Goal: Task Accomplishment & Management: Manage account settings

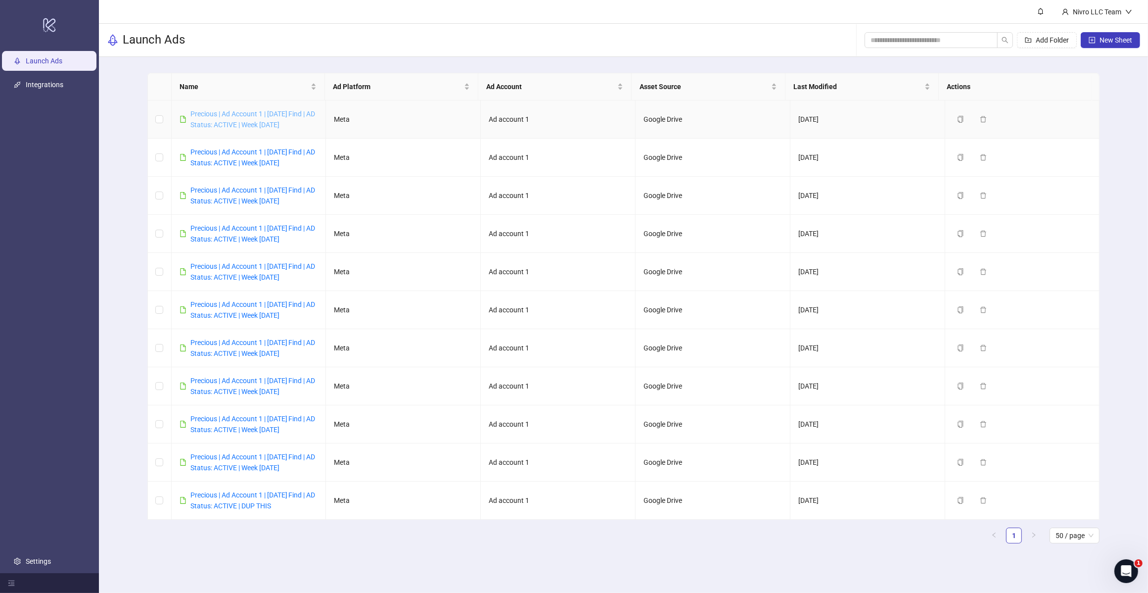
click at [276, 126] on link "Precious | Ad Account 1 | [DATE] Find | AD Status: ACTIVE | Week [DATE]" at bounding box center [252, 119] width 125 height 19
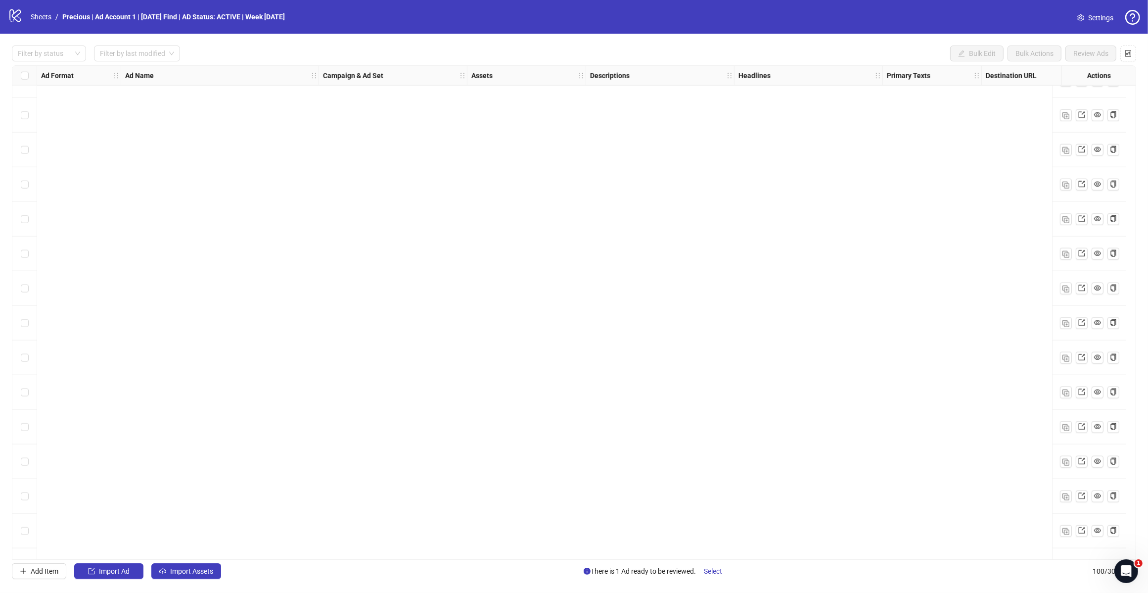
scroll to position [2994, 0]
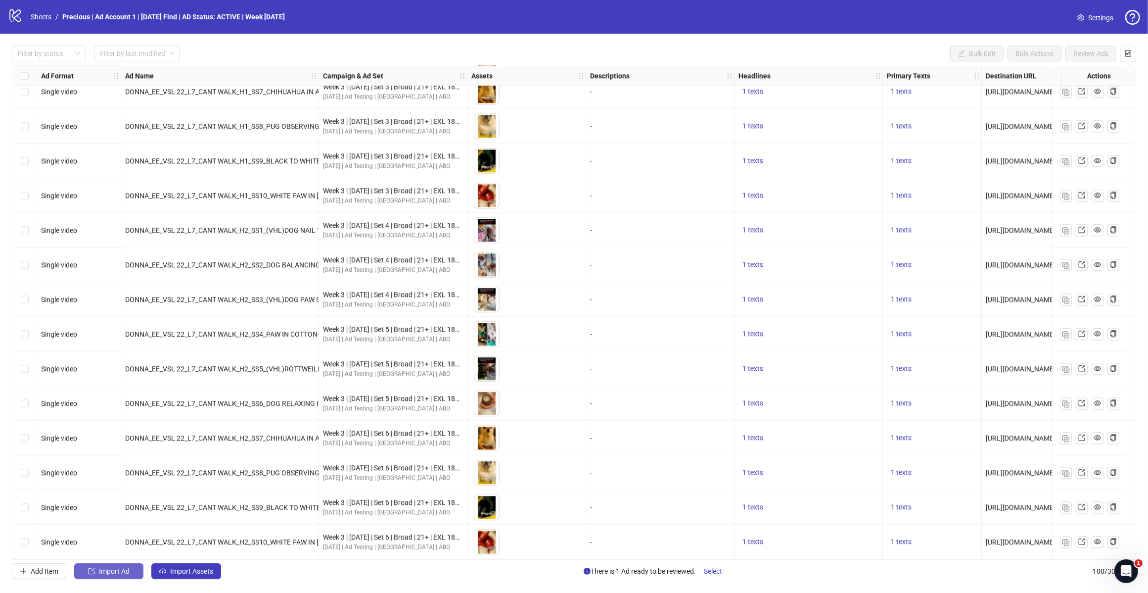
click at [114, 474] on span "Import Ad" at bounding box center [114, 571] width 31 height 8
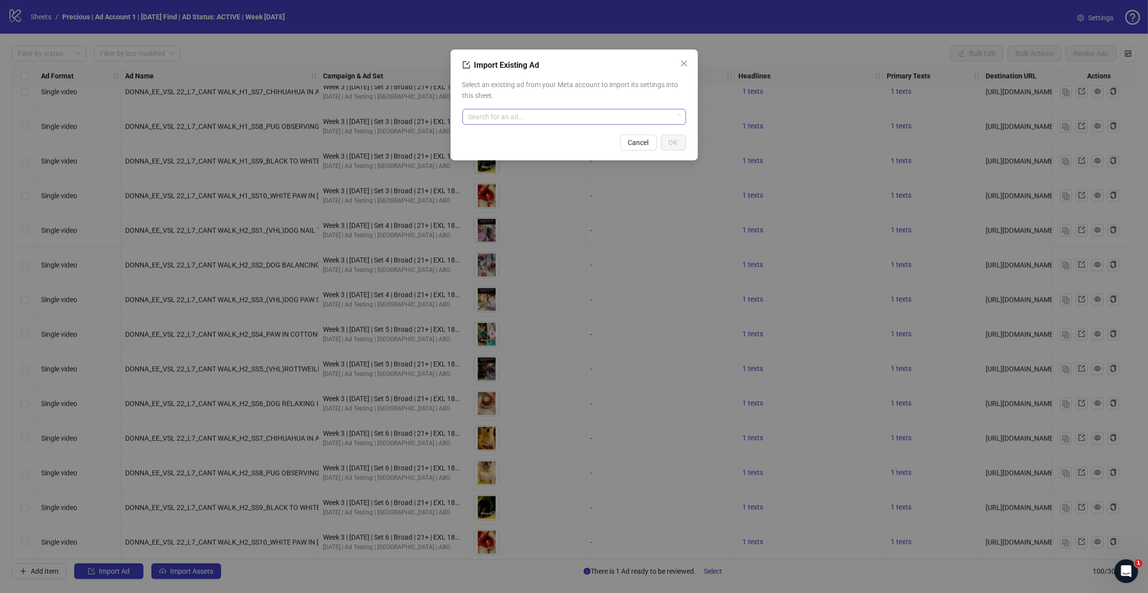
click at [537, 117] on input "search" at bounding box center [570, 116] width 203 height 15
type input "********"
click at [513, 147] on span "120225659797300725" at bounding box center [506, 147] width 71 height 11
click at [670, 144] on span "OK" at bounding box center [673, 143] width 9 height 8
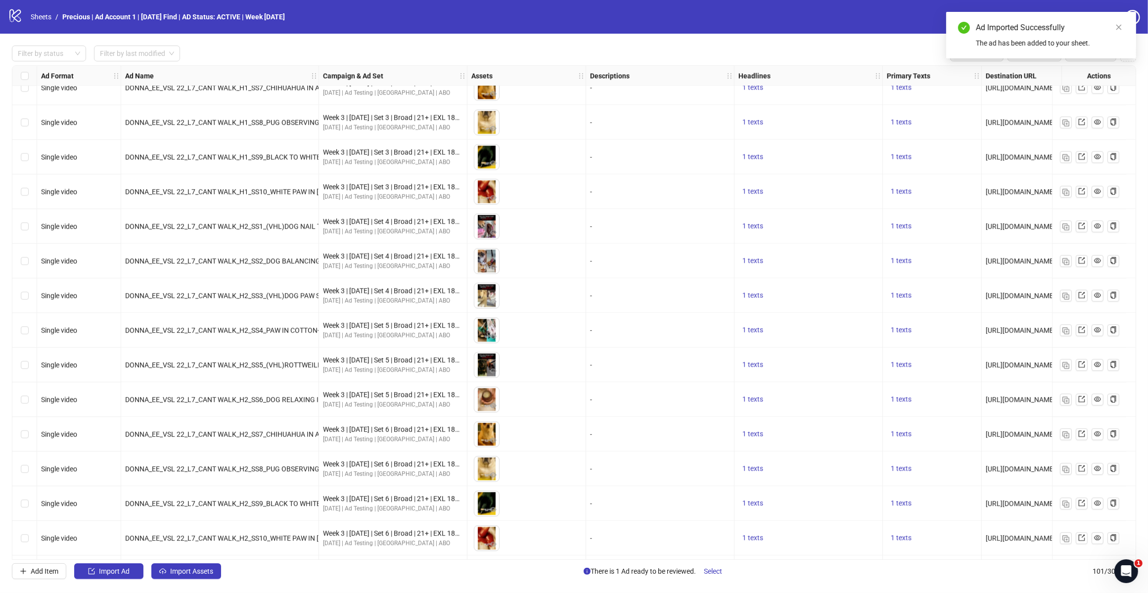
scroll to position [3028, 0]
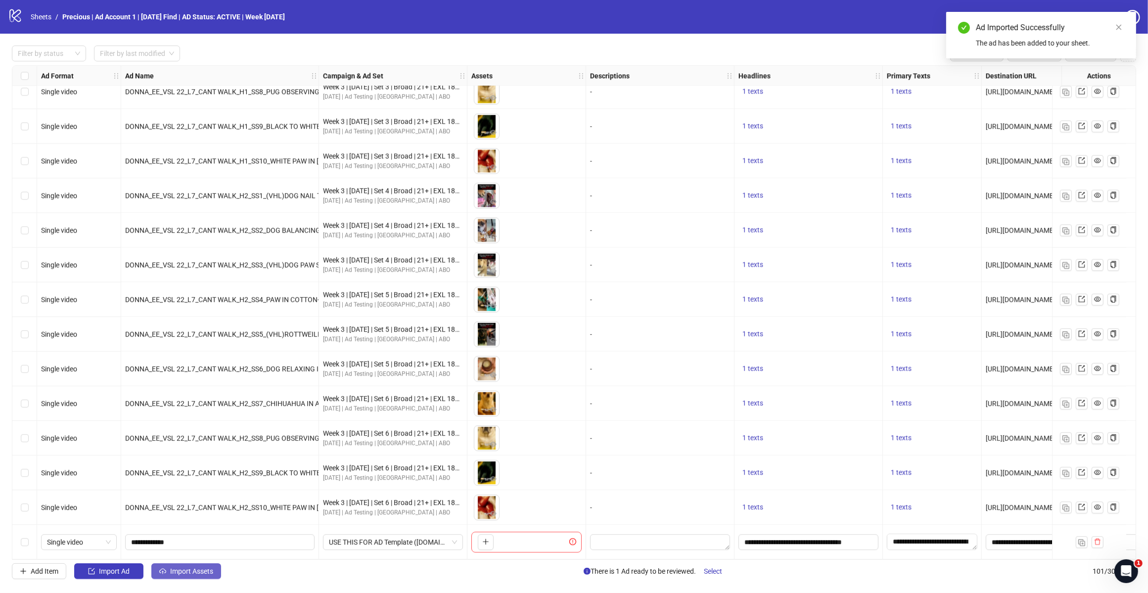
click at [192, 474] on span "Import Assets" at bounding box center [191, 571] width 43 height 8
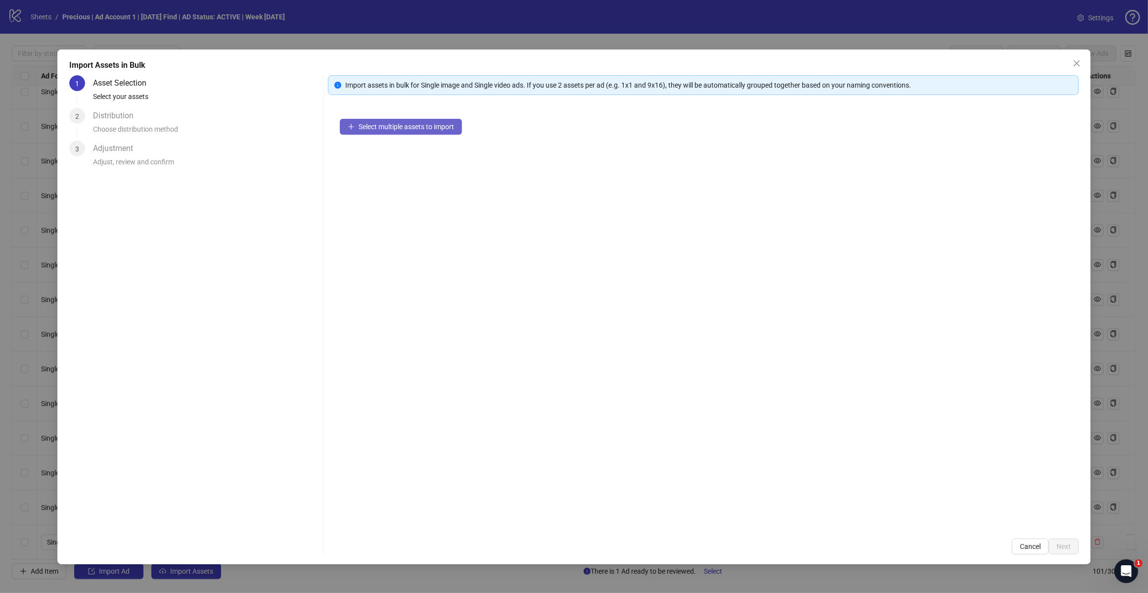
click at [352, 128] on icon "plus" at bounding box center [351, 126] width 7 height 7
click at [427, 127] on span "Select multiple assets to import" at bounding box center [406, 127] width 95 height 8
click at [399, 129] on span "Select multiple assets to import" at bounding box center [406, 127] width 95 height 8
click at [911, 62] on span "Close" at bounding box center [1077, 63] width 16 height 8
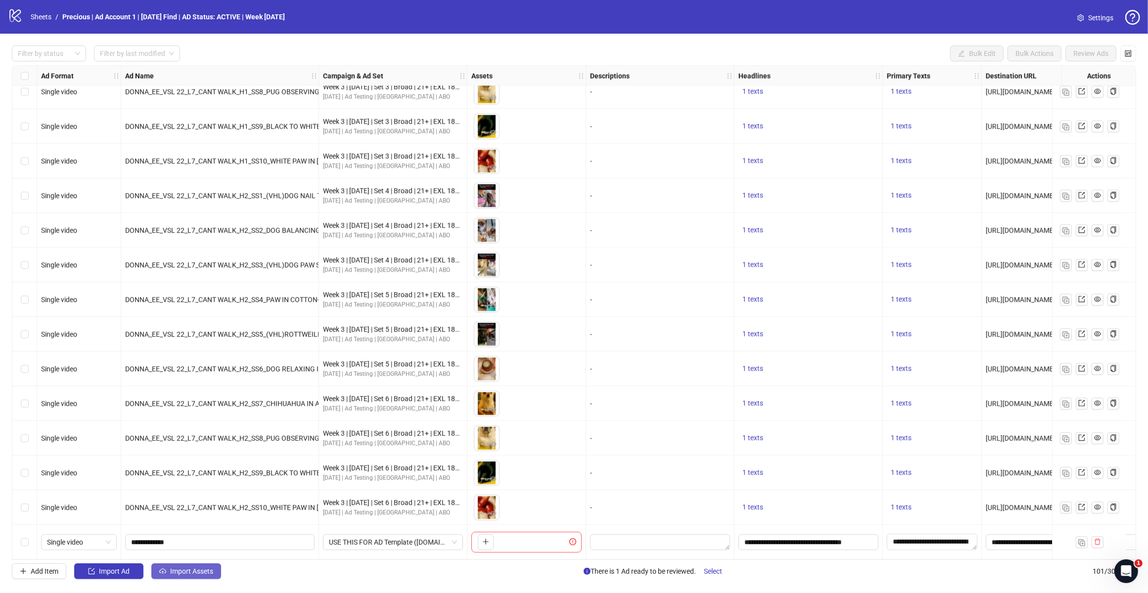
click at [197, 474] on span "Import Assets" at bounding box center [191, 571] width 43 height 8
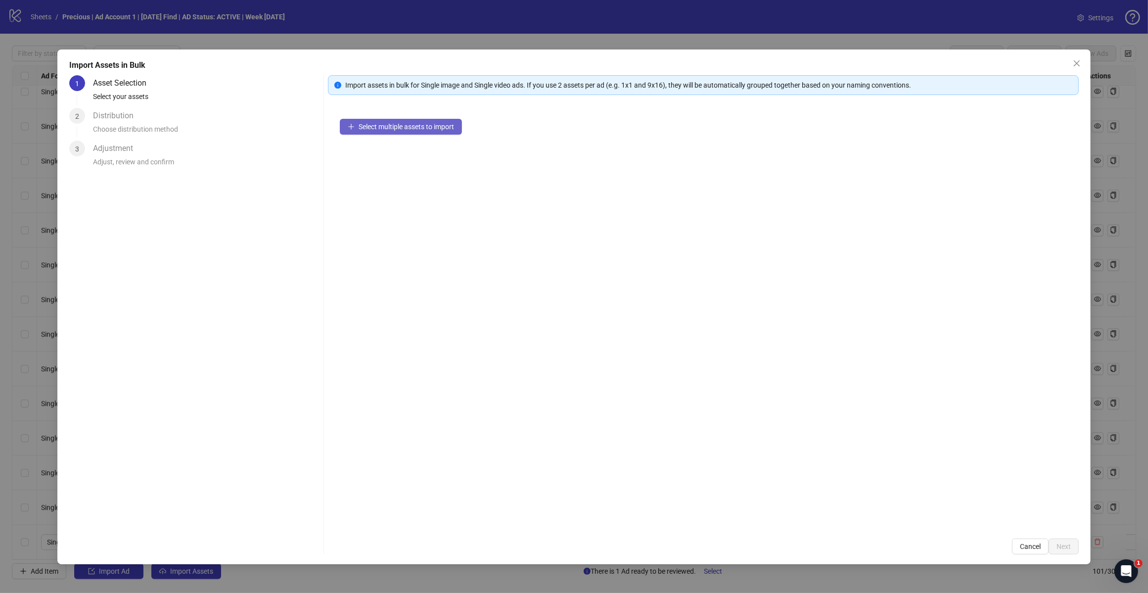
click at [417, 123] on span "Select multiple assets to import" at bounding box center [406, 127] width 95 height 8
click at [419, 127] on span "Select multiple assets to import" at bounding box center [406, 127] width 95 height 8
click at [911, 76] on div "Import assets in bulk for Single image and Single video ads. If you use 2 asset…" at bounding box center [703, 85] width 751 height 20
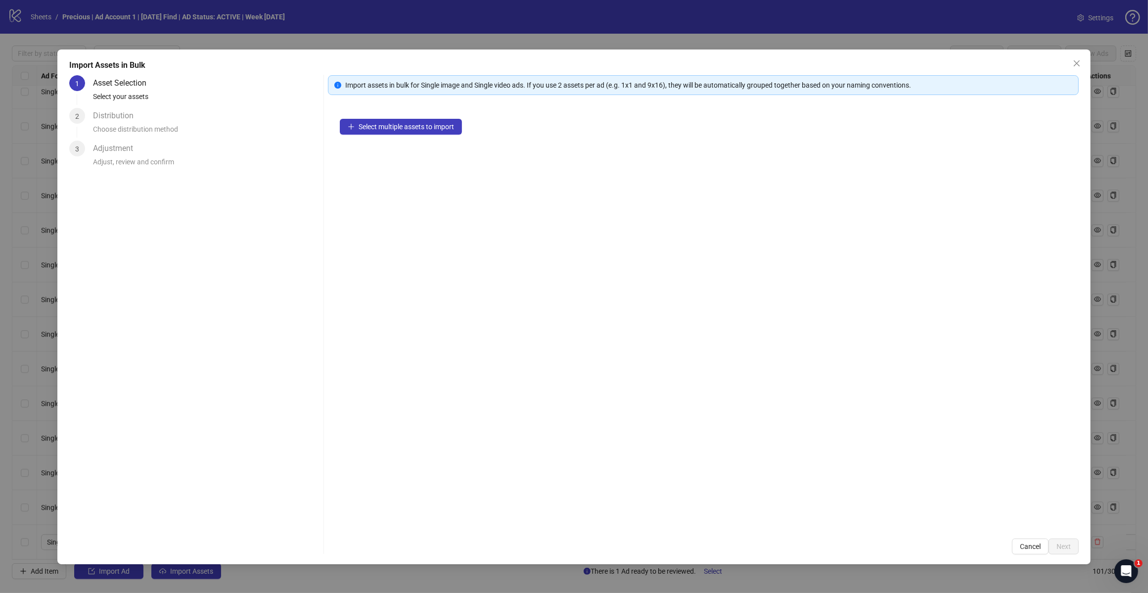
click at [911, 63] on icon "close" at bounding box center [1077, 63] width 8 height 8
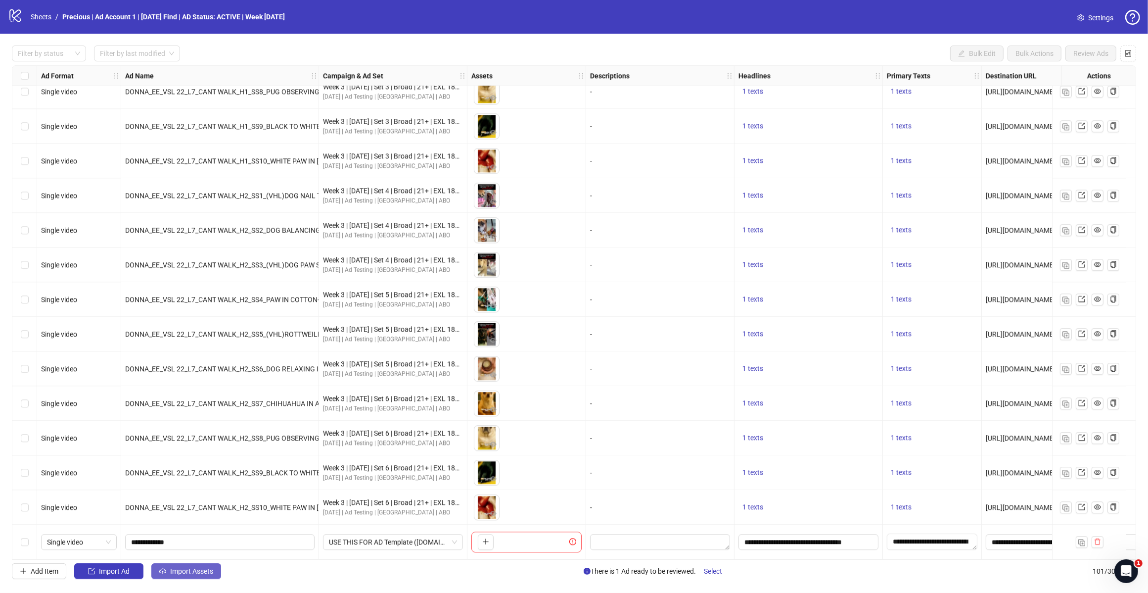
click at [189, 474] on span "Import Assets" at bounding box center [191, 571] width 43 height 8
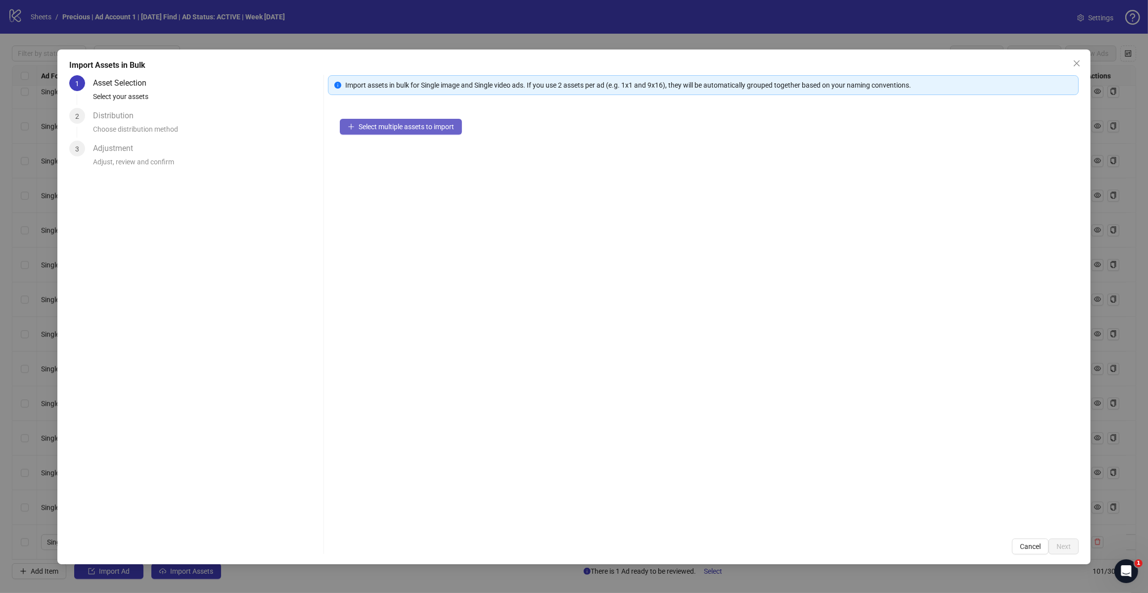
click at [416, 123] on span "Select multiple assets to import" at bounding box center [406, 127] width 95 height 8
click at [415, 123] on span "Select multiple assets to import" at bounding box center [406, 127] width 95 height 8
click at [414, 123] on span "Select multiple assets to import" at bounding box center [406, 127] width 95 height 8
click at [411, 119] on button "Select multiple assets to import" at bounding box center [401, 127] width 122 height 16
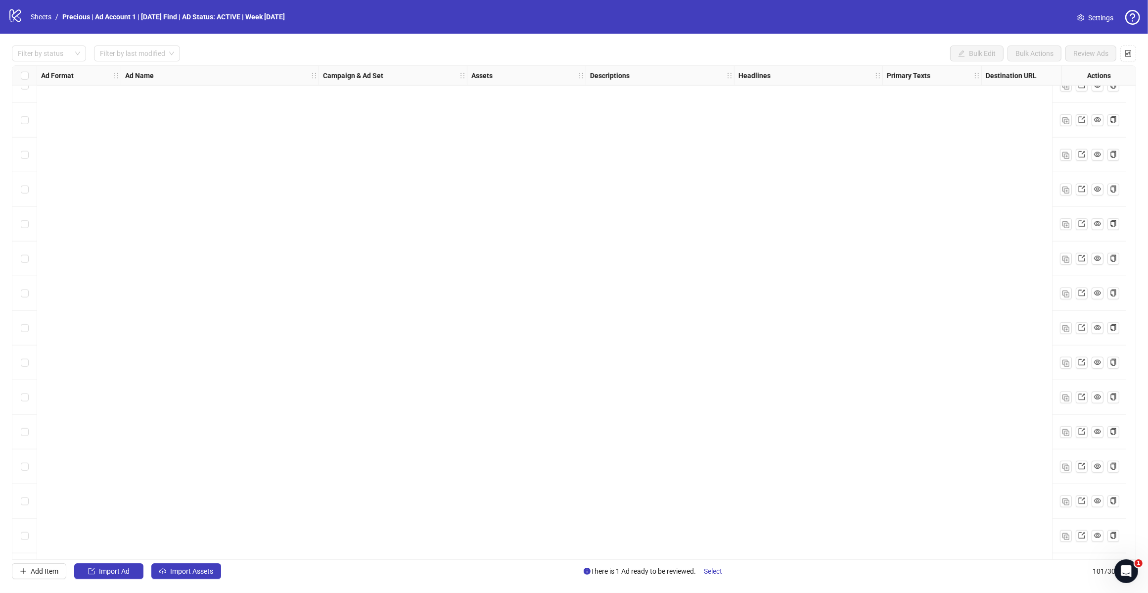
scroll to position [3028, 0]
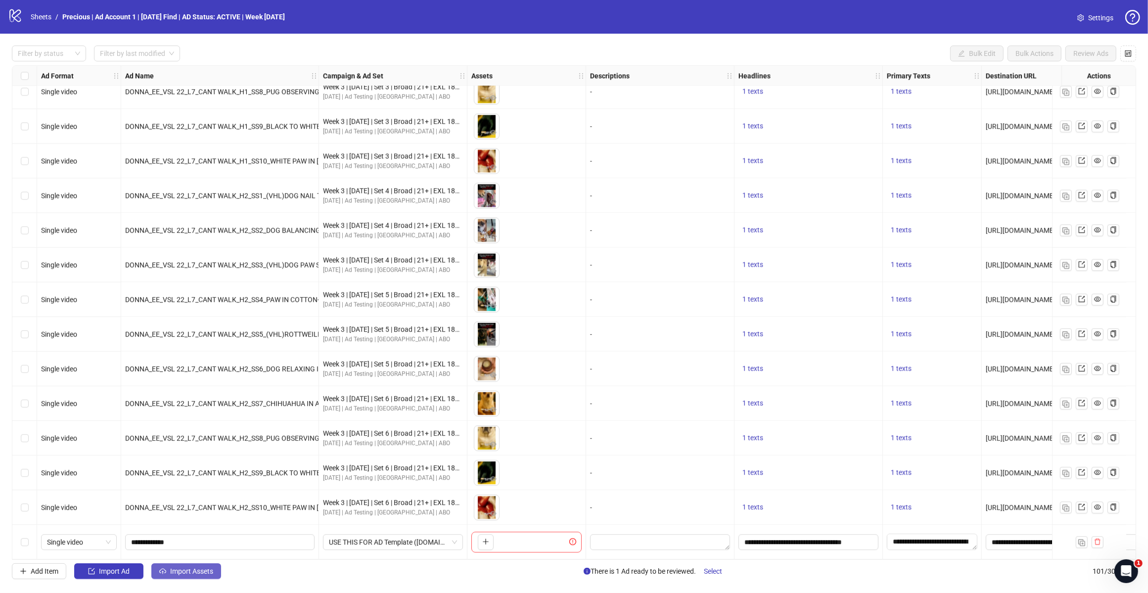
click at [194, 570] on span "Import Assets" at bounding box center [191, 571] width 43 height 8
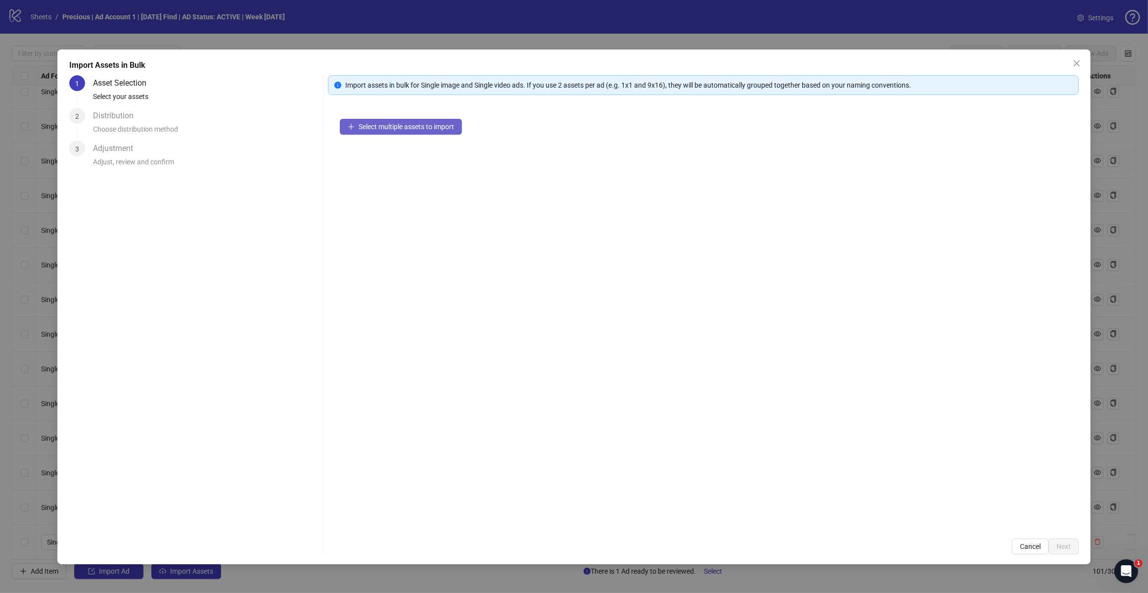
click at [414, 124] on span "Select multiple assets to import" at bounding box center [406, 127] width 95 height 8
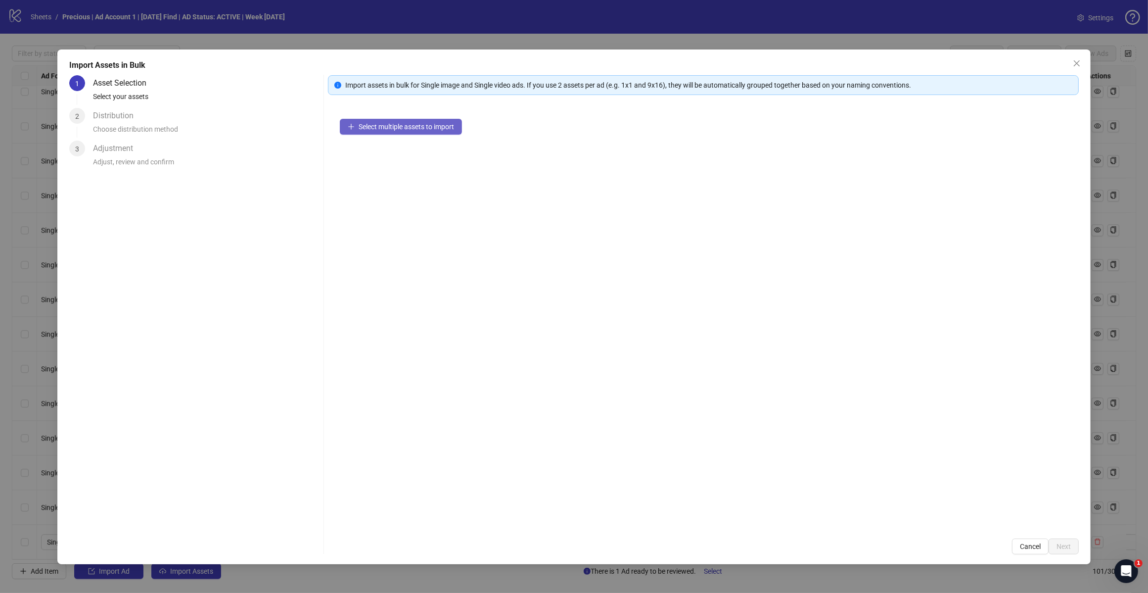
click at [414, 124] on span "Select multiple assets to import" at bounding box center [406, 127] width 95 height 8
click at [420, 126] on span "Select multiple assets to import" at bounding box center [406, 127] width 95 height 8
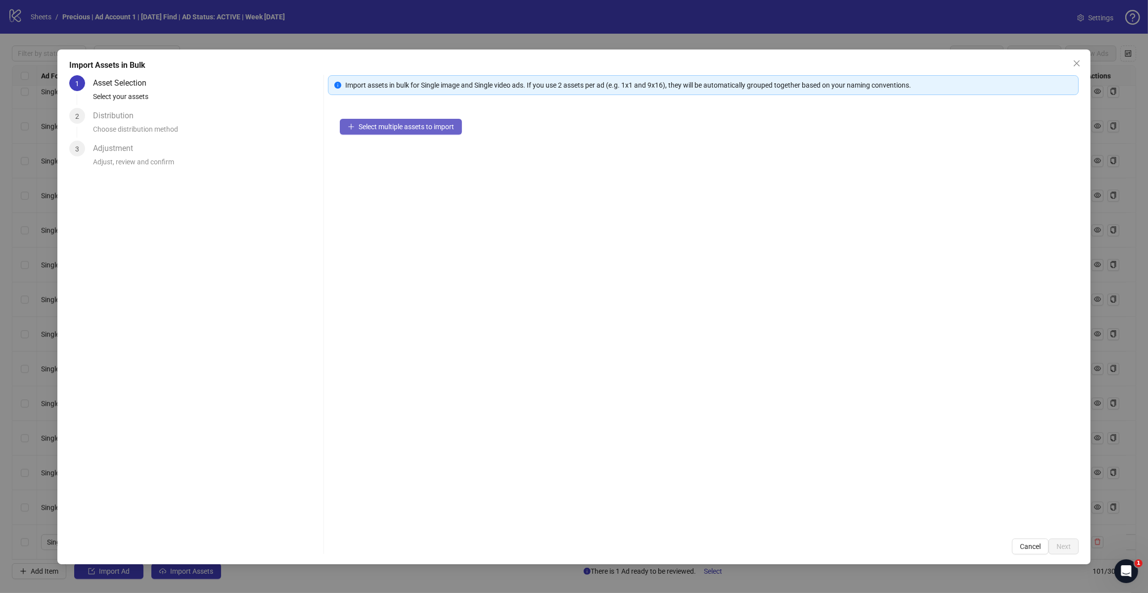
click at [420, 126] on span "Select multiple assets to import" at bounding box center [406, 127] width 95 height 8
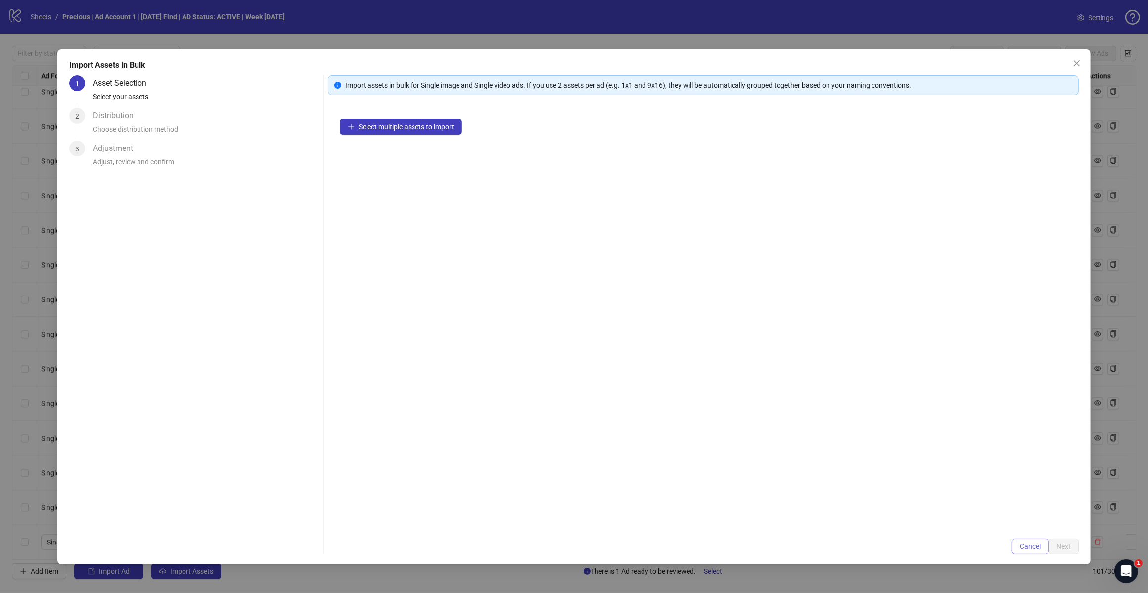
click at [1015, 538] on button "Cancel" at bounding box center [1030, 546] width 37 height 16
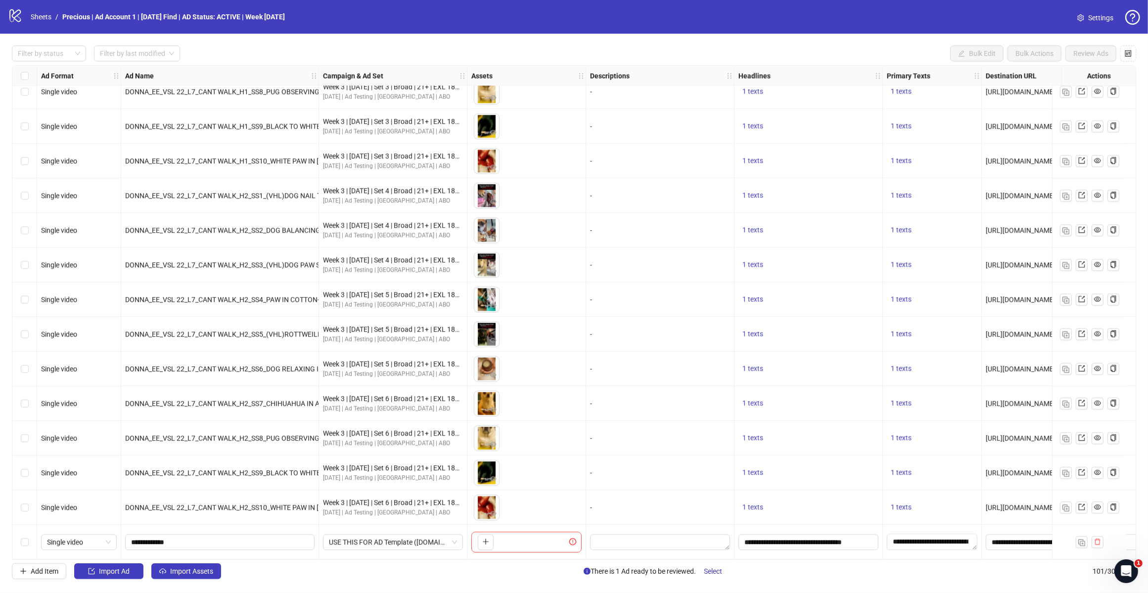
click at [174, 580] on div "Filter by status Filter by last modified Bulk Edit Bulk Actions Review Ads Ad F…" at bounding box center [574, 312] width 1148 height 557
click at [176, 575] on span "Import Assets" at bounding box center [191, 571] width 43 height 8
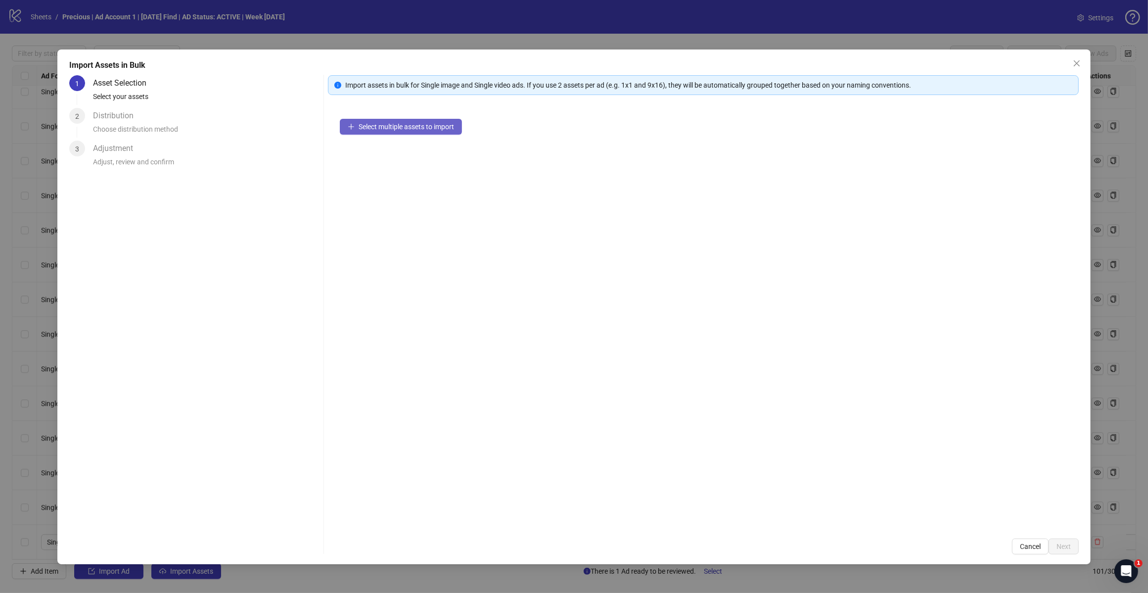
click at [396, 127] on span "Select multiple assets to import" at bounding box center [406, 127] width 95 height 8
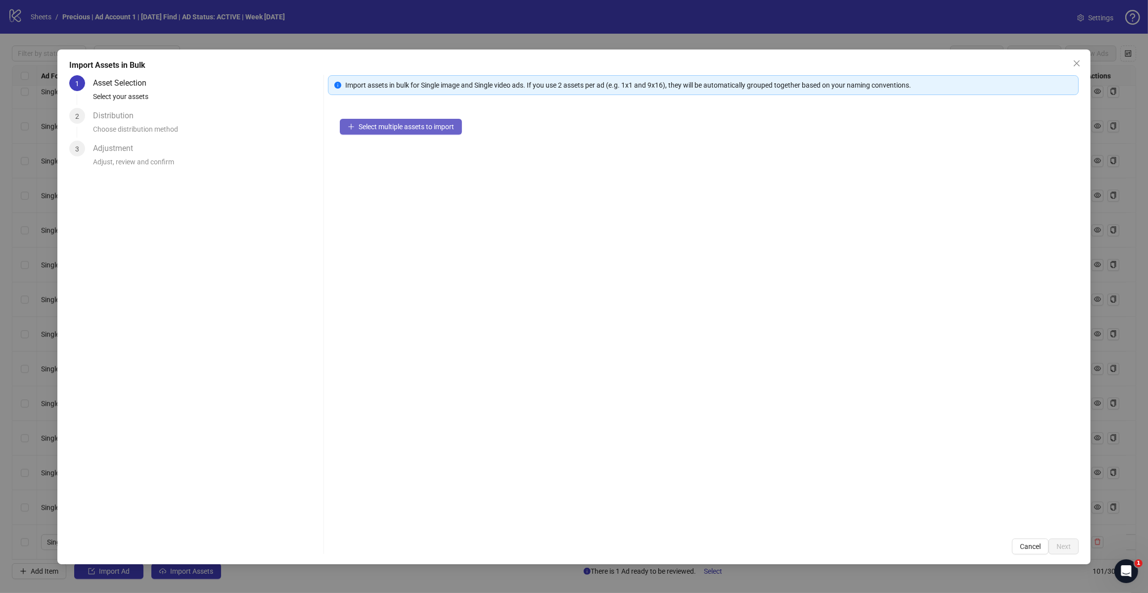
click at [396, 127] on span "Select multiple assets to import" at bounding box center [406, 127] width 95 height 8
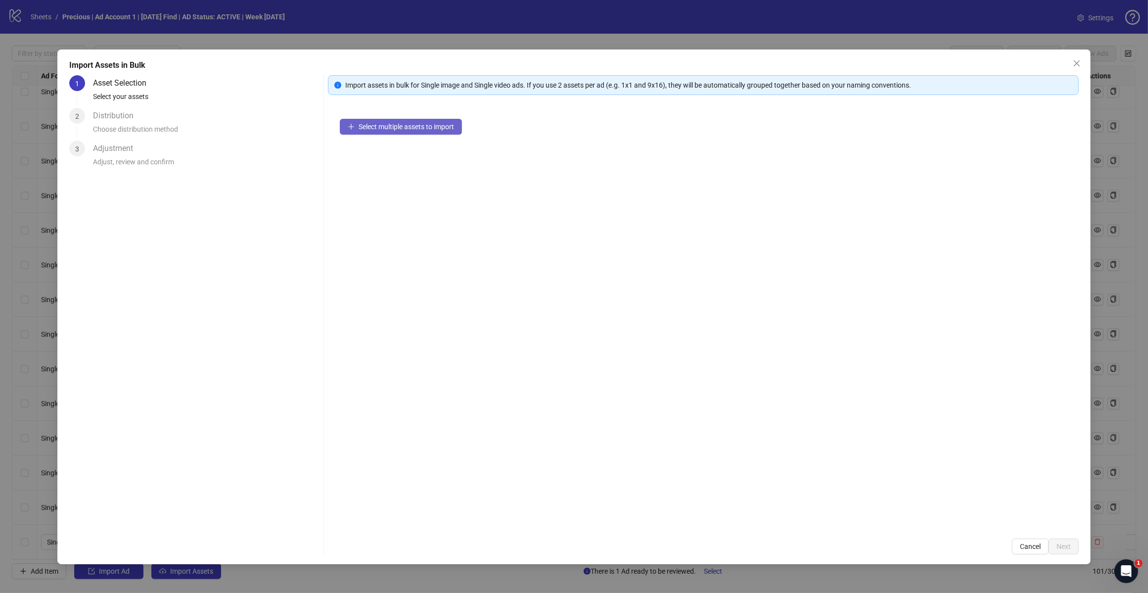
click at [396, 127] on span "Select multiple assets to import" at bounding box center [406, 127] width 95 height 8
click at [1082, 60] on span "Close" at bounding box center [1077, 63] width 16 height 8
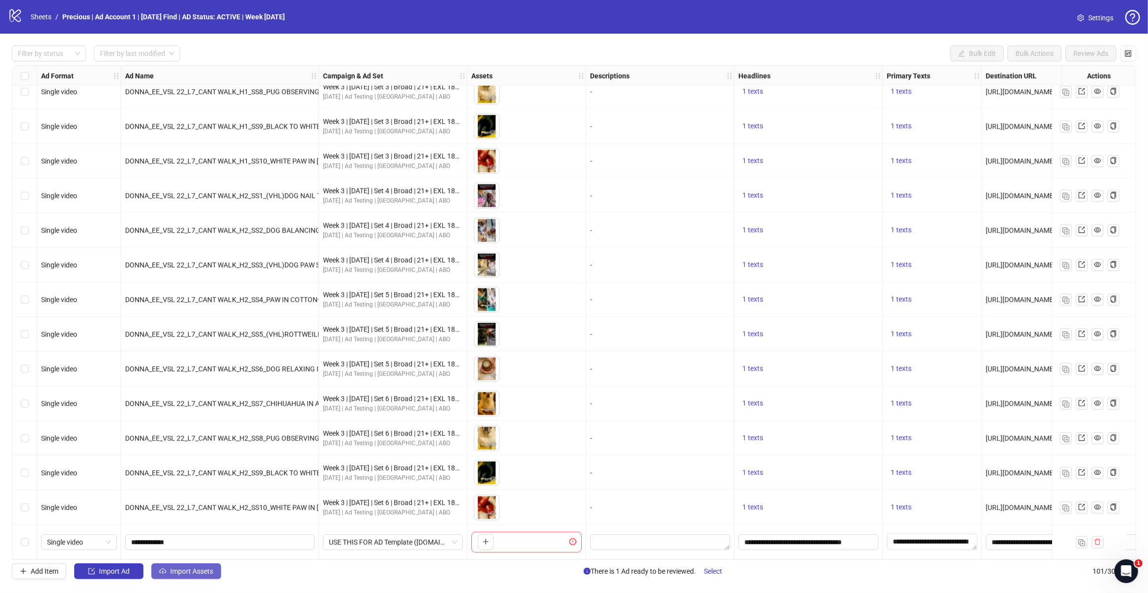
click at [170, 572] on button "Import Assets" at bounding box center [186, 571] width 70 height 16
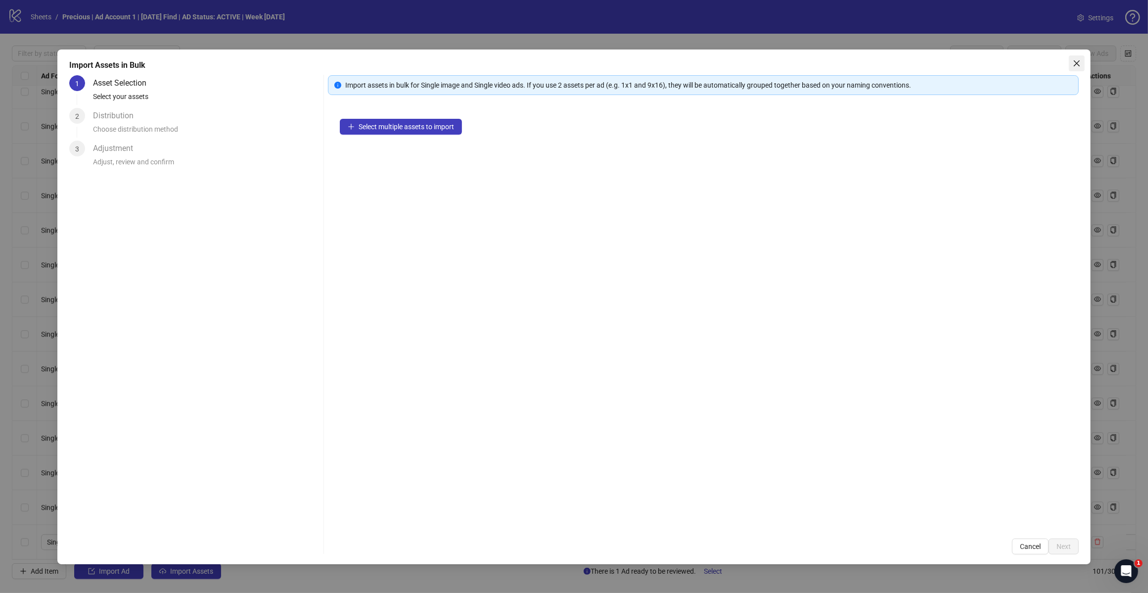
click at [1078, 63] on icon "close" at bounding box center [1077, 63] width 8 height 8
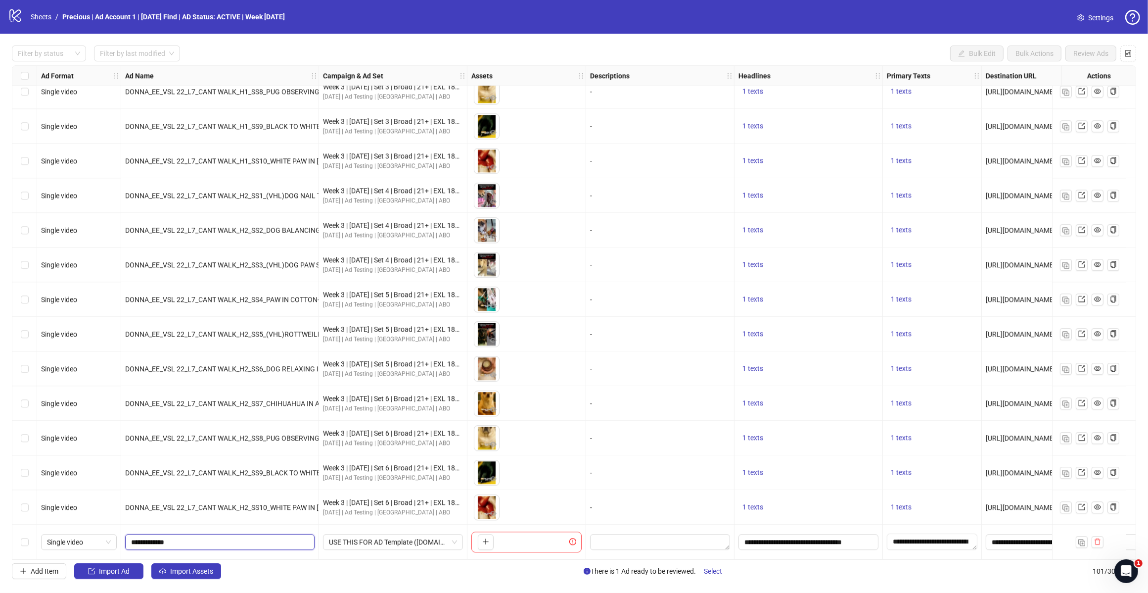
click at [285, 538] on input "**********" at bounding box center [219, 541] width 176 height 11
click at [193, 567] on button "Import Assets" at bounding box center [186, 571] width 70 height 16
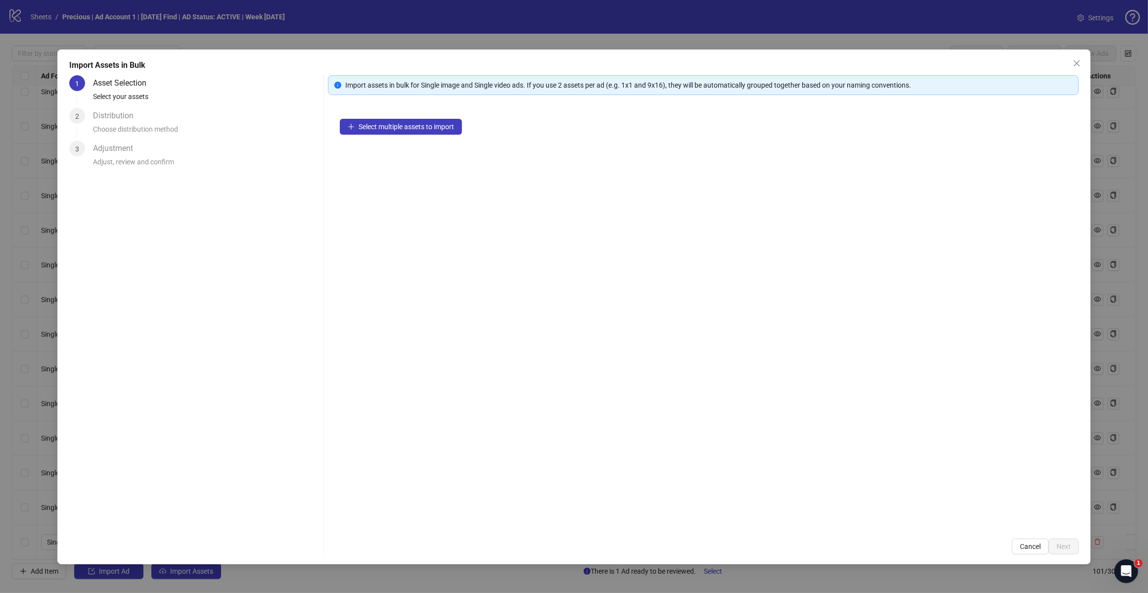
click at [377, 137] on div "Select multiple assets to import" at bounding box center [703, 317] width 751 height 420
click at [385, 127] on span "Select multiple assets to import" at bounding box center [406, 127] width 95 height 8
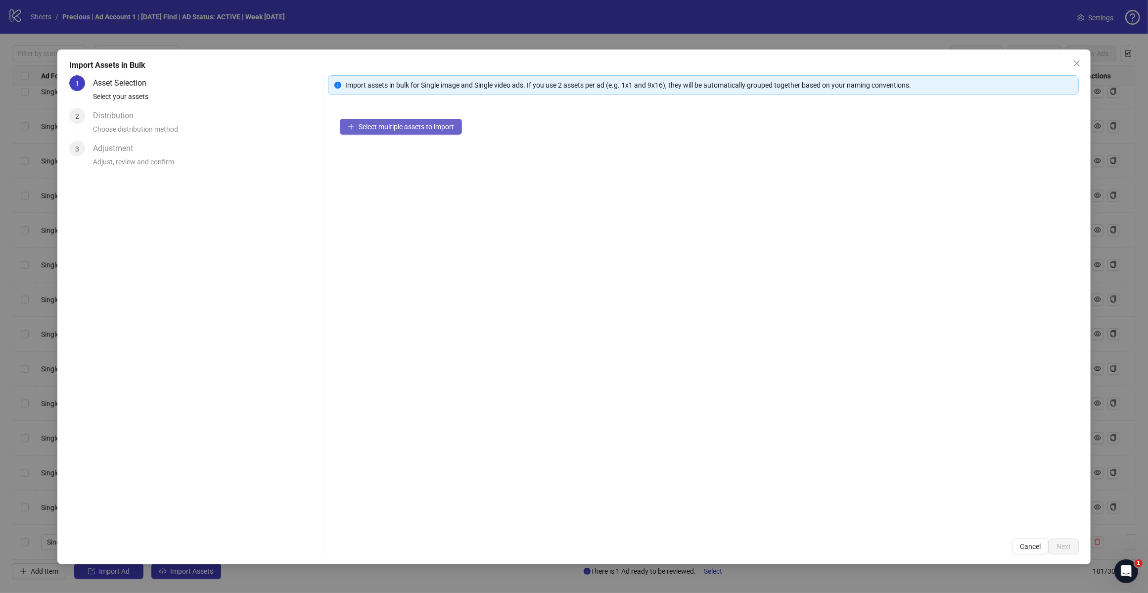
click at [385, 127] on span "Select multiple assets to import" at bounding box center [406, 127] width 95 height 8
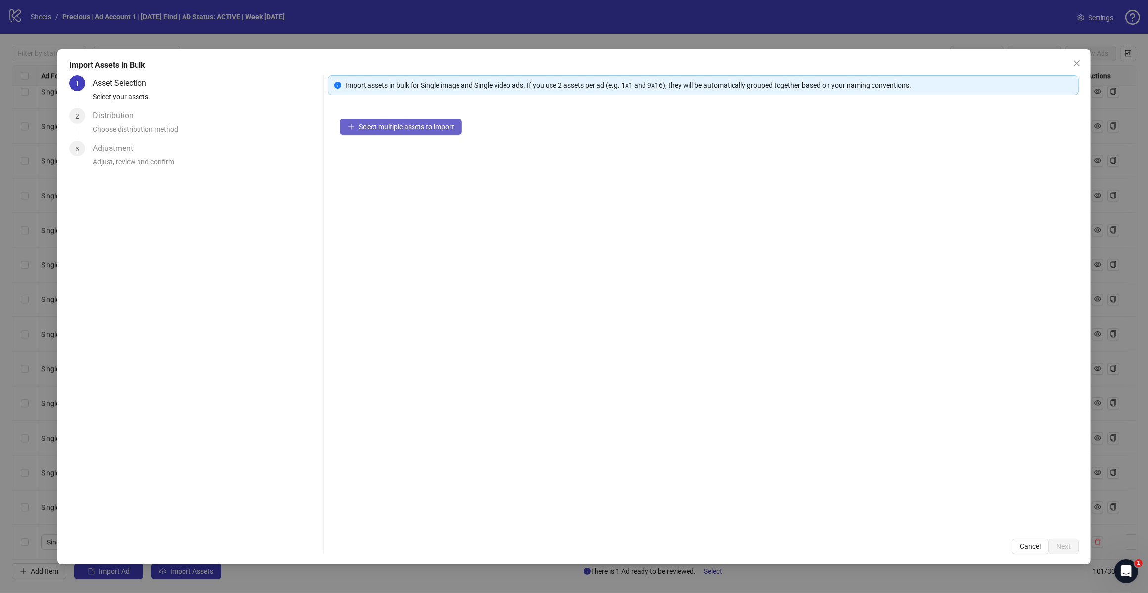
click at [385, 127] on span "Select multiple assets to import" at bounding box center [406, 127] width 95 height 8
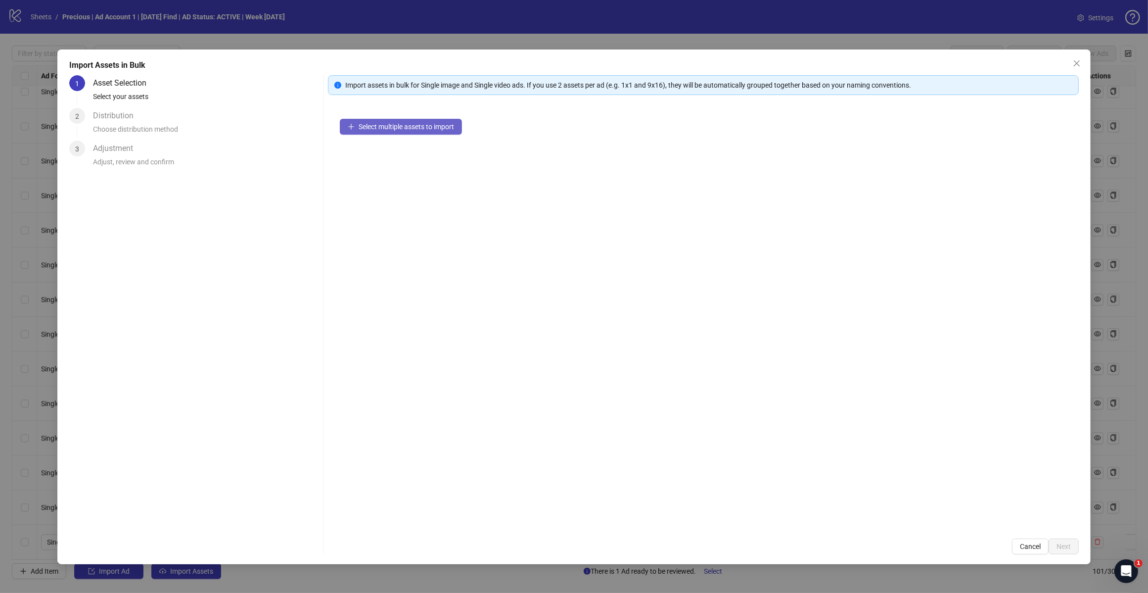
click at [385, 127] on span "Select multiple assets to import" at bounding box center [406, 127] width 95 height 8
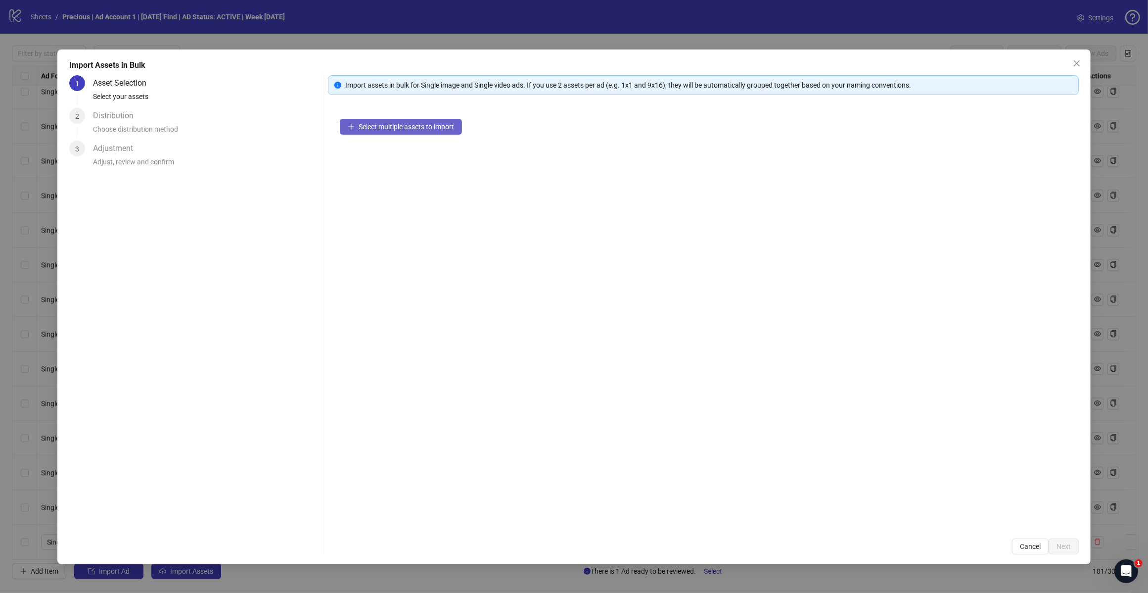
click at [385, 127] on span "Select multiple assets to import" at bounding box center [406, 127] width 95 height 8
click at [1080, 63] on icon "close" at bounding box center [1077, 63] width 8 height 8
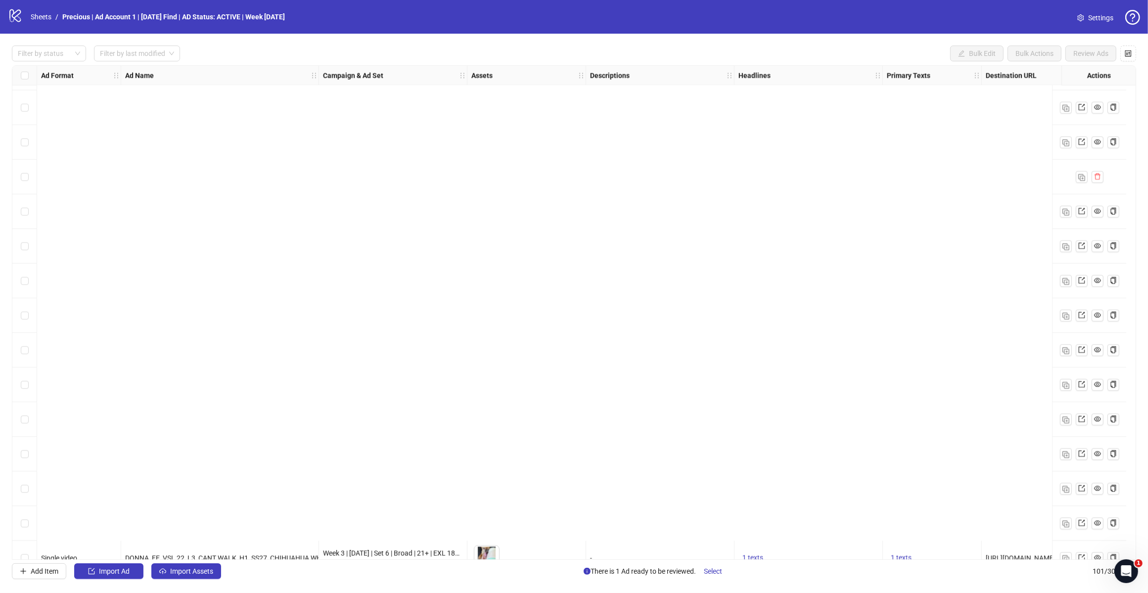
scroll to position [3028, 0]
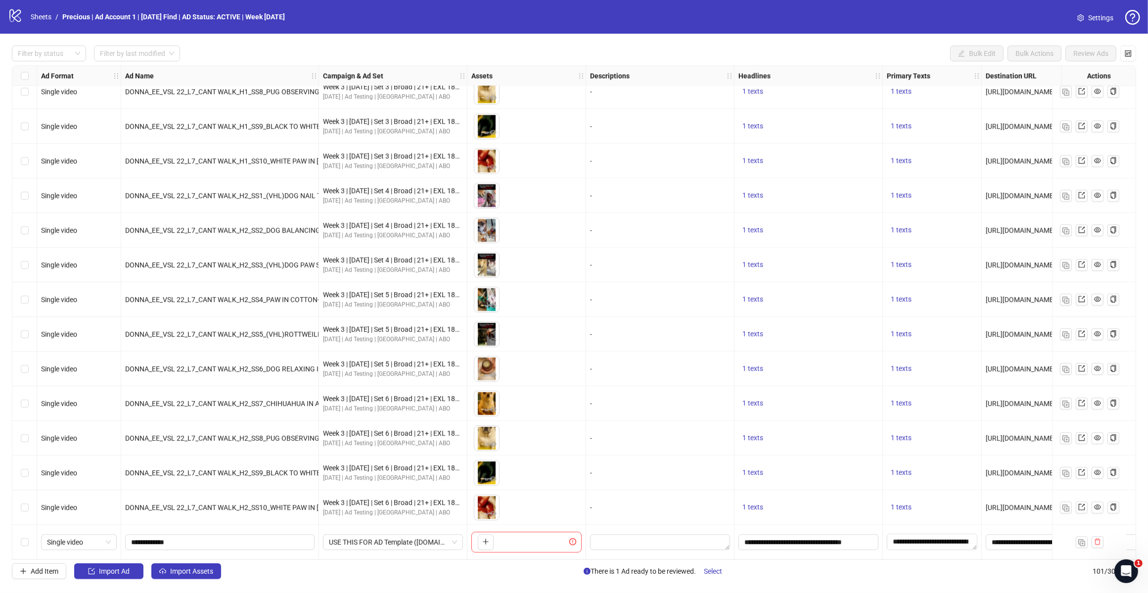
click at [195, 570] on span "Import Assets" at bounding box center [191, 571] width 43 height 8
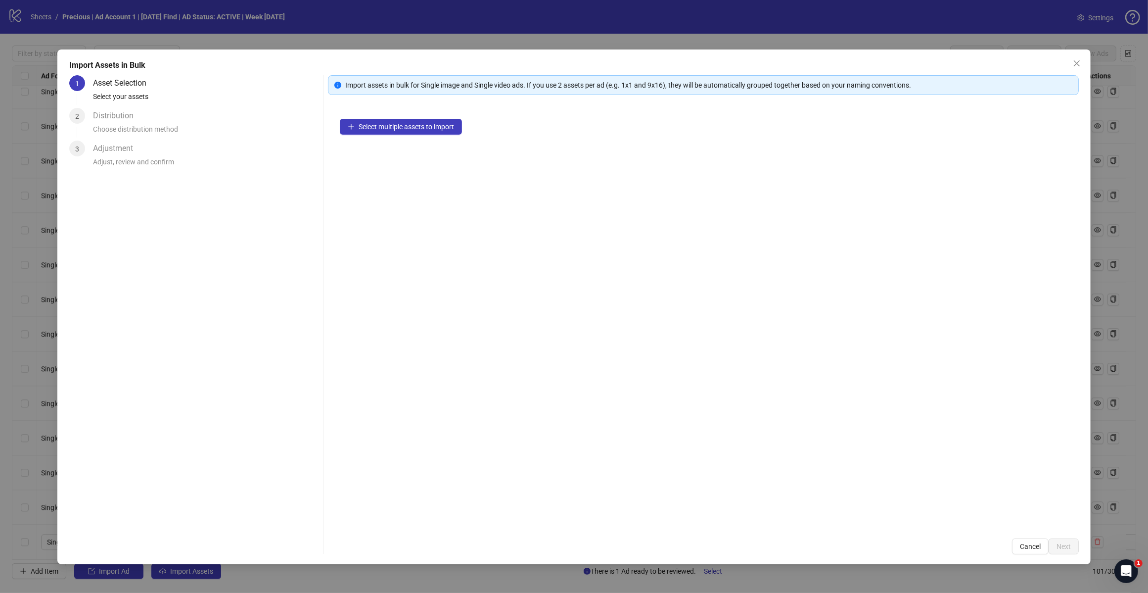
click at [394, 131] on button "Select multiple assets to import" at bounding box center [401, 127] width 122 height 16
click at [1069, 543] on span "Next" at bounding box center [1064, 546] width 14 height 8
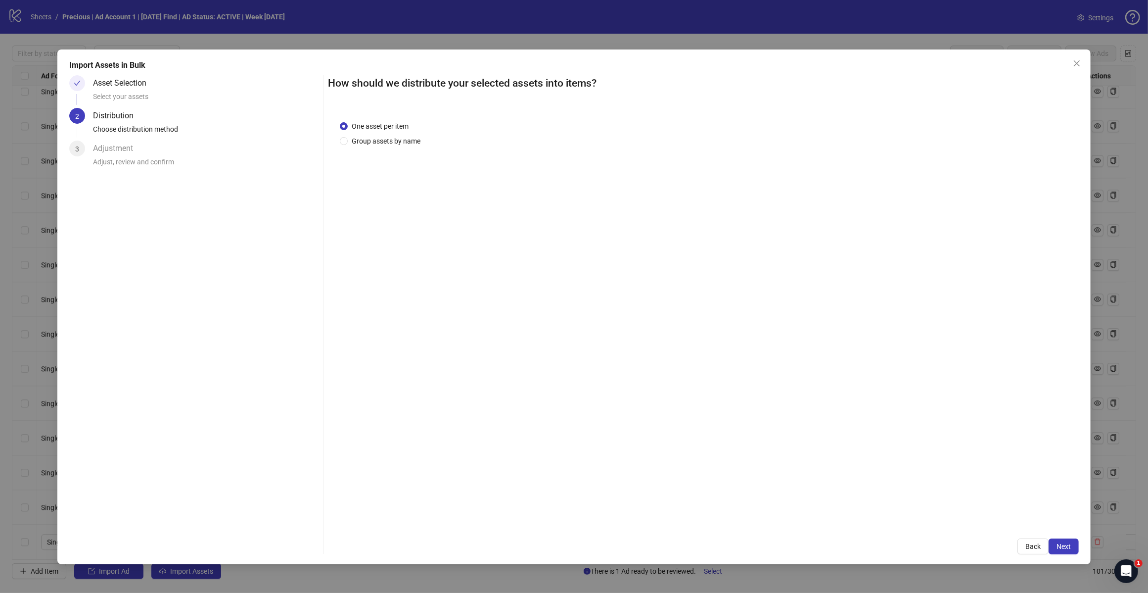
click at [1067, 544] on span "Next" at bounding box center [1064, 546] width 14 height 8
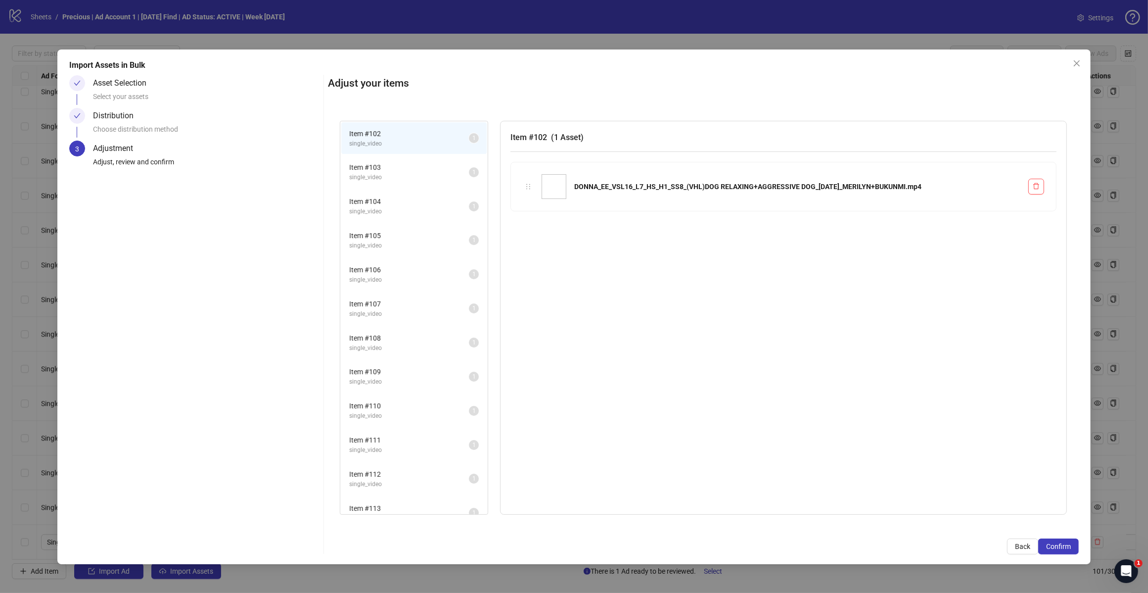
click at [1067, 544] on span "Confirm" at bounding box center [1058, 546] width 25 height 8
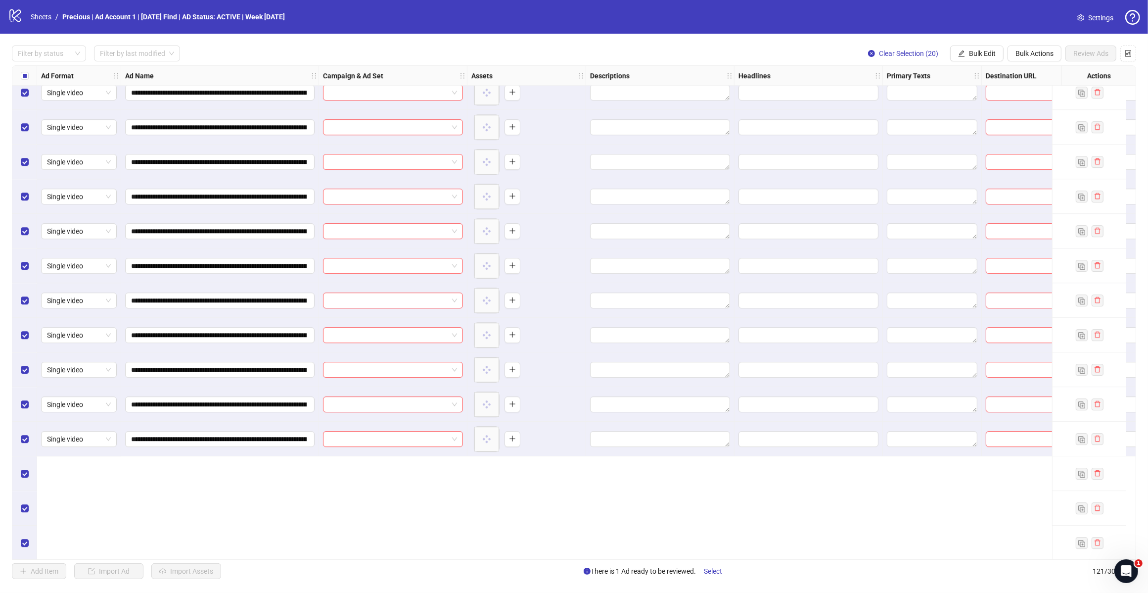
scroll to position [3350, 0]
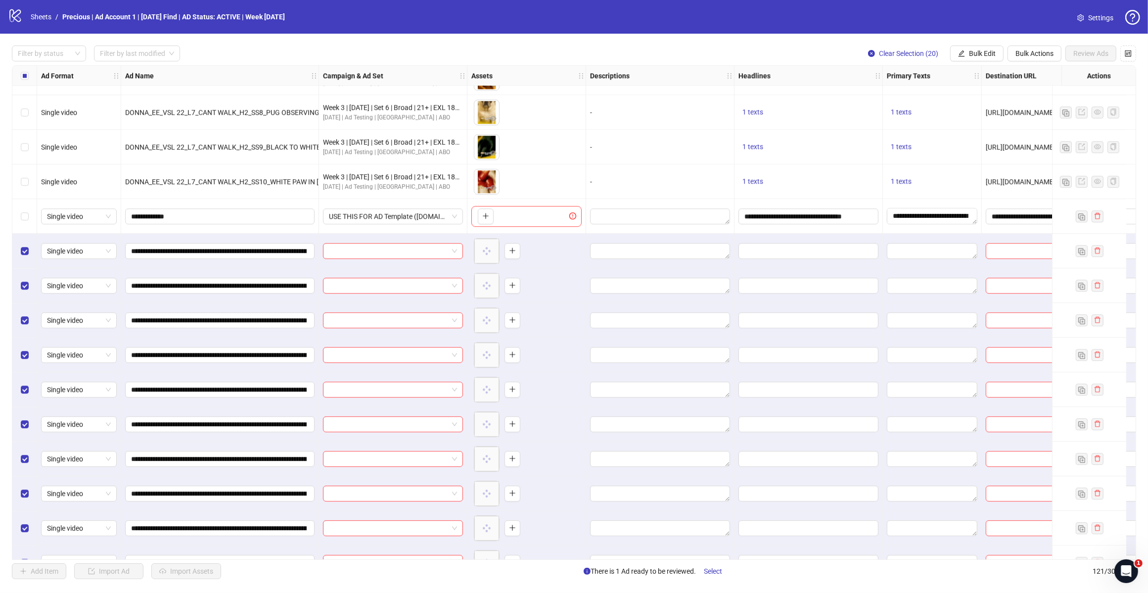
click at [16, 214] on div "Select row 101" at bounding box center [24, 216] width 25 height 35
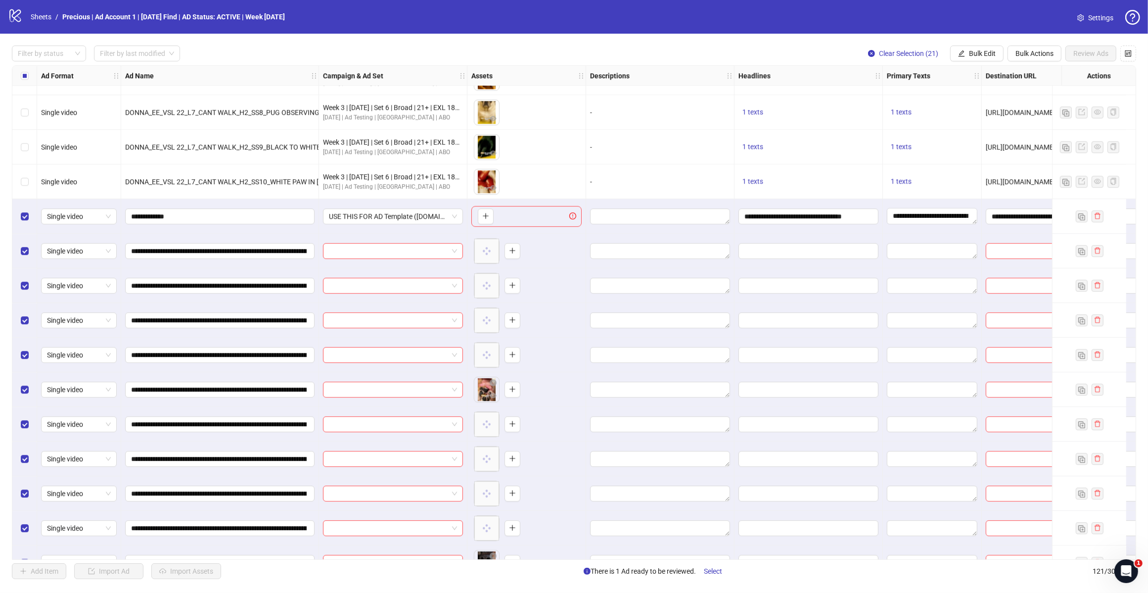
click at [984, 52] on span "Bulk Edit" at bounding box center [982, 53] width 27 height 8
click at [992, 104] on span "Campaign & Ad Set" at bounding box center [986, 105] width 59 height 11
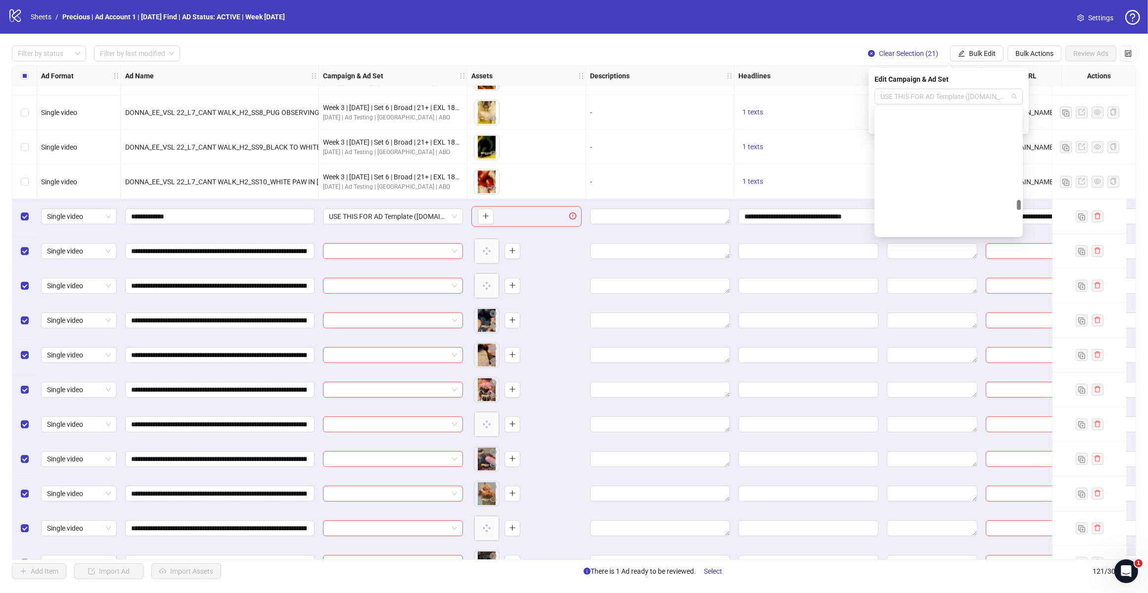
scroll to position [10596, 0]
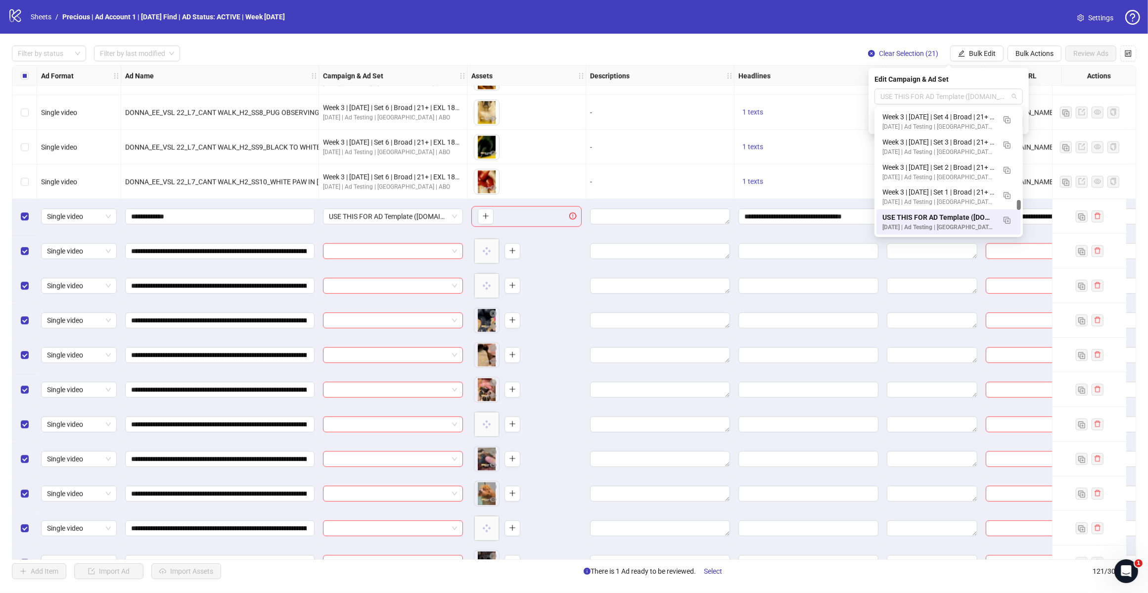
click at [1013, 97] on span "USE THIS FOR AD Template ([DOMAIN_NAME])" at bounding box center [949, 96] width 137 height 15
click at [986, 56] on span "Bulk Edit" at bounding box center [982, 53] width 27 height 8
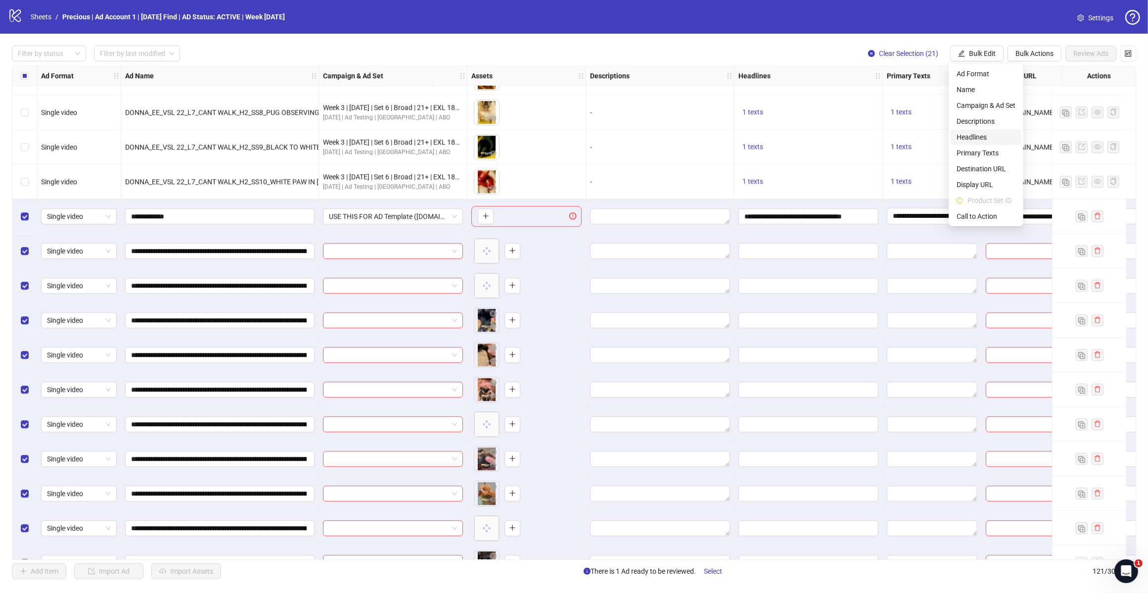
click at [979, 134] on span "Headlines" at bounding box center [986, 137] width 59 height 11
type input "**********"
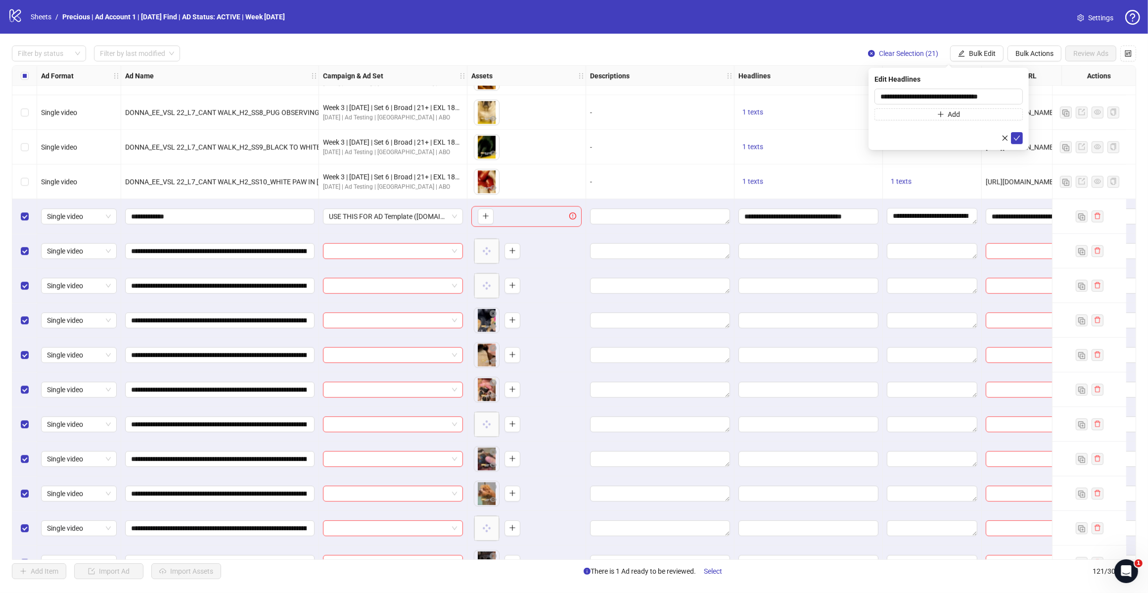
click at [1015, 136] on icon "check" at bounding box center [1017, 138] width 7 height 7
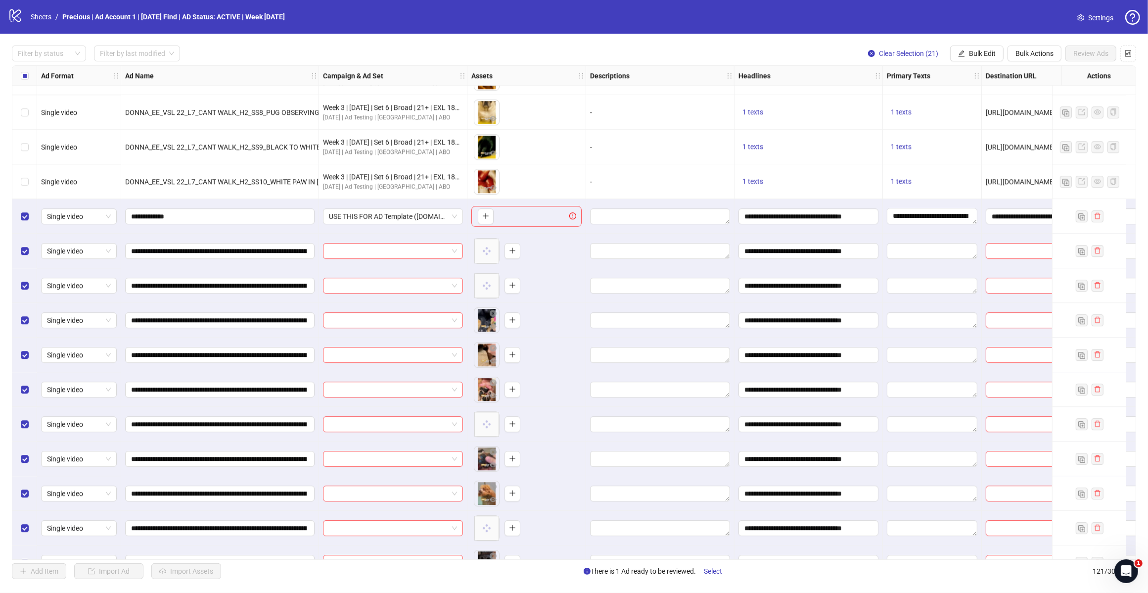
click at [969, 53] on span "Bulk Edit" at bounding box center [982, 53] width 27 height 8
click at [983, 150] on span "Primary Texts" at bounding box center [986, 152] width 59 height 11
click at [1020, 149] on icon "check" at bounding box center [1017, 148] width 7 height 7
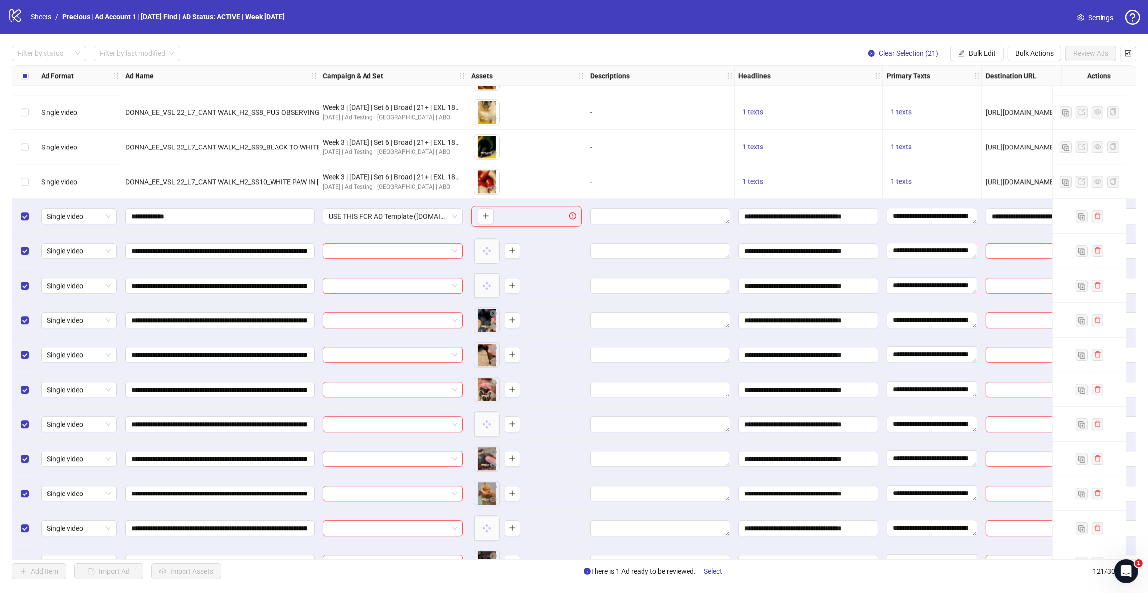
click at [983, 53] on span "Bulk Edit" at bounding box center [982, 53] width 27 height 8
click at [992, 165] on span "Destination URL" at bounding box center [986, 168] width 59 height 11
click at [1015, 123] on icon "check" at bounding box center [1017, 122] width 7 height 7
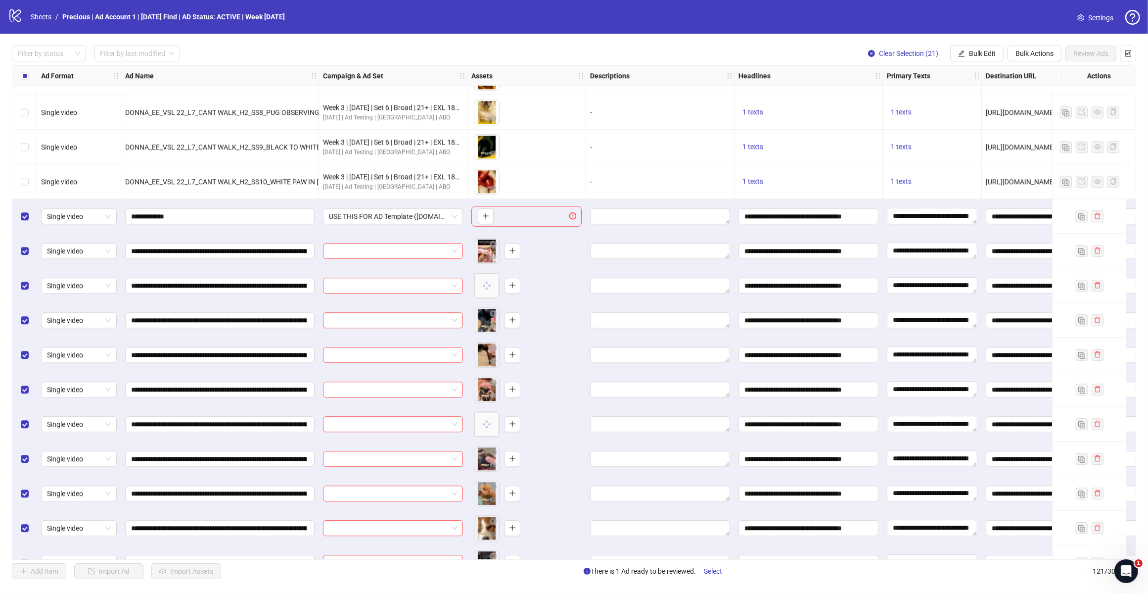
click at [971, 52] on span "Bulk Edit" at bounding box center [982, 53] width 27 height 8
click at [971, 215] on span "Call to Action" at bounding box center [986, 216] width 59 height 11
click at [1017, 123] on icon "check" at bounding box center [1017, 122] width 6 height 5
drag, startPoint x: 654, startPoint y: 560, endPoint x: 856, endPoint y: 559, distance: 202.4
click at [856, 559] on div "Ad Format Ad Name Campaign & Ad Set Assets Descriptions Headlines Primary Texts…" at bounding box center [574, 312] width 1125 height 494
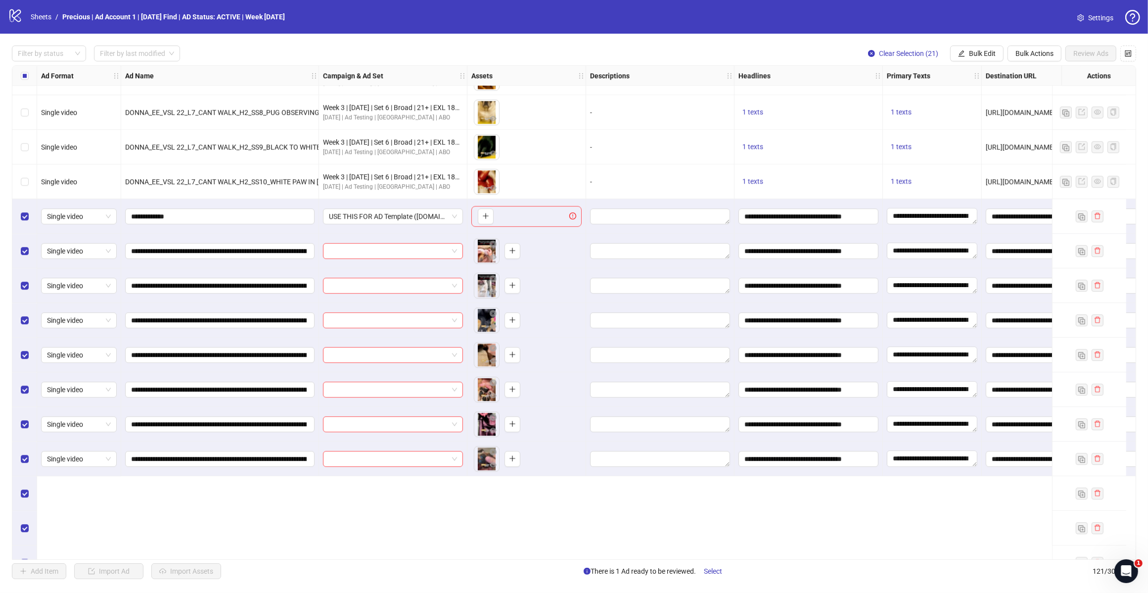
scroll to position [3226, 0]
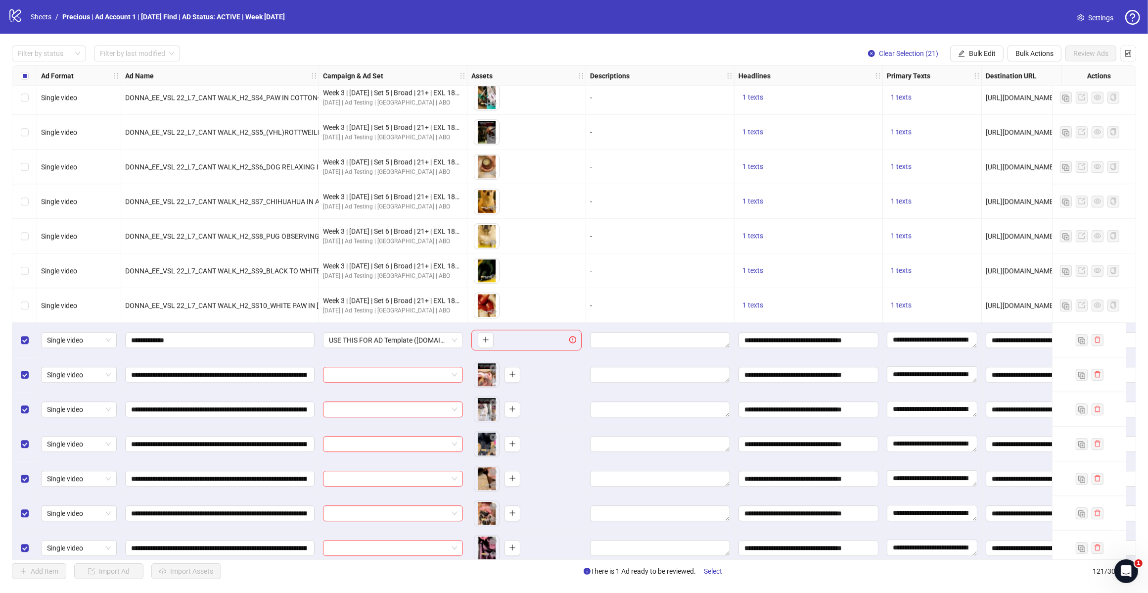
click at [28, 75] on div "Select all rows" at bounding box center [24, 76] width 25 height 20
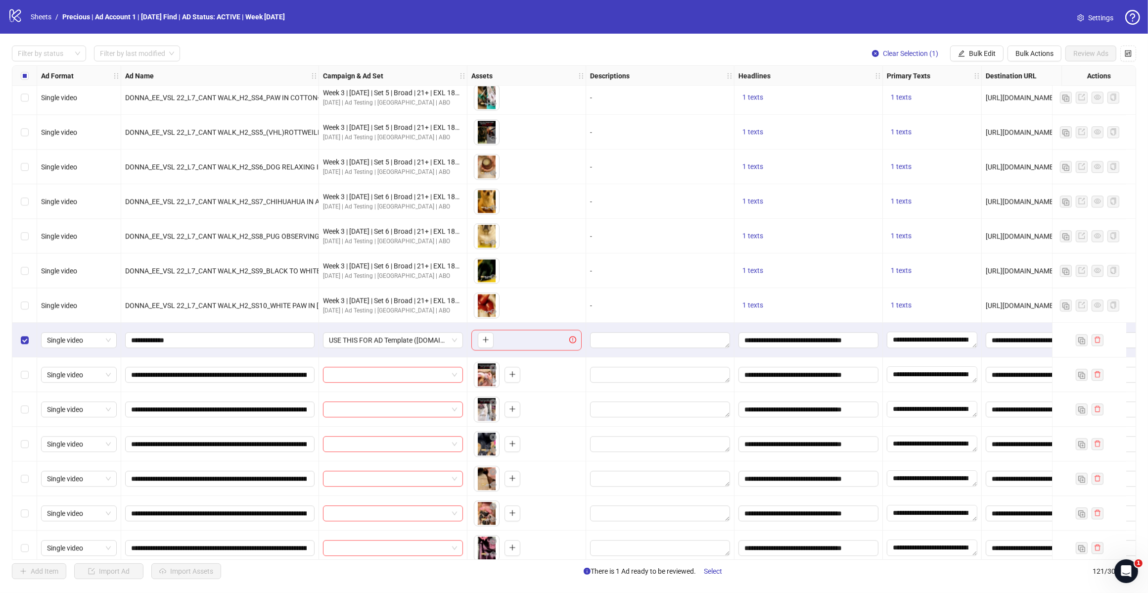
click at [1028, 57] on span "Bulk Actions" at bounding box center [1035, 53] width 38 height 8
click at [1021, 75] on span "Delete" at bounding box center [1049, 73] width 68 height 11
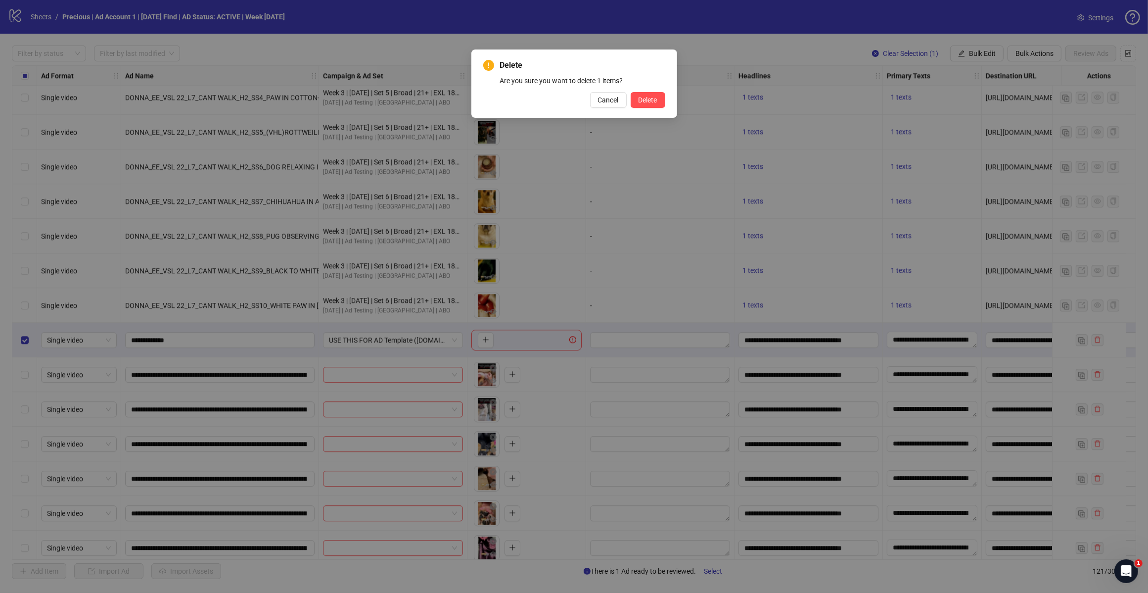
click at [621, 92] on button "Cancel" at bounding box center [608, 100] width 37 height 16
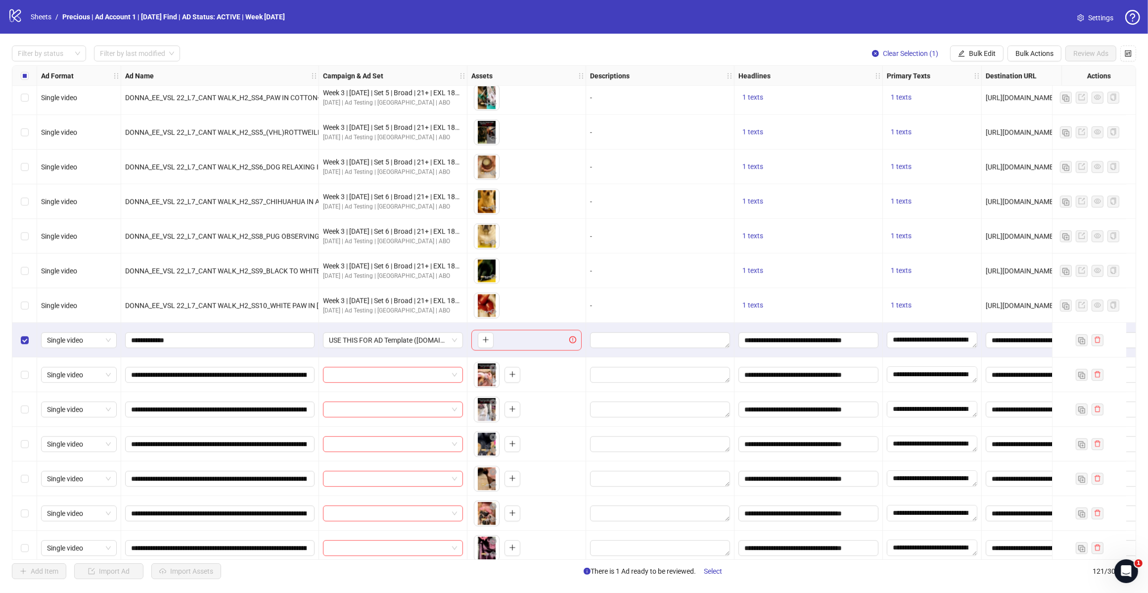
click at [1029, 53] on span "Bulk Actions" at bounding box center [1035, 53] width 38 height 8
click at [1033, 78] on span "Delete" at bounding box center [1049, 73] width 68 height 11
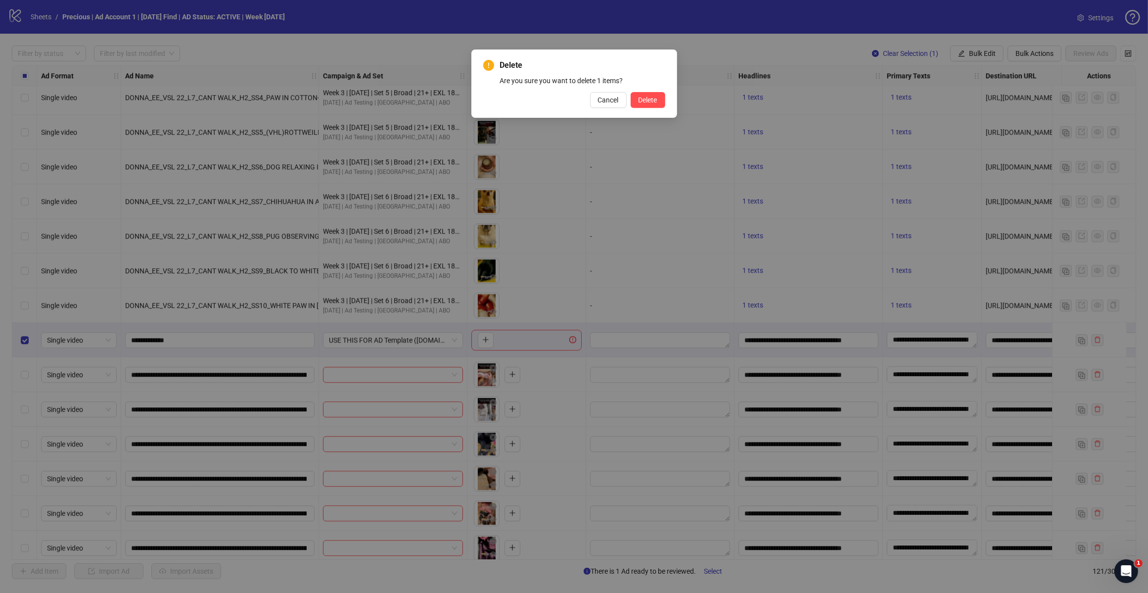
click at [657, 98] on span "Delete" at bounding box center [648, 100] width 19 height 8
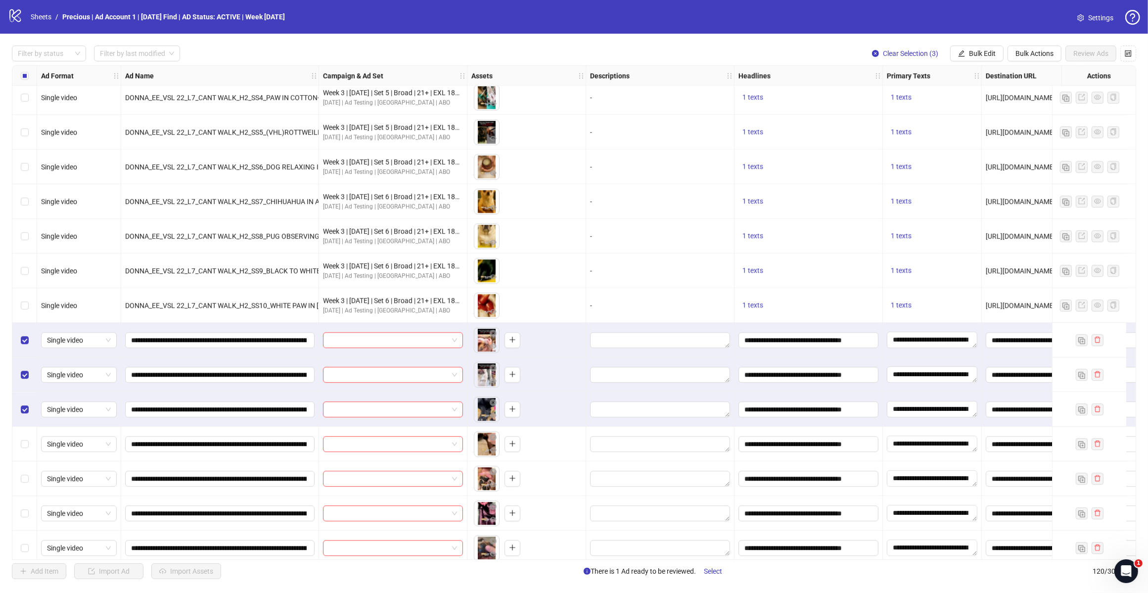
click at [962, 53] on icon "edit" at bounding box center [961, 53] width 7 height 7
click at [973, 100] on span "Campaign & Ad Set" at bounding box center [986, 105] width 59 height 11
click at [1009, 94] on span at bounding box center [949, 96] width 137 height 15
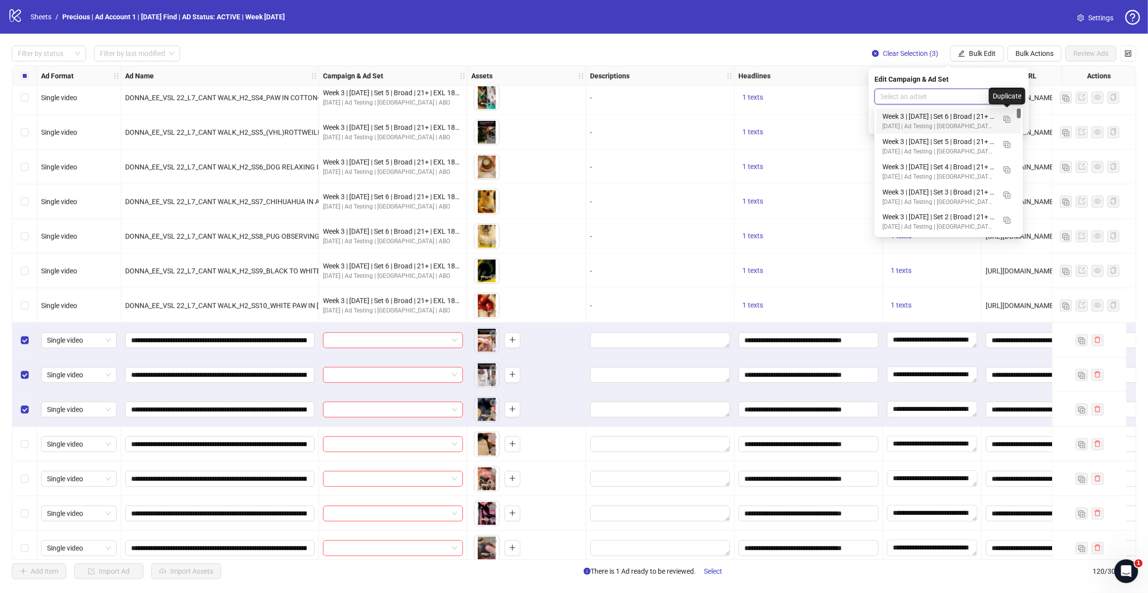
click at [1009, 119] on img "button" at bounding box center [1007, 119] width 7 height 7
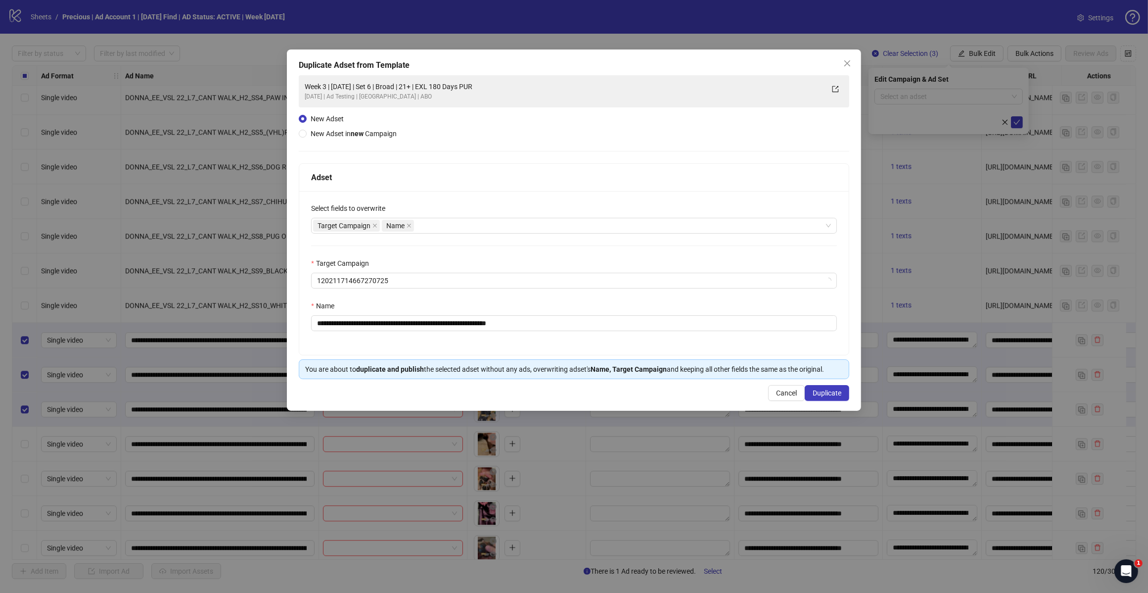
click at [464, 230] on div "Target Campaign Name" at bounding box center [569, 226] width 512 height 14
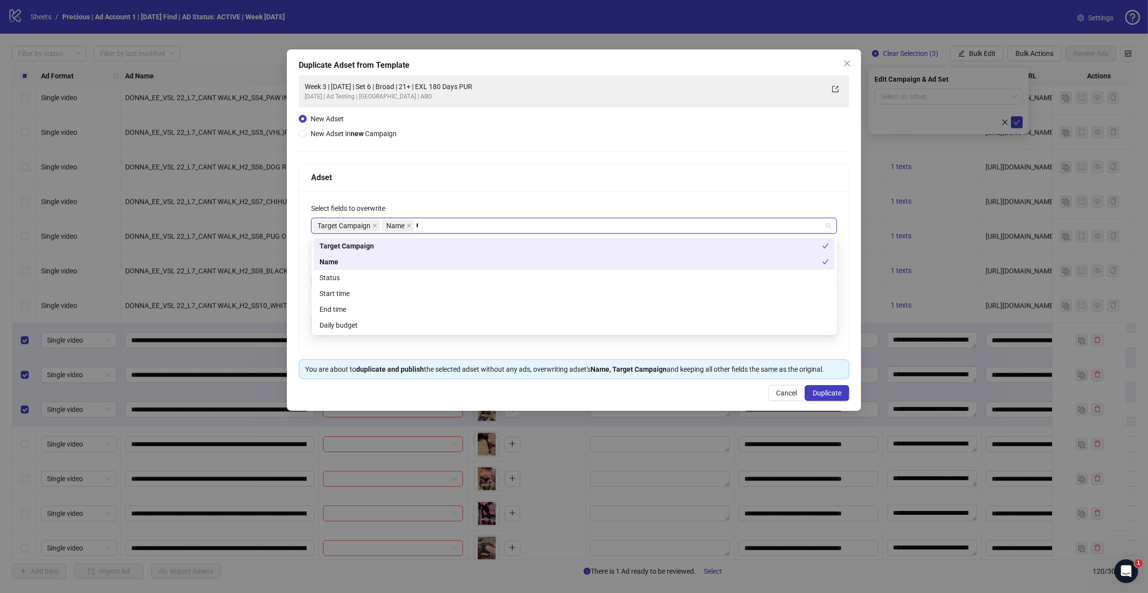
type input "*****"
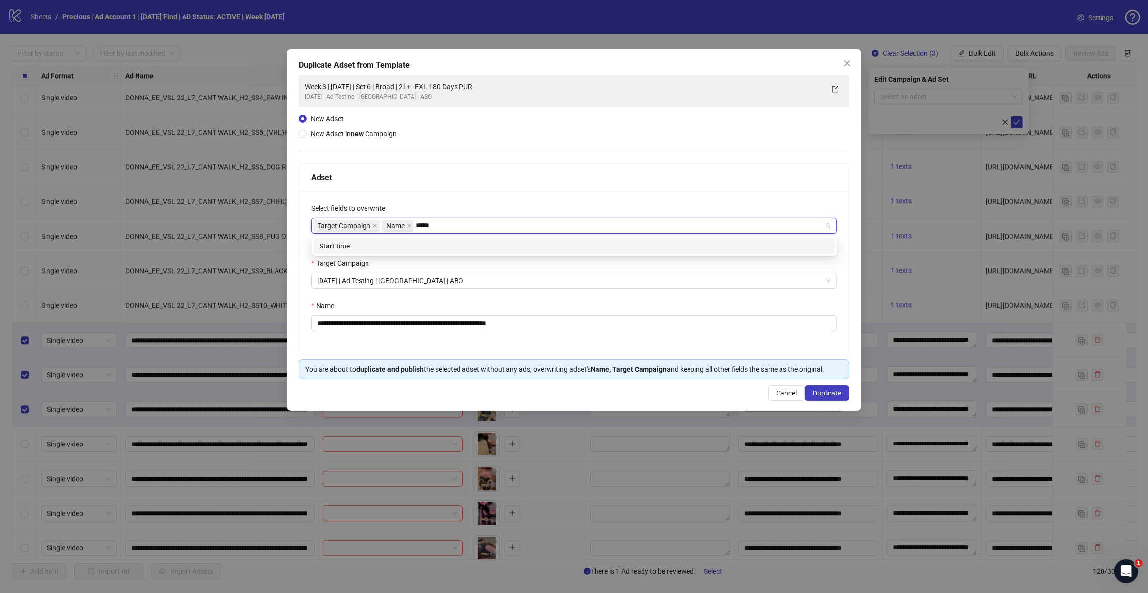
click at [454, 244] on div "Start time" at bounding box center [575, 245] width 510 height 11
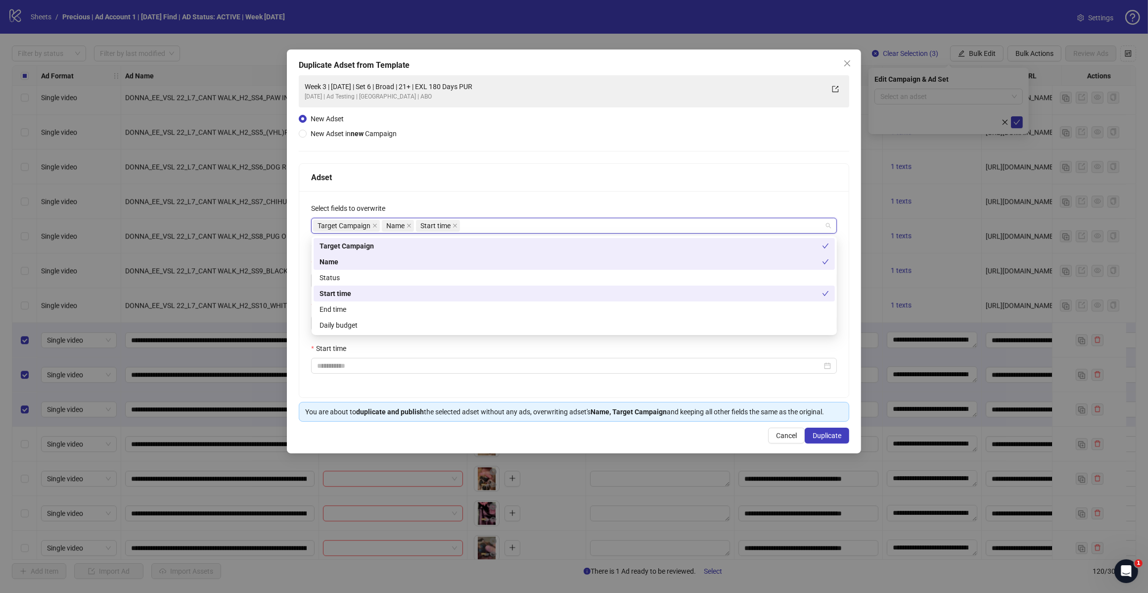
click at [490, 203] on div "Select fields to overwrite" at bounding box center [574, 210] width 526 height 15
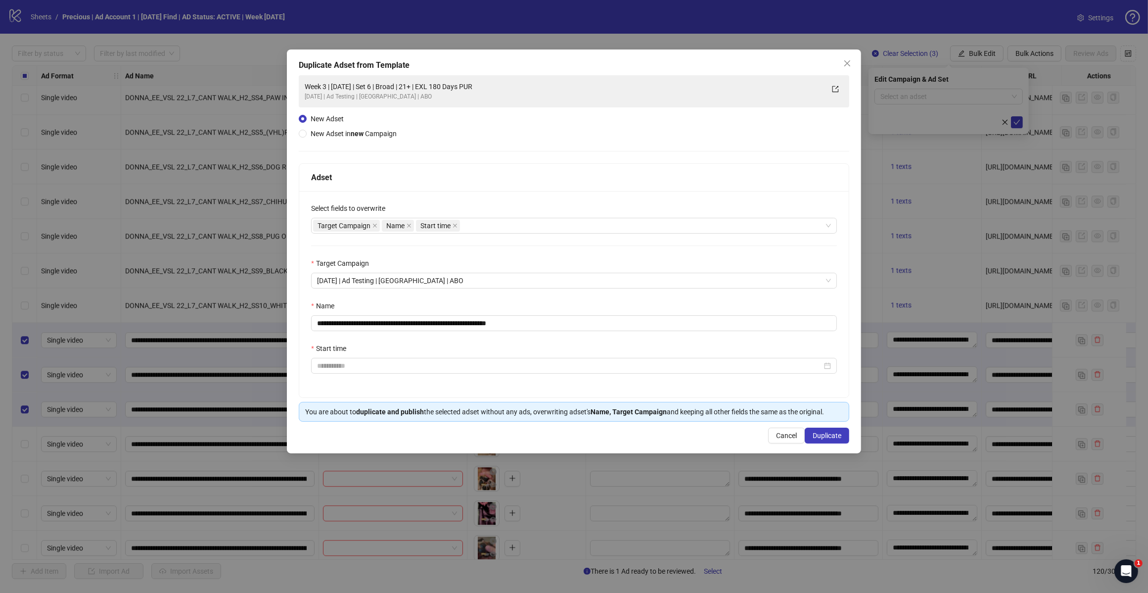
click at [491, 225] on div "Target Campaign Name Start time" at bounding box center [569, 226] width 512 height 14
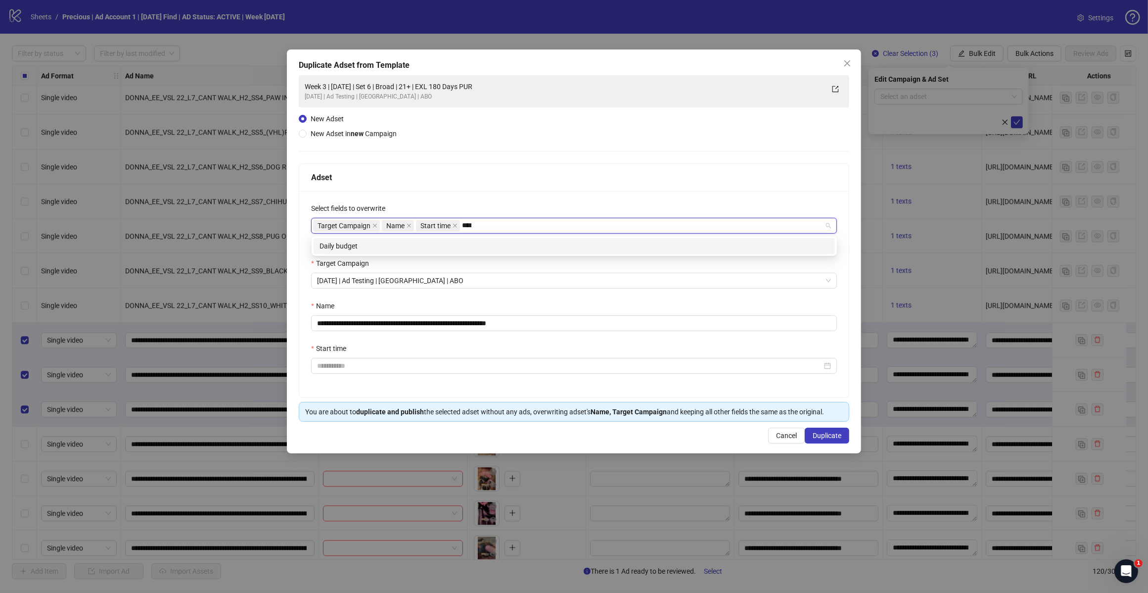
type input "*****"
click at [464, 247] on div "Daily budget" at bounding box center [575, 245] width 510 height 11
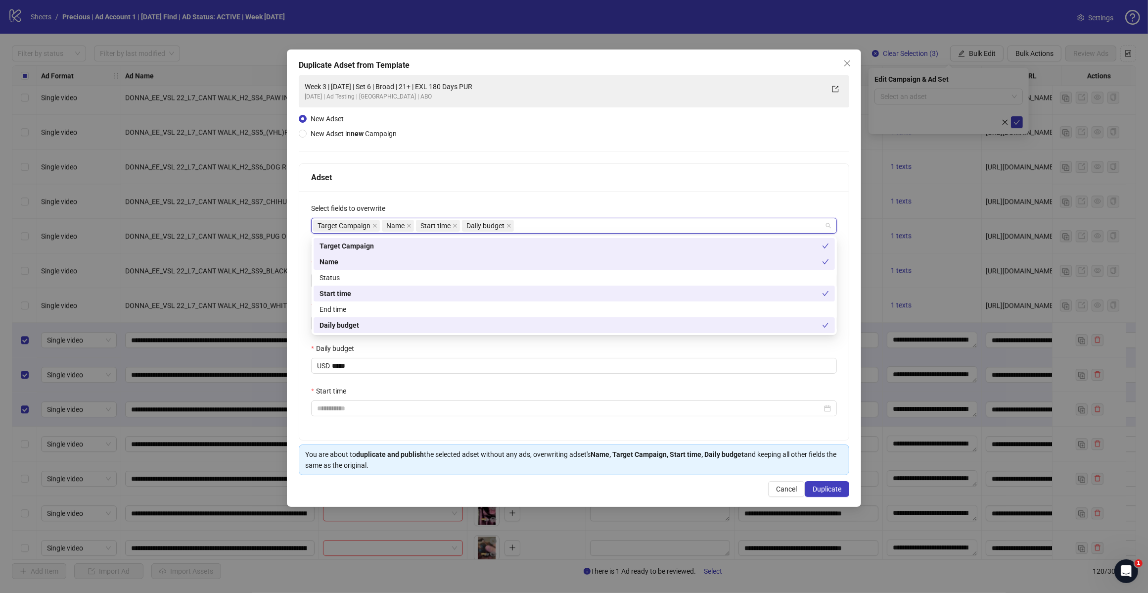
click at [505, 206] on div "Select fields to overwrite" at bounding box center [574, 210] width 526 height 15
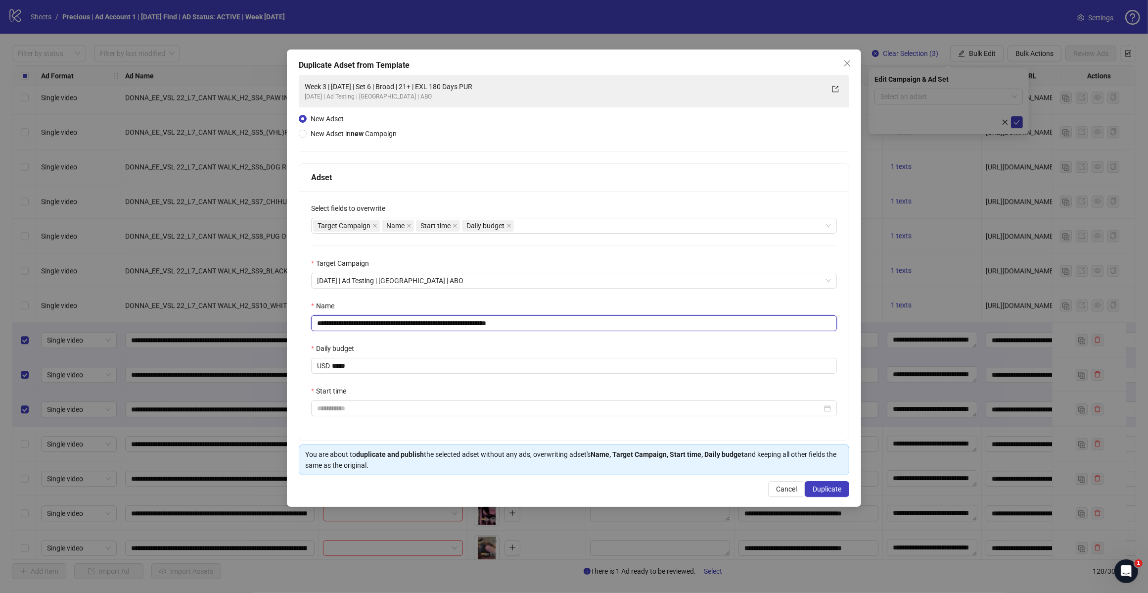
click at [543, 327] on input "**********" at bounding box center [574, 323] width 526 height 16
click at [358, 321] on input "**********" at bounding box center [574, 323] width 526 height 16
click at [404, 323] on input "**********" at bounding box center [574, 323] width 526 height 16
type input "**********"
click at [352, 407] on input "Start time" at bounding box center [569, 408] width 505 height 11
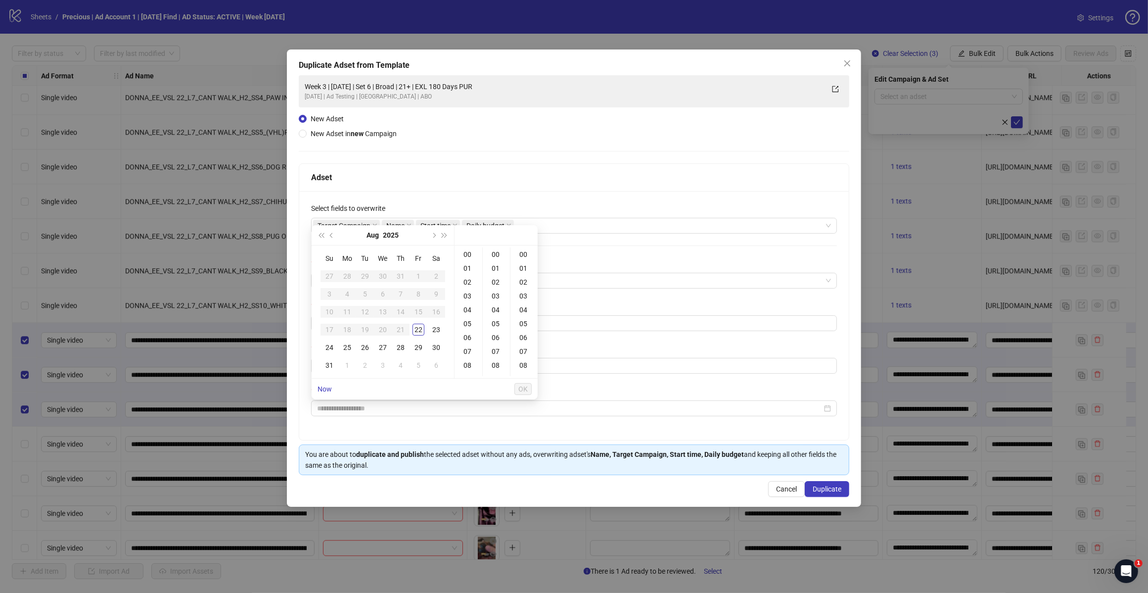
click at [423, 329] on div "22" at bounding box center [419, 330] width 12 height 12
click at [466, 318] on div "18" at bounding box center [469, 318] width 24 height 14
click at [498, 301] on div "30" at bounding box center [497, 299] width 24 height 14
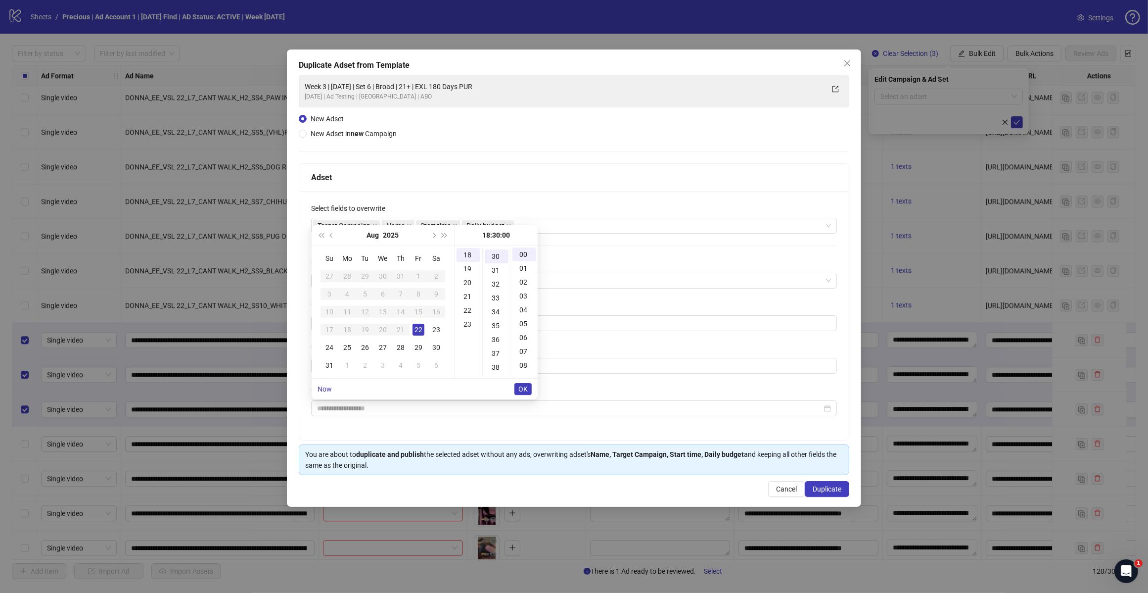
scroll to position [416, 0]
type input "**********"
click at [519, 385] on span "OK" at bounding box center [523, 389] width 9 height 8
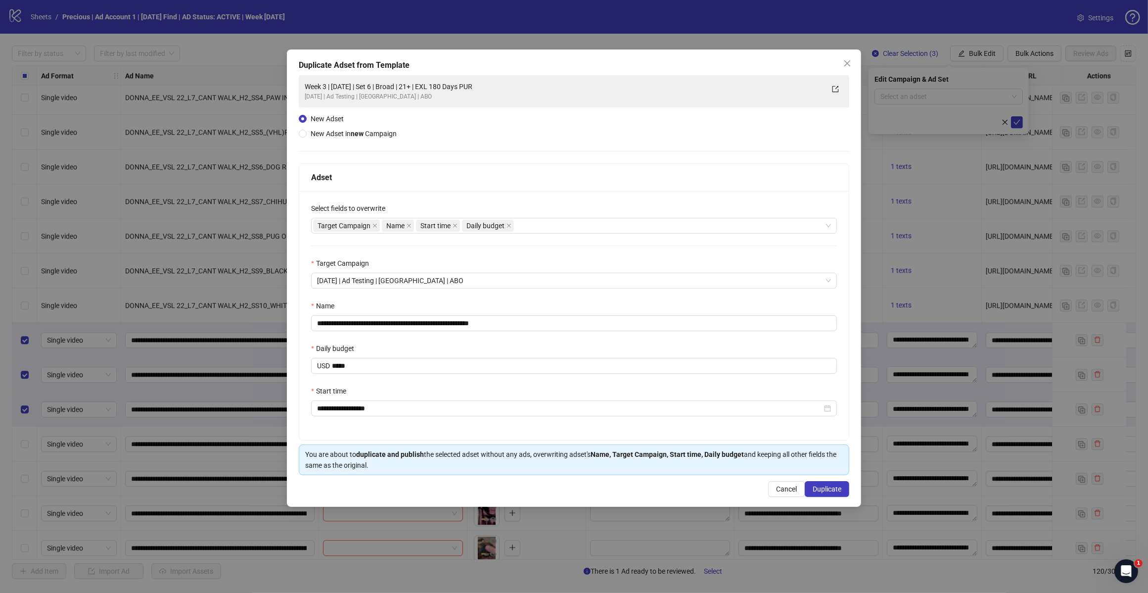
click at [532, 260] on div "Target Campaign" at bounding box center [574, 265] width 526 height 15
click at [817, 484] on button "Duplicate" at bounding box center [827, 489] width 45 height 16
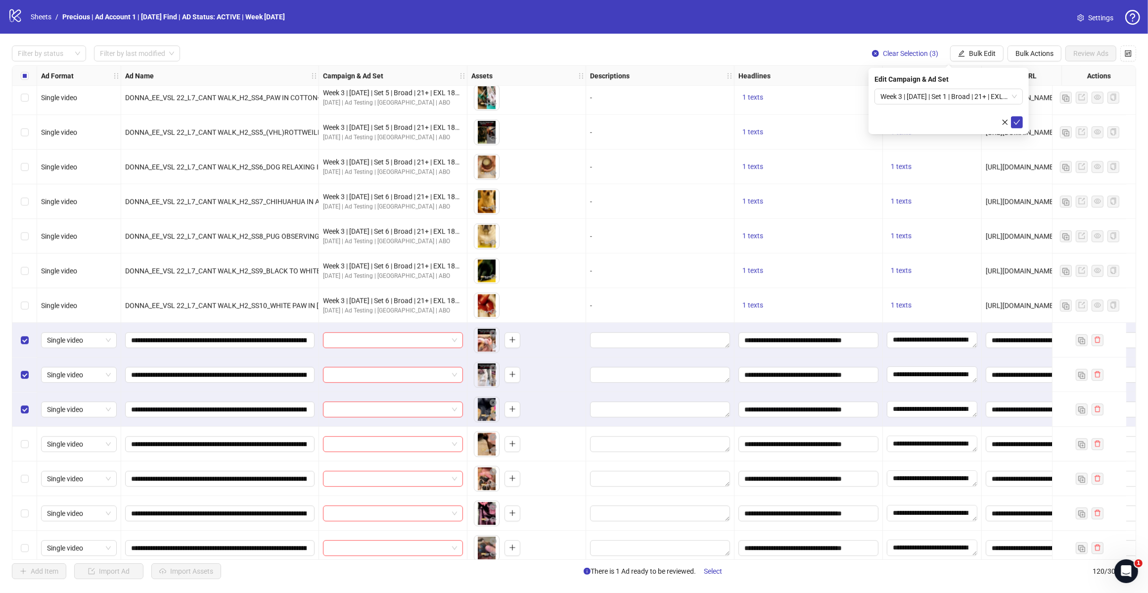
click at [1021, 100] on div "Week 3 | [DATE] | Set 1 | Broad | 21+ | EXL 180 Days PUR" at bounding box center [949, 97] width 148 height 16
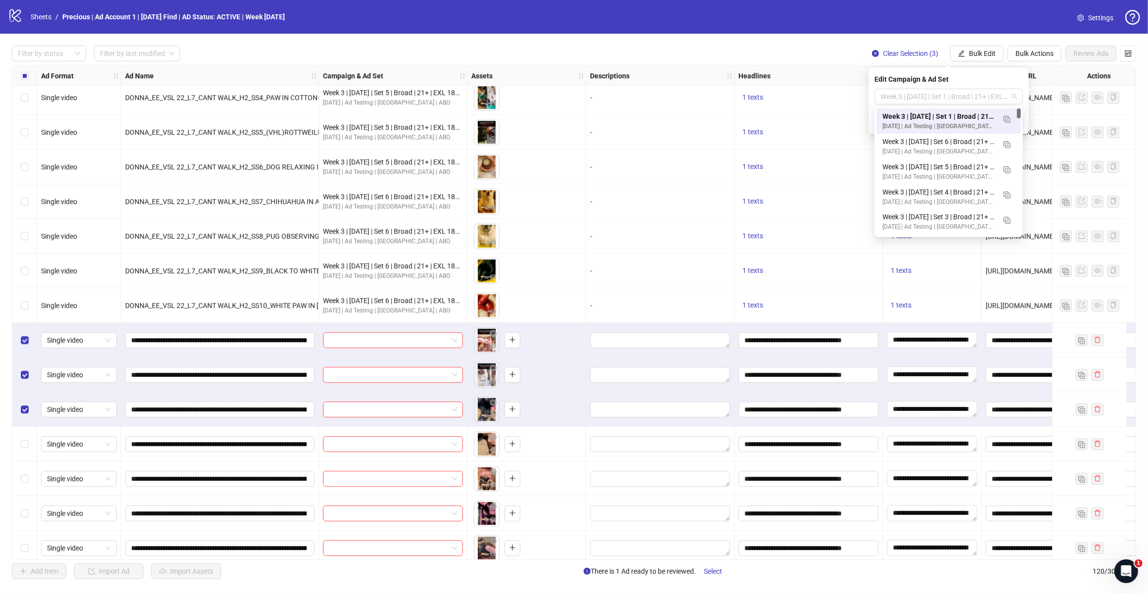
scroll to position [0, 0]
click at [1005, 116] on img "button" at bounding box center [1007, 119] width 7 height 7
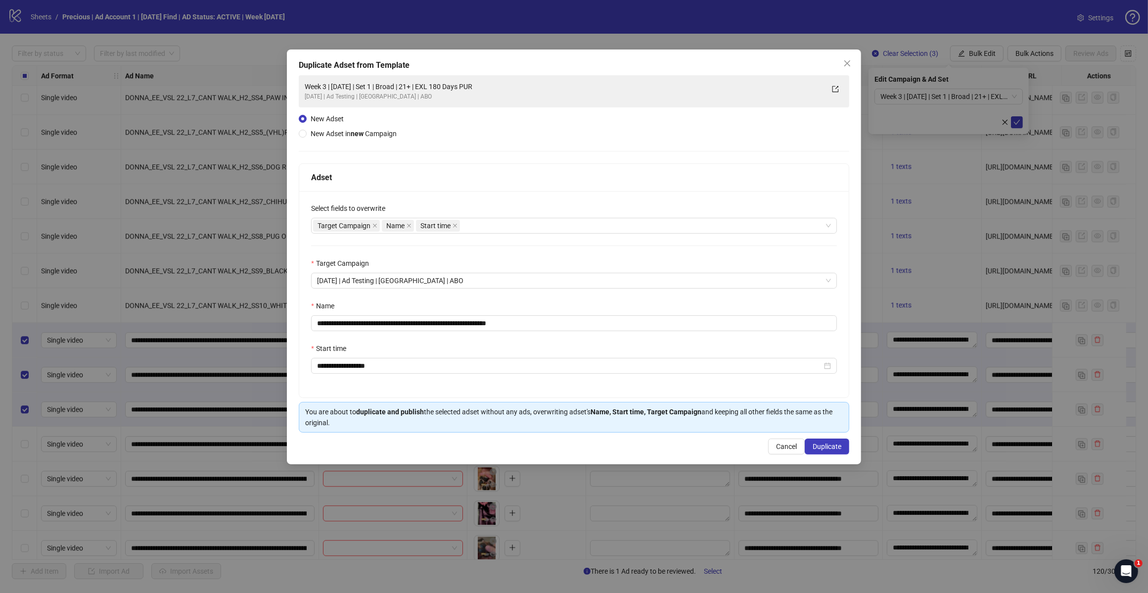
click at [504, 224] on div "Target Campaign Name Start time" at bounding box center [569, 226] width 512 height 14
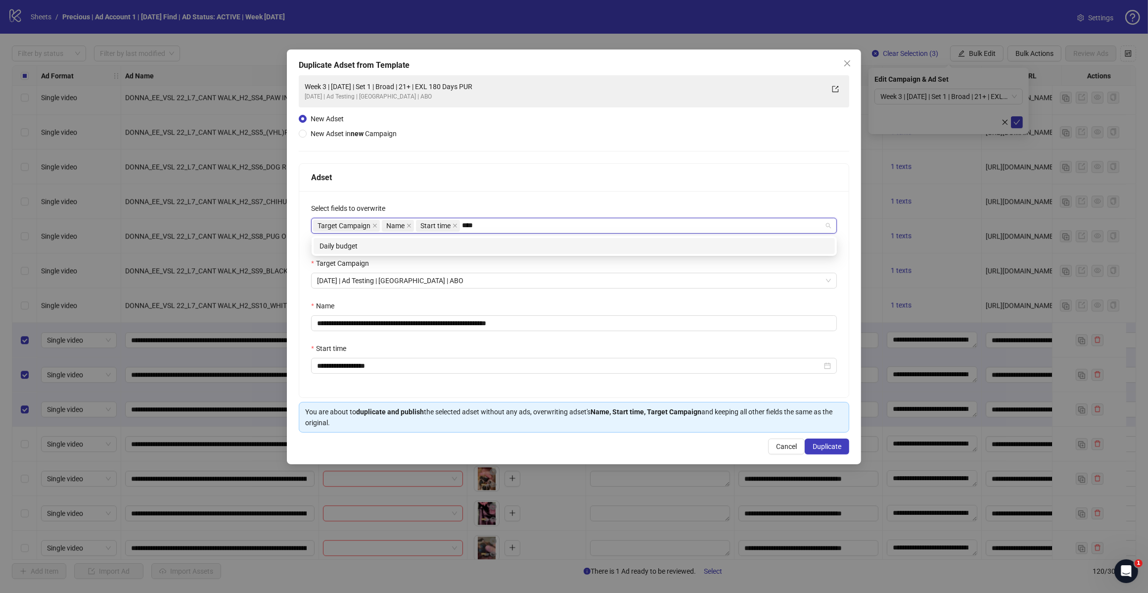
type input "*****"
click at [478, 251] on div "Daily budget" at bounding box center [574, 246] width 521 height 16
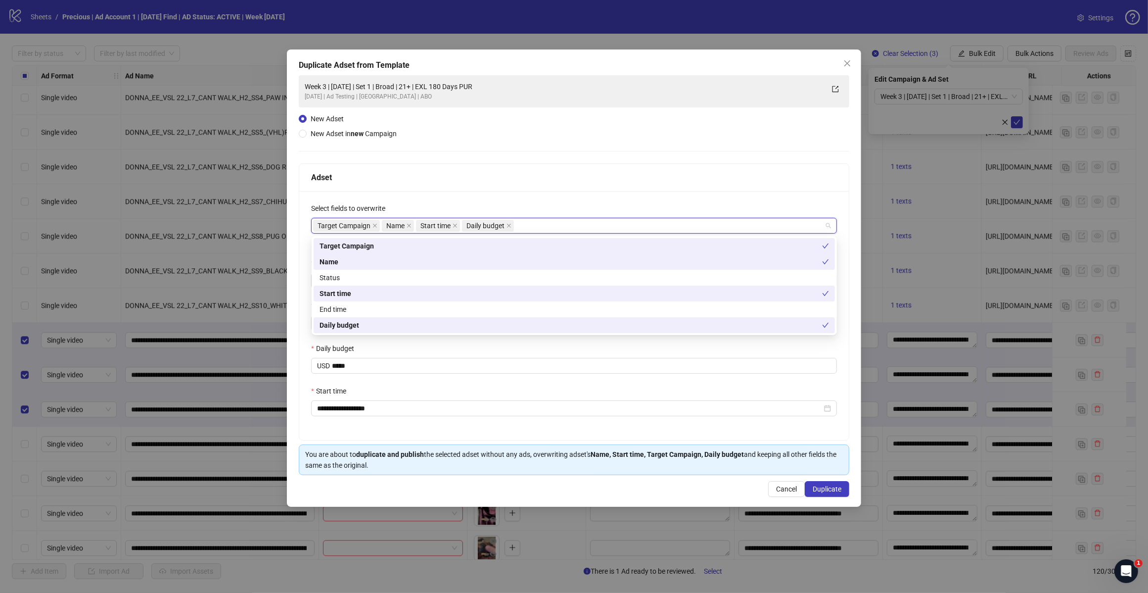
click at [537, 198] on div "**********" at bounding box center [574, 315] width 550 height 249
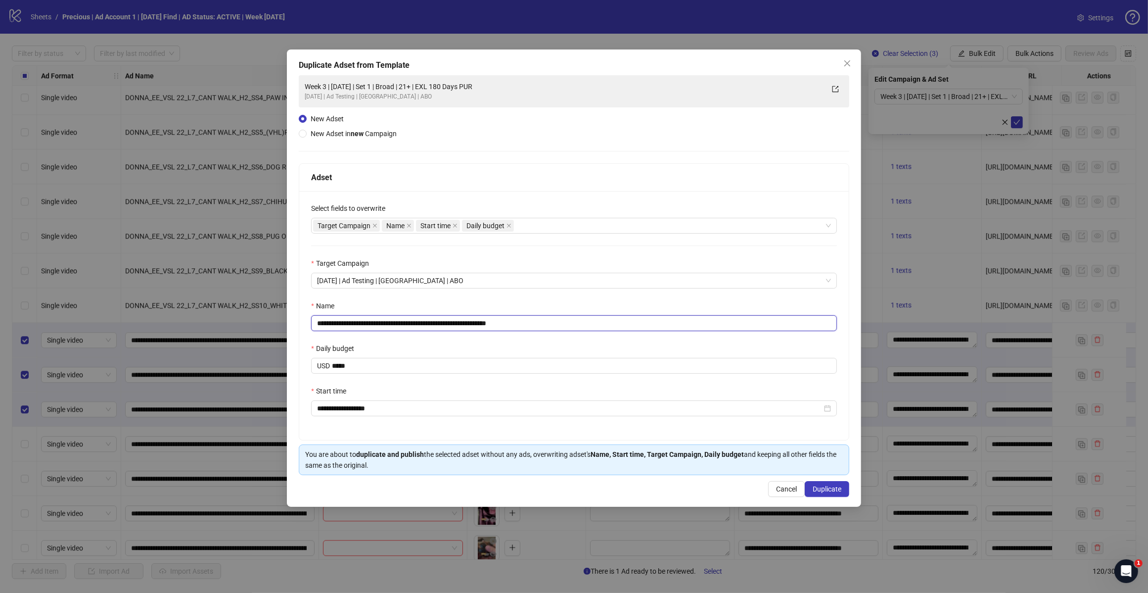
click at [544, 330] on input "**********" at bounding box center [574, 323] width 526 height 16
click at [404, 323] on input "**********" at bounding box center [574, 323] width 526 height 16
type input "**********"
click at [488, 301] on div "Name" at bounding box center [574, 307] width 526 height 15
click at [822, 490] on span "Duplicate" at bounding box center [827, 489] width 29 height 8
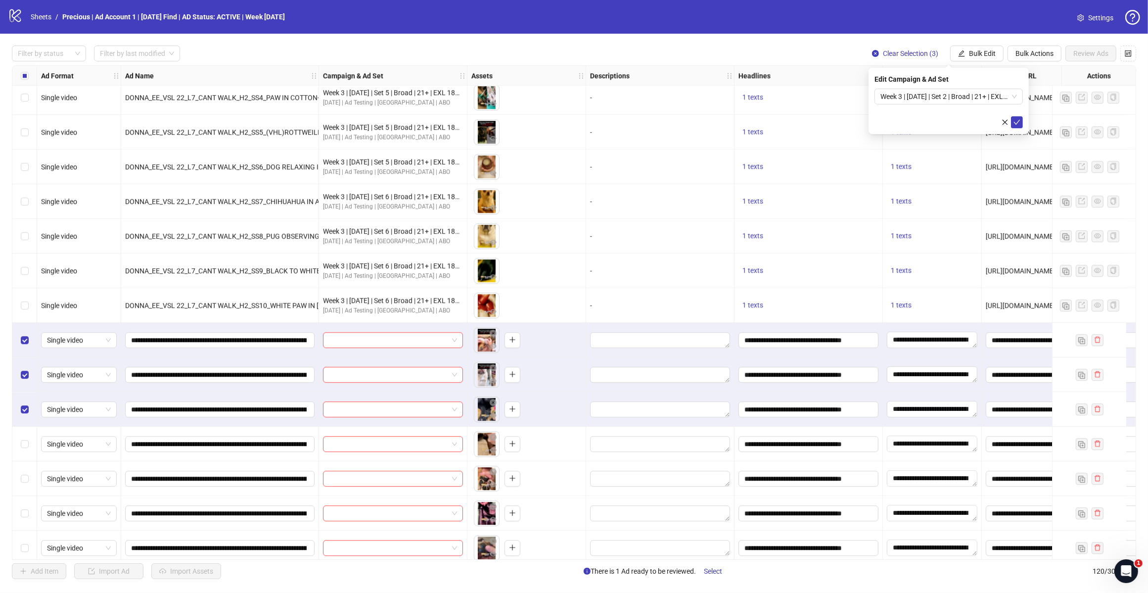
click at [1015, 99] on span "Week 3 | [DATE] | Set 2 | Broad | 21+ | EXL 180 Days PUR" at bounding box center [949, 96] width 137 height 15
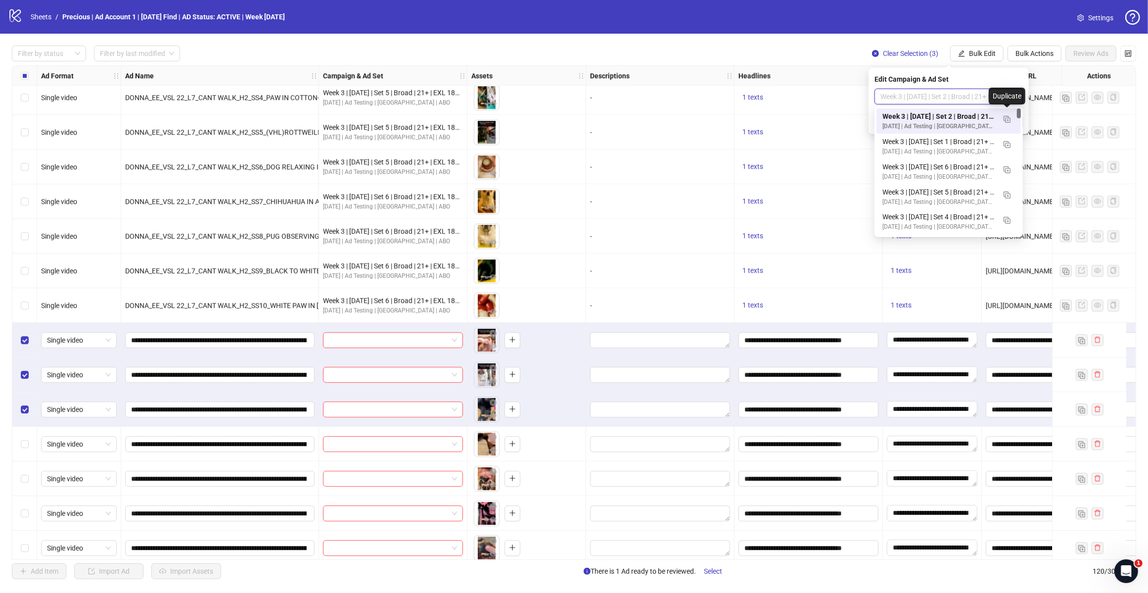
click at [1006, 120] on img "button" at bounding box center [1007, 119] width 7 height 7
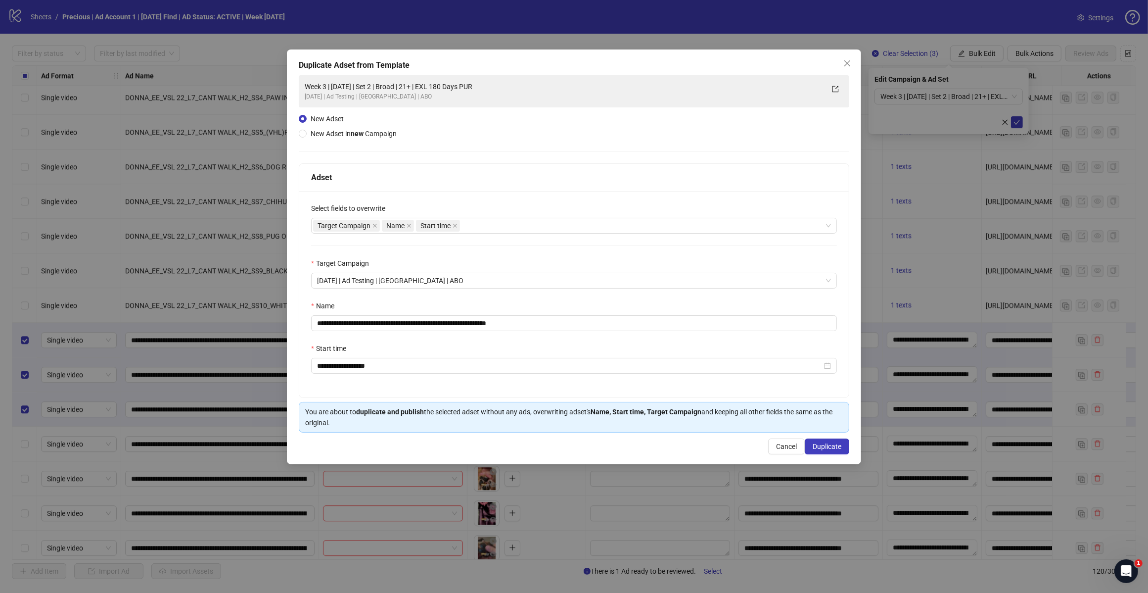
click at [486, 223] on div "Target Campaign Name Start time" at bounding box center [569, 226] width 512 height 14
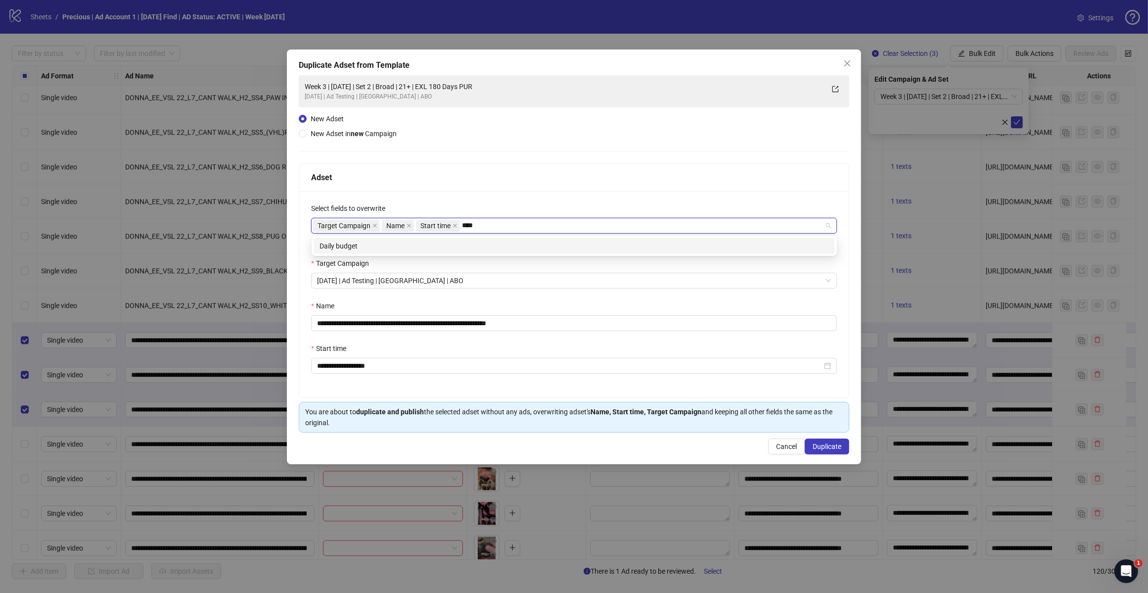
type input "*****"
click at [476, 241] on div "Daily budget" at bounding box center [575, 245] width 510 height 11
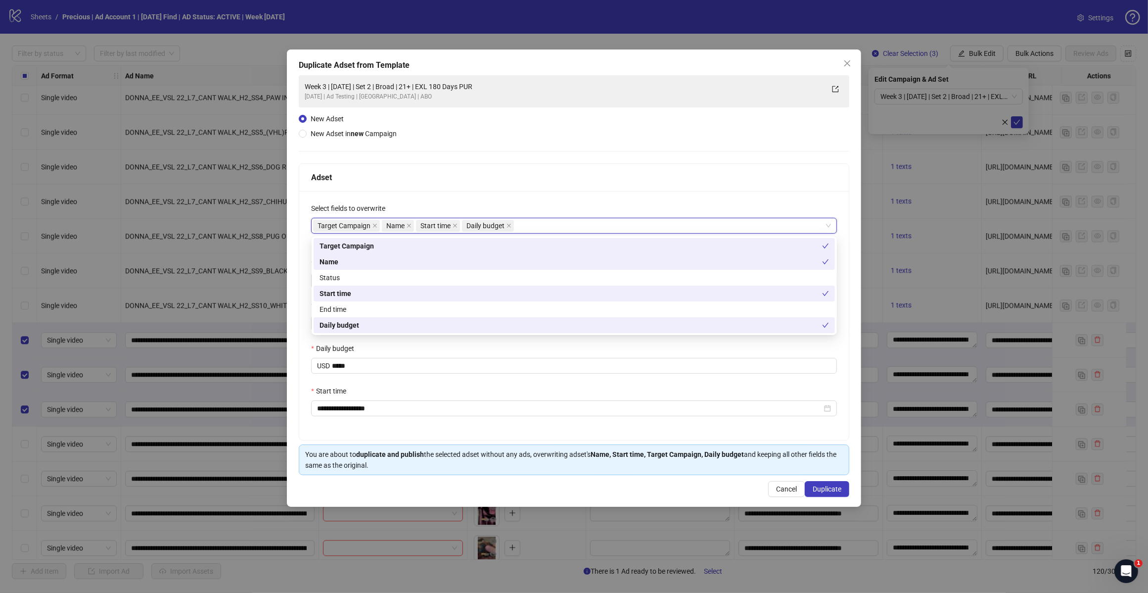
click at [515, 172] on div "Adset" at bounding box center [574, 177] width 526 height 12
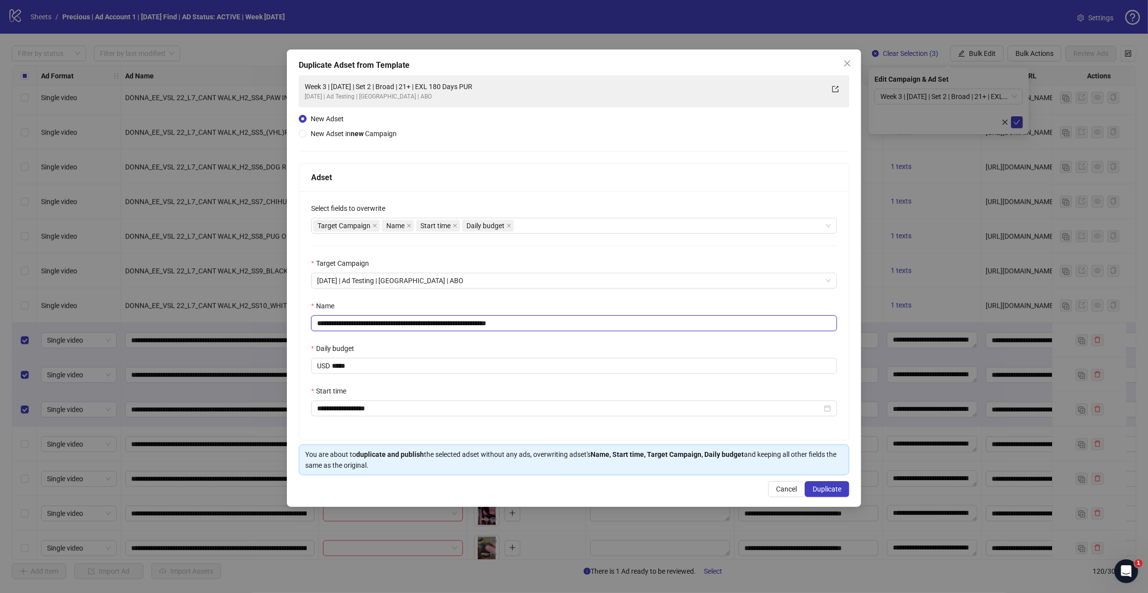
click at [535, 326] on input "**********" at bounding box center [574, 323] width 526 height 16
click at [405, 324] on input "**********" at bounding box center [574, 323] width 526 height 16
type input "**********"
click at [825, 489] on span "Duplicate" at bounding box center [827, 489] width 29 height 8
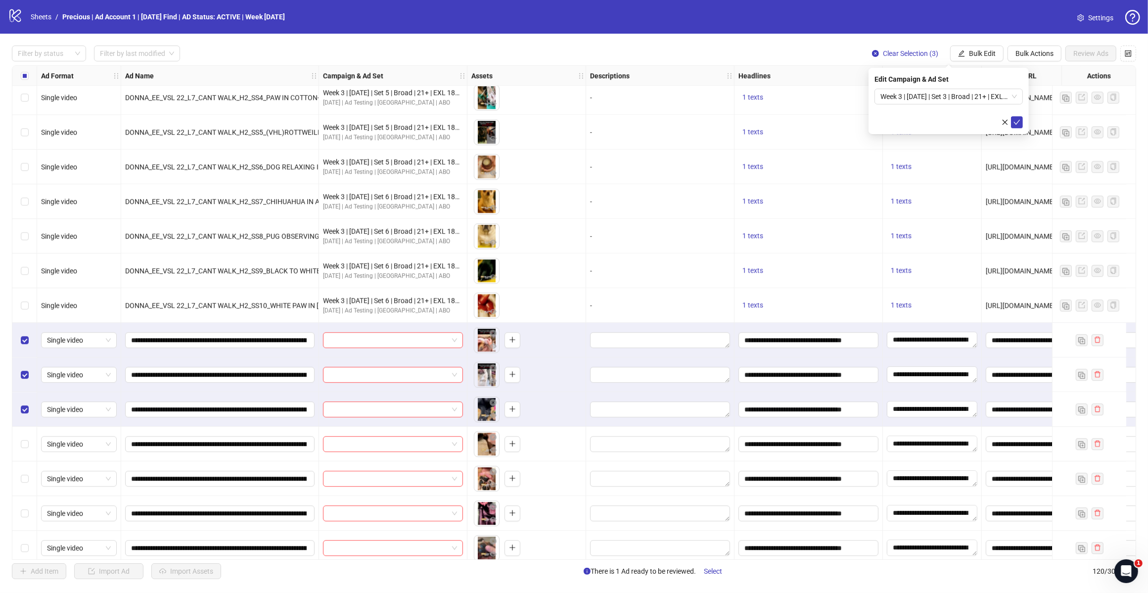
click at [1013, 97] on span "Week 3 | [DATE] | Set 3 | Broad | 21+ | EXL 180 Days PUR" at bounding box center [949, 96] width 137 height 15
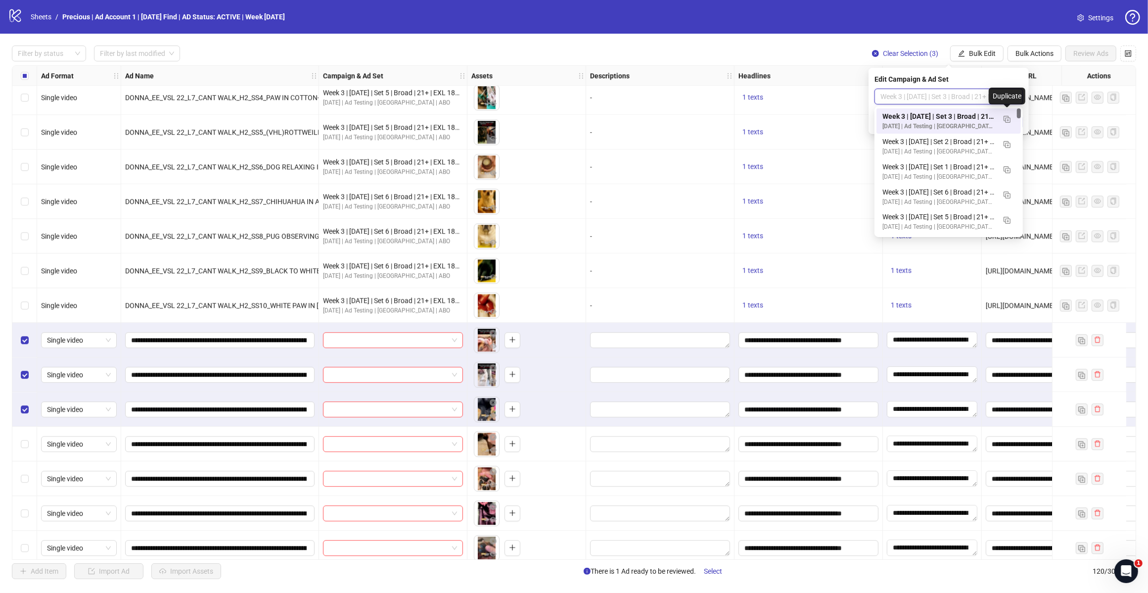
click at [1005, 119] on img "button" at bounding box center [1007, 119] width 7 height 7
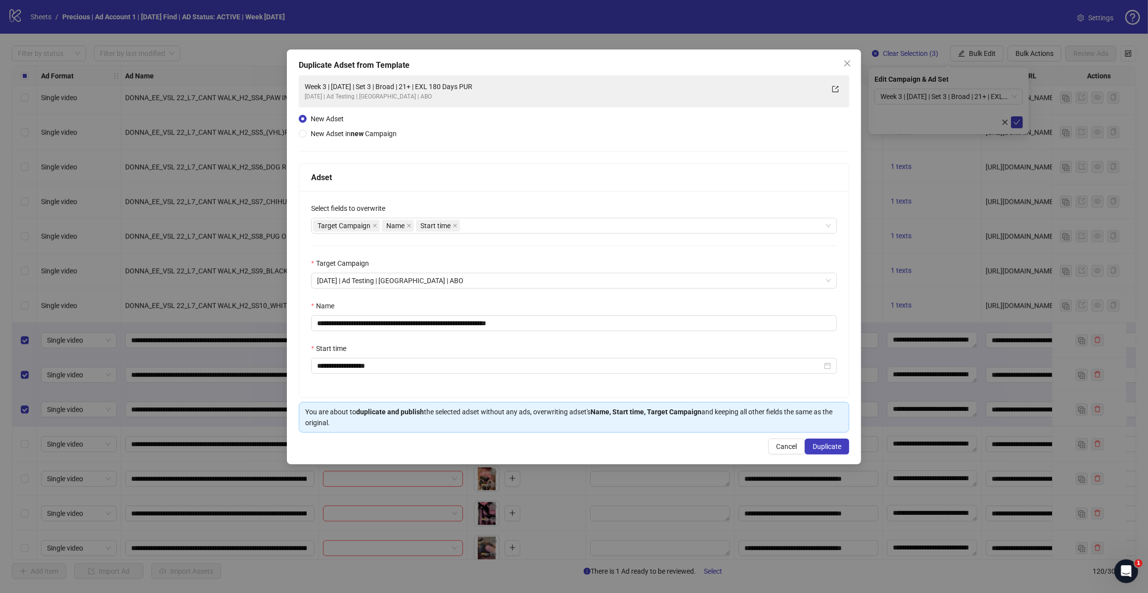
click at [516, 223] on div "Target Campaign Name Start time" at bounding box center [569, 226] width 512 height 14
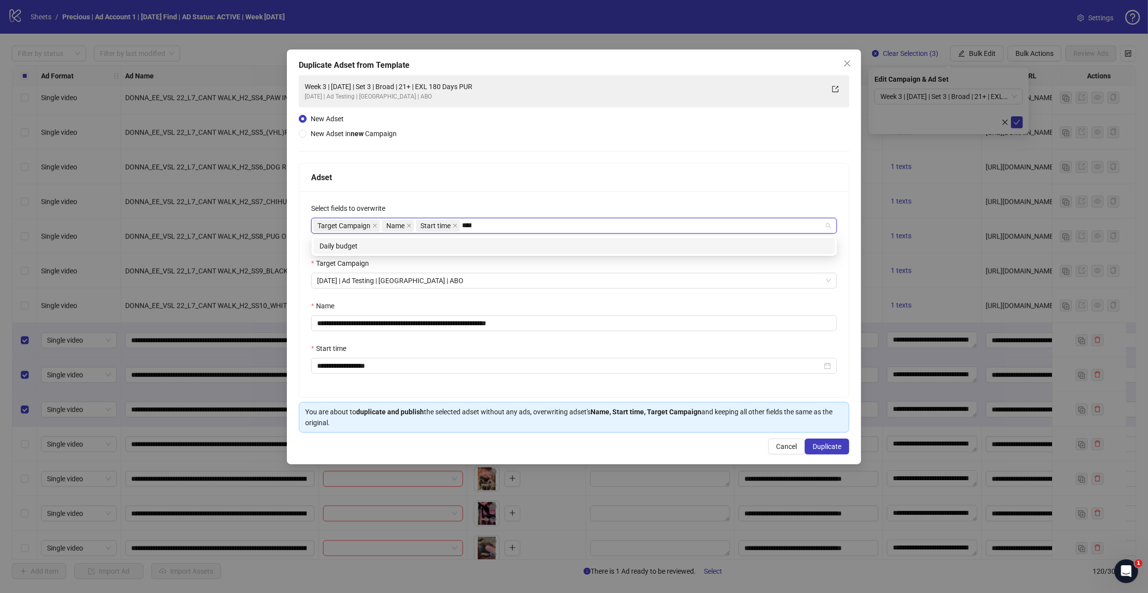
type input "*****"
click at [473, 251] on div "Daily budget" at bounding box center [575, 245] width 510 height 11
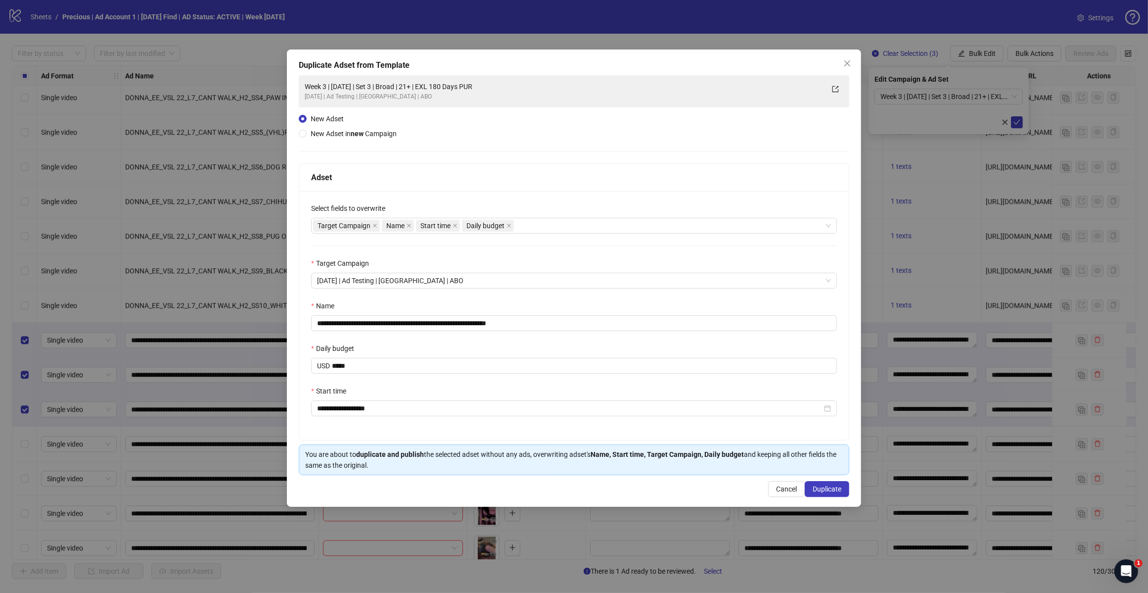
click at [545, 184] on div "Adset" at bounding box center [574, 178] width 550 height 28
click at [544, 319] on input "**********" at bounding box center [574, 323] width 526 height 16
click at [406, 323] on input "**********" at bounding box center [574, 323] width 526 height 16
type input "**********"
click at [810, 491] on button "Duplicate" at bounding box center [827, 489] width 45 height 16
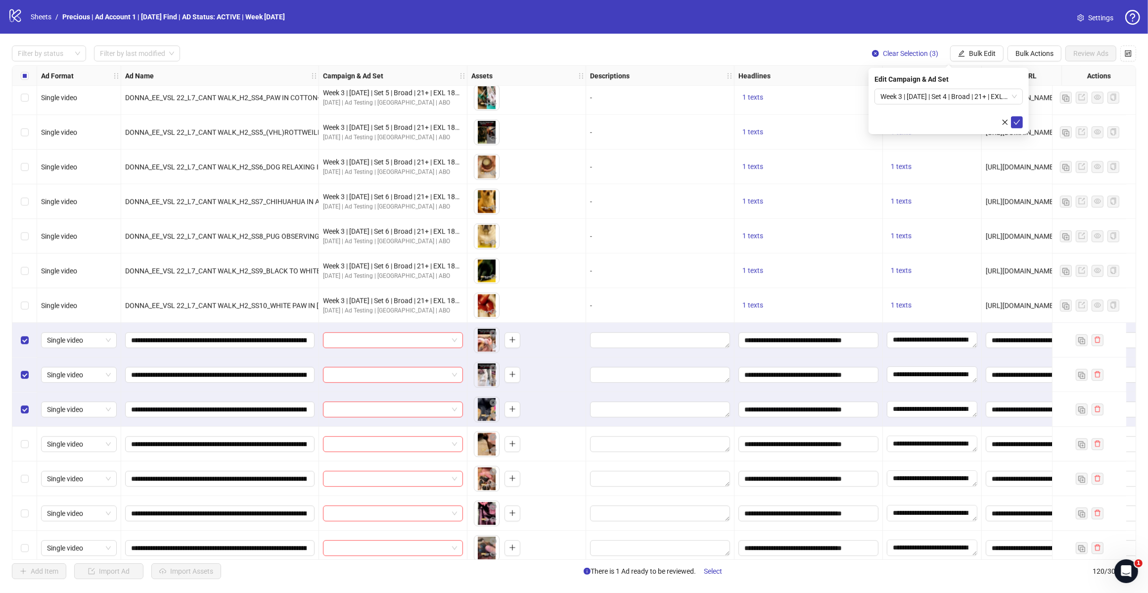
click at [1008, 93] on span "Week 3 | [DATE] | Set 4 | Broad | 21+ | EXL 180 Days PUR" at bounding box center [949, 96] width 137 height 15
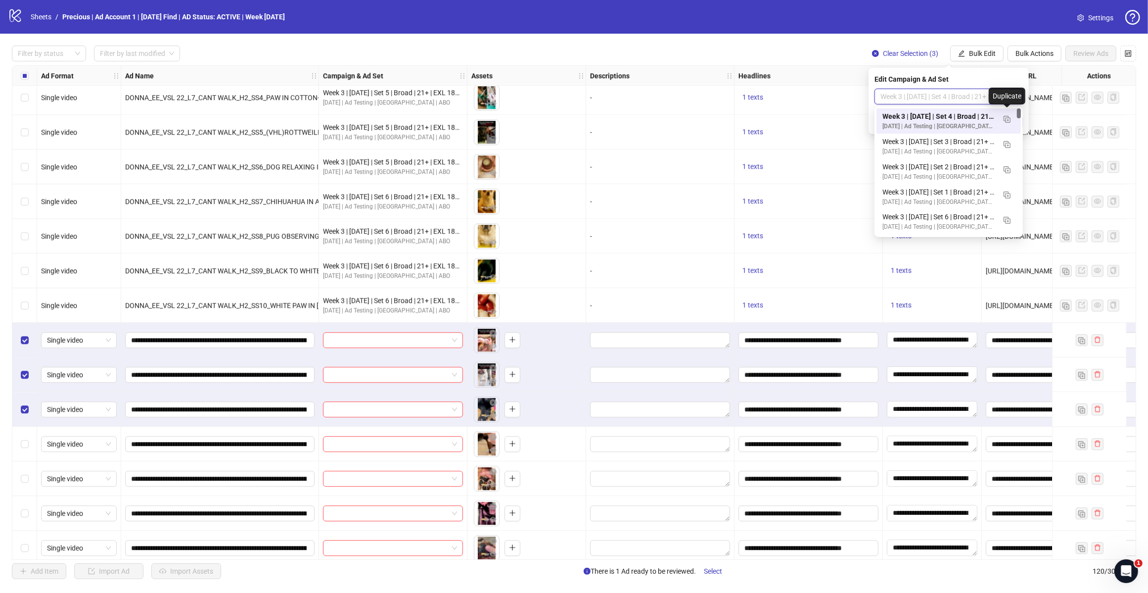
click at [1006, 119] on img "button" at bounding box center [1007, 119] width 7 height 7
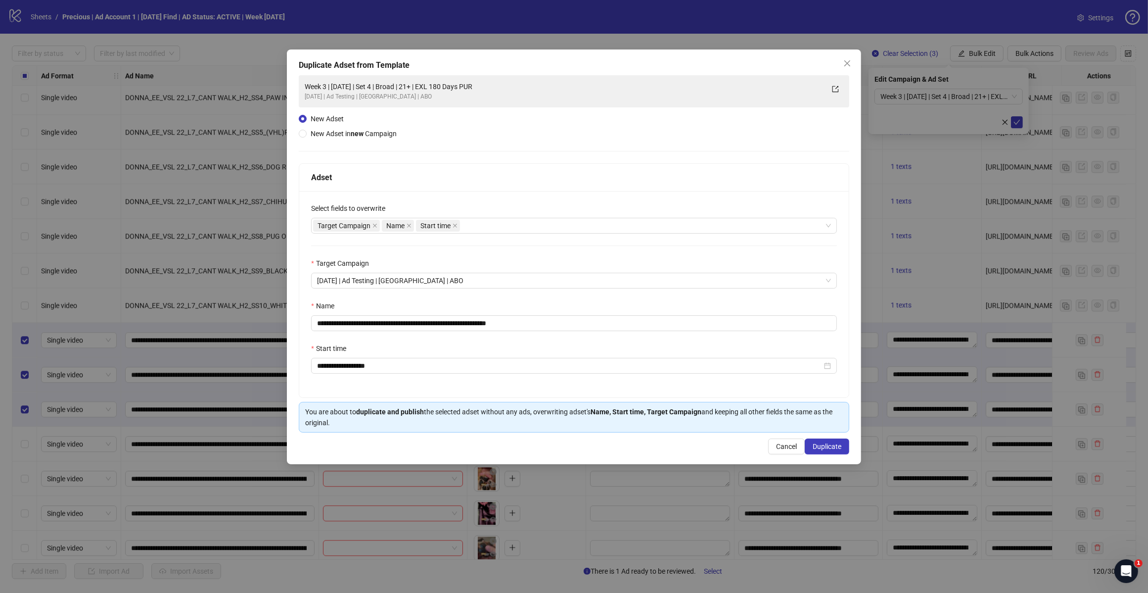
click at [504, 226] on div "Target Campaign Name Start time" at bounding box center [569, 226] width 512 height 14
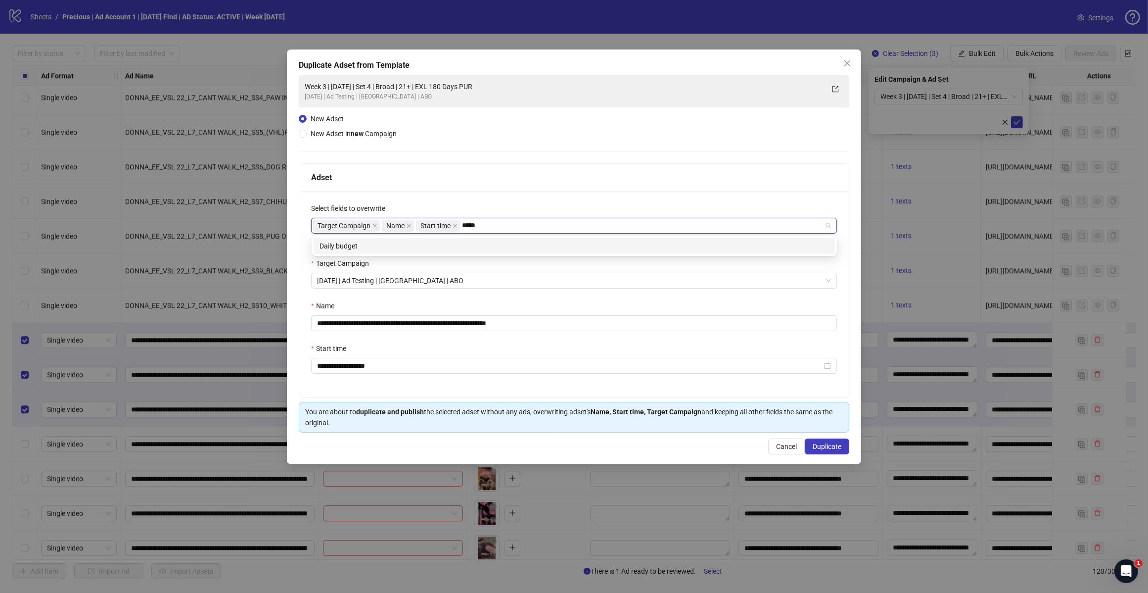
type input "*****"
click at [475, 254] on div "daily_budget Daily budget" at bounding box center [574, 246] width 525 height 20
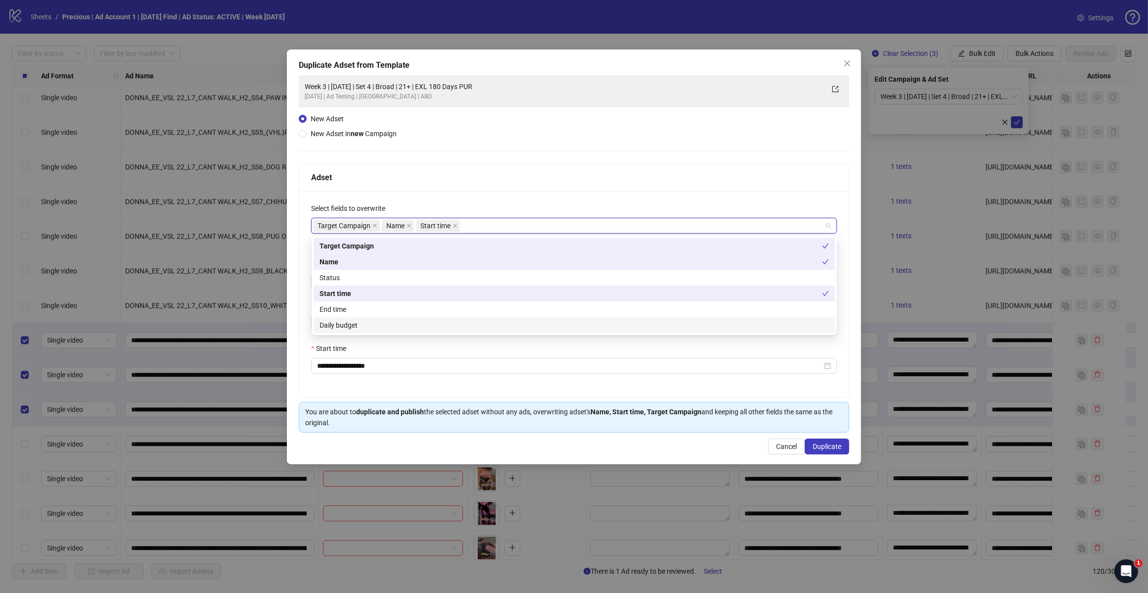
click at [423, 327] on div "Daily budget" at bounding box center [575, 325] width 510 height 11
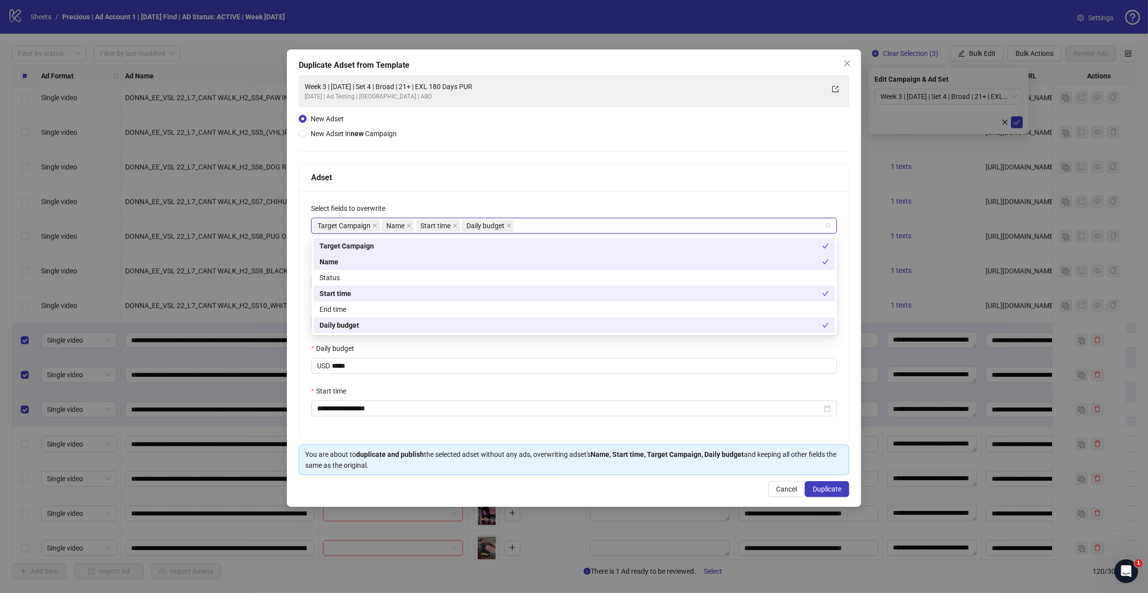
click at [519, 191] on div "**********" at bounding box center [574, 315] width 550 height 249
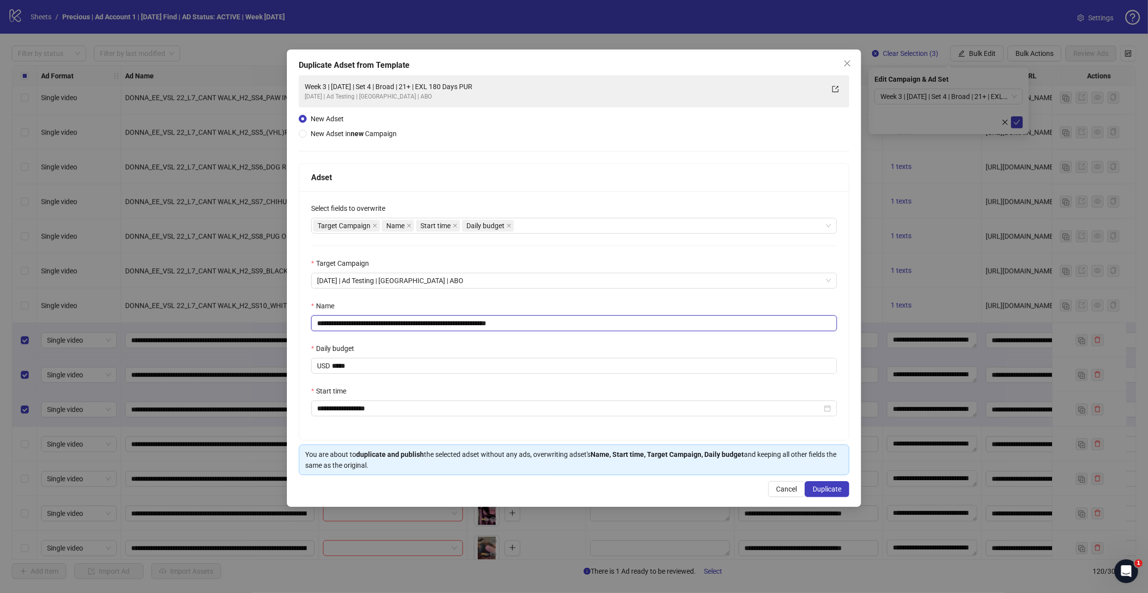
click at [537, 318] on input "**********" at bounding box center [574, 323] width 526 height 16
click at [402, 326] on input "**********" at bounding box center [574, 323] width 526 height 16
type input "**********"
click at [830, 490] on span "Duplicate" at bounding box center [827, 489] width 29 height 8
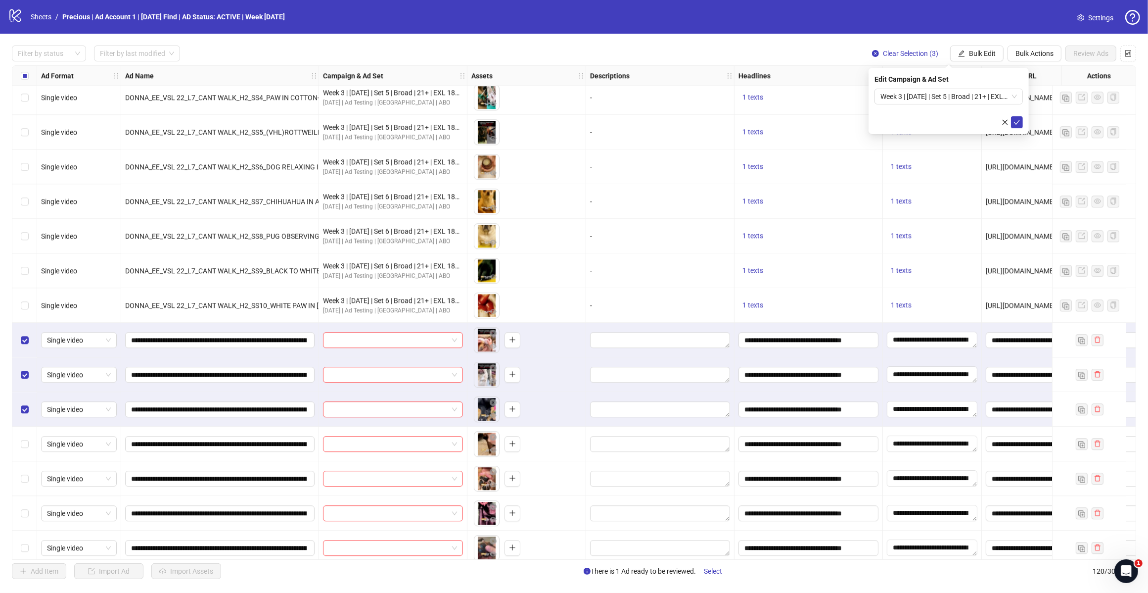
click at [1015, 97] on span "Week 3 | [DATE] | Set 5 | Broad | 21+ | EXL 180 Days PUR" at bounding box center [949, 96] width 137 height 15
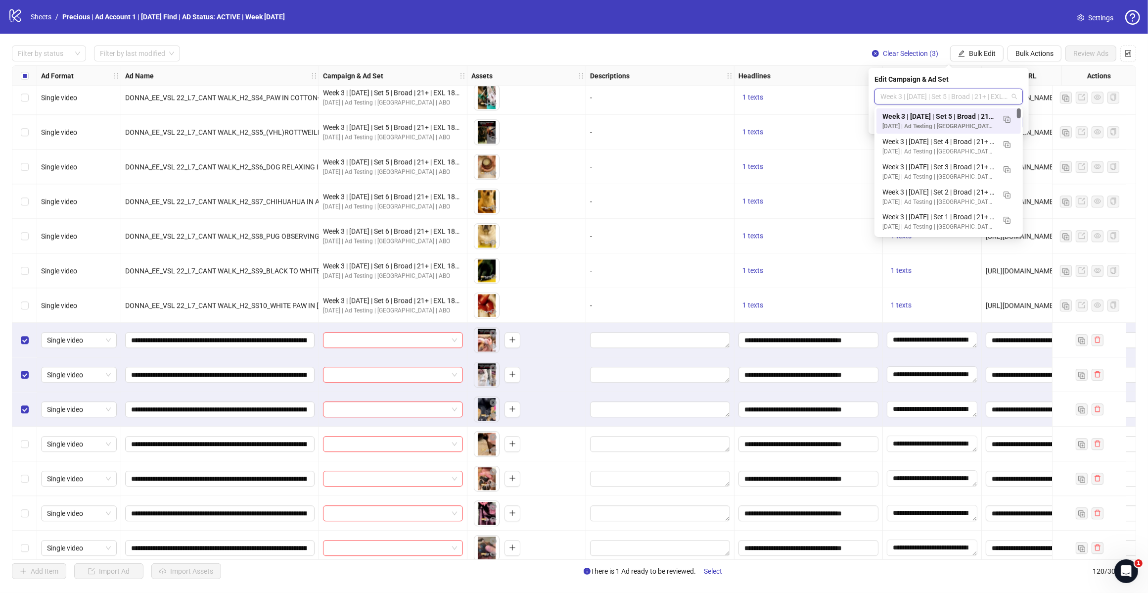
click at [1006, 120] on img "button" at bounding box center [1007, 119] width 7 height 7
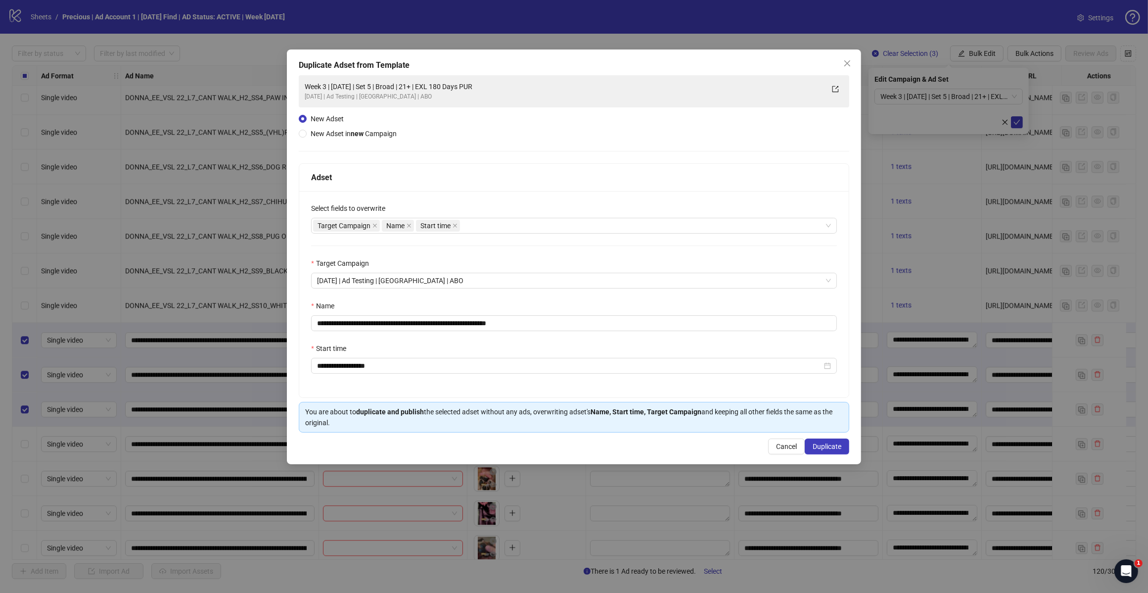
click at [536, 227] on div "Target Campaign Name Start time" at bounding box center [569, 226] width 512 height 14
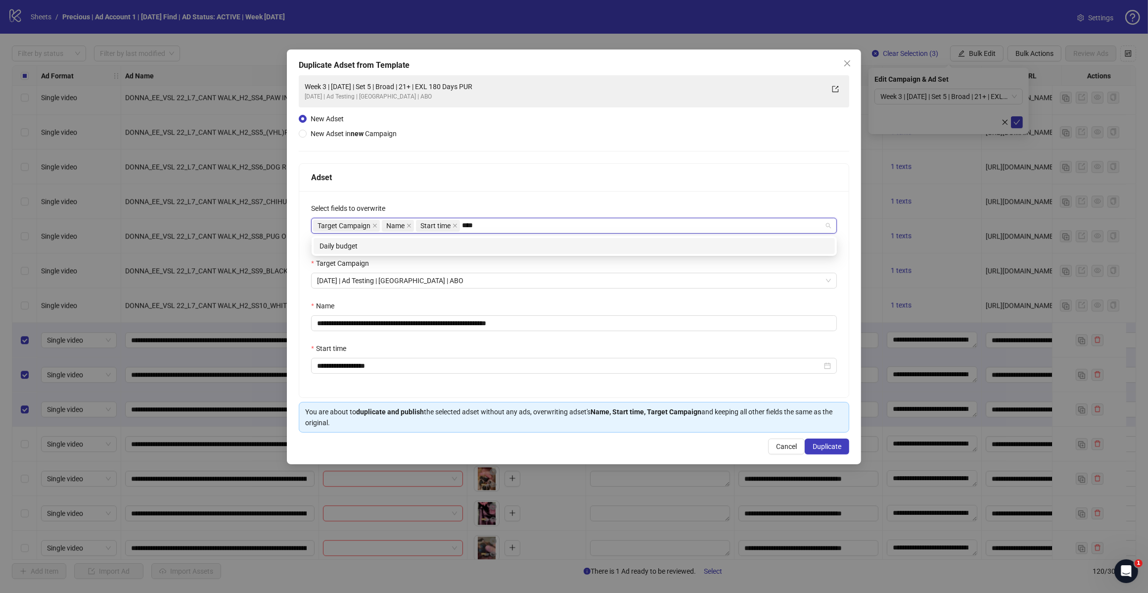
type input "*****"
click at [459, 245] on div "Daily budget" at bounding box center [575, 245] width 510 height 11
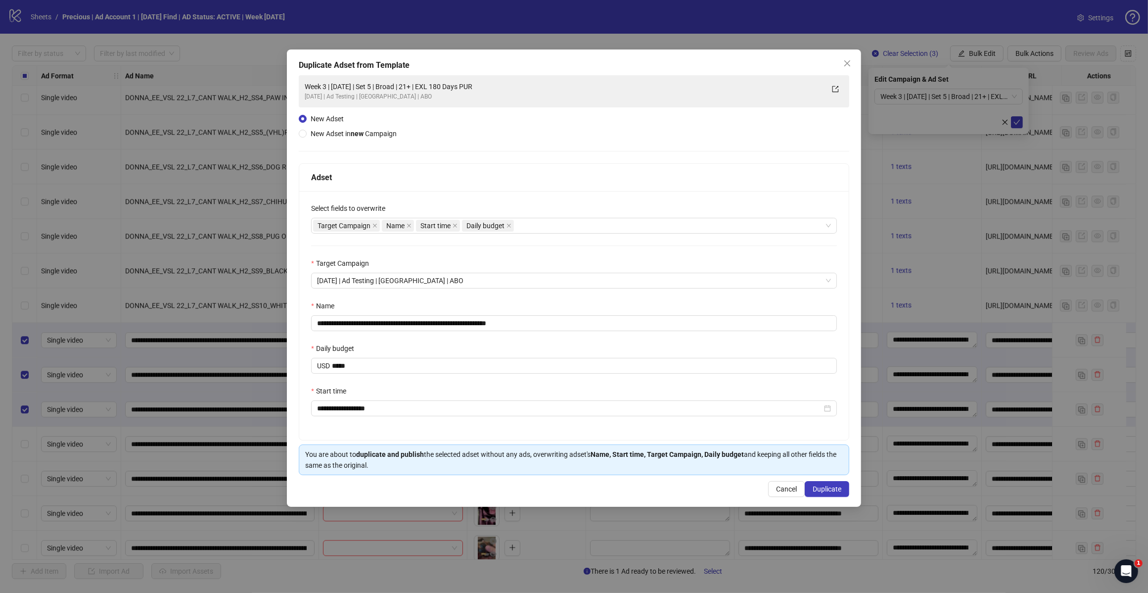
click at [564, 168] on div "Adset" at bounding box center [574, 178] width 550 height 28
click at [552, 327] on input "**********" at bounding box center [574, 323] width 526 height 16
click at [402, 326] on input "**********" at bounding box center [574, 323] width 526 height 16
type input "**********"
click at [829, 490] on span "Duplicate" at bounding box center [827, 489] width 29 height 8
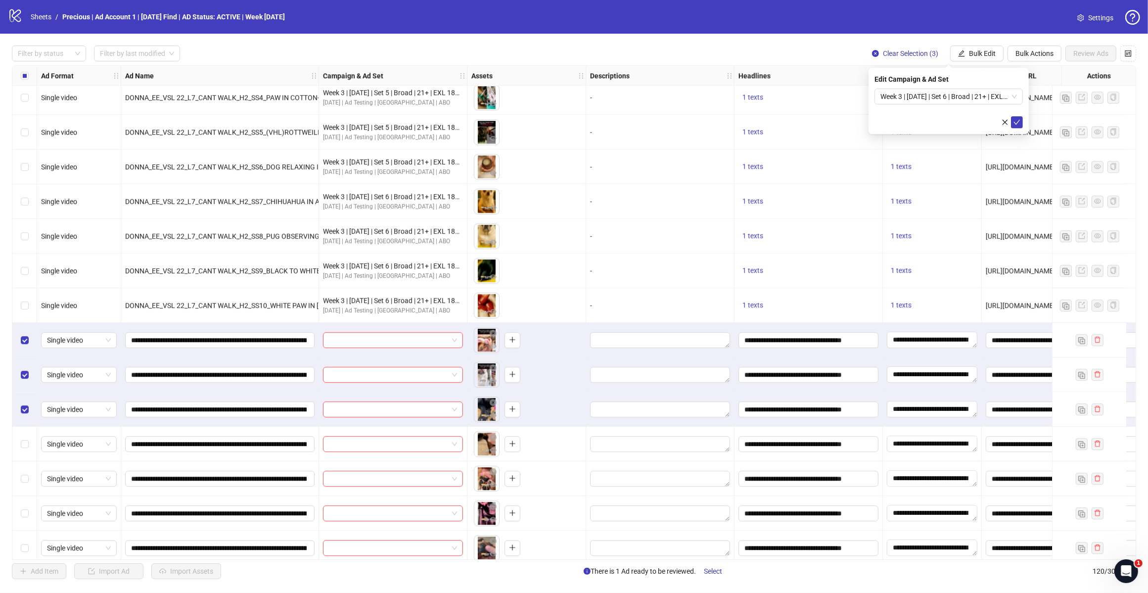
click at [986, 97] on span "Week 3 | [DATE] | Set 6 | Broad | 21+ | EXL 180 Days PUR" at bounding box center [949, 96] width 137 height 15
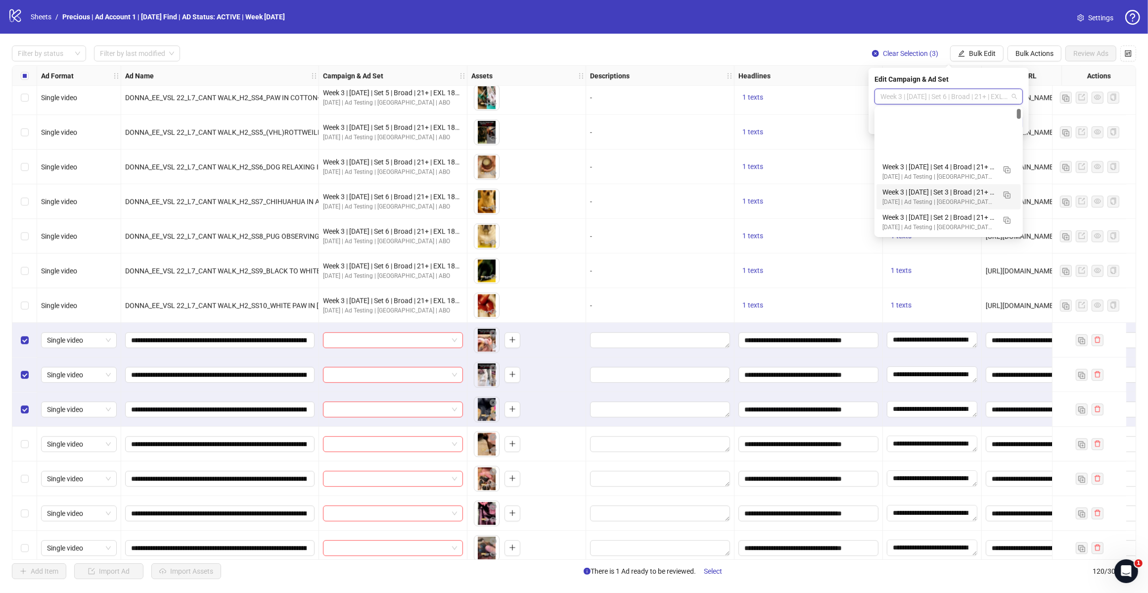
scroll to position [62, 0]
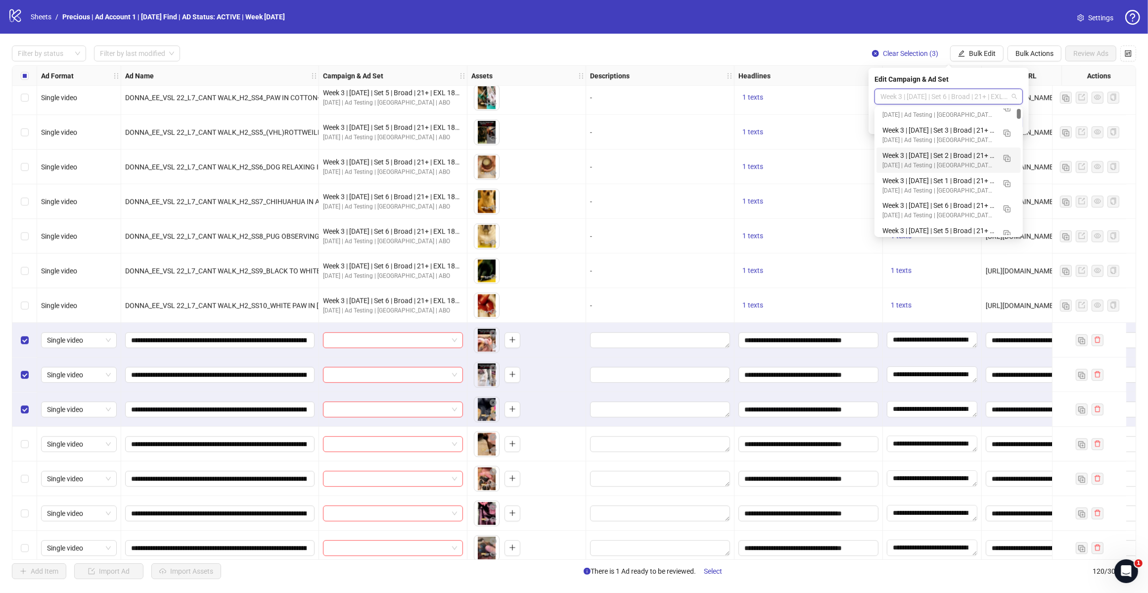
click at [948, 184] on div "Week 3 | [DATE] | Set 1 | Broad | 21+ | EXL 180 Days PUR" at bounding box center [939, 180] width 113 height 11
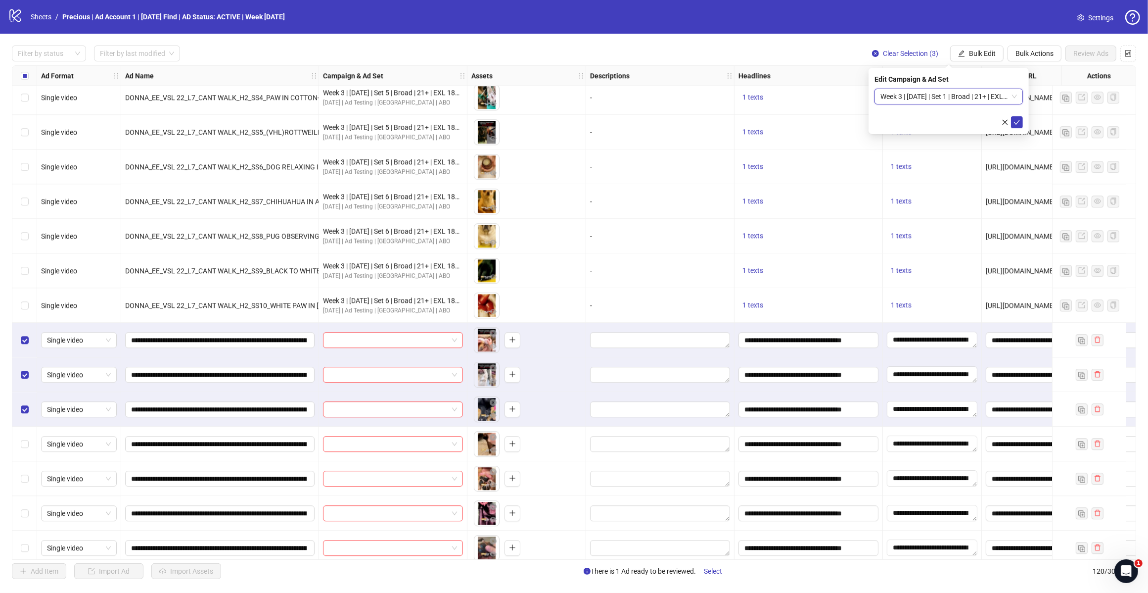
click at [1020, 120] on icon "check" at bounding box center [1017, 122] width 7 height 7
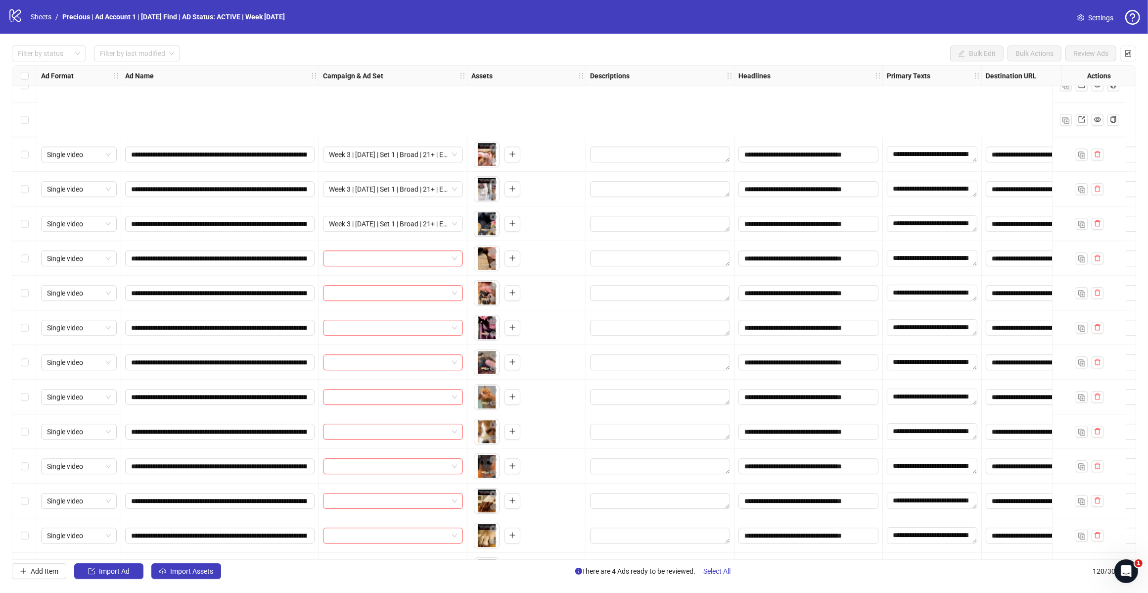
scroll to position [3536, 0]
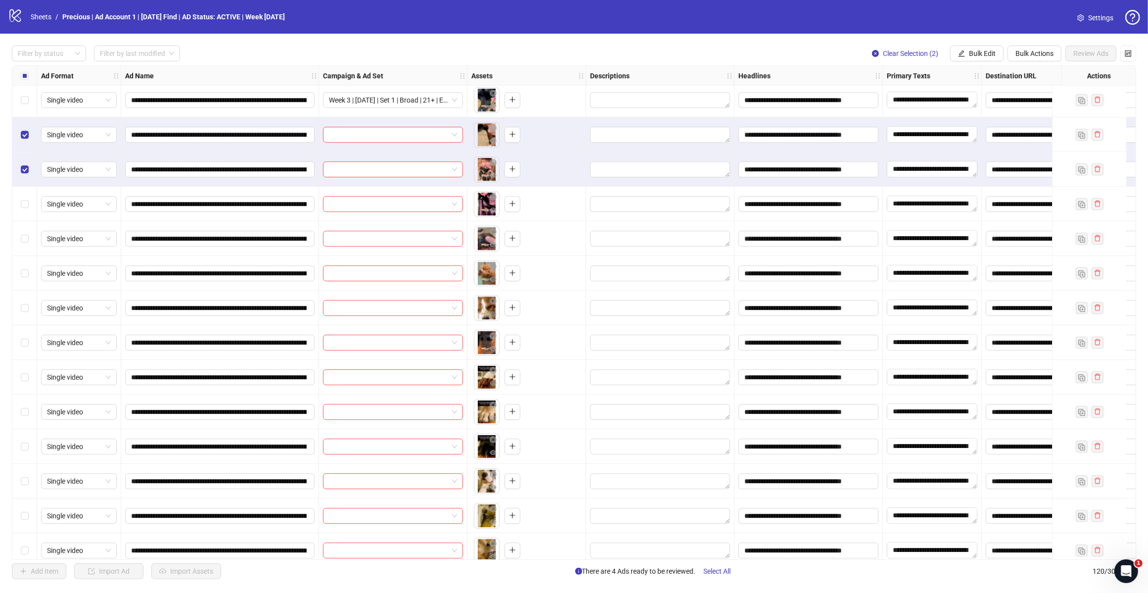
click at [23, 196] on div "Select row 106" at bounding box center [24, 204] width 25 height 35
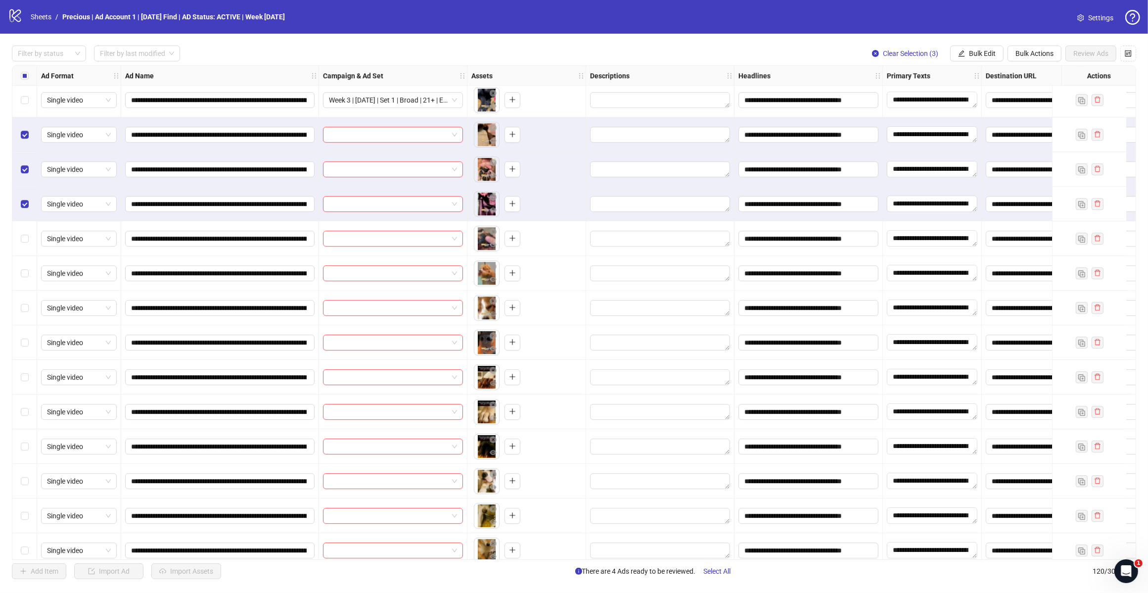
click at [988, 54] on span "Bulk Edit" at bounding box center [982, 53] width 27 height 8
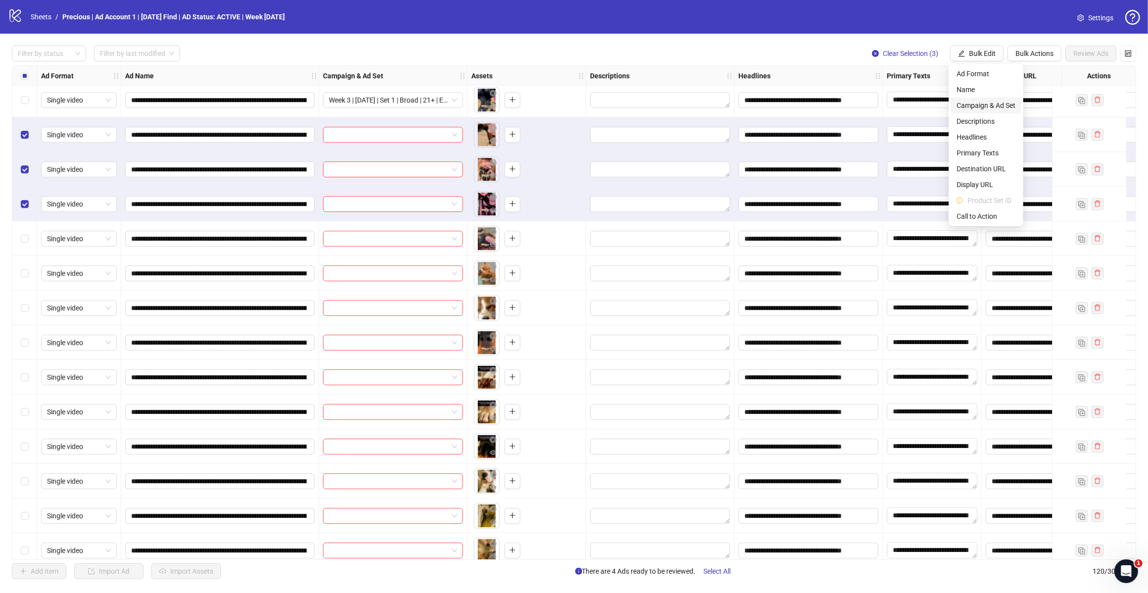
click at [997, 103] on span "Campaign & Ad Set" at bounding box center [986, 105] width 59 height 11
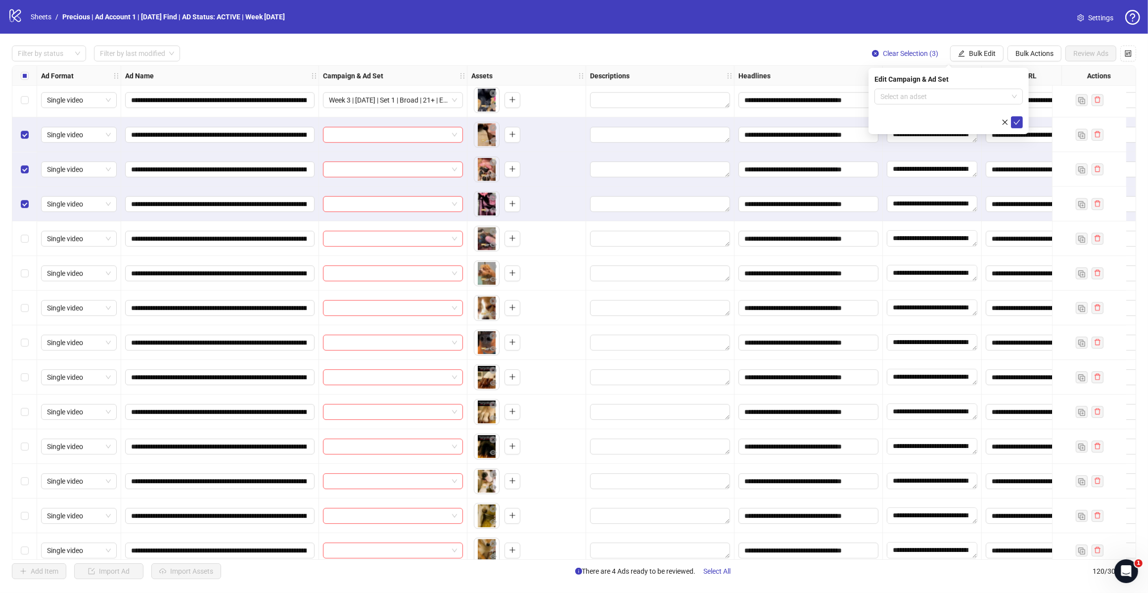
click at [1008, 93] on span at bounding box center [949, 96] width 137 height 15
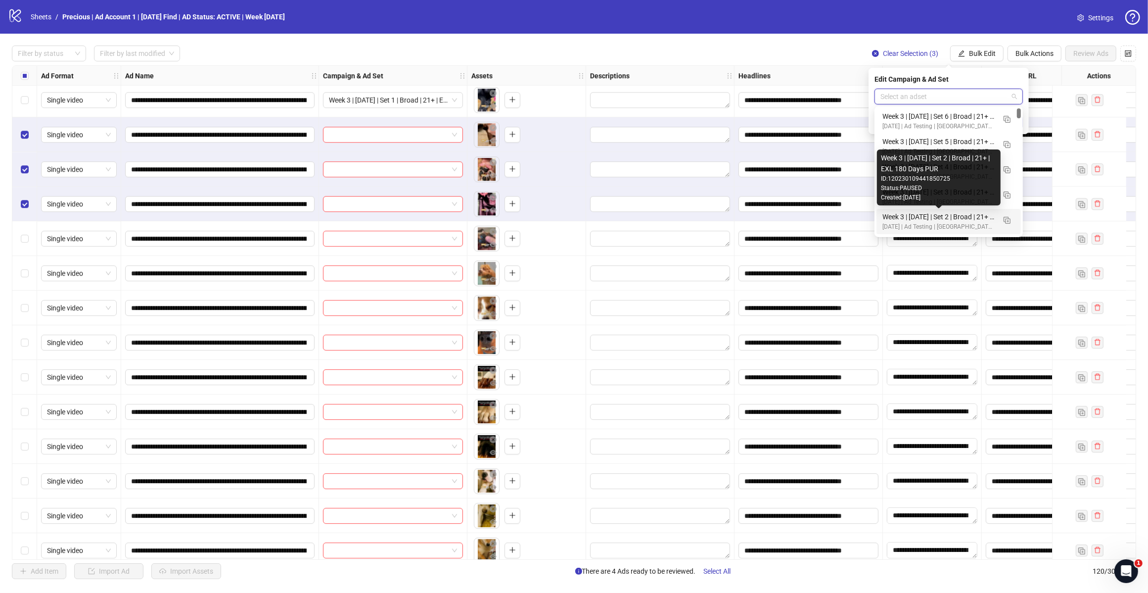
click at [936, 216] on div "Week 3 | [DATE] | Set 2 | Broad | 21+ | EXL 180 Days PUR" at bounding box center [939, 216] width 113 height 11
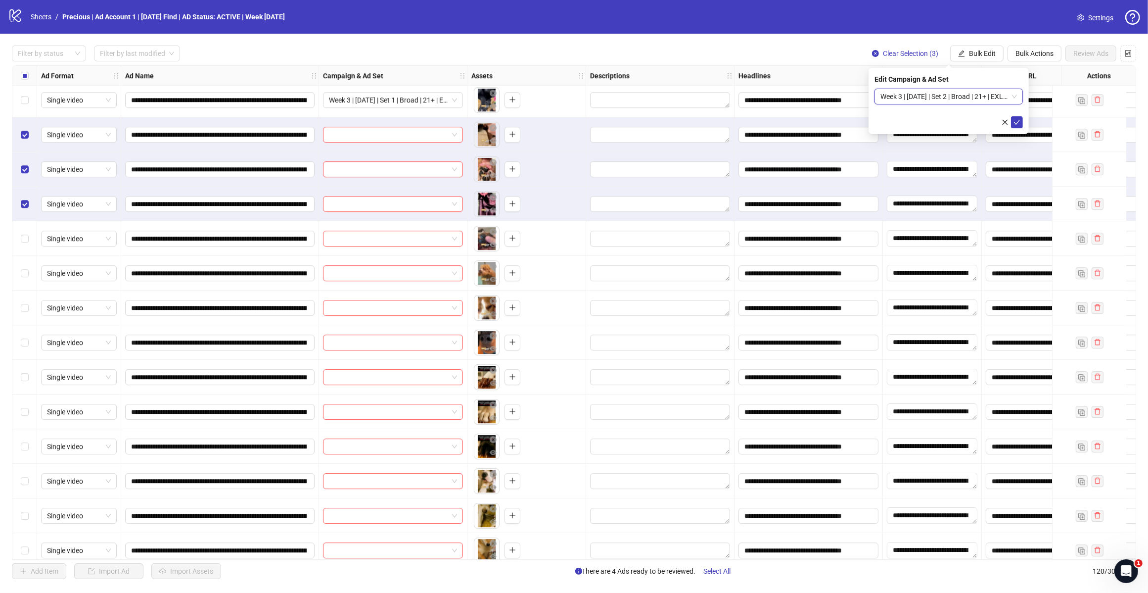
click at [1015, 124] on icon "check" at bounding box center [1017, 122] width 7 height 7
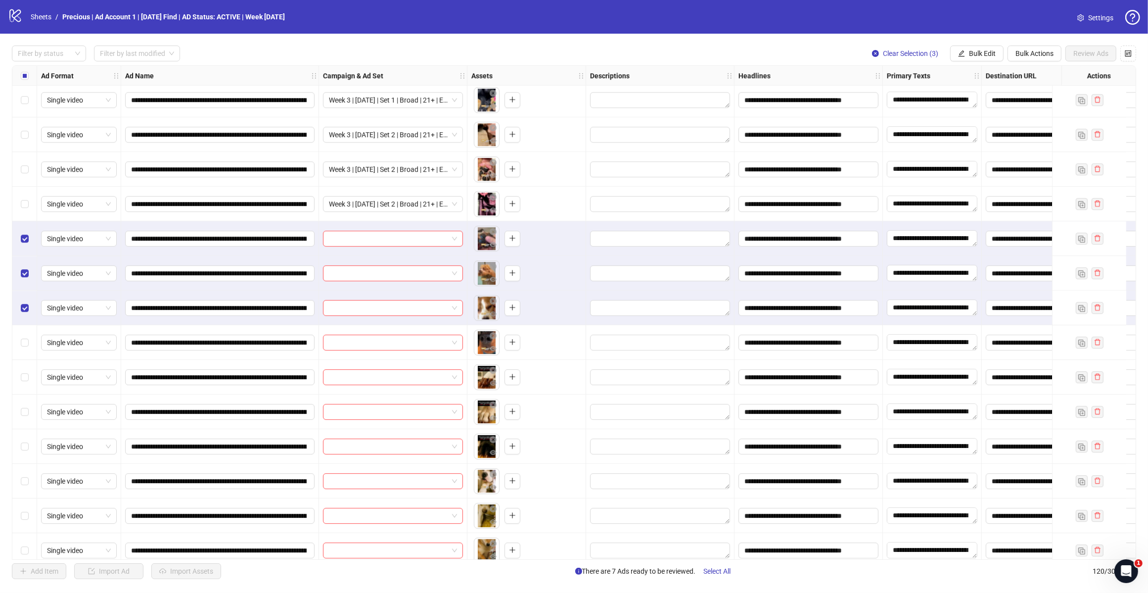
click at [26, 338] on label "Select row 110" at bounding box center [25, 342] width 8 height 11
click at [981, 59] on button "Bulk Edit" at bounding box center [976, 54] width 53 height 16
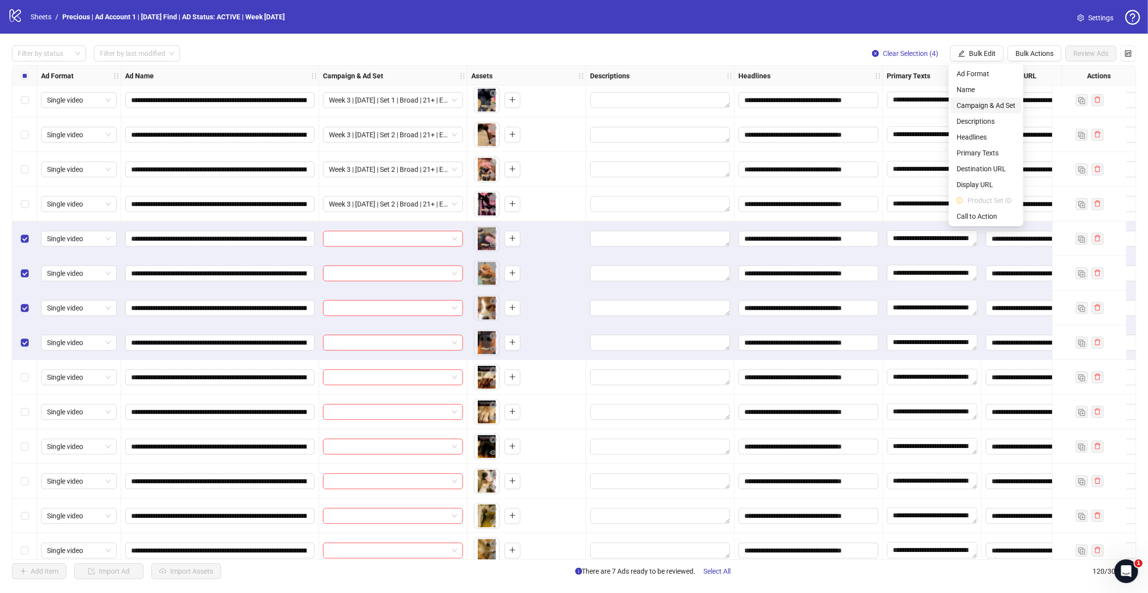
click at [988, 104] on span "Campaign & Ad Set" at bounding box center [986, 105] width 59 height 11
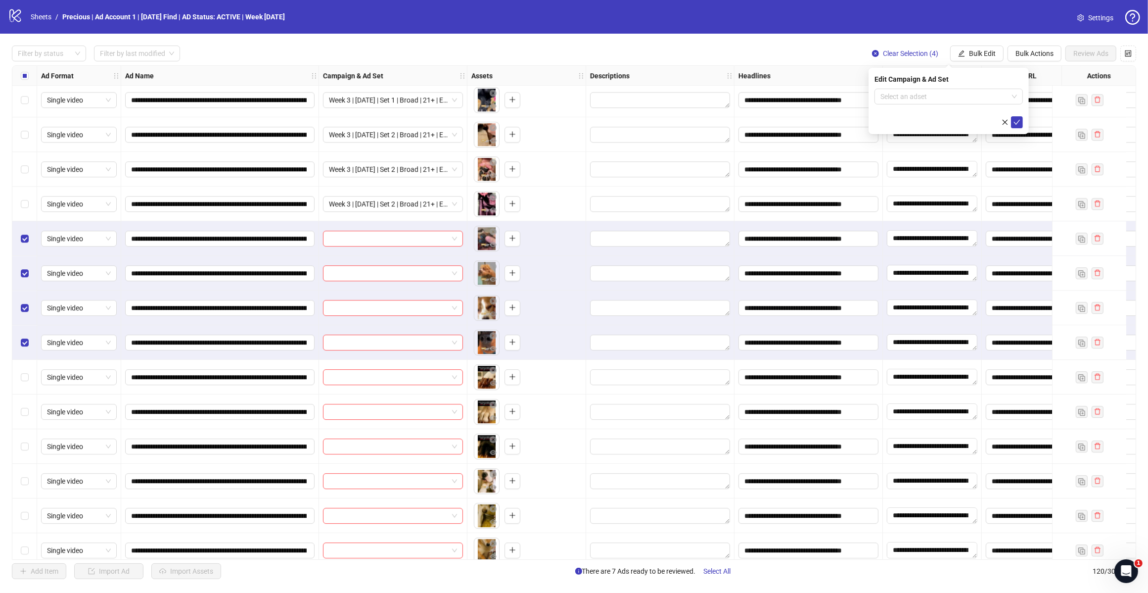
click at [1015, 94] on span at bounding box center [949, 96] width 137 height 15
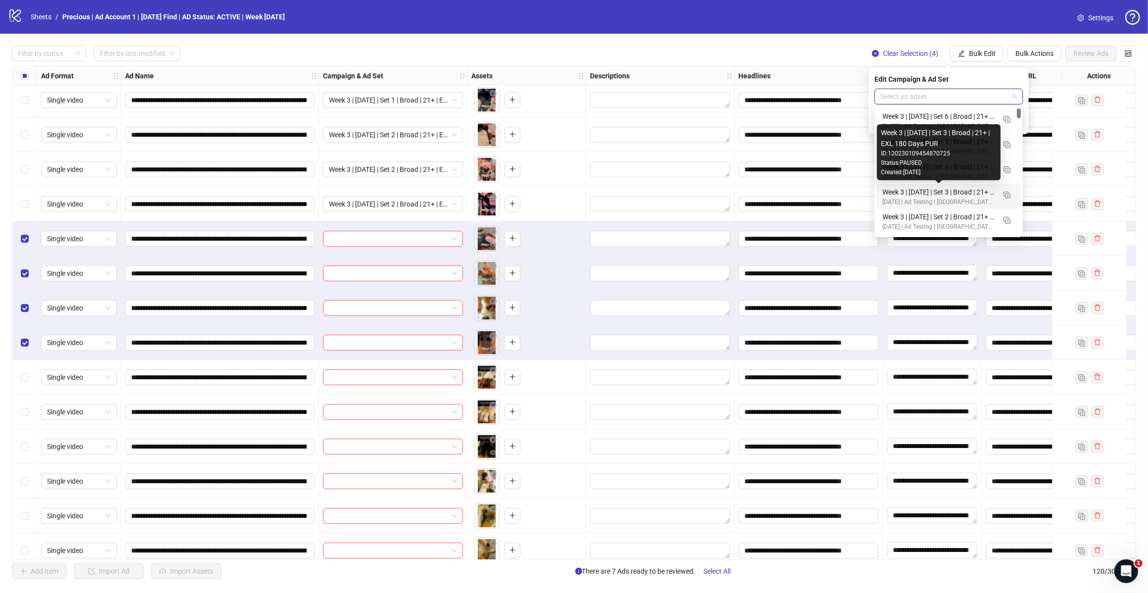
click at [953, 192] on div "Week 3 | [DATE] | Set 3 | Broad | 21+ | EXL 180 Days PUR" at bounding box center [939, 192] width 113 height 11
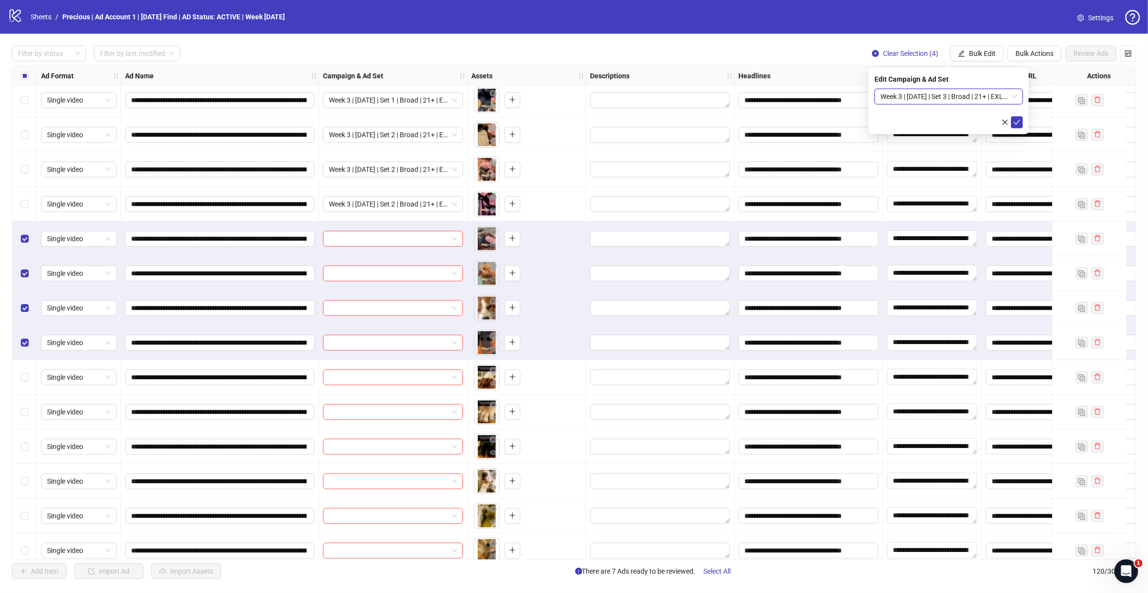
click at [1017, 120] on icon "check" at bounding box center [1017, 122] width 7 height 7
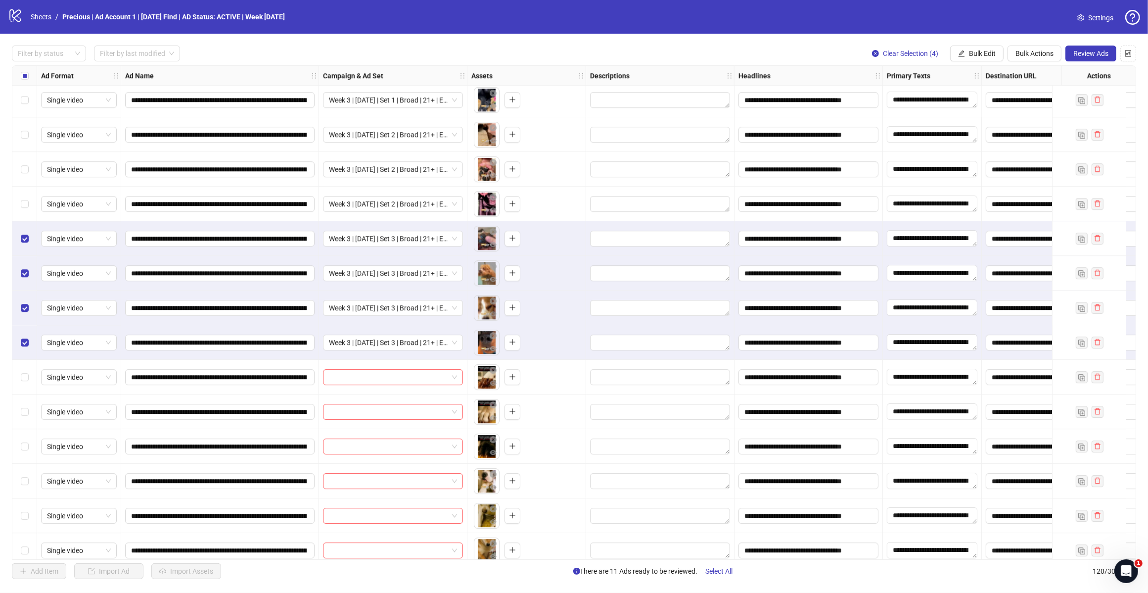
scroll to position [3597, 0]
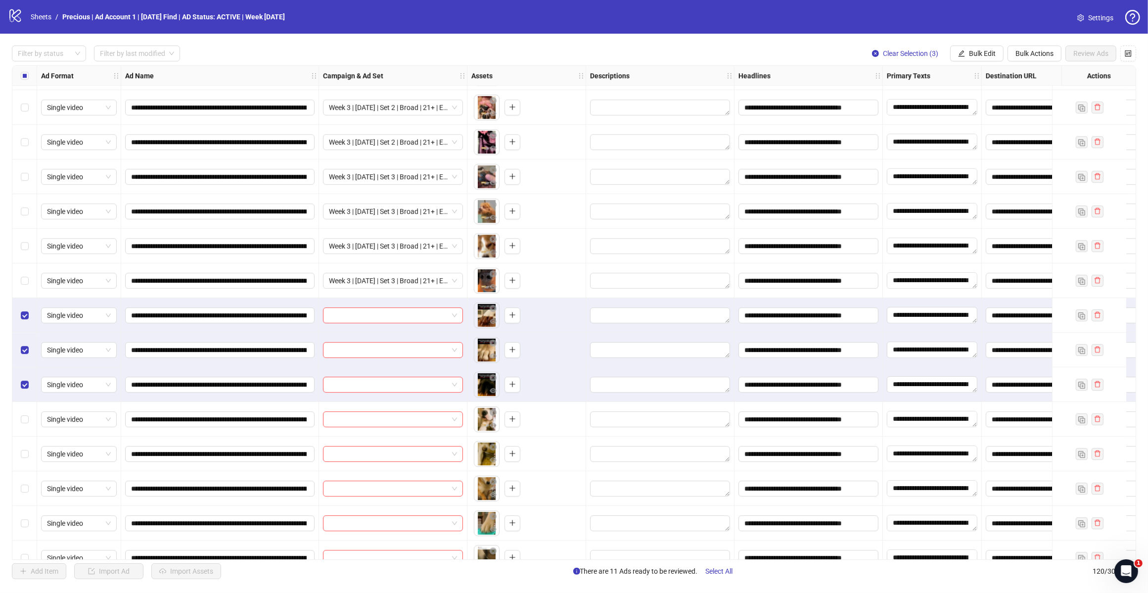
click at [964, 52] on button "Bulk Edit" at bounding box center [976, 54] width 53 height 16
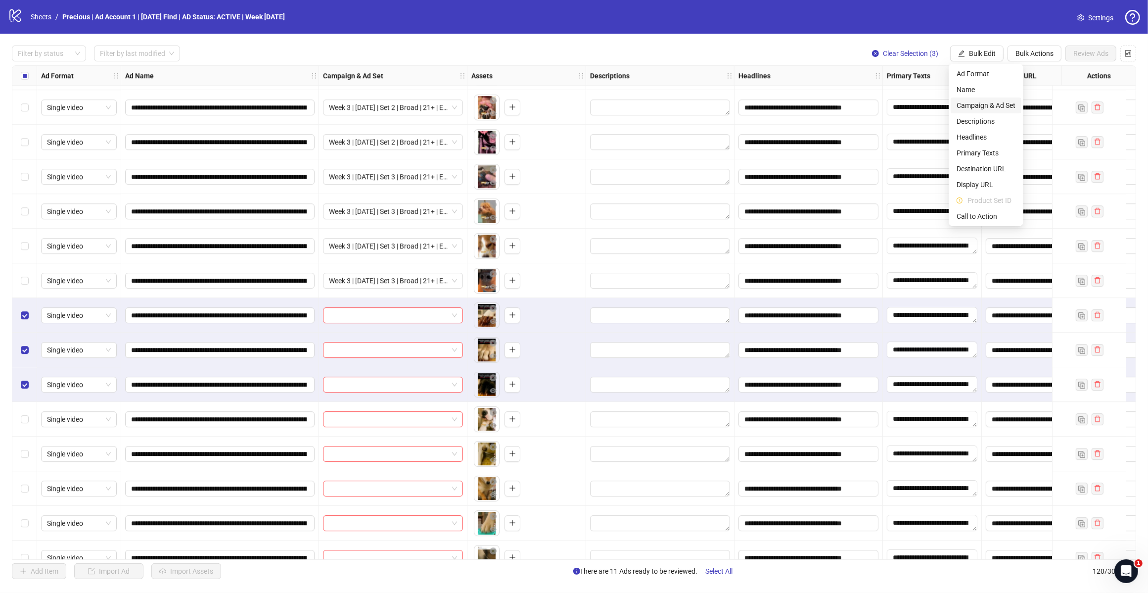
click at [995, 107] on span "Campaign & Ad Set" at bounding box center [986, 105] width 59 height 11
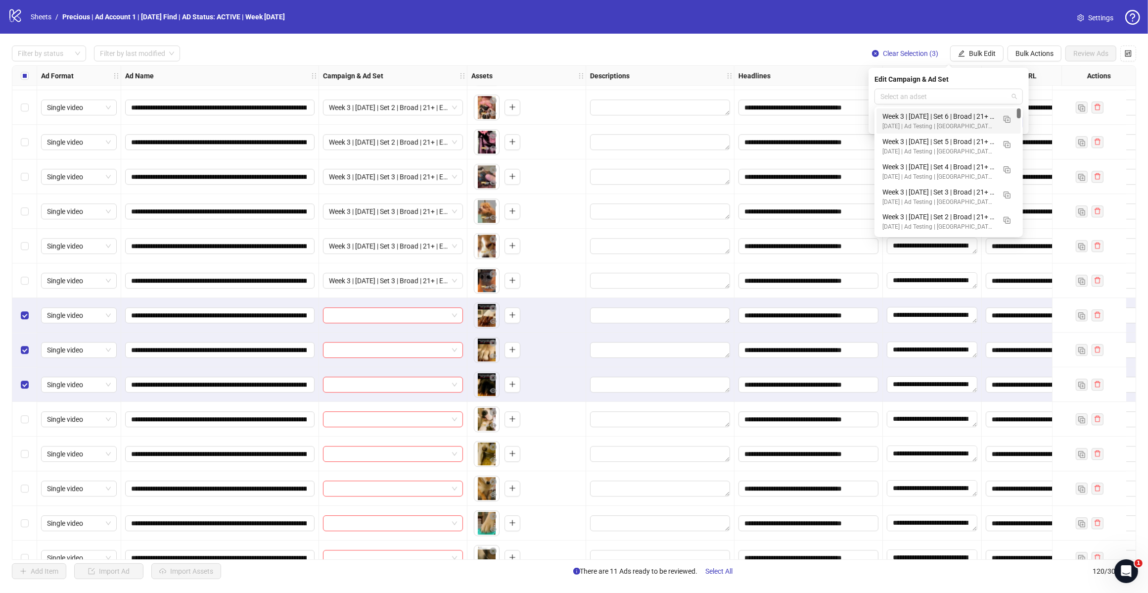
click at [1013, 100] on span at bounding box center [949, 96] width 137 height 15
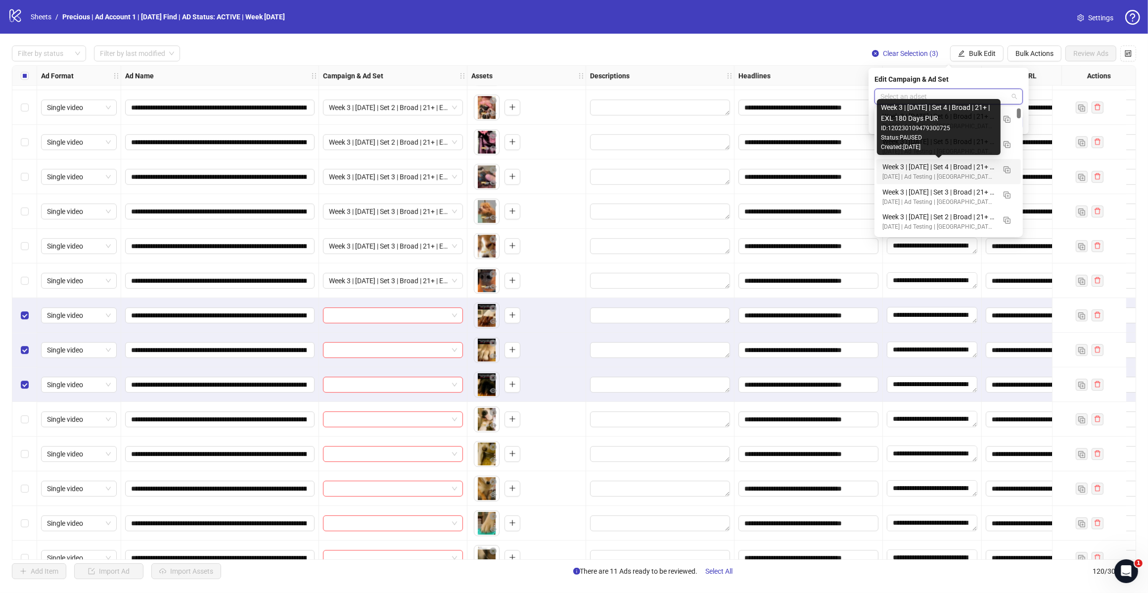
click at [966, 166] on div "Week 3 | [DATE] | Set 4 | Broad | 21+ | EXL 180 Days PUR" at bounding box center [939, 166] width 113 height 11
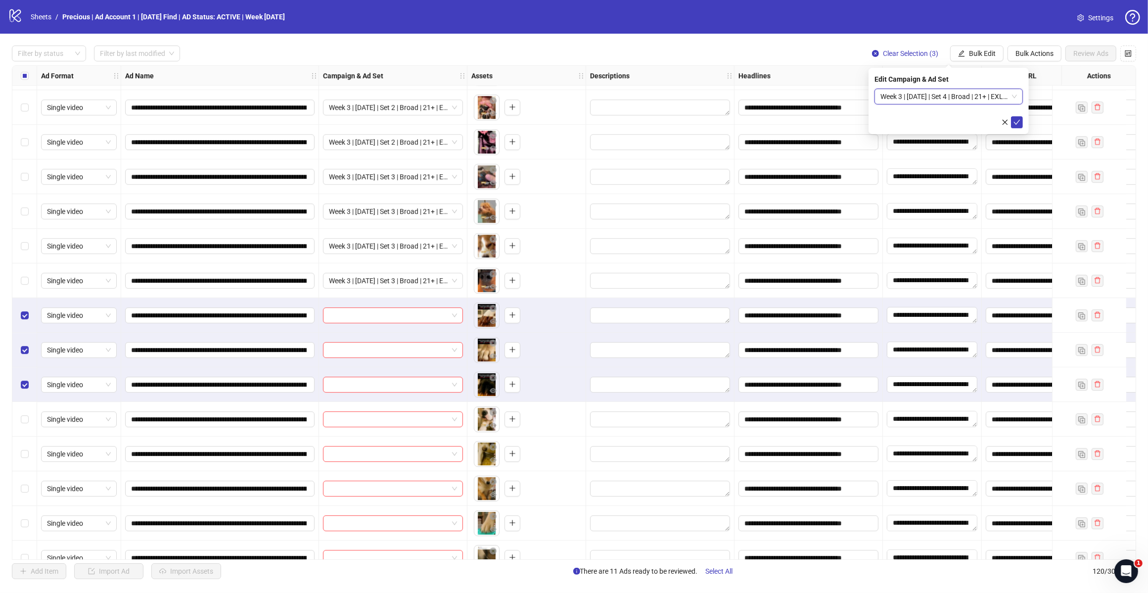
click at [1020, 124] on icon "check" at bounding box center [1017, 122] width 7 height 7
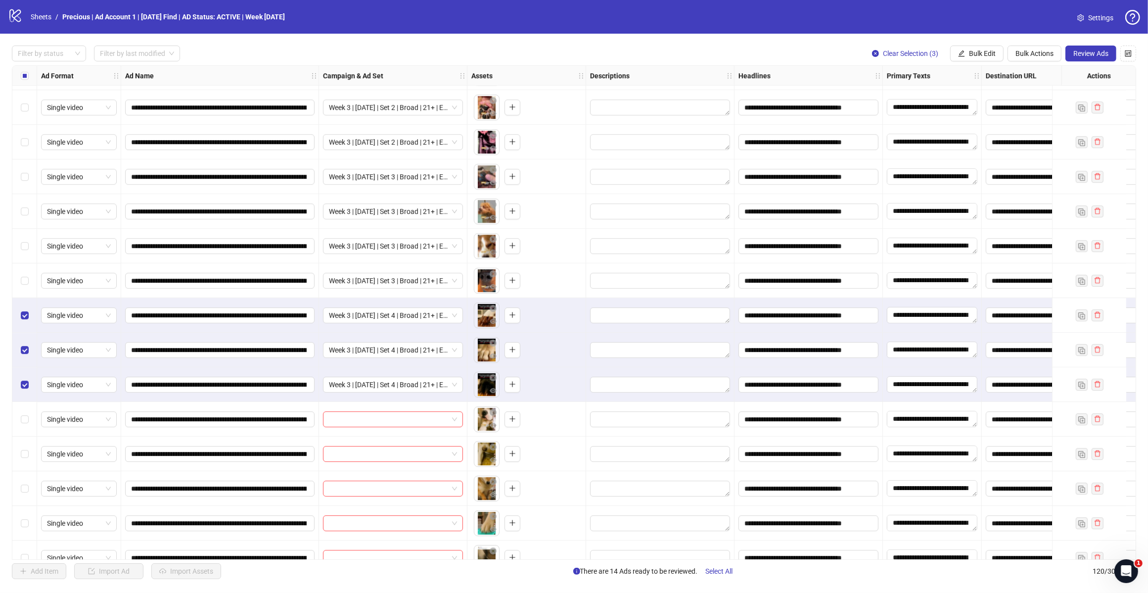
click at [28, 312] on div "Select row 111" at bounding box center [24, 315] width 25 height 35
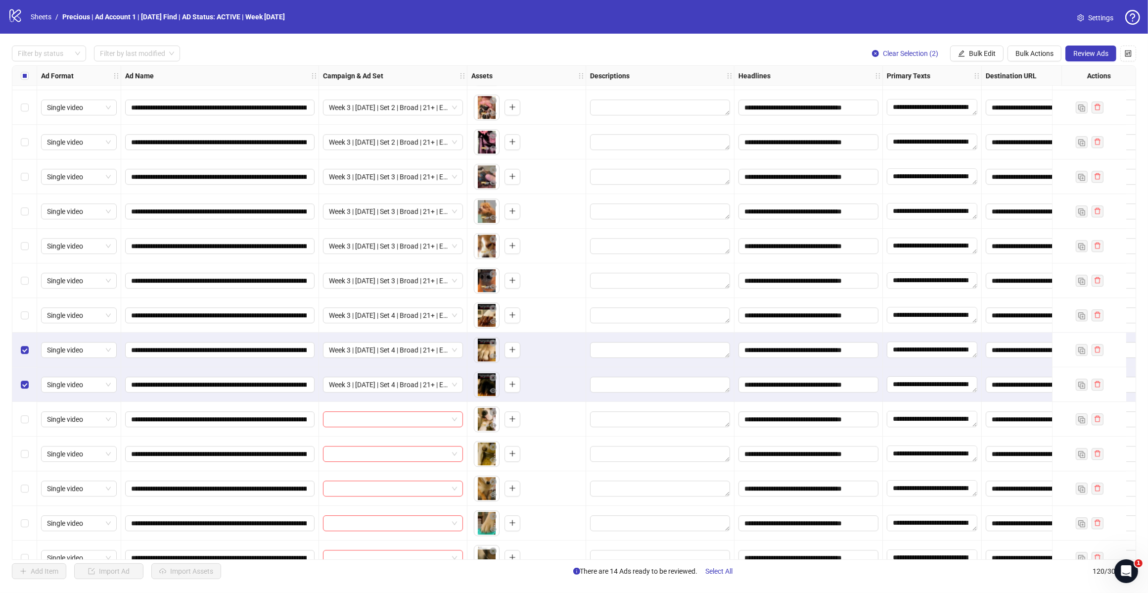
click at [23, 345] on label "Select row 112" at bounding box center [25, 349] width 8 height 11
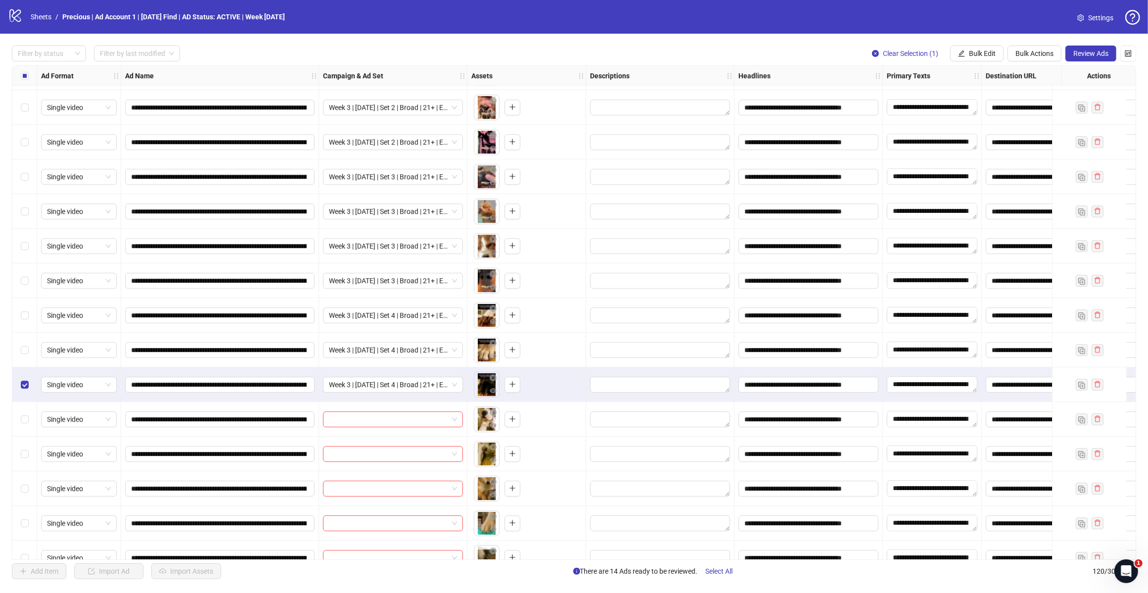
click at [25, 380] on label "Select row 113" at bounding box center [25, 384] width 8 height 11
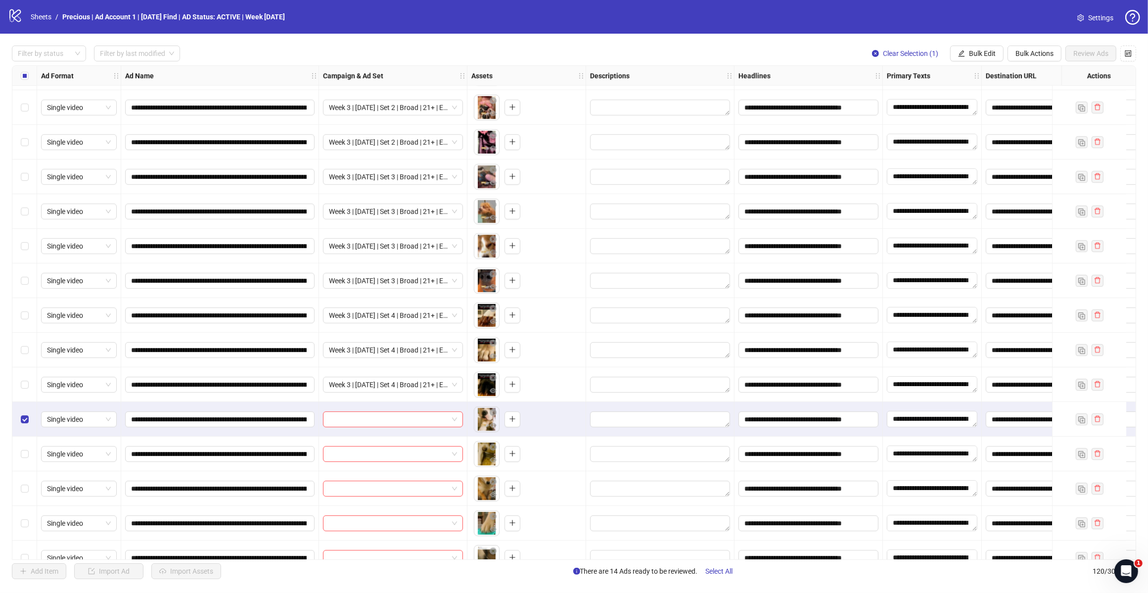
click at [25, 480] on div "Select row 116" at bounding box center [24, 488] width 25 height 35
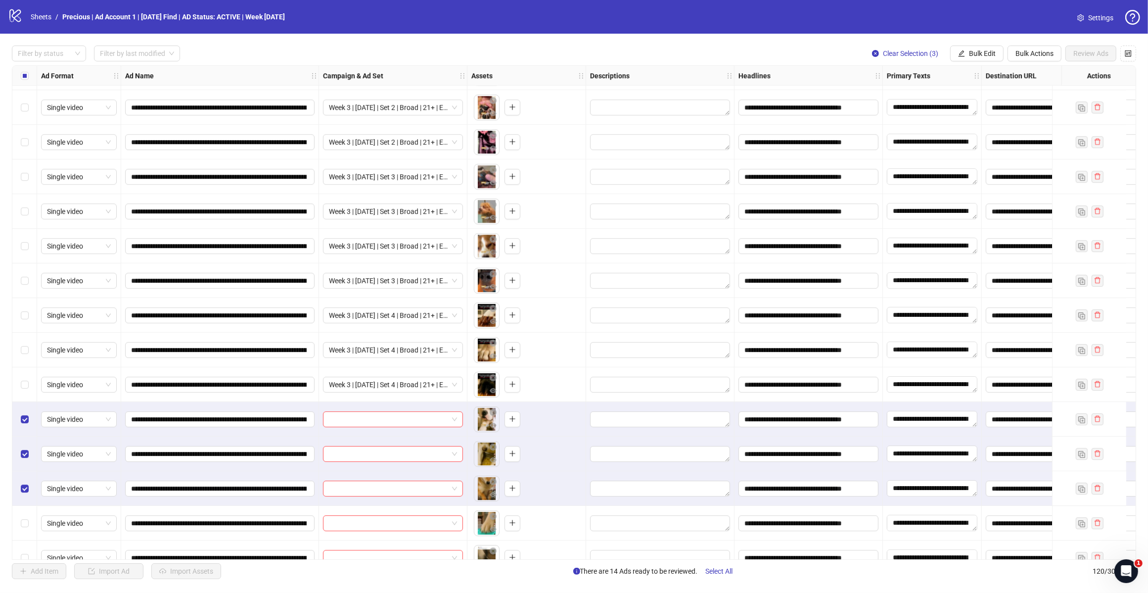
click at [971, 50] on span "Bulk Edit" at bounding box center [982, 53] width 27 height 8
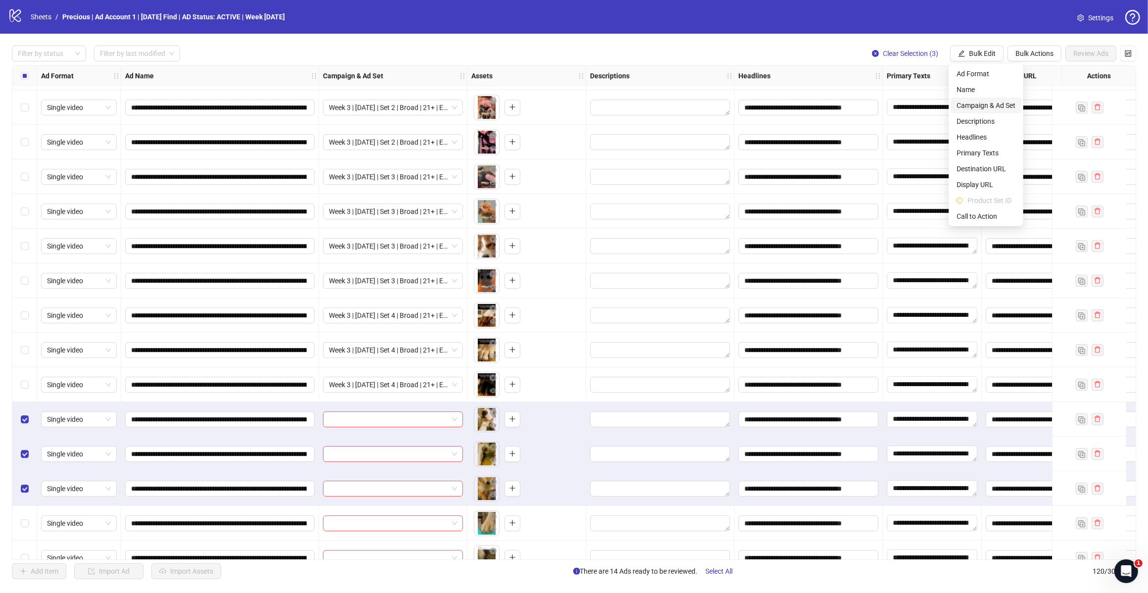
click at [1005, 104] on span "Campaign & Ad Set" at bounding box center [986, 105] width 59 height 11
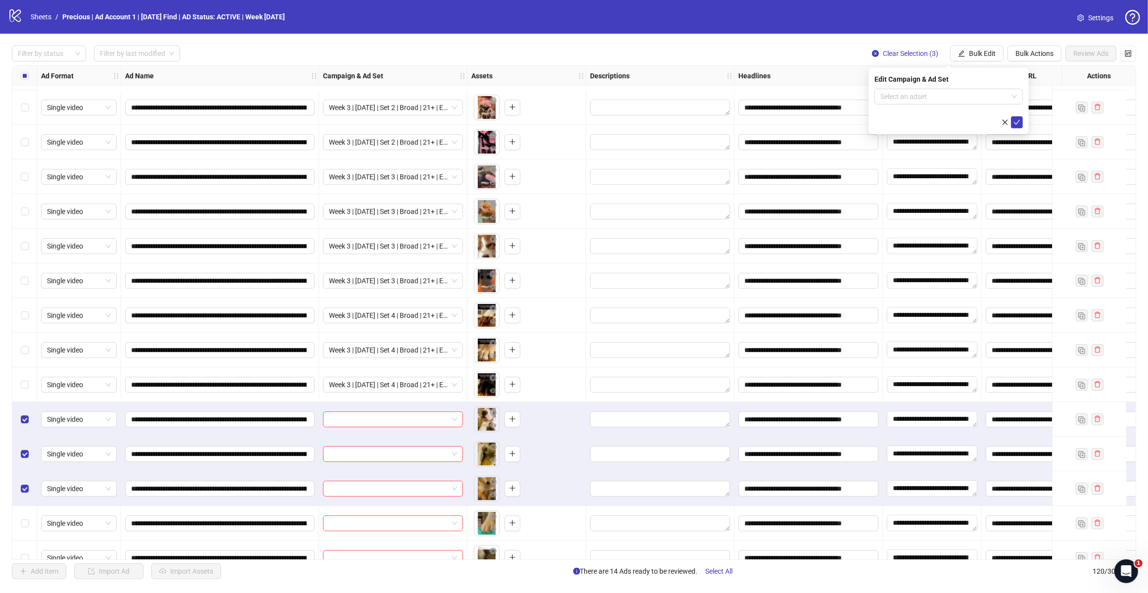
scroll to position [3686, 0]
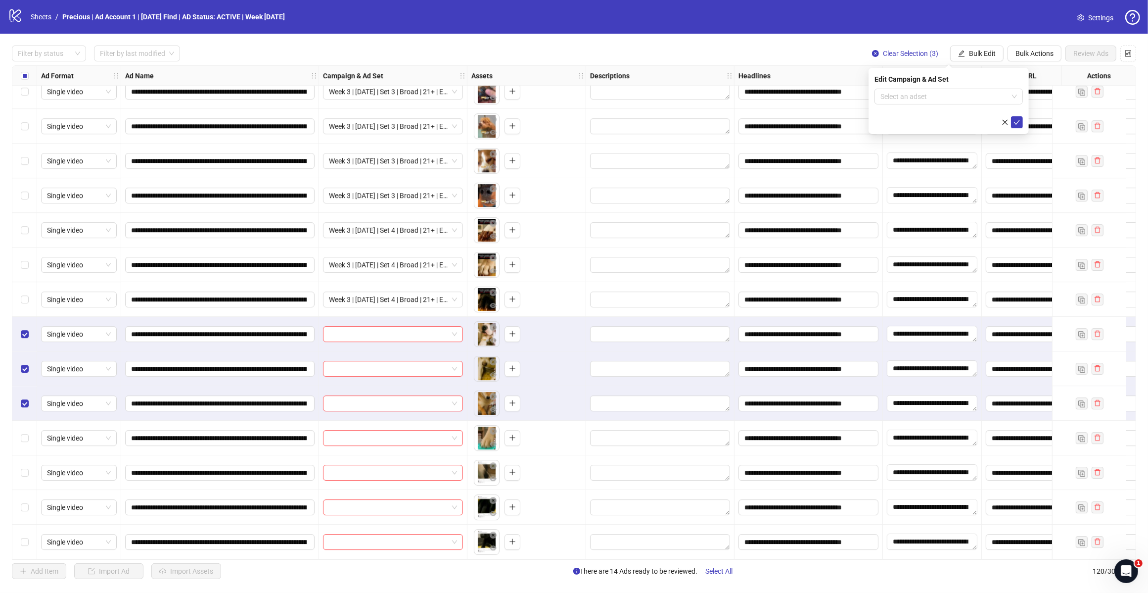
click at [956, 99] on input "search" at bounding box center [945, 96] width 128 height 15
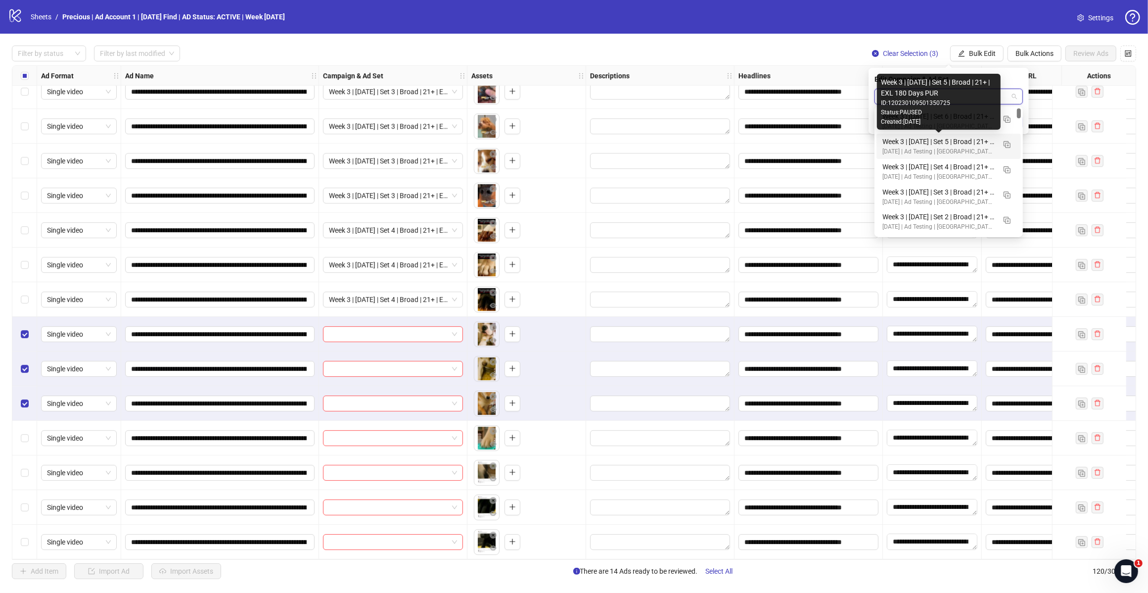
click at [953, 142] on div "Week 3 | [DATE] | Set 5 | Broad | 21+ | EXL 180 Days PUR" at bounding box center [939, 141] width 113 height 11
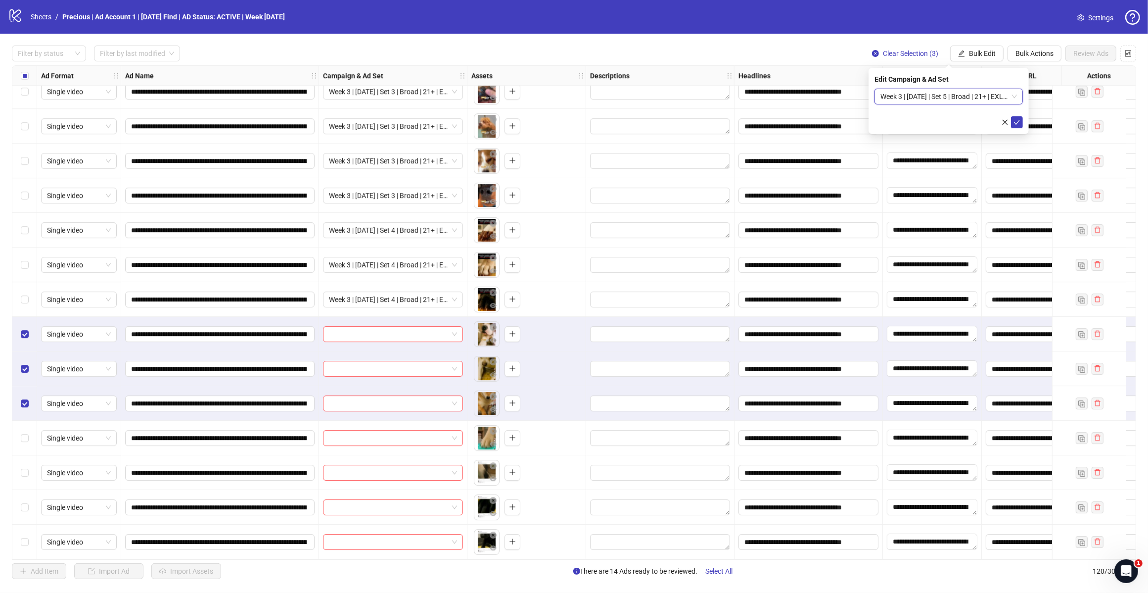
click at [1017, 124] on icon "check" at bounding box center [1017, 122] width 7 height 7
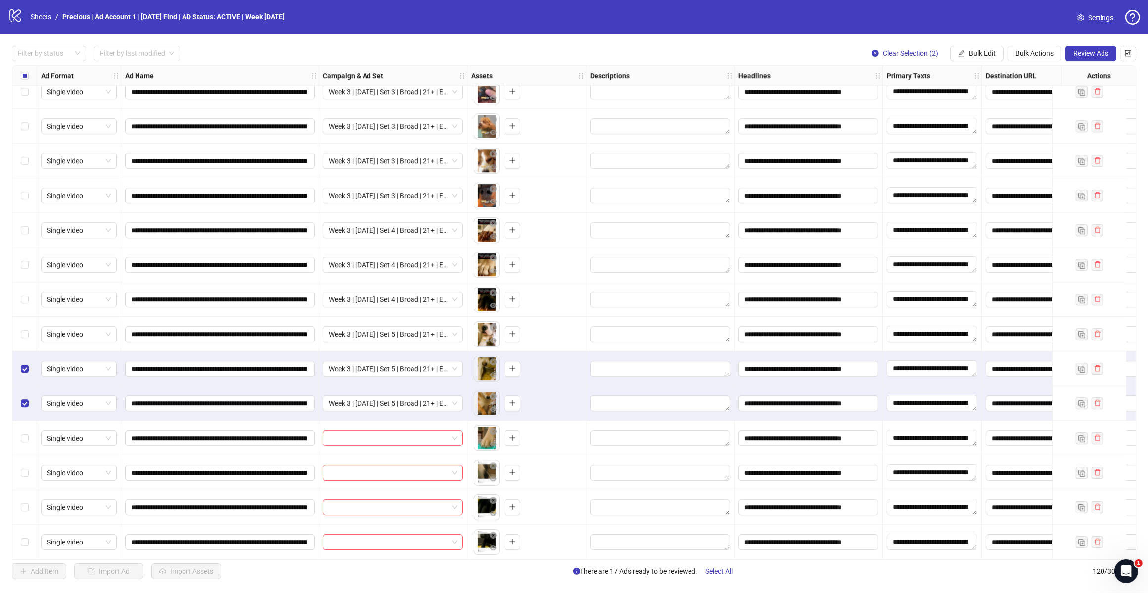
click at [22, 369] on label "Select row 115" at bounding box center [25, 368] width 8 height 11
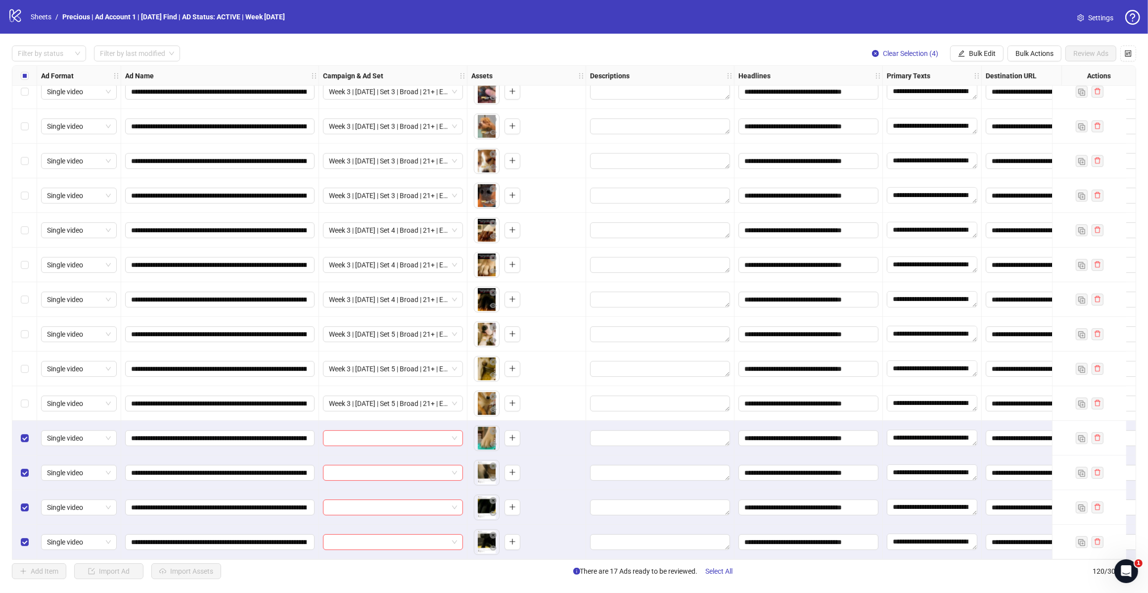
click at [973, 53] on span "Bulk Edit" at bounding box center [982, 53] width 27 height 8
click at [998, 104] on span "Campaign & Ad Set" at bounding box center [986, 105] width 59 height 11
click at [997, 97] on input "search" at bounding box center [945, 96] width 128 height 15
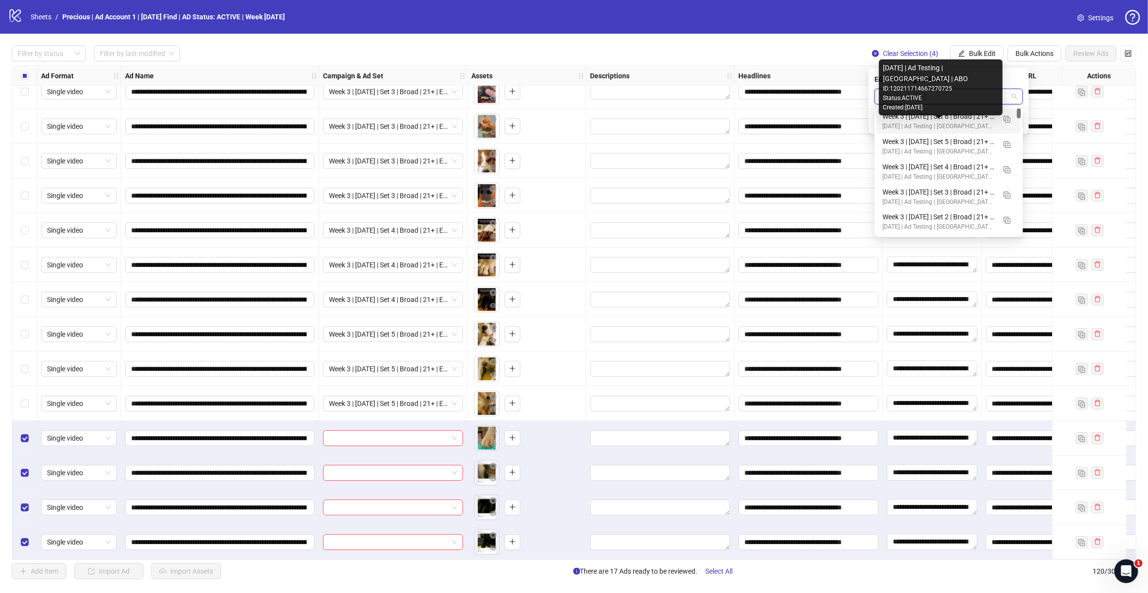
click at [968, 122] on div "[DATE] | Ad Testing | [GEOGRAPHIC_DATA] | ABO" at bounding box center [939, 126] width 113 height 9
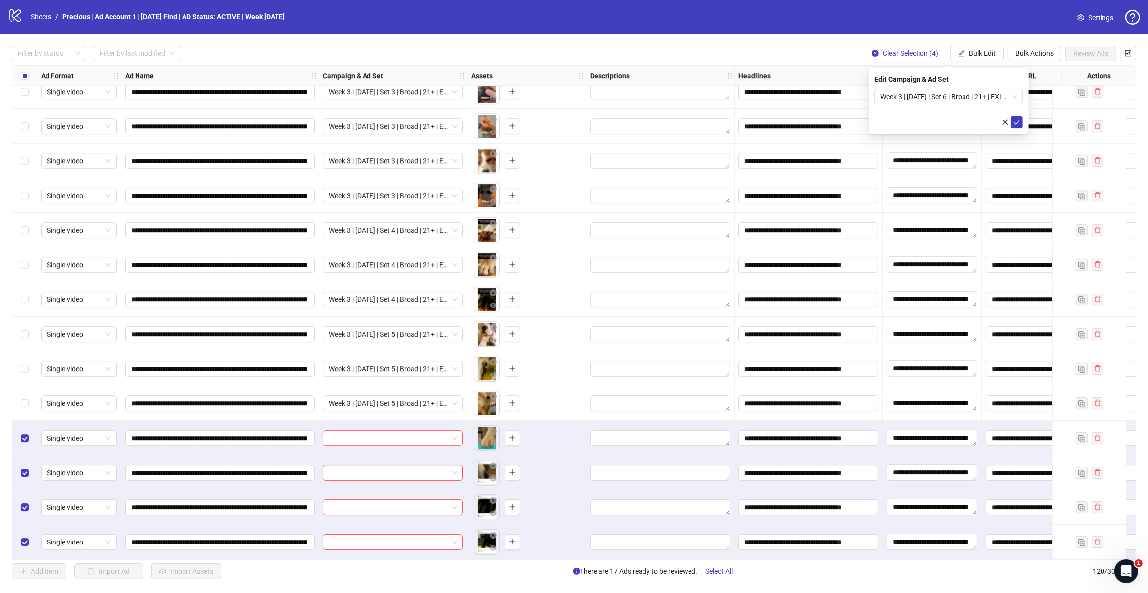
click at [1015, 122] on icon "check" at bounding box center [1017, 122] width 6 height 5
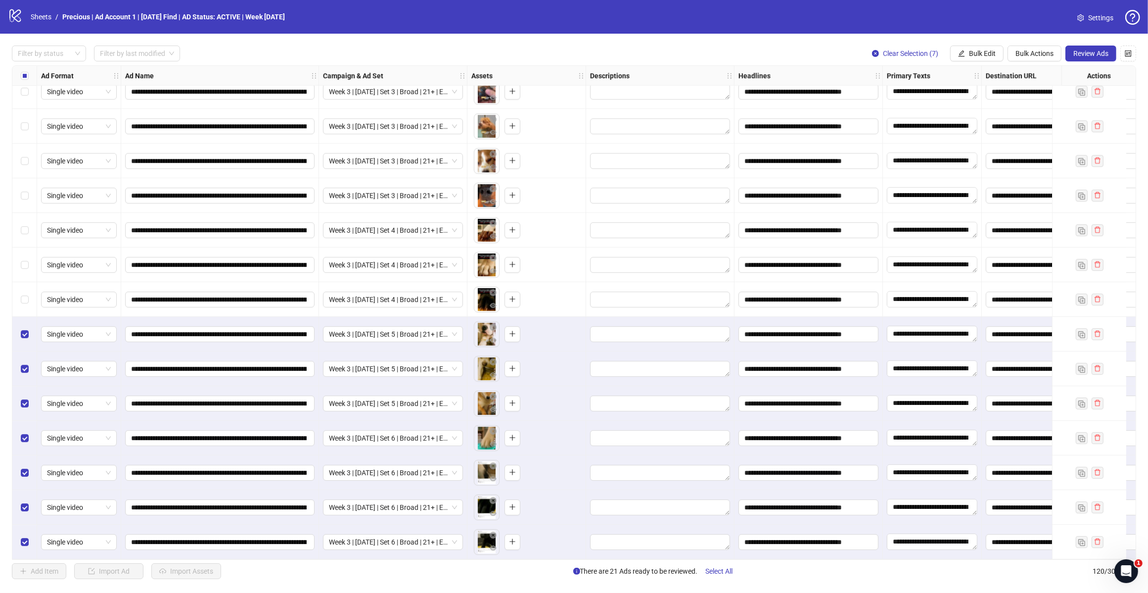
click at [27, 294] on label "Select row 113" at bounding box center [25, 299] width 8 height 11
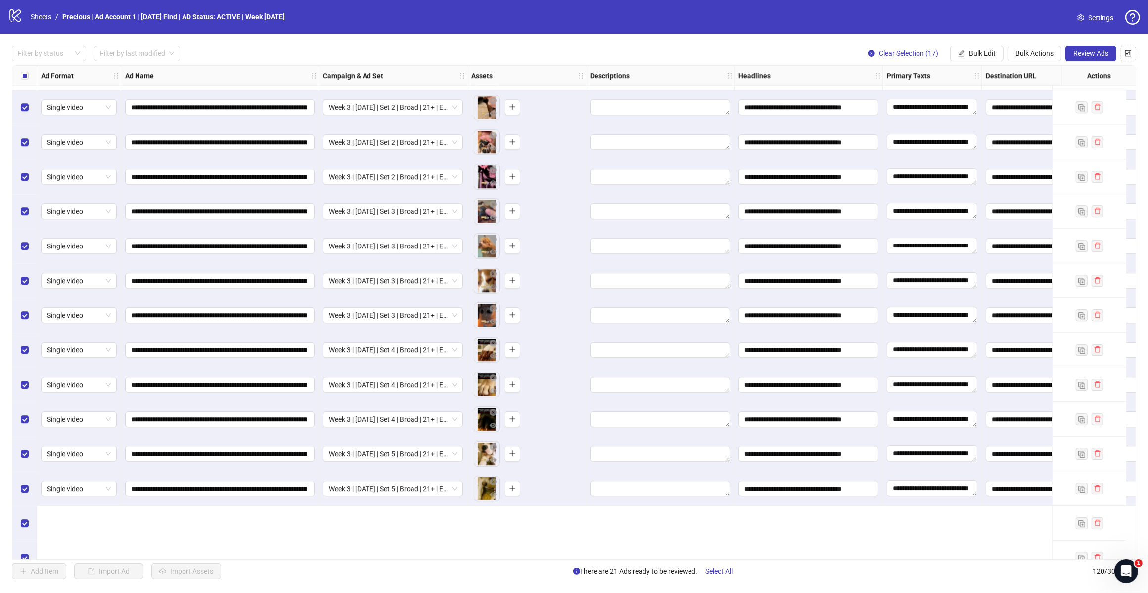
scroll to position [3439, 0]
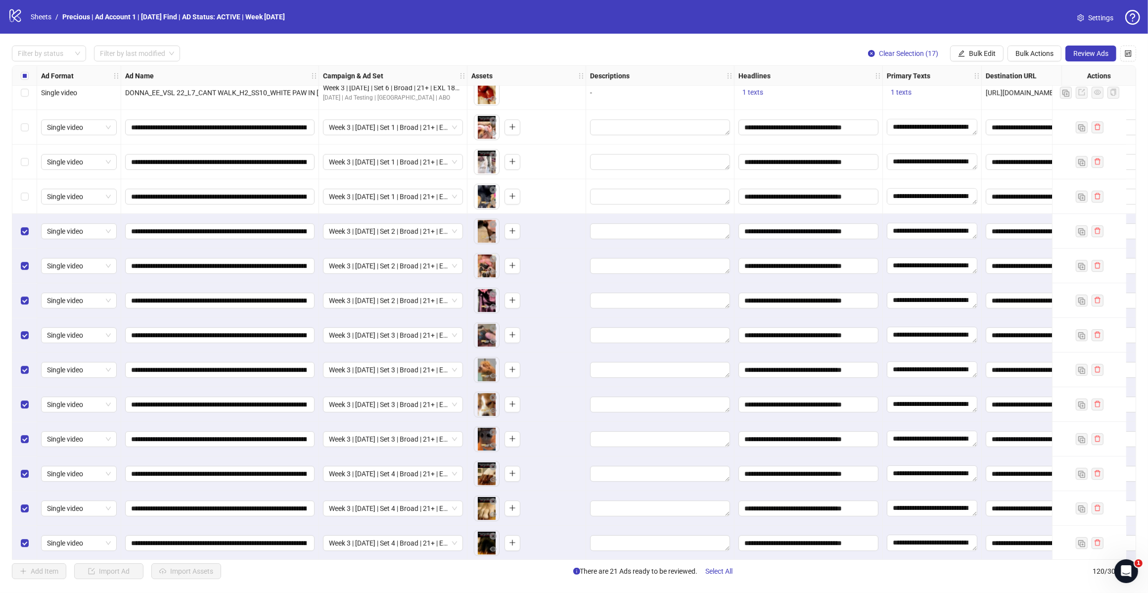
click at [23, 191] on label "Select row 103" at bounding box center [25, 196] width 8 height 11
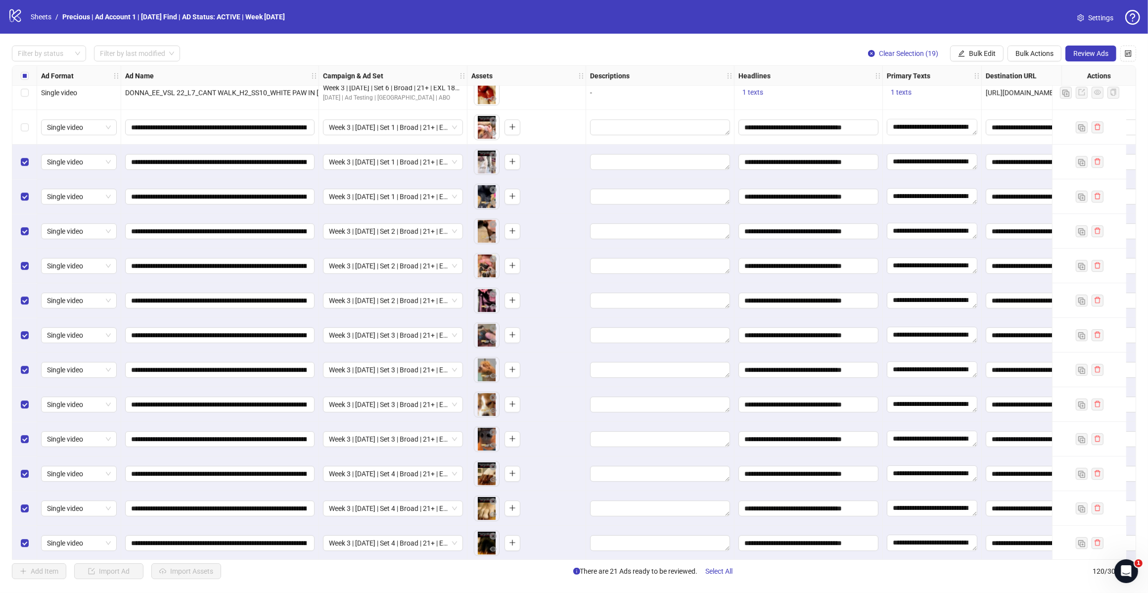
click at [25, 122] on label "Select row 101" at bounding box center [25, 127] width 8 height 11
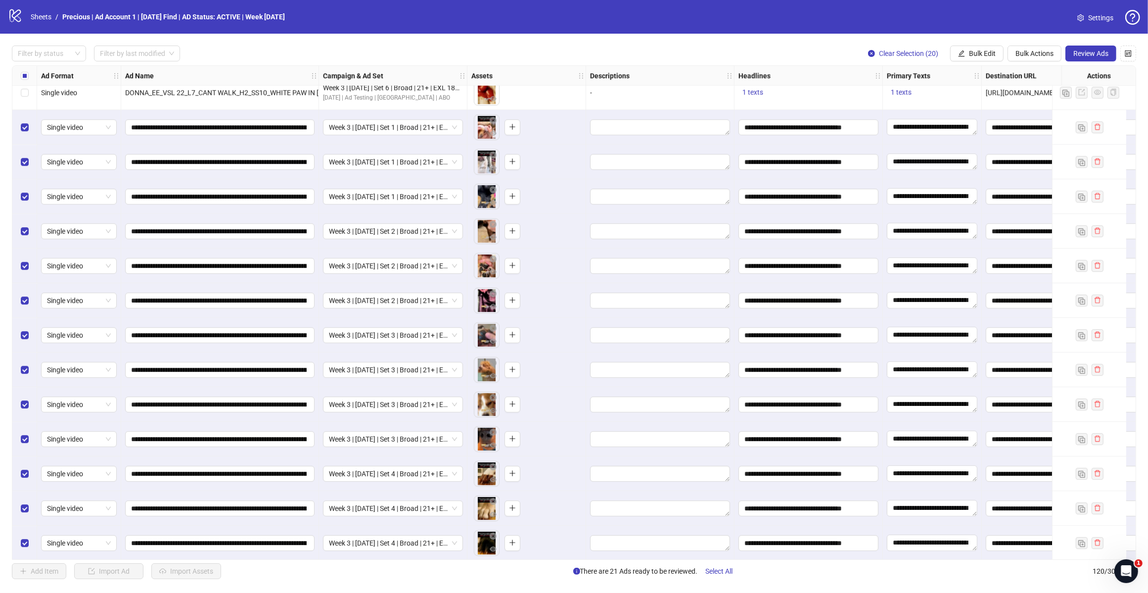
click at [1086, 59] on button "Review Ads" at bounding box center [1091, 54] width 51 height 16
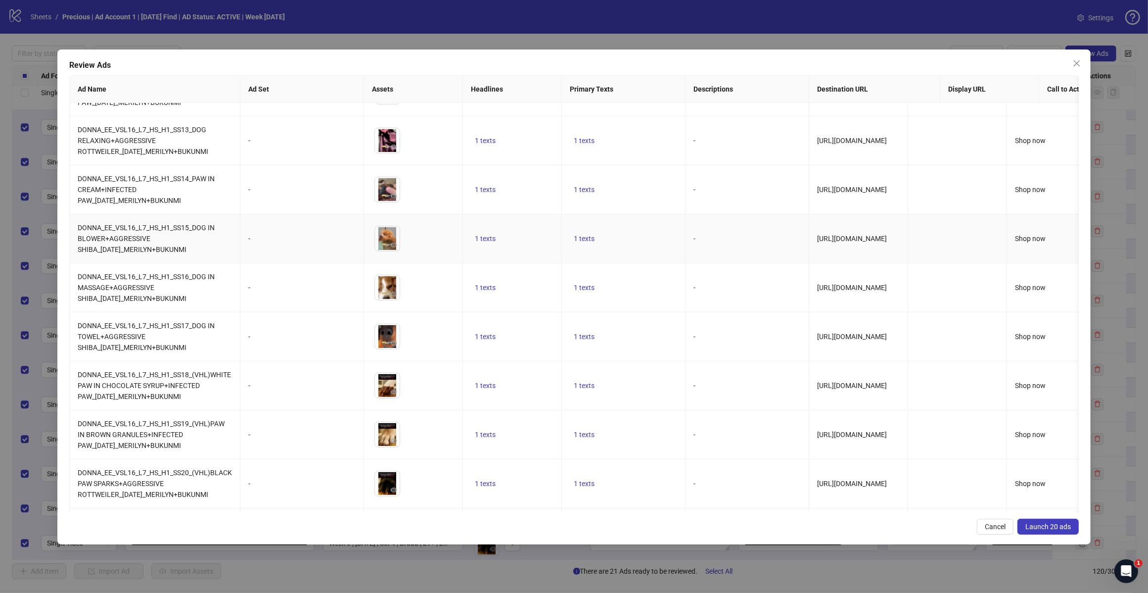
scroll to position [371, 0]
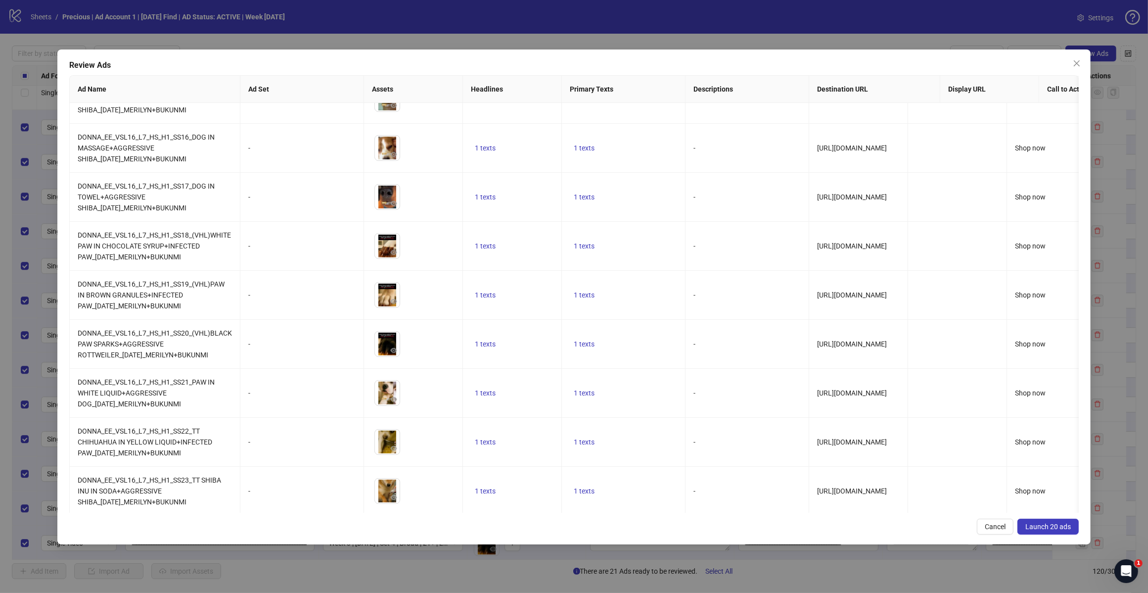
click at [1063, 531] on button "Launch 20 ads" at bounding box center [1048, 527] width 61 height 16
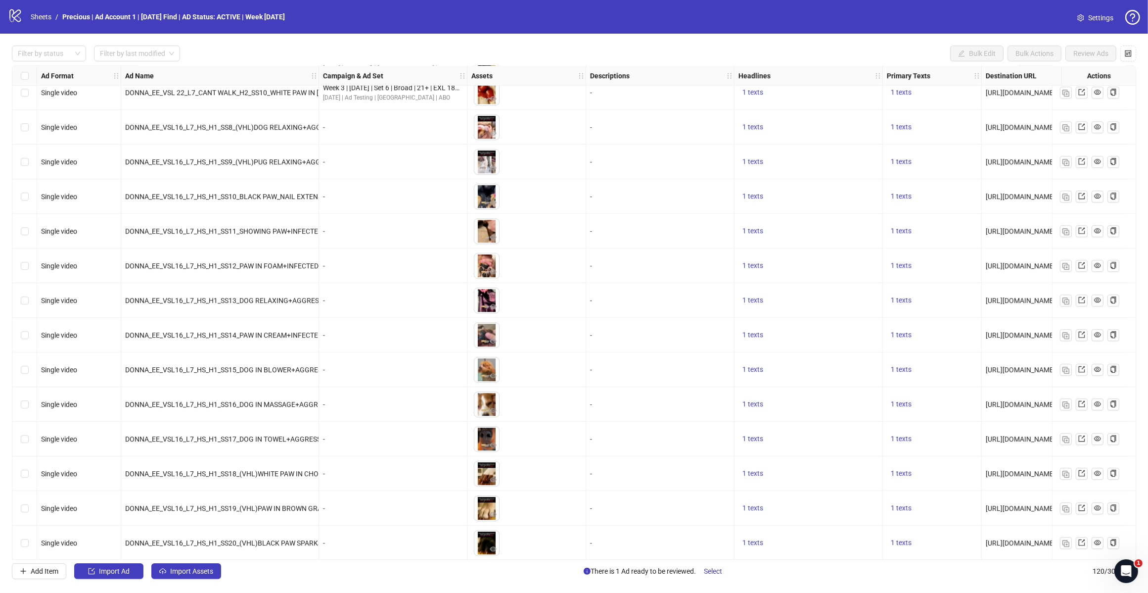
scroll to position [3686, 0]
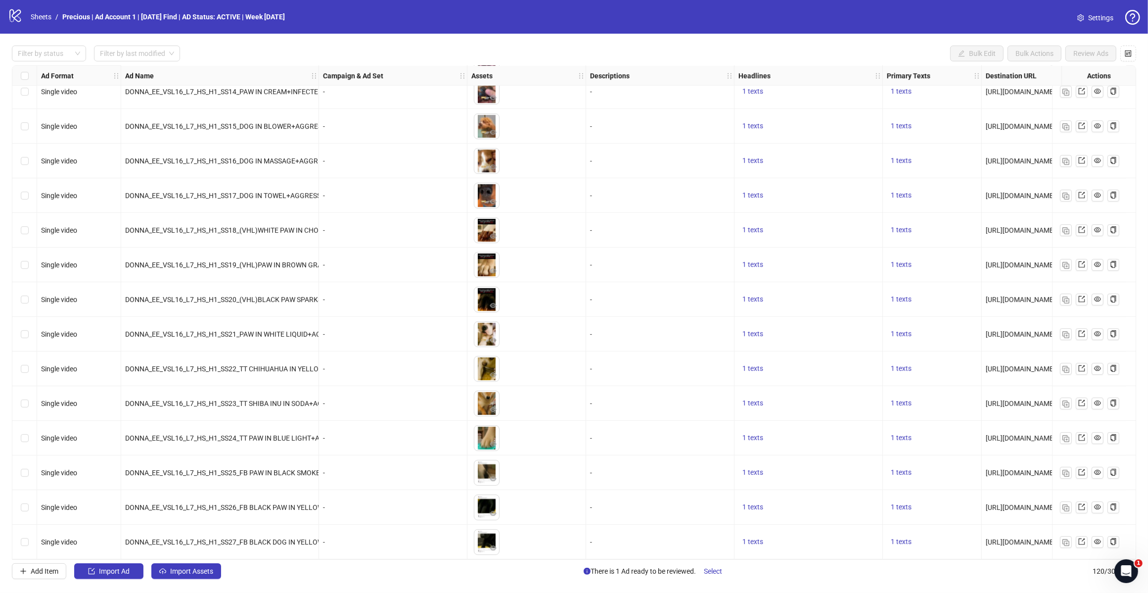
click at [95, 566] on button "Import Ad" at bounding box center [108, 571] width 69 height 16
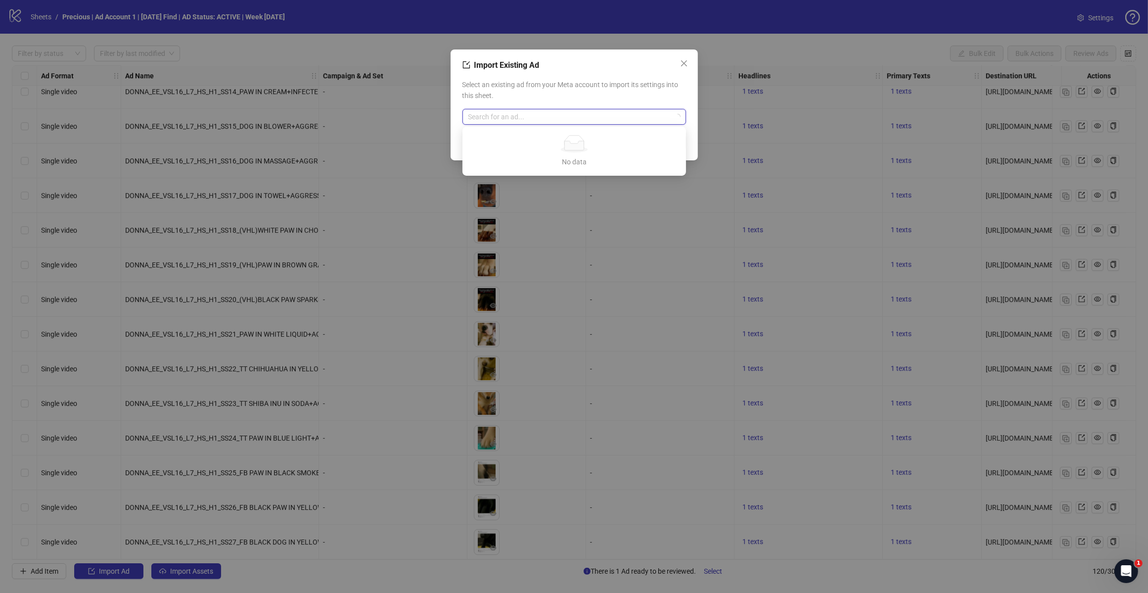
click at [493, 116] on input "search" at bounding box center [570, 116] width 203 height 15
type input "********"
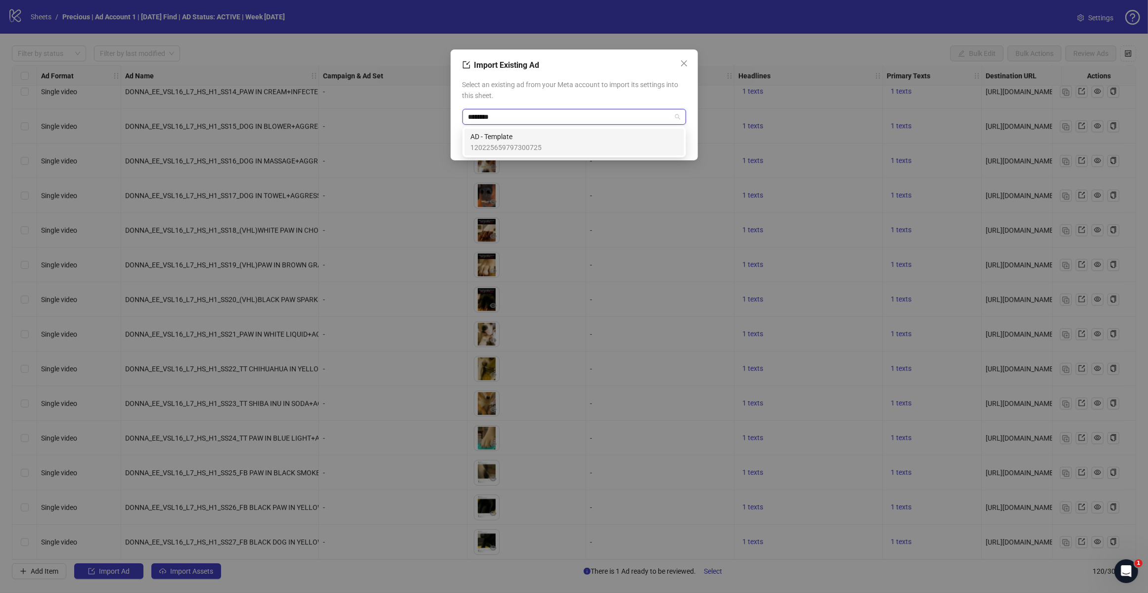
click at [535, 141] on span "AD - Template" at bounding box center [506, 136] width 71 height 11
click at [670, 141] on span "OK" at bounding box center [673, 143] width 9 height 8
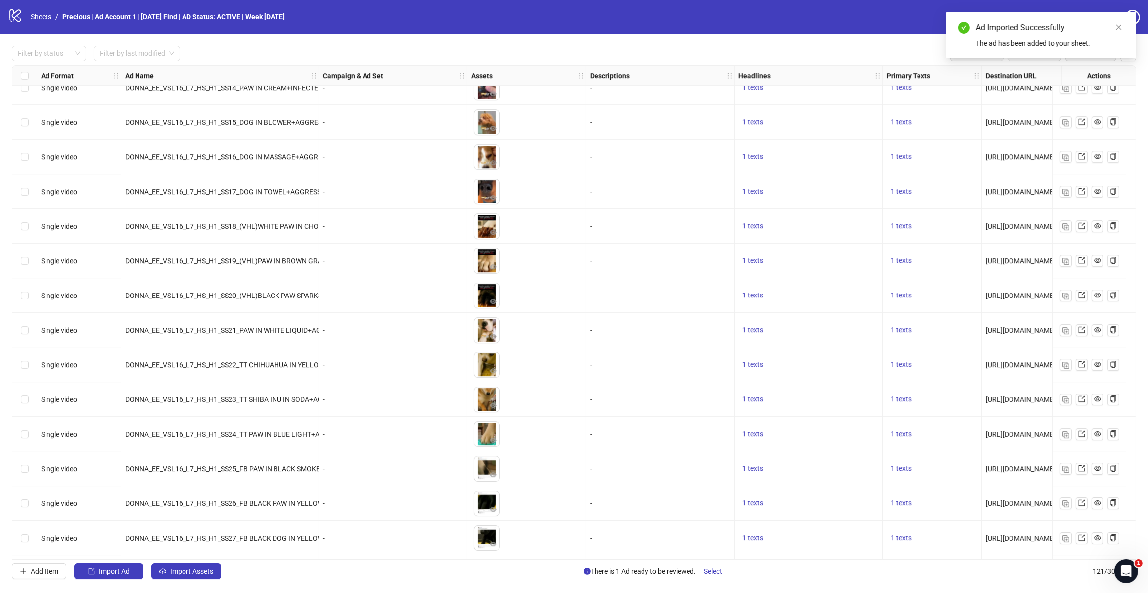
scroll to position [3721, 0]
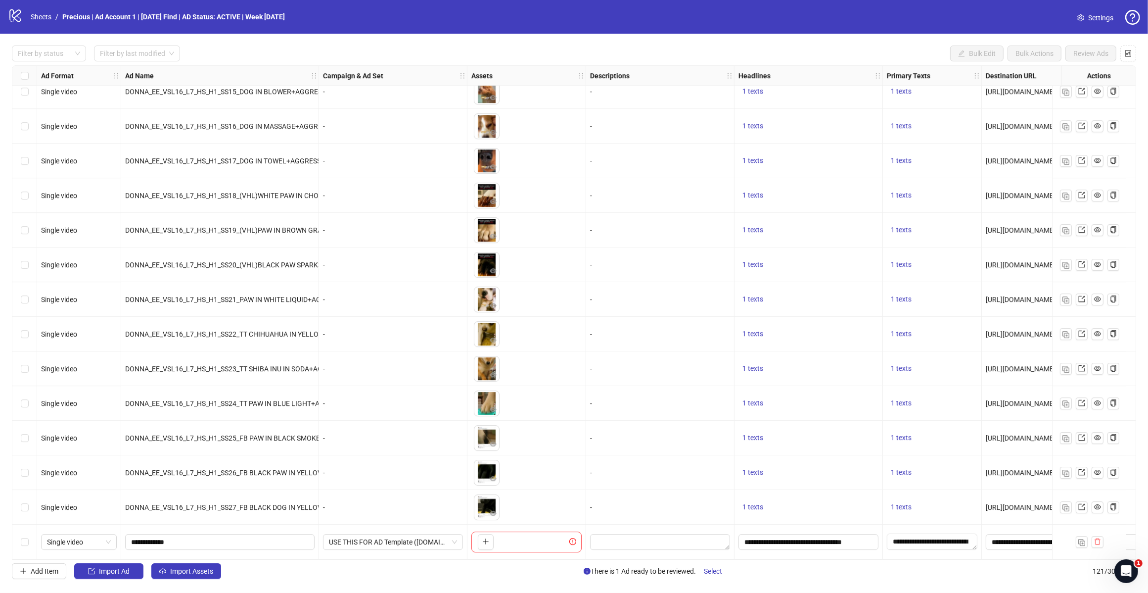
click at [176, 576] on button "Import Assets" at bounding box center [186, 571] width 70 height 16
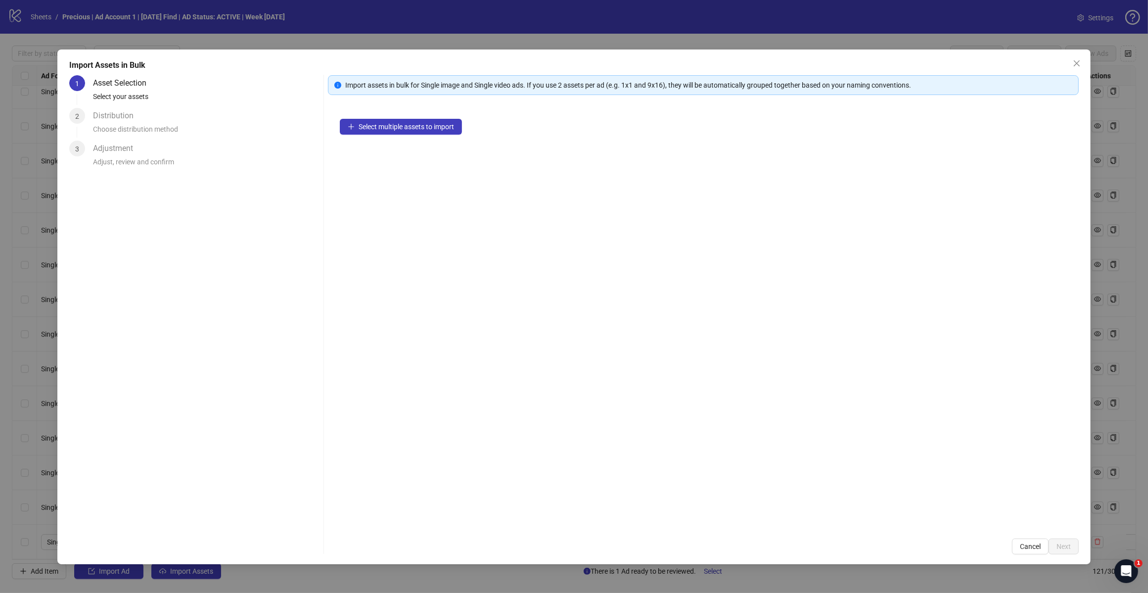
click at [396, 130] on span "Select multiple assets to import" at bounding box center [406, 127] width 95 height 8
click at [385, 162] on span "Add more assets" at bounding box center [384, 158] width 51 height 8
click at [1062, 543] on span "Next" at bounding box center [1064, 546] width 14 height 8
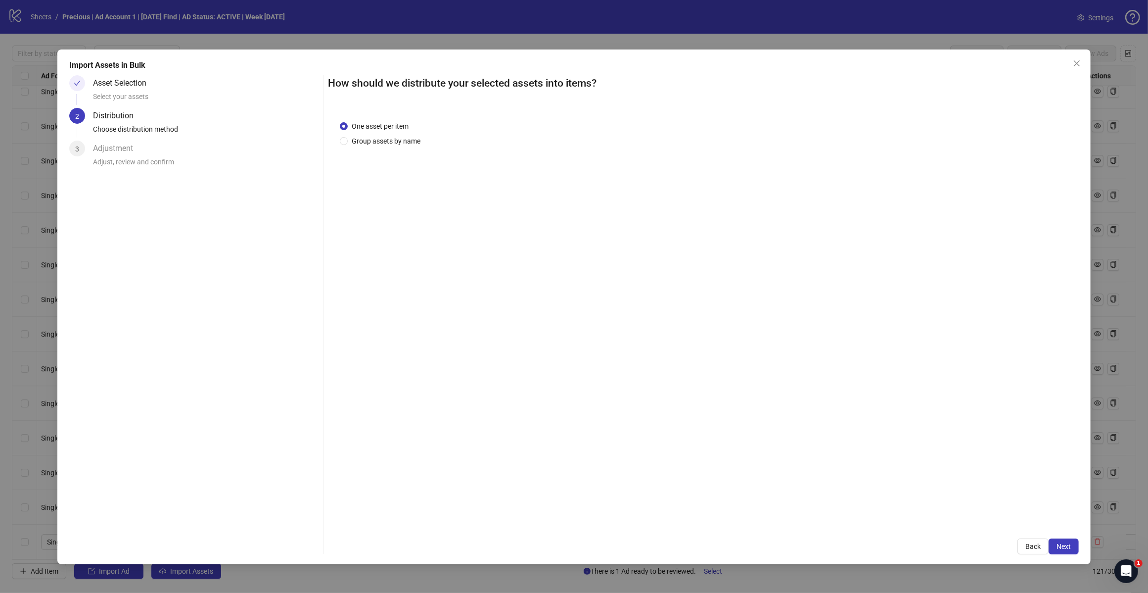
click at [1055, 542] on button "Next" at bounding box center [1064, 546] width 30 height 16
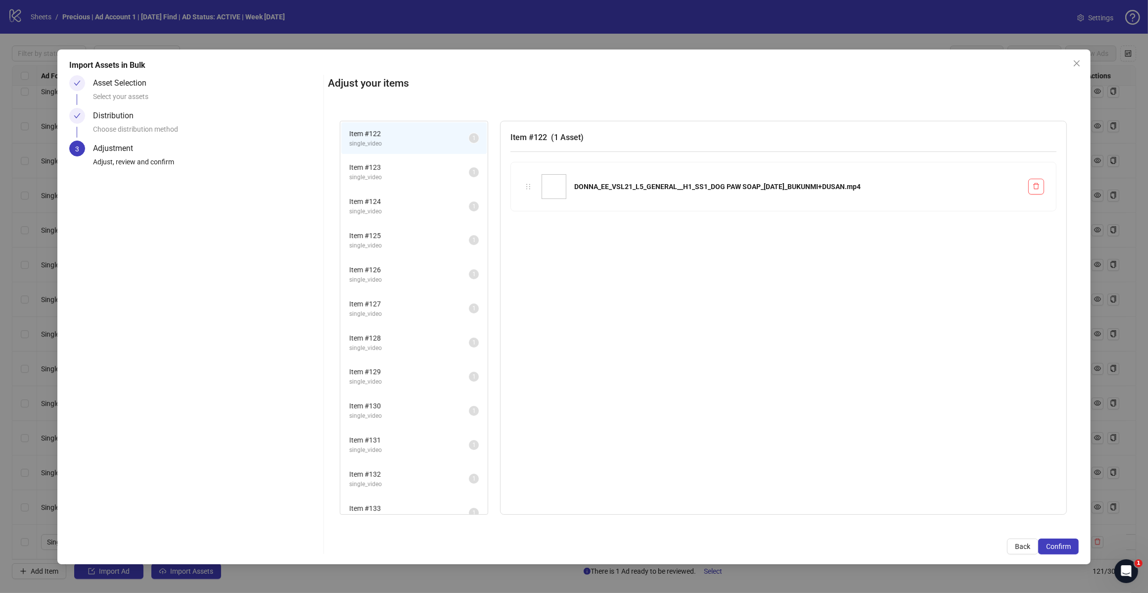
click at [1052, 550] on span "Confirm" at bounding box center [1058, 546] width 25 height 8
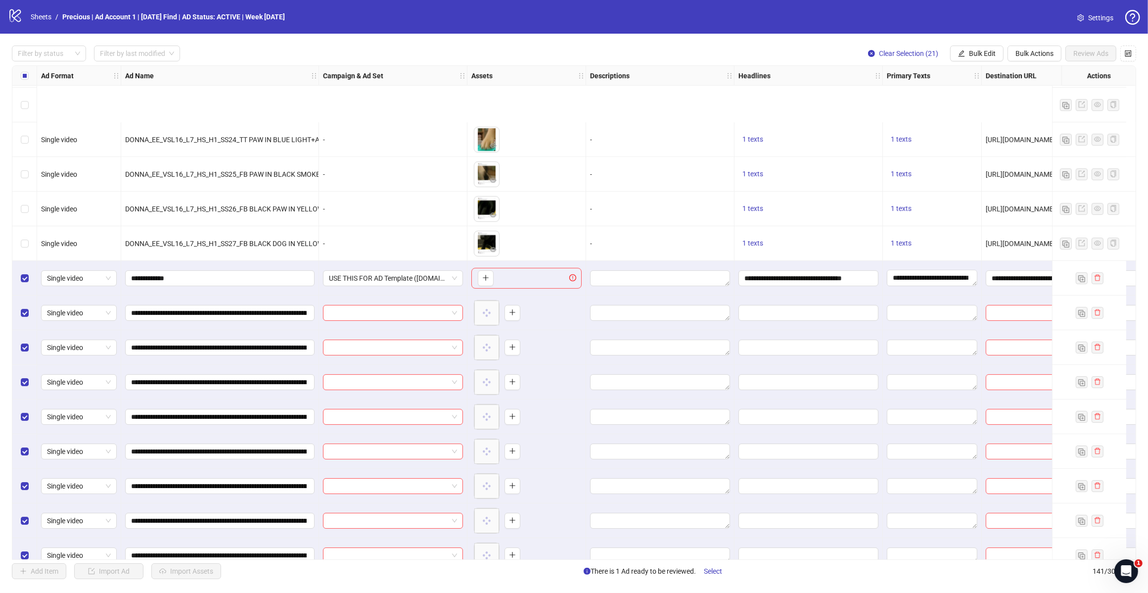
scroll to position [4414, 0]
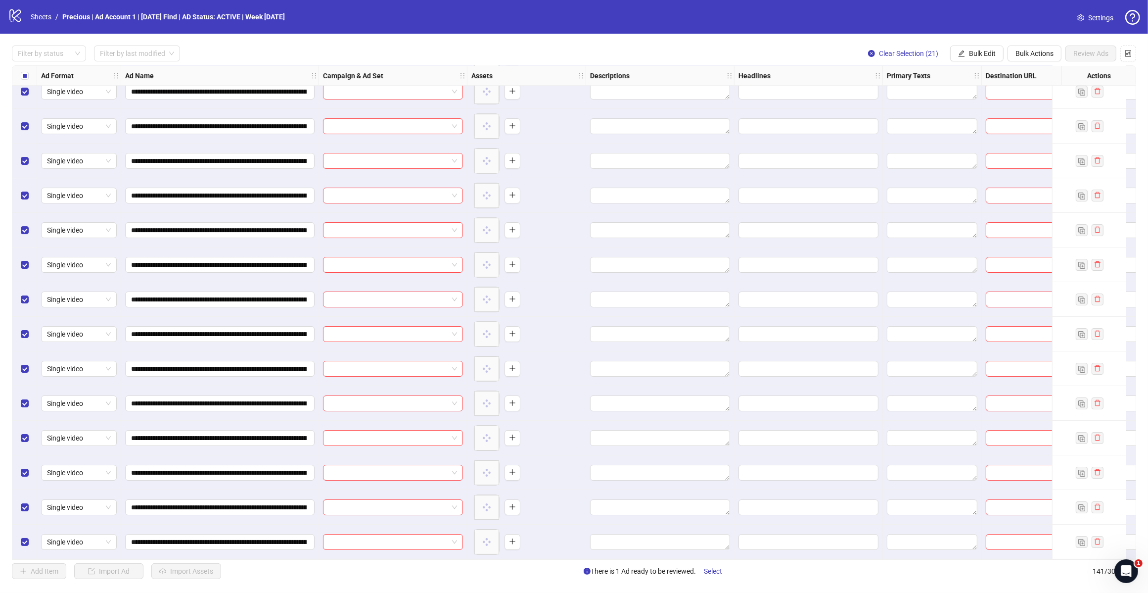
click at [993, 56] on span "Bulk Edit" at bounding box center [982, 53] width 27 height 8
click at [993, 115] on li "Descriptions" at bounding box center [986, 121] width 71 height 16
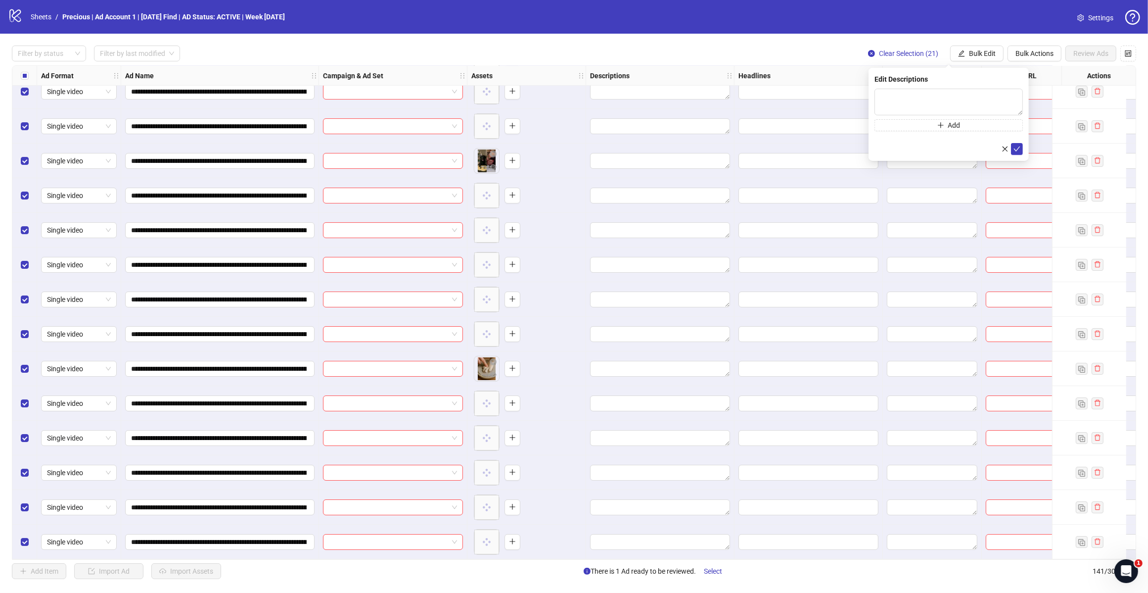
click at [804, 50] on div "Filter by status Filter by last modified Clear Selection (21) Bulk Edit Bulk Ac…" at bounding box center [574, 54] width 1125 height 16
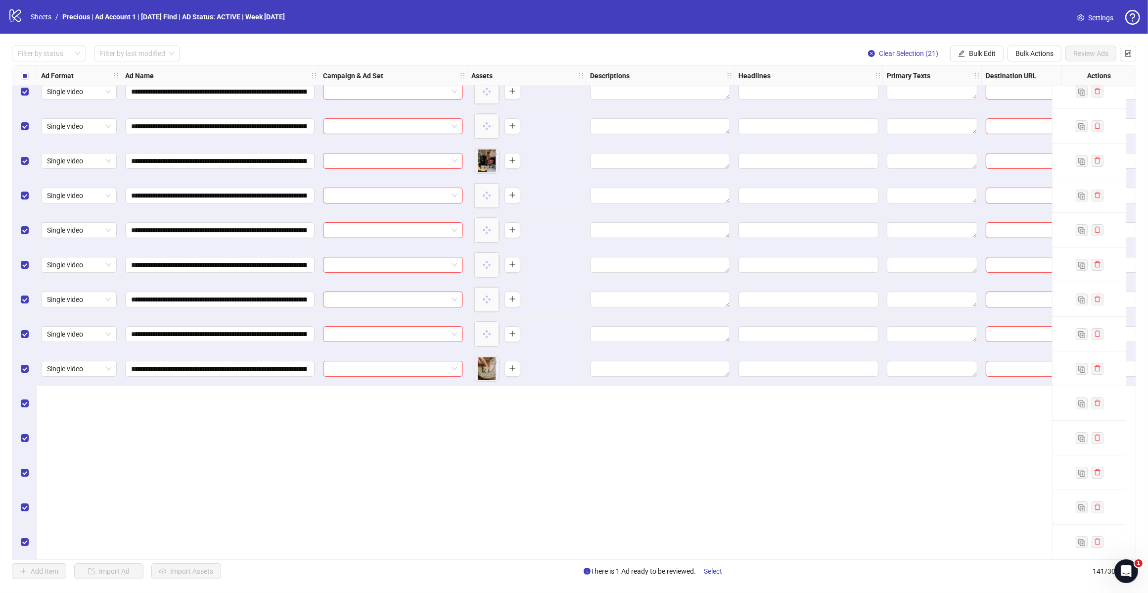
scroll to position [3919, 0]
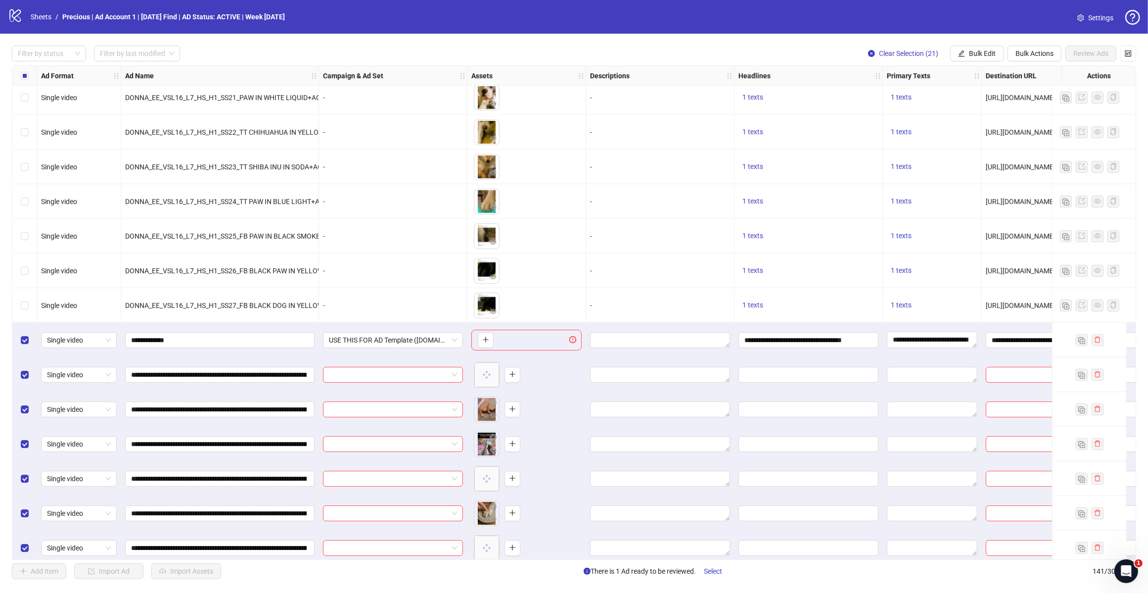
click at [971, 51] on span "Bulk Edit" at bounding box center [982, 53] width 27 height 8
click at [975, 136] on span "Headlines" at bounding box center [986, 137] width 59 height 11
click at [826, 337] on input "**********" at bounding box center [808, 339] width 126 height 11
click at [824, 340] on input "**********" at bounding box center [808, 339] width 126 height 11
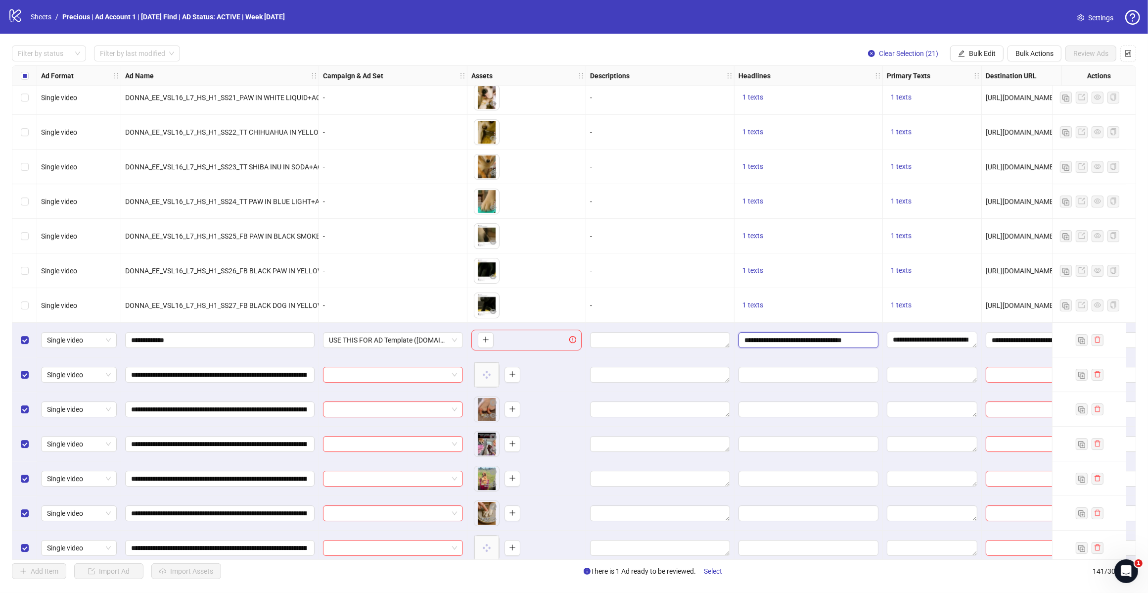
click at [824, 340] on input "**********" at bounding box center [808, 339] width 126 height 11
click at [819, 375] on input "**********" at bounding box center [819, 368] width 148 height 16
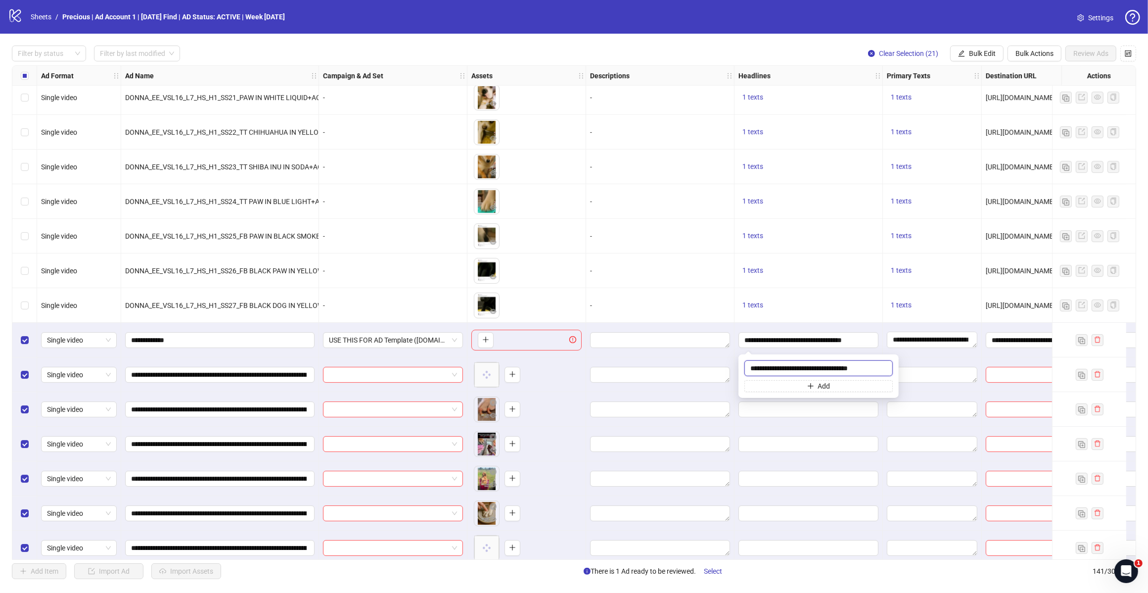
click at [819, 375] on input "**********" at bounding box center [819, 368] width 148 height 16
click at [819, 372] on input "**********" at bounding box center [819, 368] width 148 height 16
click at [983, 55] on span "Bulk Edit" at bounding box center [982, 53] width 27 height 8
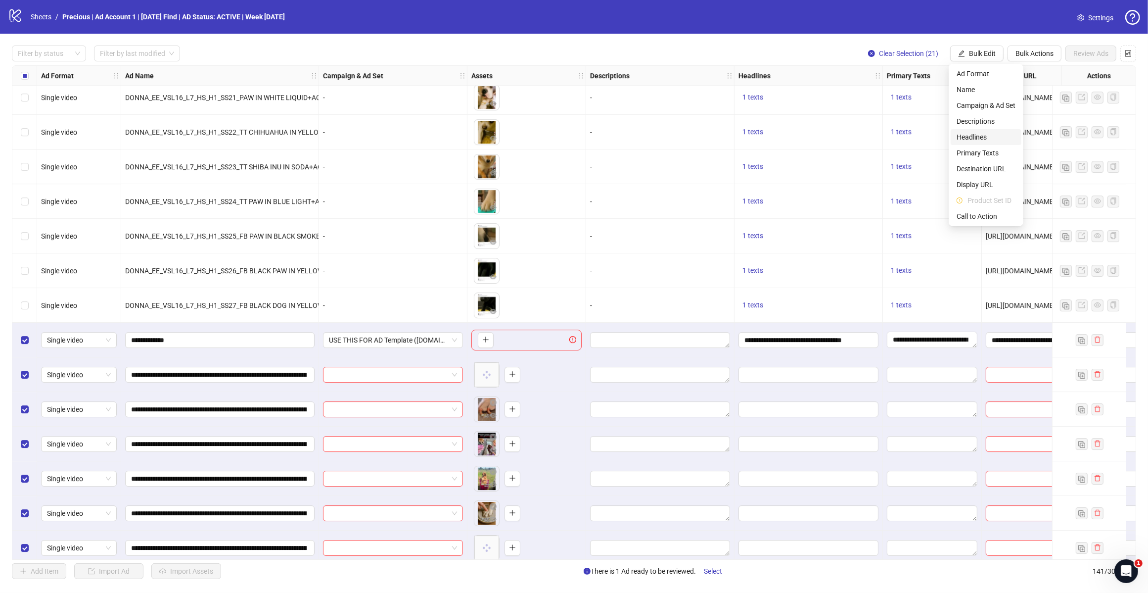
click at [983, 138] on span "Headlines" at bounding box center [986, 137] width 59 height 11
click at [960, 95] on input "text" at bounding box center [949, 97] width 148 height 16
paste input "**********"
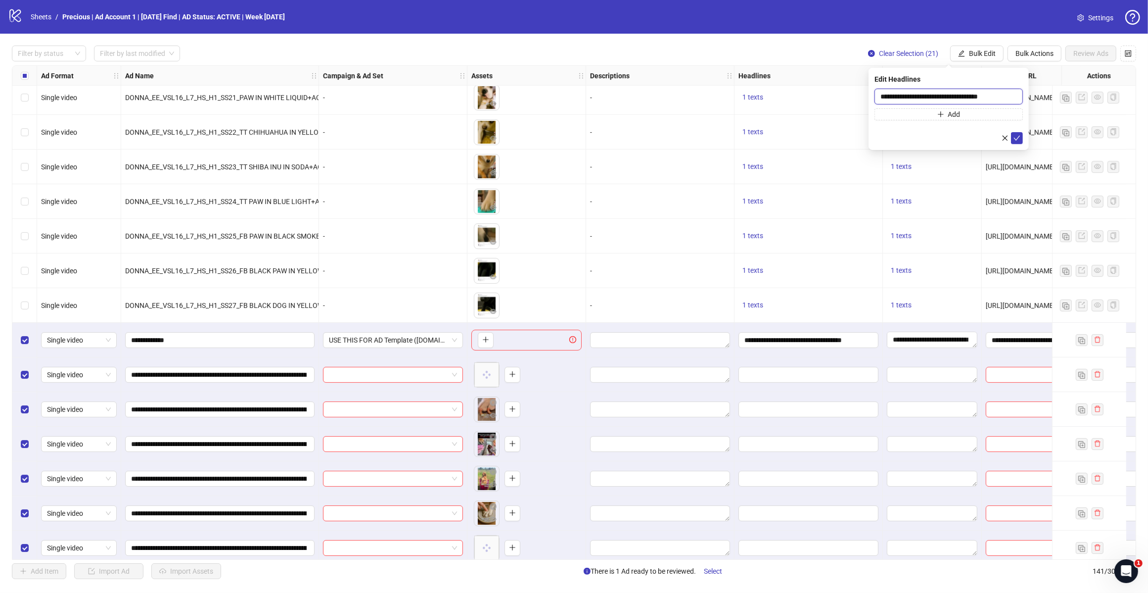
type input "**********"
click at [1017, 139] on icon "check" at bounding box center [1017, 138] width 6 height 5
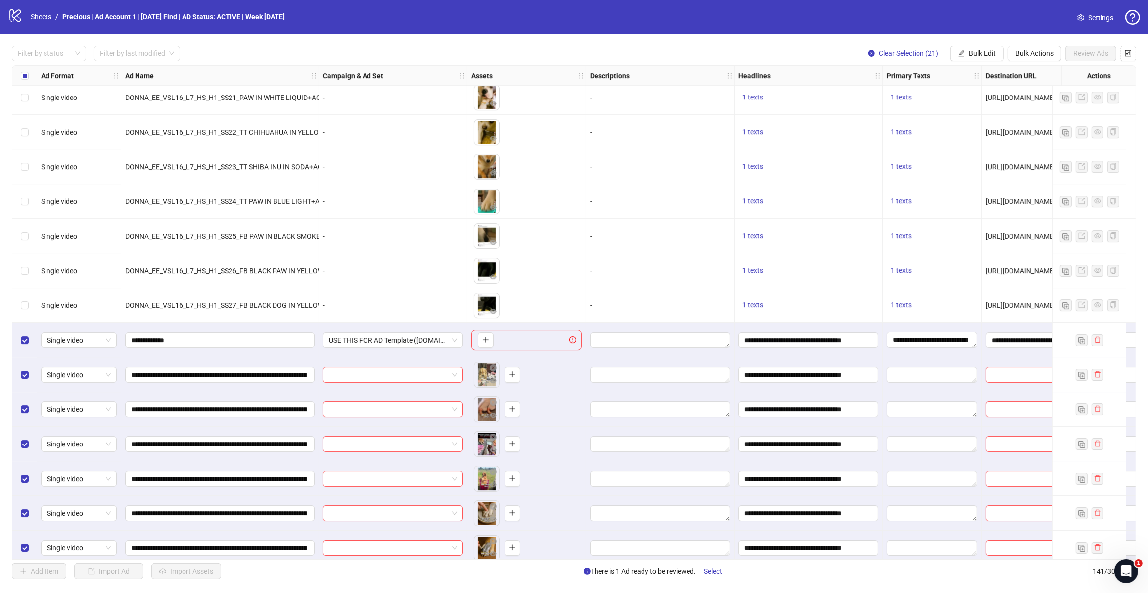
click at [995, 57] on button "Bulk Edit" at bounding box center [976, 54] width 53 height 16
click at [978, 151] on span "Primary Texts" at bounding box center [986, 152] width 59 height 11
click at [1016, 147] on icon "check" at bounding box center [1017, 148] width 7 height 7
click at [979, 54] on span "Bulk Edit" at bounding box center [982, 53] width 27 height 8
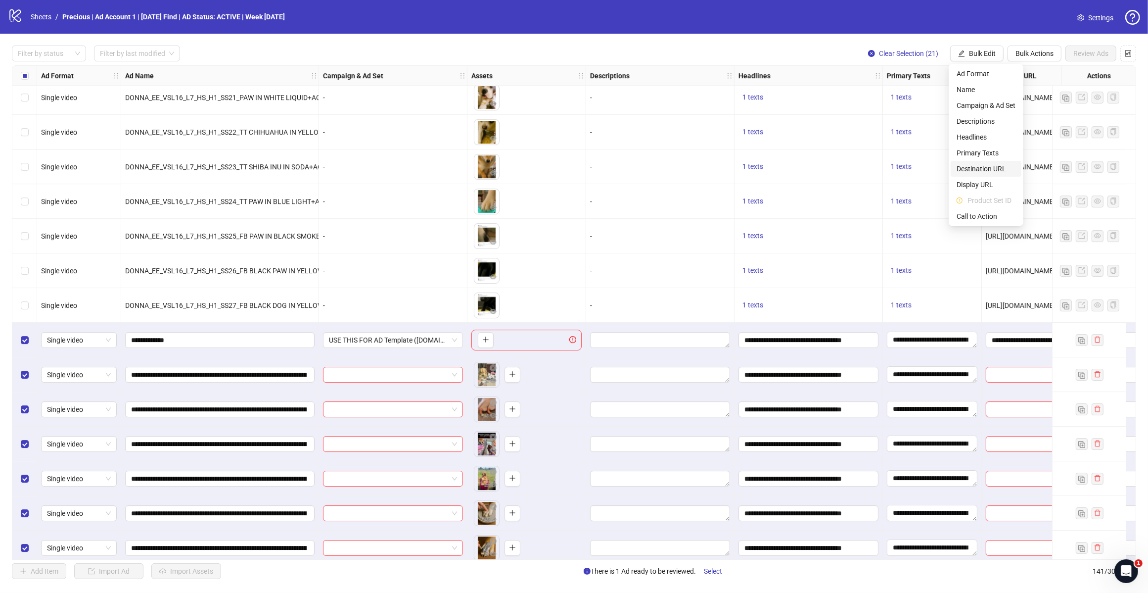
click at [981, 167] on span "Destination URL" at bounding box center [986, 168] width 59 height 11
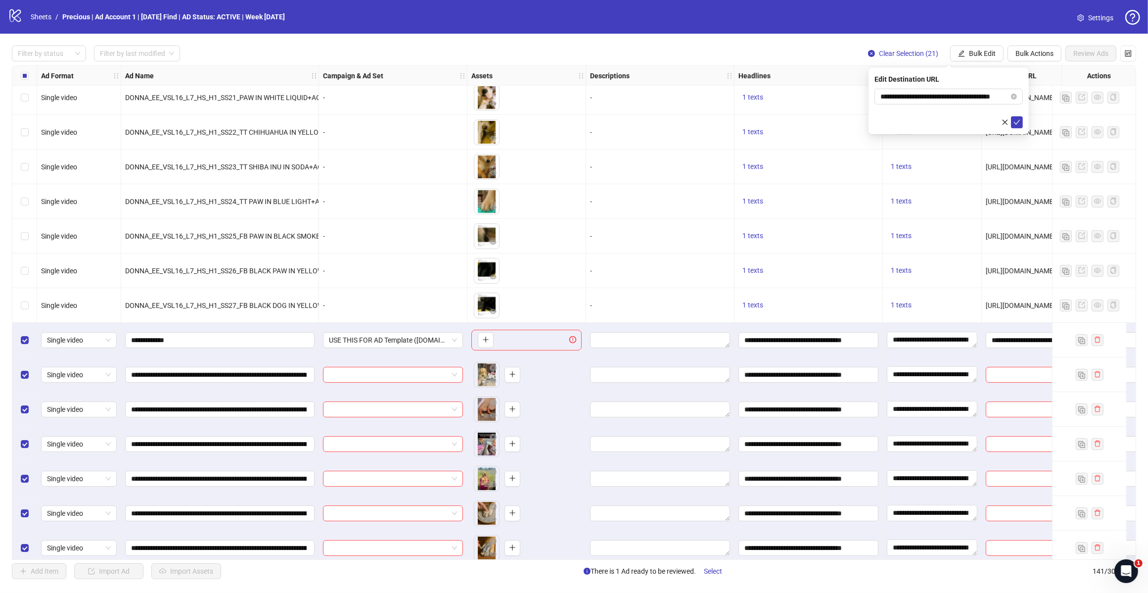
click at [1017, 119] on icon "check" at bounding box center [1017, 122] width 7 height 7
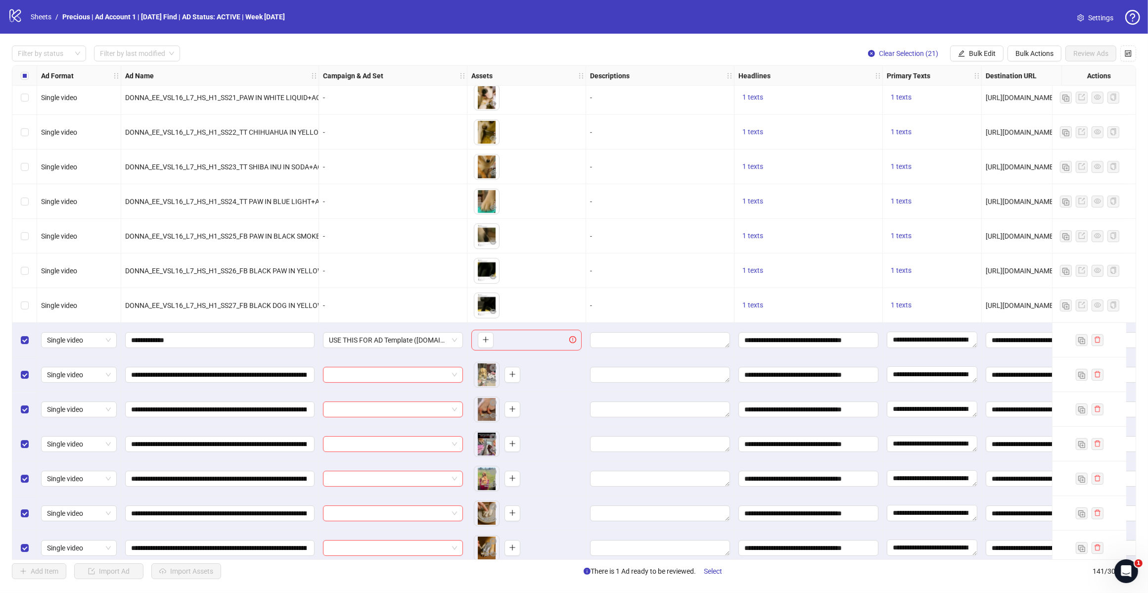
click at [978, 58] on button "Bulk Edit" at bounding box center [976, 54] width 53 height 16
click at [969, 213] on span "Call to Action" at bounding box center [986, 216] width 59 height 11
click at [1018, 123] on icon "check" at bounding box center [1017, 122] width 7 height 7
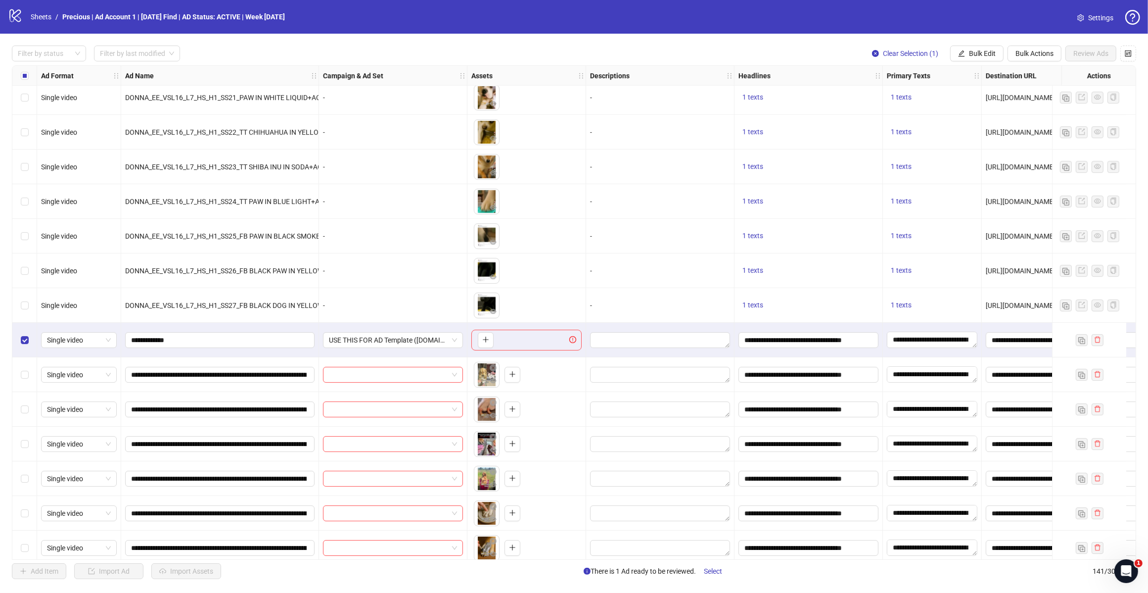
click at [1035, 53] on span "Bulk Actions" at bounding box center [1035, 53] width 38 height 8
click at [1030, 70] on span "Delete" at bounding box center [1049, 73] width 68 height 11
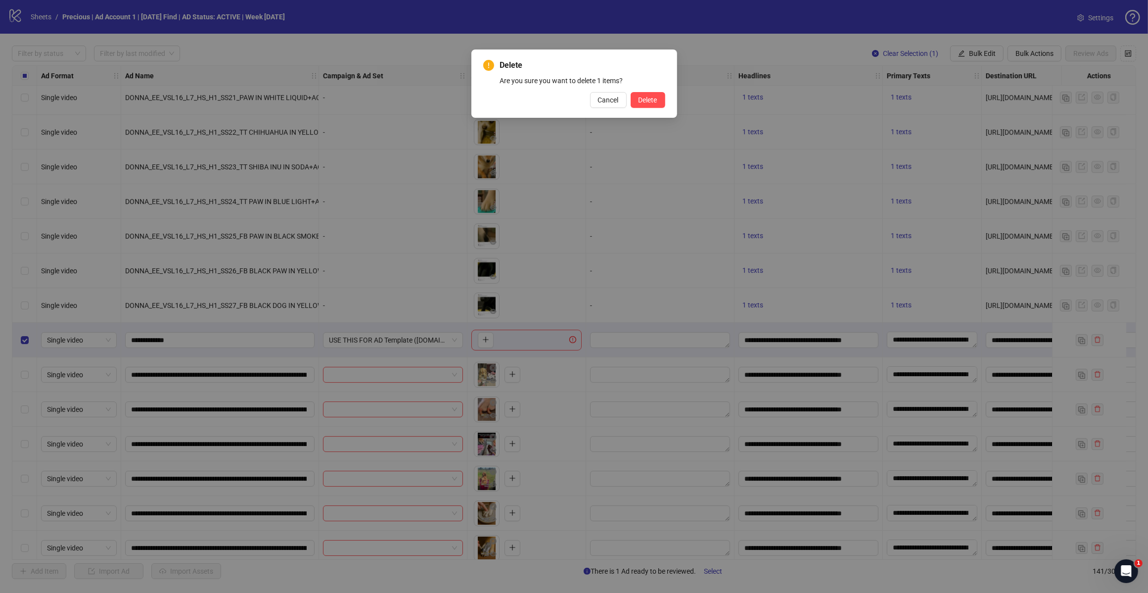
click at [636, 99] on button "Delete" at bounding box center [648, 100] width 35 height 16
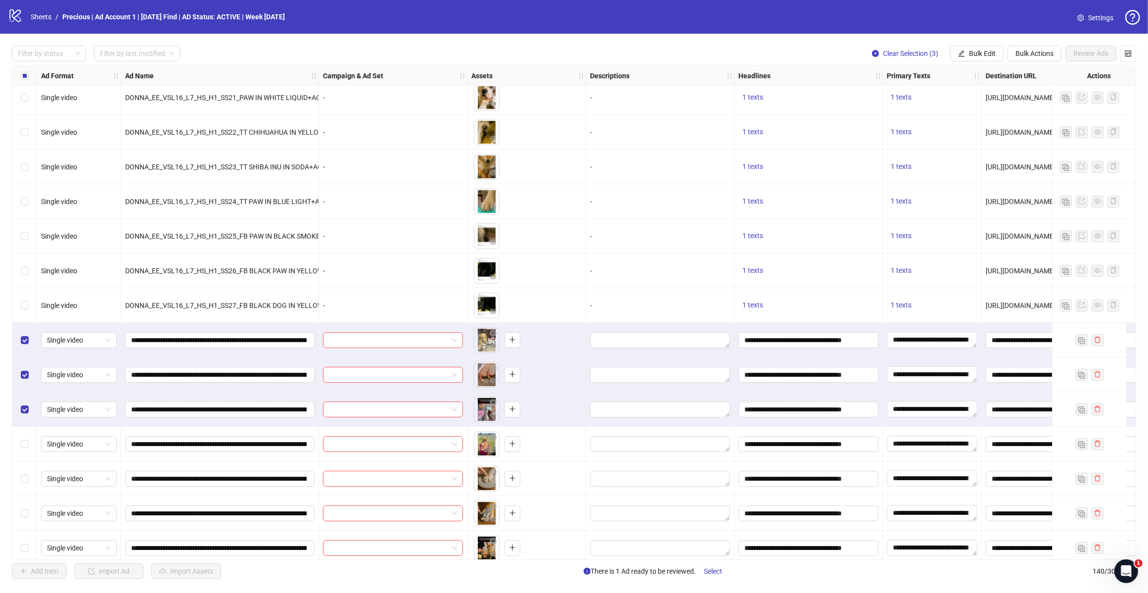
click at [979, 52] on span "Bulk Edit" at bounding box center [982, 53] width 27 height 8
click at [989, 106] on span "Campaign & Ad Set" at bounding box center [986, 105] width 59 height 11
click at [1001, 100] on input "search" at bounding box center [945, 96] width 128 height 15
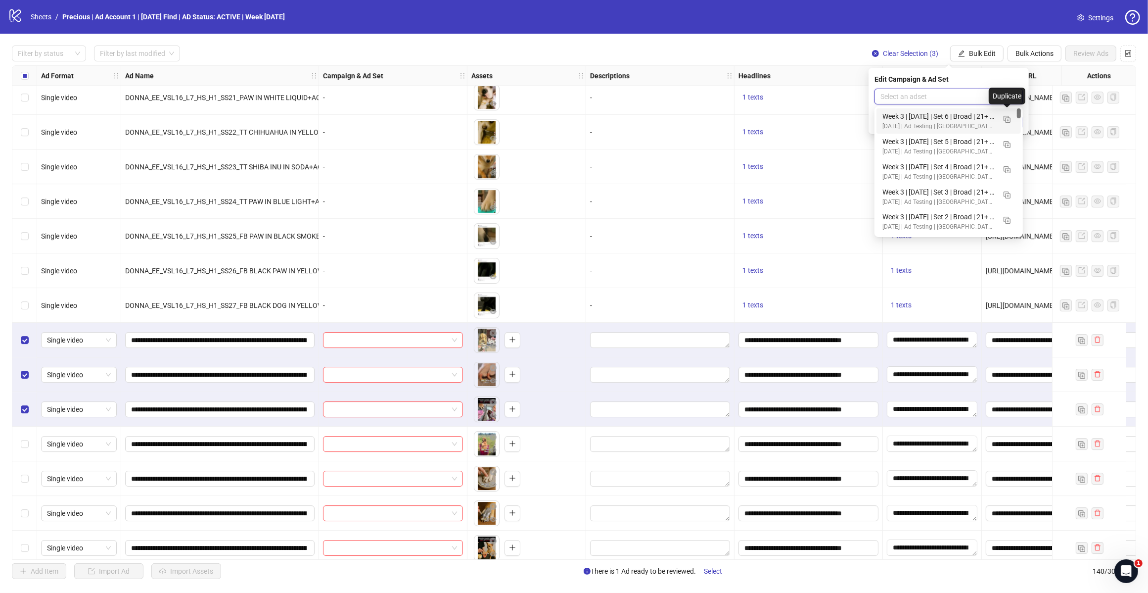
click at [1008, 120] on img "button" at bounding box center [1007, 119] width 7 height 7
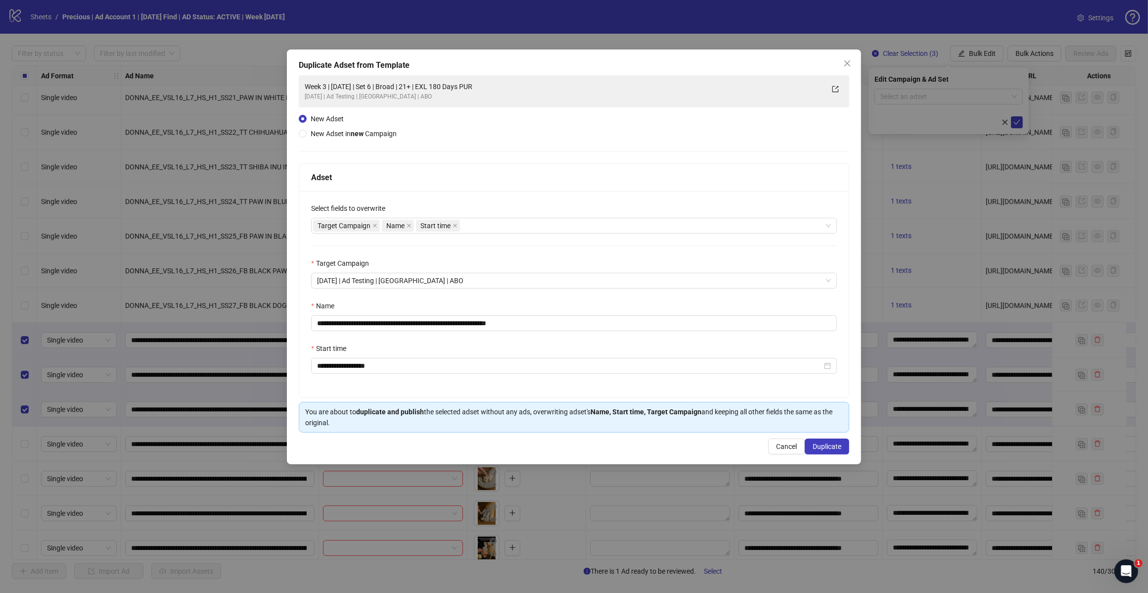
click at [496, 228] on div "Target Campaign Name Start time" at bounding box center [569, 226] width 512 height 14
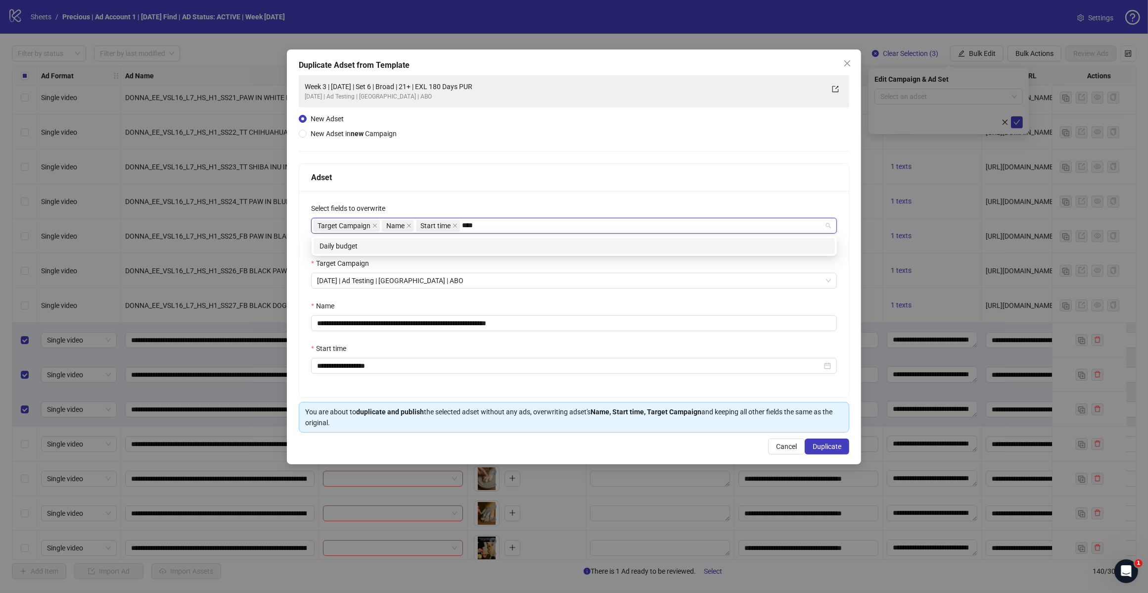
type input "*****"
click at [438, 241] on div "Daily budget" at bounding box center [575, 245] width 510 height 11
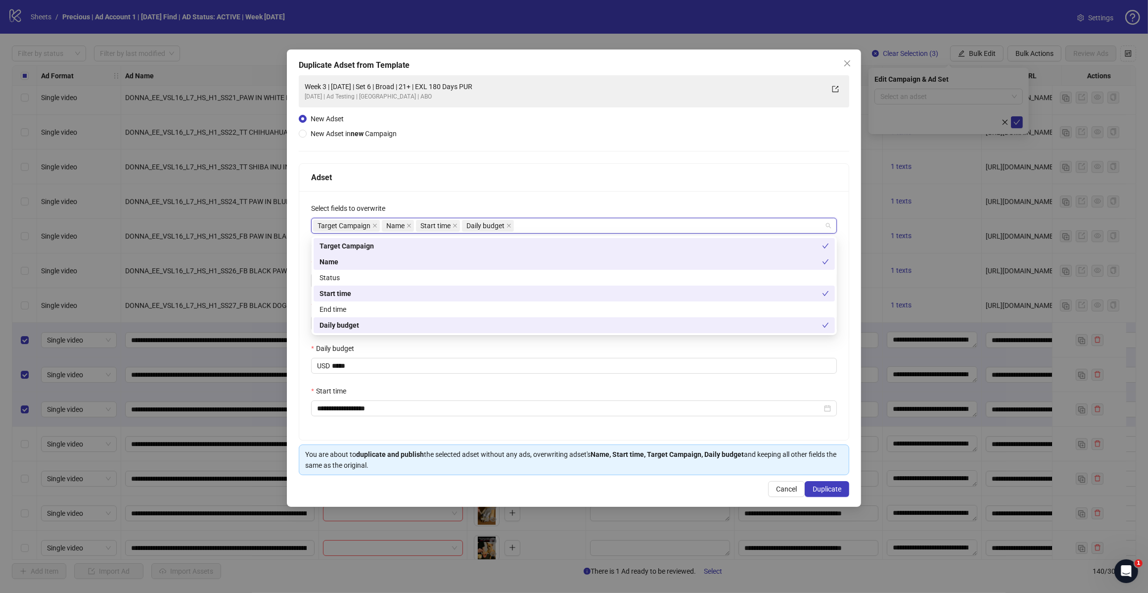
click at [642, 173] on div "Adset" at bounding box center [574, 177] width 526 height 12
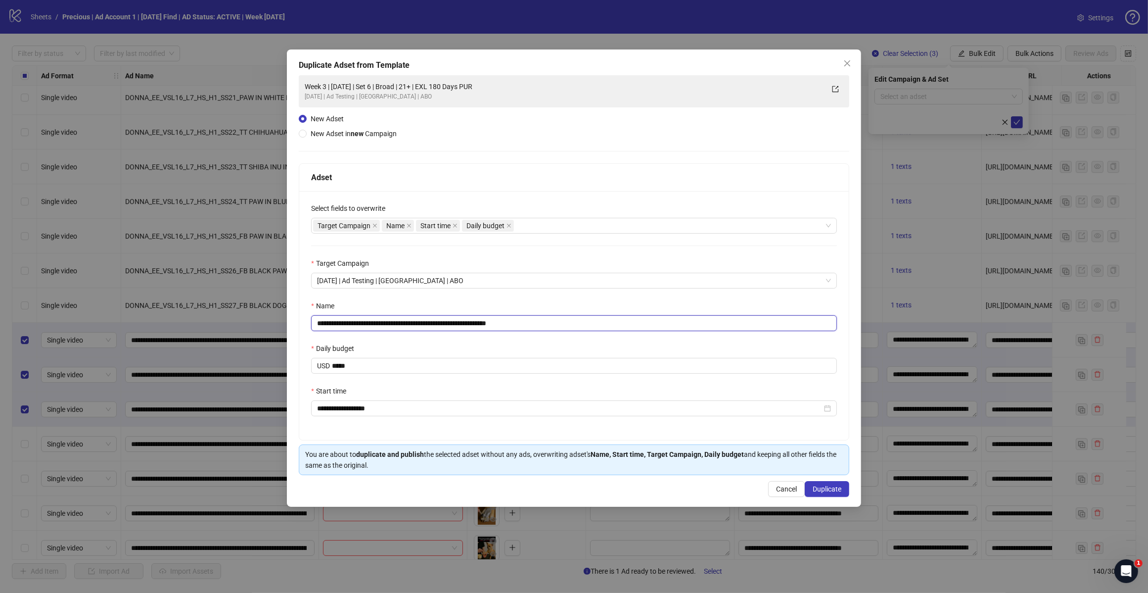
click at [550, 323] on input "**********" at bounding box center [574, 323] width 526 height 16
click at [357, 321] on input "**********" at bounding box center [574, 323] width 526 height 16
click at [402, 323] on input "**********" at bounding box center [574, 323] width 526 height 16
type input "**********"
click at [348, 412] on input "**********" at bounding box center [569, 408] width 505 height 11
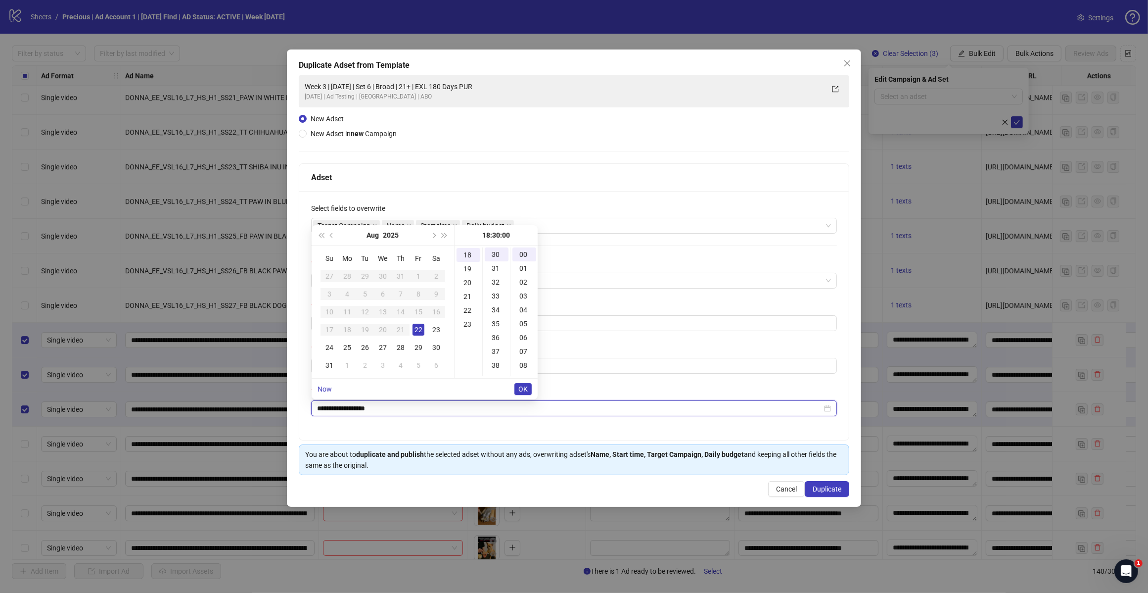
scroll to position [416, 0]
click at [435, 328] on div "23" at bounding box center [436, 330] width 12 height 12
click at [468, 281] on div "20" at bounding box center [469, 283] width 24 height 14
type input "**********"
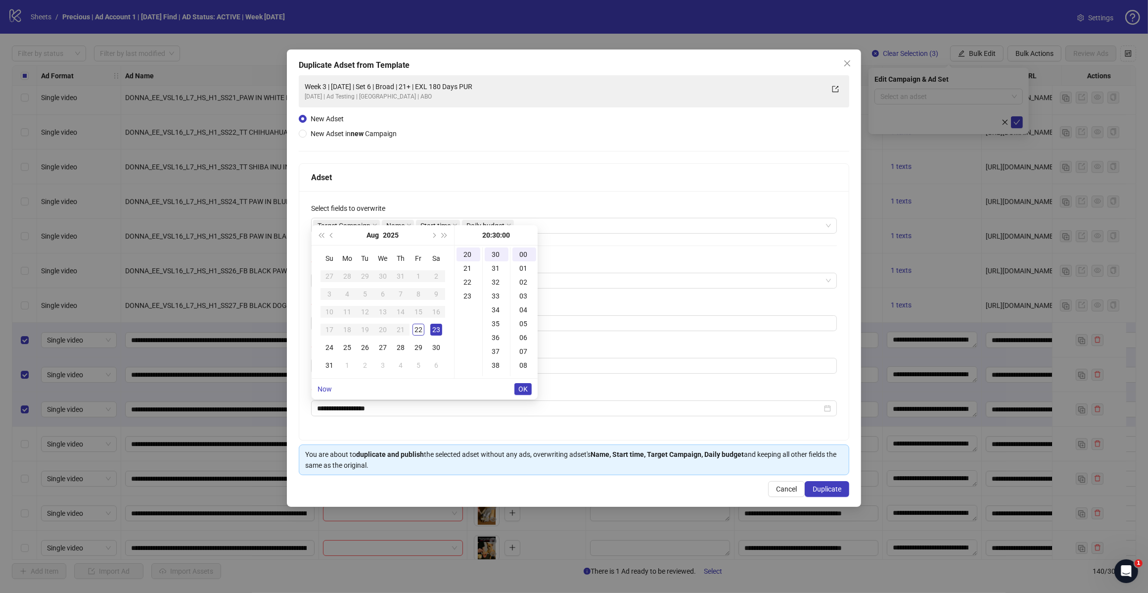
click at [520, 383] on button "OK" at bounding box center [523, 389] width 17 height 12
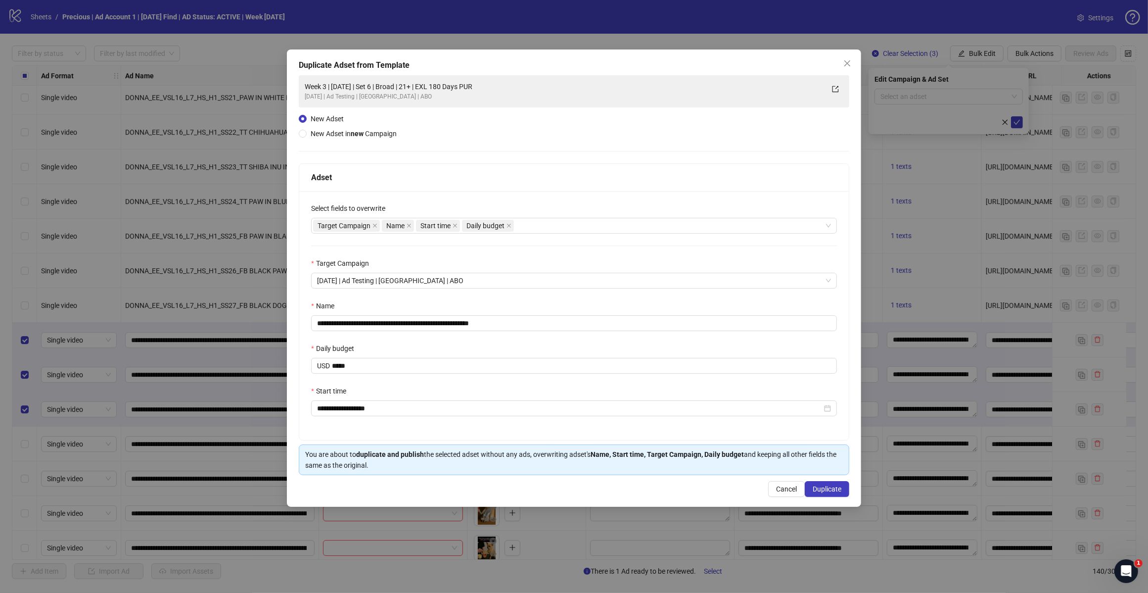
click at [822, 489] on span "Duplicate" at bounding box center [827, 489] width 29 height 8
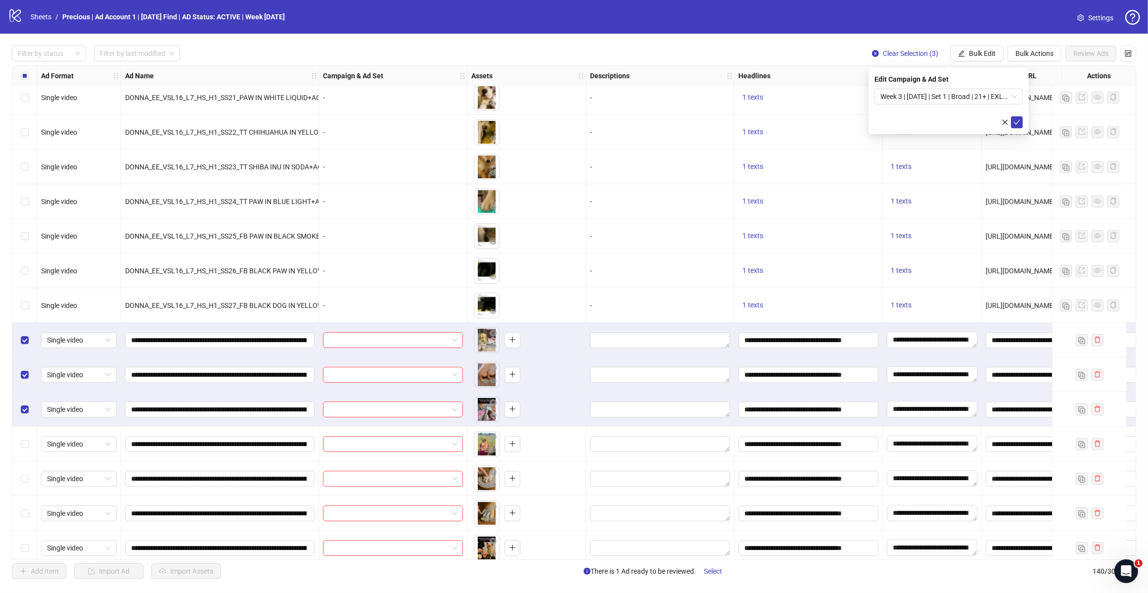
click at [1014, 94] on span "Week 3 | [DATE] | Set 1 | Broad | 21+ | EXL 180 Days PUR" at bounding box center [949, 96] width 137 height 15
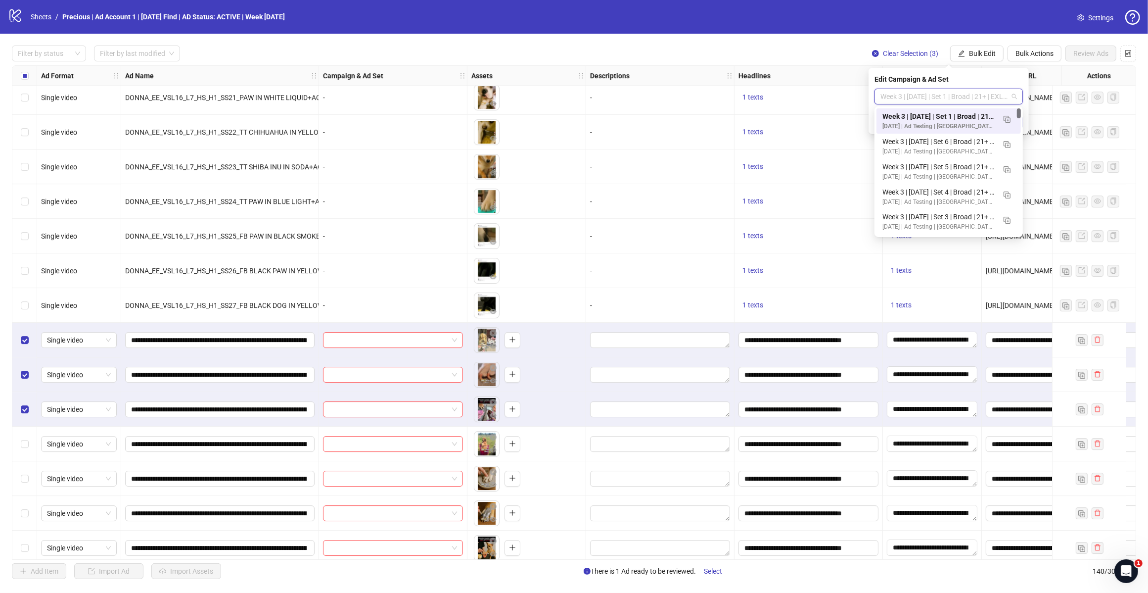
click at [1007, 120] on img "button" at bounding box center [1007, 119] width 7 height 7
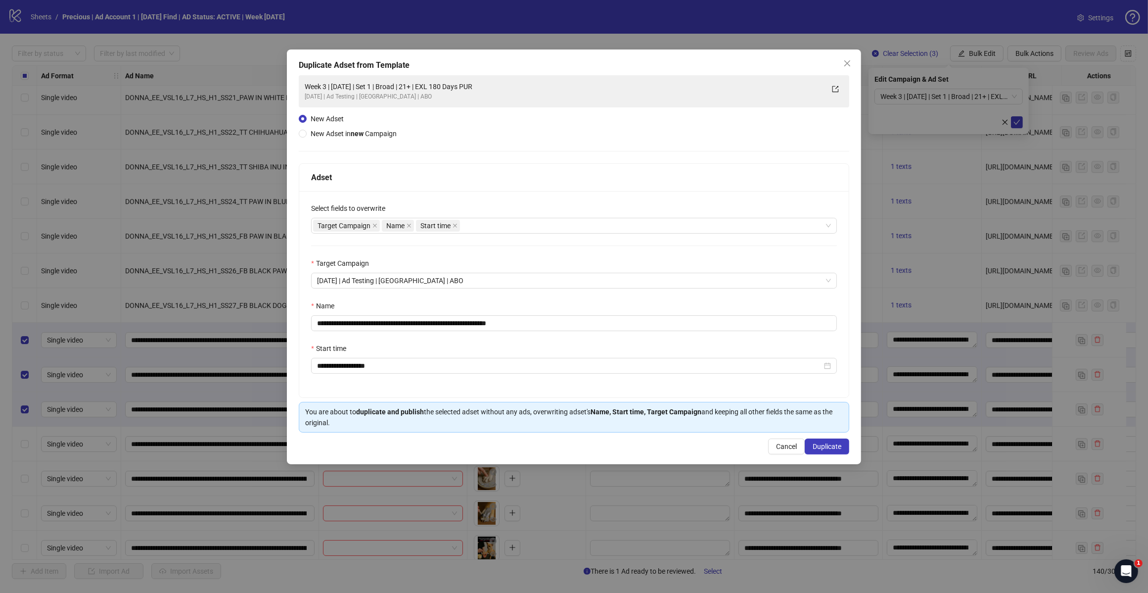
click at [480, 223] on div "Target Campaign Name Start time" at bounding box center [569, 226] width 512 height 14
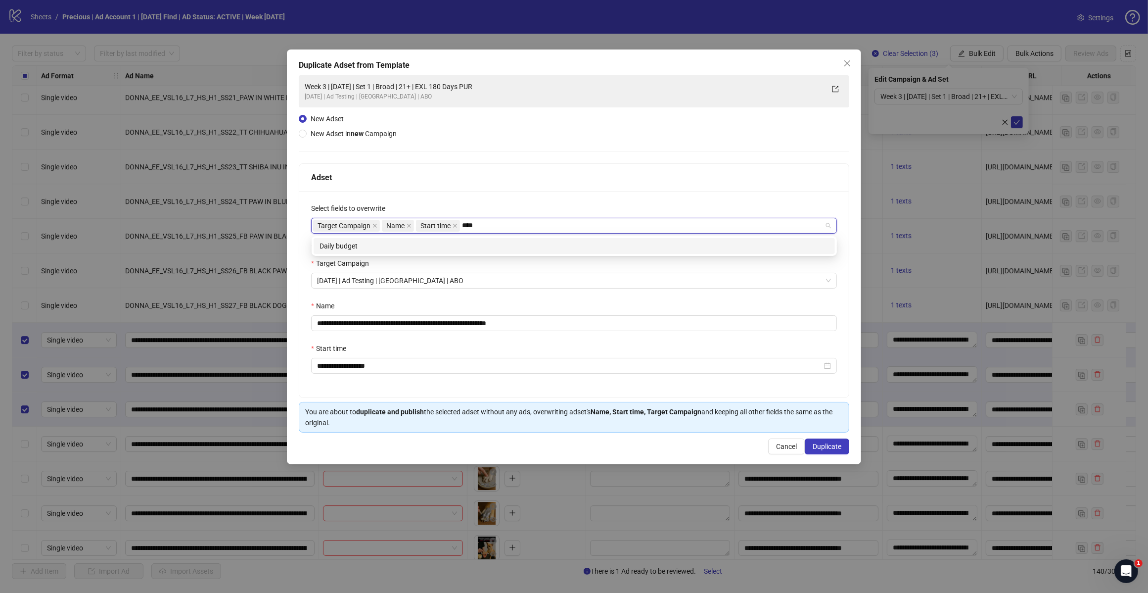
type input "*****"
click at [431, 245] on div "Daily budget" at bounding box center [575, 245] width 510 height 11
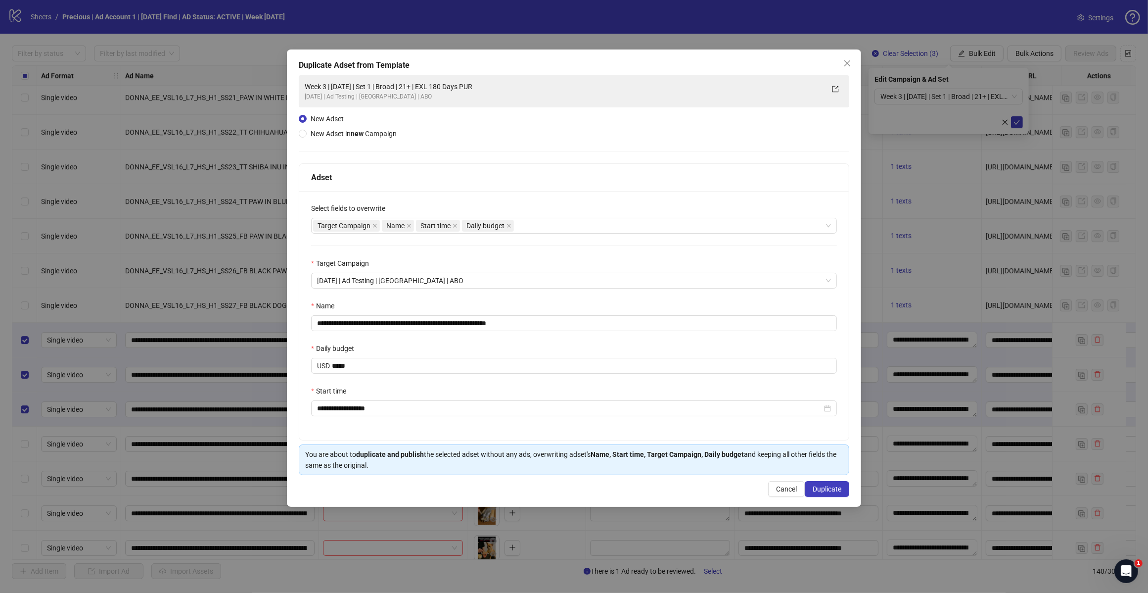
click at [505, 179] on div "Adset" at bounding box center [574, 177] width 526 height 12
click at [544, 327] on input "**********" at bounding box center [574, 323] width 526 height 16
click at [404, 323] on input "**********" at bounding box center [574, 323] width 526 height 16
type input "**********"
click at [823, 487] on span "Duplicate" at bounding box center [827, 489] width 29 height 8
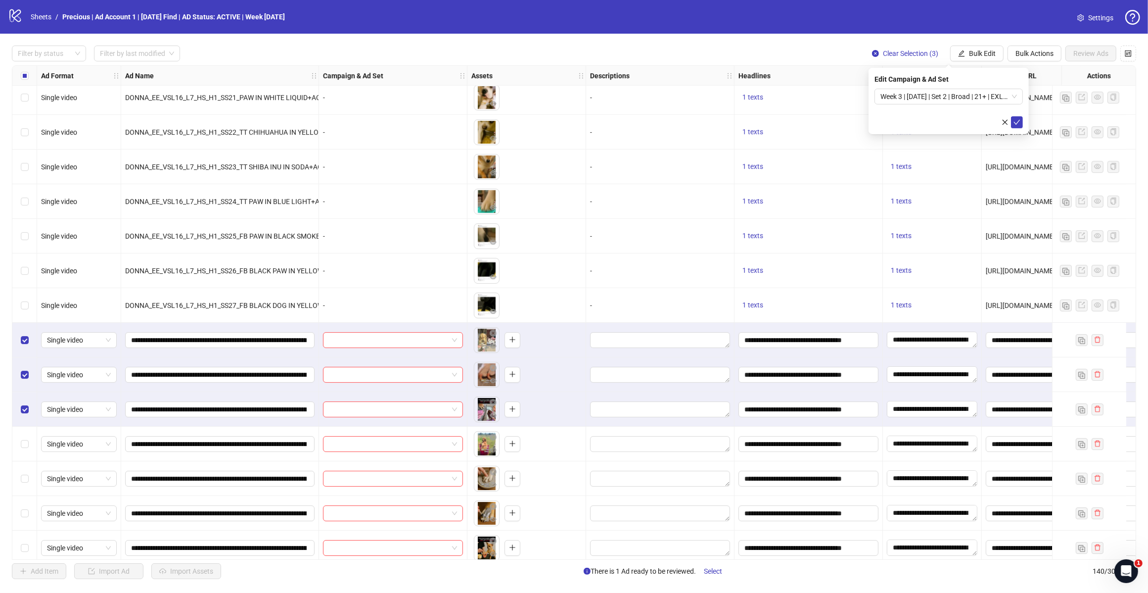
click at [1015, 98] on span "Week 3 | [DATE] | Set 2 | Broad | 21+ | EXL 180 Days PUR" at bounding box center [949, 96] width 137 height 15
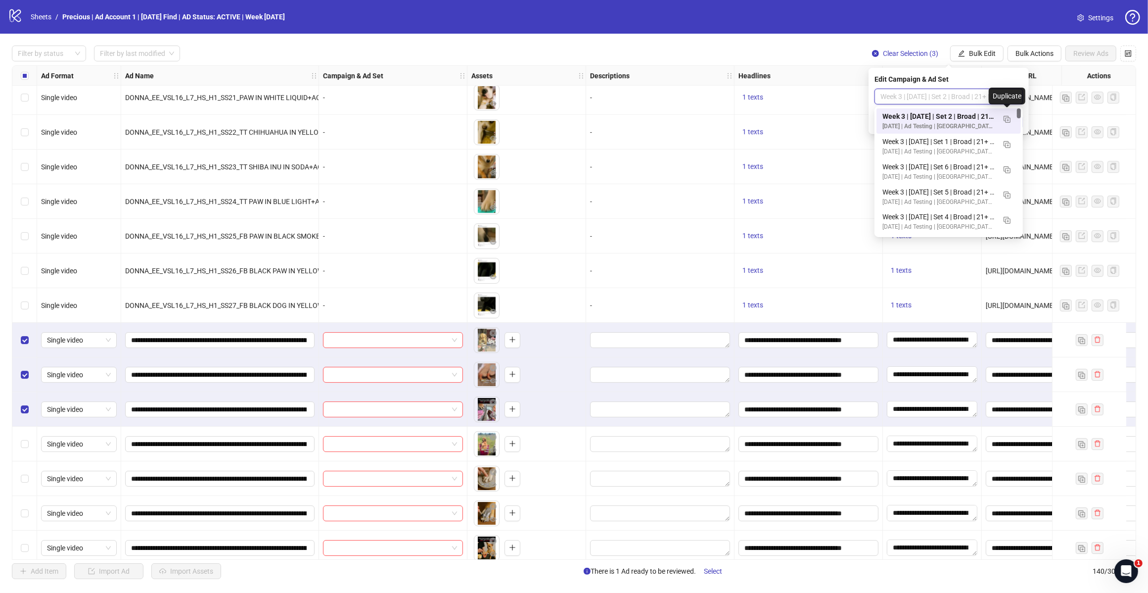
click at [1008, 120] on img "button" at bounding box center [1007, 119] width 7 height 7
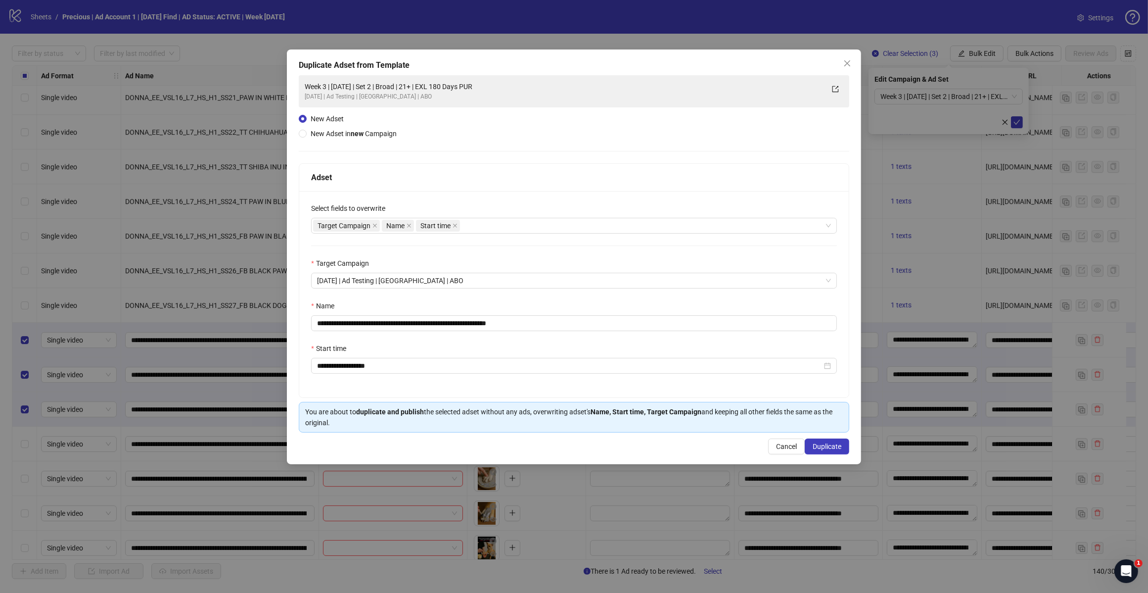
click at [498, 224] on div "Target Campaign Name Start time" at bounding box center [569, 226] width 512 height 14
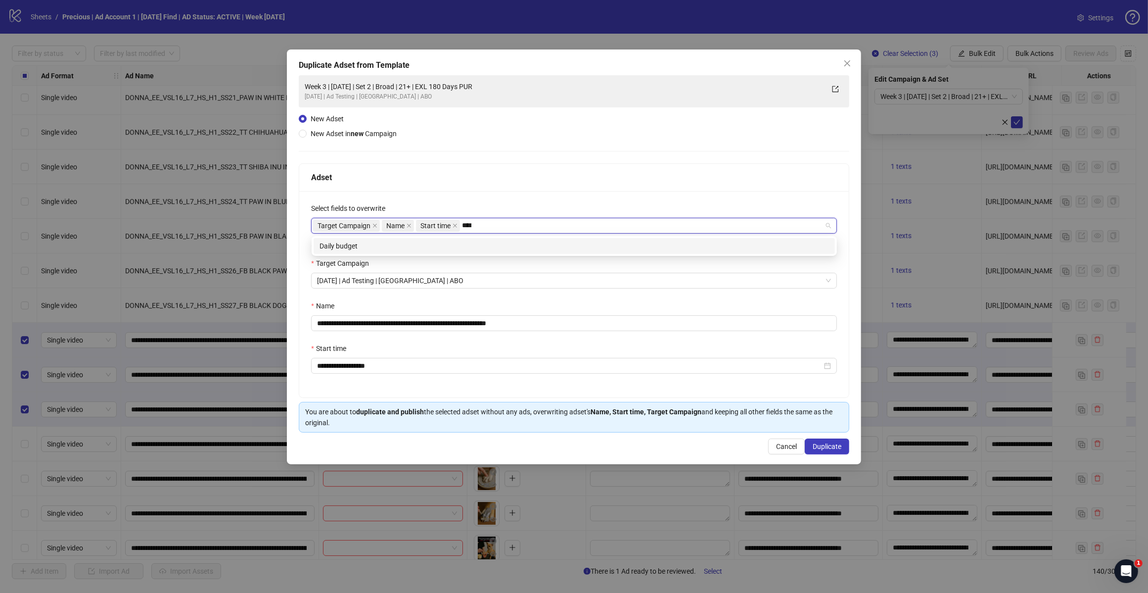
type input "*****"
click at [467, 243] on div "Daily budget" at bounding box center [575, 245] width 510 height 11
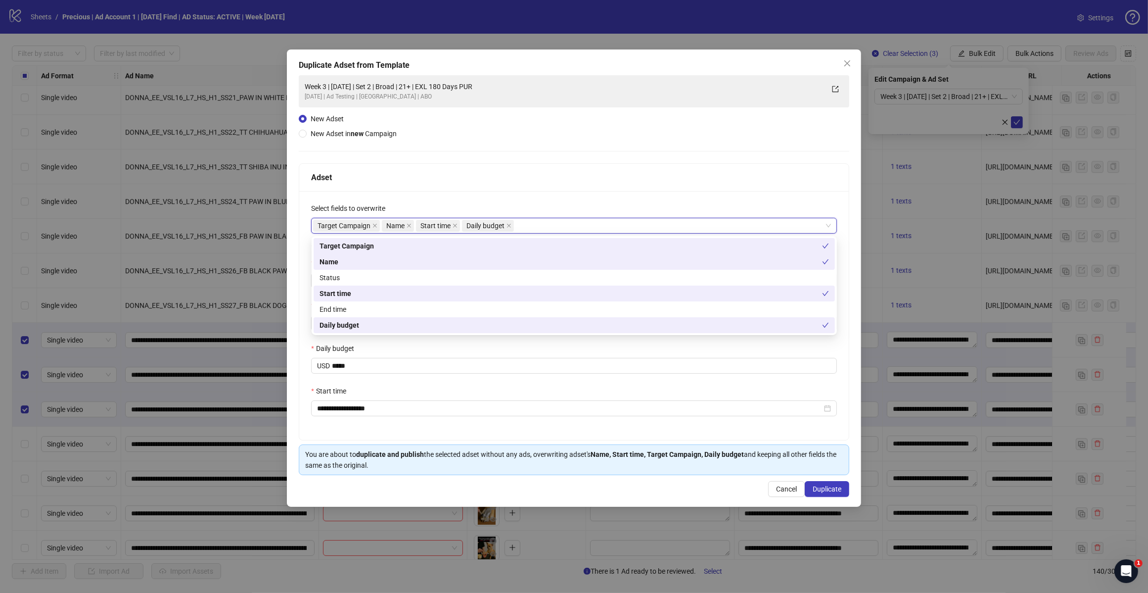
click at [563, 181] on div "Adset" at bounding box center [574, 177] width 526 height 12
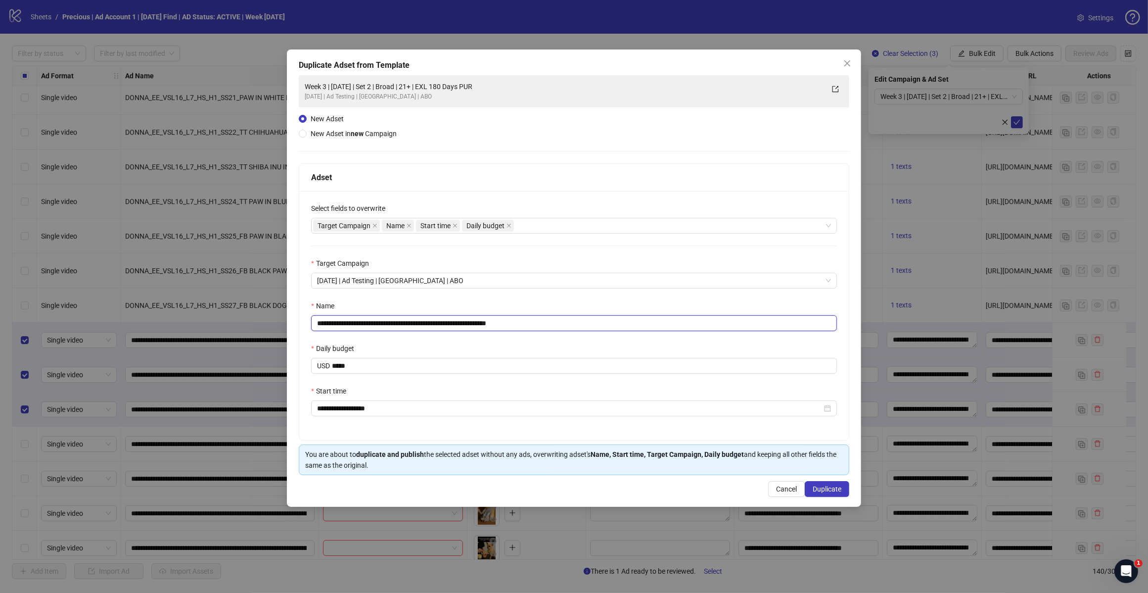
click at [537, 319] on input "**********" at bounding box center [574, 323] width 526 height 16
click at [401, 324] on input "**********" at bounding box center [574, 323] width 526 height 16
type input "**********"
click at [816, 489] on span "Duplicate" at bounding box center [827, 489] width 29 height 8
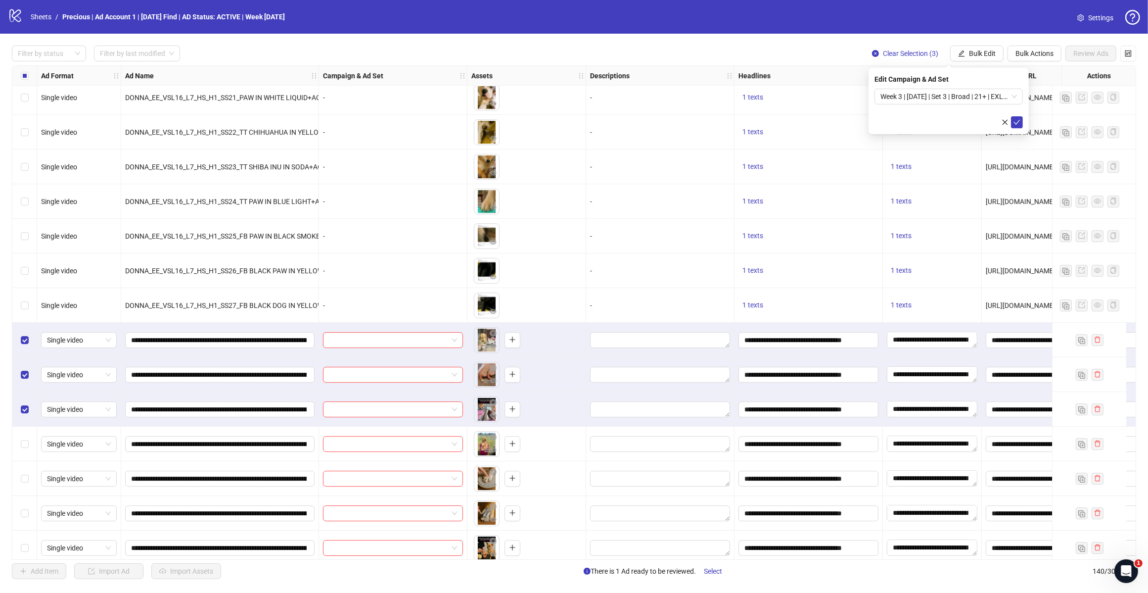
click at [1009, 95] on span "Week 3 | [DATE] | Set 3 | Broad | 21+ | EXL 180 Days PUR" at bounding box center [949, 96] width 137 height 15
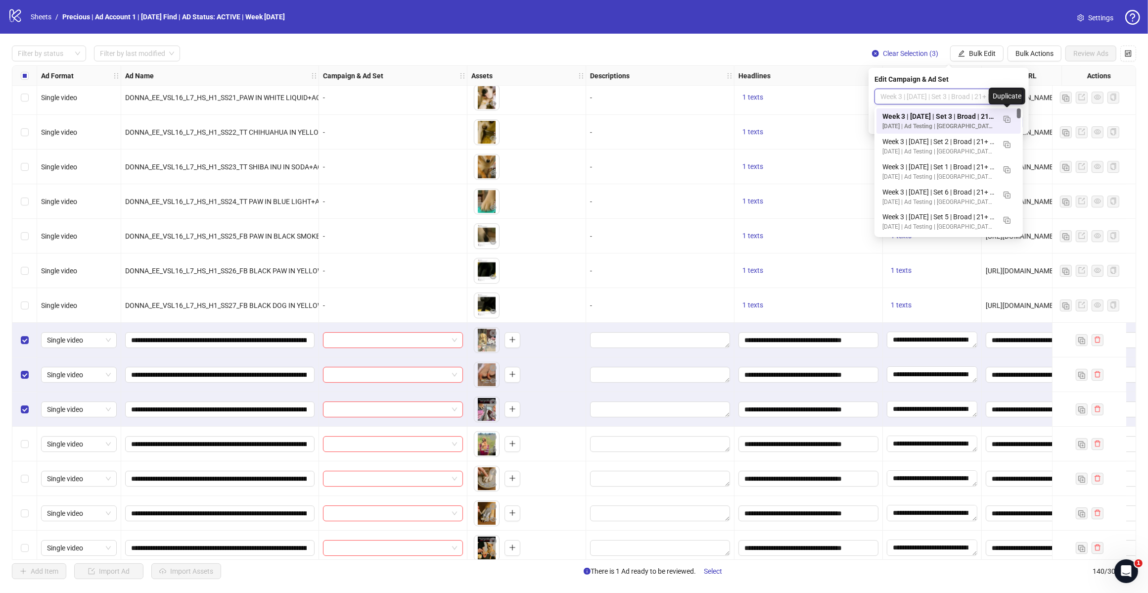
click at [1007, 121] on img "button" at bounding box center [1007, 119] width 7 height 7
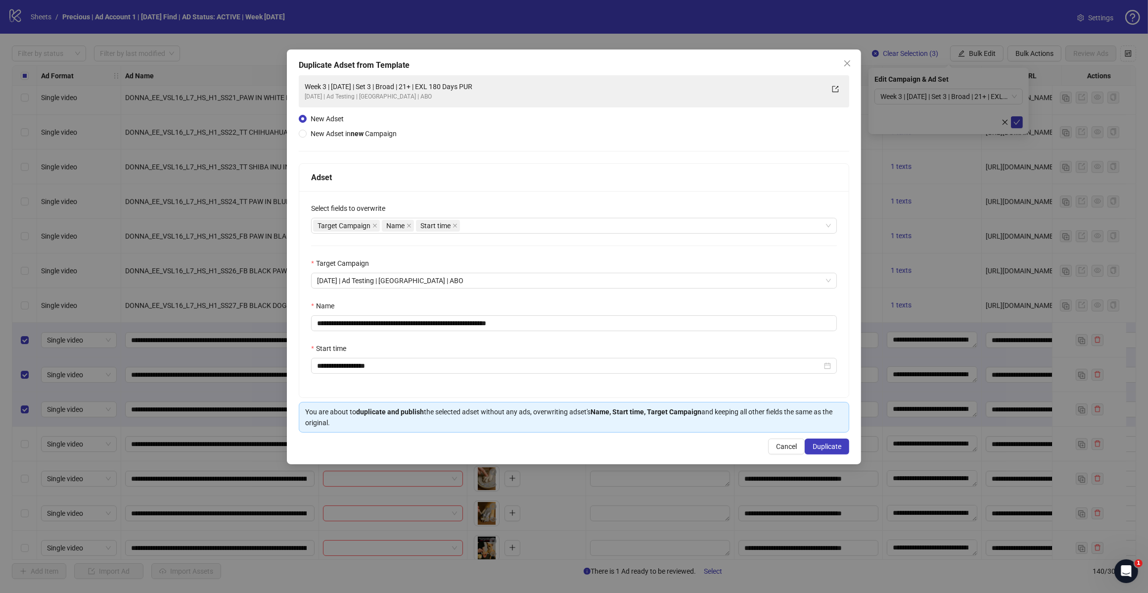
click at [489, 224] on div "Target Campaign Name Start time" at bounding box center [569, 226] width 512 height 14
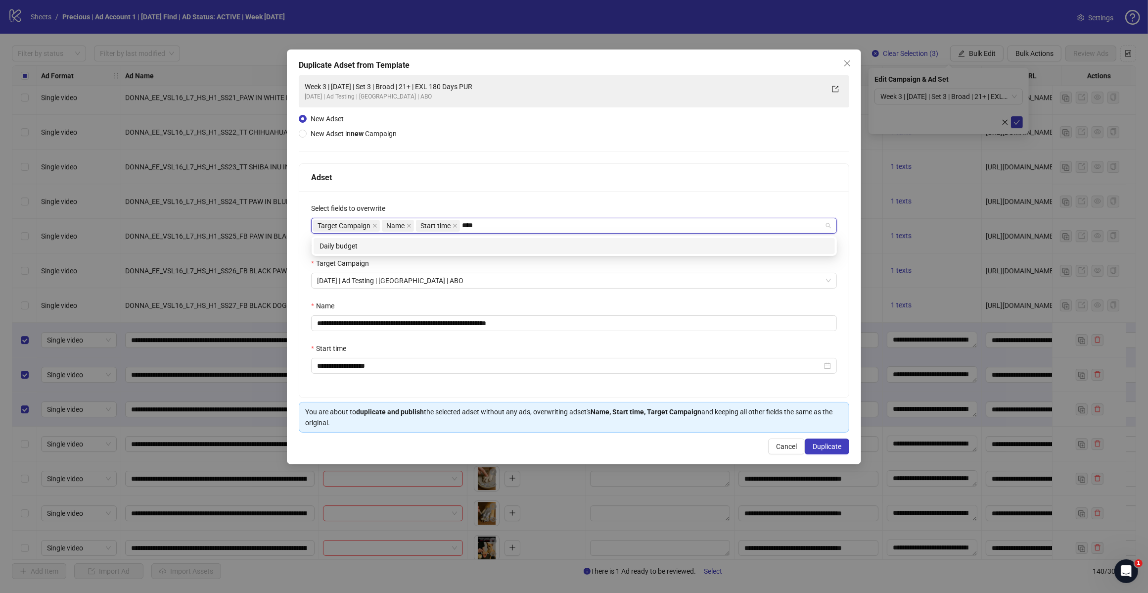
type input "*****"
click at [443, 246] on div "Daily budget" at bounding box center [575, 245] width 510 height 11
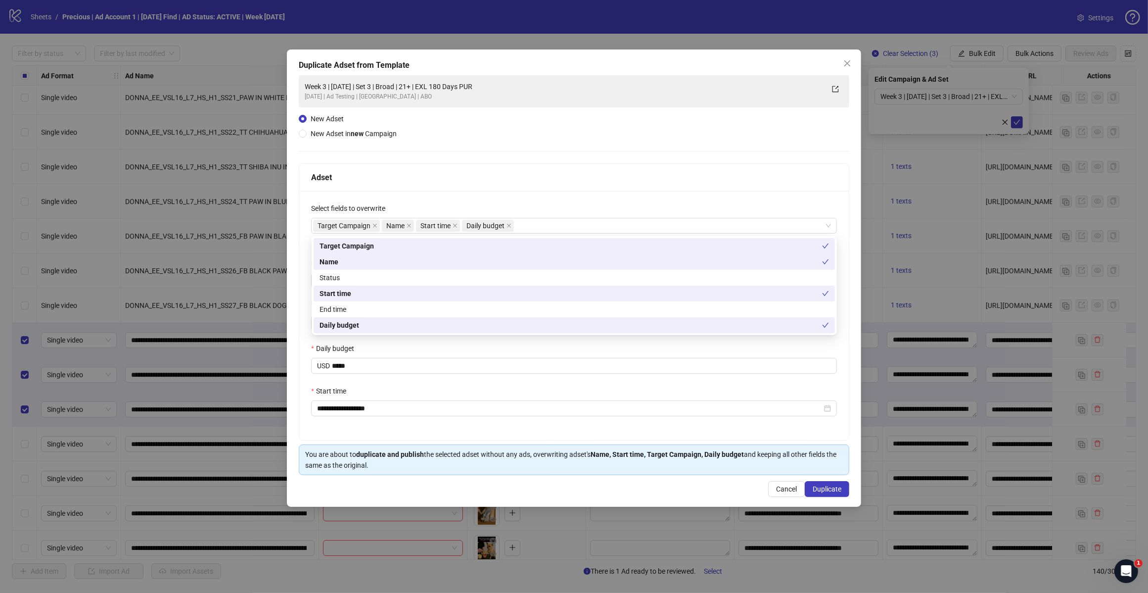
click at [533, 167] on div "Adset" at bounding box center [574, 178] width 550 height 28
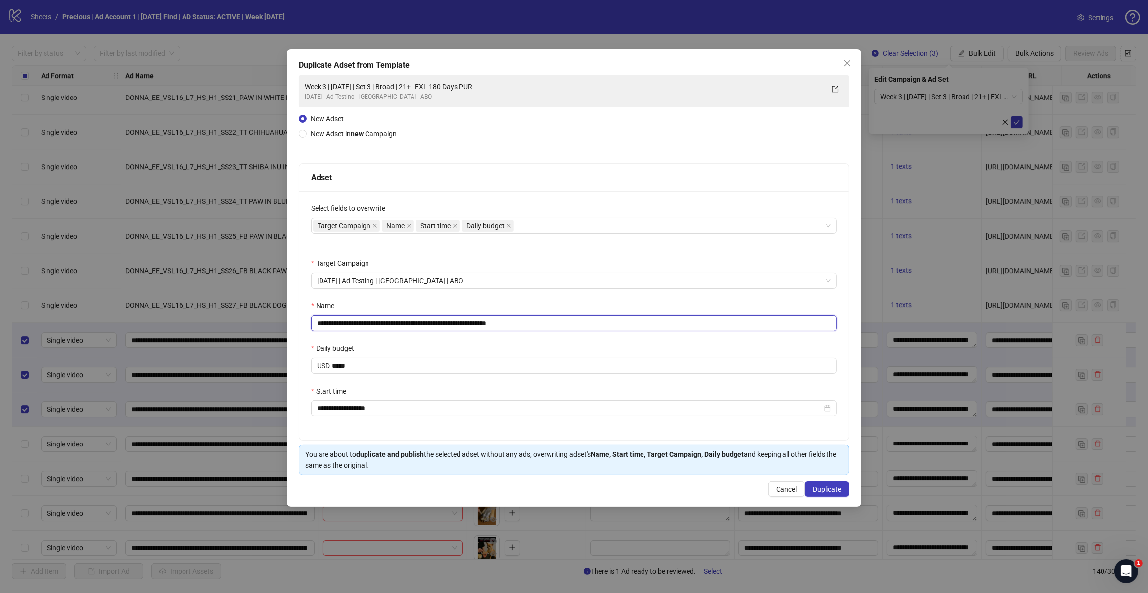
click at [542, 324] on input "**********" at bounding box center [574, 323] width 526 height 16
click at [403, 322] on input "**********" at bounding box center [574, 323] width 526 height 16
type input "**********"
click at [500, 301] on div "Name" at bounding box center [574, 307] width 526 height 15
click at [817, 490] on span "Duplicate" at bounding box center [827, 489] width 29 height 8
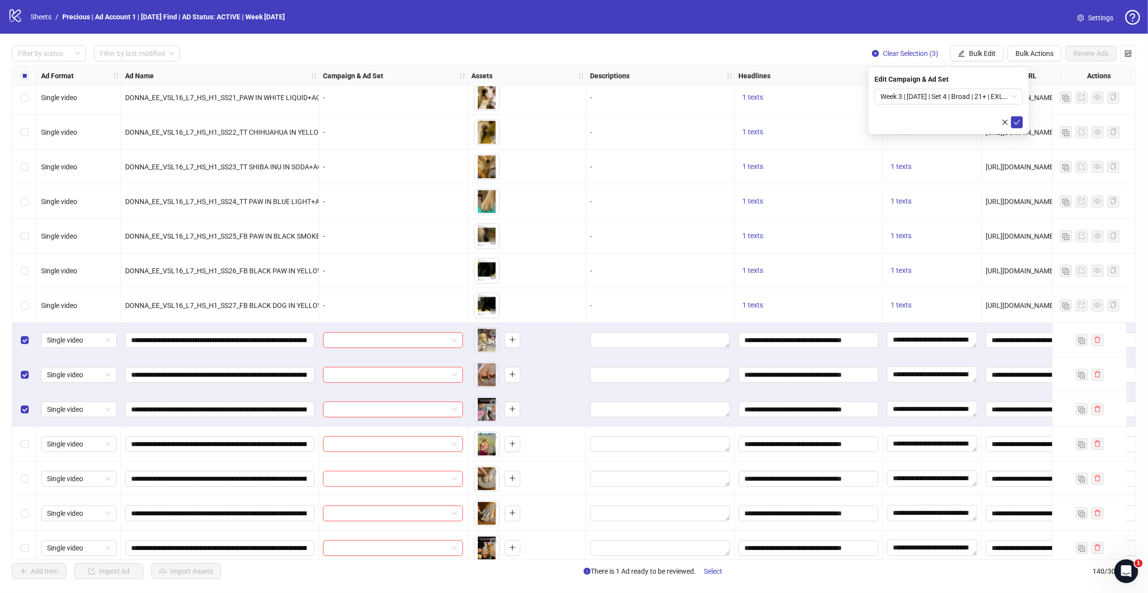
click at [1020, 96] on div "Week 3 | [DATE] | Set 4 | Broad | 21+ | EXL 180 Days PUR" at bounding box center [949, 97] width 148 height 16
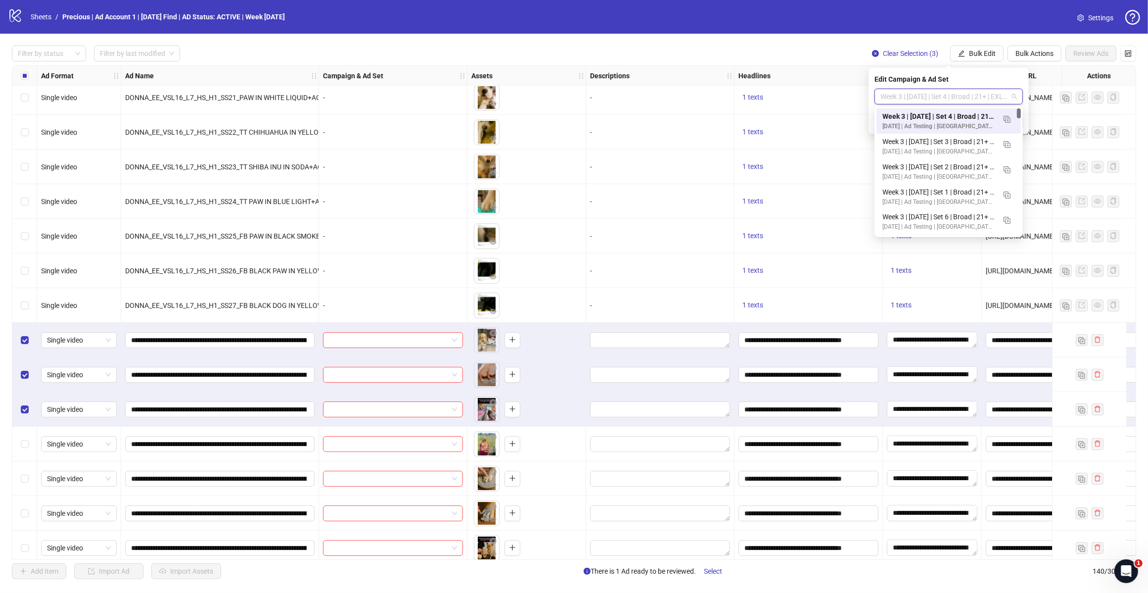
click at [1007, 117] on img "button" at bounding box center [1007, 119] width 7 height 7
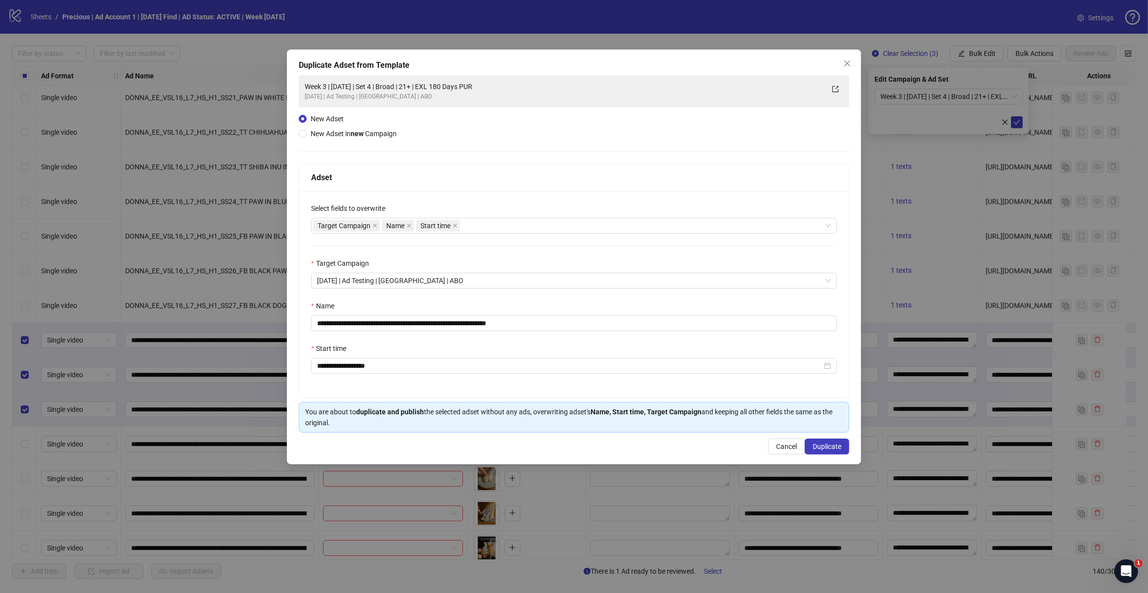
click at [522, 226] on div "Target Campaign Name Start time" at bounding box center [569, 226] width 512 height 14
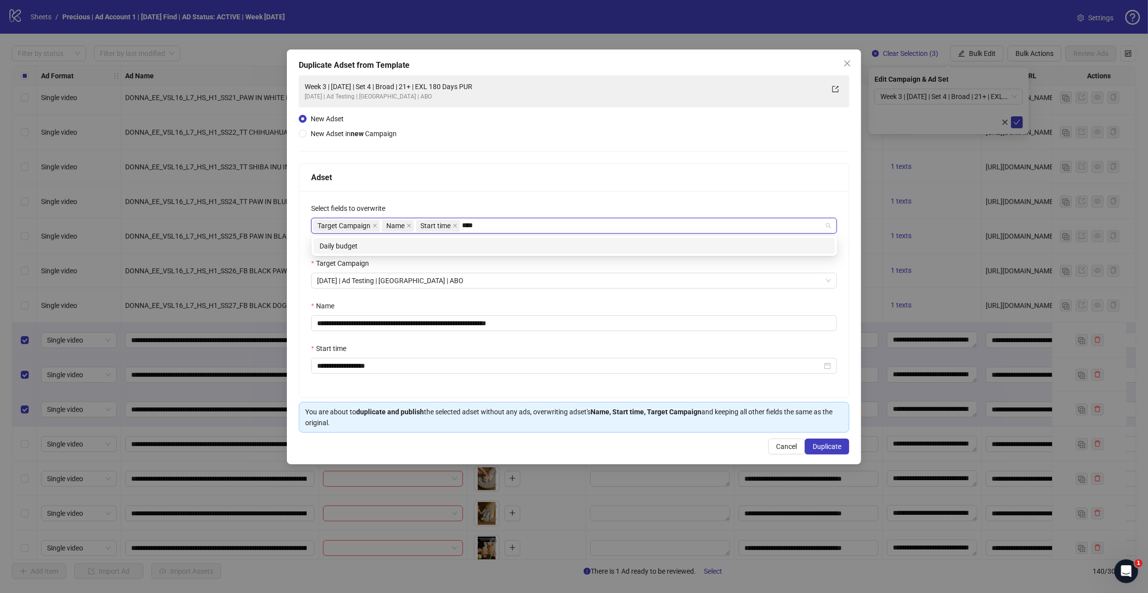
type input "*****"
click at [468, 242] on div "Daily budget" at bounding box center [575, 245] width 510 height 11
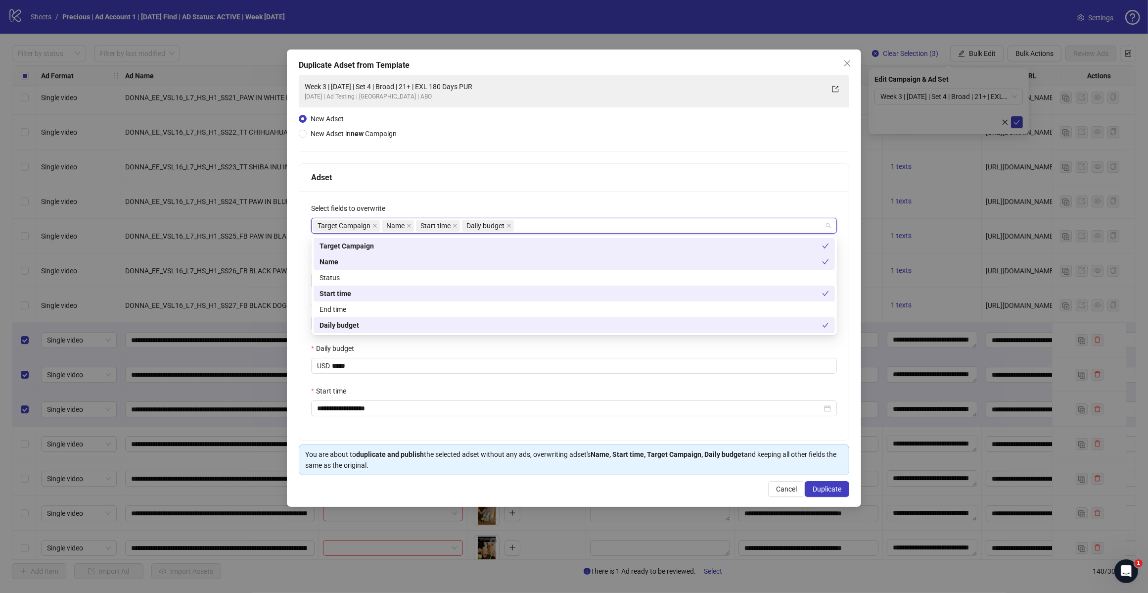
click at [549, 191] on div "**********" at bounding box center [574, 315] width 550 height 249
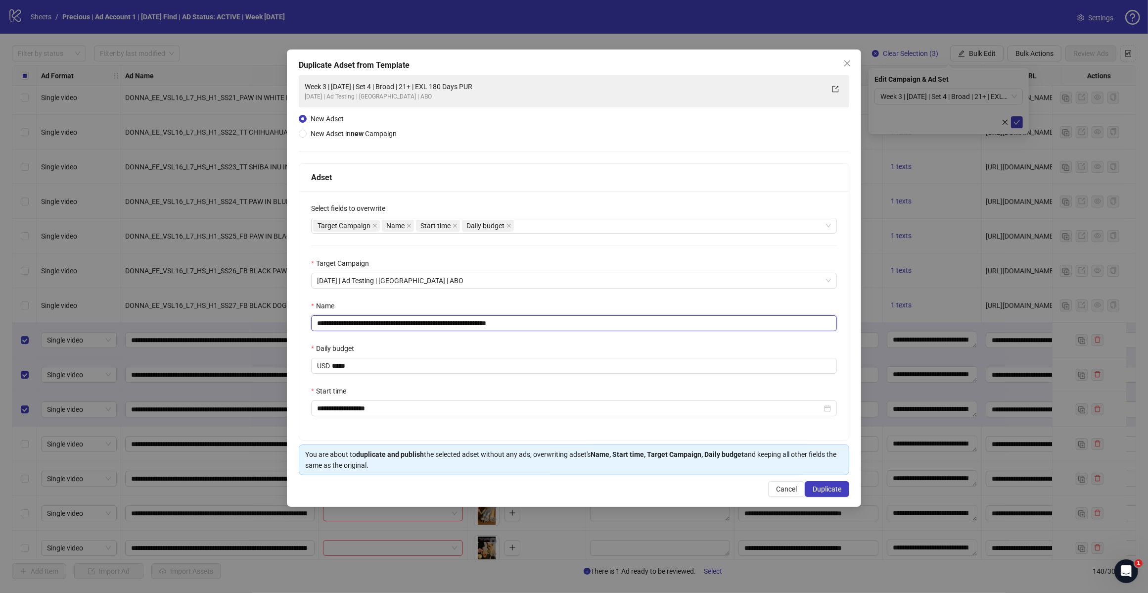
click at [542, 320] on input "**********" at bounding box center [574, 323] width 526 height 16
click at [401, 326] on input "**********" at bounding box center [574, 323] width 526 height 16
type input "**********"
click at [822, 490] on span "Duplicate" at bounding box center [827, 489] width 29 height 8
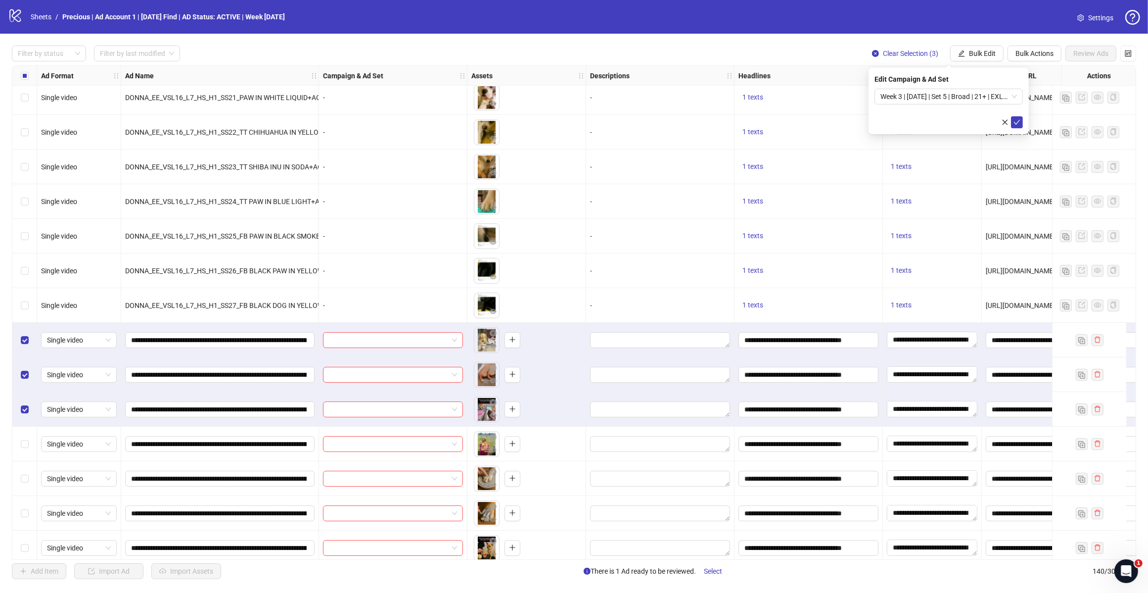
click at [1016, 95] on span "Week 3 | [DATE] | Set 5 | Broad | 21+ | EXL 180 Days PUR" at bounding box center [949, 96] width 137 height 15
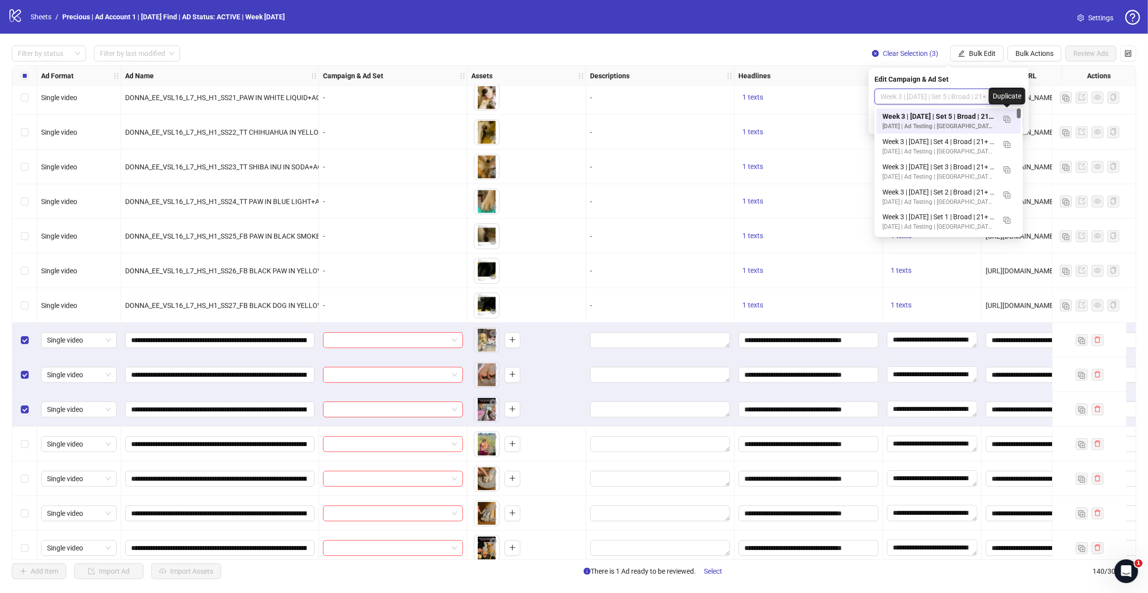
click at [1005, 121] on img "button" at bounding box center [1007, 119] width 7 height 7
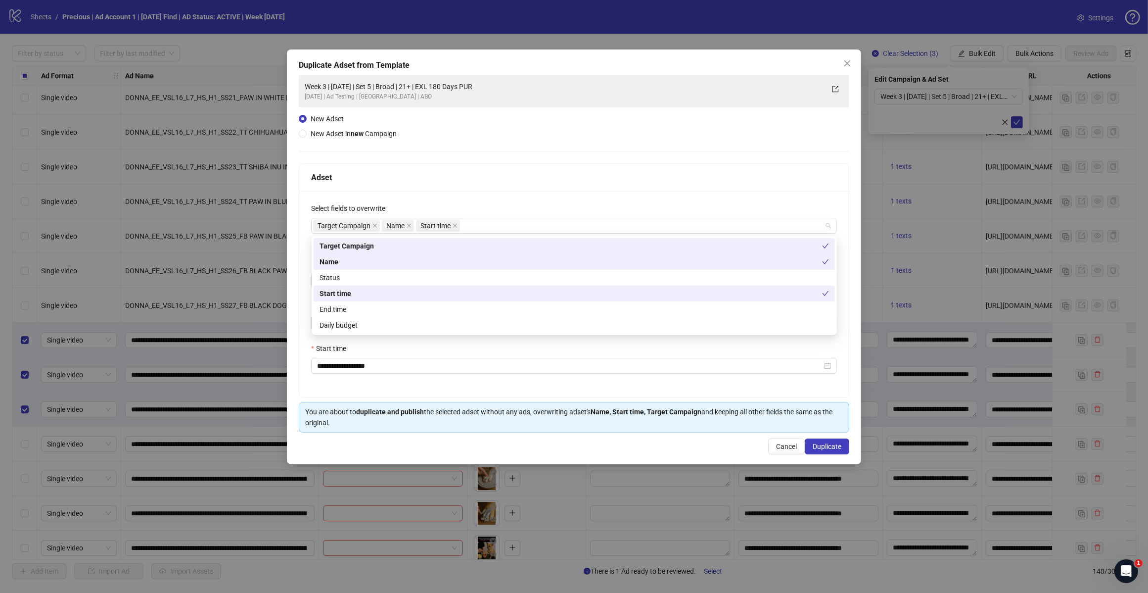
click at [503, 227] on div "Target Campaign Name Start time" at bounding box center [569, 226] width 512 height 14
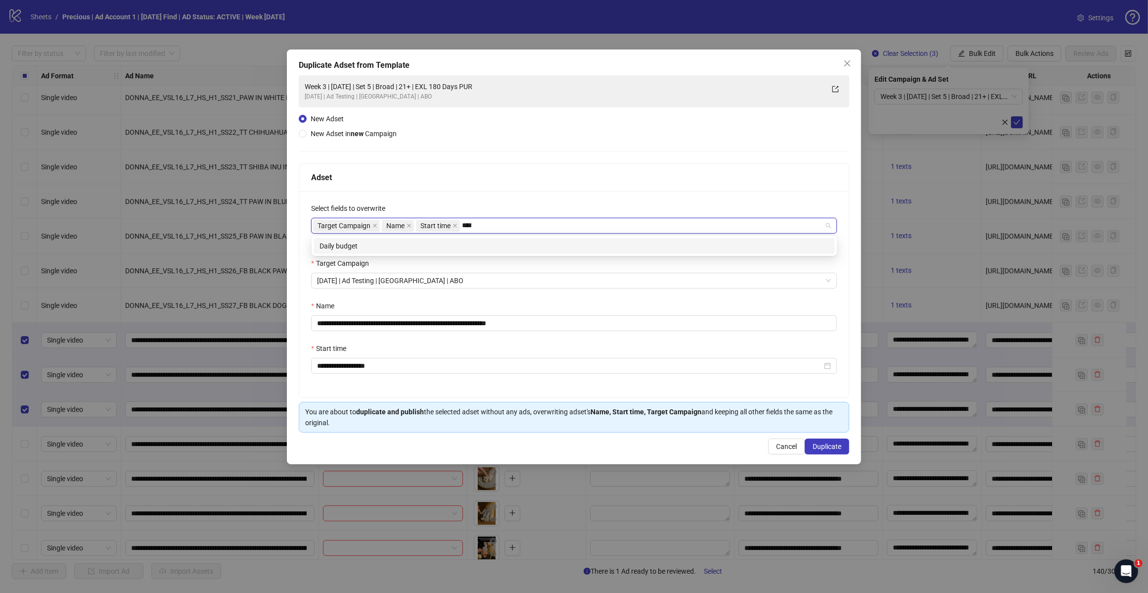
type input "*****"
click at [480, 246] on div "Daily budget" at bounding box center [575, 245] width 510 height 11
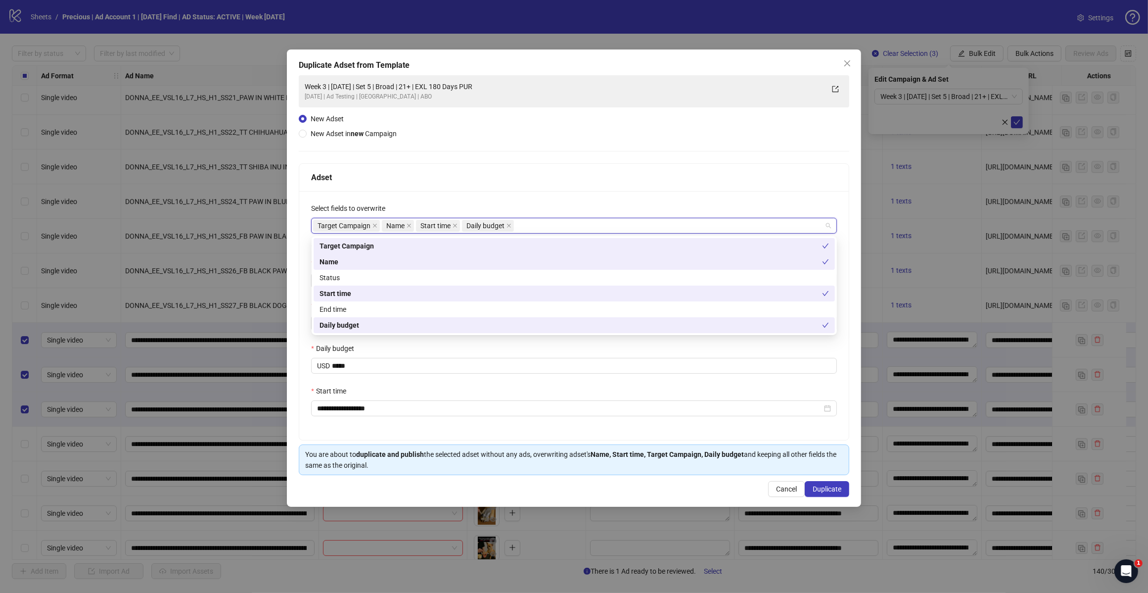
click at [542, 181] on div "Adset" at bounding box center [574, 177] width 526 height 12
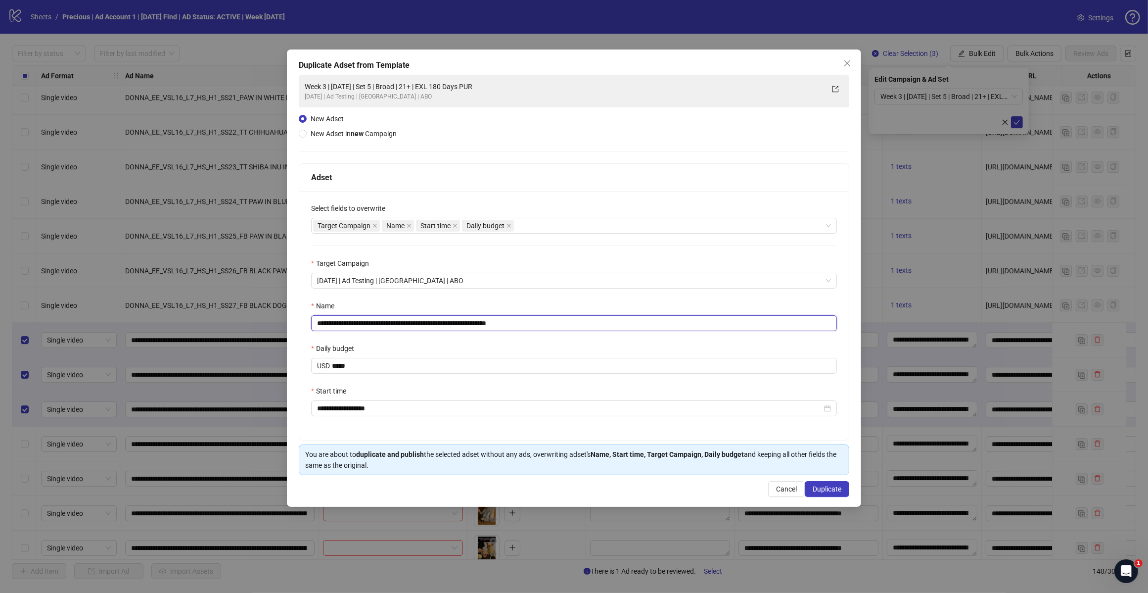
click at [531, 322] on input "**********" at bounding box center [574, 323] width 526 height 16
click at [402, 323] on input "**********" at bounding box center [574, 323] width 526 height 16
type input "**********"
click at [828, 489] on span "Duplicate" at bounding box center [827, 489] width 29 height 8
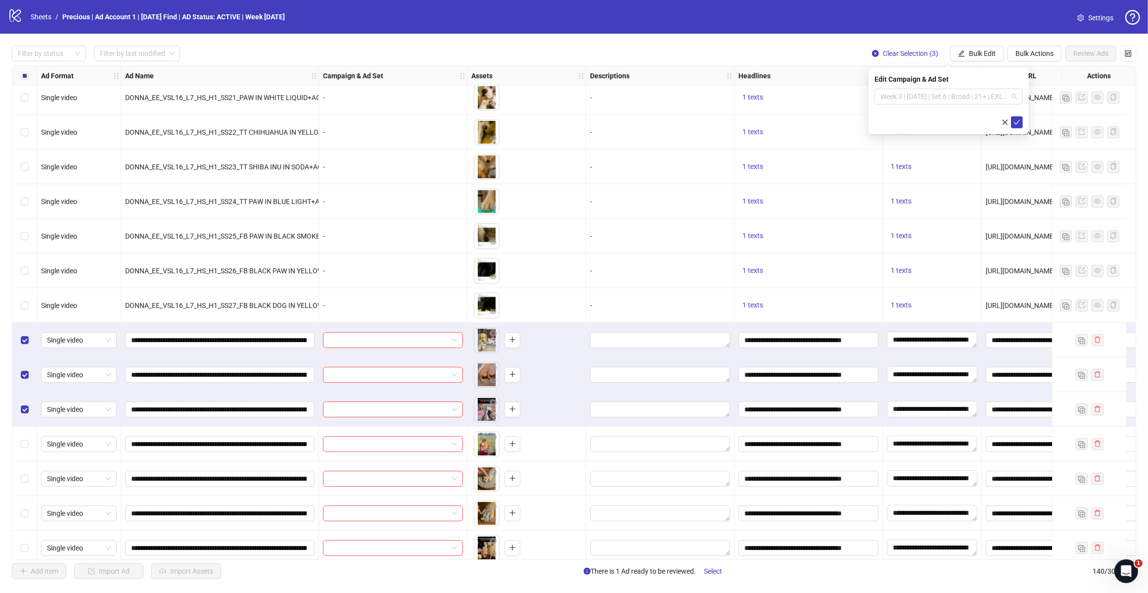
click at [1014, 97] on span "Week 3 | [DATE] | Set 6 | Broad | 21+ | EXL 180 Days PUR" at bounding box center [949, 96] width 137 height 15
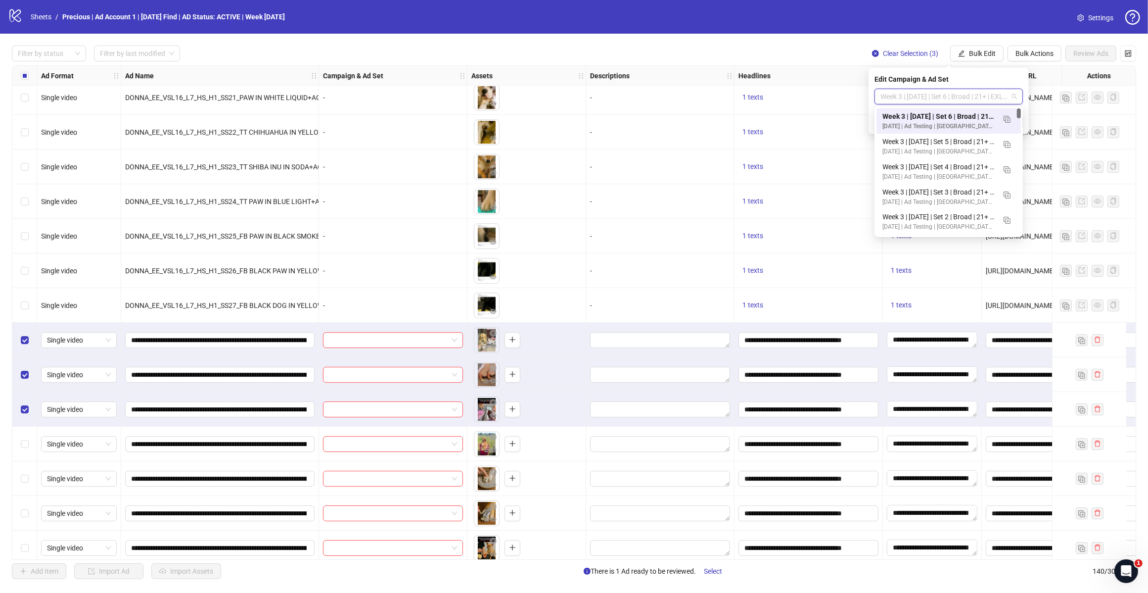
scroll to position [62, 0]
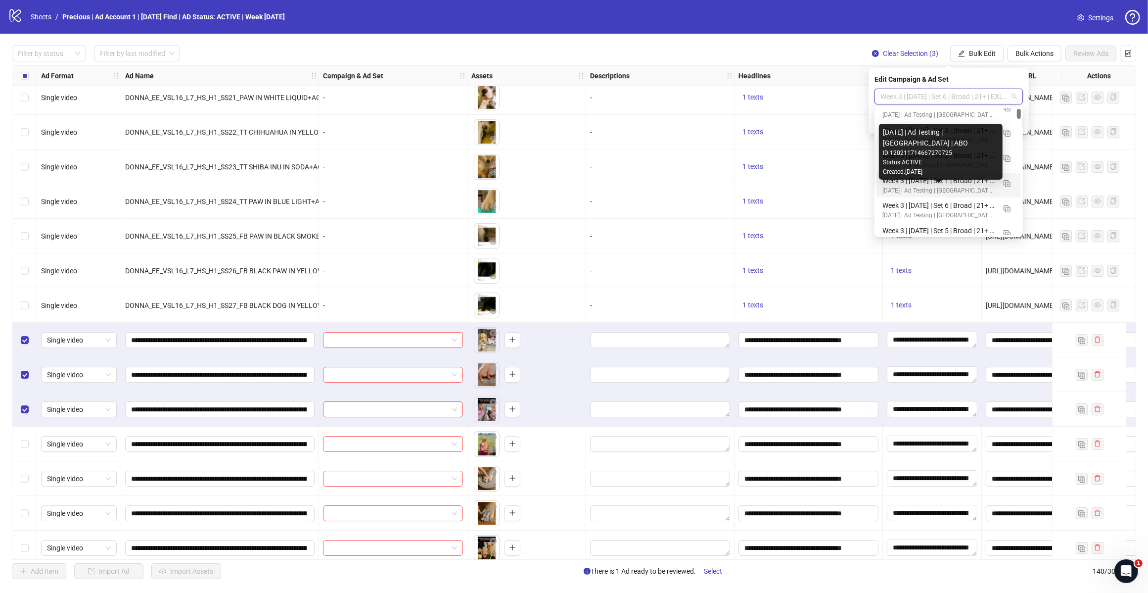
click at [963, 182] on div "Week 3 | [DATE] | Set 1 | Broad | 21+ | EXL 180 Days PUR" at bounding box center [939, 180] width 113 height 11
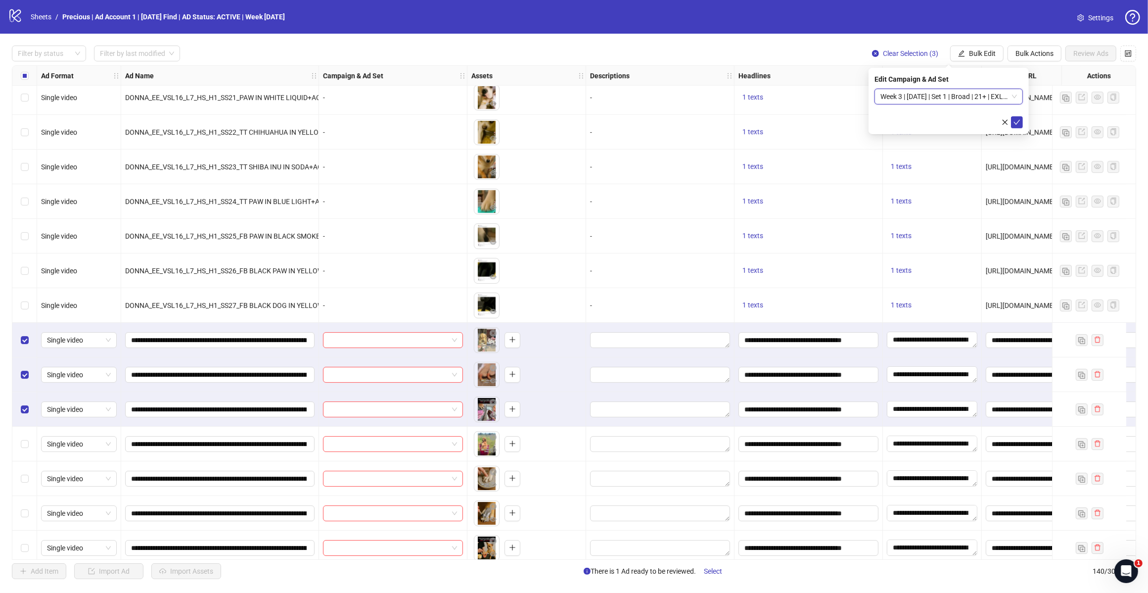
click at [1017, 122] on icon "check" at bounding box center [1017, 122] width 6 height 5
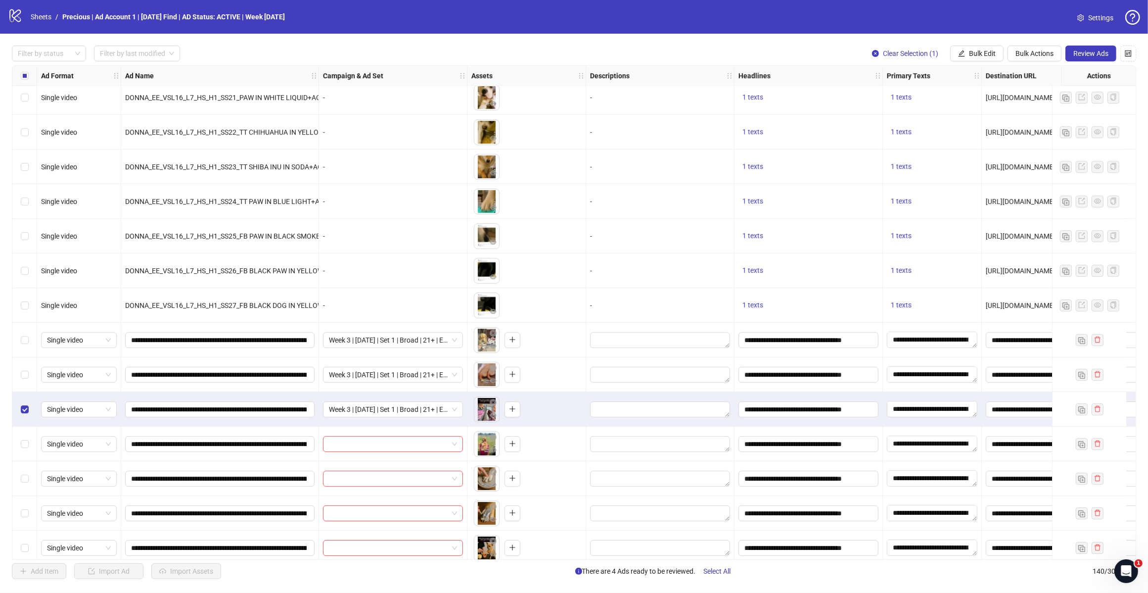
click at [29, 405] on div "Select row 123" at bounding box center [24, 409] width 25 height 35
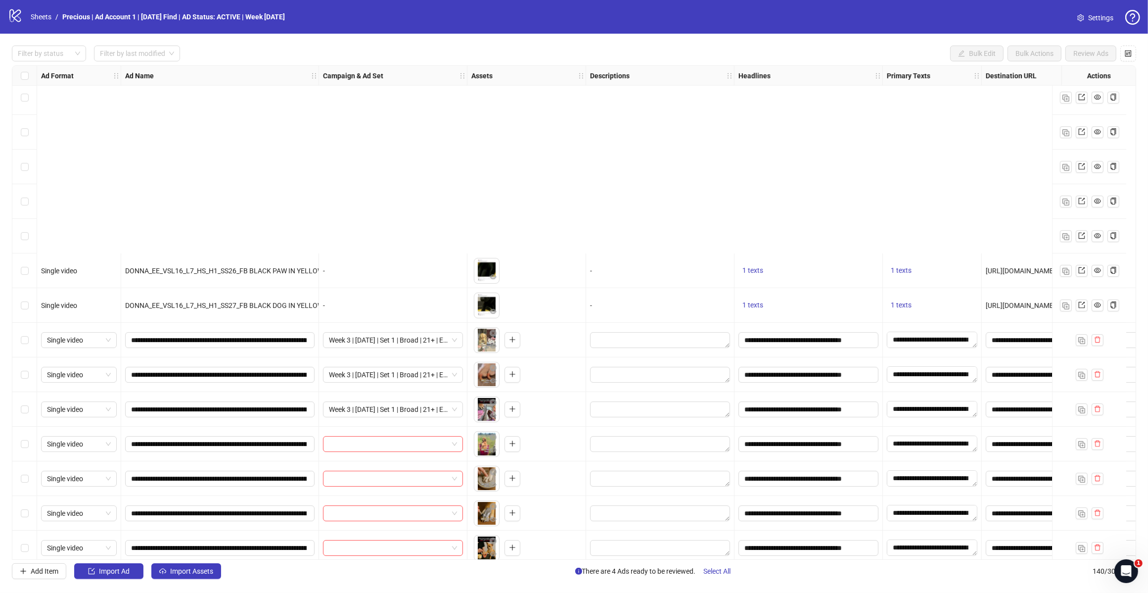
scroll to position [4166, 0]
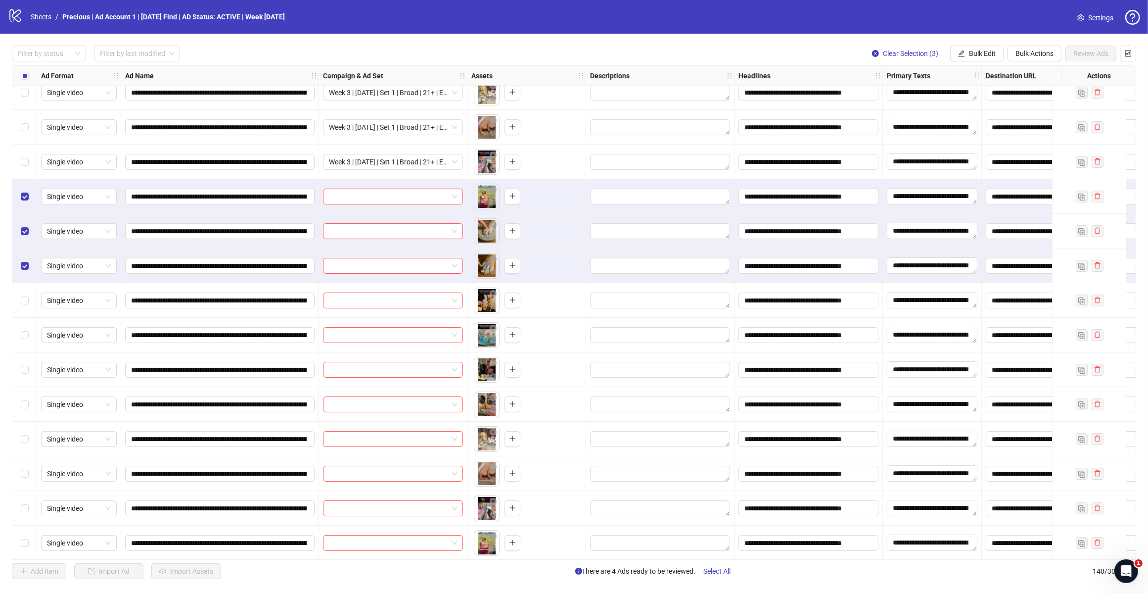
click at [981, 50] on span "Bulk Edit" at bounding box center [982, 53] width 27 height 8
click at [991, 104] on span "Campaign & Ad Set" at bounding box center [986, 105] width 59 height 11
click at [1021, 99] on div "Select an adset" at bounding box center [949, 97] width 148 height 16
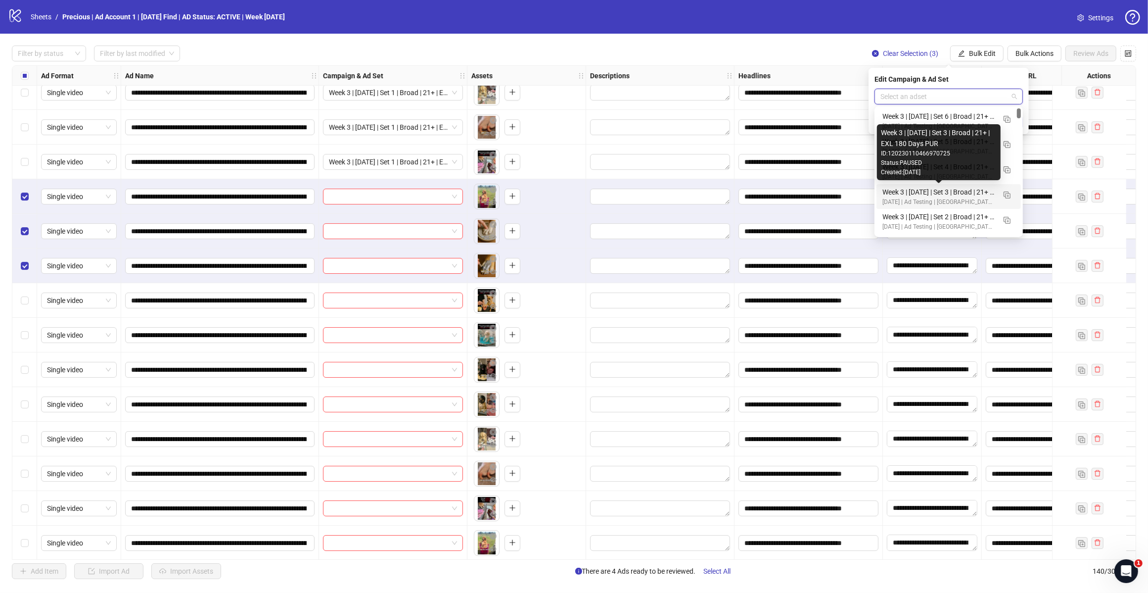
click at [957, 211] on div "Week 3 | [DATE] | Set 2 | Broad | 21+ | EXL 180 Days PUR" at bounding box center [939, 216] width 113 height 11
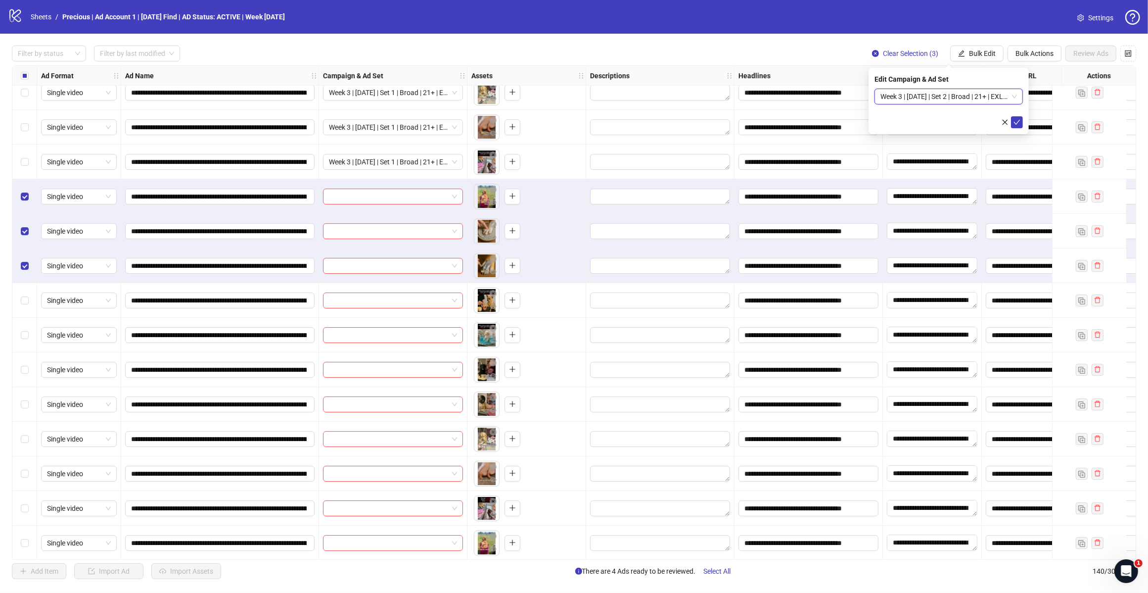
click at [1018, 119] on icon "check" at bounding box center [1017, 122] width 7 height 7
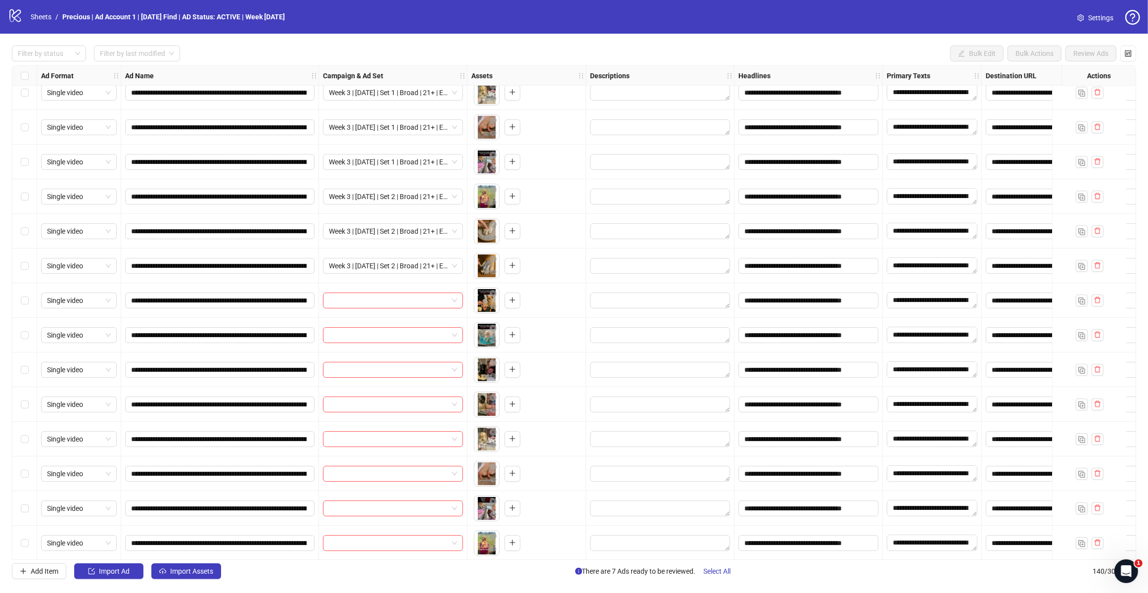
click at [23, 305] on label "Select row 127" at bounding box center [25, 300] width 8 height 11
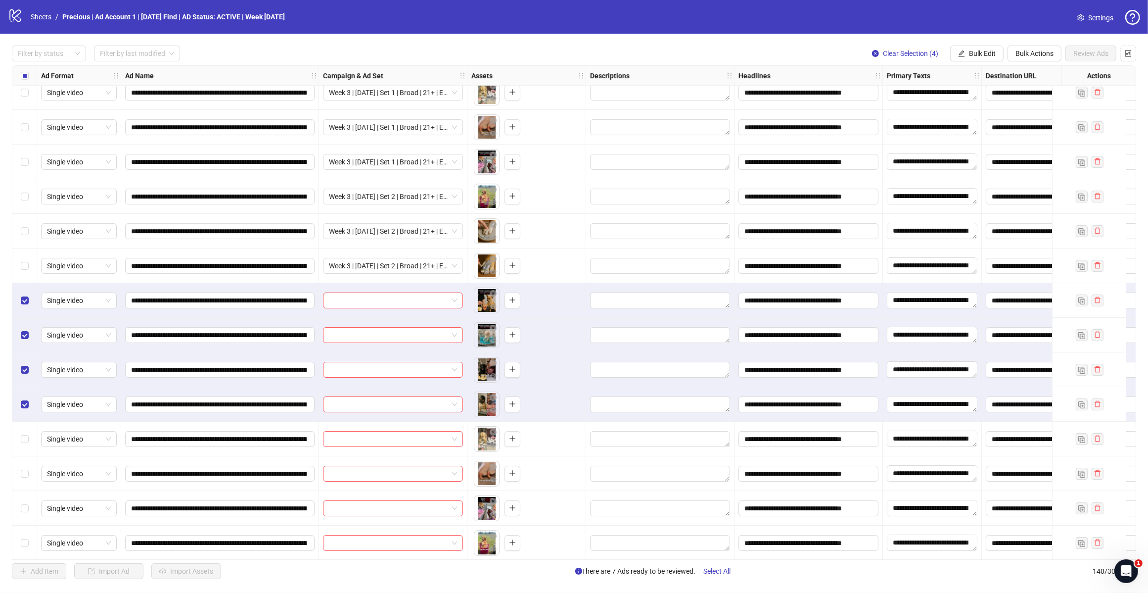
click at [983, 53] on span "Bulk Edit" at bounding box center [982, 53] width 27 height 8
click at [993, 105] on span "Campaign & Ad Set" at bounding box center [986, 105] width 59 height 11
click at [1007, 95] on input "search" at bounding box center [945, 96] width 128 height 15
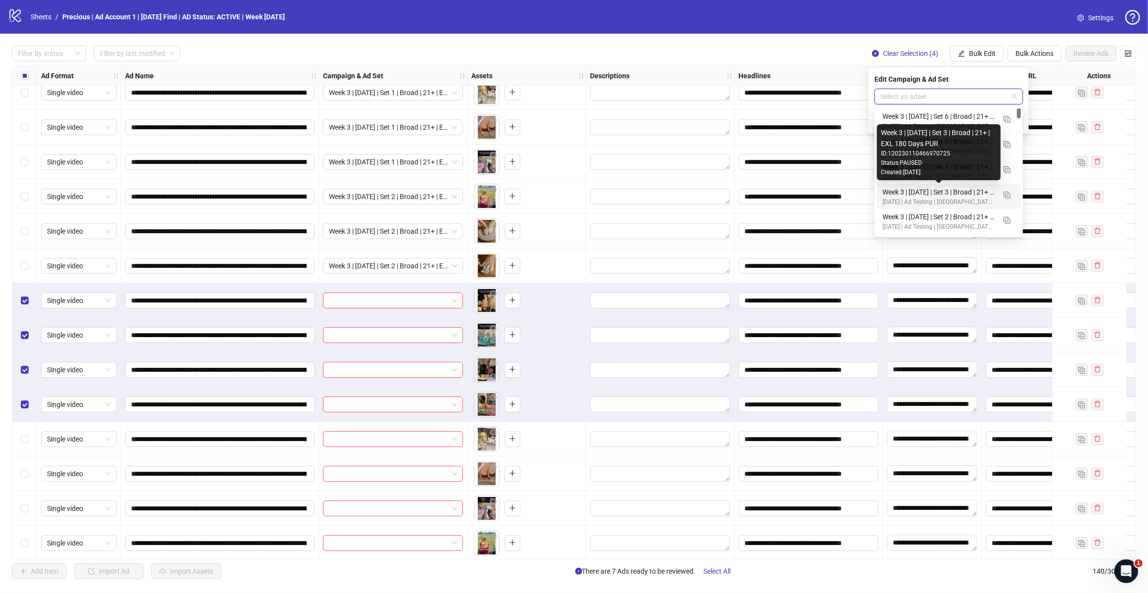
click at [961, 191] on div "Week 3 | [DATE] | Set 3 | Broad | 21+ | EXL 180 Days PUR" at bounding box center [939, 192] width 113 height 11
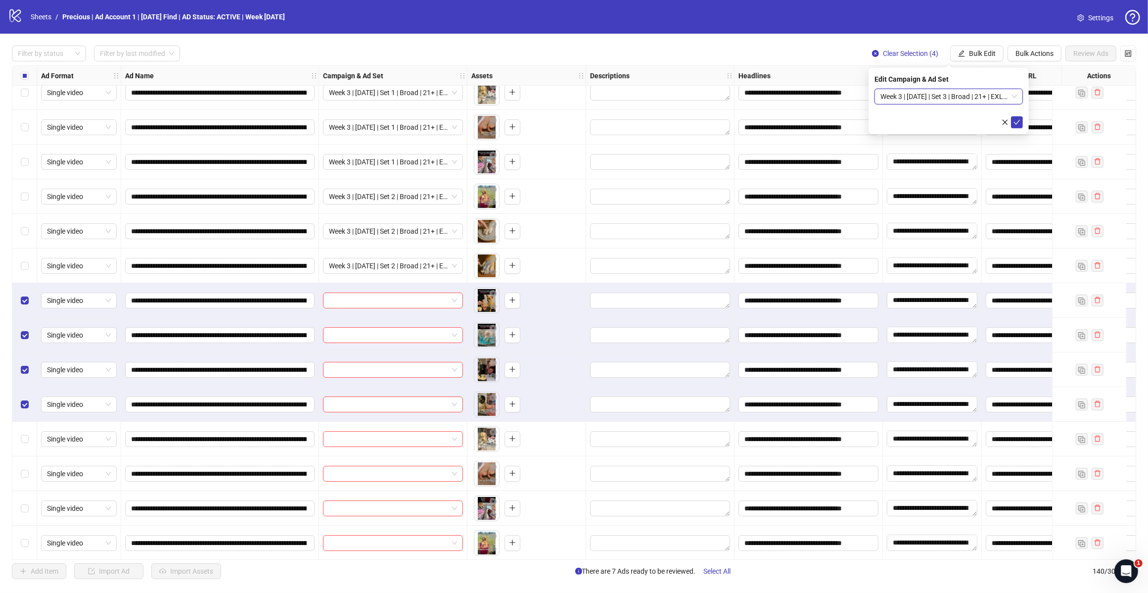
click at [1022, 125] on button "submit" at bounding box center [1017, 122] width 12 height 12
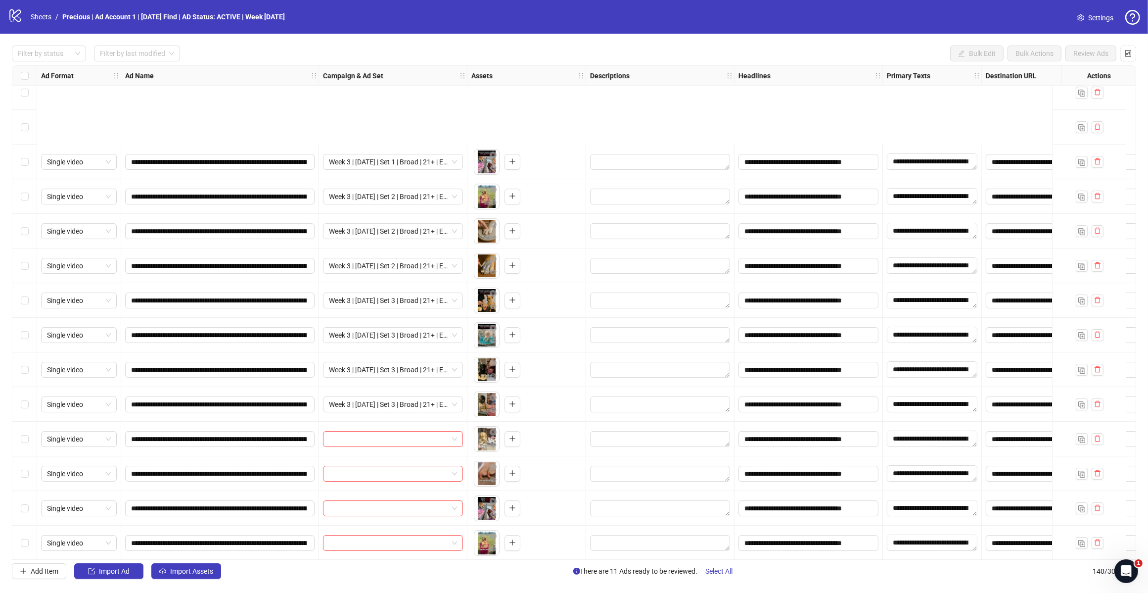
scroll to position [4290, 0]
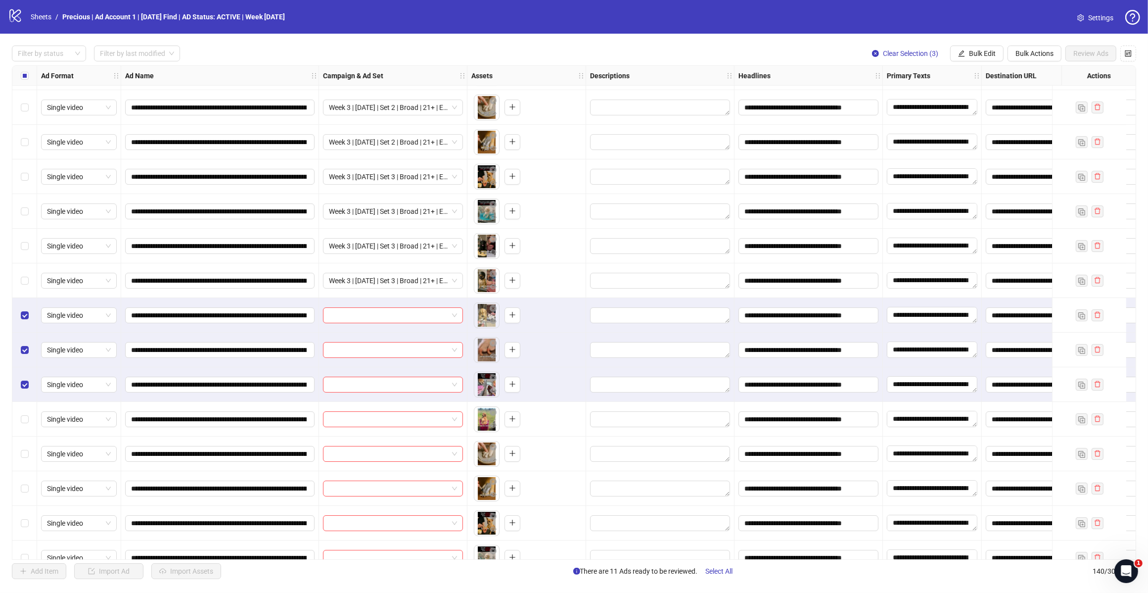
click at [975, 57] on span "Bulk Edit" at bounding box center [982, 53] width 27 height 8
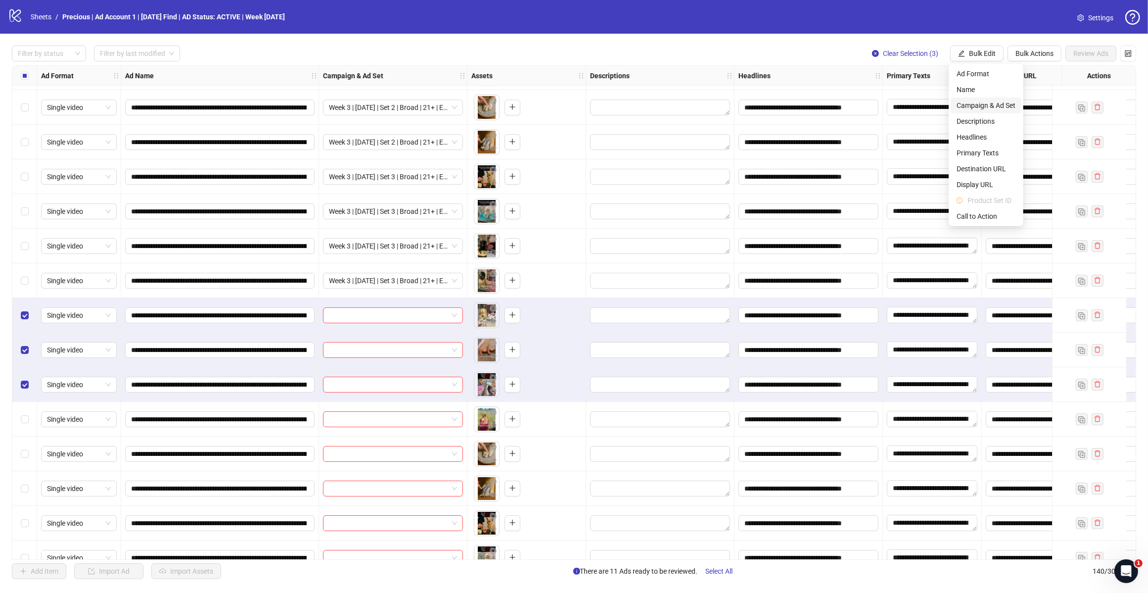
click at [989, 104] on span "Campaign & Ad Set" at bounding box center [986, 105] width 59 height 11
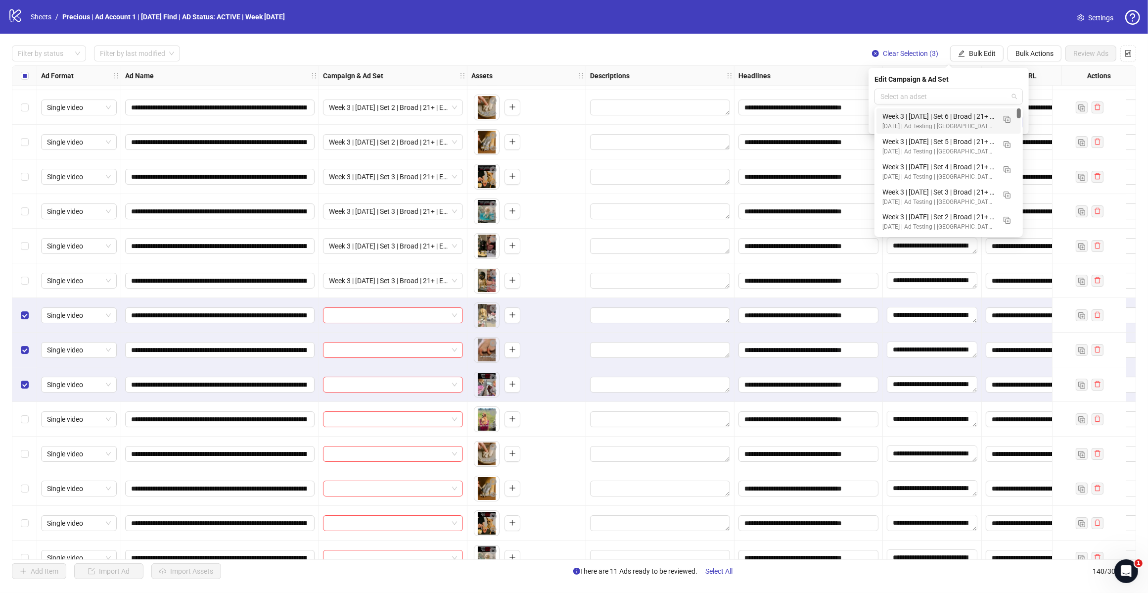
click at [1020, 98] on div "Select an adset" at bounding box center [949, 97] width 148 height 16
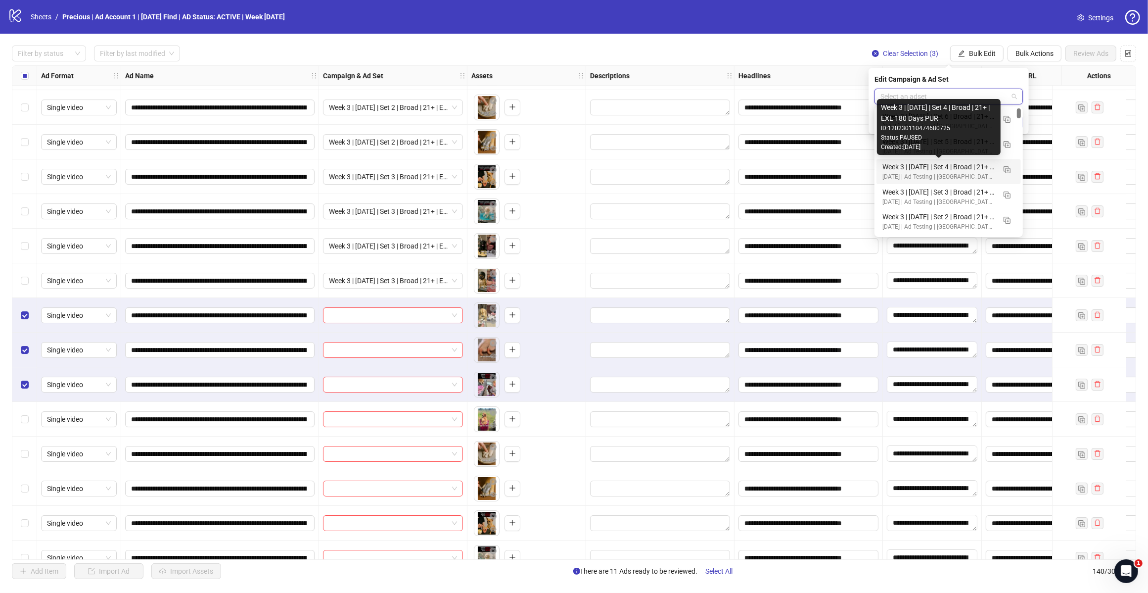
click at [954, 170] on div "Week 3 | [DATE] | Set 4 | Broad | 21+ | EXL 180 Days PUR" at bounding box center [939, 166] width 113 height 11
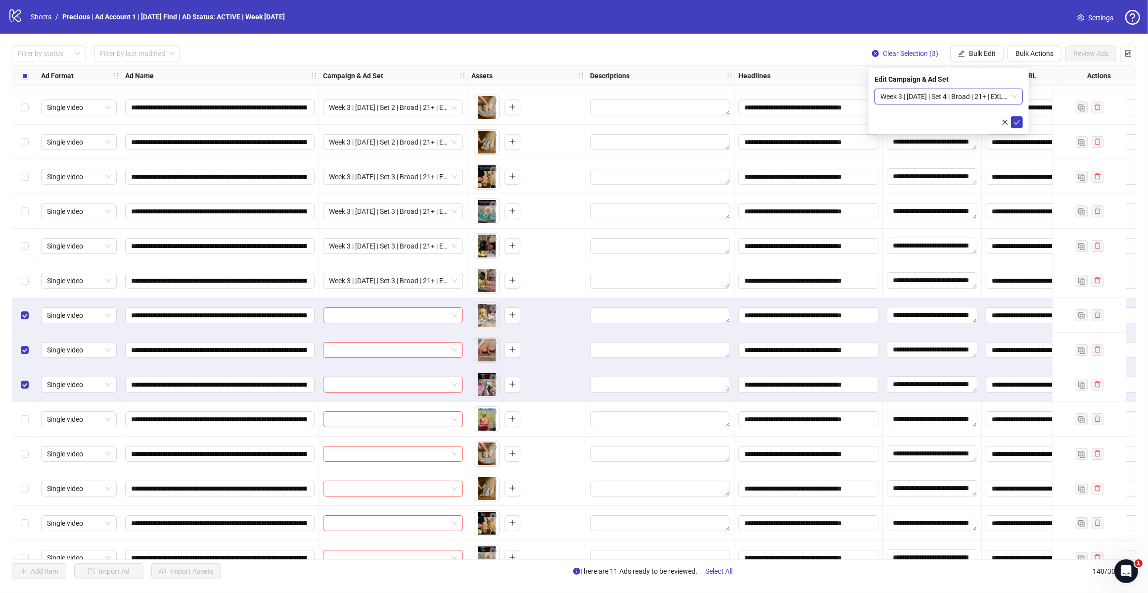
click at [1015, 119] on icon "check" at bounding box center [1017, 122] width 7 height 7
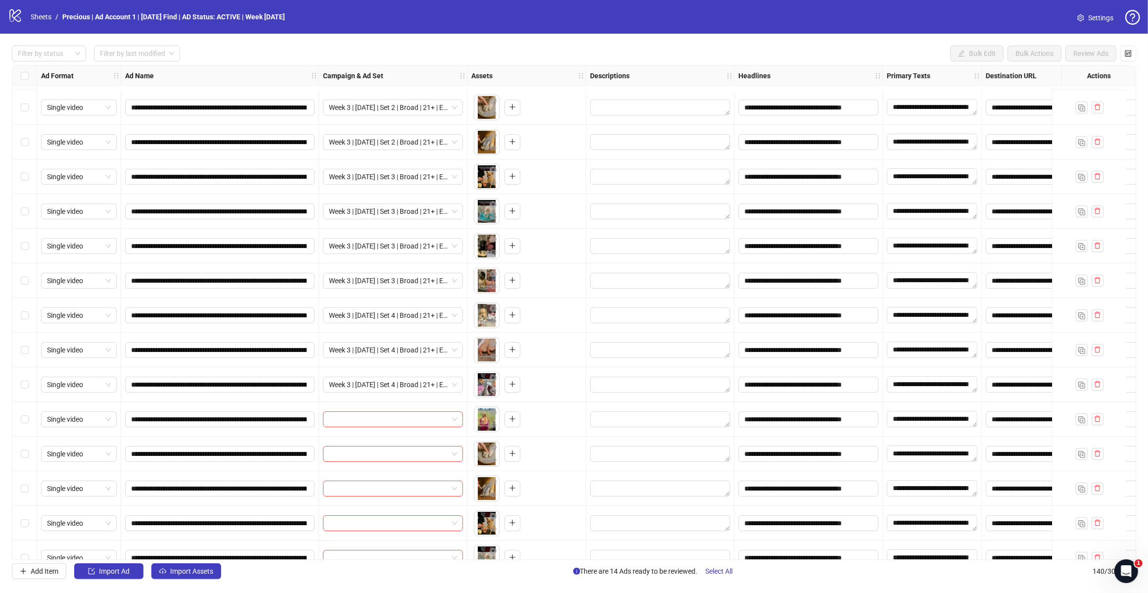
scroll to position [4379, 0]
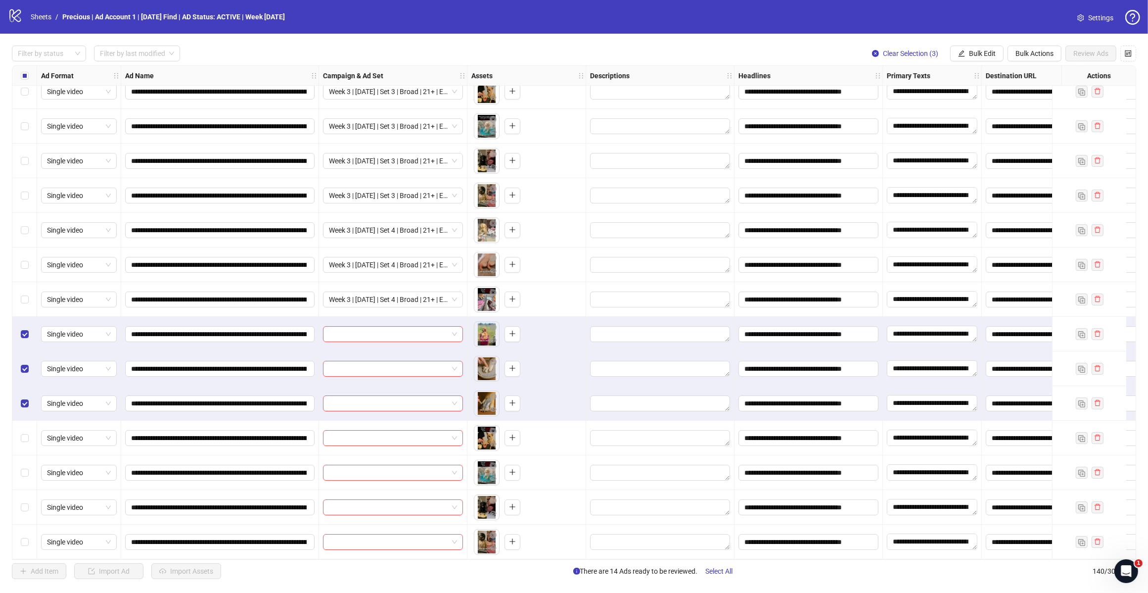
click at [980, 45] on div "**********" at bounding box center [574, 312] width 1148 height 557
click at [982, 57] on span "Bulk Edit" at bounding box center [982, 53] width 27 height 8
click at [981, 104] on span "Campaign & Ad Set" at bounding box center [986, 105] width 59 height 11
click at [995, 97] on input "search" at bounding box center [945, 96] width 128 height 15
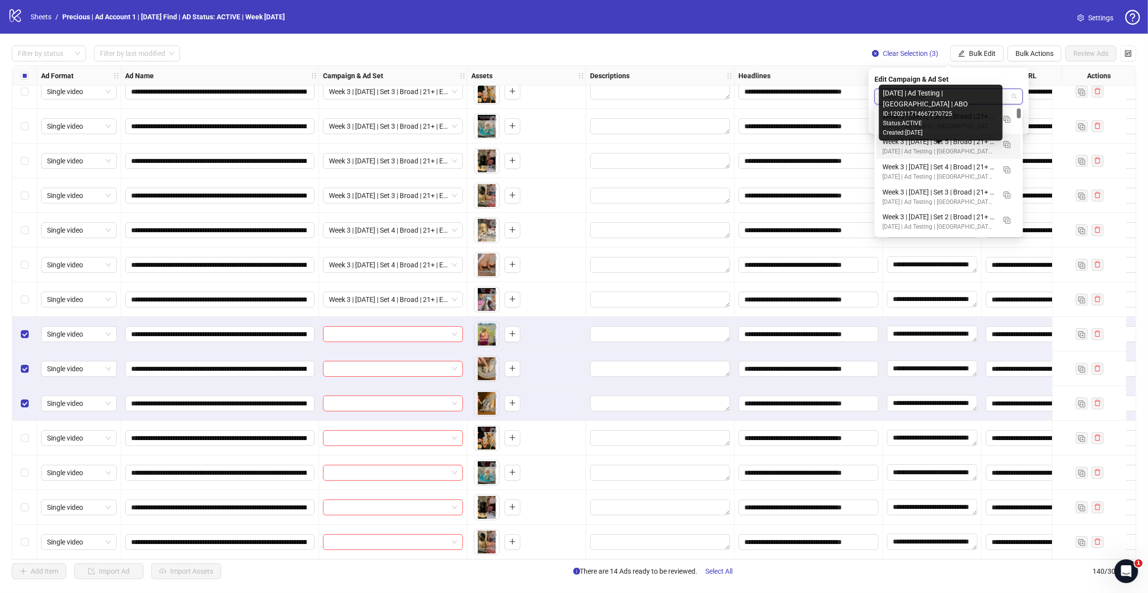
click at [951, 148] on div "[DATE] | Ad Testing | [GEOGRAPHIC_DATA] | ABO" at bounding box center [939, 151] width 113 height 9
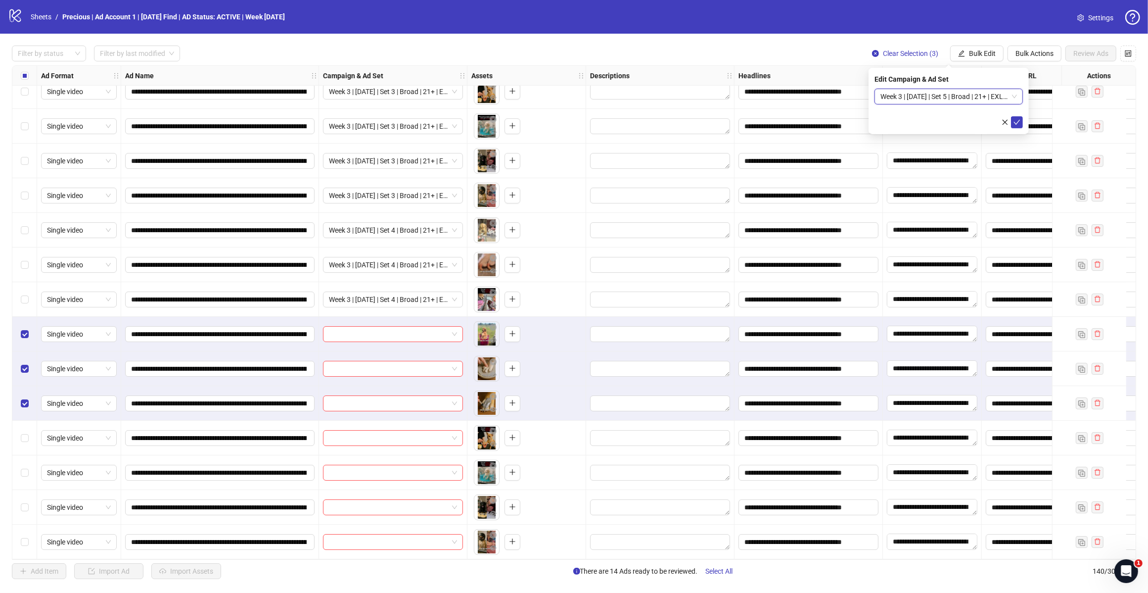
click at [1015, 120] on icon "check" at bounding box center [1017, 122] width 7 height 7
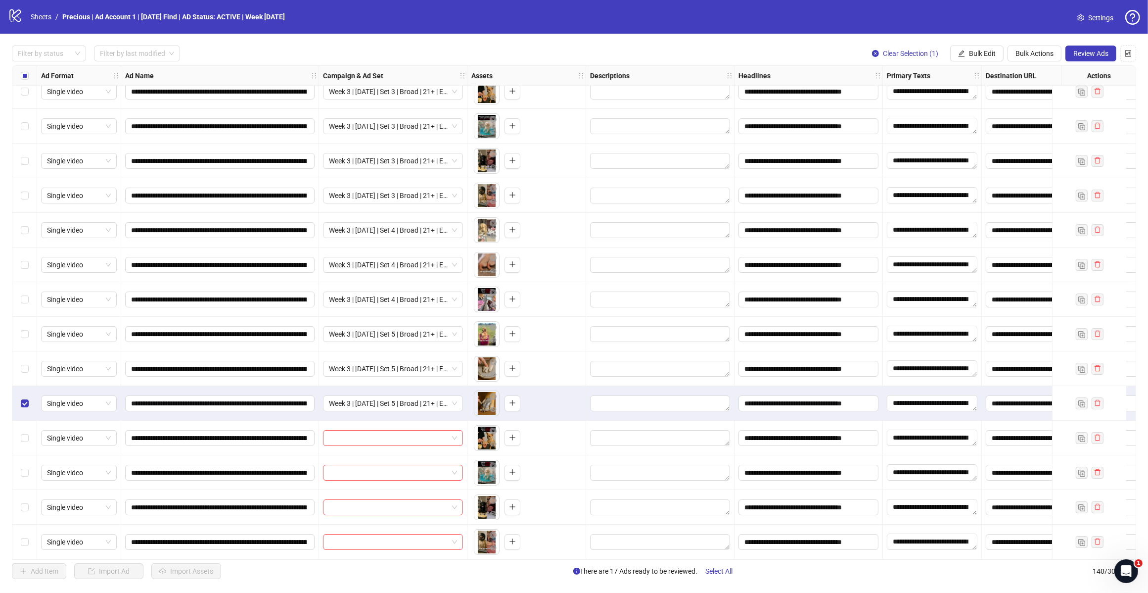
click at [23, 392] on div "Select row 136" at bounding box center [24, 403] width 25 height 35
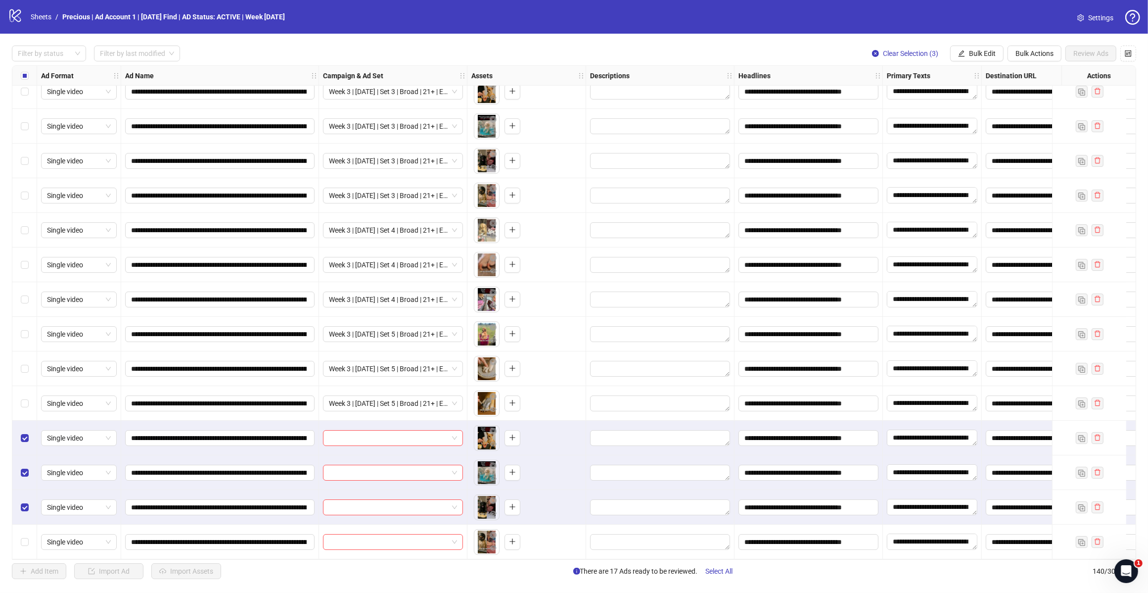
click at [26, 532] on div "Select row 140" at bounding box center [24, 541] width 25 height 35
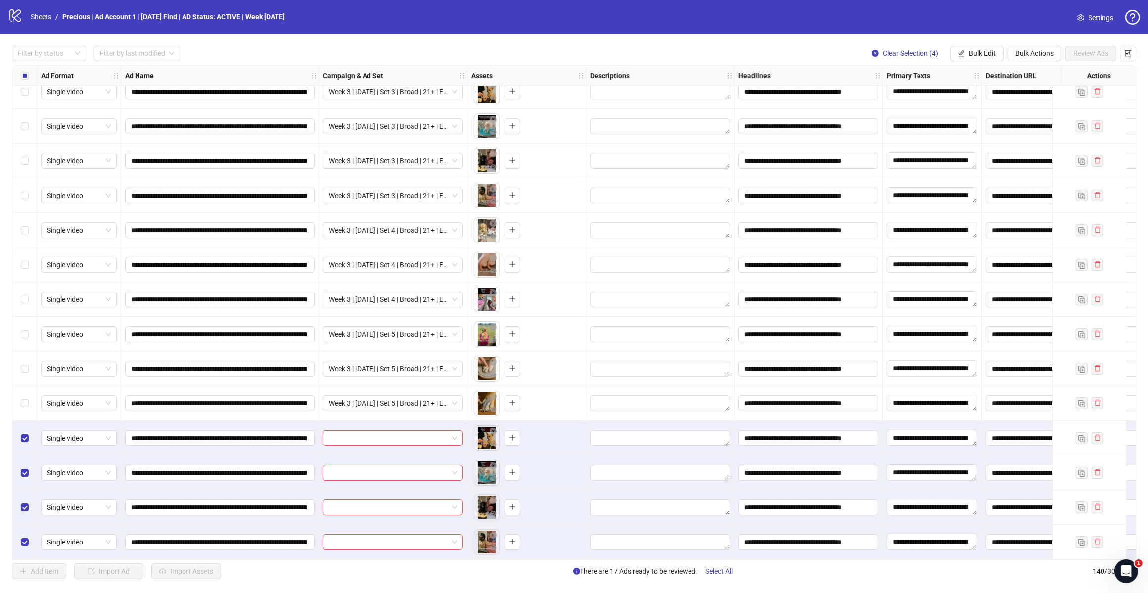
click at [983, 51] on span "Bulk Edit" at bounding box center [982, 53] width 27 height 8
click at [981, 99] on li "Campaign & Ad Set" at bounding box center [986, 105] width 71 height 16
click at [1007, 101] on input "search" at bounding box center [945, 96] width 128 height 15
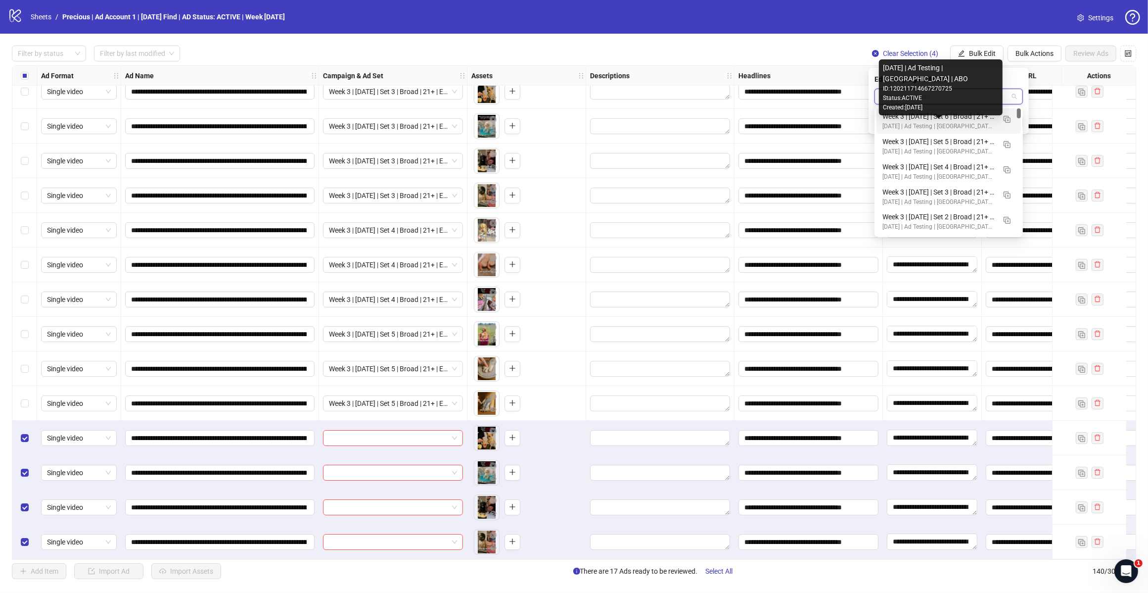
click at [966, 117] on div "Week 3 | [DATE] | Set 6 | Broad | 21+ | EXL 180 Days PUR" at bounding box center [939, 116] width 113 height 11
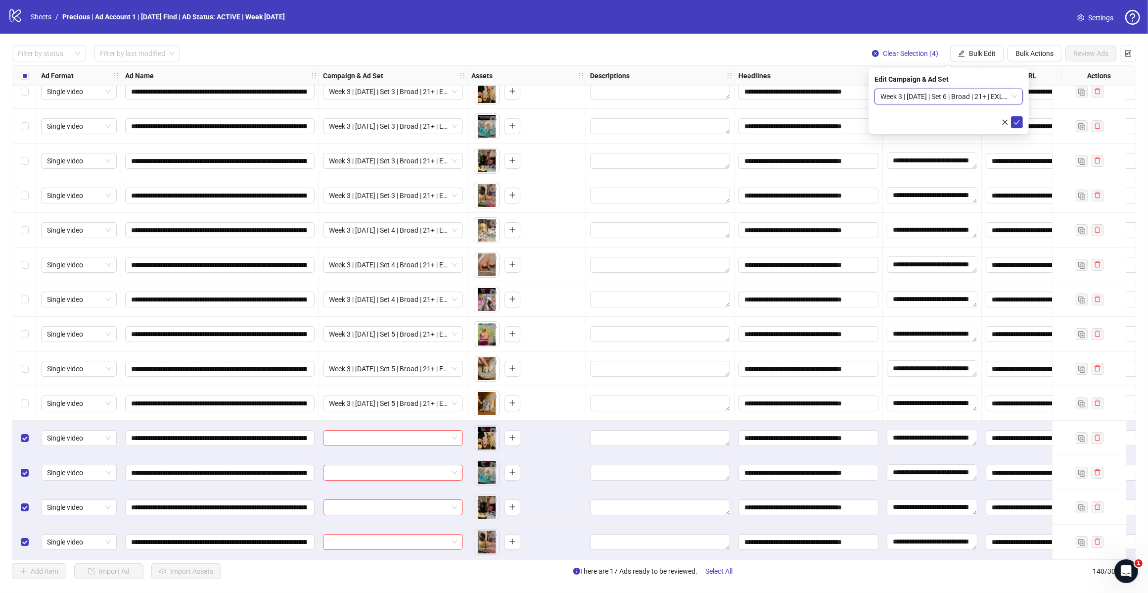
click at [1018, 124] on icon "check" at bounding box center [1017, 122] width 7 height 7
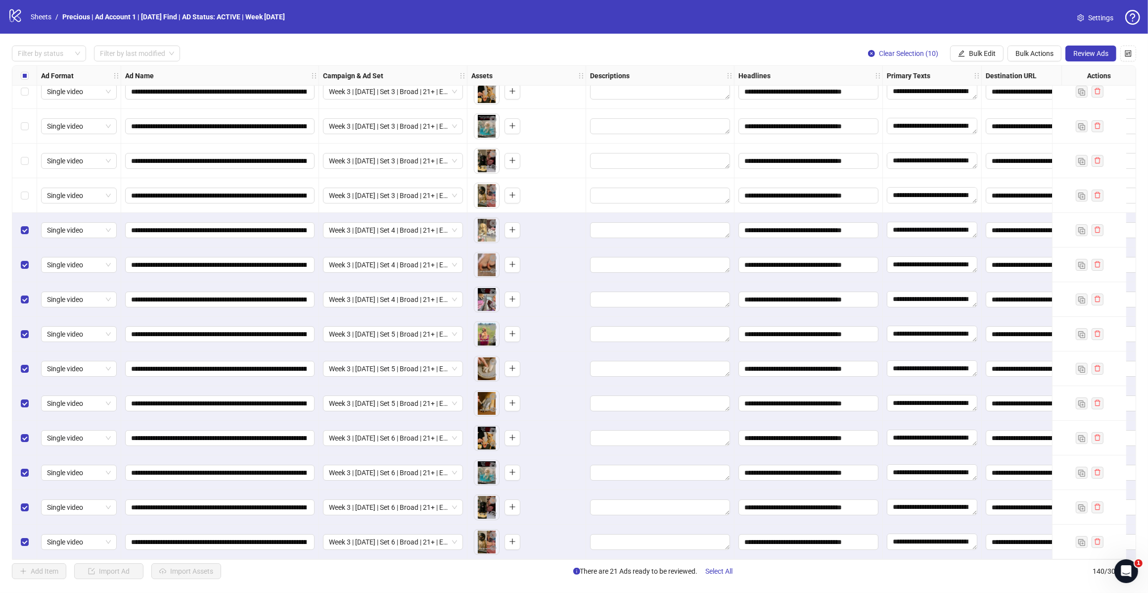
click at [27, 198] on div "Select row 130" at bounding box center [24, 195] width 25 height 35
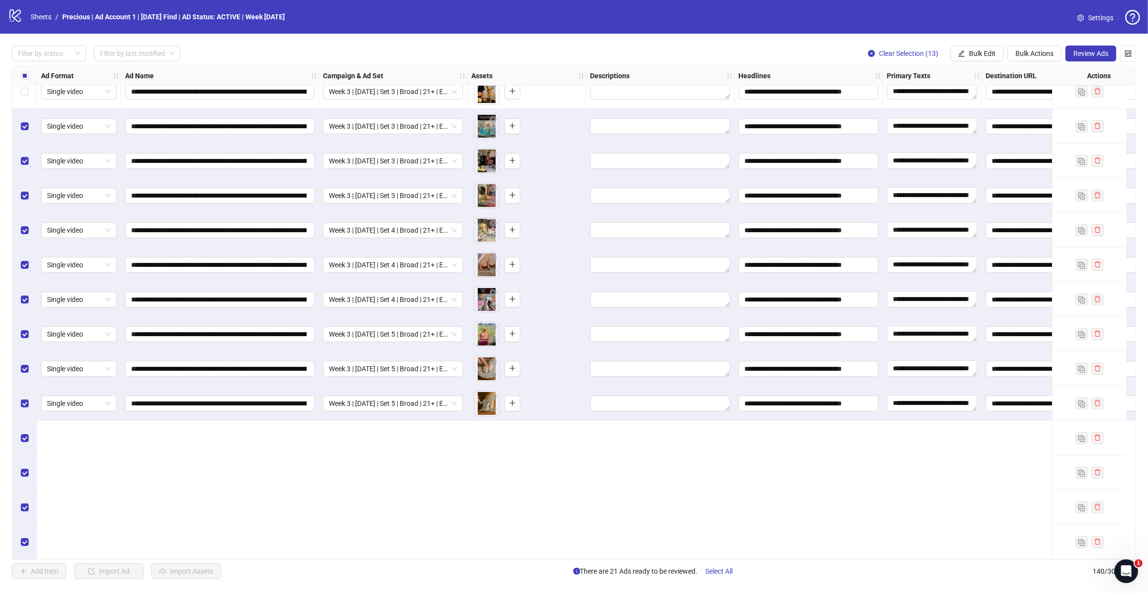
scroll to position [4194, 0]
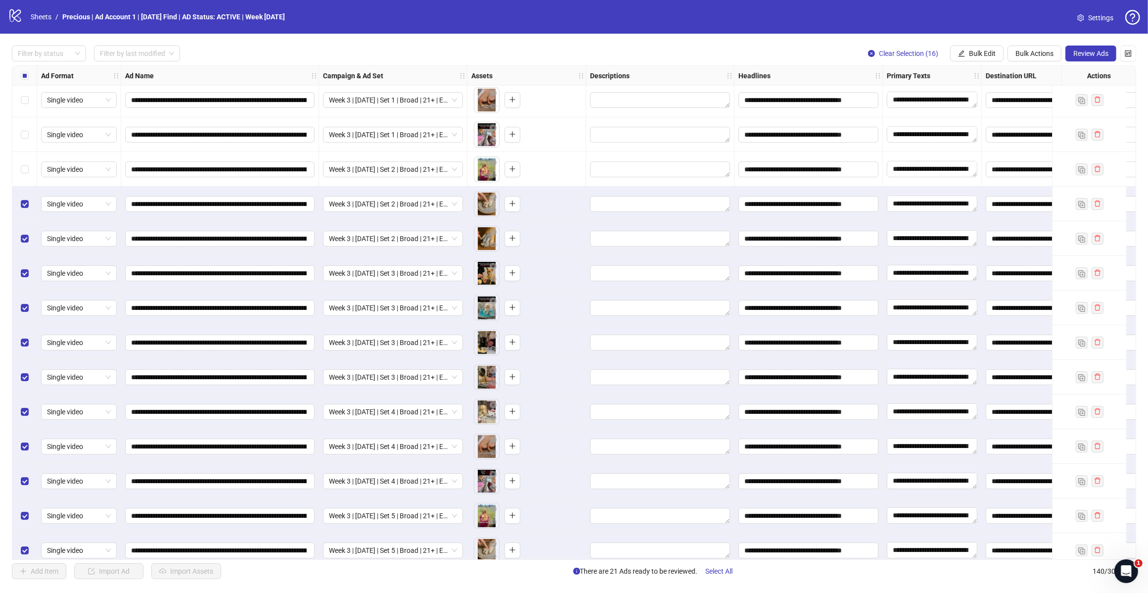
click at [30, 170] on div "Select row 124" at bounding box center [24, 169] width 25 height 35
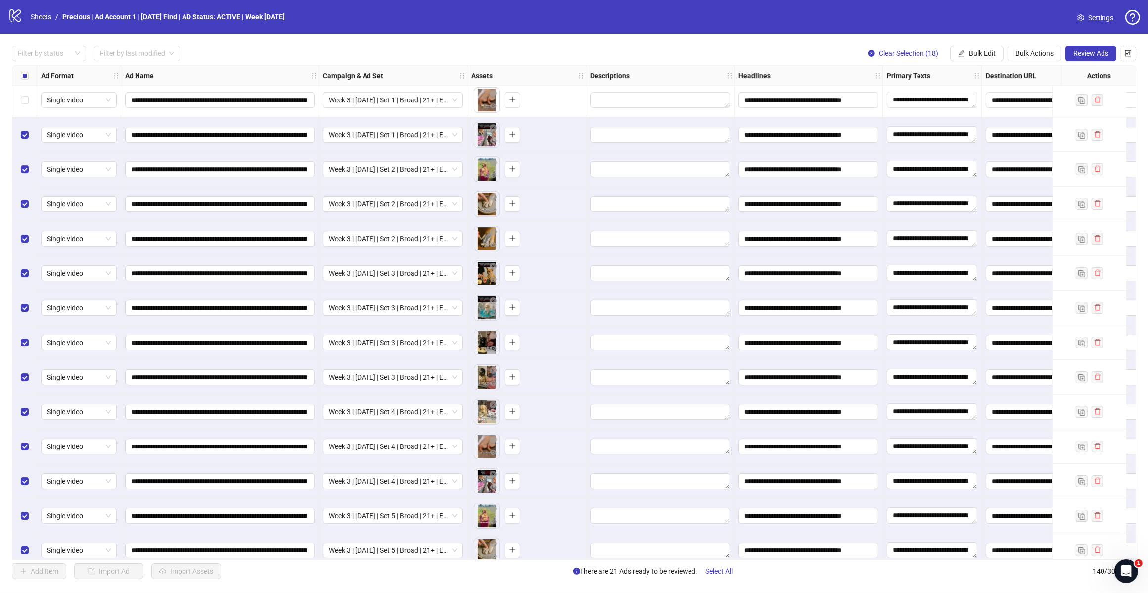
click at [22, 95] on label "Select row 122" at bounding box center [25, 99] width 8 height 11
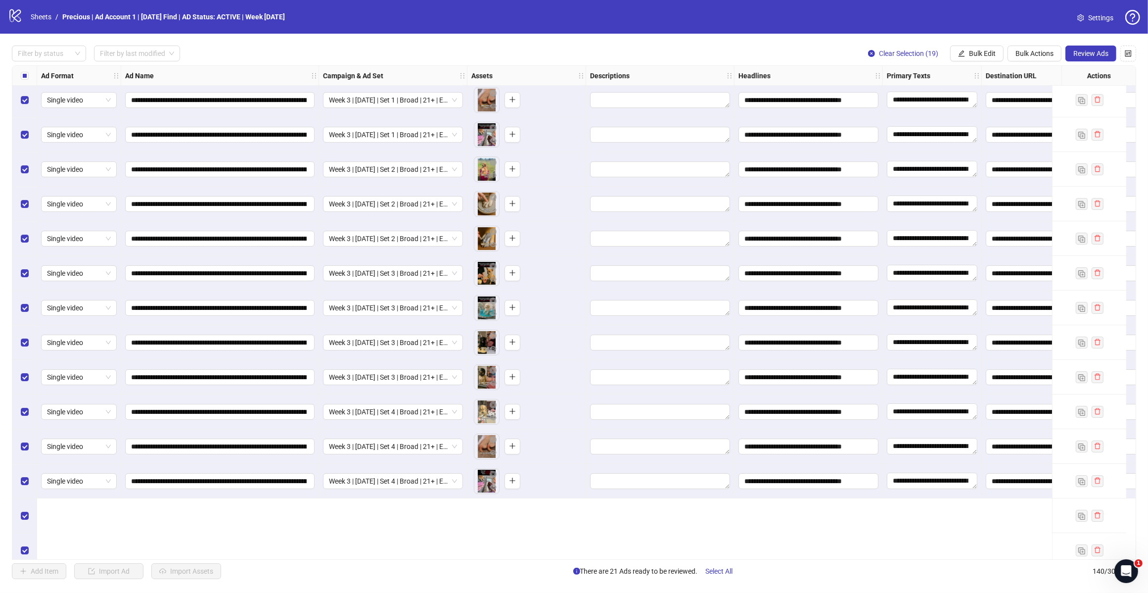
scroll to position [4070, 0]
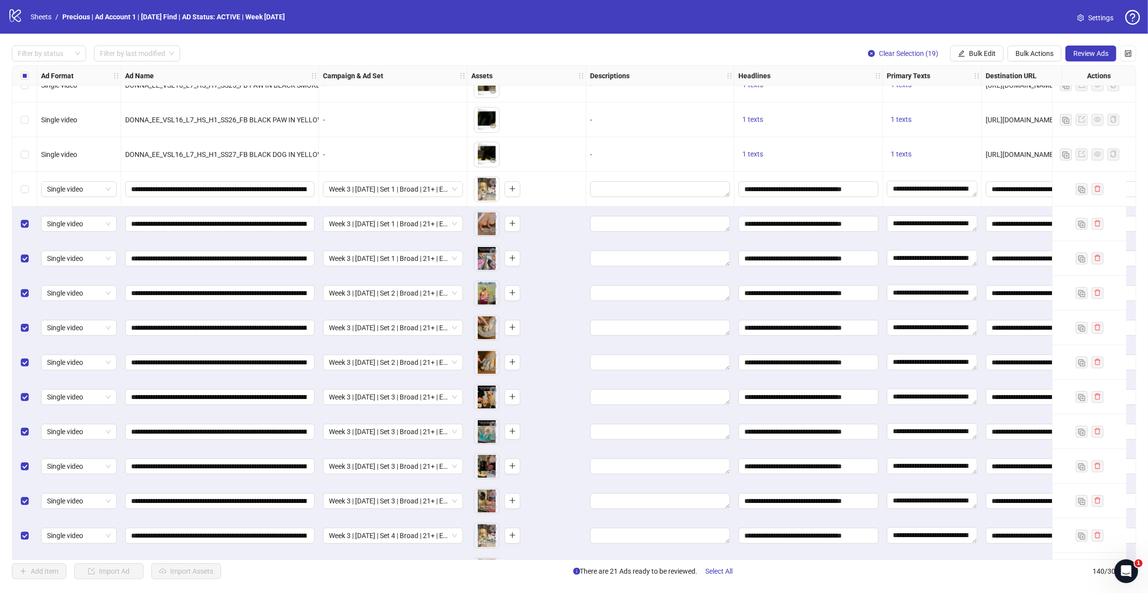
click at [14, 189] on div "Select row 121" at bounding box center [24, 189] width 25 height 35
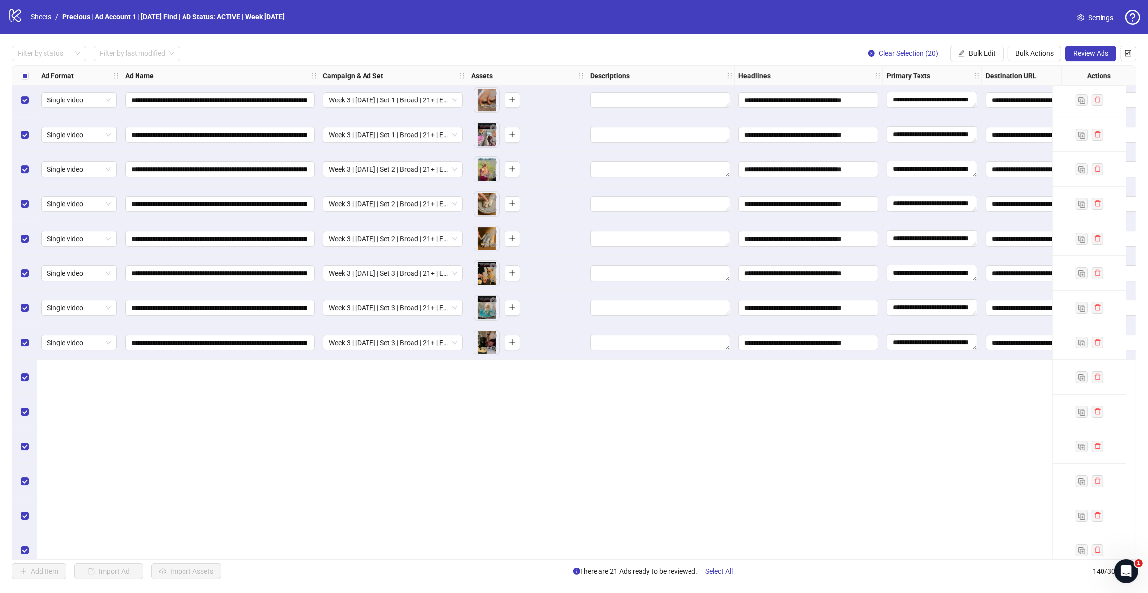
scroll to position [3946, 0]
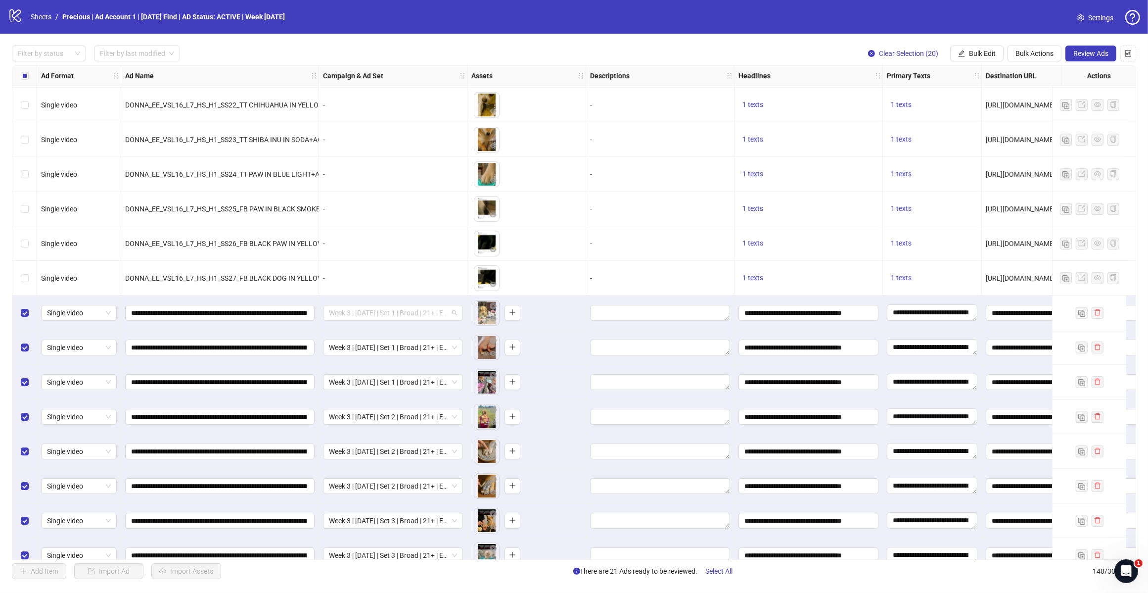
click at [456, 315] on span "Week 3 | [DATE] | Set 1 | Broad | 21+ | EXL 180 Days PUR" at bounding box center [393, 312] width 128 height 15
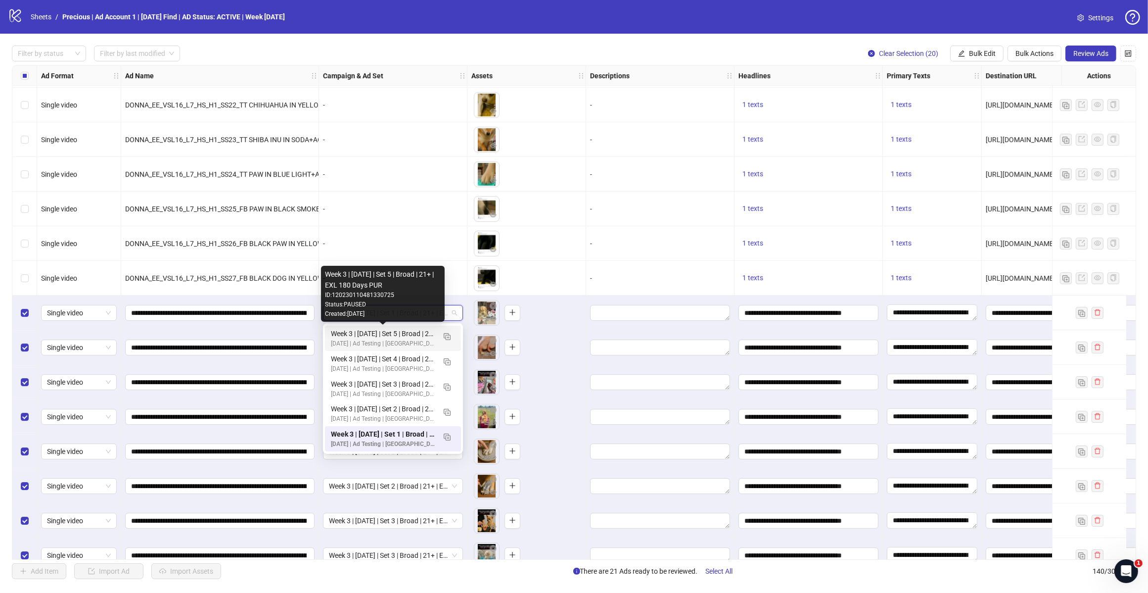
drag, startPoint x: 407, startPoint y: 335, endPoint x: 352, endPoint y: 334, distance: 55.4
click at [352, 334] on div "Week 3 | [DATE] | Set 5 | Broad | 21+ | EXL 180 Days PUR" at bounding box center [383, 333] width 104 height 11
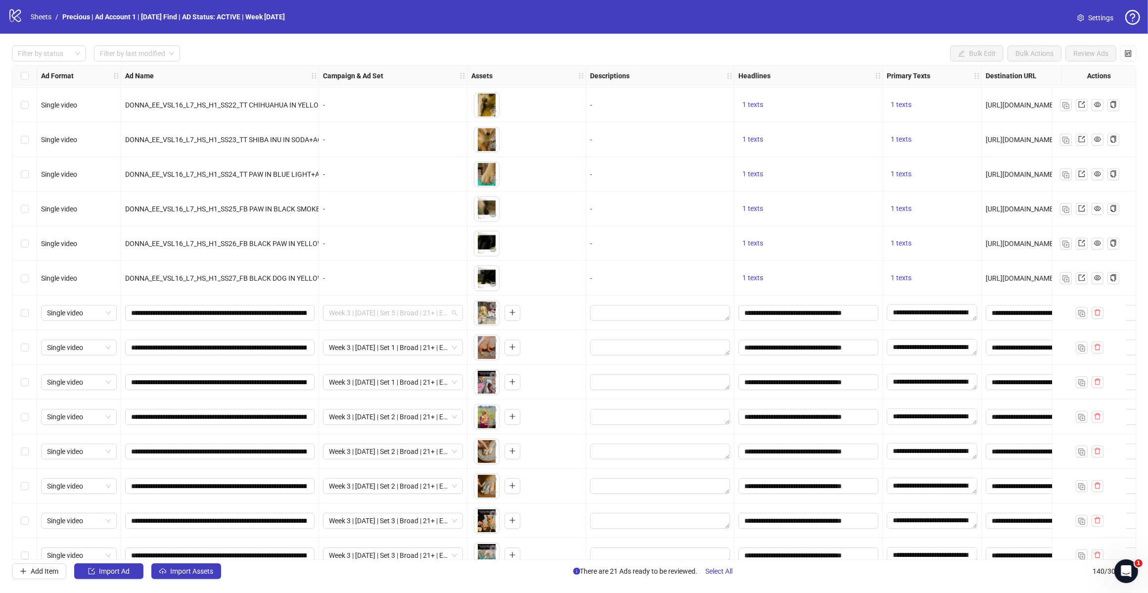
click at [370, 310] on span "Week 3 | [DATE] | Set 5 | Broad | 21+ | EXL 180 Days PUR" at bounding box center [393, 312] width 128 height 15
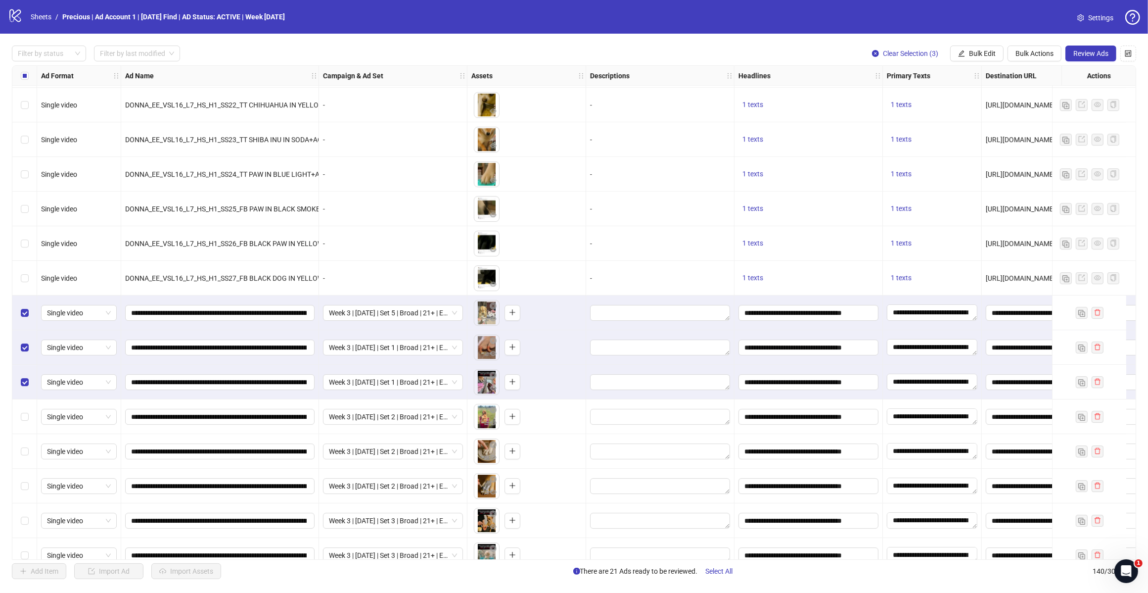
click at [1016, 51] on span "Bulk Actions" at bounding box center [1035, 53] width 38 height 8
click at [980, 54] on span "Bulk Edit" at bounding box center [982, 53] width 27 height 8
click at [979, 102] on span "Campaign & Ad Set" at bounding box center [986, 105] width 59 height 11
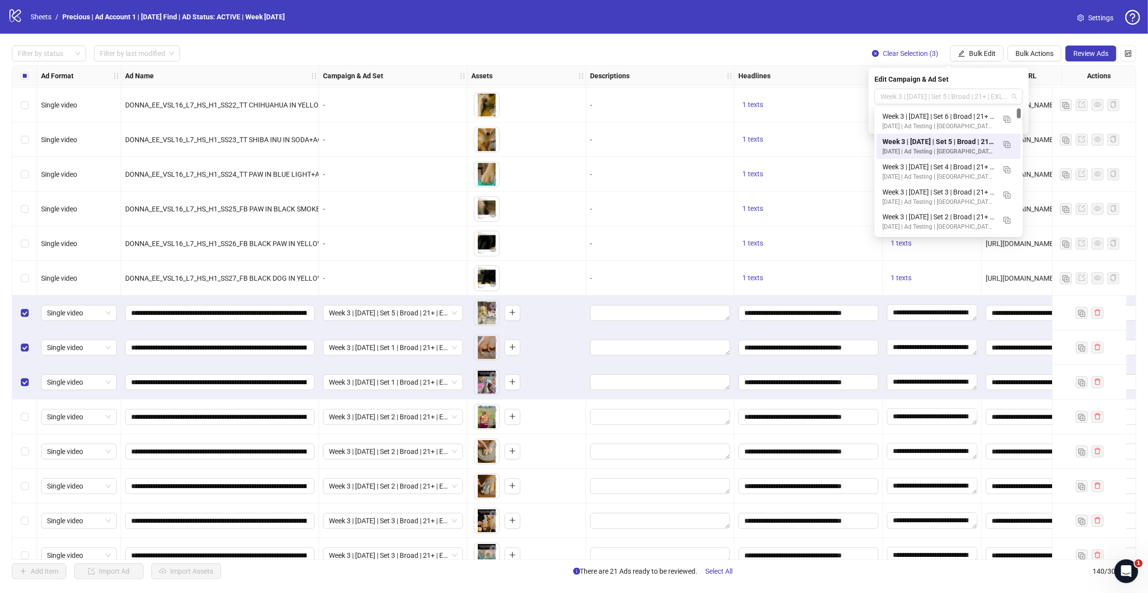
click at [1008, 98] on span "Week 3 | [DATE] | Set 5 | Broad | 21+ | EXL 180 Days PUR" at bounding box center [949, 96] width 137 height 15
click at [1011, 117] on button "button" at bounding box center [1007, 119] width 16 height 16
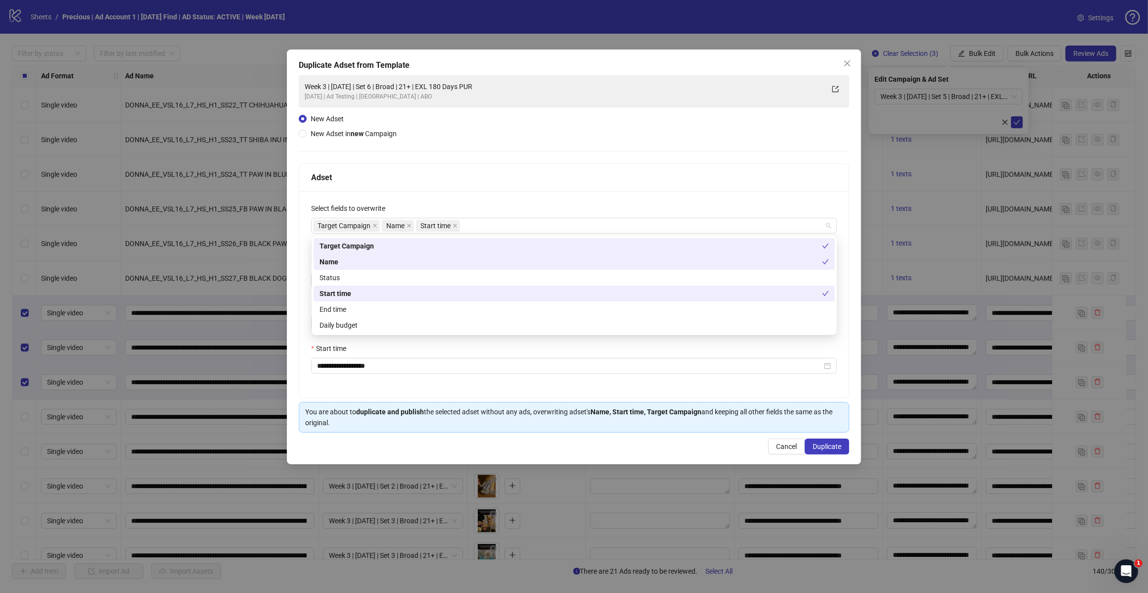
click at [486, 228] on div "Target Campaign Name Start time" at bounding box center [569, 226] width 512 height 14
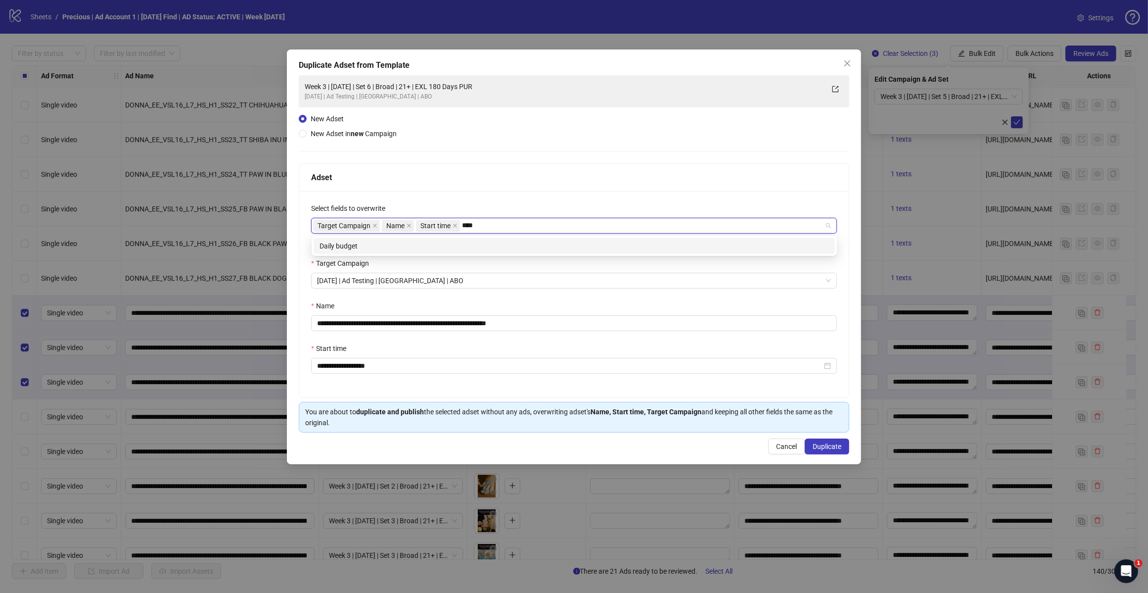
type input "*****"
click at [464, 245] on div "Daily budget" at bounding box center [575, 245] width 510 height 11
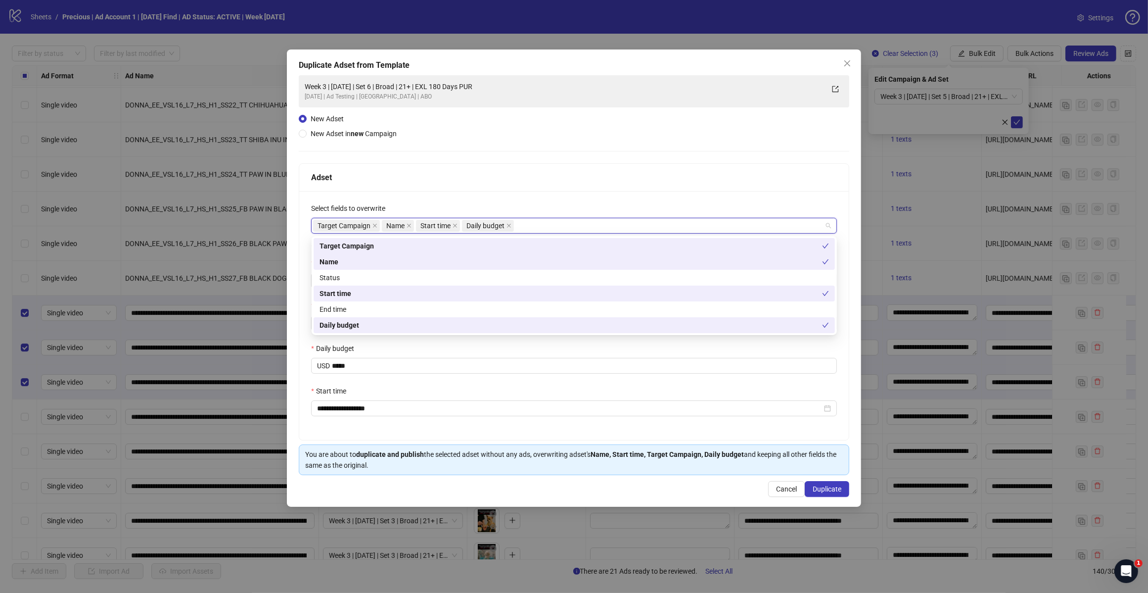
click at [548, 189] on div "Adset" at bounding box center [574, 178] width 550 height 28
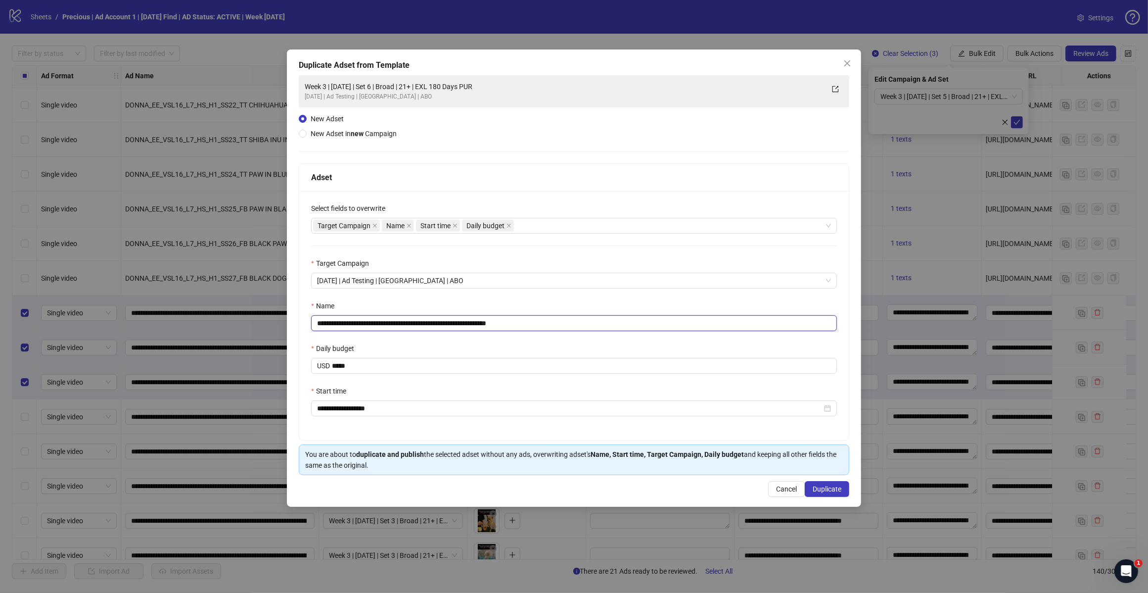
click at [543, 315] on input "**********" at bounding box center [574, 323] width 526 height 16
type input "**********"
click at [847, 59] on icon "close" at bounding box center [848, 63] width 8 height 8
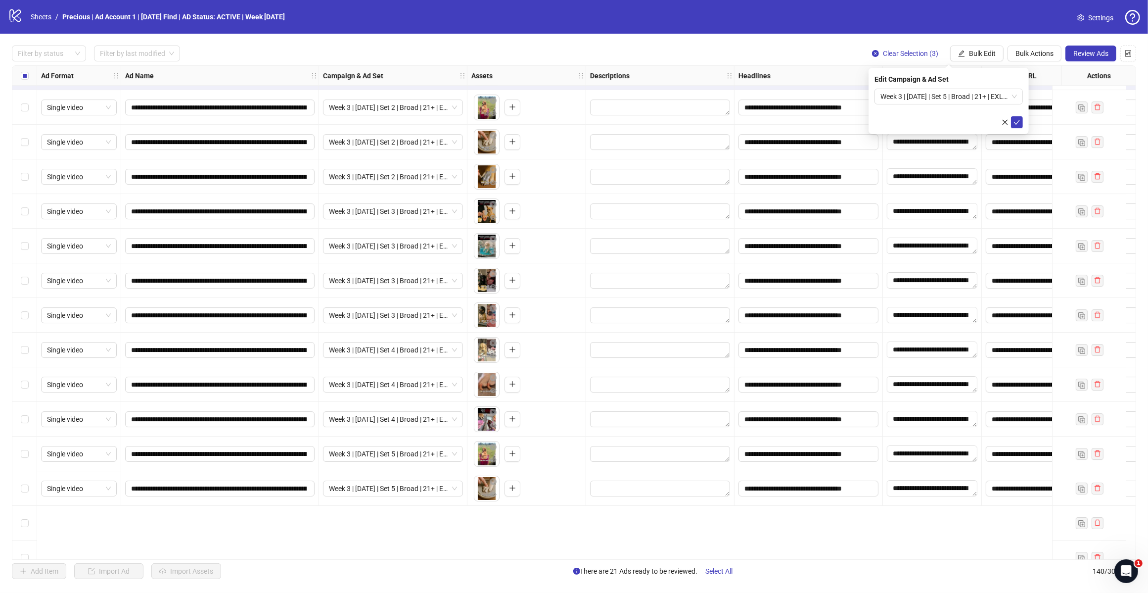
scroll to position [4132, 0]
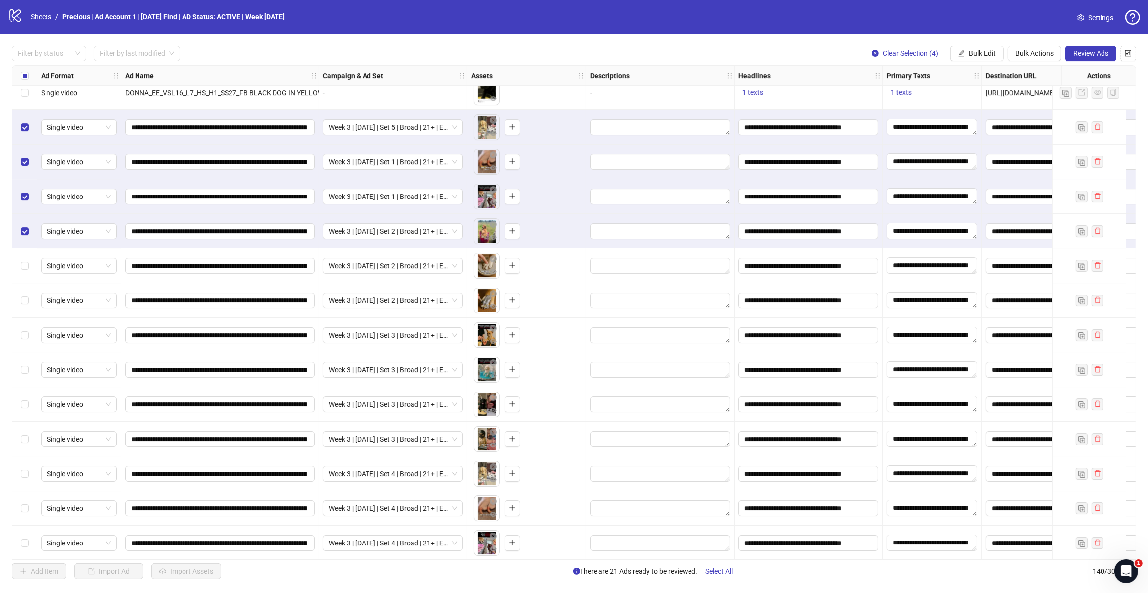
click at [23, 258] on div "Select row 125" at bounding box center [24, 265] width 25 height 35
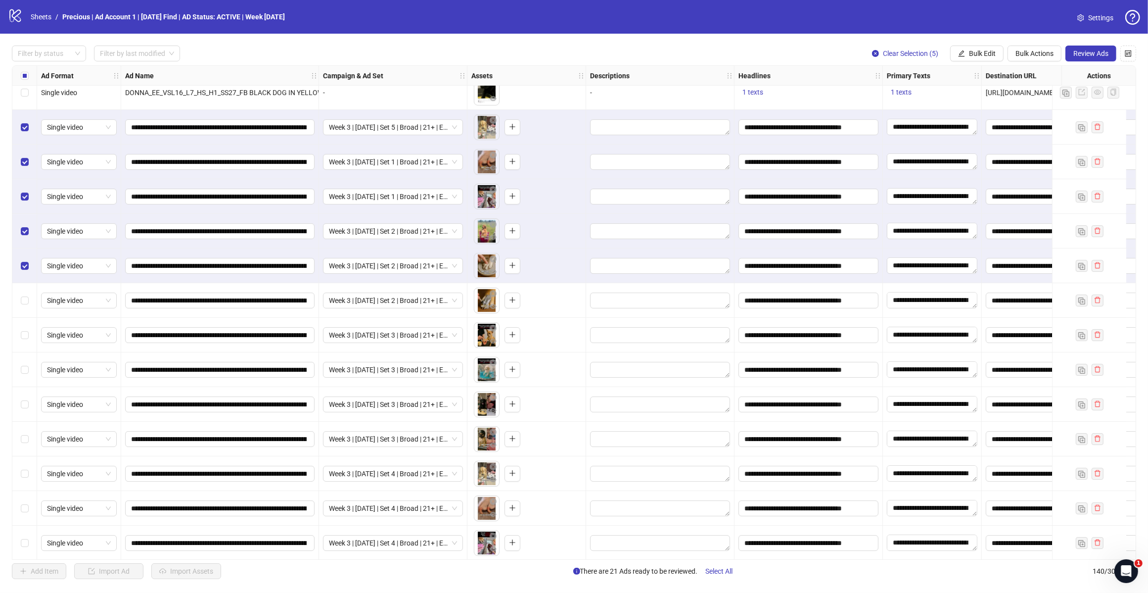
click at [21, 305] on label "Select row 126" at bounding box center [25, 300] width 8 height 11
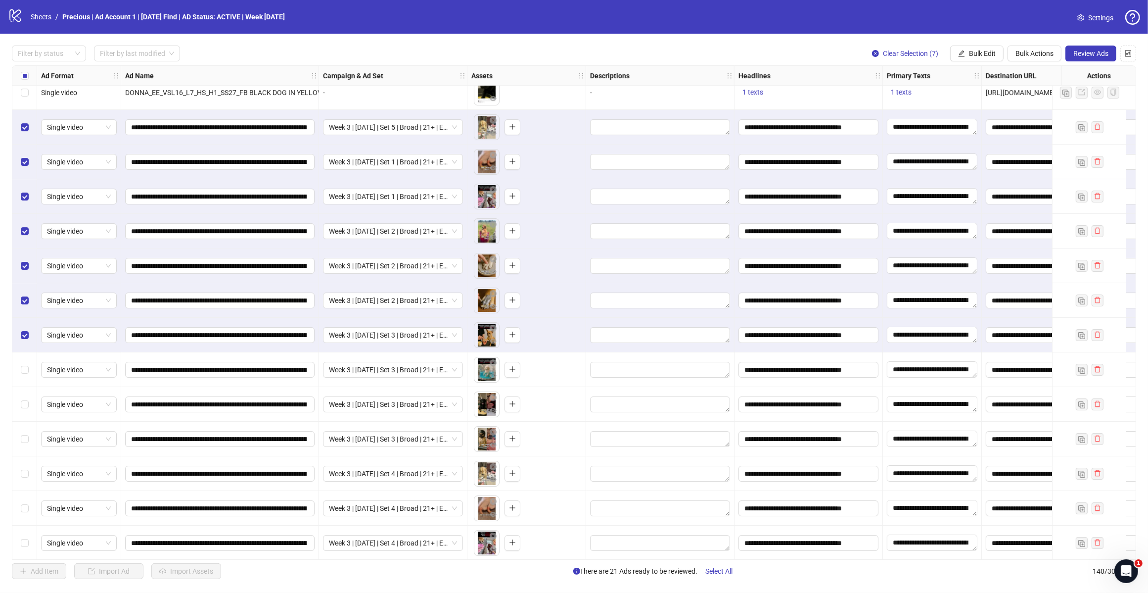
click at [28, 370] on div "Select row 128" at bounding box center [24, 369] width 25 height 35
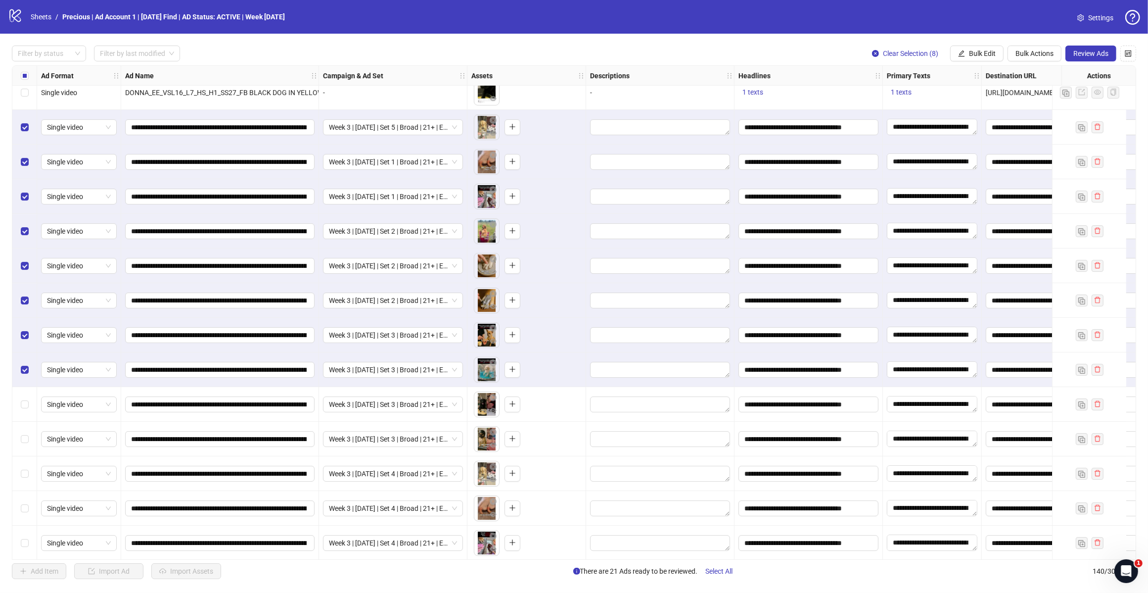
click at [26, 409] on label "Select row 129" at bounding box center [25, 404] width 8 height 11
click at [23, 483] on div "Select row 131" at bounding box center [24, 473] width 25 height 35
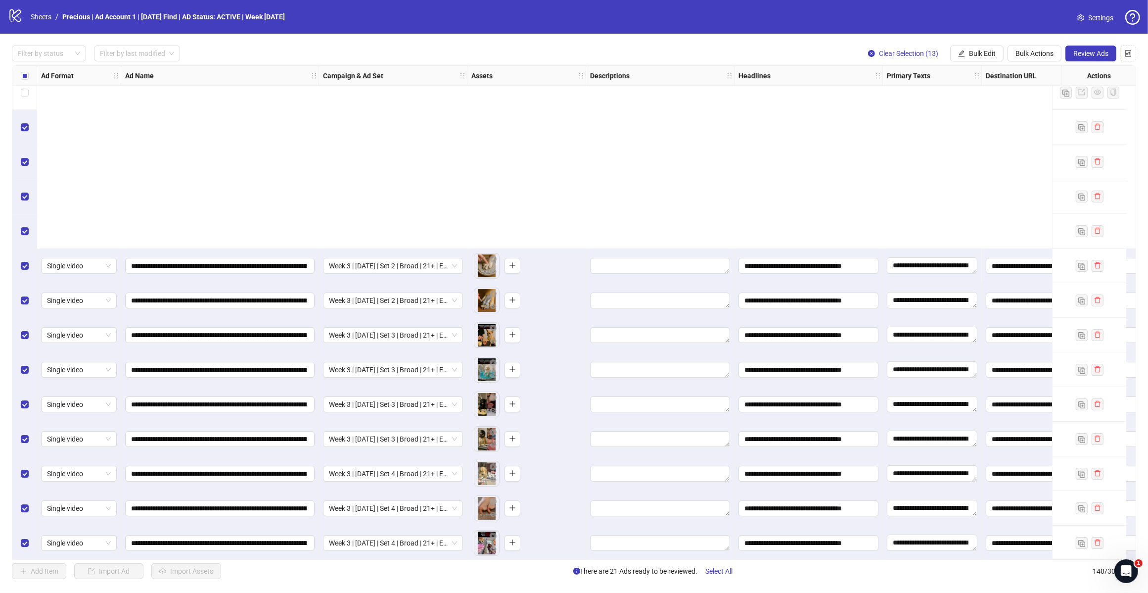
scroll to position [4379, 0]
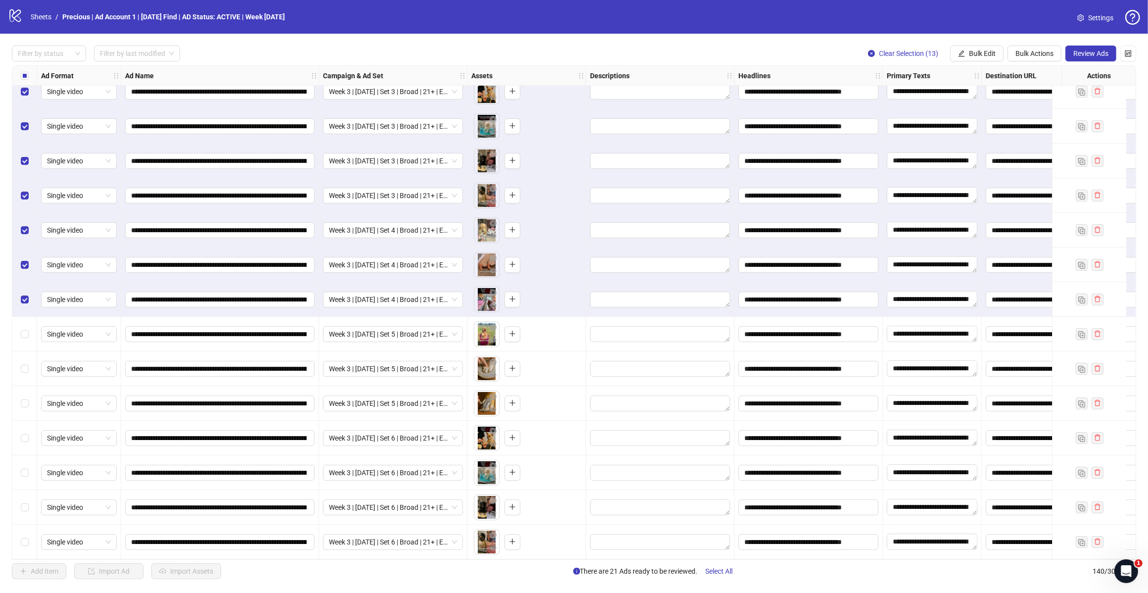
click at [21, 334] on label "Select row 134" at bounding box center [25, 334] width 8 height 11
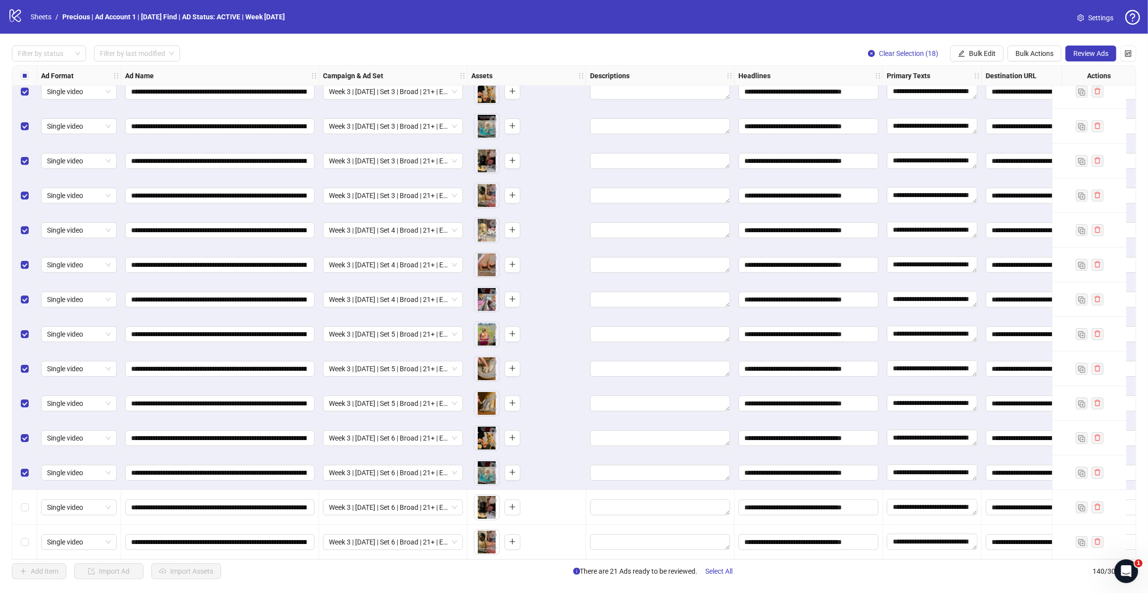
click at [20, 510] on div "Select row 139" at bounding box center [24, 507] width 25 height 35
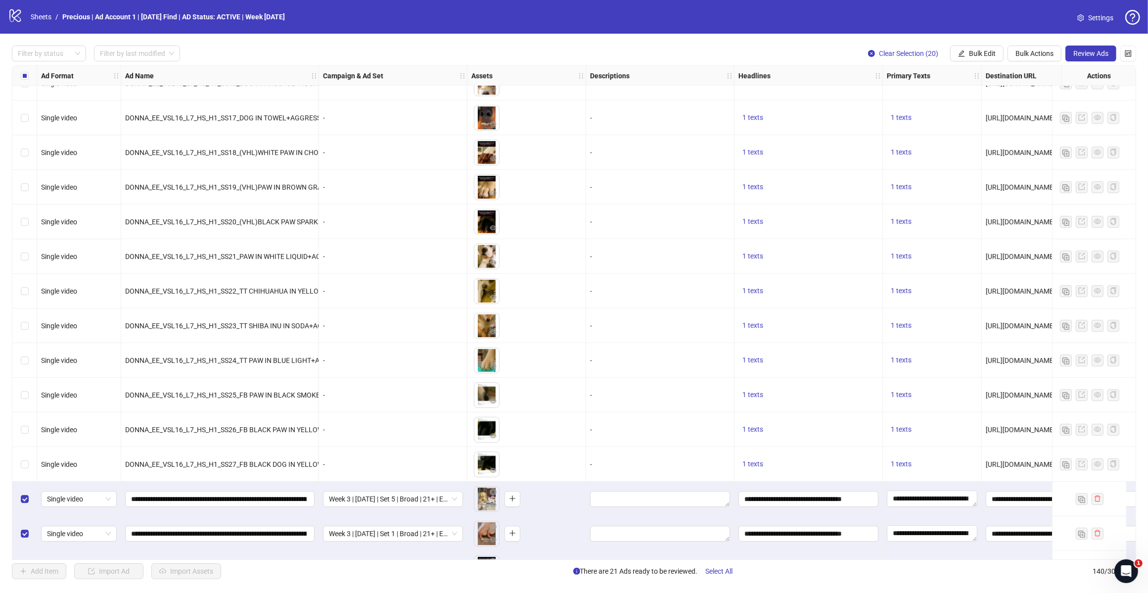
scroll to position [3884, 0]
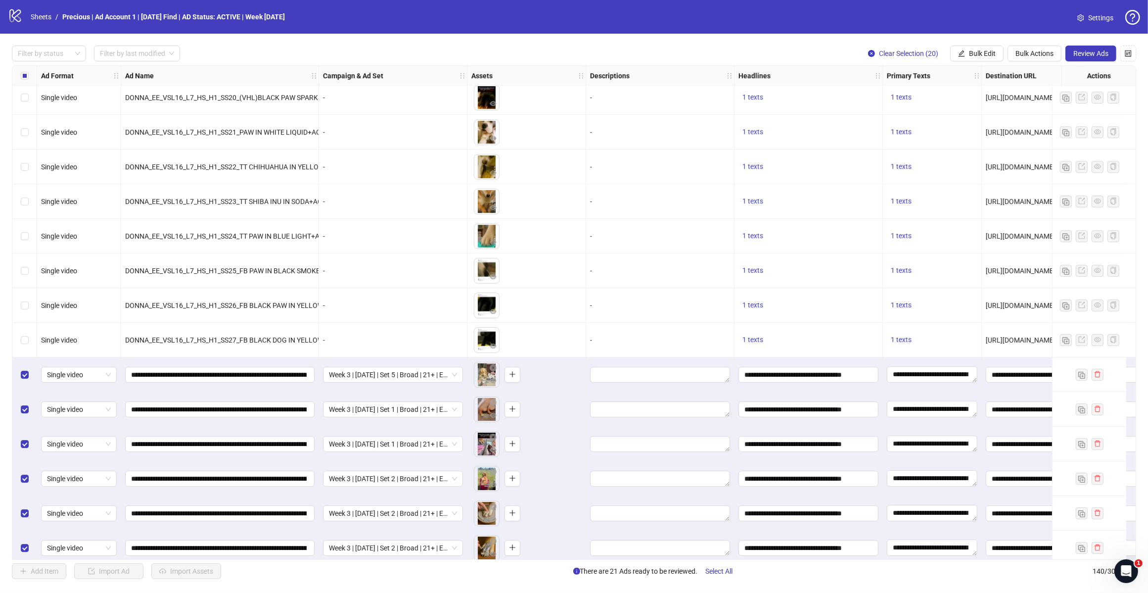
click at [1027, 57] on span "Bulk Actions" at bounding box center [1035, 53] width 38 height 8
click at [1029, 74] on span "Delete" at bounding box center [1049, 73] width 68 height 11
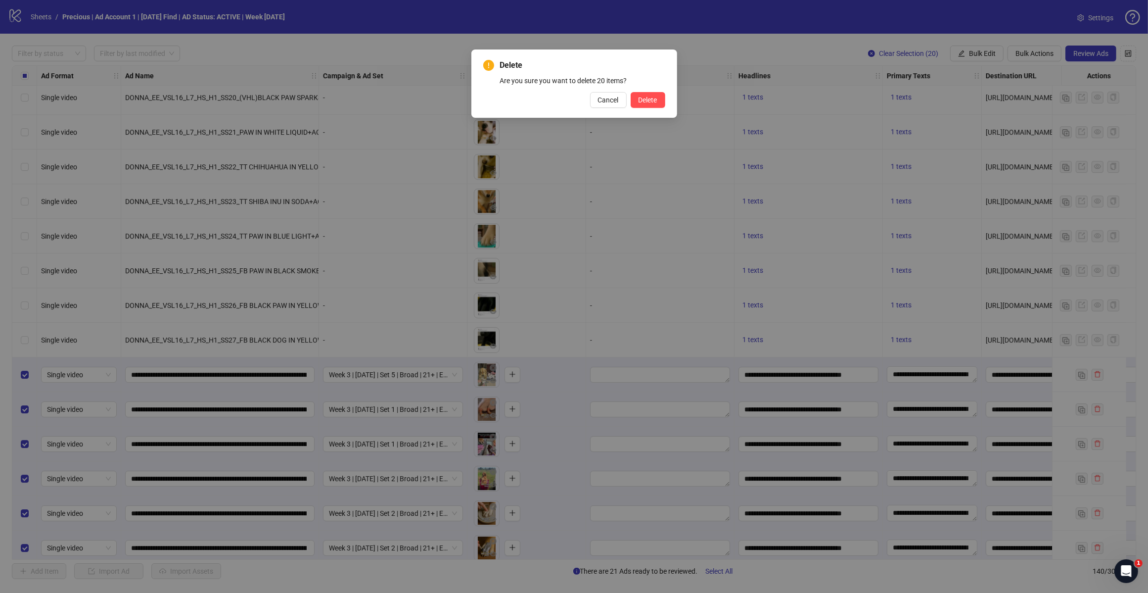
click at [657, 104] on button "Delete" at bounding box center [648, 100] width 35 height 16
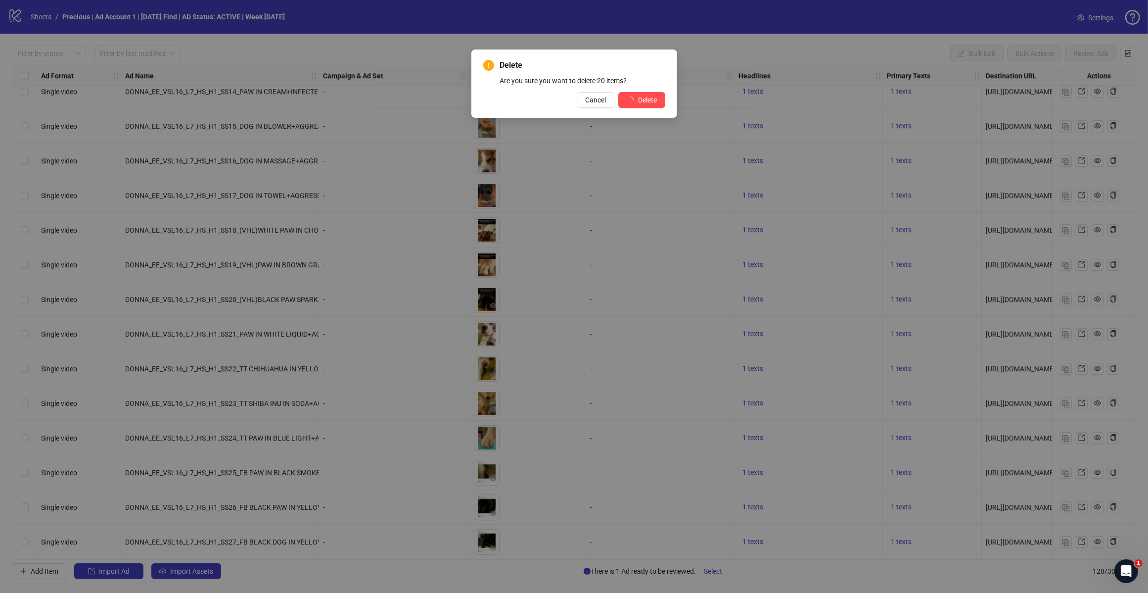
scroll to position [3686, 0]
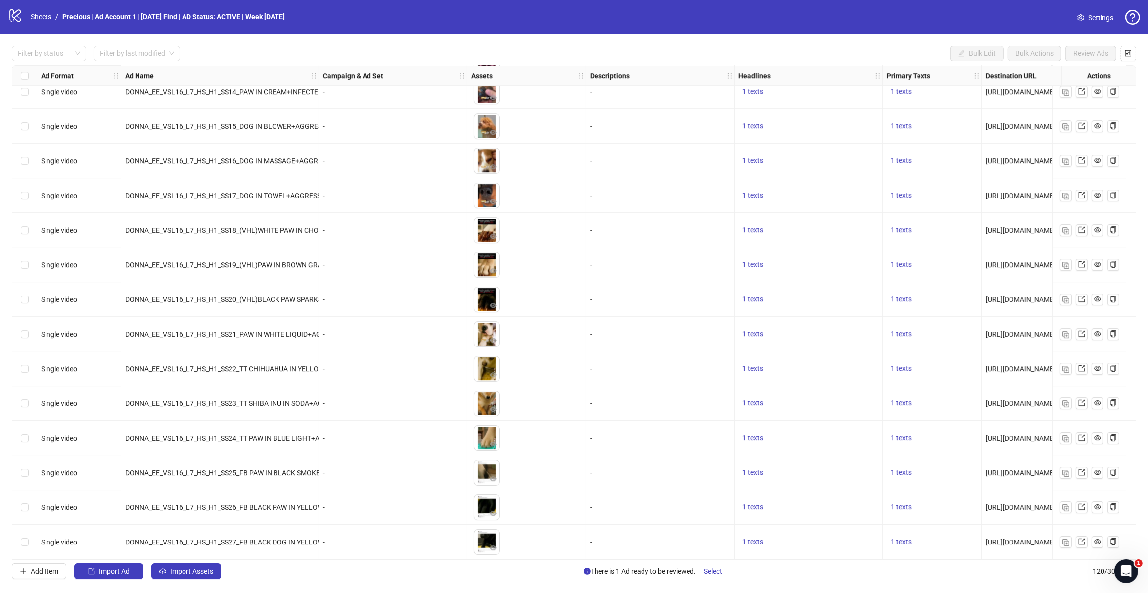
click at [35, 15] on link "Sheets" at bounding box center [41, 16] width 25 height 11
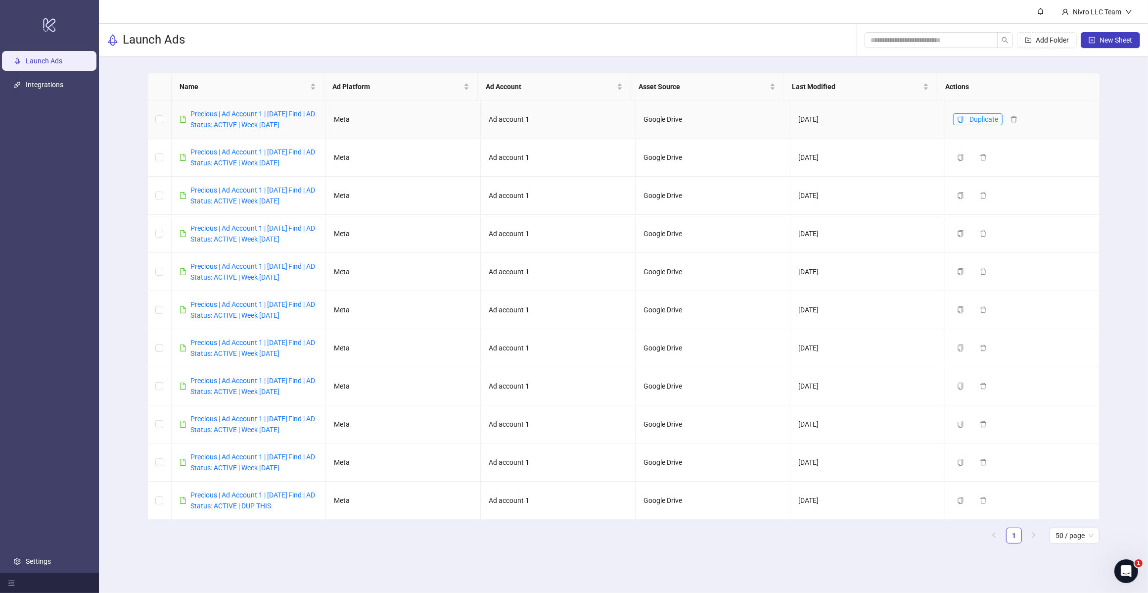
click at [958, 116] on icon "copy" at bounding box center [960, 119] width 5 height 7
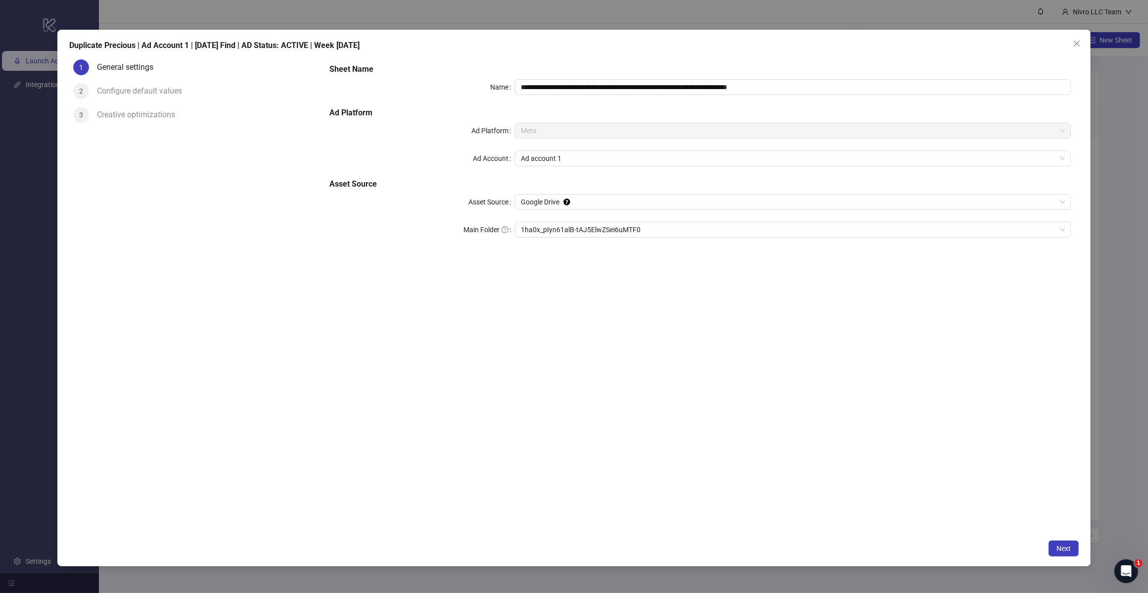
click at [577, 232] on span "1ha0x_pIyn61alB-tAJ5ElwZSei6uMTF0" at bounding box center [793, 229] width 544 height 15
click at [728, 86] on input "**********" at bounding box center [793, 87] width 556 height 16
click at [793, 85] on input "**********" at bounding box center [793, 87] width 556 height 16
drag, startPoint x: 793, startPoint y: 85, endPoint x: 754, endPoint y: 91, distance: 40.0
click at [754, 91] on input "**********" at bounding box center [793, 87] width 556 height 16
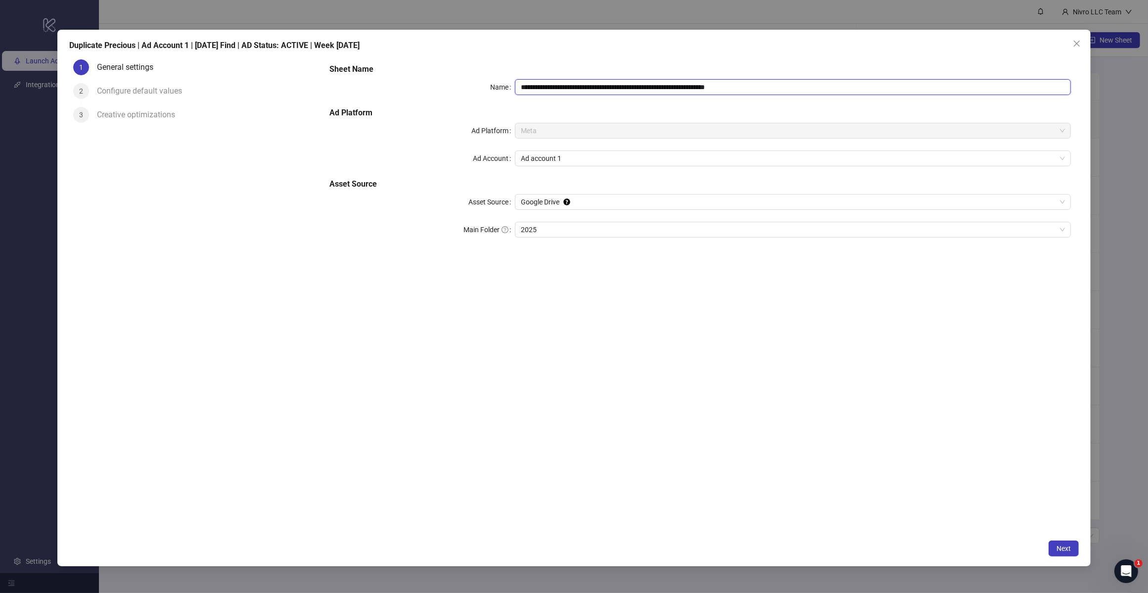
type input "**********"
click at [1074, 551] on button "Next" at bounding box center [1064, 548] width 30 height 16
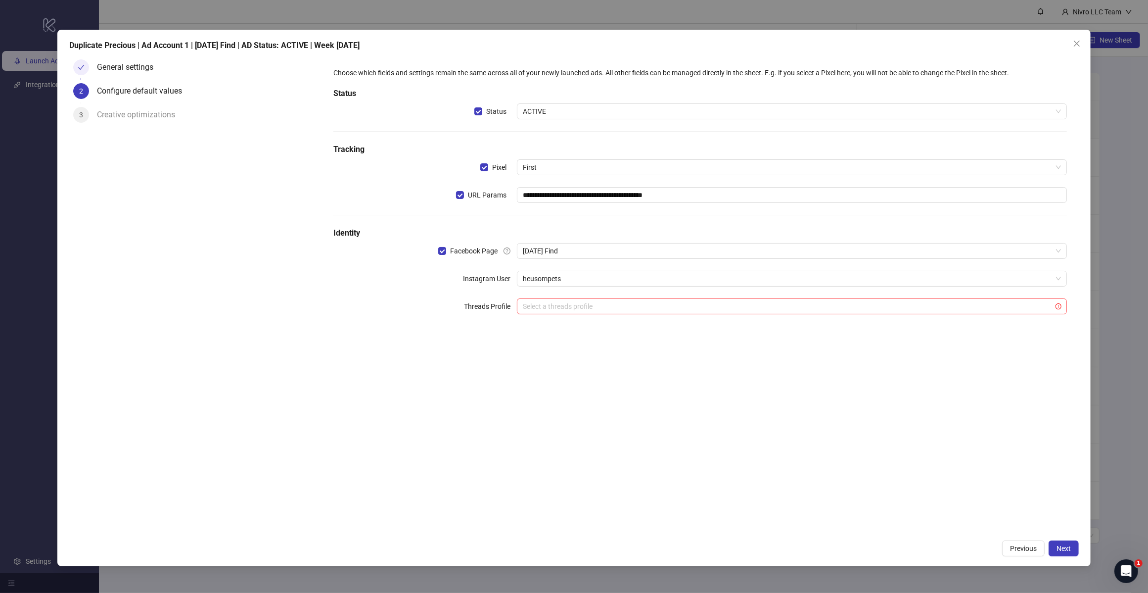
click at [548, 312] on input "search" at bounding box center [787, 306] width 529 height 15
click at [458, 320] on div "**********" at bounding box center [701, 196] width 742 height 267
click at [1060, 544] on span "Next" at bounding box center [1064, 548] width 14 height 8
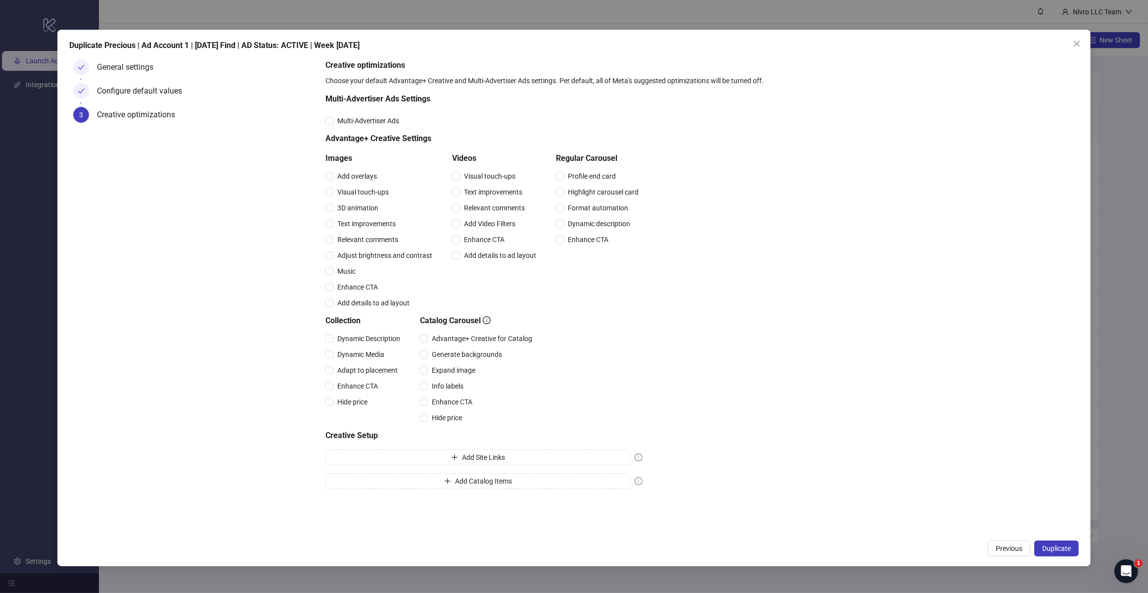
click at [1042, 545] on span "Duplicate" at bounding box center [1056, 548] width 29 height 8
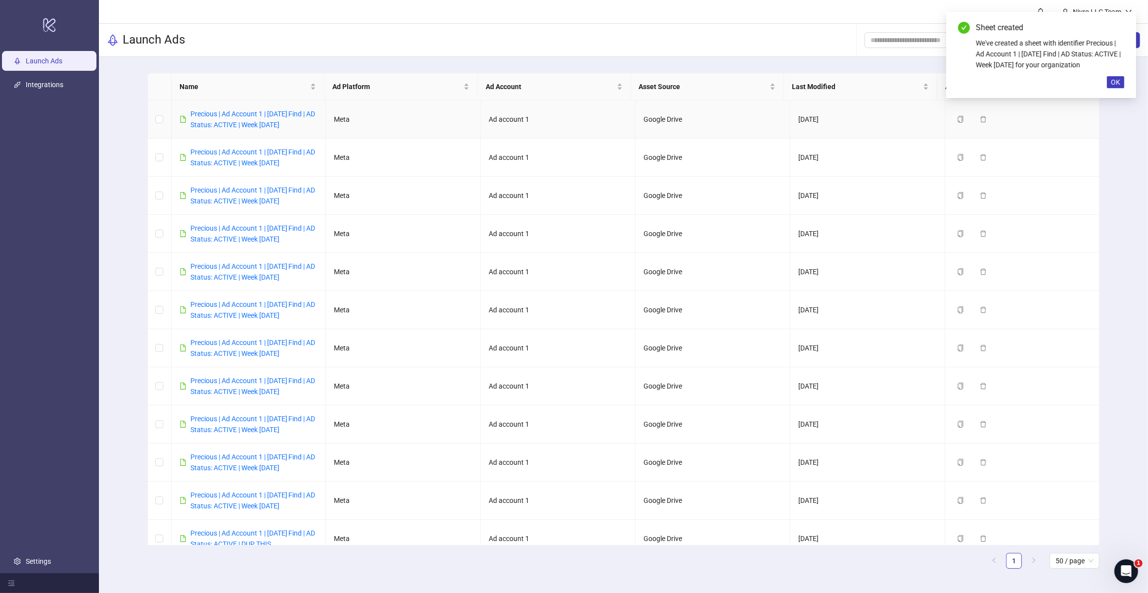
click at [264, 119] on div "Precious | Ad Account 1 | [DATE] Find | AD Status: ACTIVE | Week [DATE]" at bounding box center [254, 119] width 128 height 22
click at [265, 117] on link "Precious | Ad Account 1 | [DATE] Find | AD Status: ACTIVE | Week [DATE]" at bounding box center [252, 119] width 125 height 19
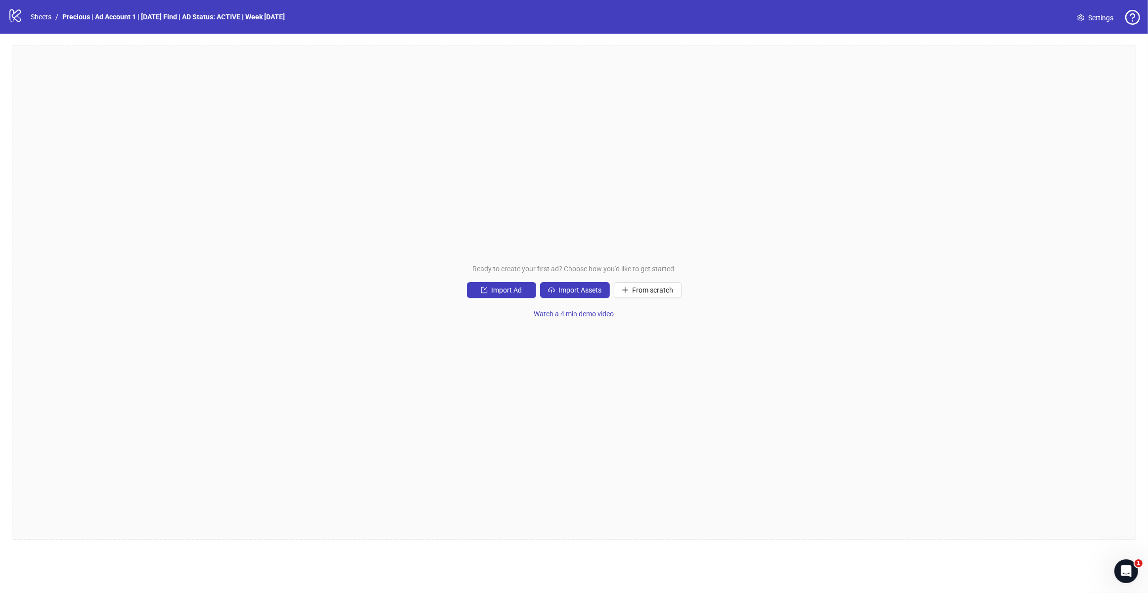
click at [520, 290] on span "Import Ad" at bounding box center [507, 290] width 31 height 8
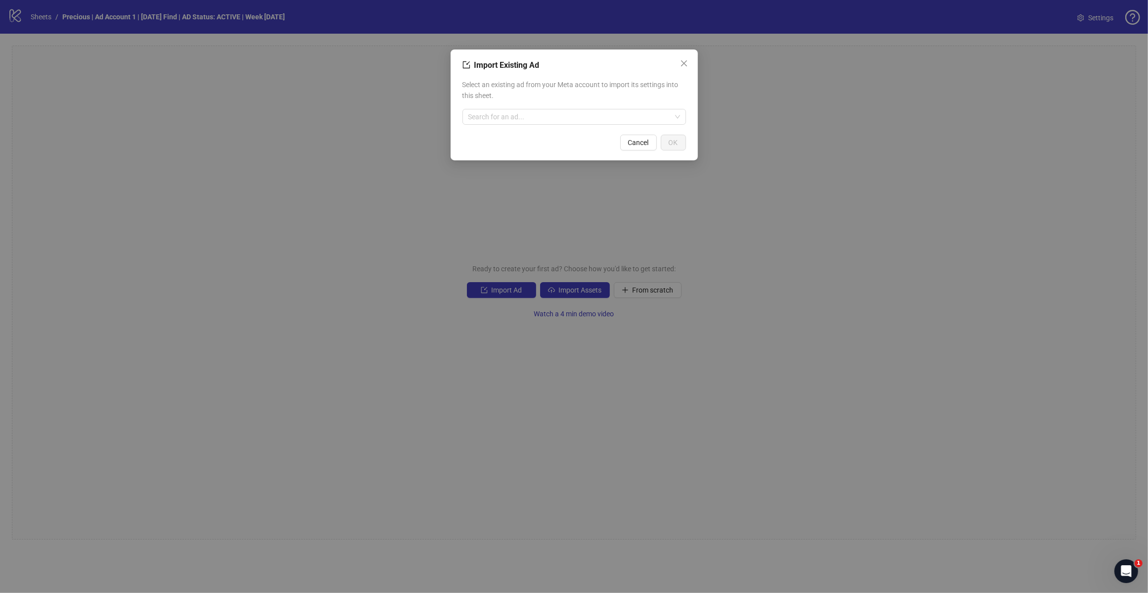
click at [521, 113] on input "search" at bounding box center [570, 116] width 203 height 15
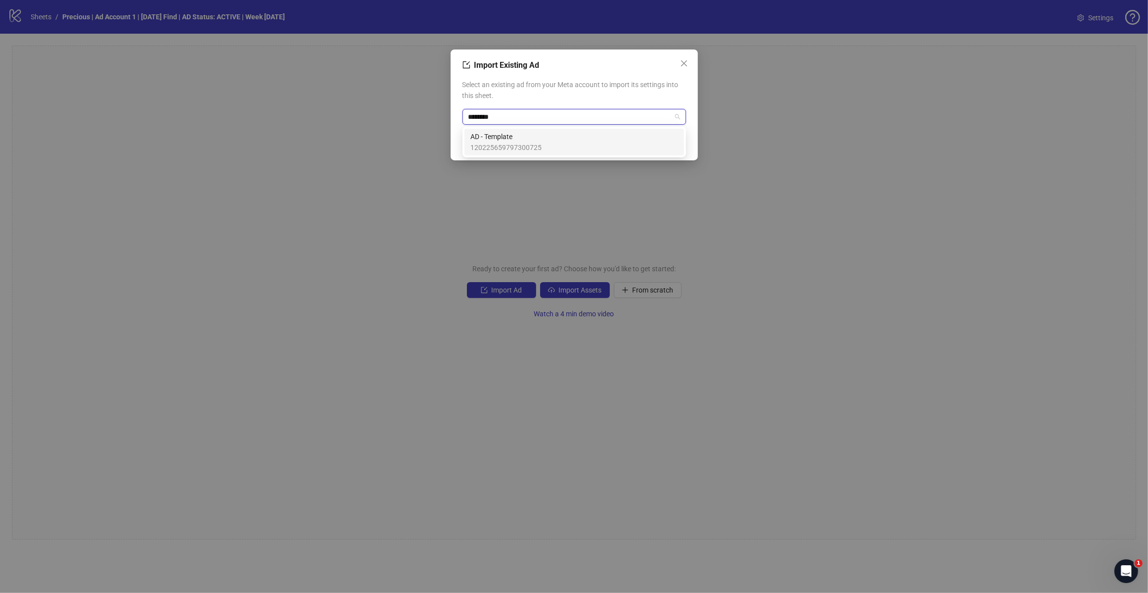
type input "********"
click at [507, 162] on div "Import Existing Ad Select an existing ad from your Meta account to import its s…" at bounding box center [574, 296] width 1148 height 593
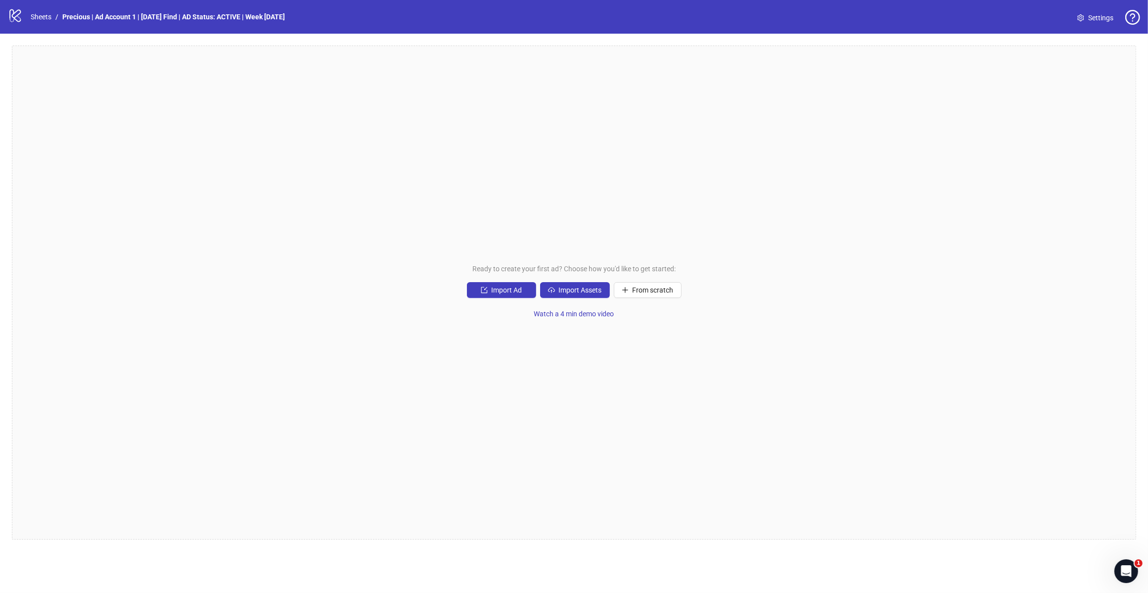
click at [496, 290] on span "Import Ad" at bounding box center [507, 290] width 31 height 8
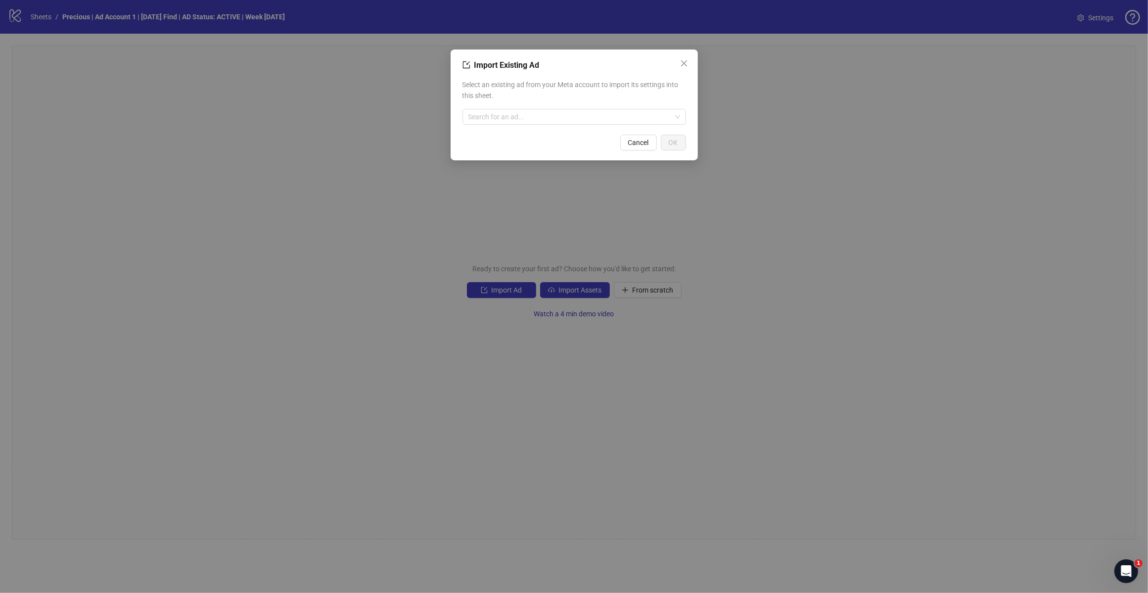
click at [506, 126] on div "Select an existing ad from your Meta account to import its settings into this s…" at bounding box center [575, 101] width 224 height 53
click at [518, 120] on input "search" at bounding box center [570, 116] width 203 height 15
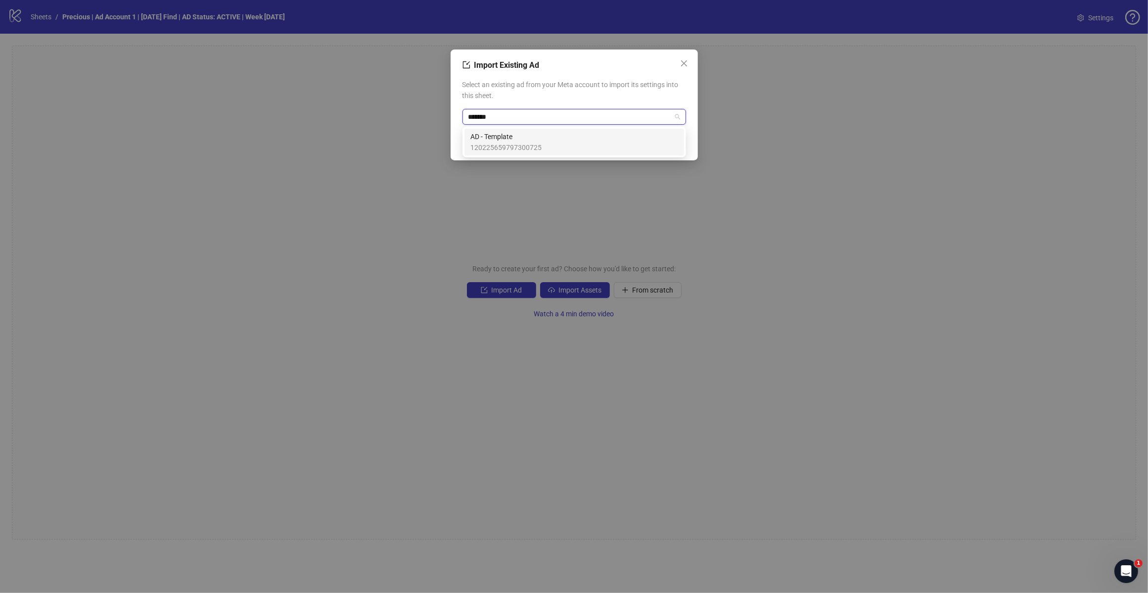
type input "********"
click at [512, 144] on span "120225659797300725" at bounding box center [506, 147] width 71 height 11
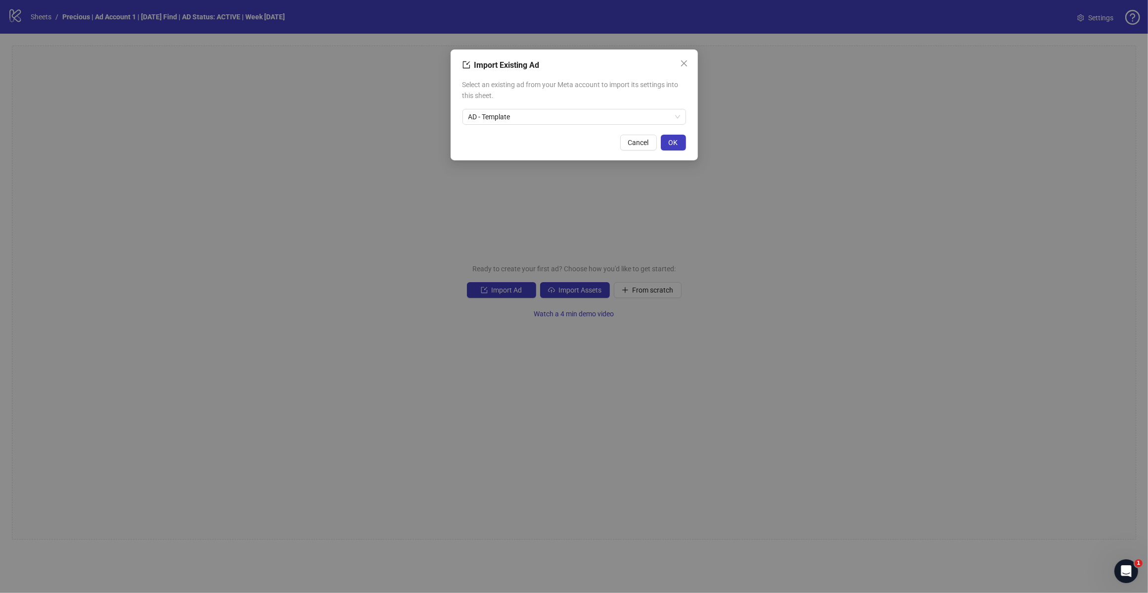
click at [671, 144] on span "OK" at bounding box center [673, 143] width 9 height 8
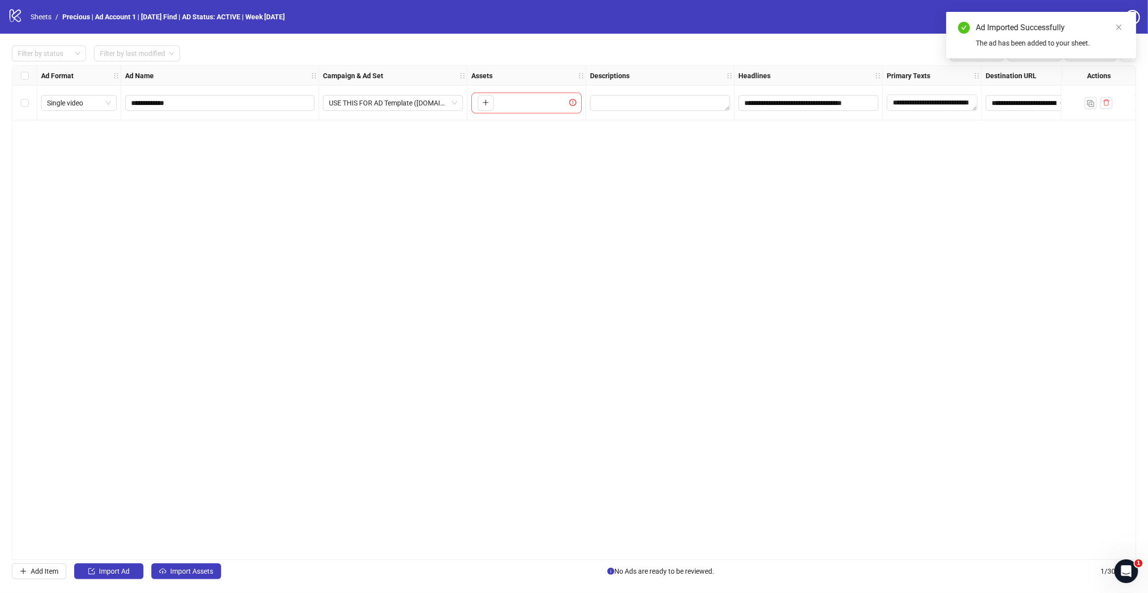
click at [612, 75] on strong "Descriptions" at bounding box center [610, 75] width 40 height 11
drag, startPoint x: 616, startPoint y: 75, endPoint x: 547, endPoint y: 254, distance: 191.8
click at [544, 260] on div "**********" at bounding box center [574, 312] width 1125 height 494
click at [1094, 80] on strong "Actions" at bounding box center [1099, 75] width 24 height 11
click at [1131, 53] on icon "control" at bounding box center [1128, 53] width 7 height 7
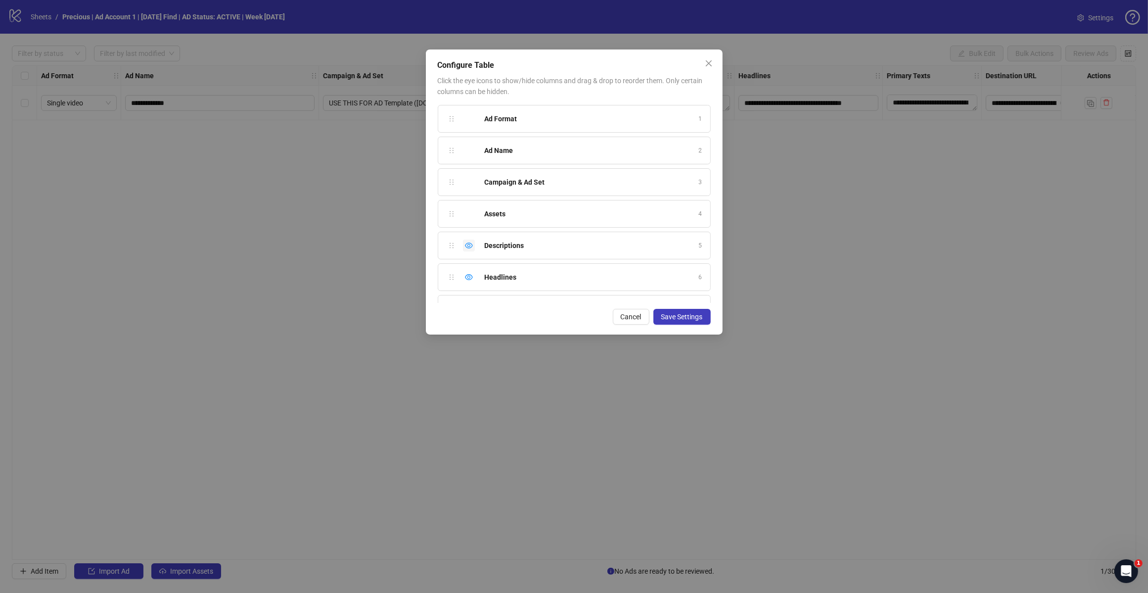
click at [469, 247] on icon "eye" at bounding box center [469, 245] width 8 height 6
click at [671, 313] on span "Save Settings" at bounding box center [682, 317] width 42 height 8
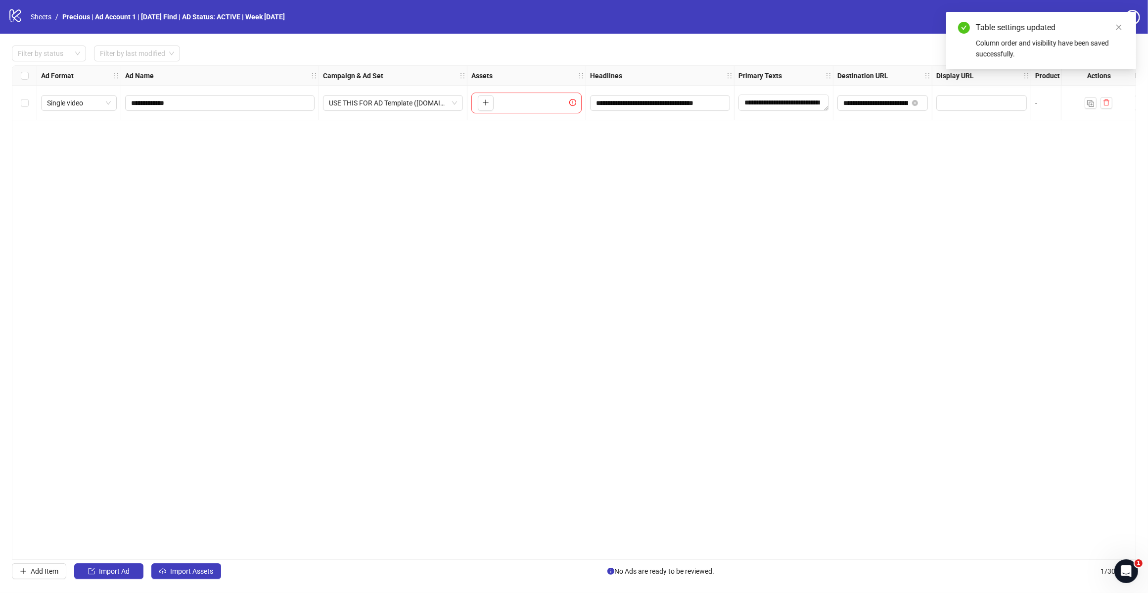
click at [606, 261] on div "**********" at bounding box center [574, 312] width 1125 height 494
click at [1121, 25] on icon "close" at bounding box center [1119, 27] width 5 height 5
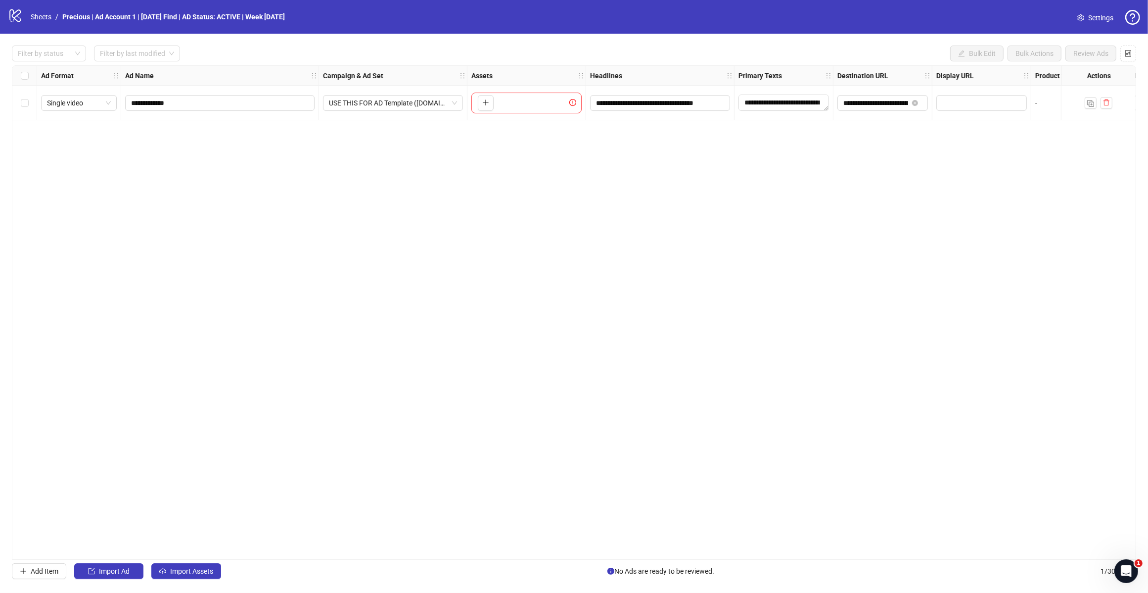
click at [179, 579] on button "Import Assets" at bounding box center [186, 571] width 70 height 16
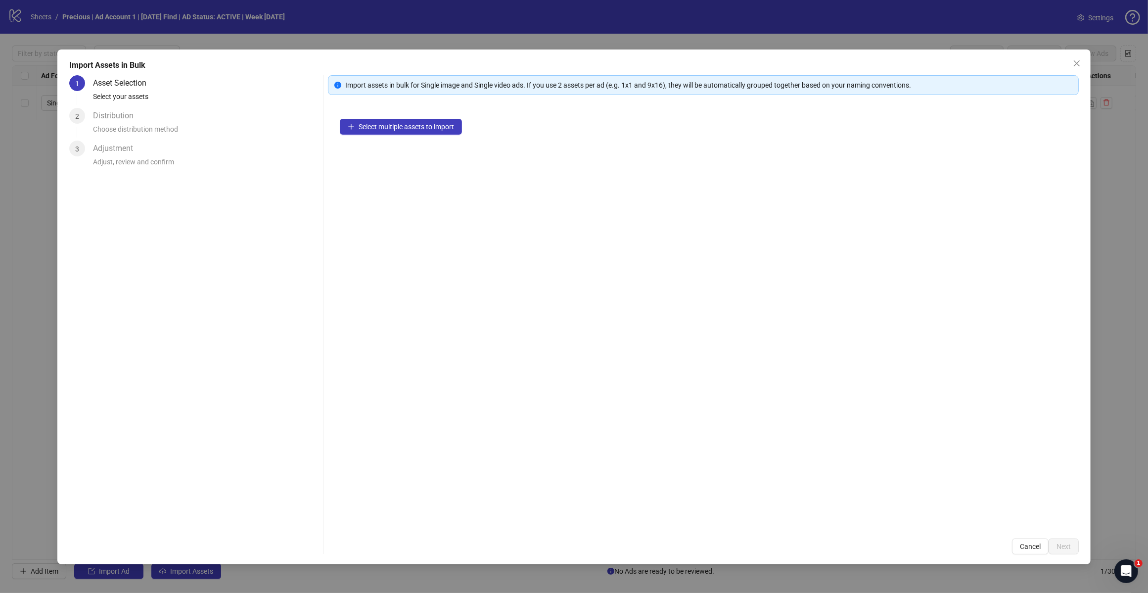
click at [452, 125] on span "Select multiple assets to import" at bounding box center [406, 127] width 95 height 8
click at [379, 166] on button "Add more assets" at bounding box center [379, 158] width 78 height 16
click at [1060, 544] on button "Next" at bounding box center [1064, 546] width 30 height 16
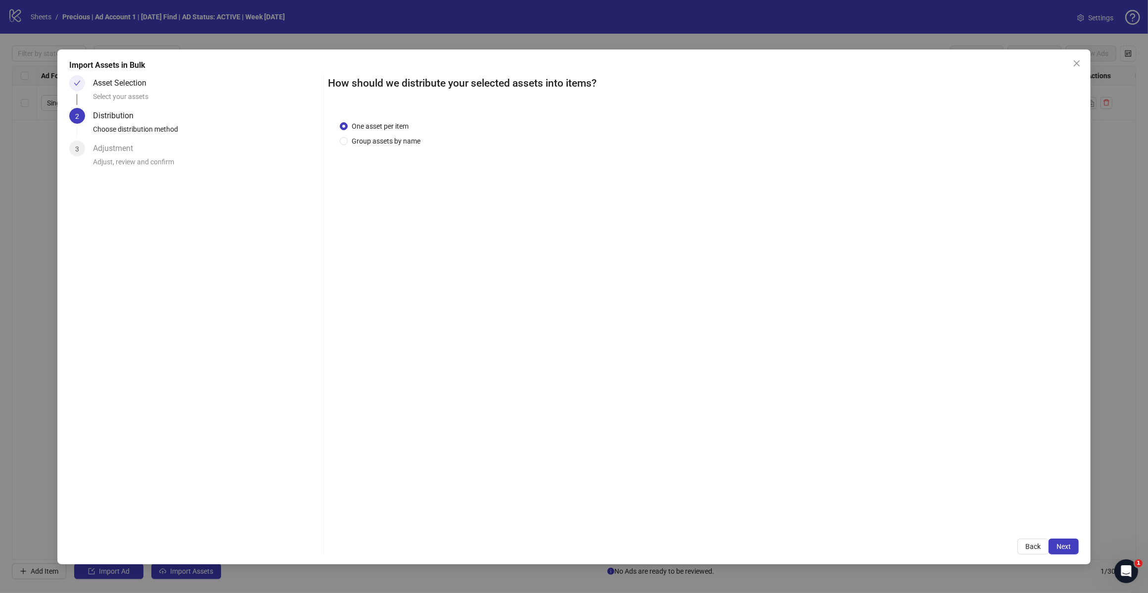
click at [1068, 540] on button "Next" at bounding box center [1064, 546] width 30 height 16
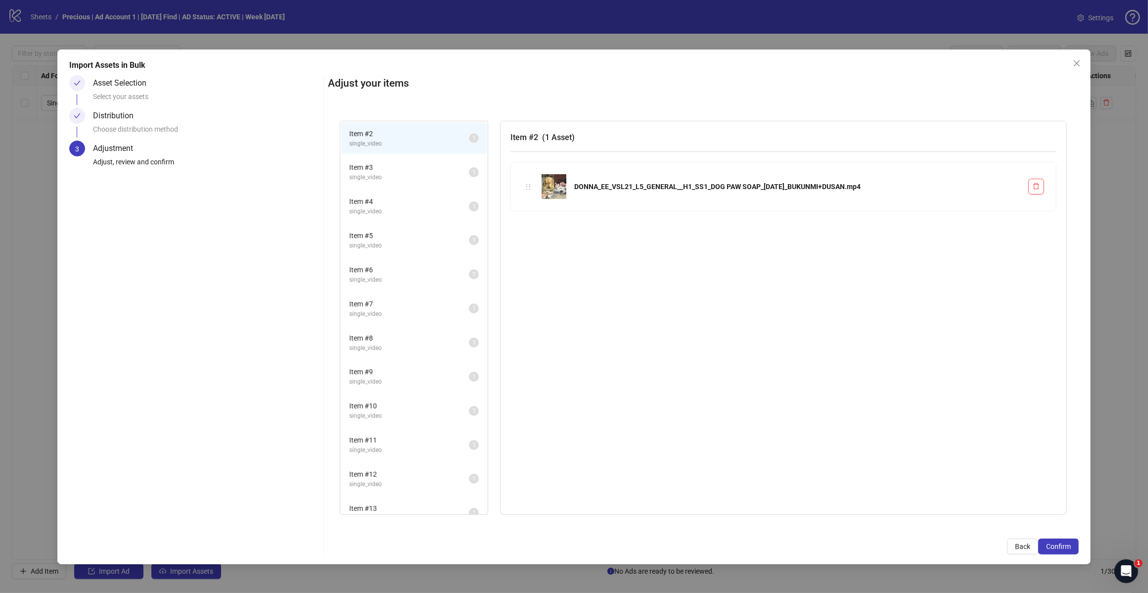
click at [1048, 552] on button "Confirm" at bounding box center [1058, 546] width 41 height 16
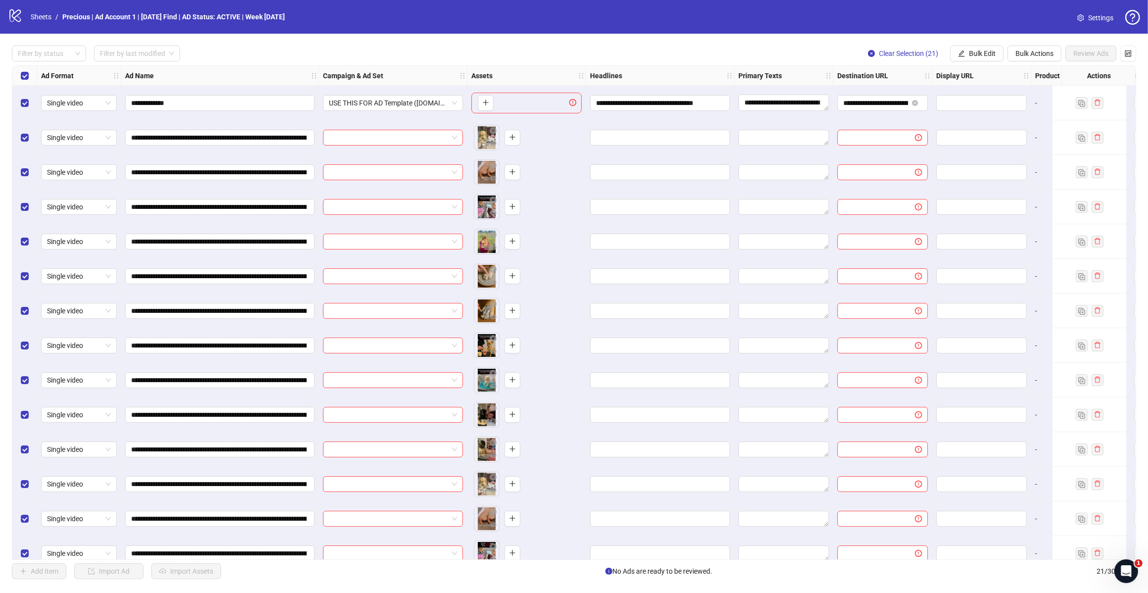
click at [462, 54] on div "Filter by status Filter by last modified Clear Selection (21) Bulk Edit Bulk Ac…" at bounding box center [574, 54] width 1125 height 16
click at [975, 52] on span "Bulk Edit" at bounding box center [982, 53] width 27 height 8
click at [993, 119] on span "Headlines" at bounding box center [986, 121] width 59 height 11
click at [1018, 132] on button "submit" at bounding box center [1017, 138] width 12 height 12
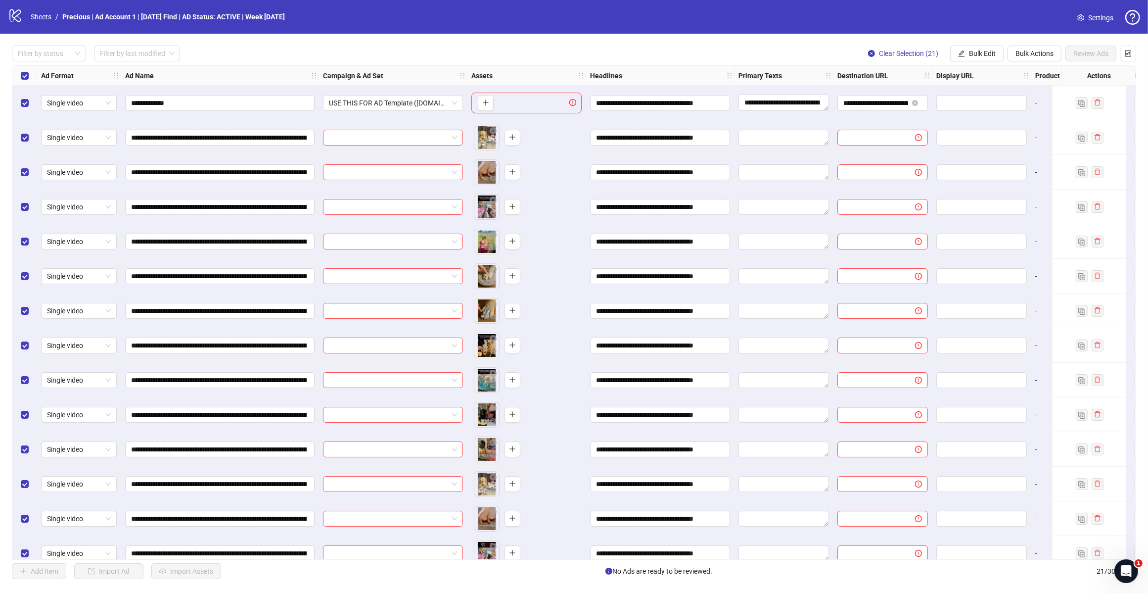
click at [972, 55] on span "Bulk Edit" at bounding box center [982, 53] width 27 height 8
click at [995, 107] on span "Campaign & Ad Set" at bounding box center [986, 105] width 59 height 11
click at [983, 57] on span "Bulk Edit" at bounding box center [982, 53] width 27 height 8
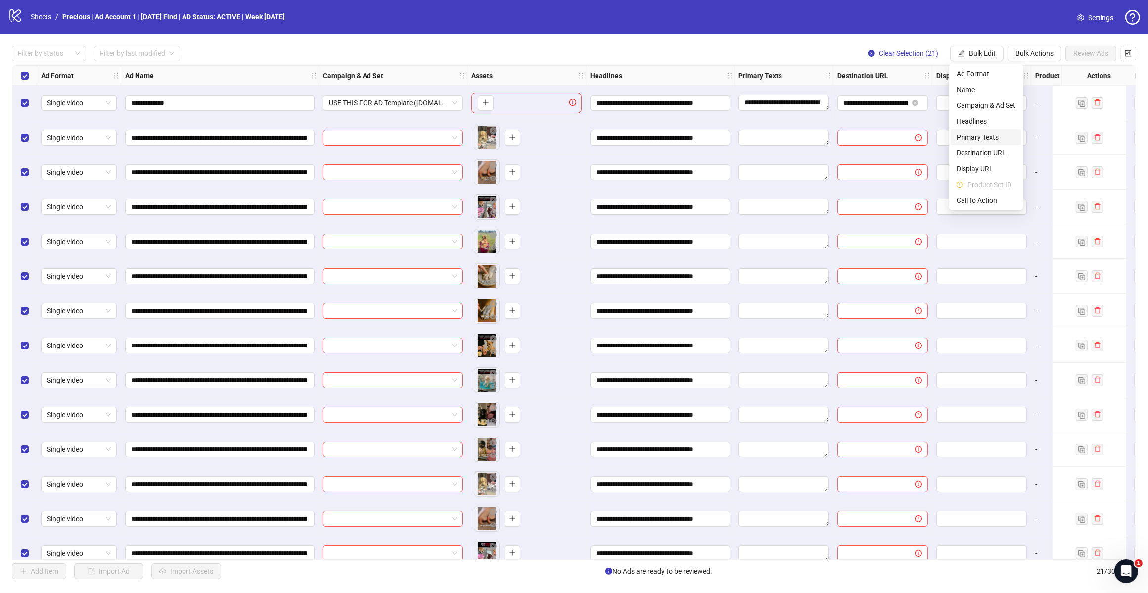
click at [984, 134] on span "Primary Texts" at bounding box center [986, 137] width 59 height 11
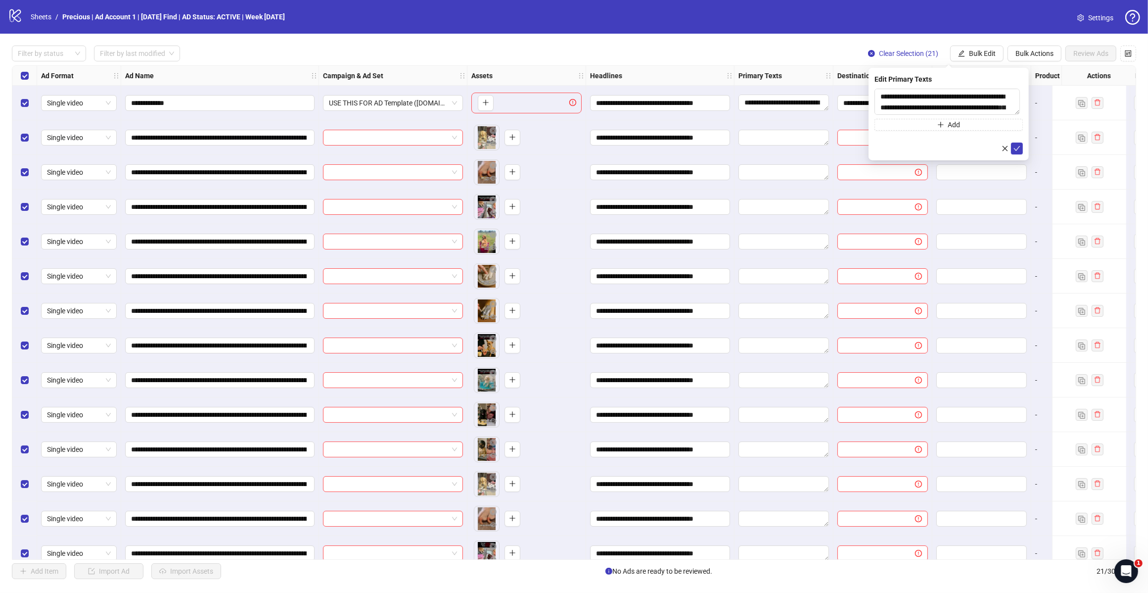
click at [1017, 149] on icon "check" at bounding box center [1017, 148] width 7 height 7
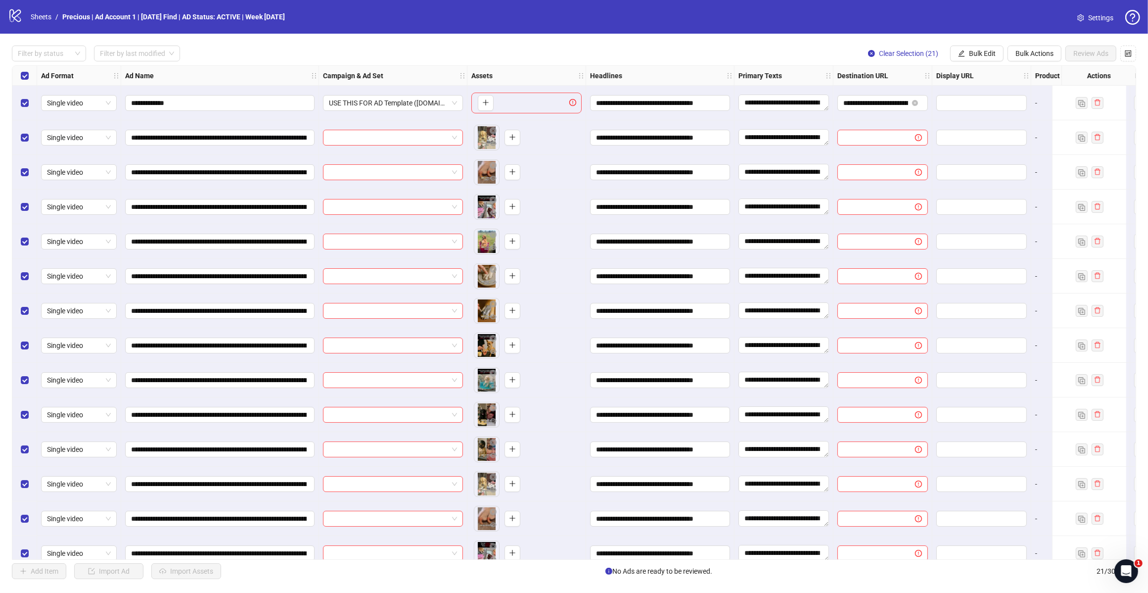
click at [981, 50] on span "Bulk Edit" at bounding box center [982, 53] width 27 height 8
click at [960, 37] on div "**********" at bounding box center [574, 312] width 1148 height 557
click at [982, 55] on span "Bulk Edit" at bounding box center [982, 53] width 27 height 8
click at [802, 43] on div "**********" at bounding box center [574, 312] width 1148 height 557
click at [978, 53] on span "Bulk Edit" at bounding box center [982, 53] width 27 height 8
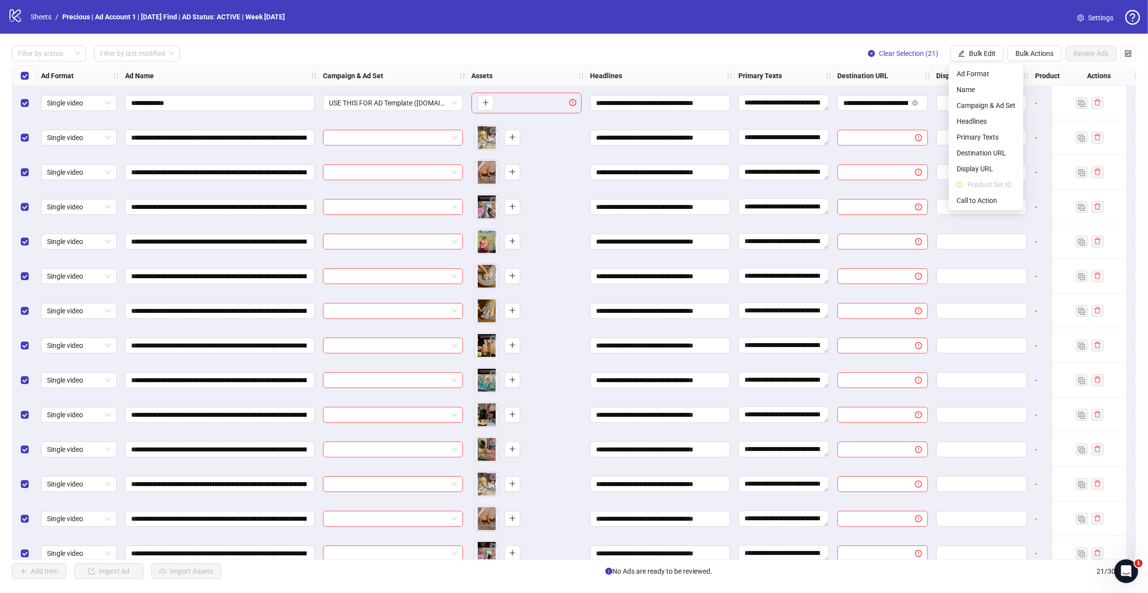
click at [970, 57] on span "Bulk Edit" at bounding box center [982, 53] width 27 height 8
click at [983, 161] on li "Display URL" at bounding box center [986, 169] width 71 height 16
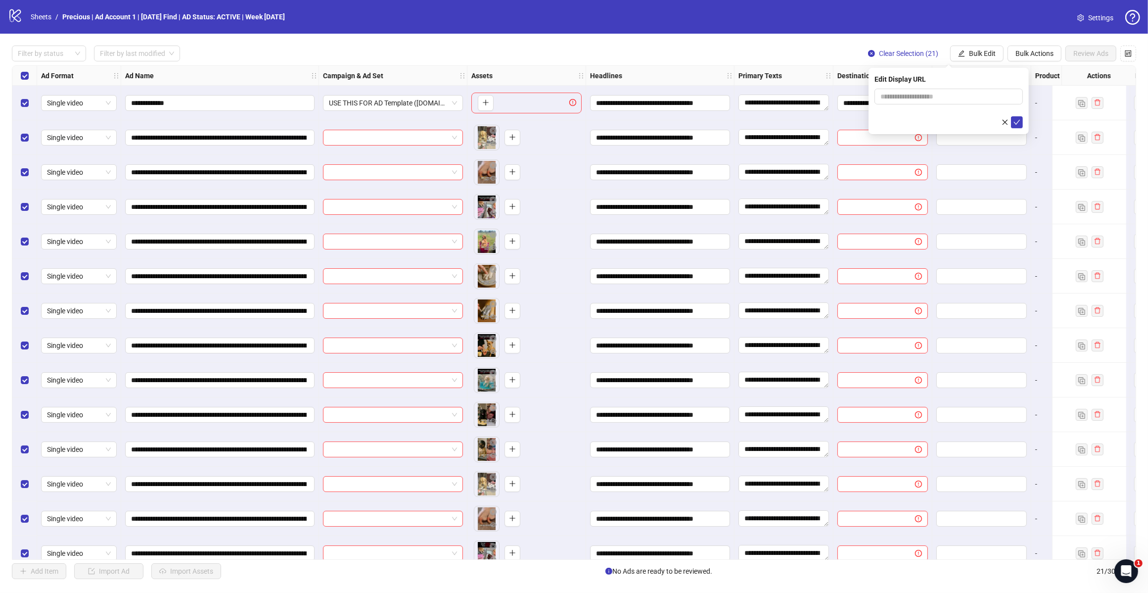
click at [1001, 121] on button "button" at bounding box center [1005, 122] width 12 height 12
click at [976, 51] on span "Bulk Edit" at bounding box center [982, 53] width 27 height 8
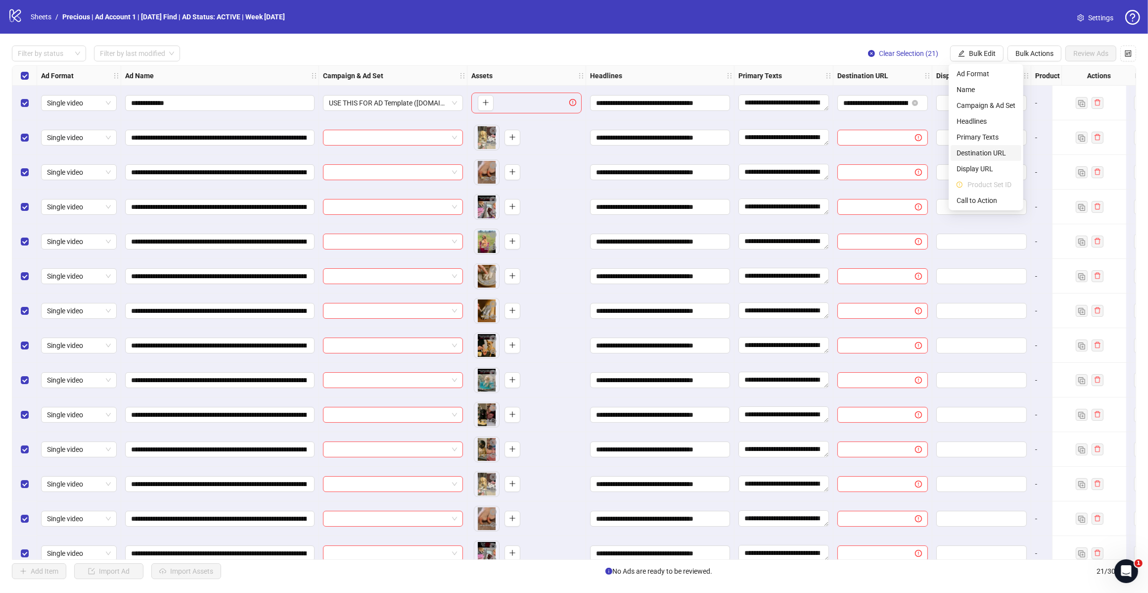
click at [977, 149] on span "Destination URL" at bounding box center [986, 152] width 59 height 11
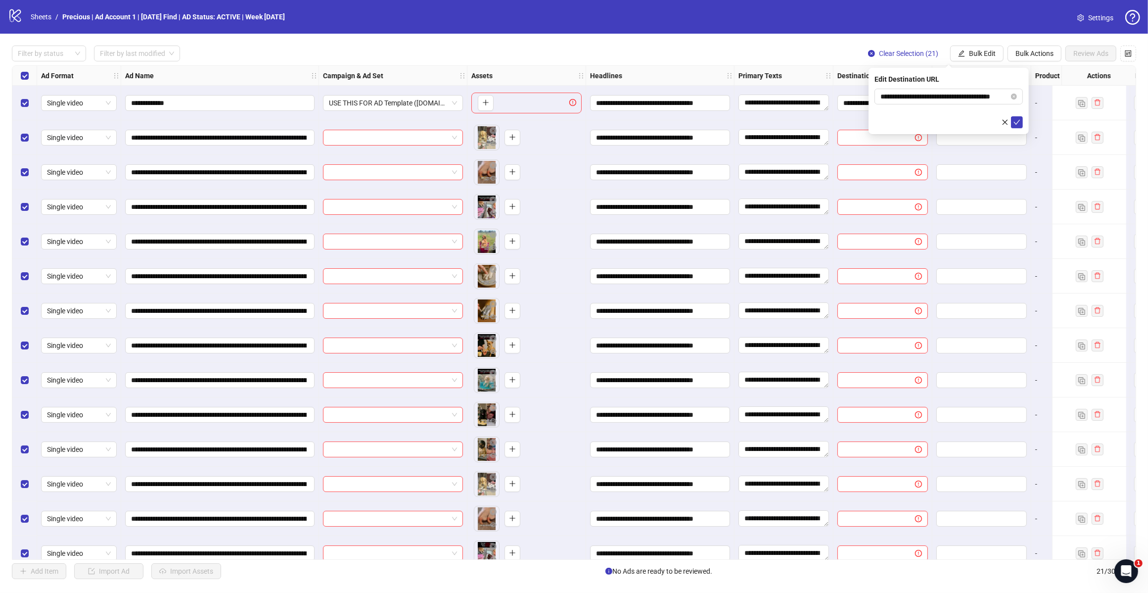
click at [1017, 124] on icon "check" at bounding box center [1017, 122] width 7 height 7
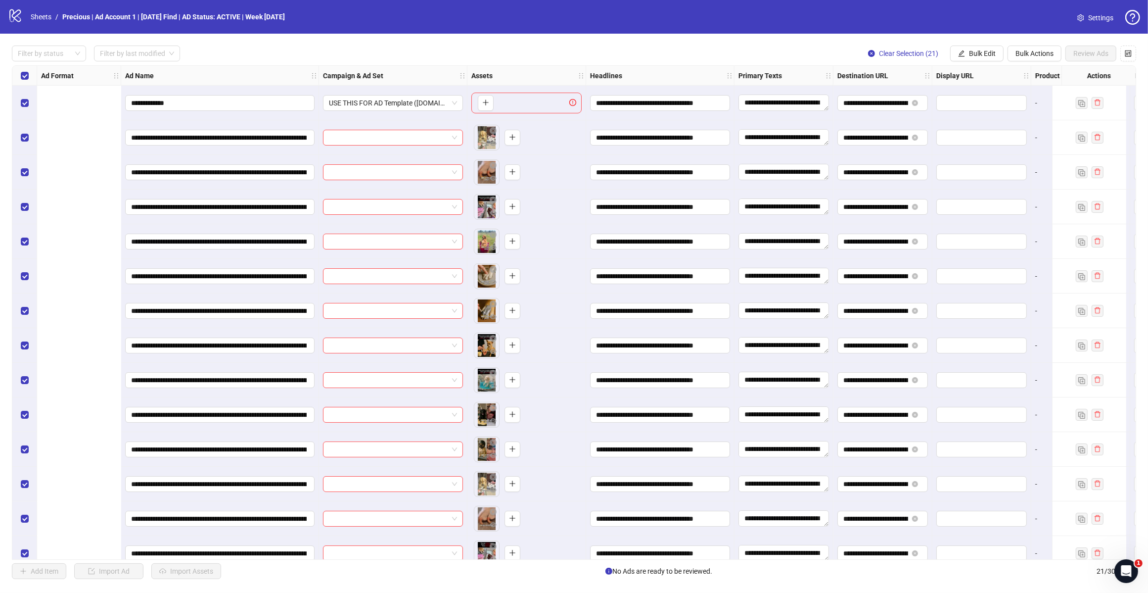
scroll to position [0, 355]
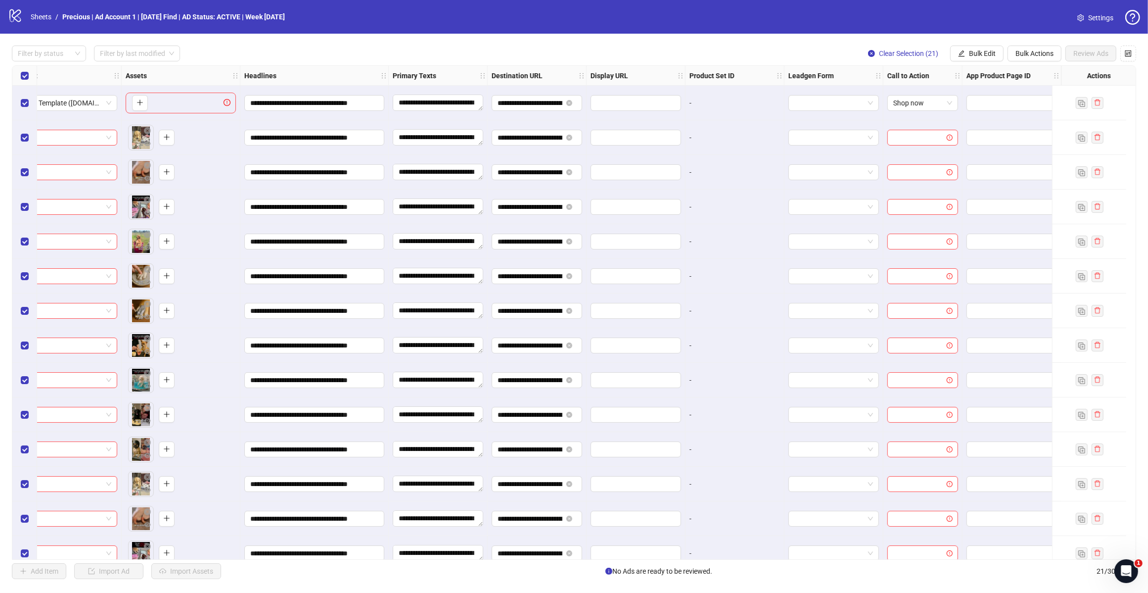
click at [988, 48] on button "Bulk Edit" at bounding box center [976, 54] width 53 height 16
click at [966, 200] on span "Call to Action" at bounding box center [986, 200] width 59 height 11
click at [1020, 123] on icon "check" at bounding box center [1017, 122] width 7 height 7
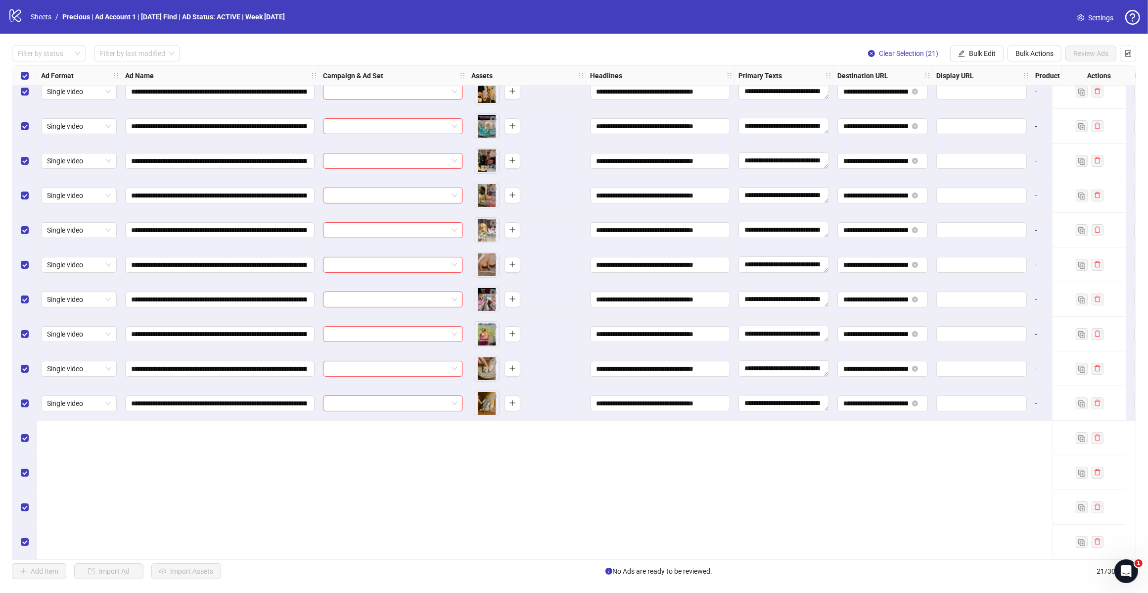
scroll to position [0, 0]
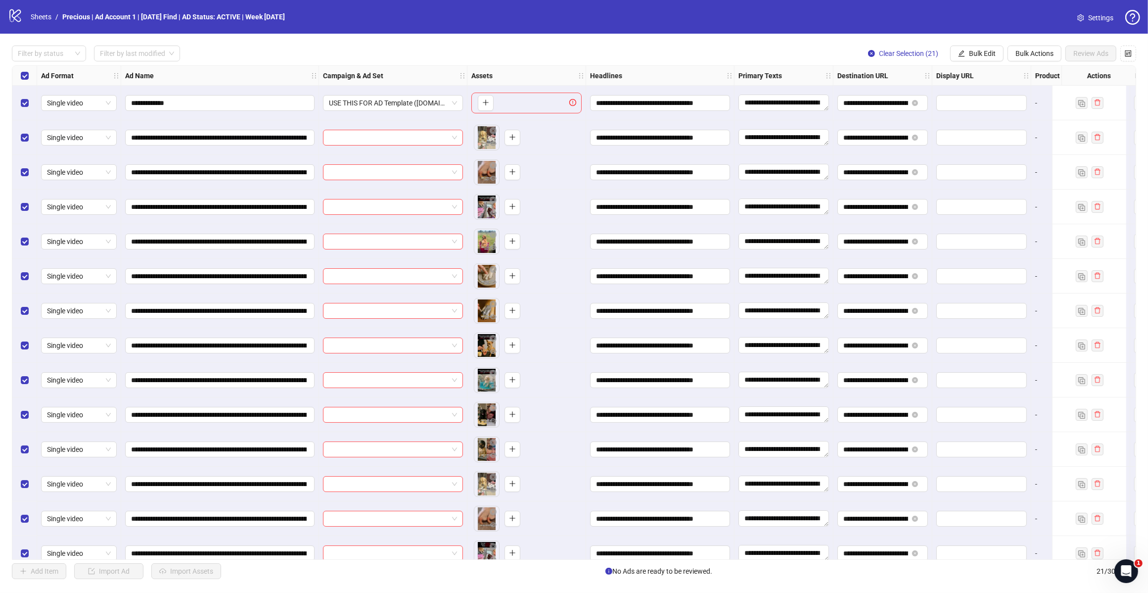
click at [974, 53] on span "Bulk Edit" at bounding box center [982, 53] width 27 height 8
click at [977, 120] on span "Headlines" at bounding box center [986, 121] width 59 height 11
click at [1005, 139] on icon "close" at bounding box center [1005, 138] width 7 height 7
click at [986, 52] on span "Bulk Edit" at bounding box center [982, 53] width 27 height 8
click at [975, 105] on span "Campaign & Ad Set" at bounding box center [986, 105] width 59 height 11
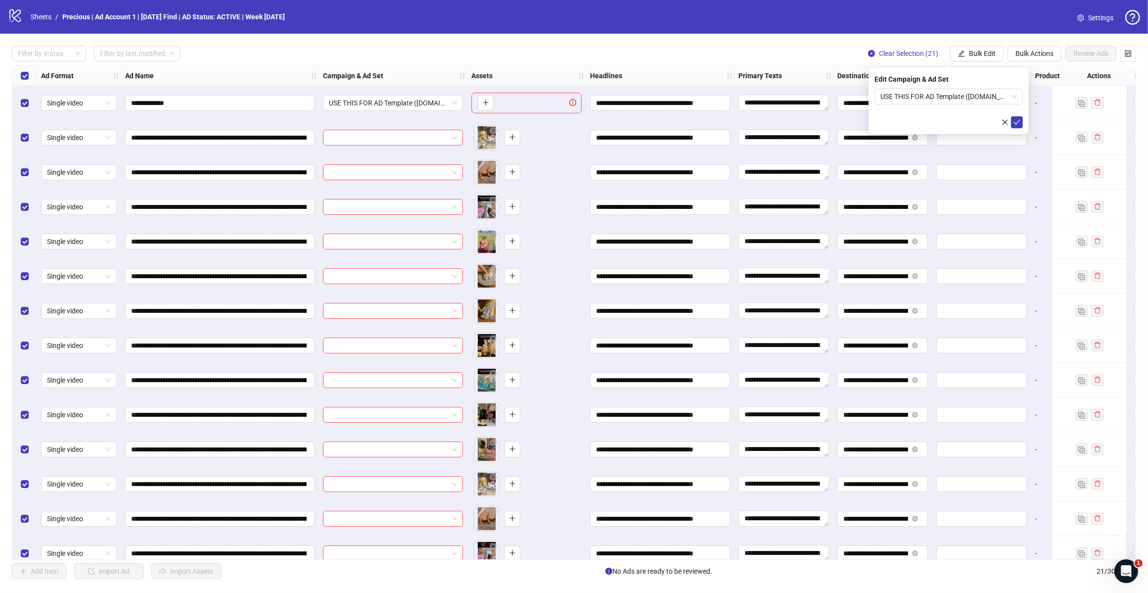
click at [1014, 98] on span "USE THIS FOR AD Template ([DOMAIN_NAME])" at bounding box center [949, 96] width 137 height 15
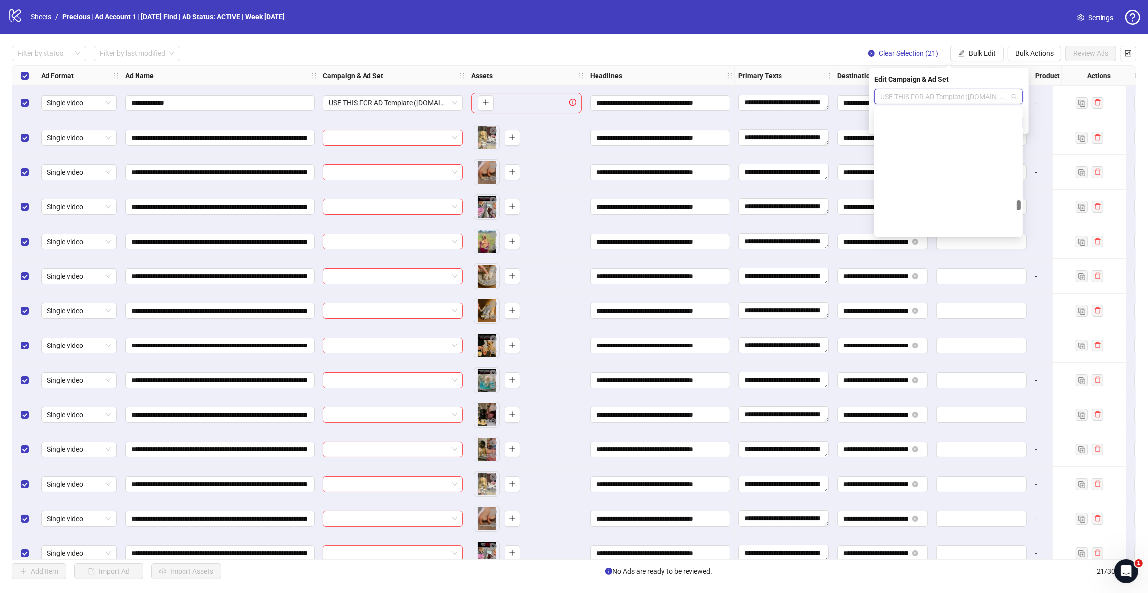
scroll to position [10786, 0]
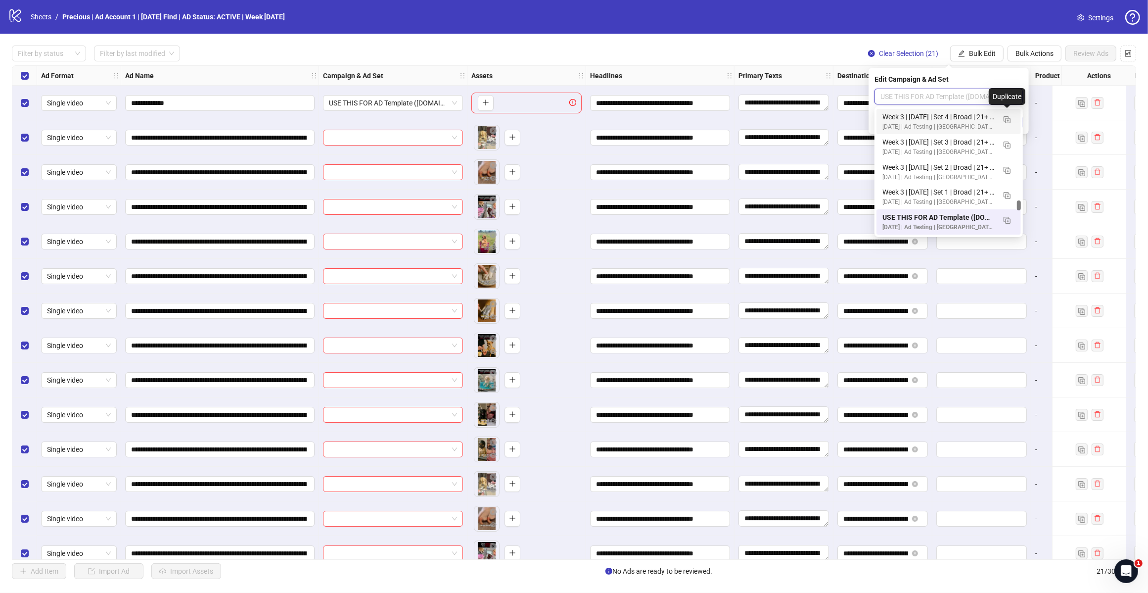
click at [1008, 119] on img "button" at bounding box center [1007, 119] width 7 height 7
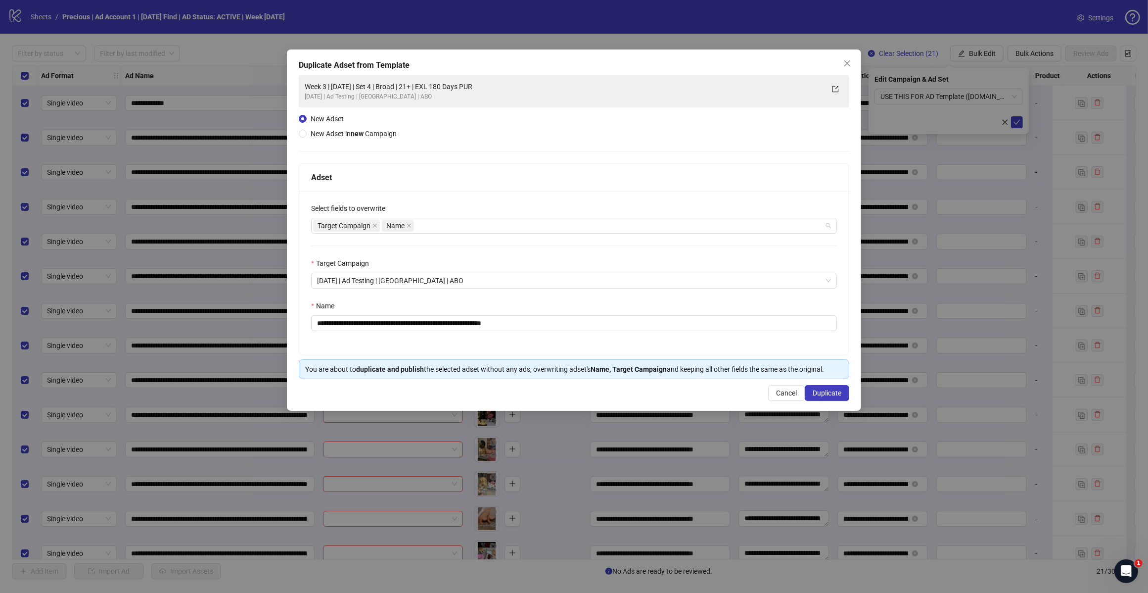
click at [461, 228] on div "Target Campaign Name" at bounding box center [569, 226] width 512 height 14
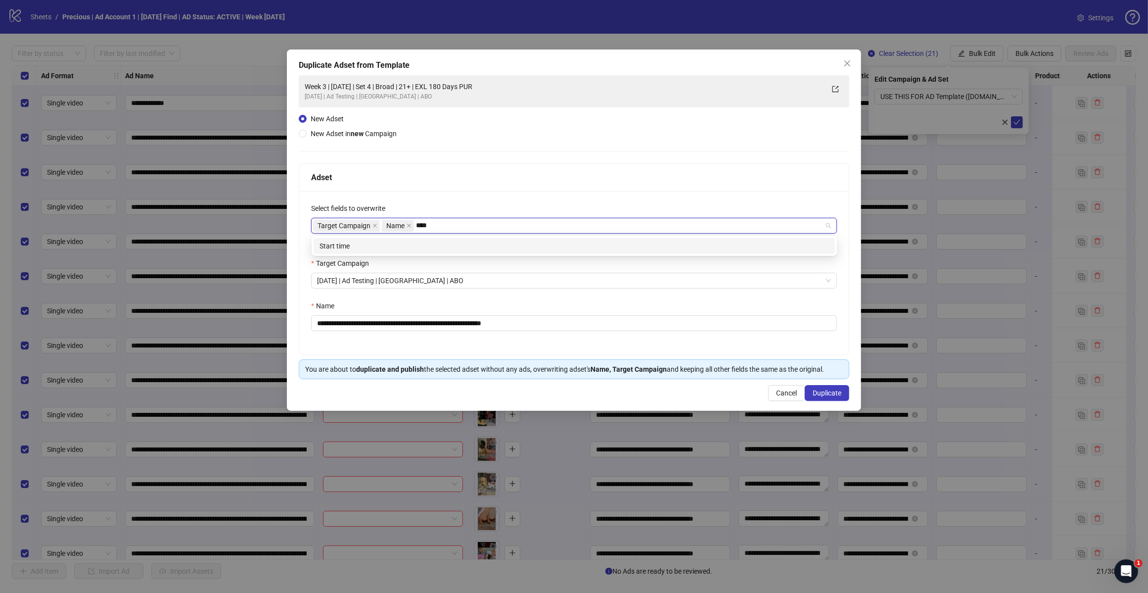
type input "*****"
click at [433, 246] on div "Start time" at bounding box center [575, 245] width 510 height 11
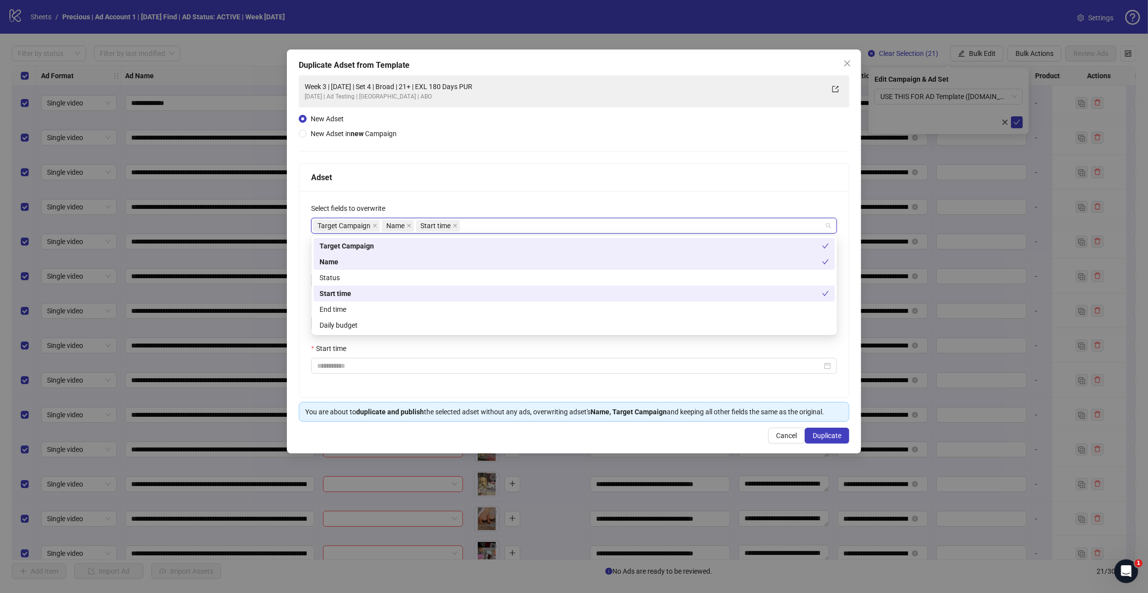
click at [480, 224] on div "Target Campaign Name Start time" at bounding box center [569, 226] width 512 height 14
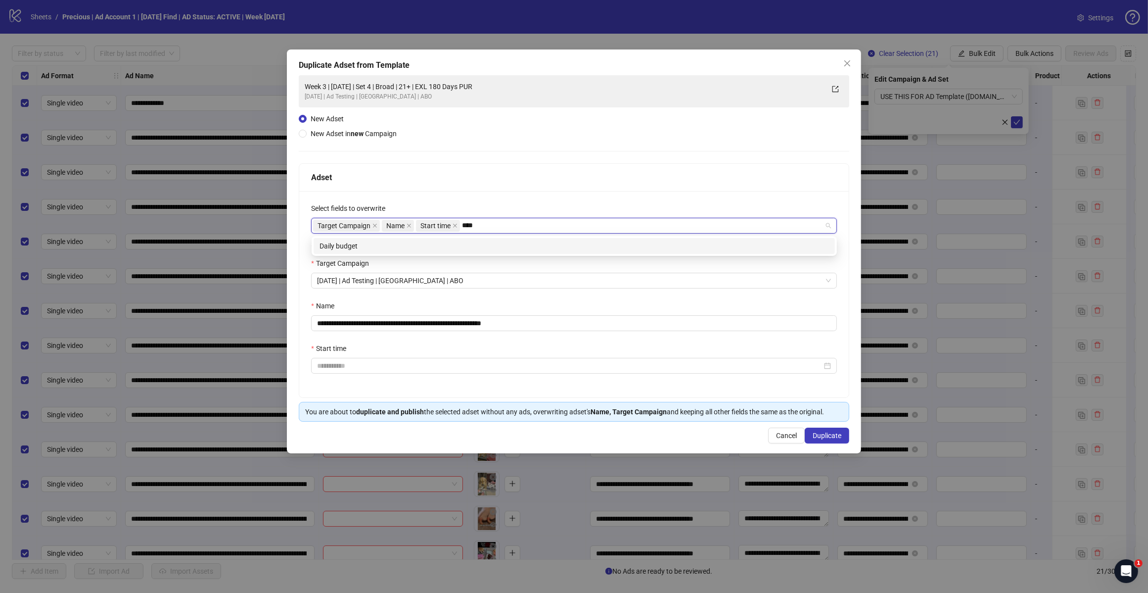
type input "*****"
click at [379, 246] on div "Daily budget" at bounding box center [575, 245] width 510 height 11
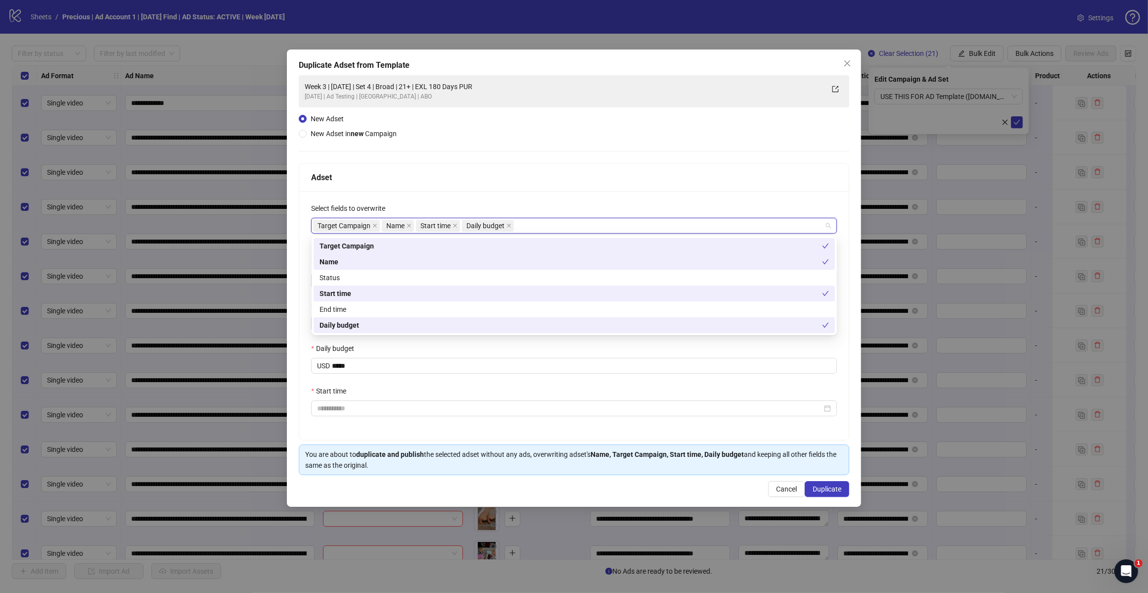
click at [483, 172] on div "Adset" at bounding box center [574, 177] width 526 height 12
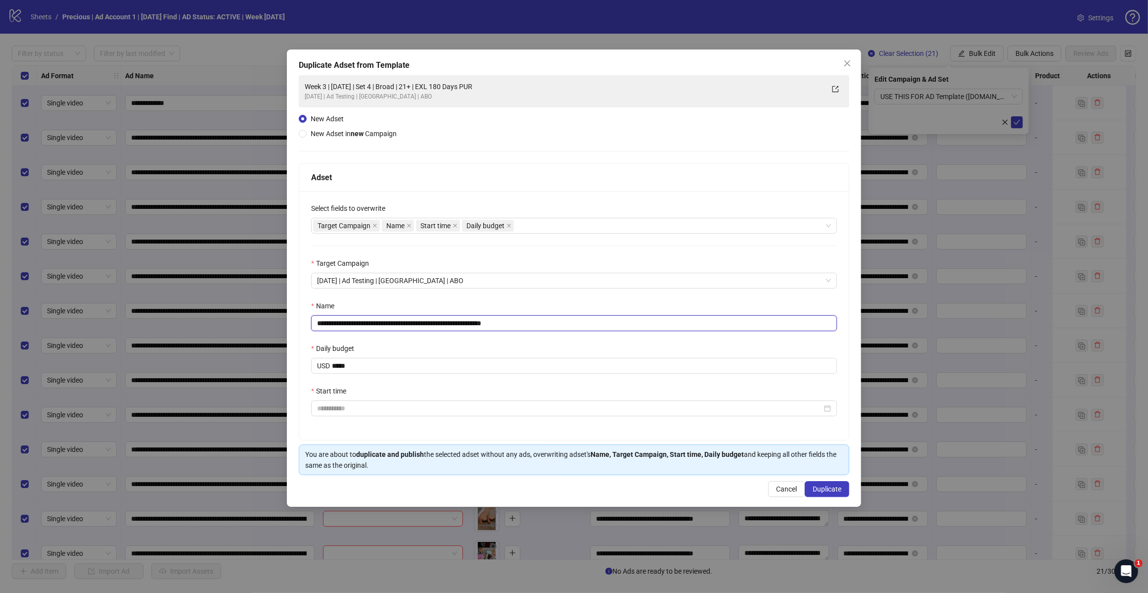
click at [532, 322] on input "**********" at bounding box center [574, 323] width 526 height 16
click at [358, 323] on input "**********" at bounding box center [574, 323] width 526 height 16
click at [392, 317] on input "**********" at bounding box center [574, 323] width 526 height 16
click at [395, 322] on input "**********" at bounding box center [574, 323] width 526 height 16
type input "**********"
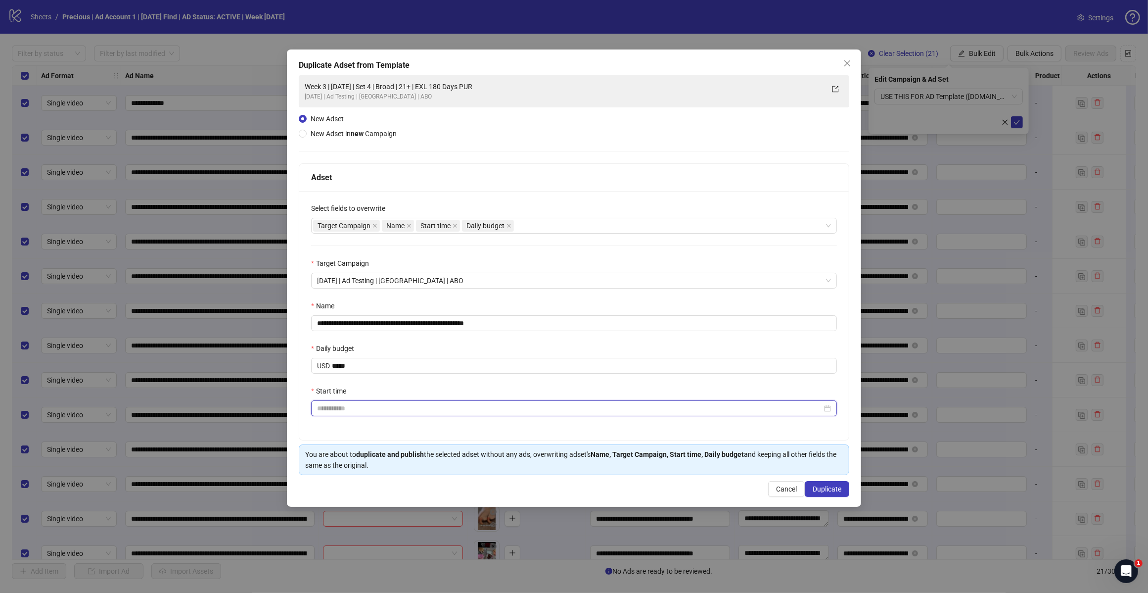
click at [345, 409] on input "Start time" at bounding box center [569, 408] width 505 height 11
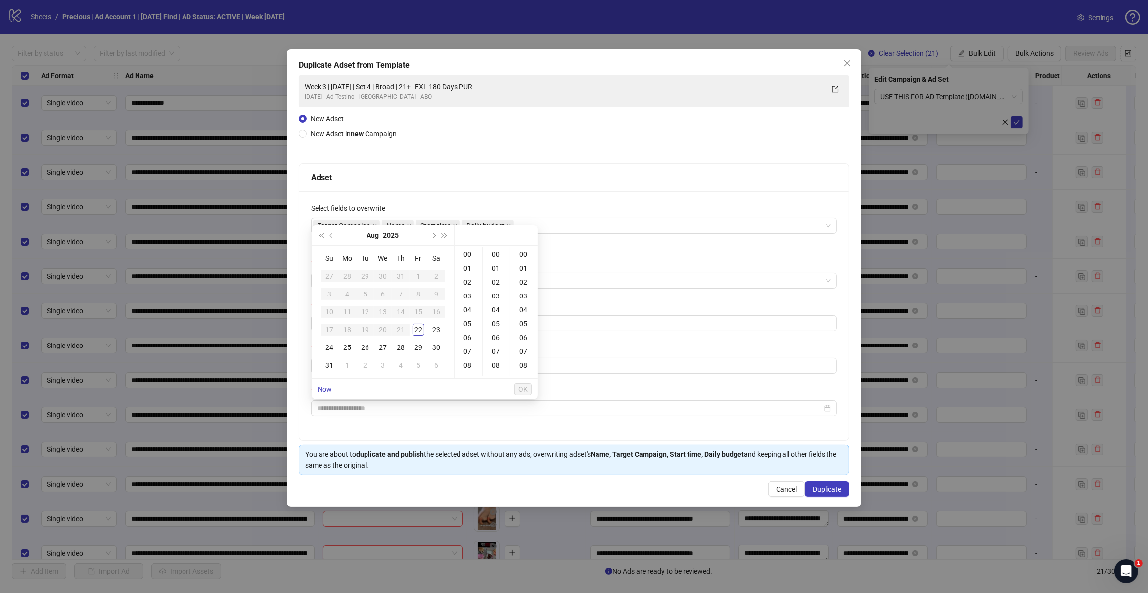
click at [331, 345] on div "24" at bounding box center [330, 347] width 12 height 12
click at [327, 348] on div "24" at bounding box center [330, 347] width 12 height 12
click at [523, 391] on span "OK" at bounding box center [523, 389] width 9 height 8
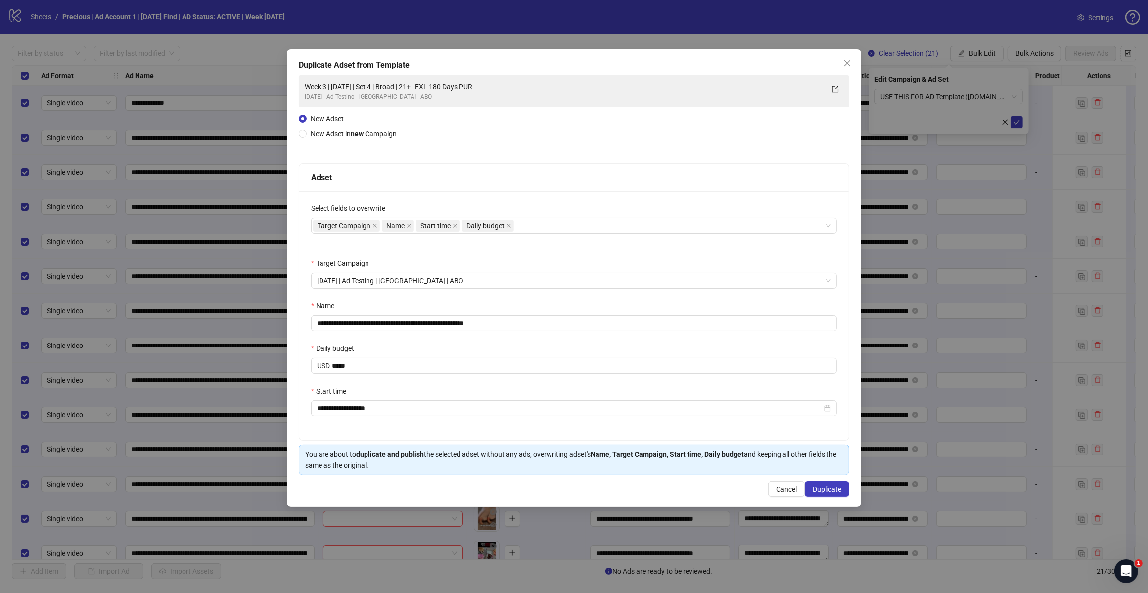
click at [525, 297] on div "**********" at bounding box center [574, 315] width 550 height 249
click at [489, 257] on div "**********" at bounding box center [574, 315] width 550 height 249
click at [521, 199] on div "**********" at bounding box center [574, 315] width 550 height 249
click at [360, 411] on input "**********" at bounding box center [569, 408] width 505 height 11
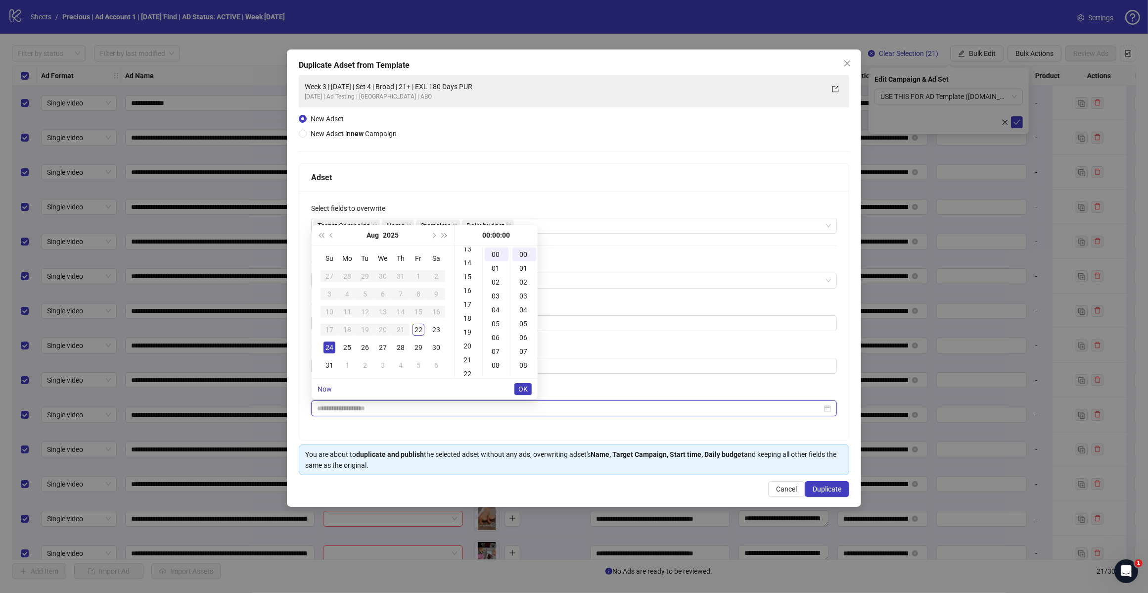
scroll to position [247, 0]
click at [469, 280] on div "20" at bounding box center [469, 284] width 24 height 14
click at [468, 312] on div "20" at bounding box center [469, 313] width 24 height 14
click at [496, 298] on div "30" at bounding box center [497, 299] width 24 height 14
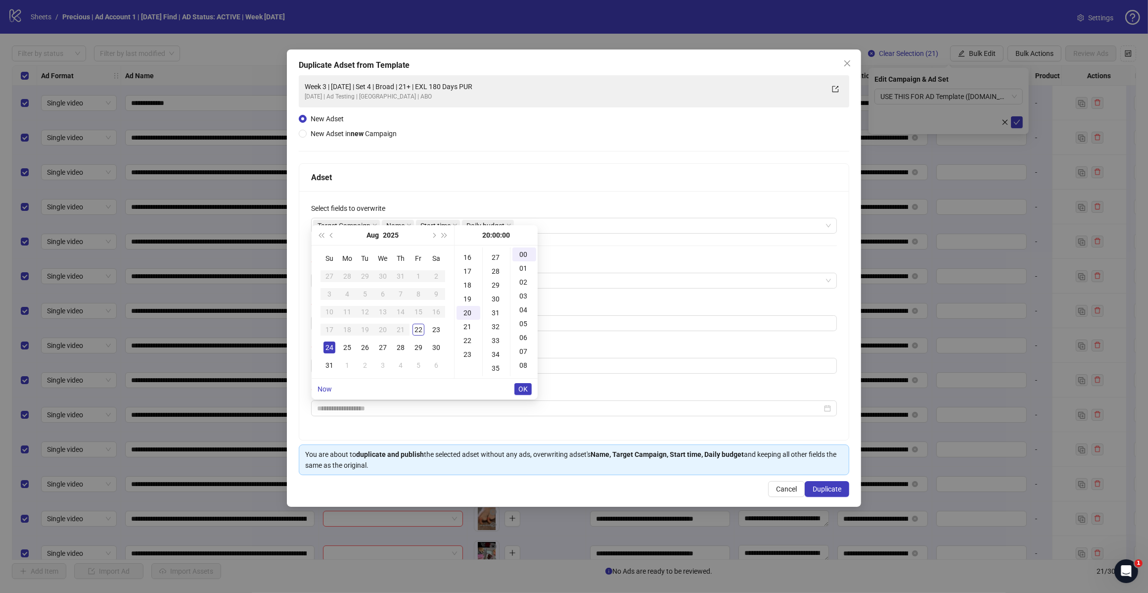
scroll to position [416, 0]
type input "**********"
click at [519, 386] on span "OK" at bounding box center [523, 389] width 9 height 8
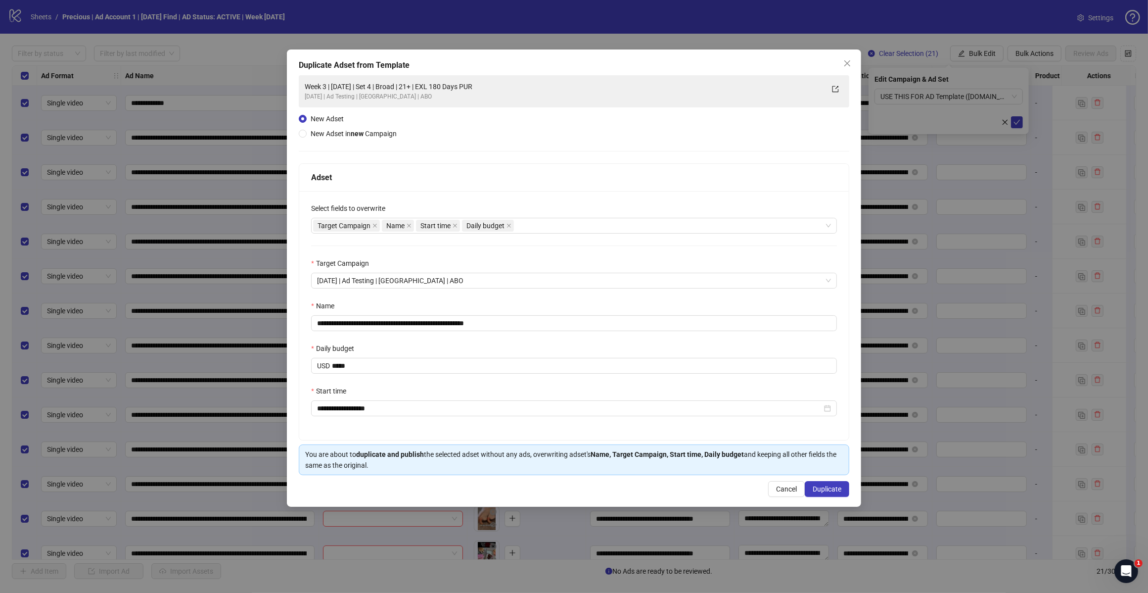
click at [492, 426] on div "**********" at bounding box center [574, 315] width 550 height 249
click at [542, 347] on div "Daily budget" at bounding box center [574, 350] width 526 height 15
click at [551, 302] on div "Name" at bounding box center [574, 307] width 526 height 15
click at [569, 251] on div "**********" at bounding box center [574, 315] width 550 height 249
click at [558, 206] on div "Select fields to overwrite" at bounding box center [574, 210] width 526 height 15
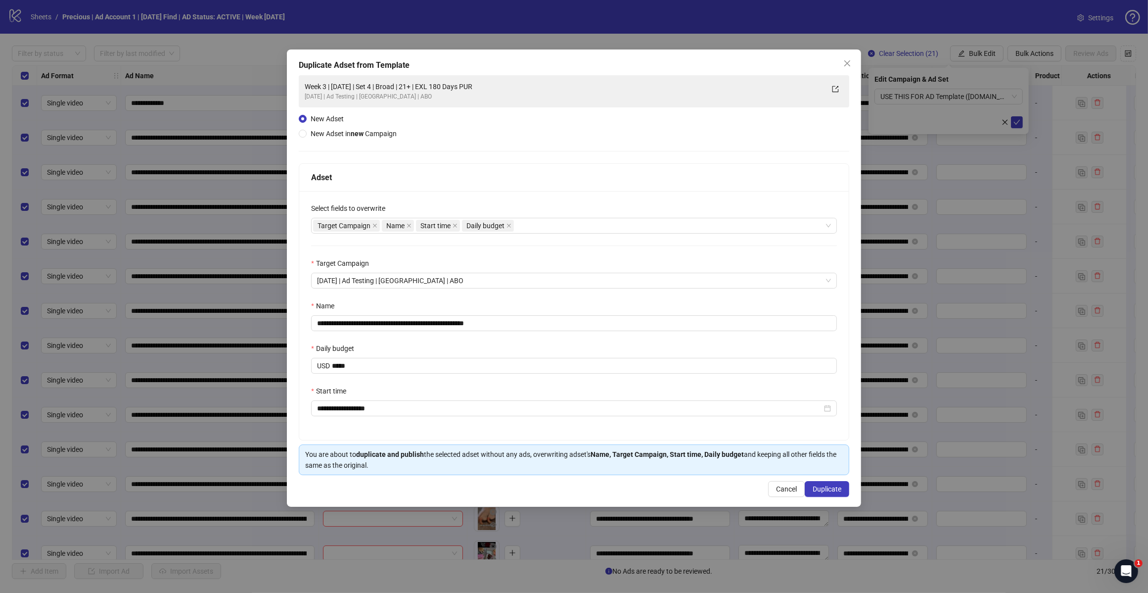
click at [558, 247] on div "**********" at bounding box center [574, 315] width 550 height 249
click at [535, 260] on div "Target Campaign" at bounding box center [574, 265] width 526 height 15
click at [393, 421] on div "**********" at bounding box center [574, 315] width 550 height 249
click at [519, 327] on input "**********" at bounding box center [574, 323] width 526 height 16
click at [520, 303] on div "Name" at bounding box center [574, 307] width 526 height 15
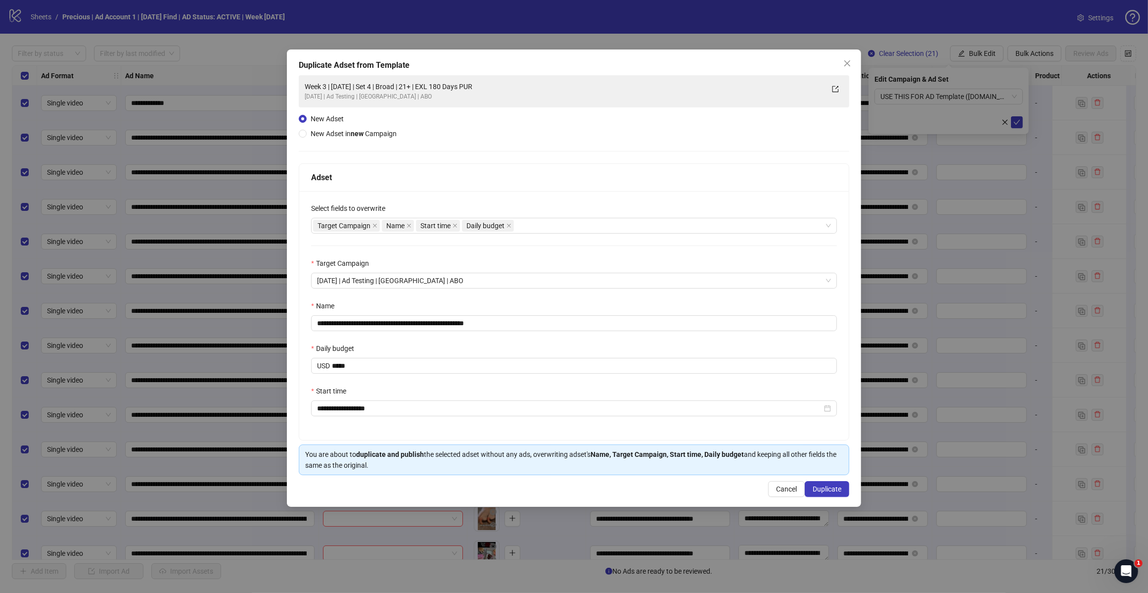
click at [550, 256] on div "**********" at bounding box center [574, 315] width 550 height 249
click at [577, 197] on div "**********" at bounding box center [574, 315] width 550 height 249
click at [817, 490] on span "Duplicate" at bounding box center [827, 489] width 29 height 8
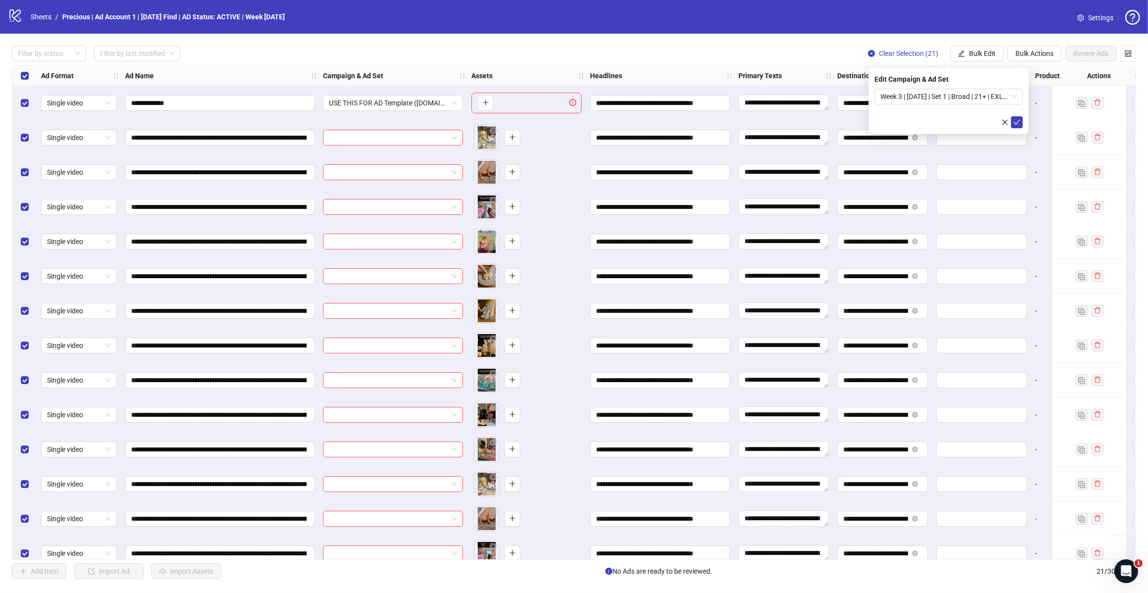
click at [955, 95] on span "Week 3 | [DATE] | Set 1 | Broad | 21+ | EXL 180 Days PUR" at bounding box center [949, 96] width 137 height 15
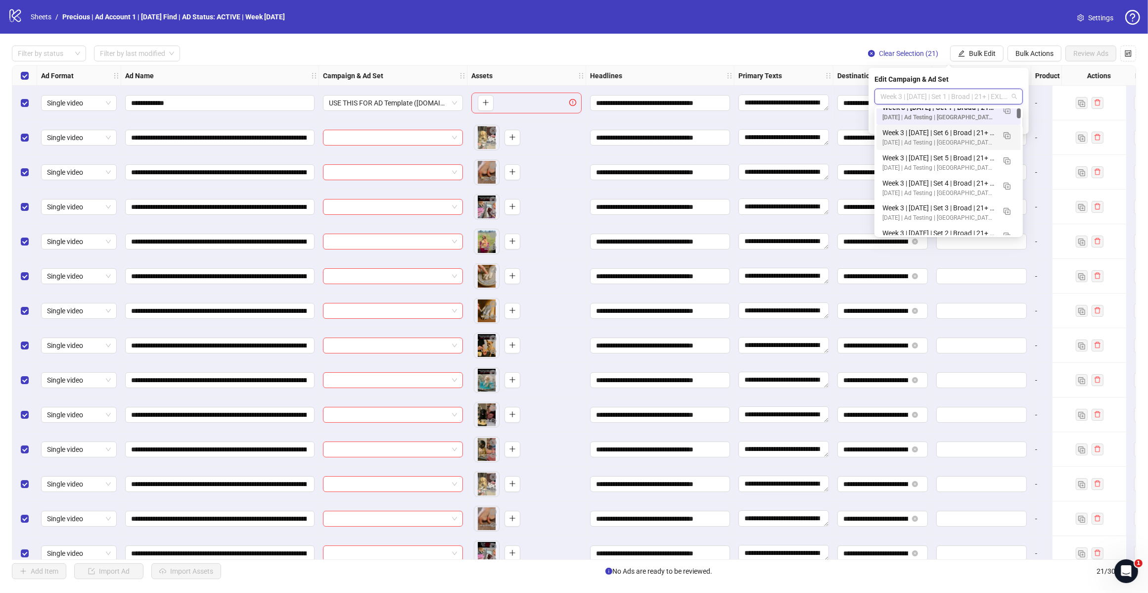
scroll to position [0, 0]
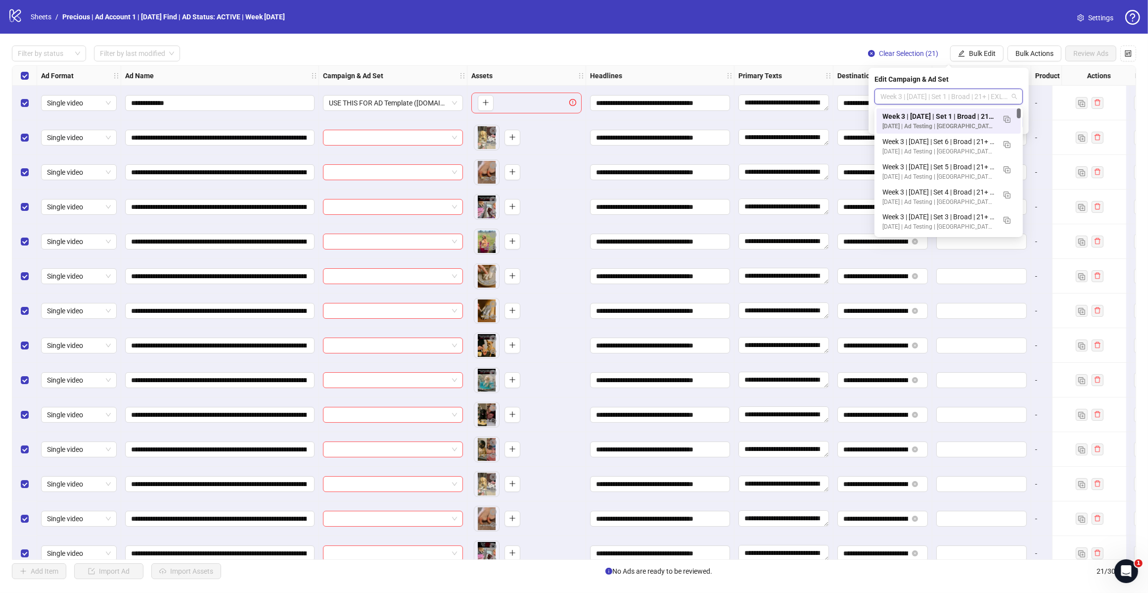
click at [1005, 117] on img "button" at bounding box center [1007, 119] width 7 height 7
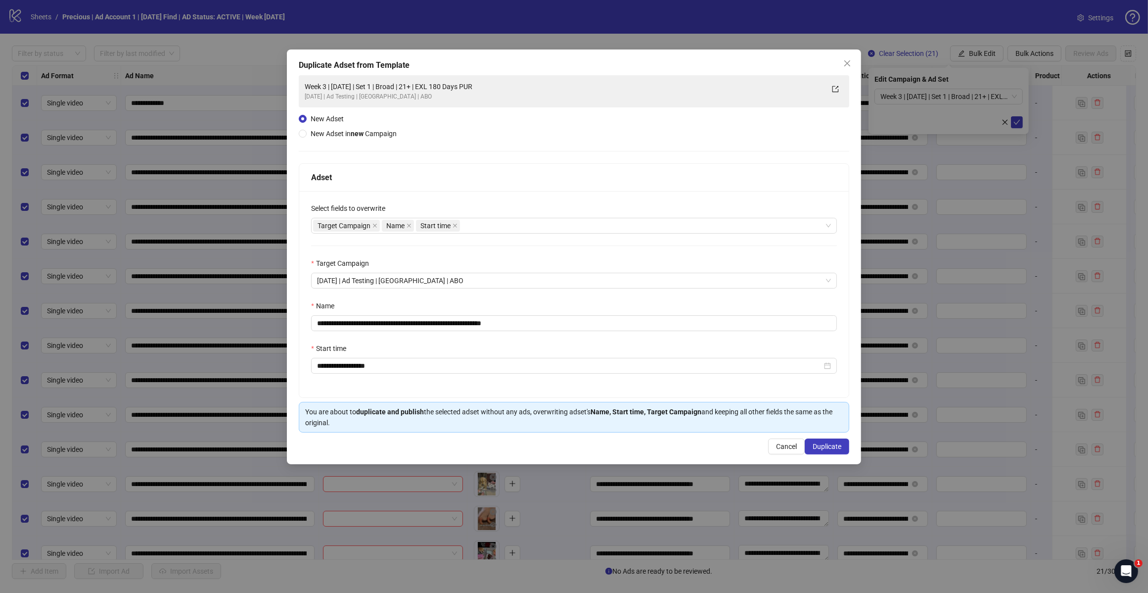
click at [483, 226] on div "Target Campaign Name Start time" at bounding box center [569, 226] width 512 height 14
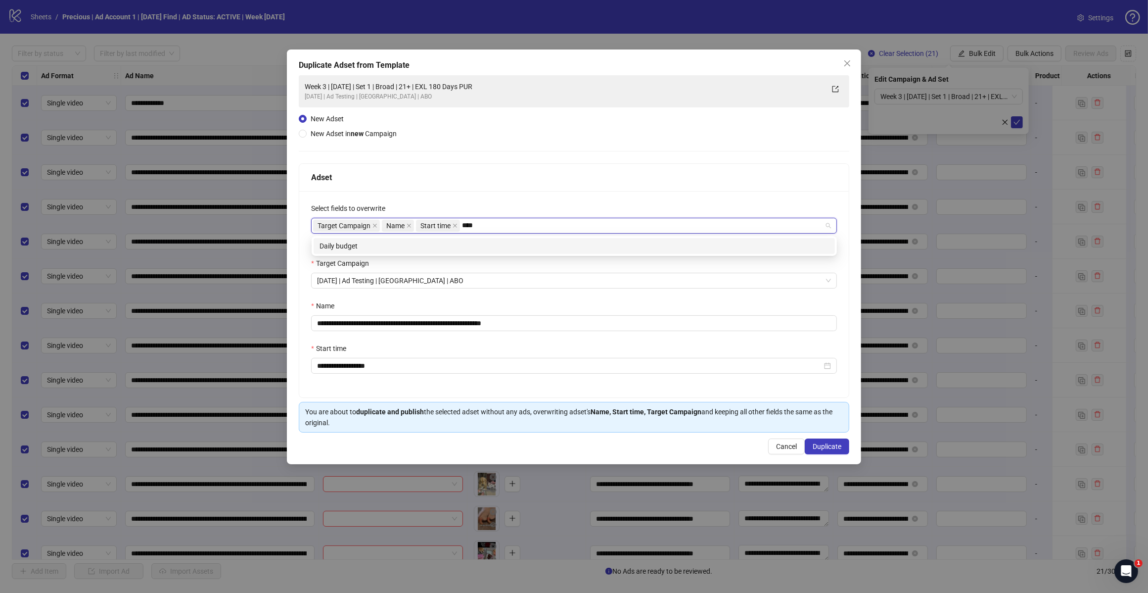
type input "*****"
click at [474, 238] on div "Daily budget" at bounding box center [574, 246] width 521 height 16
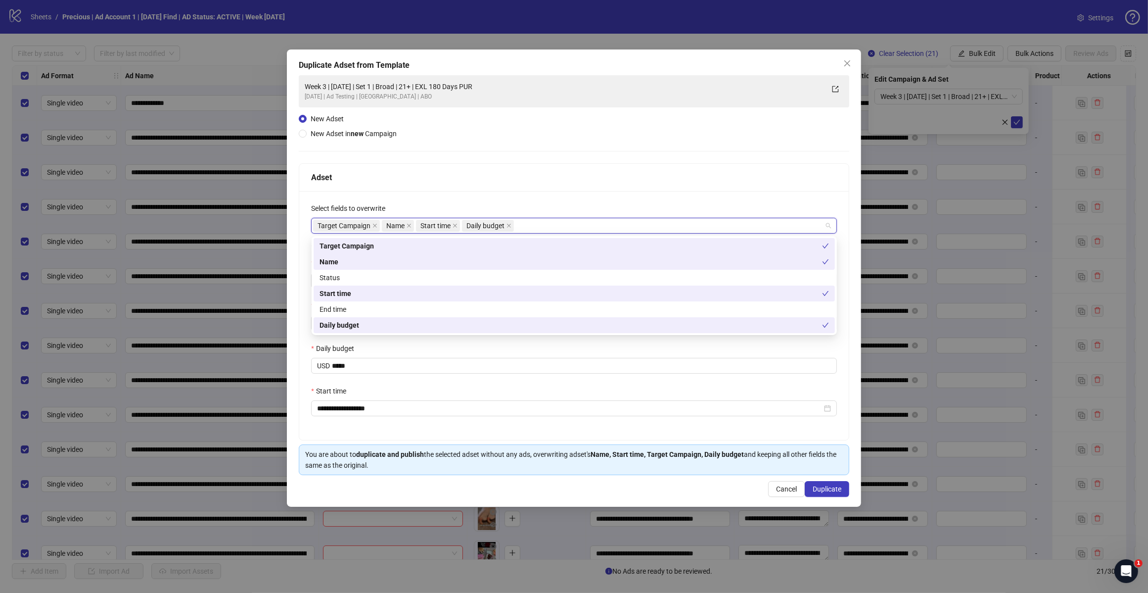
click at [565, 207] on div "Select fields to overwrite" at bounding box center [574, 210] width 526 height 15
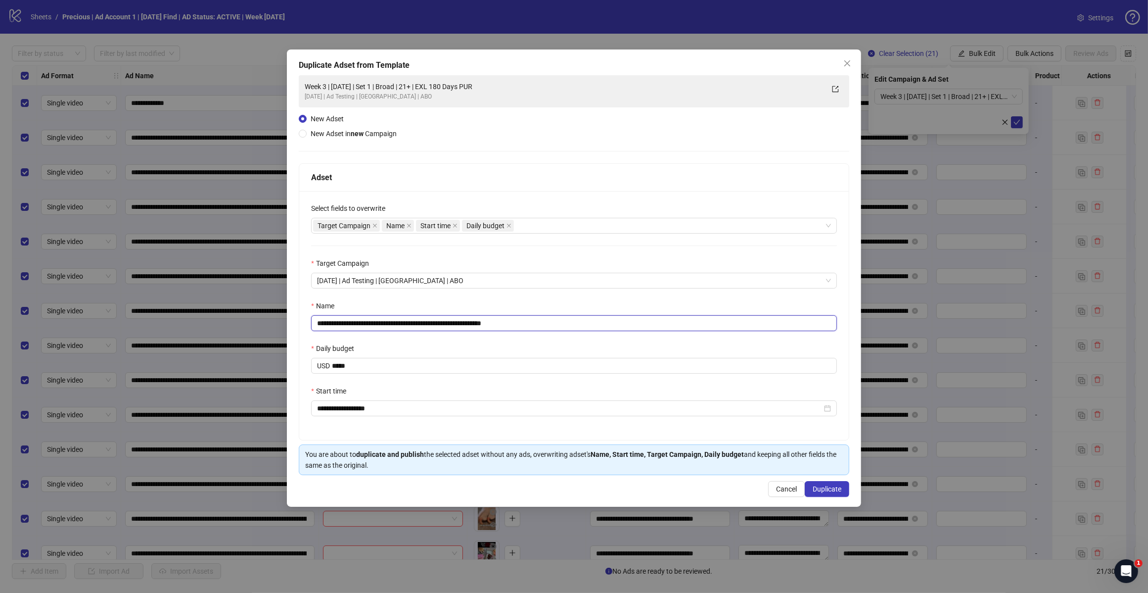
click at [546, 317] on input "**********" at bounding box center [574, 323] width 526 height 16
click at [394, 320] on input "**********" at bounding box center [574, 323] width 526 height 16
type input "**********"
click at [495, 350] on div "Daily budget" at bounding box center [574, 350] width 526 height 15
click at [828, 490] on span "Duplicate" at bounding box center [827, 489] width 29 height 8
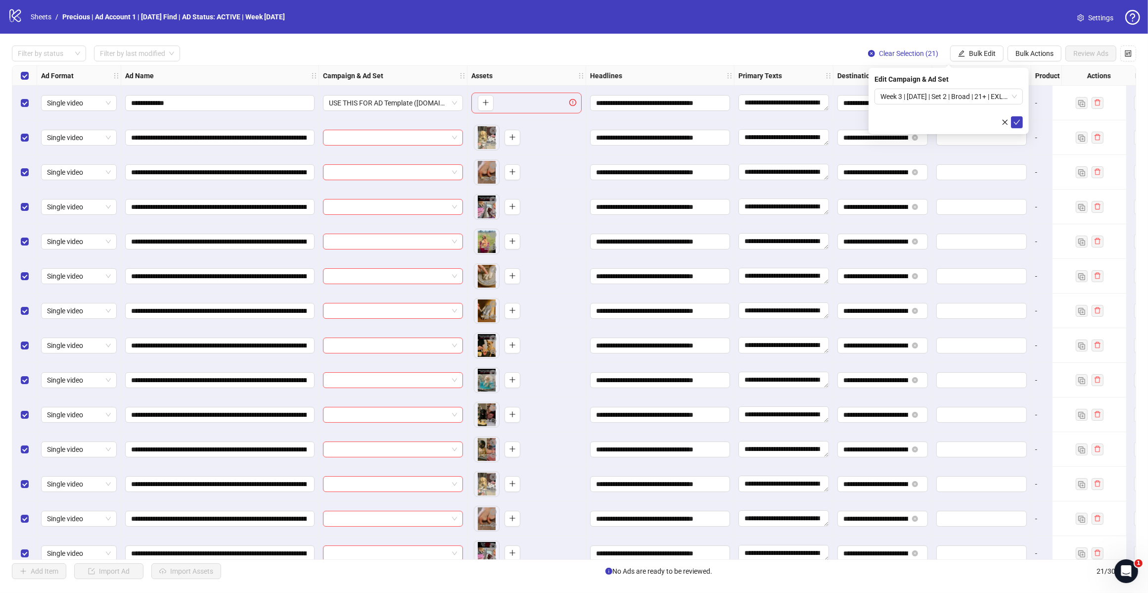
click at [1015, 94] on span "Week 3 | [DATE] | Set 2 | Broad | 21+ | EXL 180 Days PUR" at bounding box center [949, 96] width 137 height 15
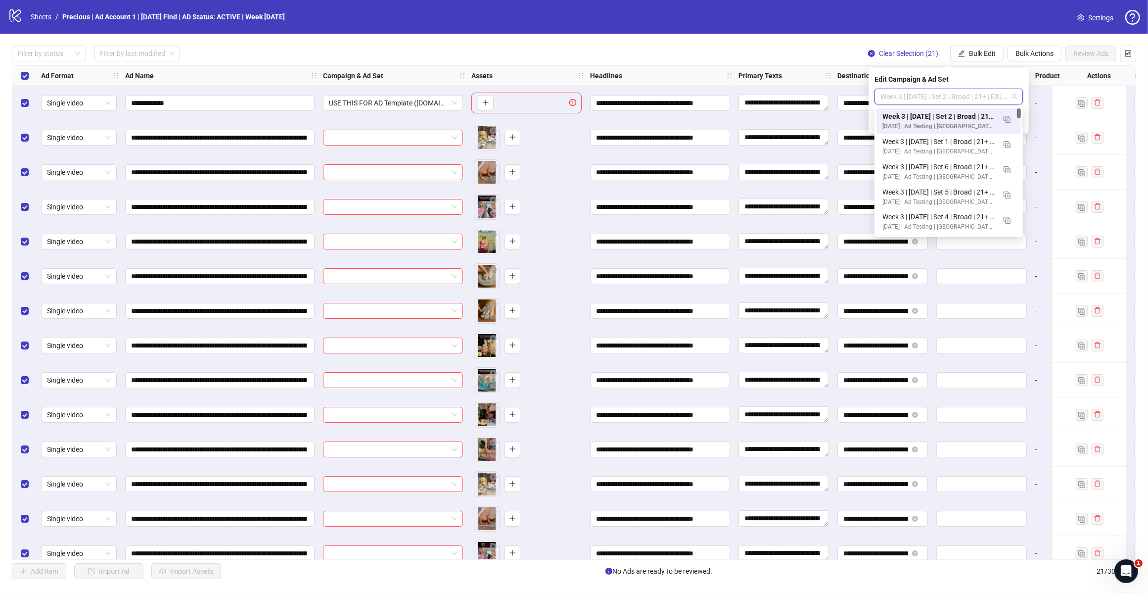
click at [1007, 117] on img "button" at bounding box center [1007, 119] width 7 height 7
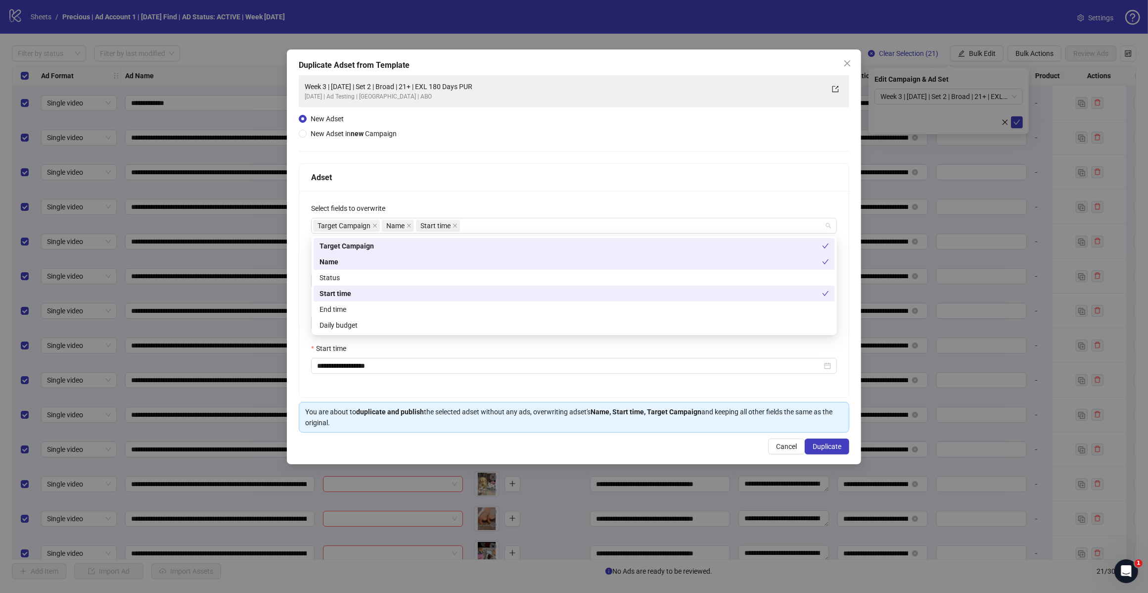
click at [547, 232] on div "Target Campaign Name Start time" at bounding box center [569, 226] width 512 height 14
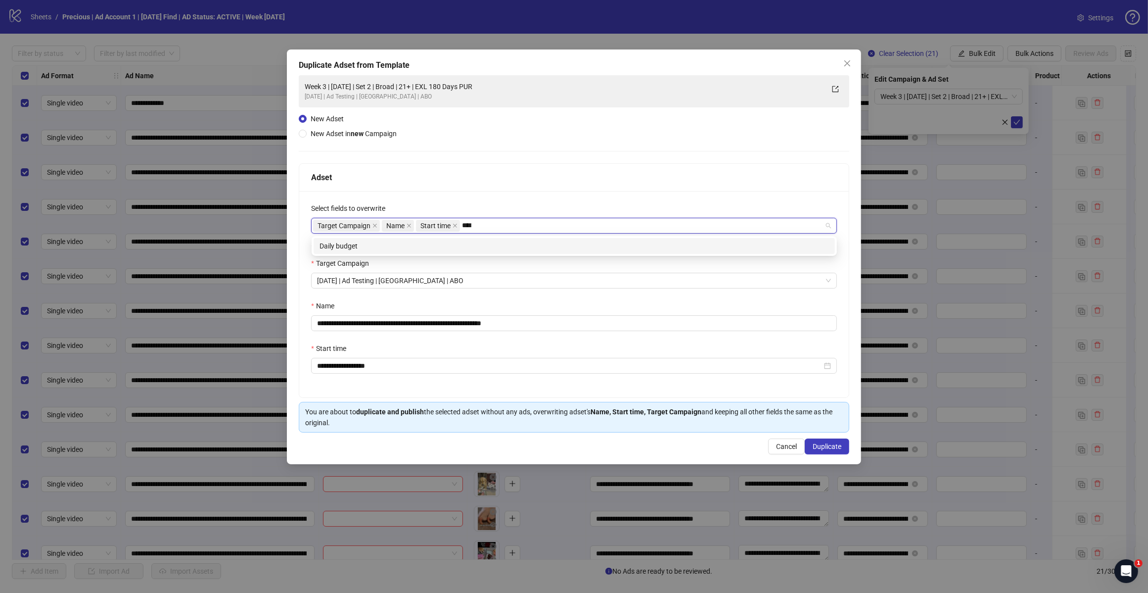
type input "*****"
click at [513, 243] on div "Daily budget" at bounding box center [575, 245] width 510 height 11
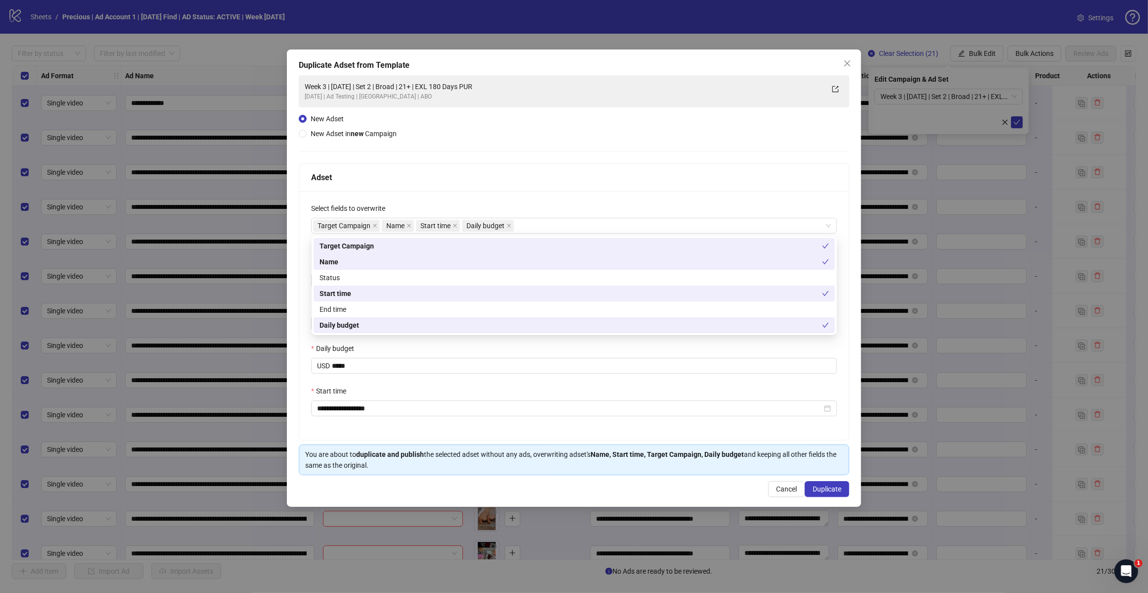
click at [527, 189] on div "Adset" at bounding box center [574, 178] width 550 height 28
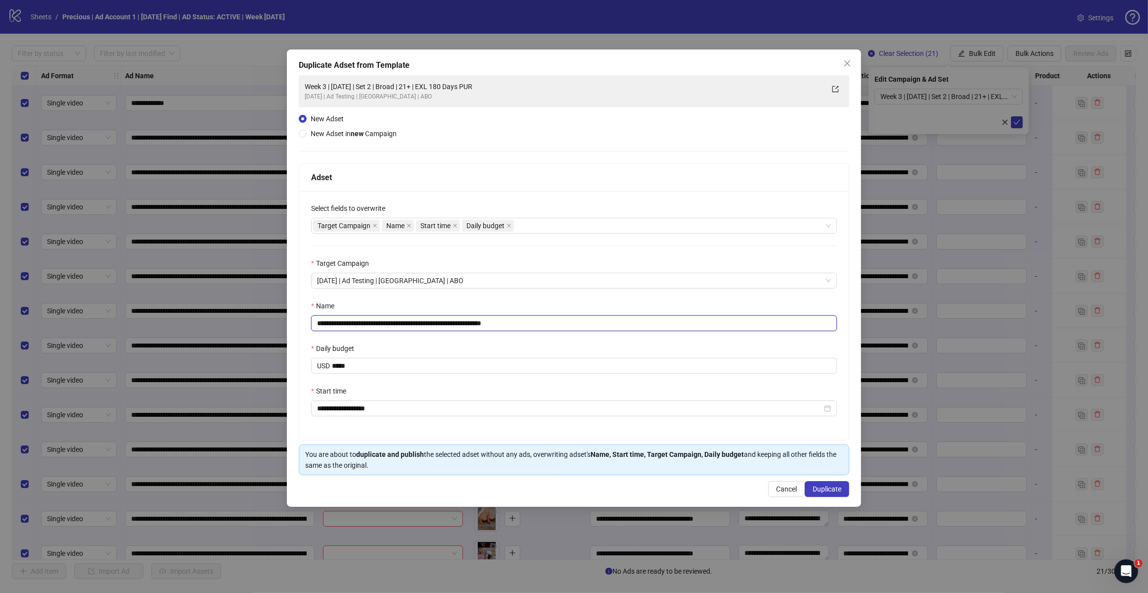
click at [557, 325] on input "**********" at bounding box center [574, 323] width 526 height 16
click at [396, 327] on input "**********" at bounding box center [574, 323] width 526 height 16
type input "**********"
click at [838, 485] on button "Duplicate" at bounding box center [827, 489] width 45 height 16
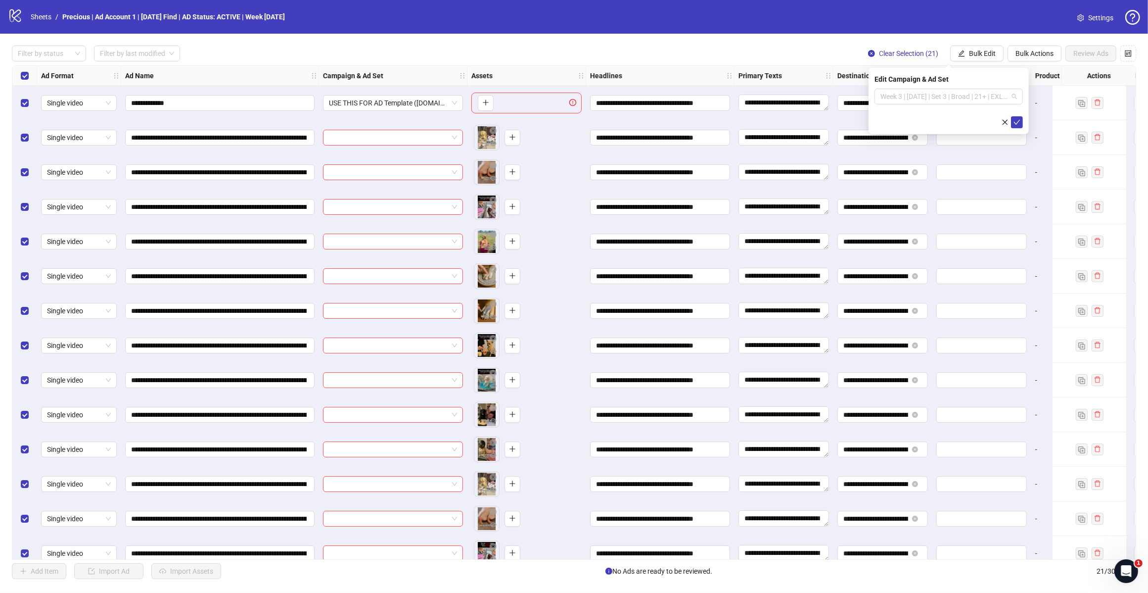
click at [1003, 96] on span "Week 3 | [DATE] | Set 3 | Broad | 21+ | EXL 180 Days PUR" at bounding box center [949, 96] width 137 height 15
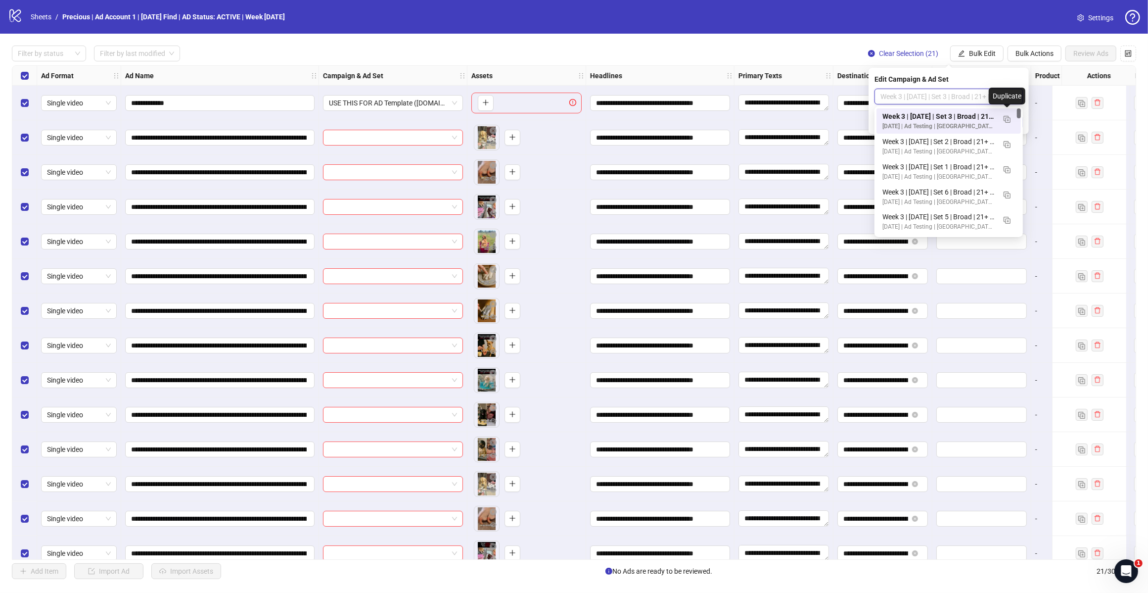
click at [1007, 120] on img "button" at bounding box center [1007, 119] width 7 height 7
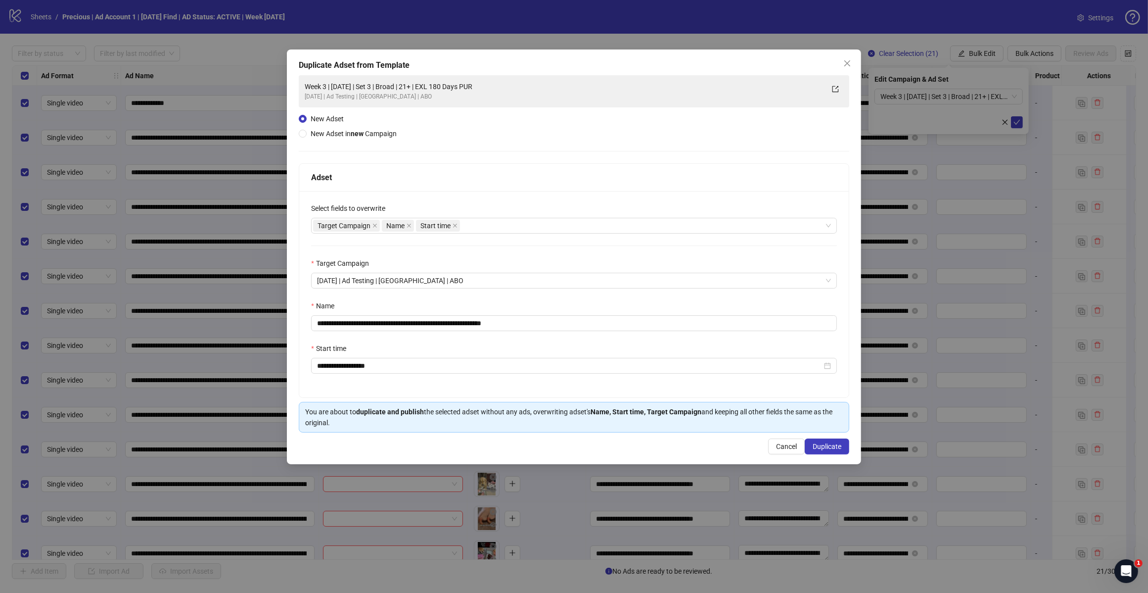
click at [475, 228] on div "Target Campaign Name Start time" at bounding box center [569, 226] width 512 height 14
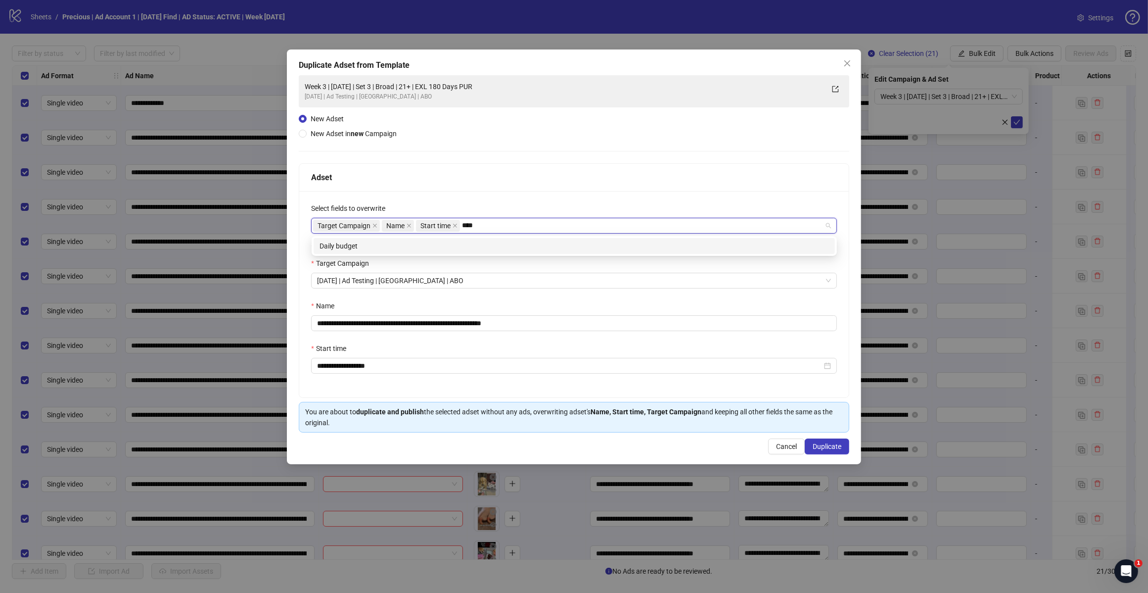
type input "*****"
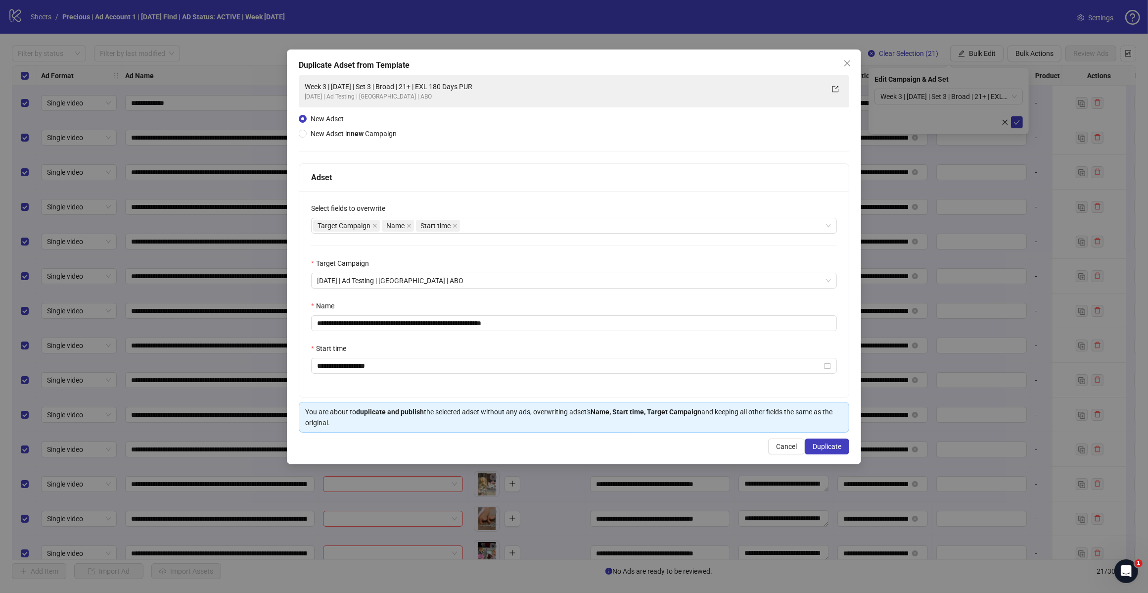
click at [383, 235] on div "**********" at bounding box center [574, 294] width 550 height 206
click at [455, 308] on div "Name" at bounding box center [574, 307] width 526 height 15
click at [337, 325] on input "**********" at bounding box center [574, 323] width 526 height 16
click at [532, 323] on input "**********" at bounding box center [574, 323] width 526 height 16
click at [397, 325] on input "**********" at bounding box center [574, 323] width 526 height 16
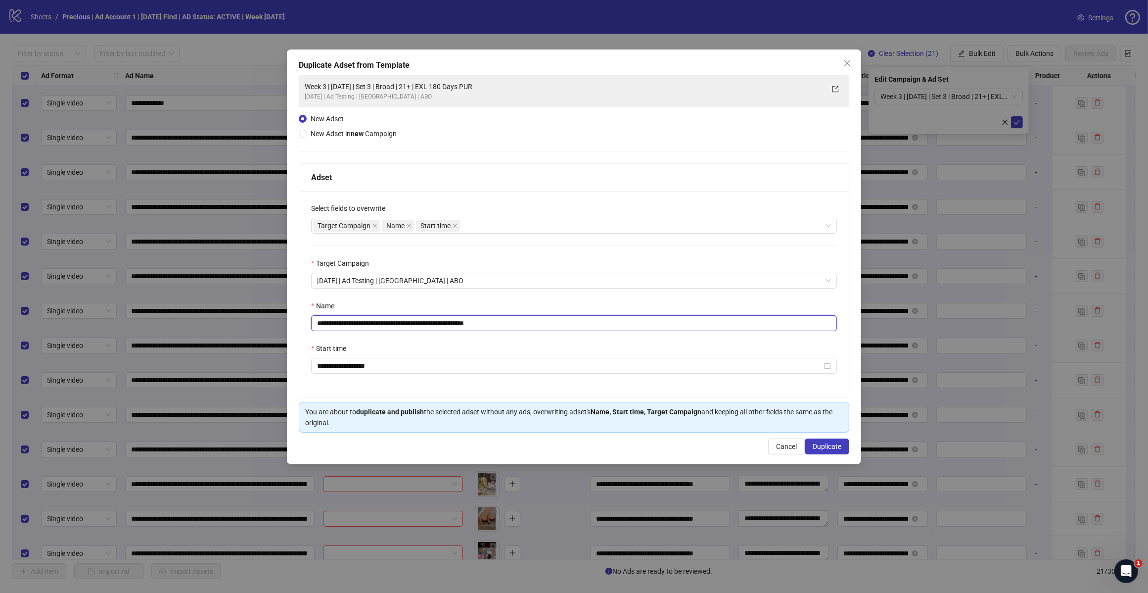
type input "**********"
click at [808, 448] on button "Duplicate" at bounding box center [827, 446] width 45 height 16
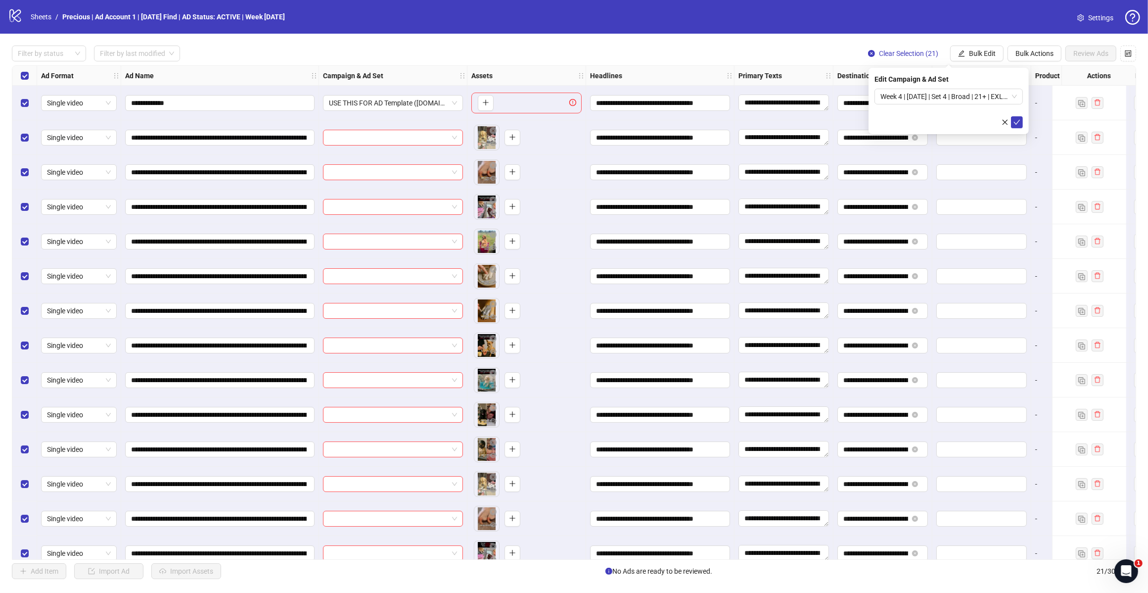
click at [975, 52] on span "Bulk Edit" at bounding box center [982, 53] width 27 height 8
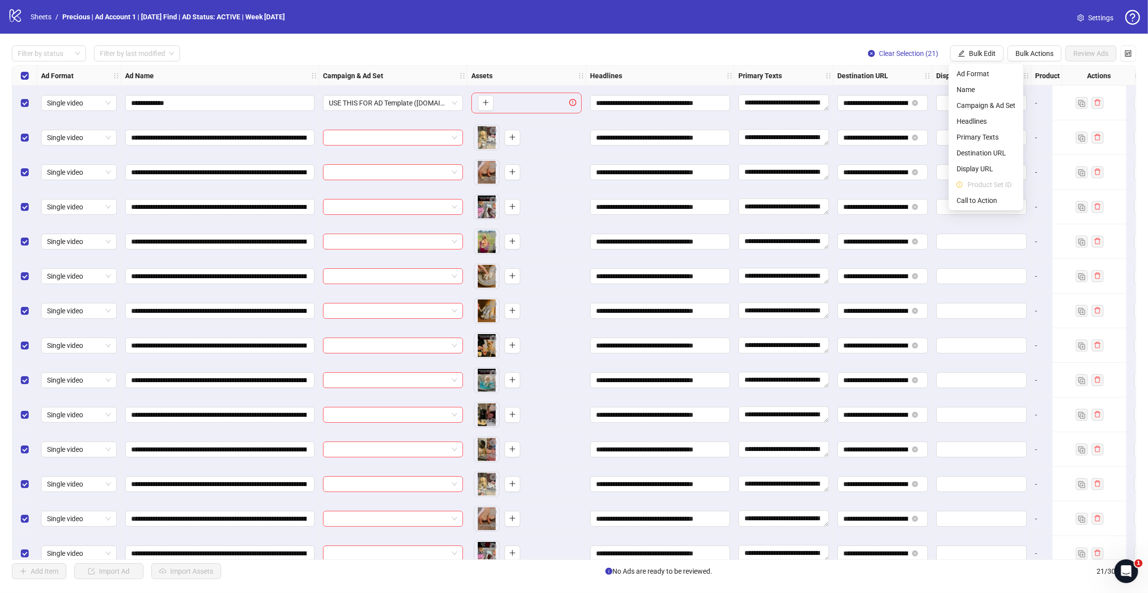
click at [975, 52] on span "Bulk Edit" at bounding box center [982, 53] width 27 height 8
click at [966, 43] on div "**********" at bounding box center [574, 312] width 1148 height 557
click at [980, 52] on span "Bulk Edit" at bounding box center [982, 53] width 27 height 8
click at [996, 104] on span "Campaign & Ad Set" at bounding box center [986, 105] width 59 height 11
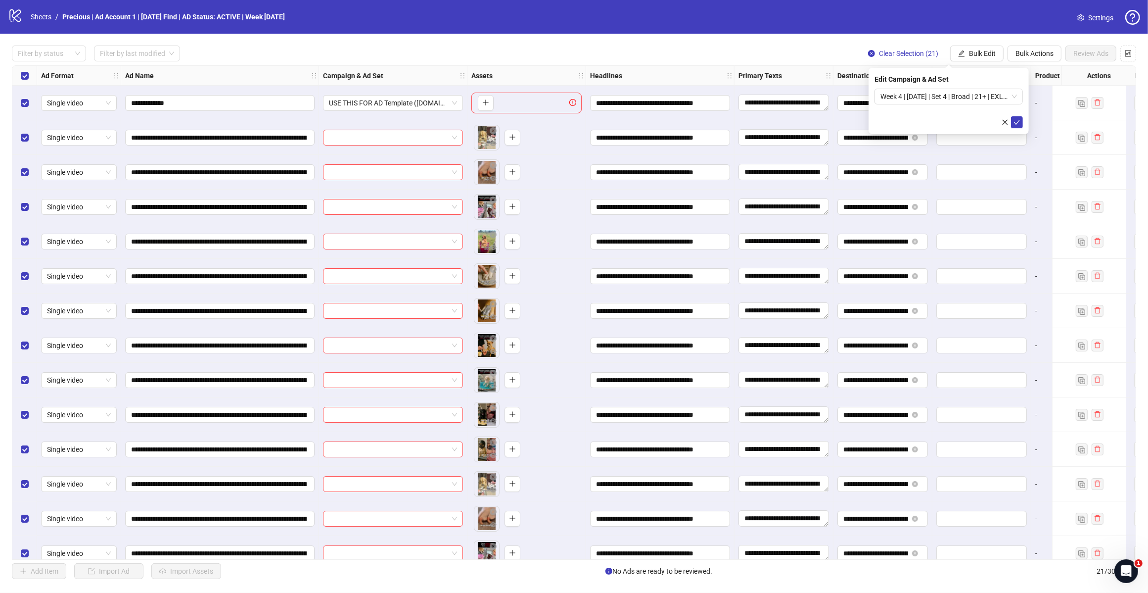
click at [1010, 95] on span "Week 4 | [DATE] | Set 4 | Broad | 21+ | EXL 180 Days PUR" at bounding box center [949, 96] width 137 height 15
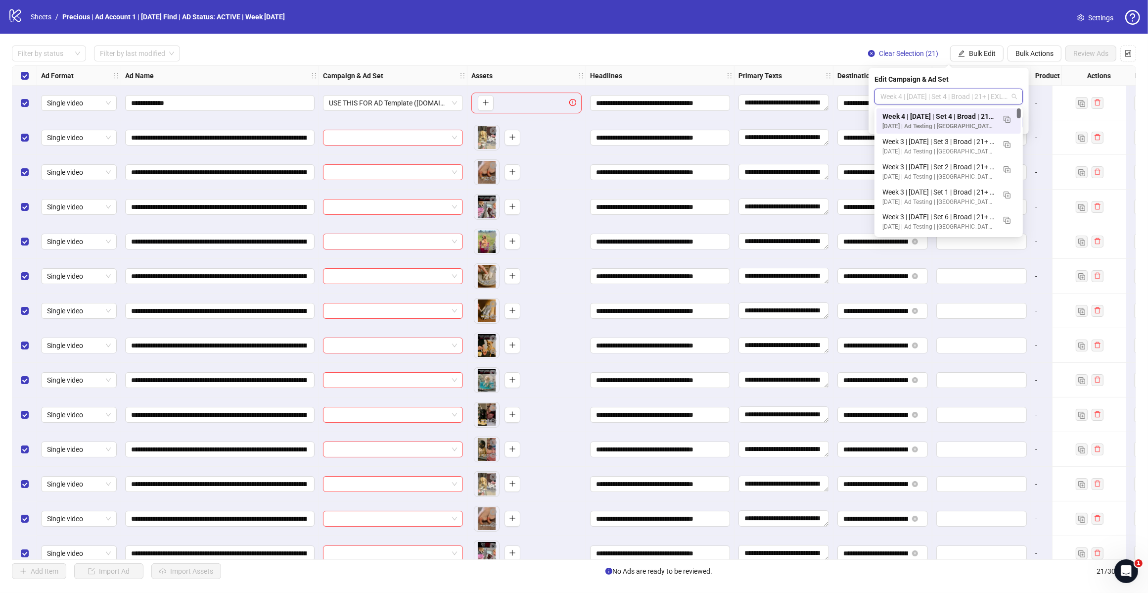
click at [1004, 119] on img "button" at bounding box center [1007, 119] width 7 height 7
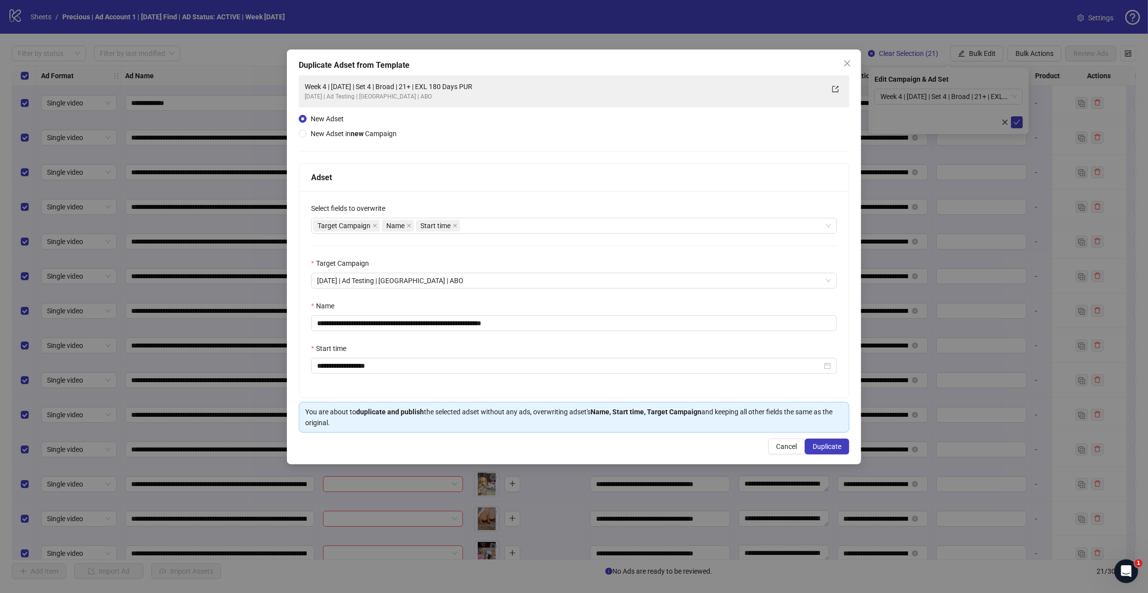
click at [501, 228] on div "Target Campaign Name Start time" at bounding box center [569, 226] width 512 height 14
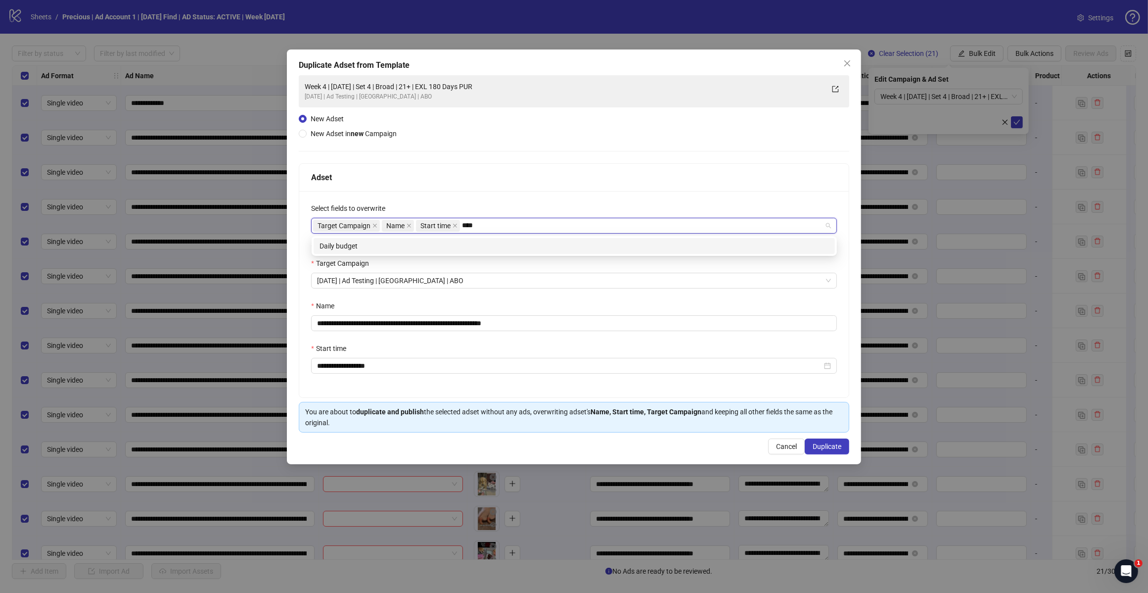
type input "*****"
click at [482, 241] on div "Daily budget" at bounding box center [575, 245] width 510 height 11
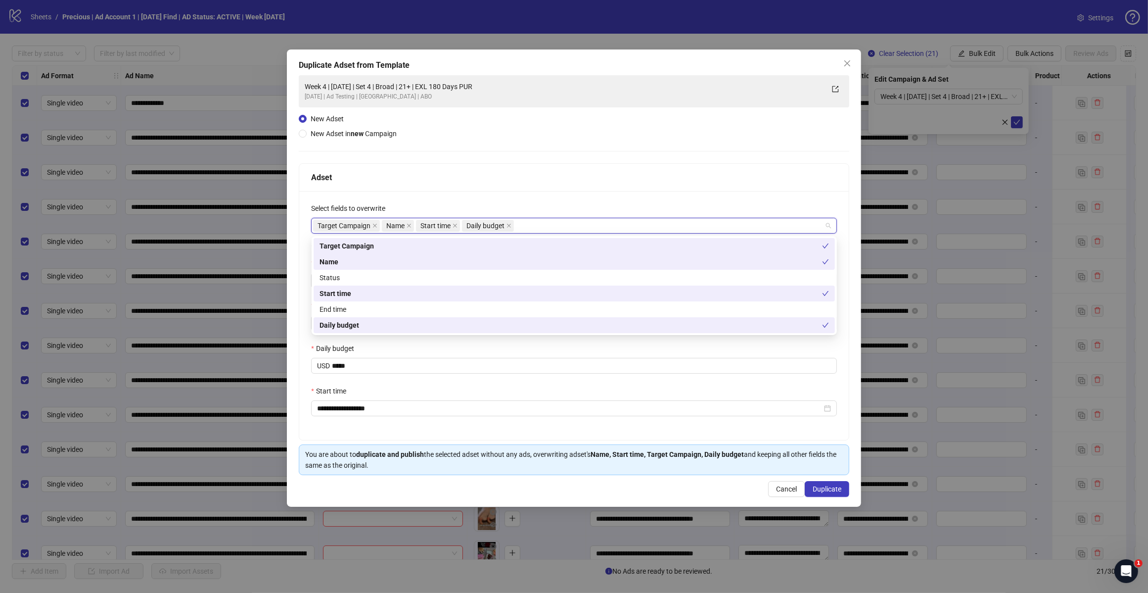
click at [515, 187] on div "Adset" at bounding box center [574, 178] width 550 height 28
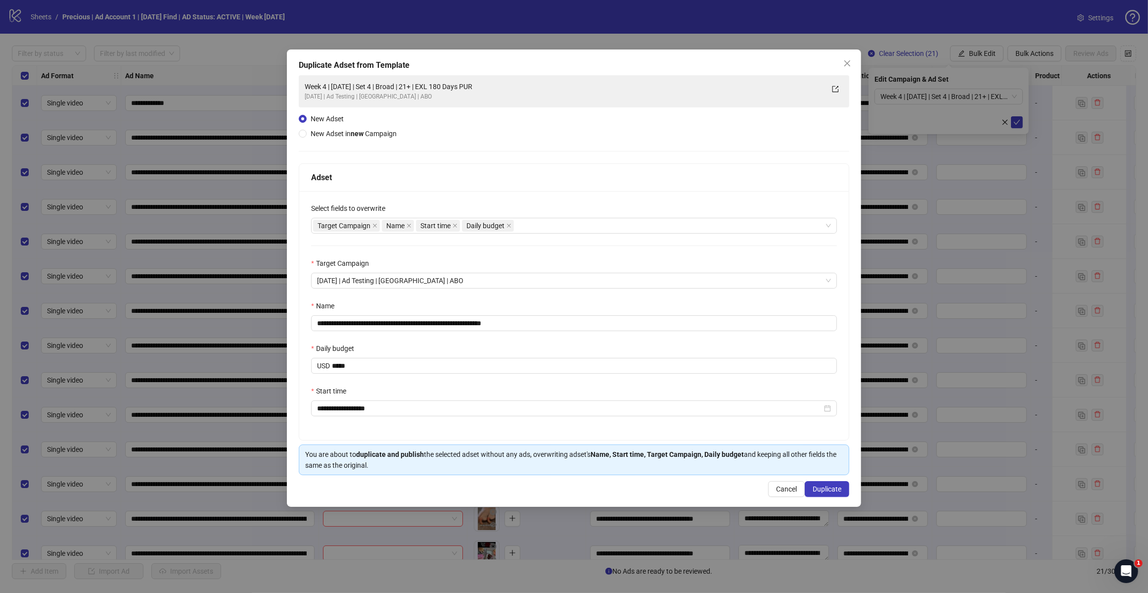
click at [531, 315] on div "**********" at bounding box center [574, 315] width 526 height 31
click at [531, 326] on input "**********" at bounding box center [574, 323] width 526 height 16
click at [396, 322] on input "**********" at bounding box center [574, 323] width 526 height 16
type input "**********"
click at [815, 491] on span "Duplicate" at bounding box center [827, 489] width 29 height 8
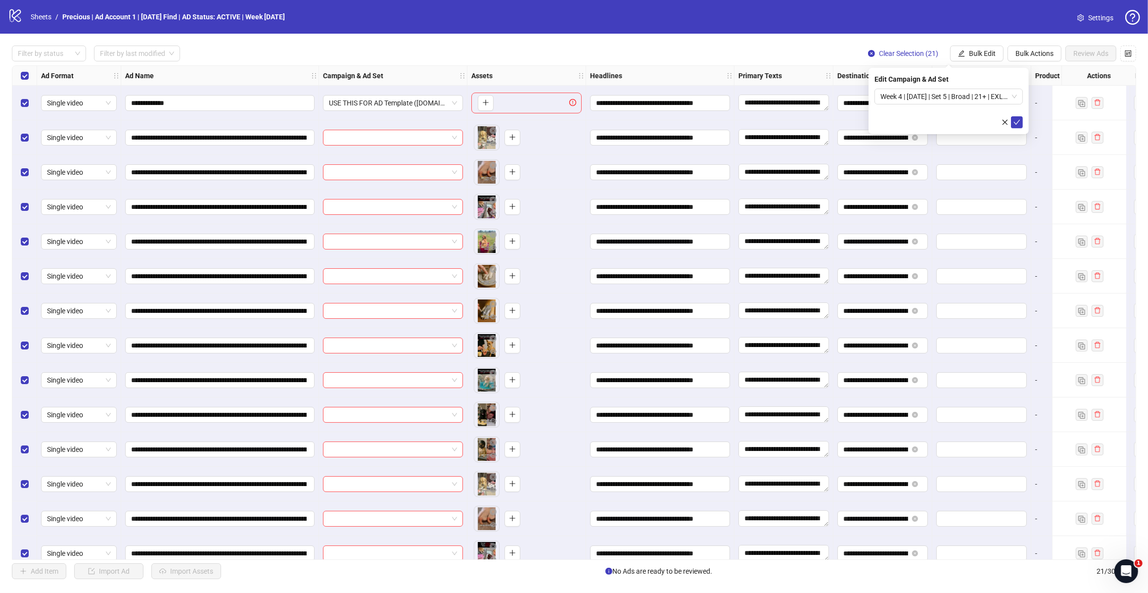
click at [1013, 93] on span "Week 4 | [DATE] | Set 5 | Broad | 21+ | EXL 180 Days PUR" at bounding box center [949, 96] width 137 height 15
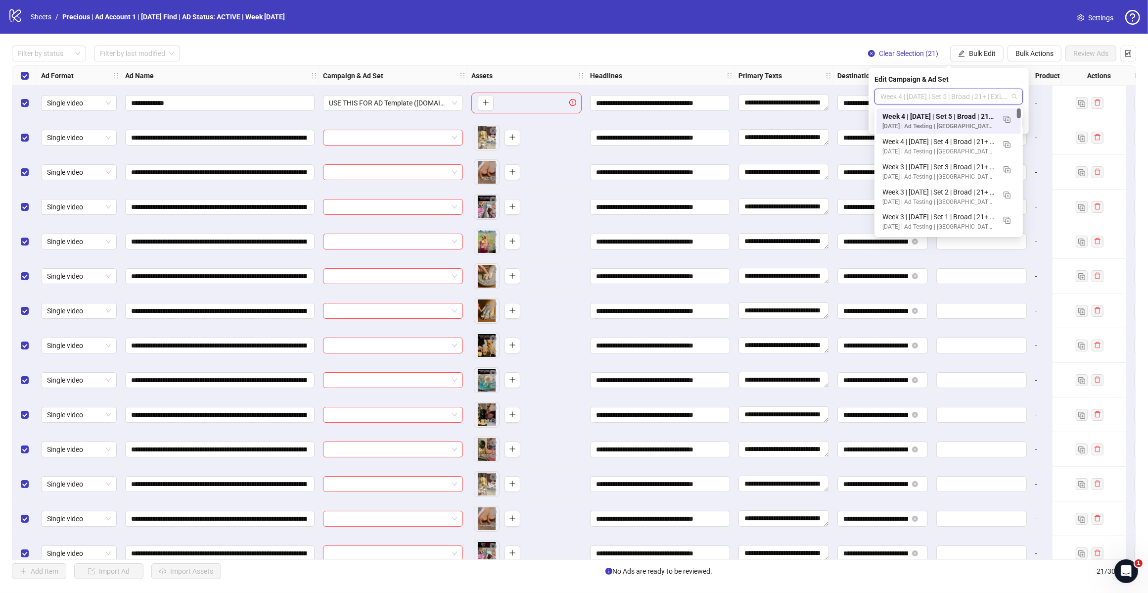
click at [1008, 117] on img "button" at bounding box center [1007, 119] width 7 height 7
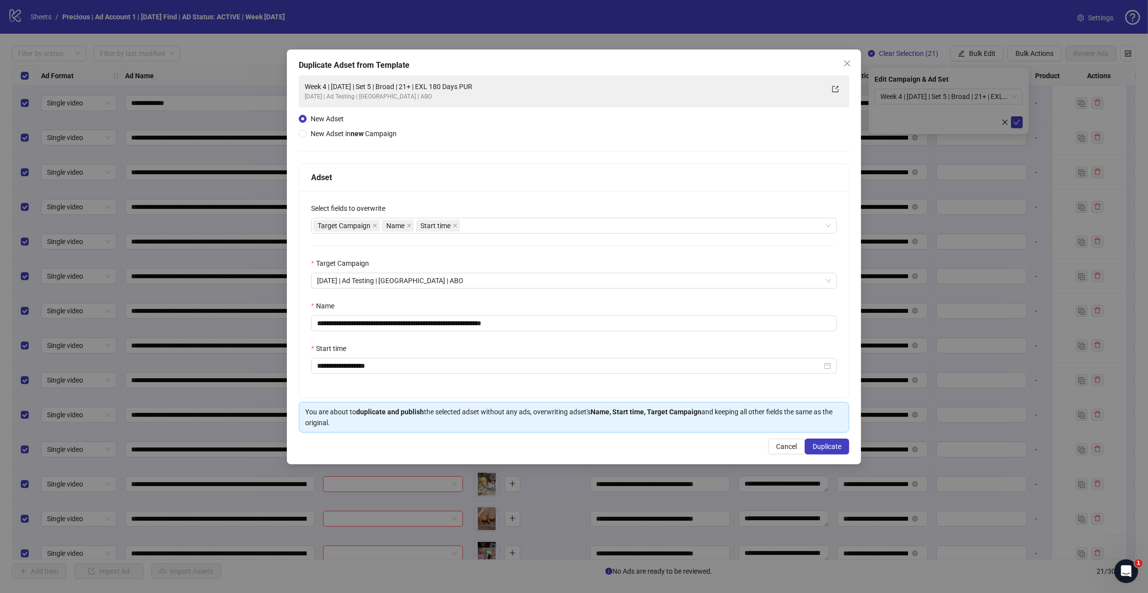
click at [505, 228] on div "Target Campaign Name Start time" at bounding box center [569, 226] width 512 height 14
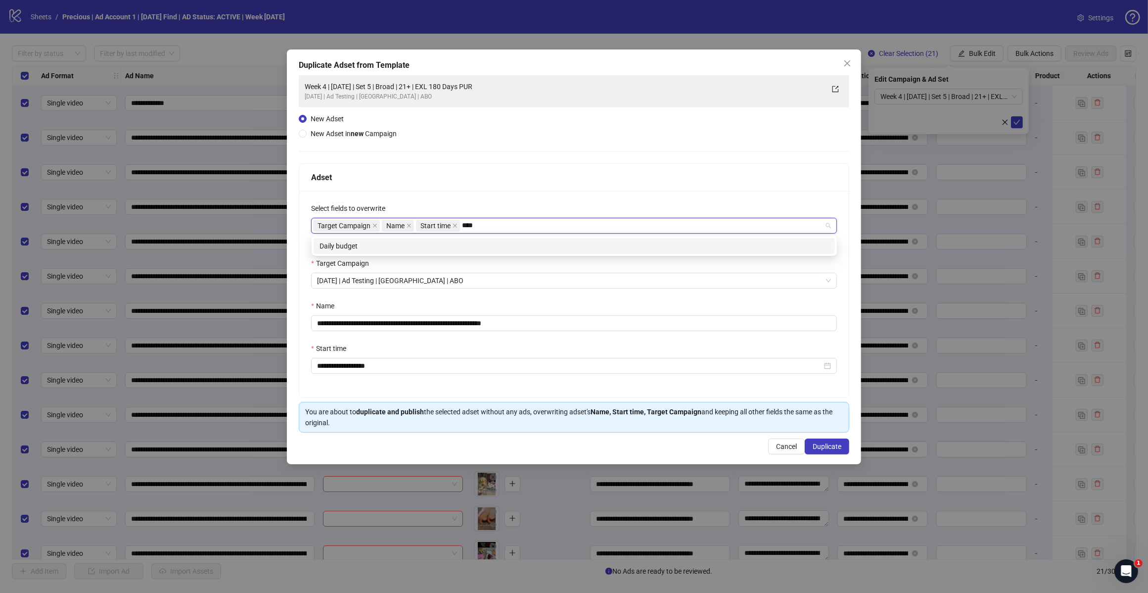
type input "*****"
click at [416, 243] on div "Daily budget" at bounding box center [575, 245] width 510 height 11
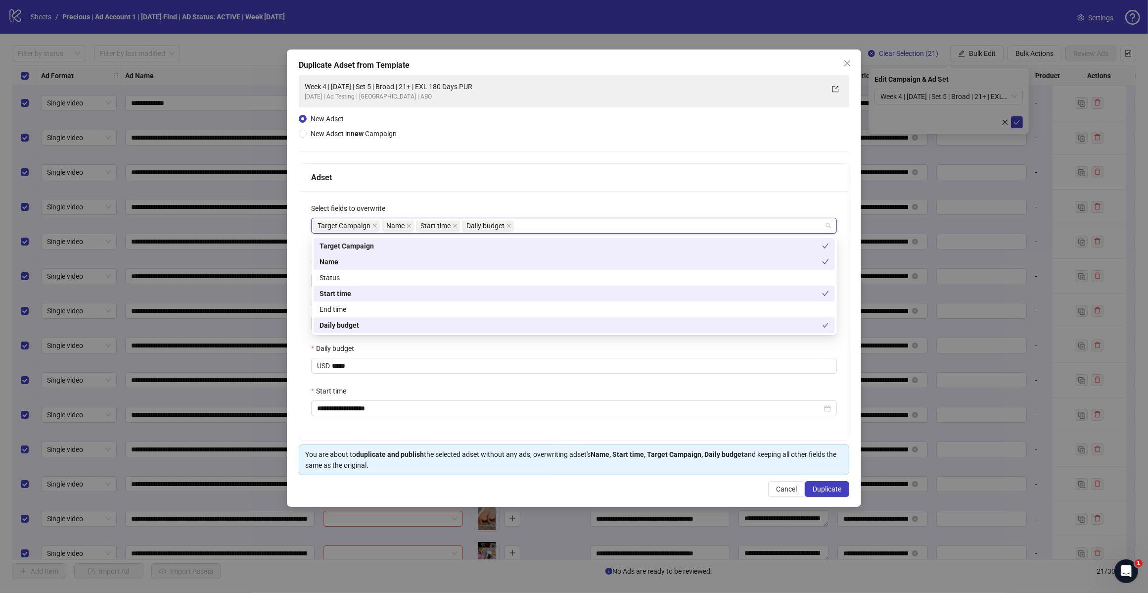
click at [500, 179] on div "Adset" at bounding box center [574, 177] width 526 height 12
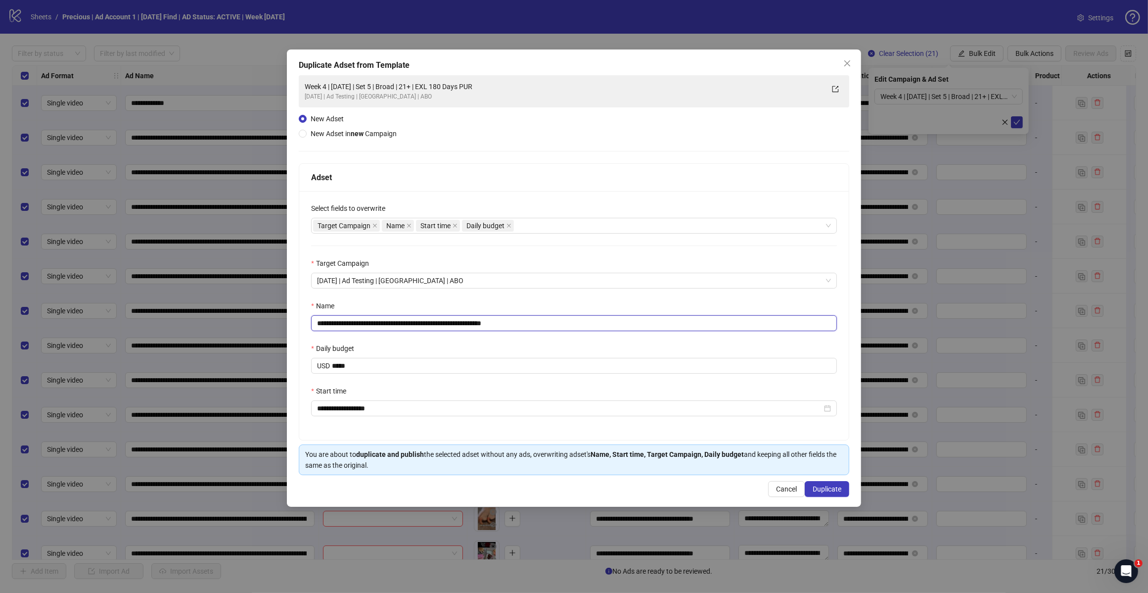
click at [522, 328] on input "**********" at bounding box center [574, 323] width 526 height 16
click at [397, 323] on input "**********" at bounding box center [574, 323] width 526 height 16
type input "**********"
drag, startPoint x: 824, startPoint y: 489, endPoint x: 367, endPoint y: 292, distance: 498.0
click at [824, 488] on span "Duplicate" at bounding box center [827, 489] width 29 height 8
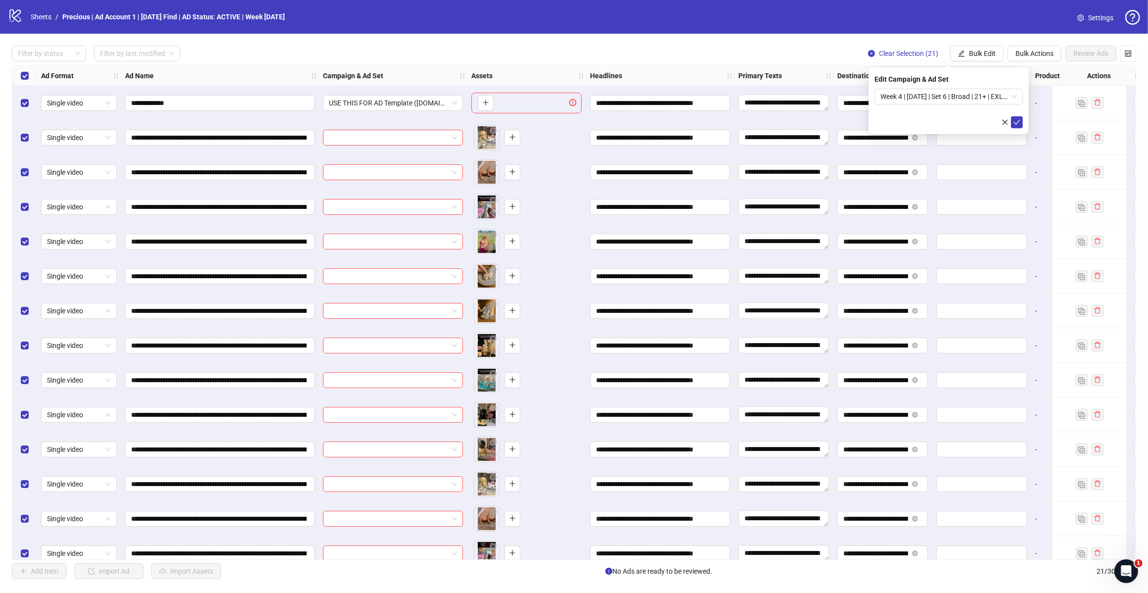
click at [938, 100] on span "Week 4 | [DATE] | Set 6 | Broad | 21+ | EXL 180 Days PUR" at bounding box center [949, 96] width 137 height 15
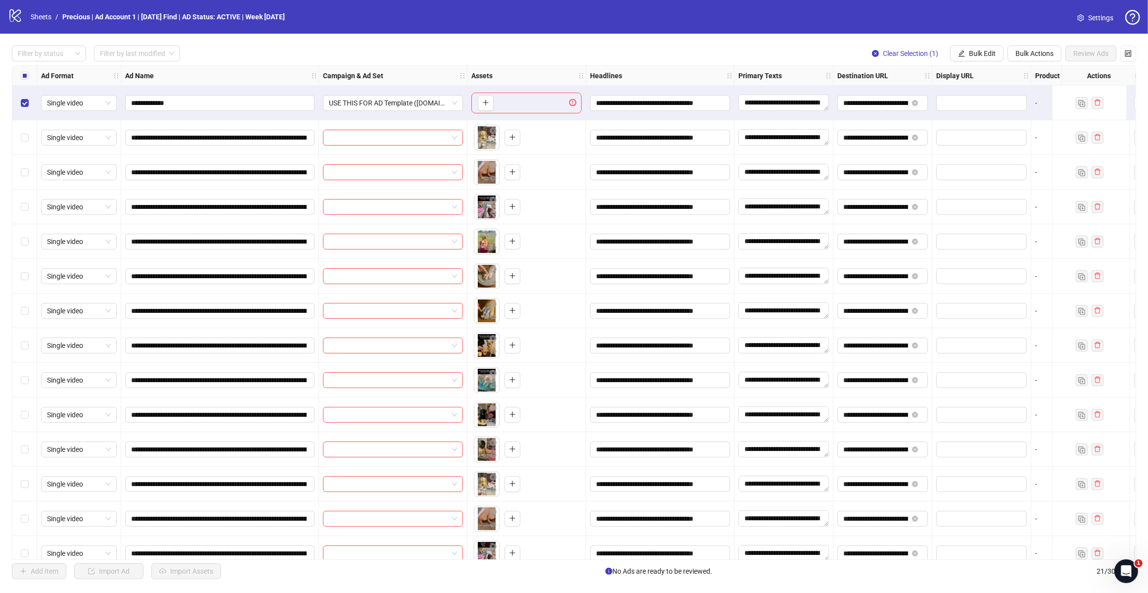
click at [1018, 50] on span "Bulk Actions" at bounding box center [1035, 53] width 38 height 8
click at [1027, 72] on span "Delete" at bounding box center [1049, 73] width 68 height 11
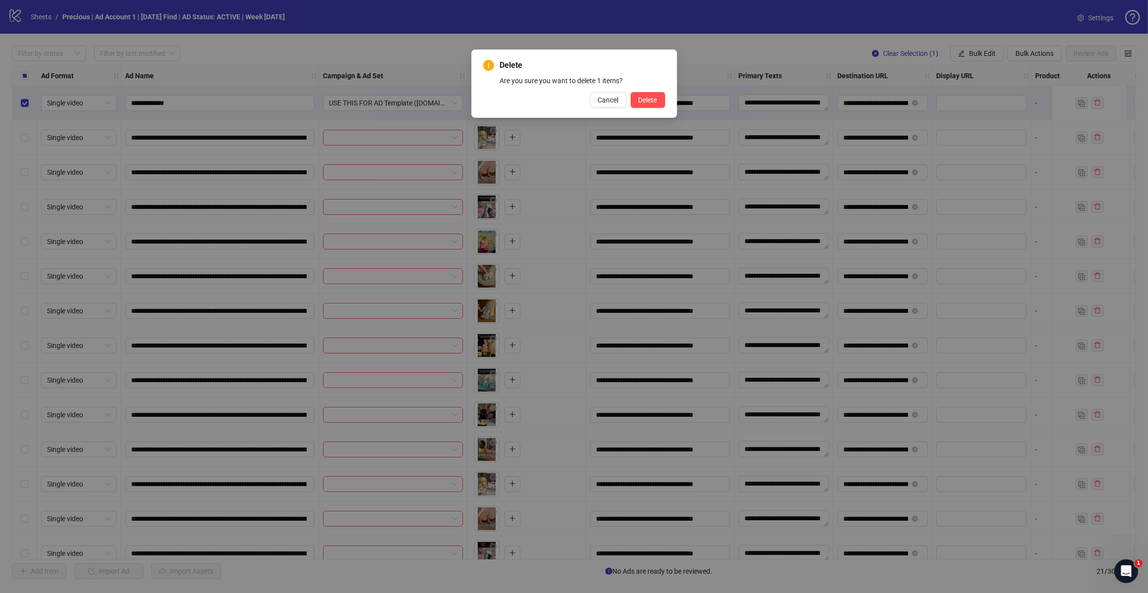
click at [652, 96] on span "Delete" at bounding box center [648, 100] width 19 height 8
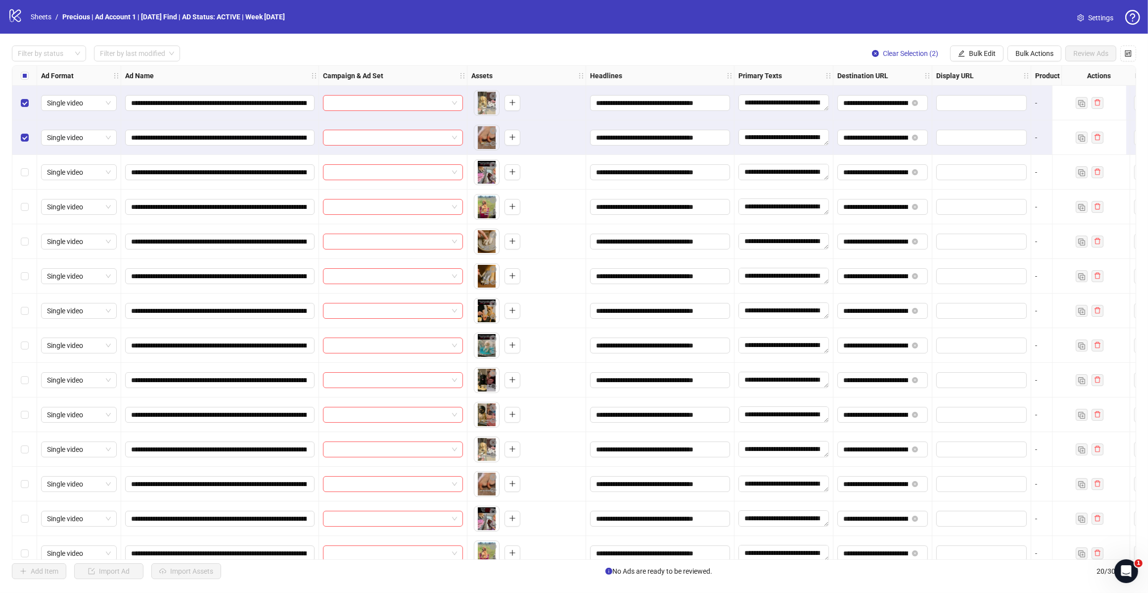
click at [25, 167] on label "Select row 3" at bounding box center [25, 172] width 8 height 11
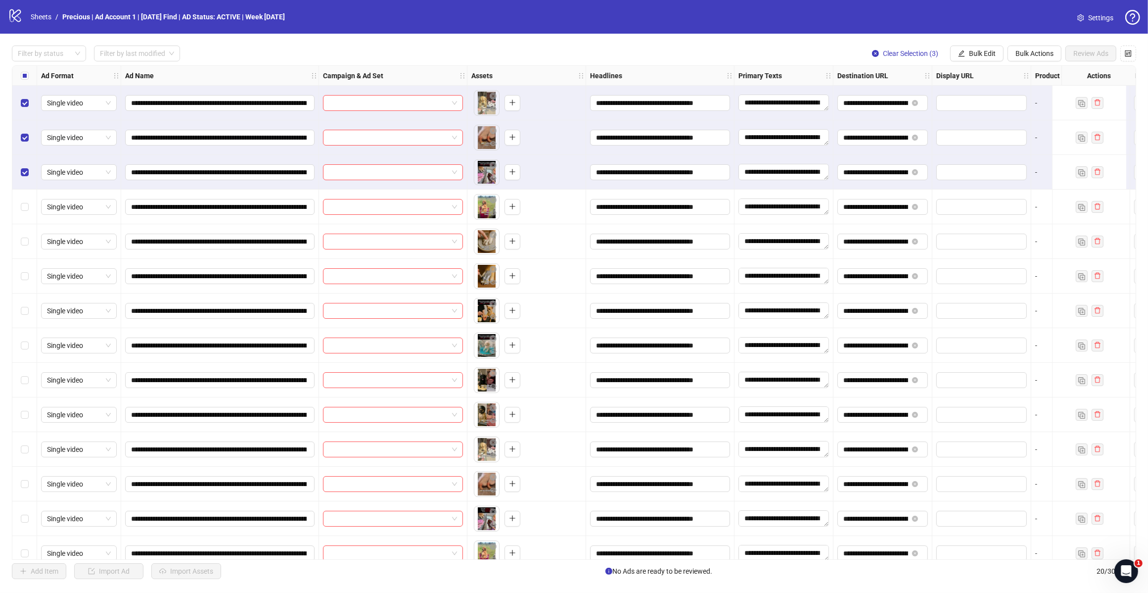
click at [983, 52] on span "Bulk Edit" at bounding box center [982, 53] width 27 height 8
click at [990, 105] on span "Campaign & Ad Set" at bounding box center [986, 105] width 59 height 11
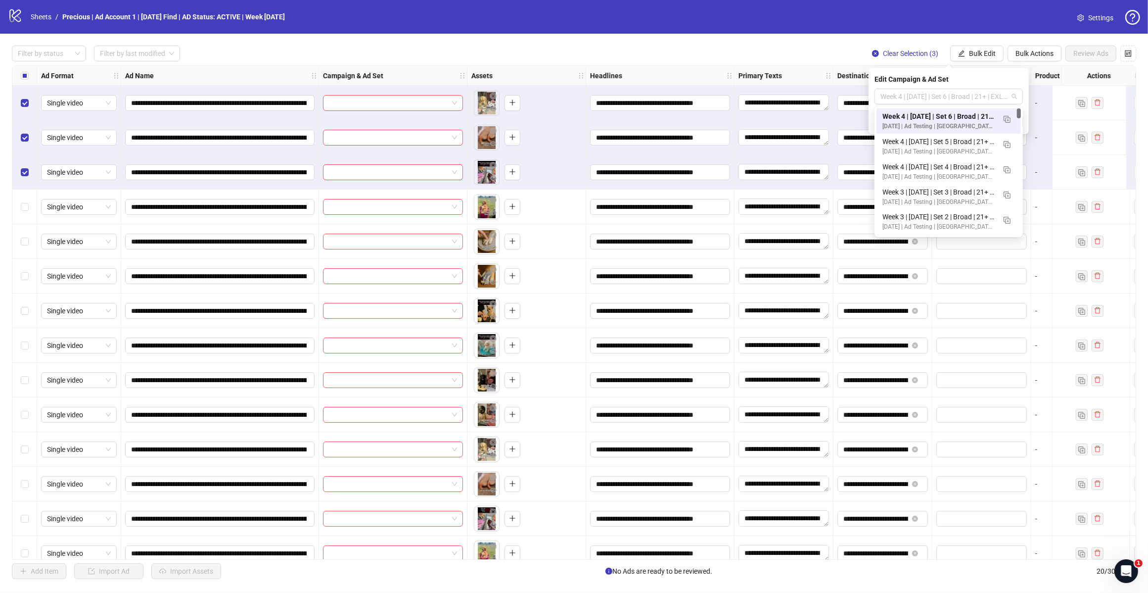
click at [990, 95] on span "Week 4 | [DATE] | Set 6 | Broad | 21+ | EXL 180 Days PUR" at bounding box center [949, 96] width 137 height 15
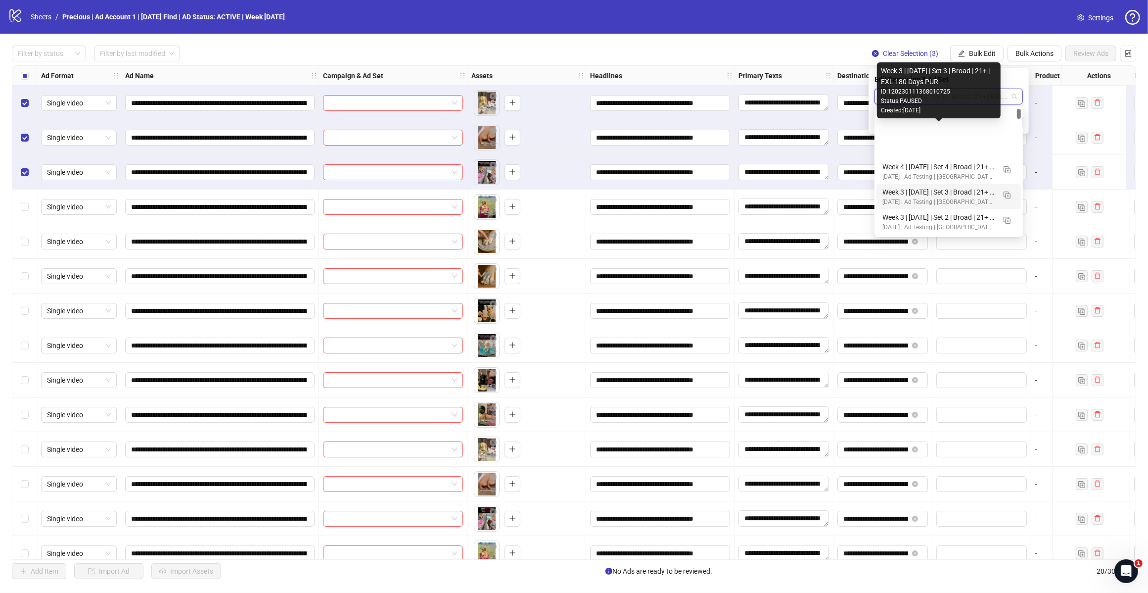
scroll to position [62, 0]
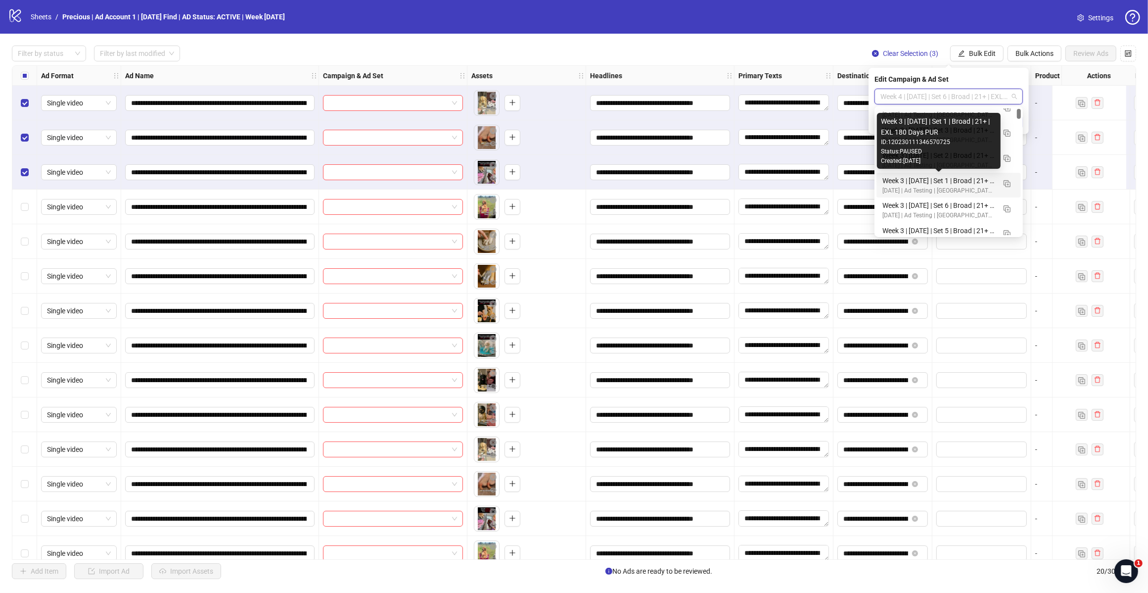
click at [936, 177] on div "Week 3 | [DATE] | Set 1 | Broad | 21+ | EXL 180 Days PUR" at bounding box center [939, 180] width 113 height 11
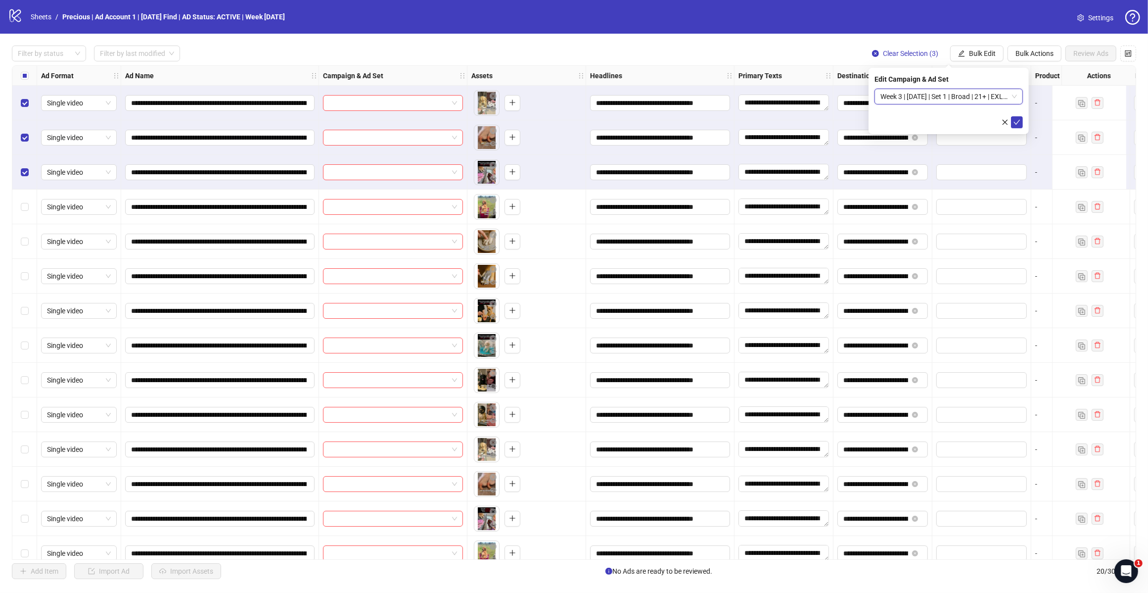
click at [982, 97] on span "Week 3 | [DATE] | Set 1 | Broad | 21+ | EXL 180 Days PUR" at bounding box center [949, 96] width 137 height 15
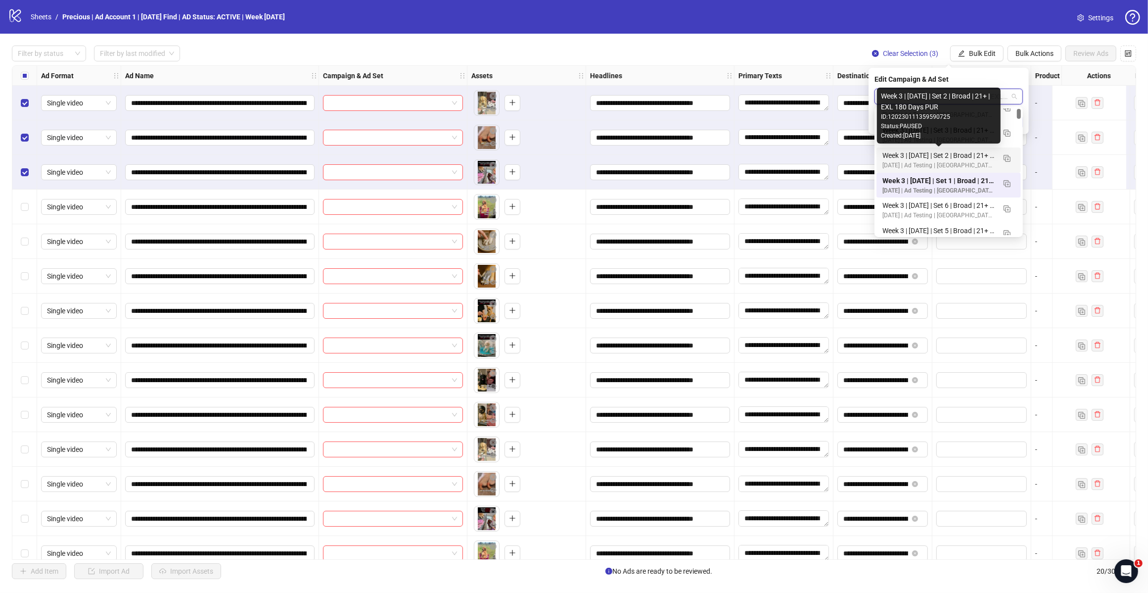
scroll to position [124, 0]
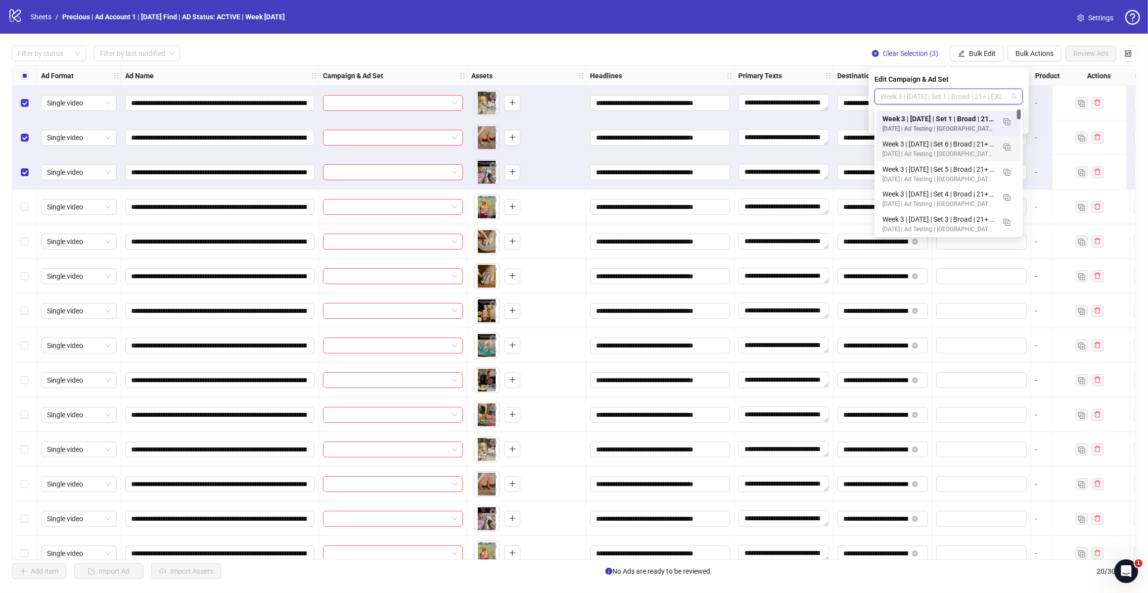
click at [946, 125] on div "[DATE] | Ad Testing | [GEOGRAPHIC_DATA] | ABO" at bounding box center [939, 128] width 113 height 9
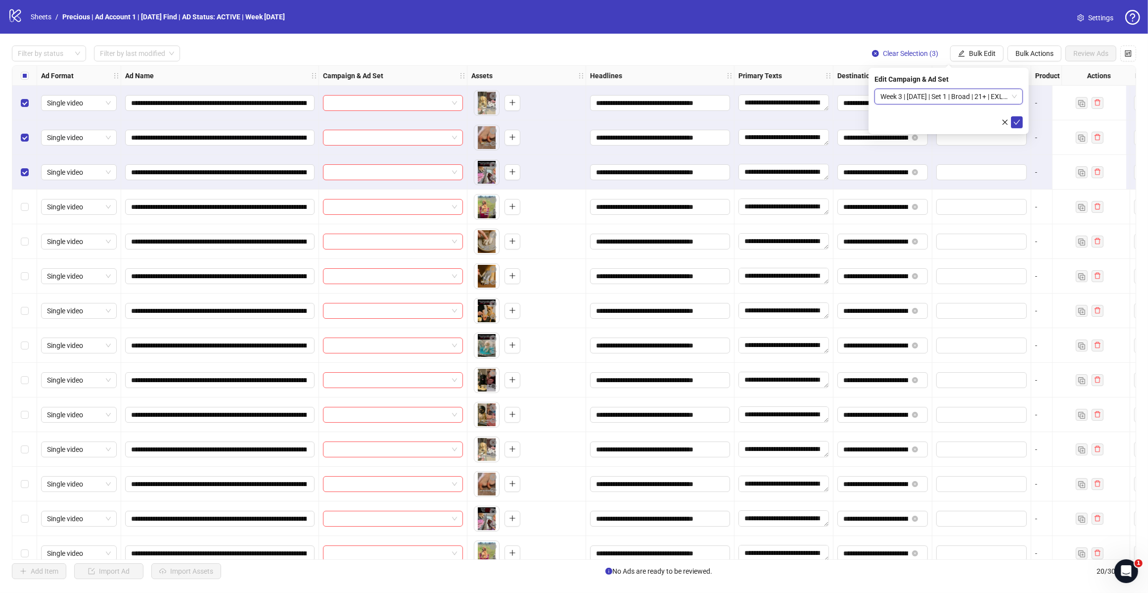
click at [1017, 120] on icon "check" at bounding box center [1017, 122] width 7 height 7
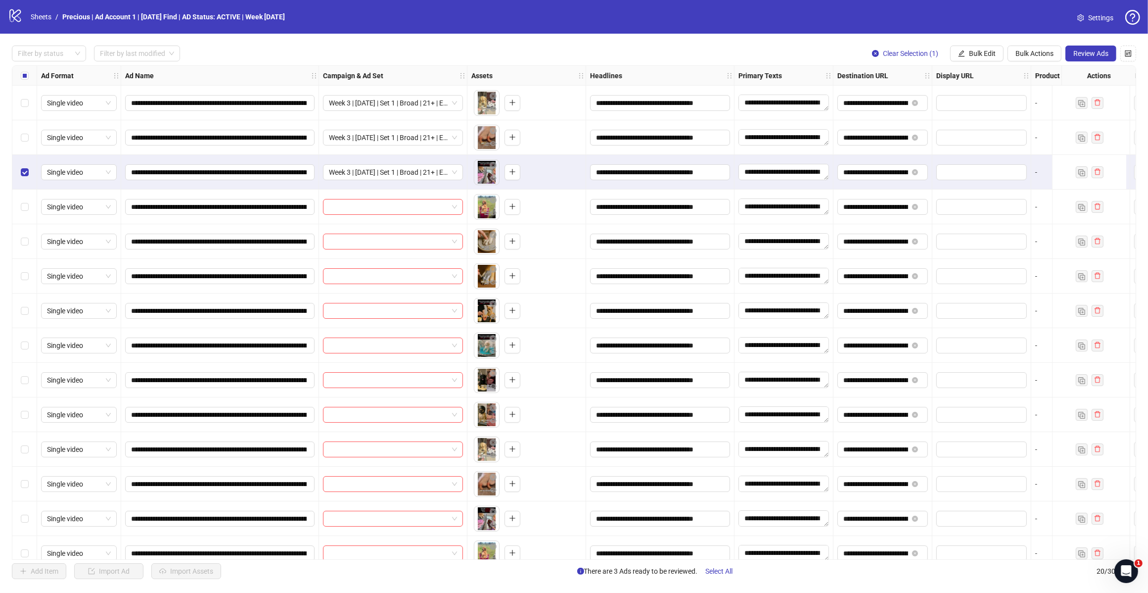
click at [23, 166] on div "Select row 3" at bounding box center [24, 172] width 25 height 35
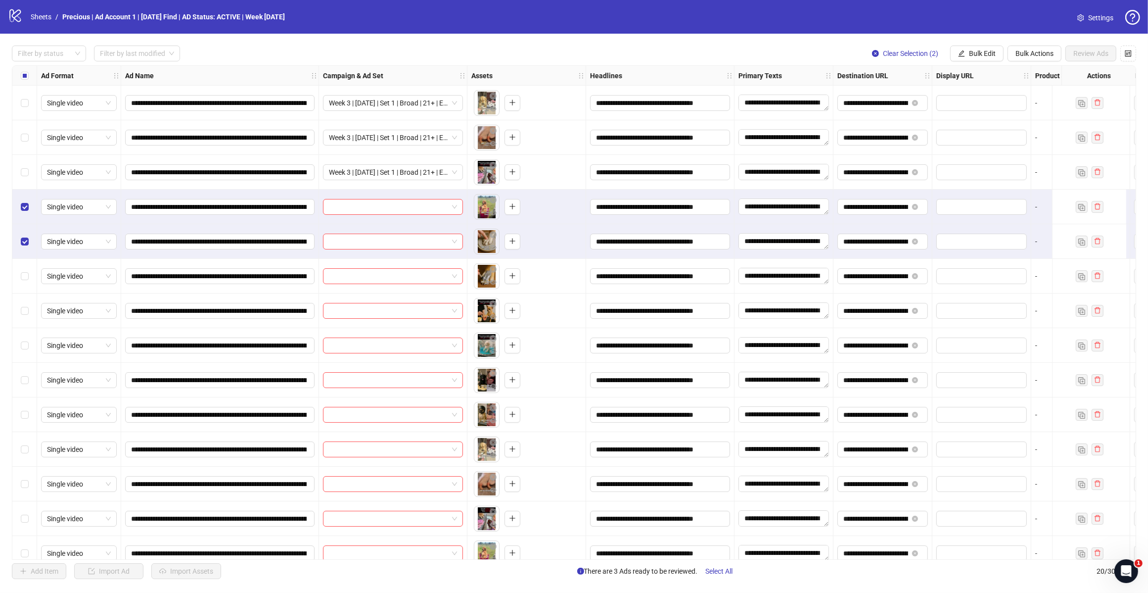
click at [30, 278] on div "Select row 6" at bounding box center [24, 276] width 25 height 35
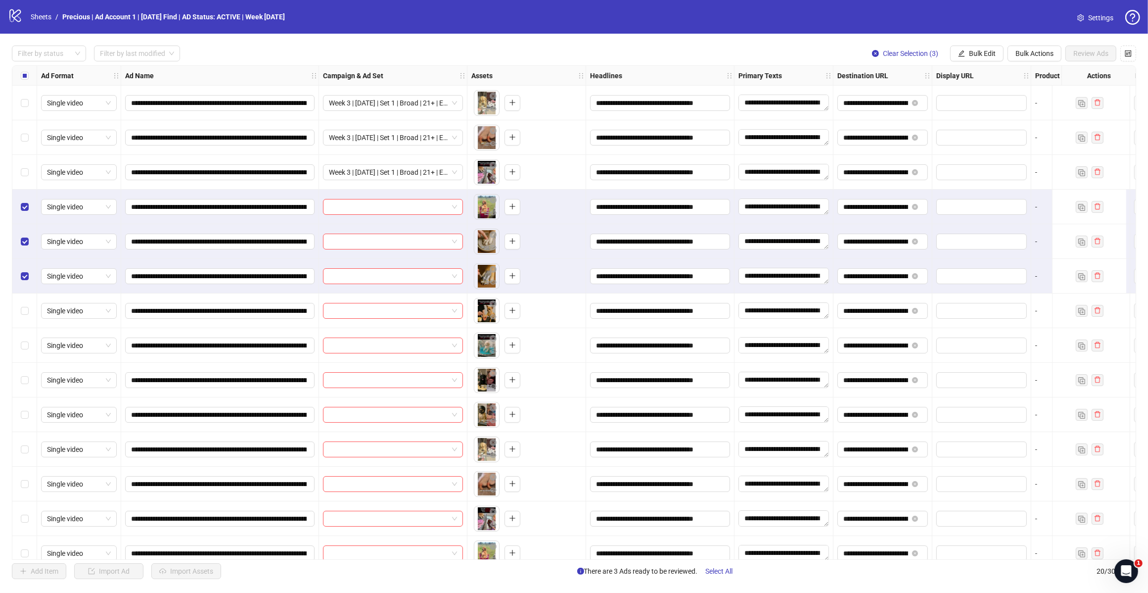
click at [991, 52] on span "Bulk Edit" at bounding box center [982, 53] width 27 height 8
click at [996, 101] on span "Campaign & Ad Set" at bounding box center [986, 105] width 59 height 11
click at [976, 95] on input "search" at bounding box center [945, 96] width 128 height 15
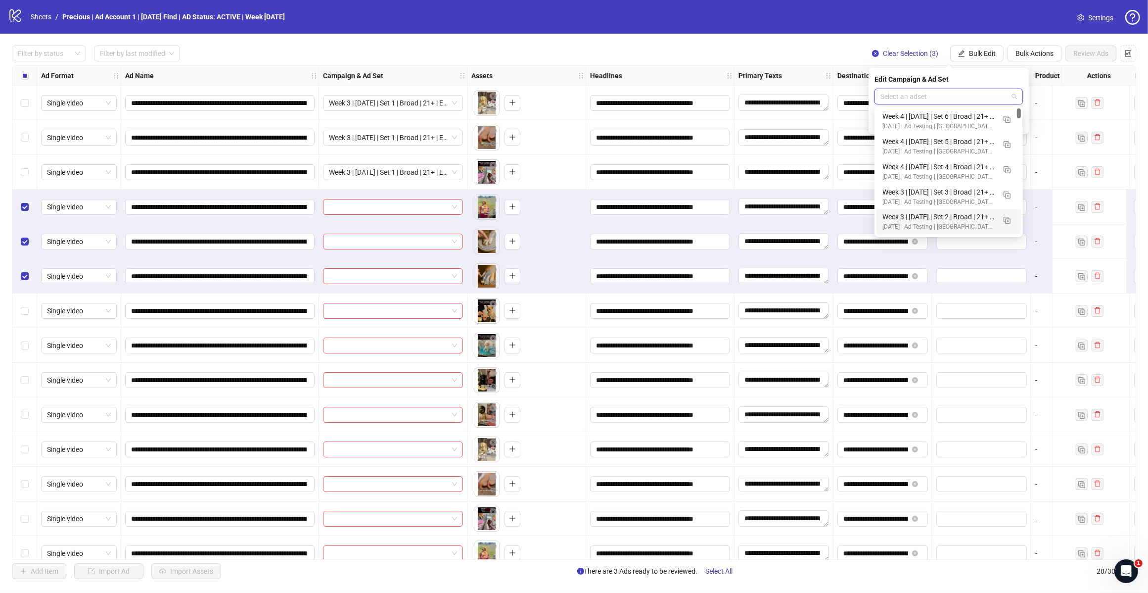
click at [953, 213] on div "Week 3 | [DATE] | Set 2 | Broad | 21+ | EXL 180 Days PUR" at bounding box center [939, 216] width 113 height 11
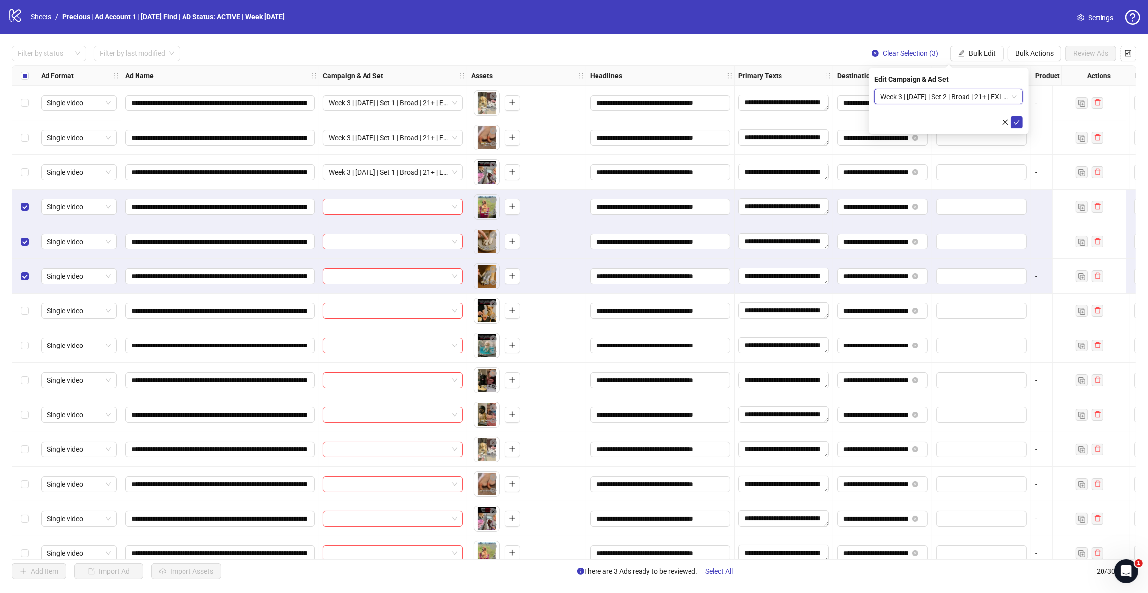
click at [1017, 117] on button "submit" at bounding box center [1017, 122] width 12 height 12
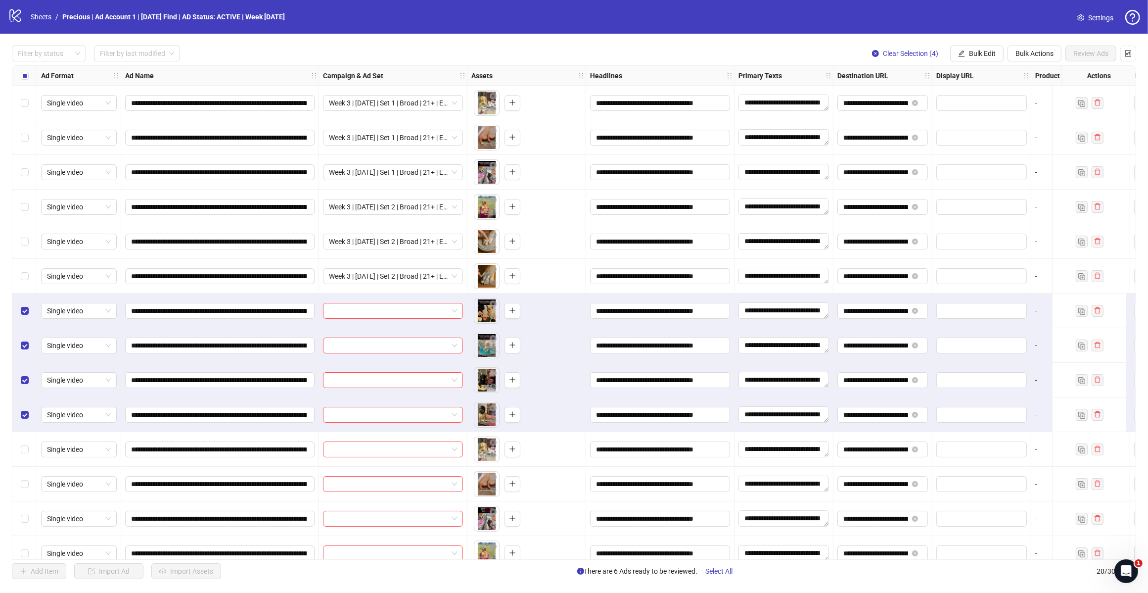
click at [970, 51] on span "Bulk Edit" at bounding box center [982, 53] width 27 height 8
click at [1003, 102] on span "Campaign & Ad Set" at bounding box center [986, 105] width 59 height 11
click at [997, 101] on input "search" at bounding box center [945, 96] width 128 height 15
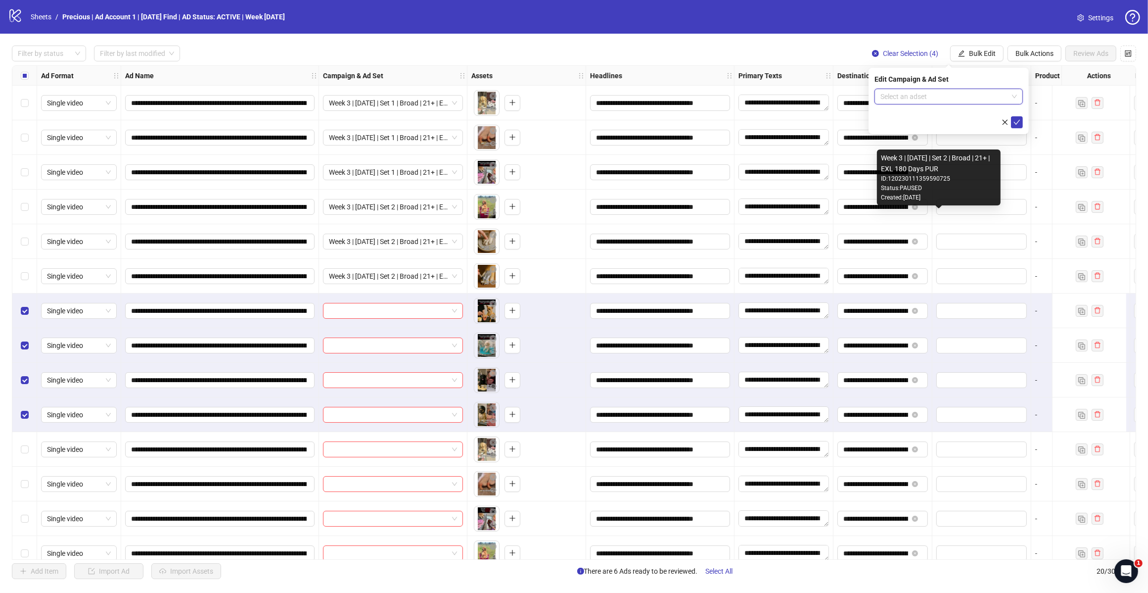
click at [929, 192] on div "Status: PAUSED" at bounding box center [939, 188] width 116 height 9
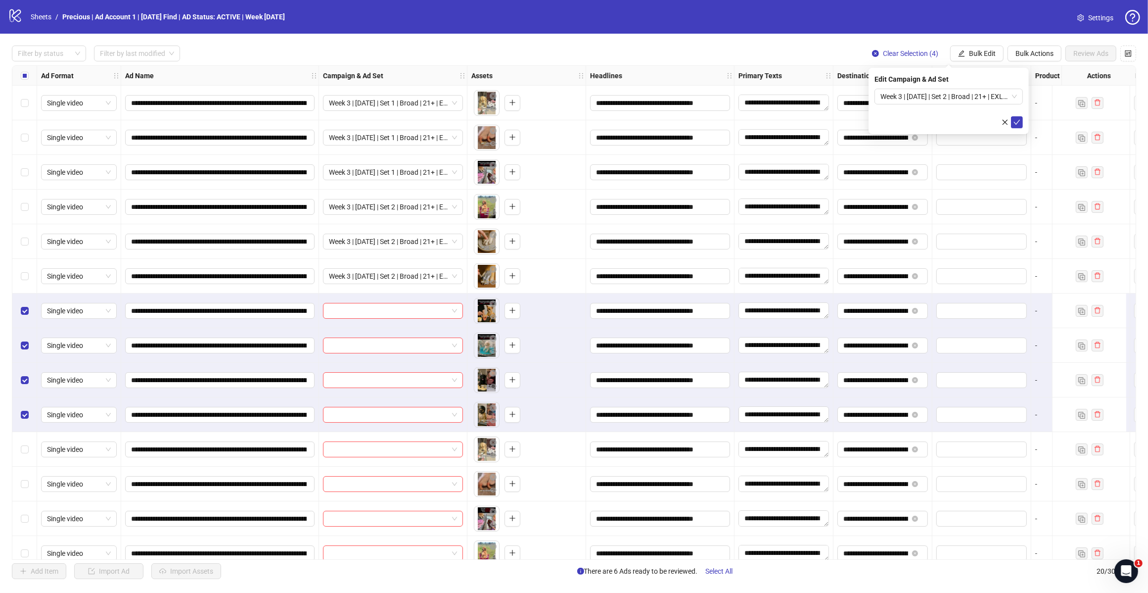
click at [1017, 121] on icon "check" at bounding box center [1017, 122] width 7 height 7
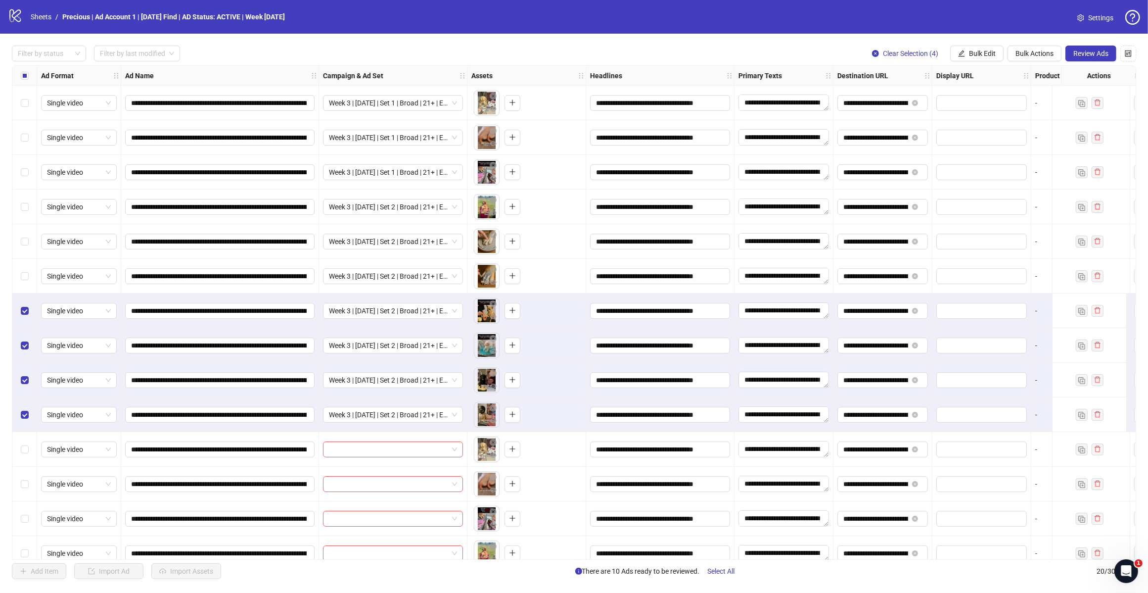
click at [989, 50] on span "Bulk Edit" at bounding box center [982, 53] width 27 height 8
click at [992, 104] on span "Campaign & Ad Set" at bounding box center [986, 105] width 59 height 11
click at [990, 92] on span "Week 3 | [DATE] | Set 2 | Broad | 21+ | EXL 180 Days PUR" at bounding box center [949, 96] width 137 height 15
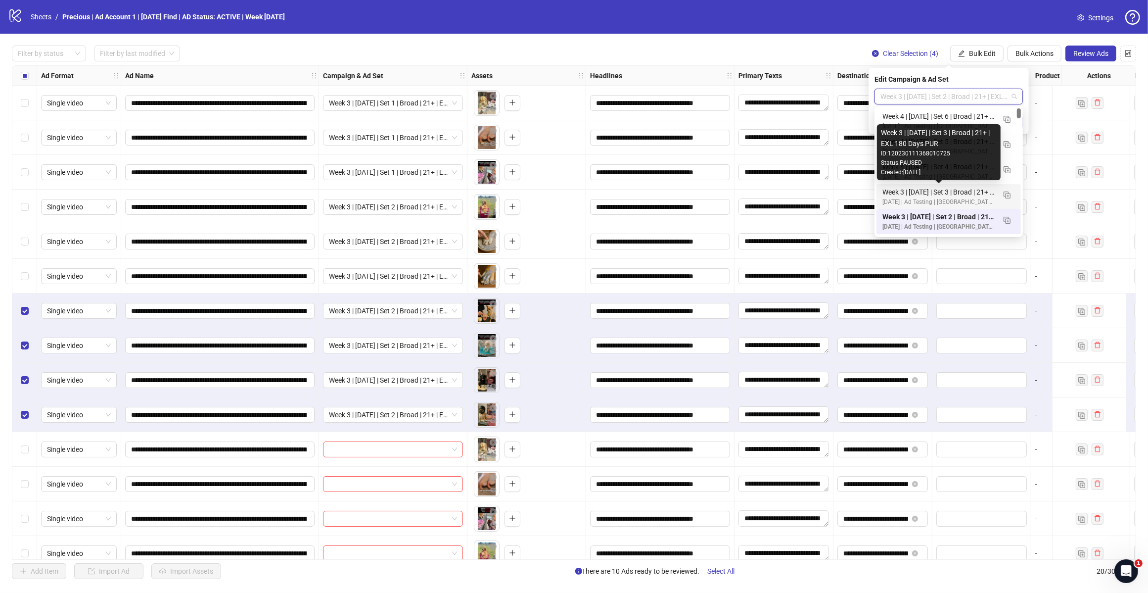
click at [970, 192] on div "Week 3 | [DATE] | Set 3 | Broad | 21+ | EXL 180 Days PUR" at bounding box center [939, 192] width 113 height 11
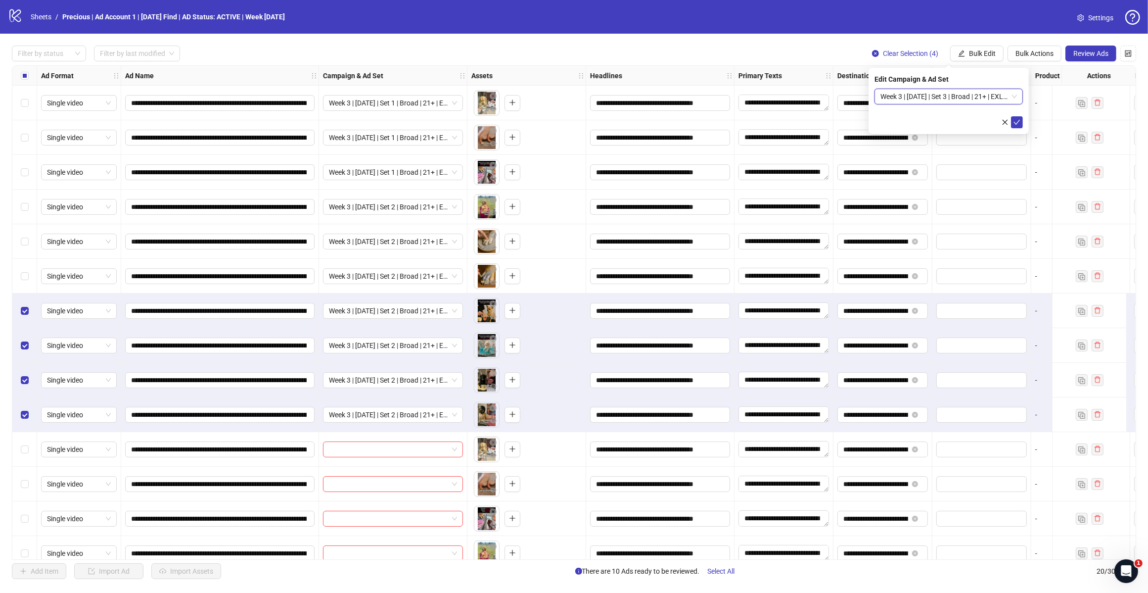
click at [1020, 126] on button "submit" at bounding box center [1017, 122] width 12 height 12
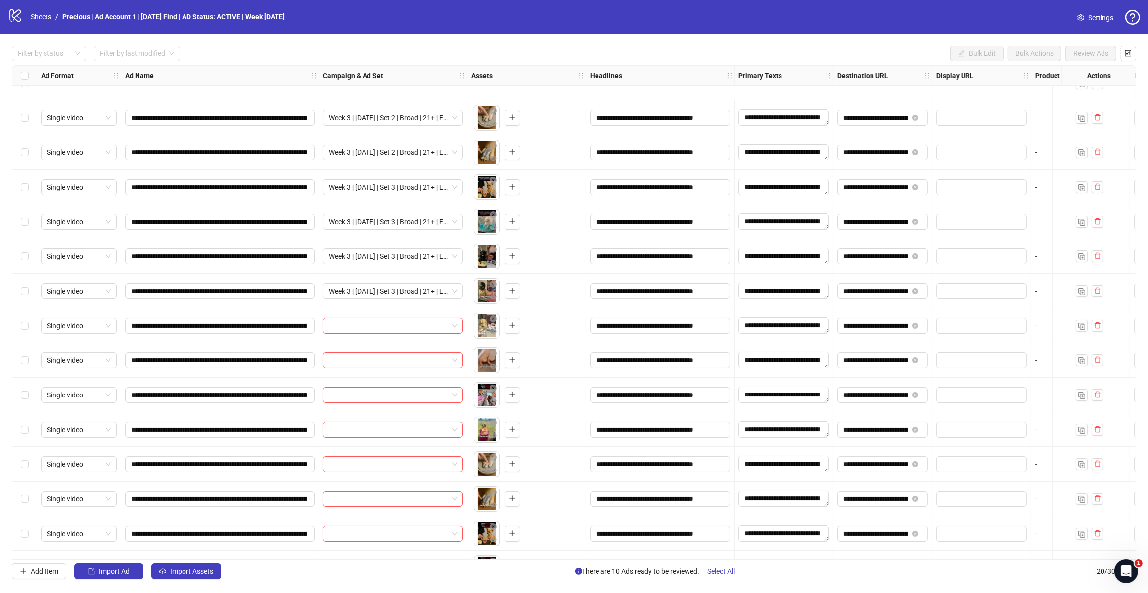
scroll to position [223, 0]
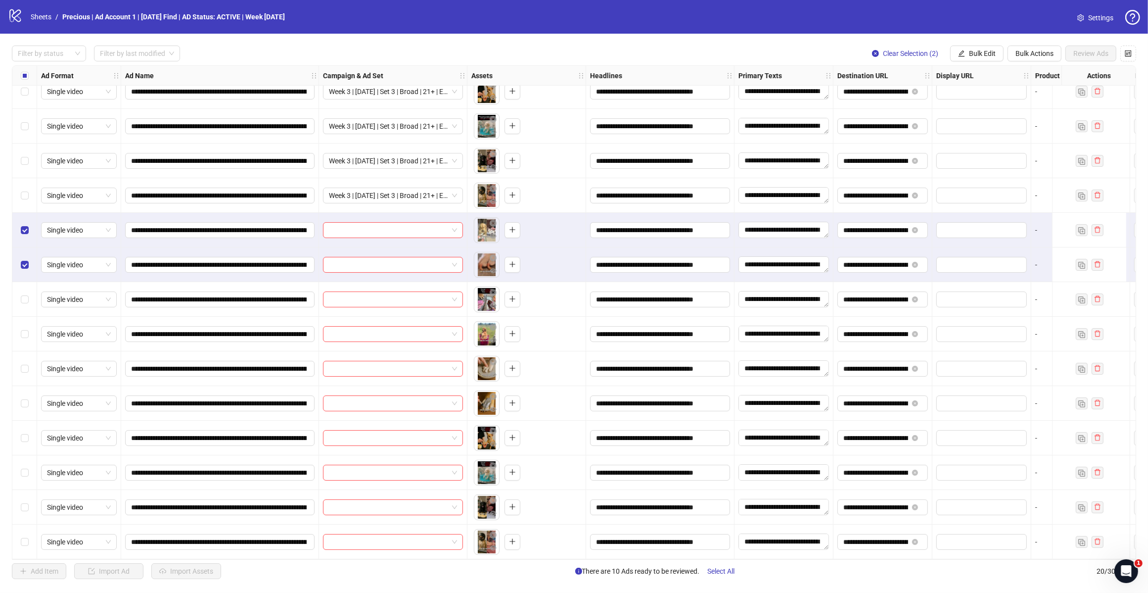
click at [25, 300] on label "Select row 13" at bounding box center [25, 299] width 8 height 11
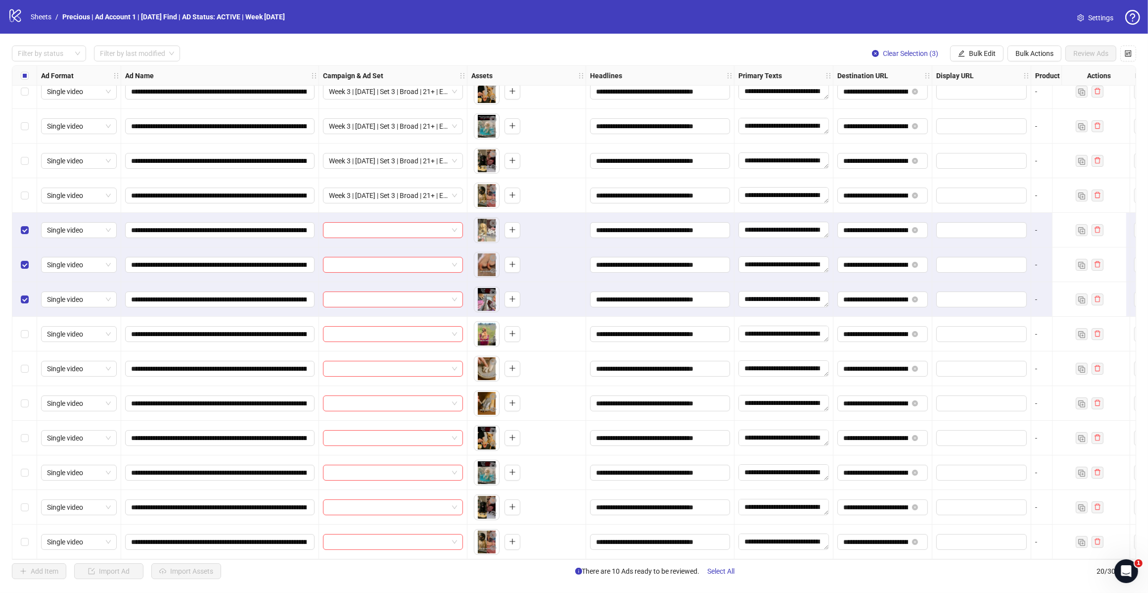
click at [969, 50] on span "Bulk Edit" at bounding box center [982, 53] width 27 height 8
click at [990, 102] on span "Campaign & Ad Set" at bounding box center [986, 105] width 59 height 11
click at [995, 108] on form "Select an adset" at bounding box center [949, 109] width 148 height 40
click at [993, 100] on input "search" at bounding box center [945, 96] width 128 height 15
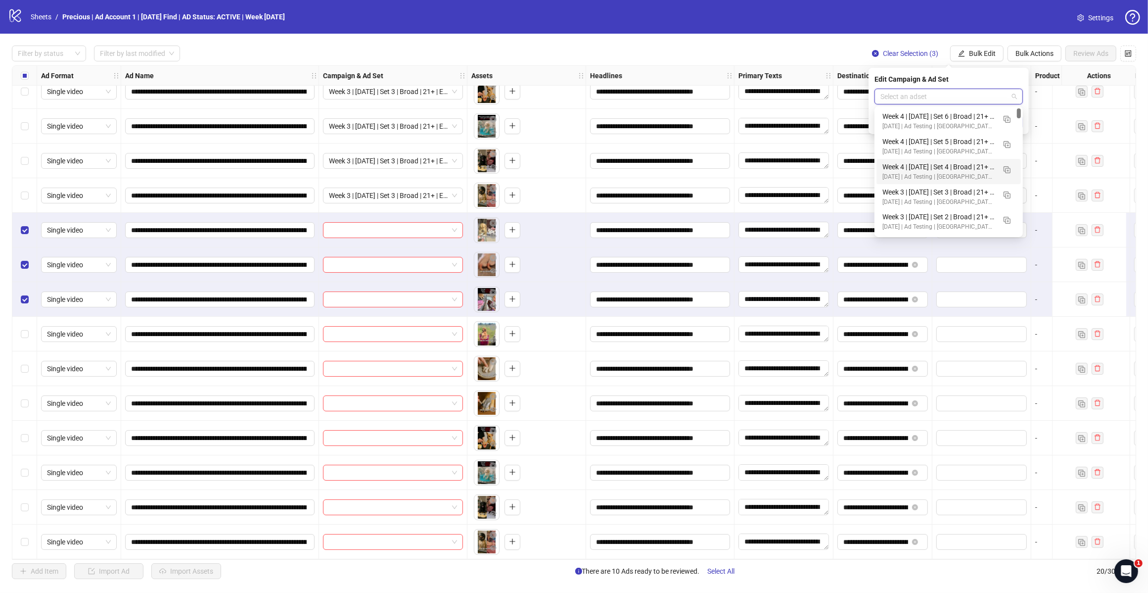
click at [967, 172] on div "[DATE] | Ad Testing | [GEOGRAPHIC_DATA] | ABO" at bounding box center [939, 176] width 113 height 9
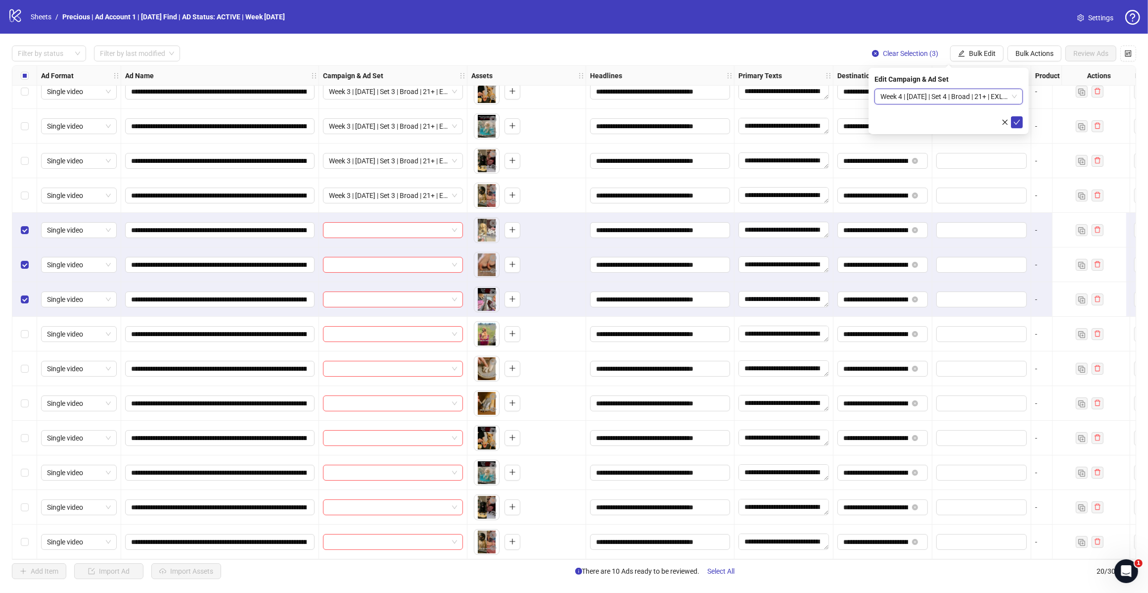
click at [1020, 122] on icon "check" at bounding box center [1017, 122] width 7 height 7
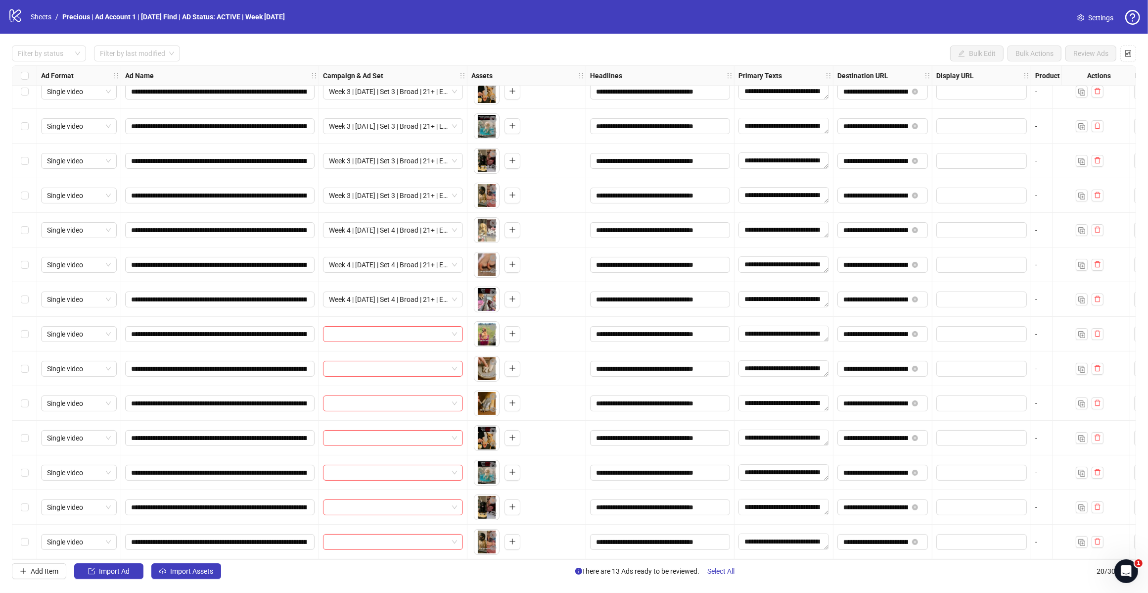
click at [19, 330] on div "Select row 14" at bounding box center [24, 334] width 25 height 35
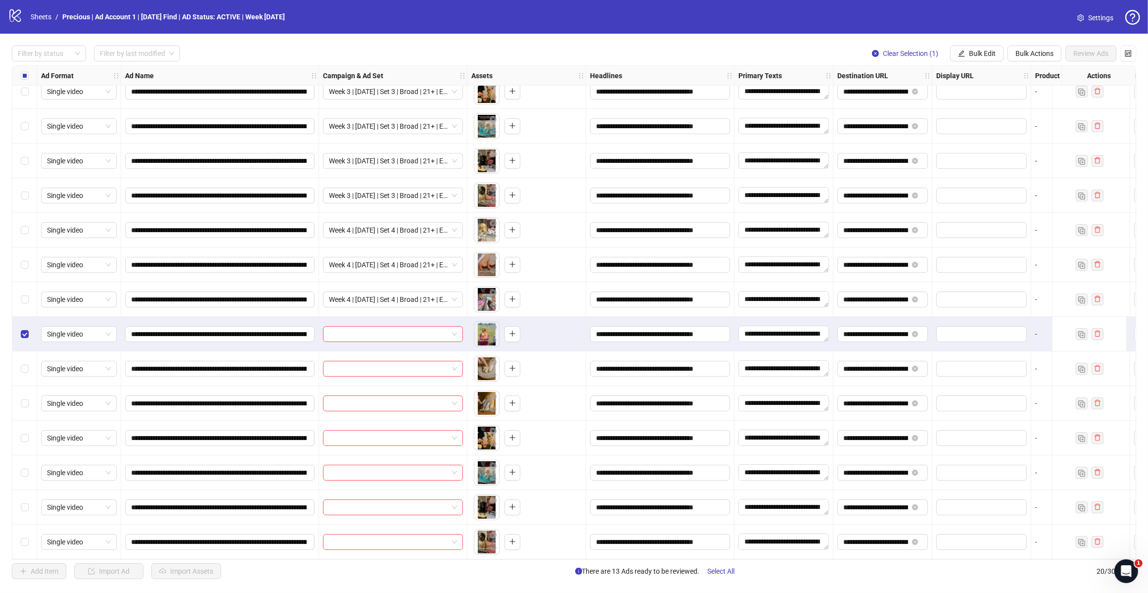
click at [26, 359] on div "Select row 15" at bounding box center [24, 368] width 25 height 35
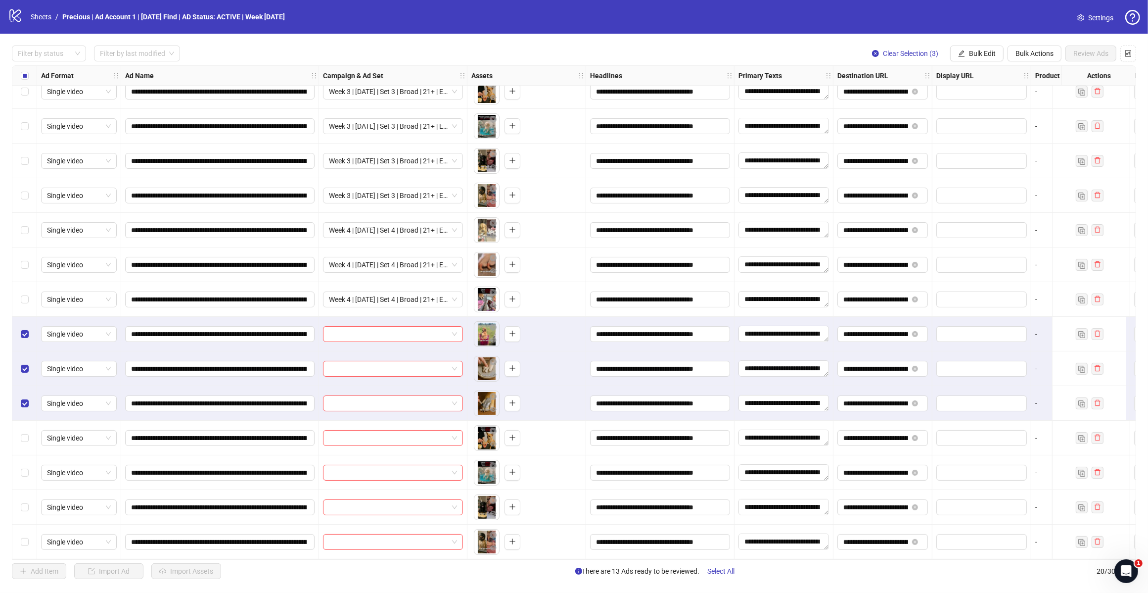
click at [972, 57] on span "Bulk Edit" at bounding box center [982, 53] width 27 height 8
click at [1003, 99] on li "Campaign & Ad Set" at bounding box center [986, 105] width 71 height 16
click at [1003, 100] on input "search" at bounding box center [945, 96] width 128 height 15
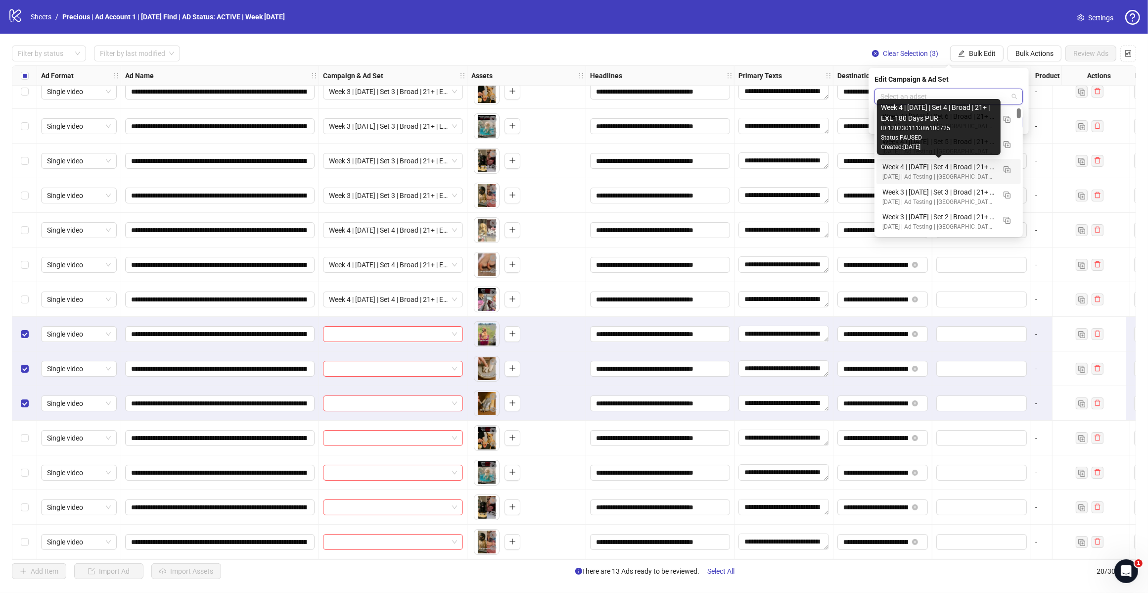
click at [930, 136] on div "Status: PAUSED" at bounding box center [939, 137] width 116 height 9
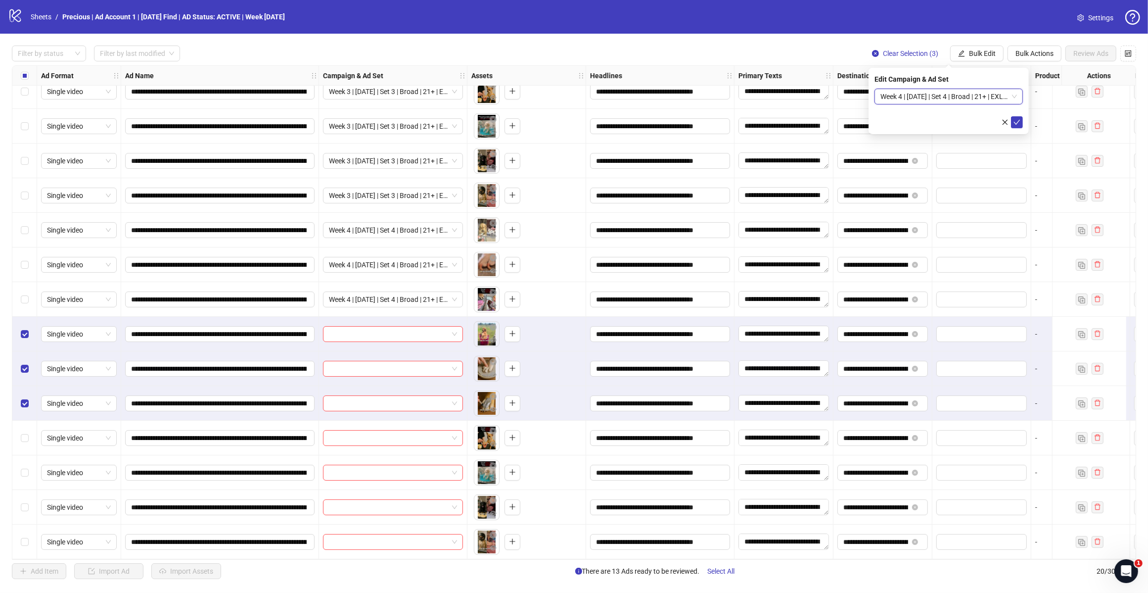
click at [1017, 122] on icon "check" at bounding box center [1017, 122] width 7 height 7
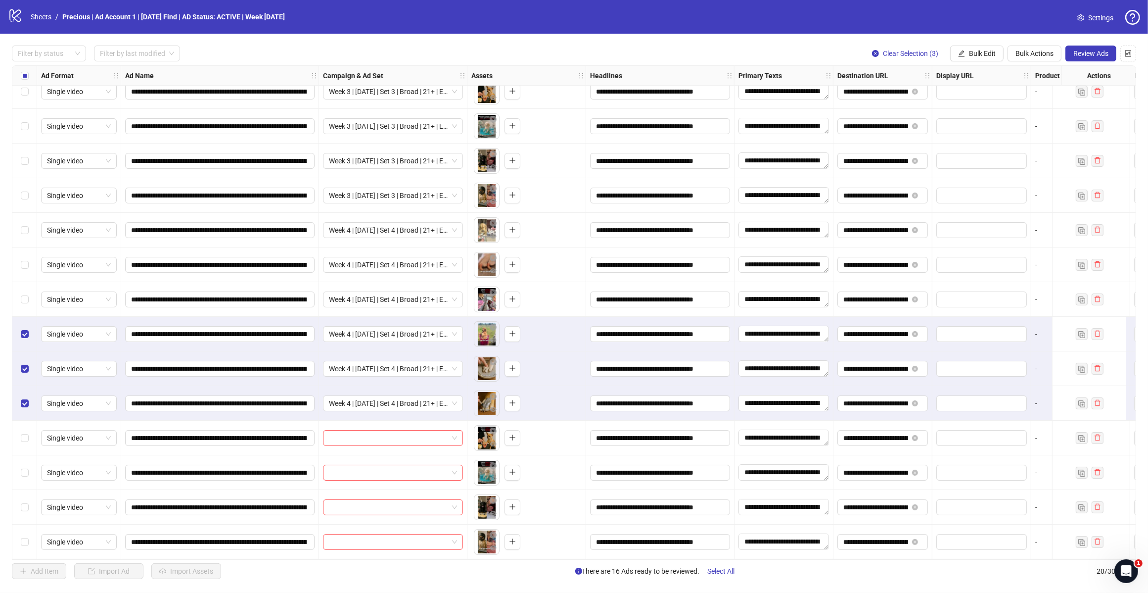
click at [979, 53] on span "Bulk Edit" at bounding box center [982, 53] width 27 height 8
click at [978, 104] on span "Campaign & Ad Set" at bounding box center [986, 105] width 59 height 11
click at [981, 97] on span "Week 4 | [DATE] | Set 4 | Broad | 21+ | EXL 180 Days PUR" at bounding box center [949, 96] width 137 height 15
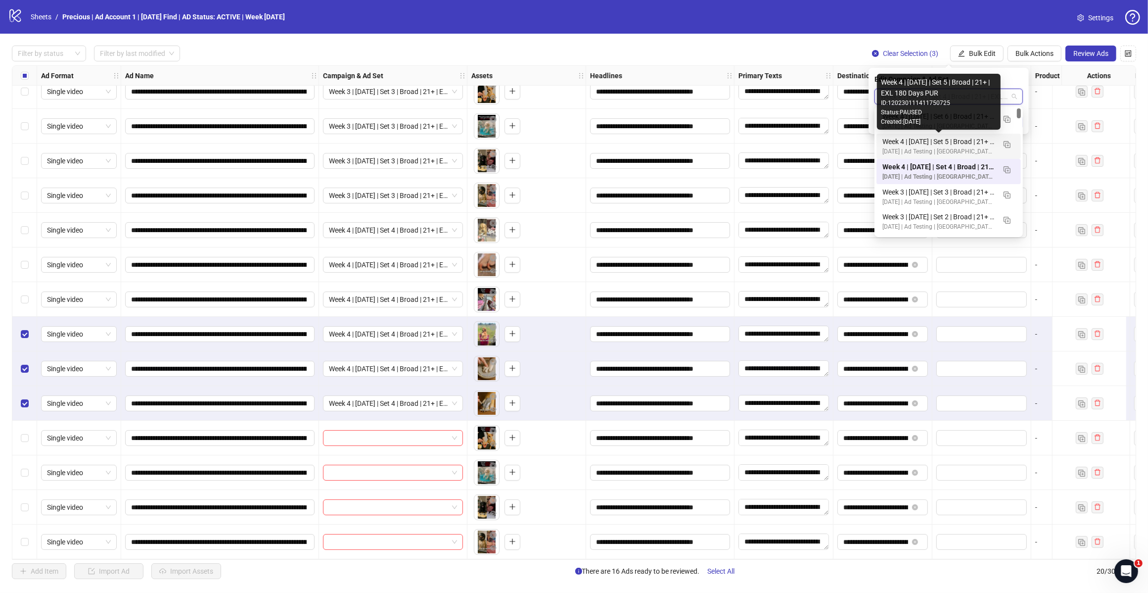
click at [939, 142] on div "Week 4 | [DATE] | Set 5 | Broad | 21+ | EXL 180 Days PUR" at bounding box center [939, 141] width 113 height 11
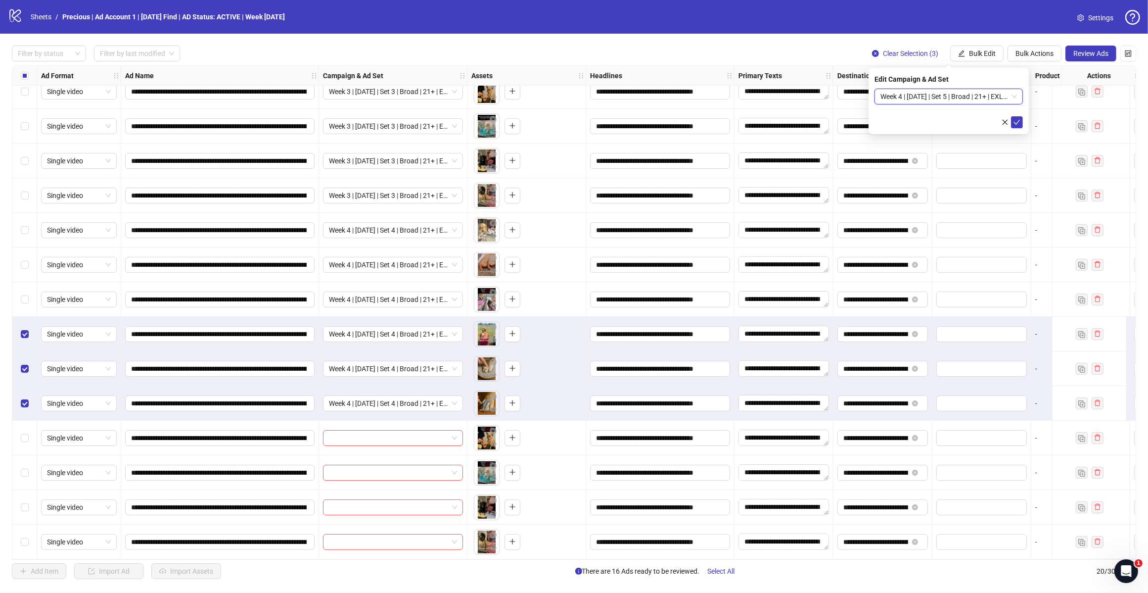
click at [1019, 117] on button "submit" at bounding box center [1017, 122] width 12 height 12
click at [28, 329] on div "Select row 14" at bounding box center [24, 334] width 25 height 35
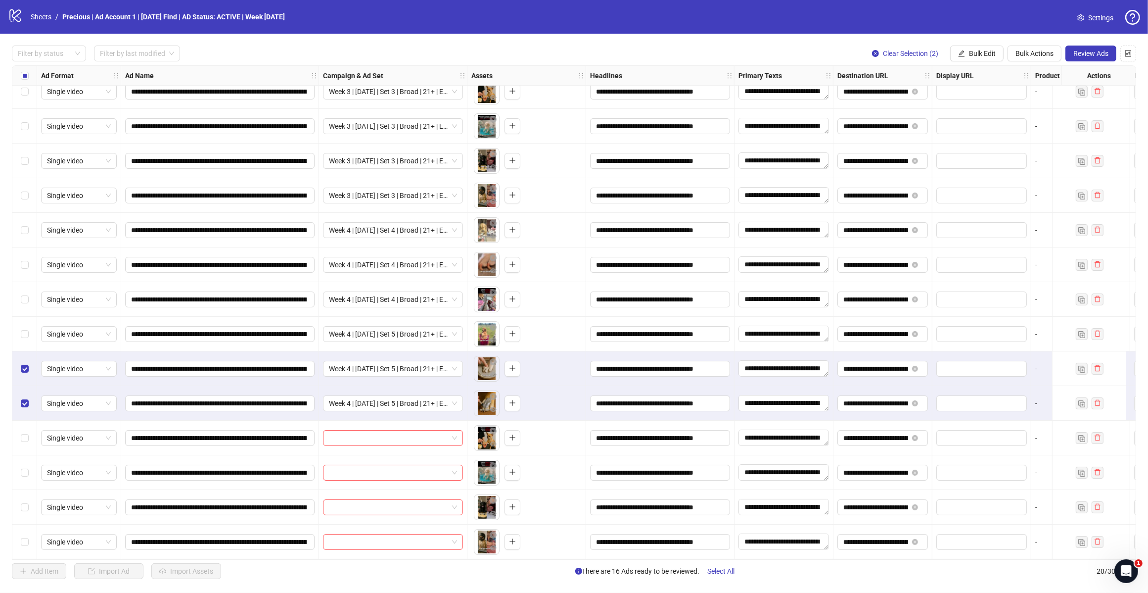
click at [19, 362] on div "Select row 15" at bounding box center [24, 368] width 25 height 35
click at [23, 393] on div "Select row 16" at bounding box center [24, 403] width 25 height 35
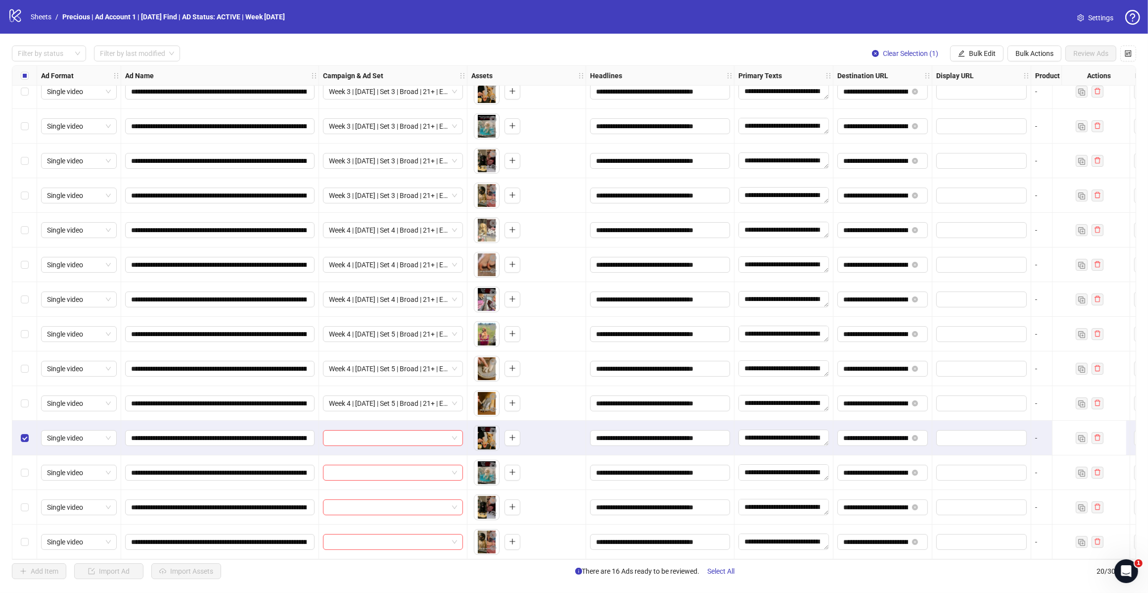
click at [26, 467] on label "Select row 18" at bounding box center [25, 472] width 8 height 11
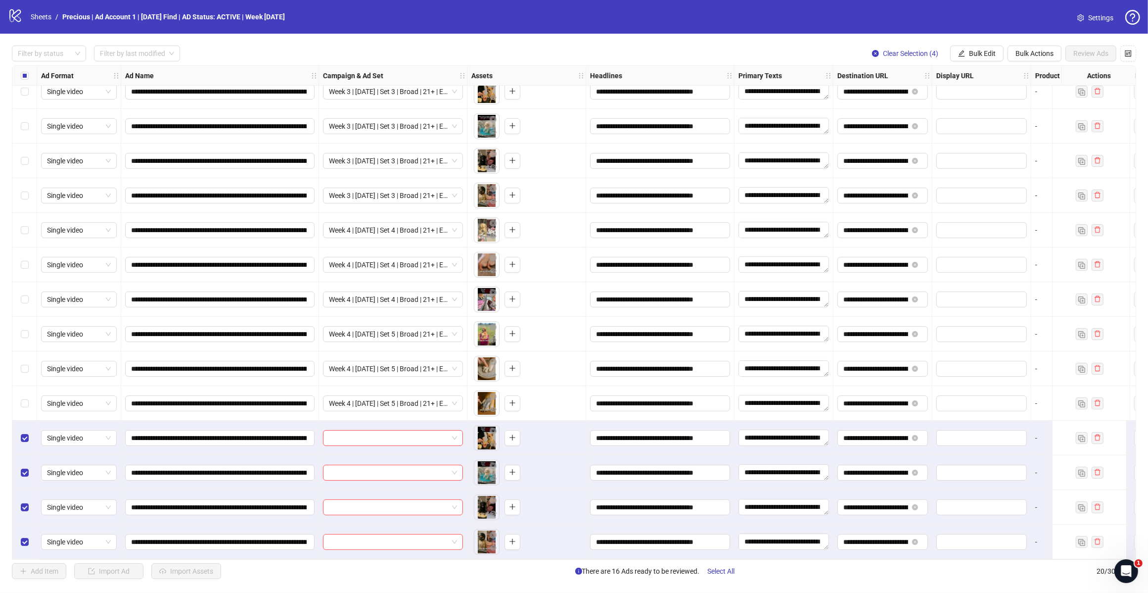
click at [951, 47] on button "Bulk Edit" at bounding box center [976, 54] width 53 height 16
click at [989, 109] on span "Campaign & Ad Set" at bounding box center [986, 105] width 59 height 11
click at [985, 102] on input "search" at bounding box center [945, 96] width 128 height 15
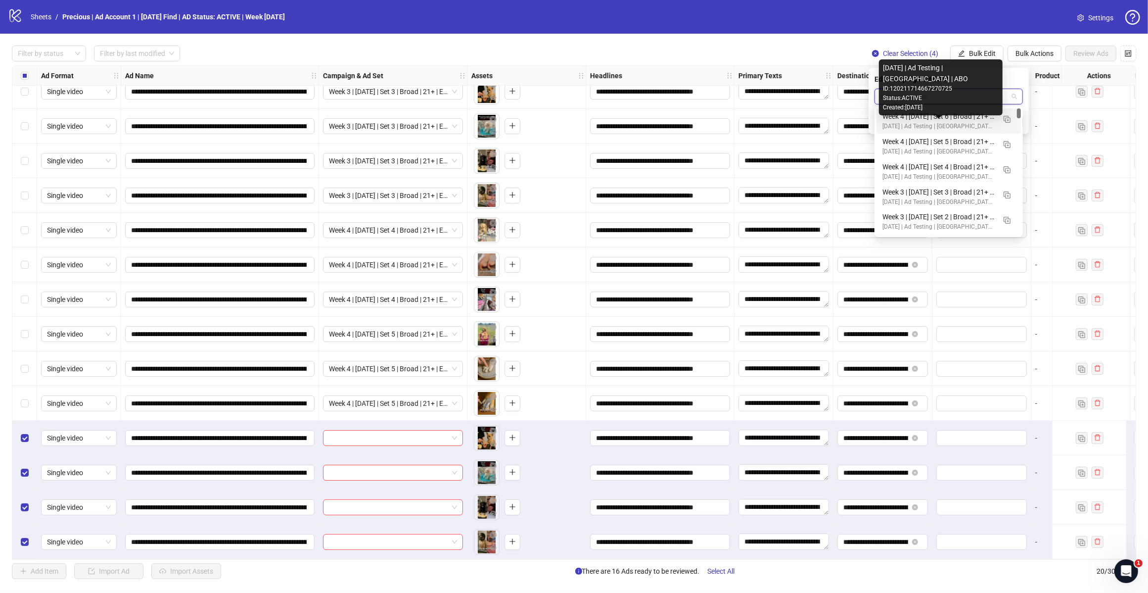
click at [951, 125] on div "[DATE] | Ad Testing | [GEOGRAPHIC_DATA] | ABO" at bounding box center [939, 126] width 113 height 9
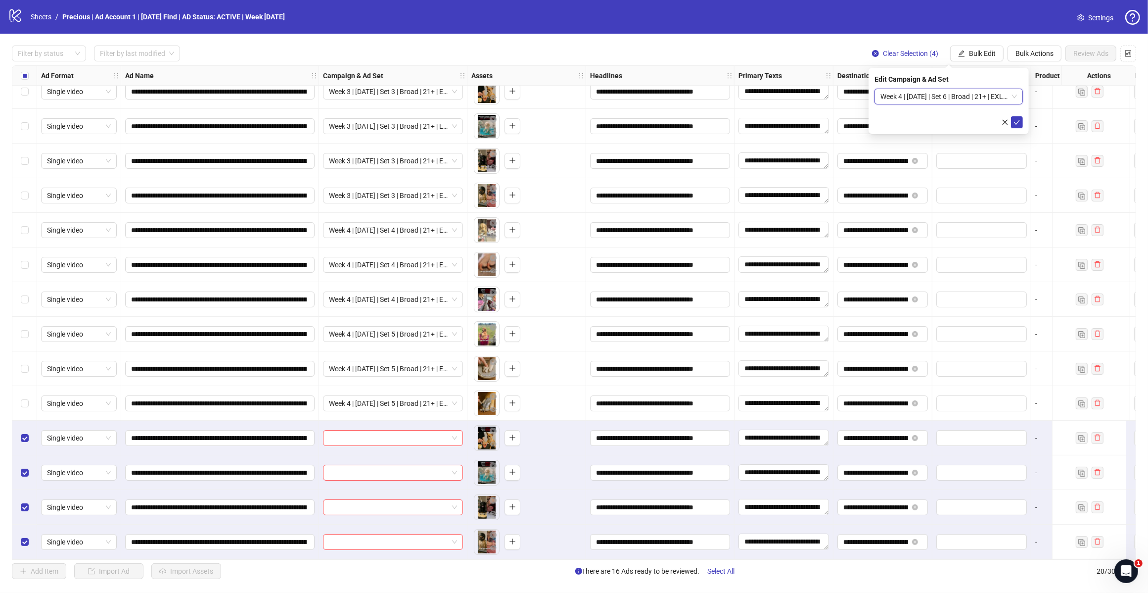
click at [1019, 122] on icon "check" at bounding box center [1017, 122] width 7 height 7
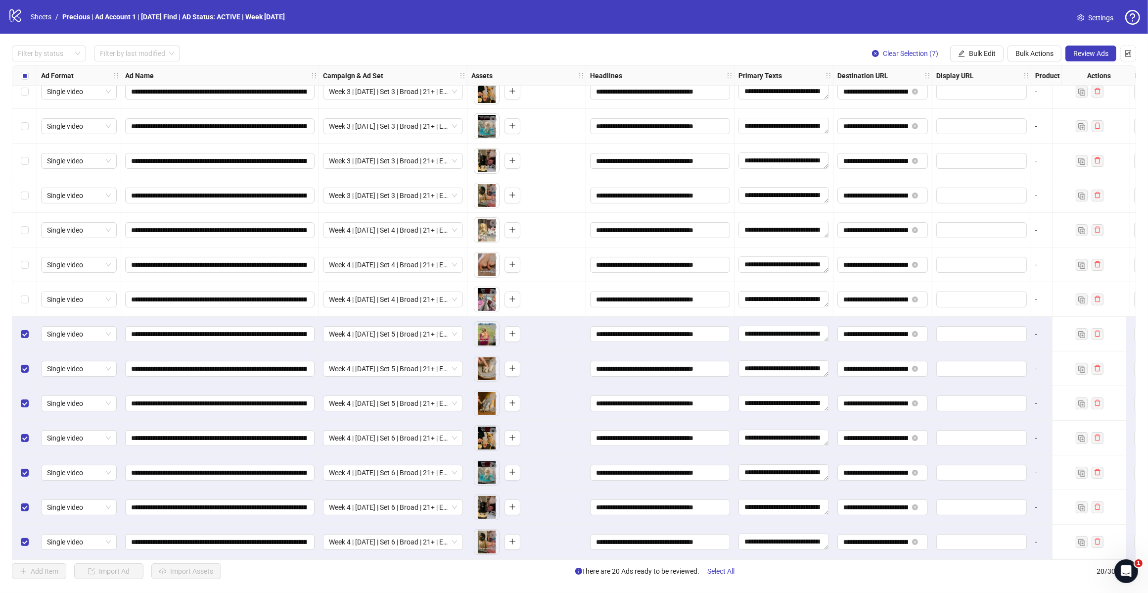
click at [24, 294] on label "Select row 13" at bounding box center [25, 299] width 8 height 11
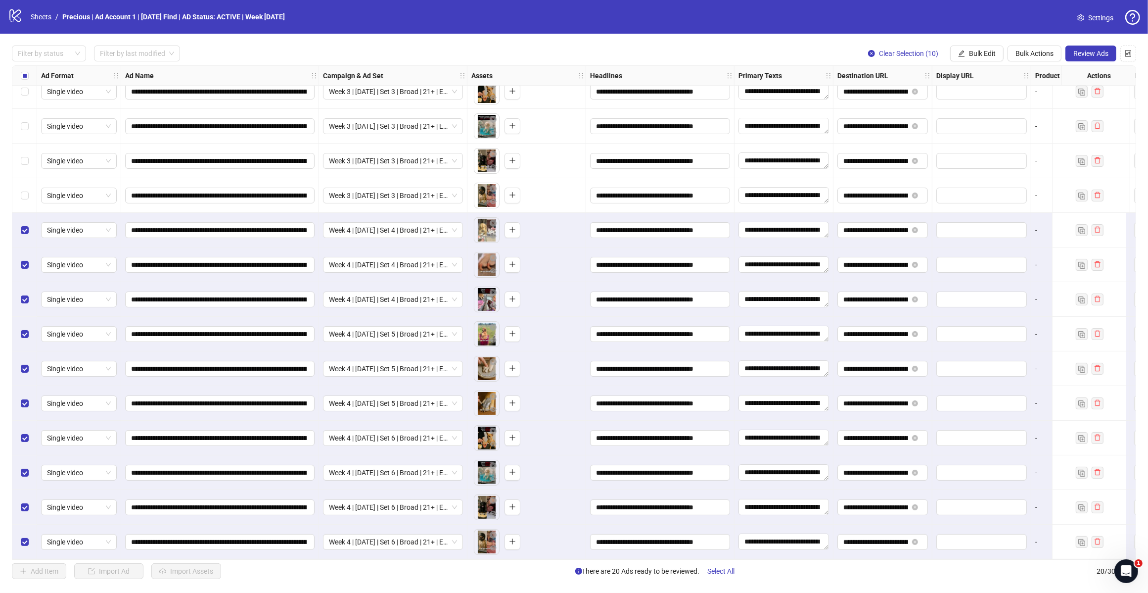
click at [28, 189] on div "Select row 10" at bounding box center [24, 195] width 25 height 35
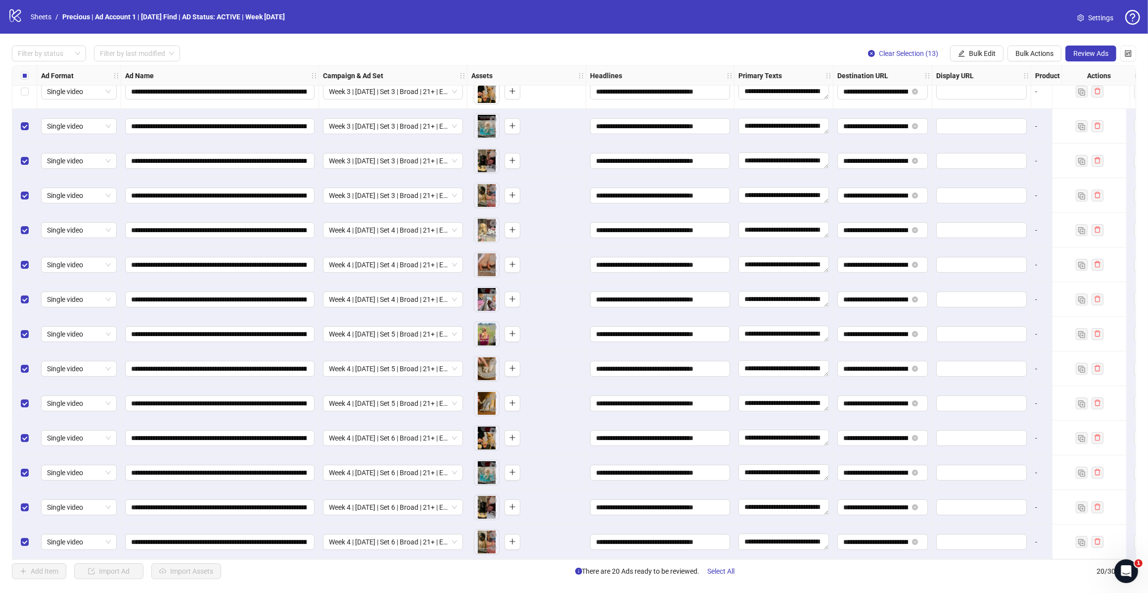
click at [28, 93] on label "Select row 7" at bounding box center [25, 91] width 8 height 11
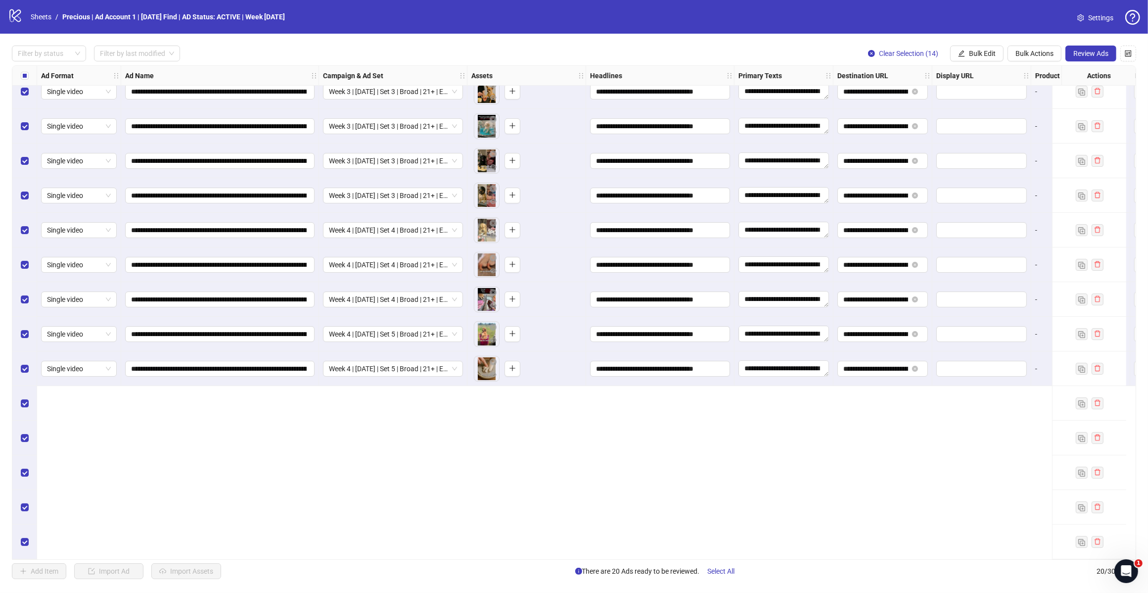
scroll to position [0, 0]
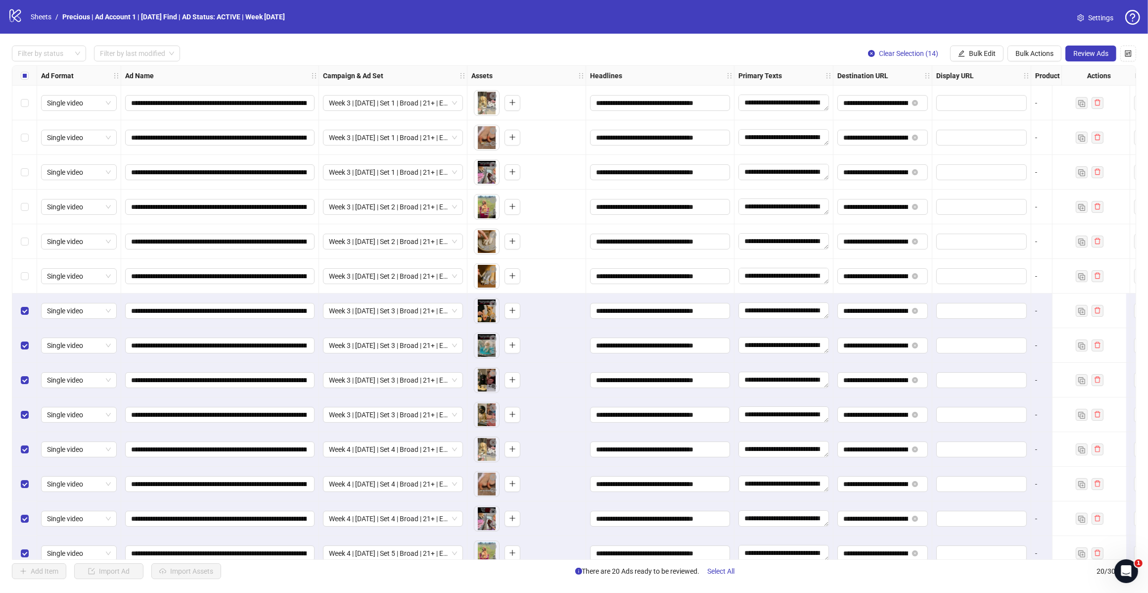
click at [24, 266] on div "Select row 6" at bounding box center [24, 276] width 25 height 35
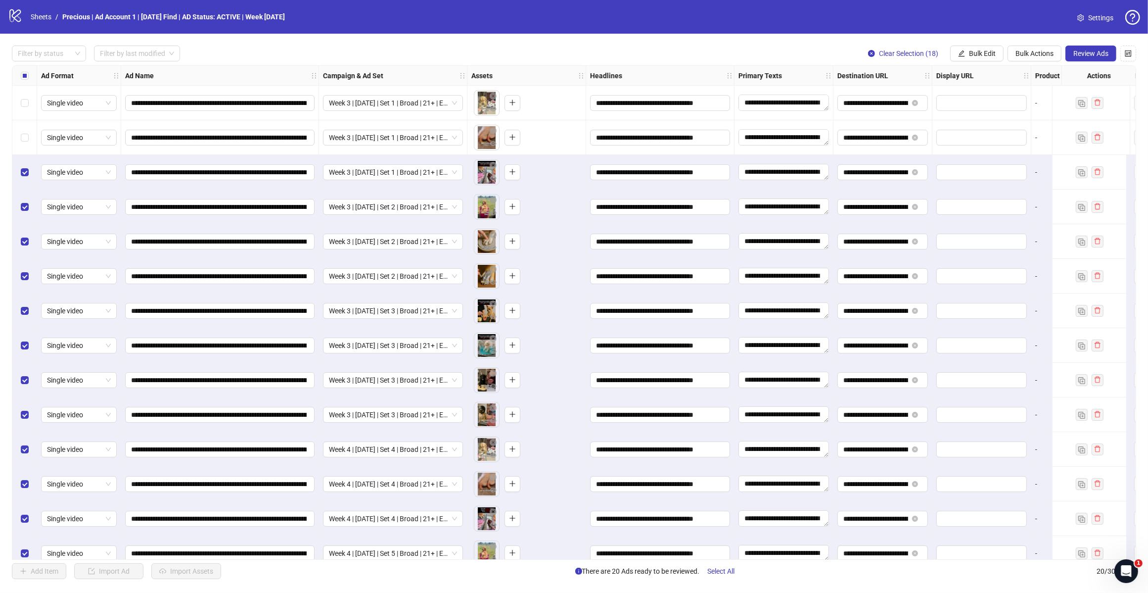
click at [21, 132] on label "Select row 2" at bounding box center [25, 137] width 8 height 11
click at [26, 97] on label "Select row 1" at bounding box center [25, 102] width 8 height 11
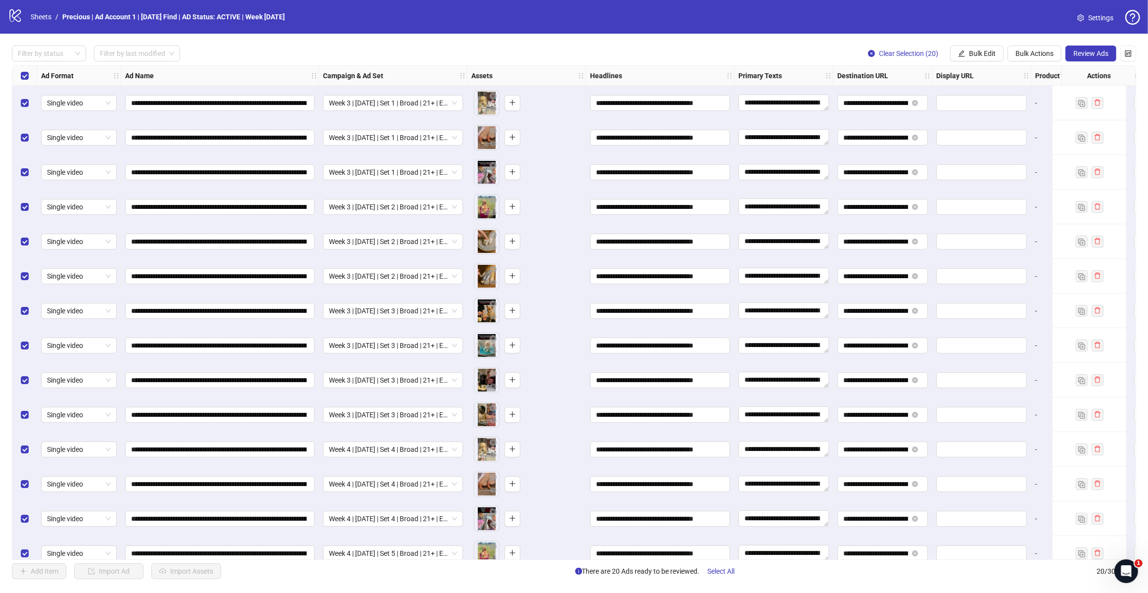
click at [1079, 50] on span "Review Ads" at bounding box center [1091, 53] width 35 height 8
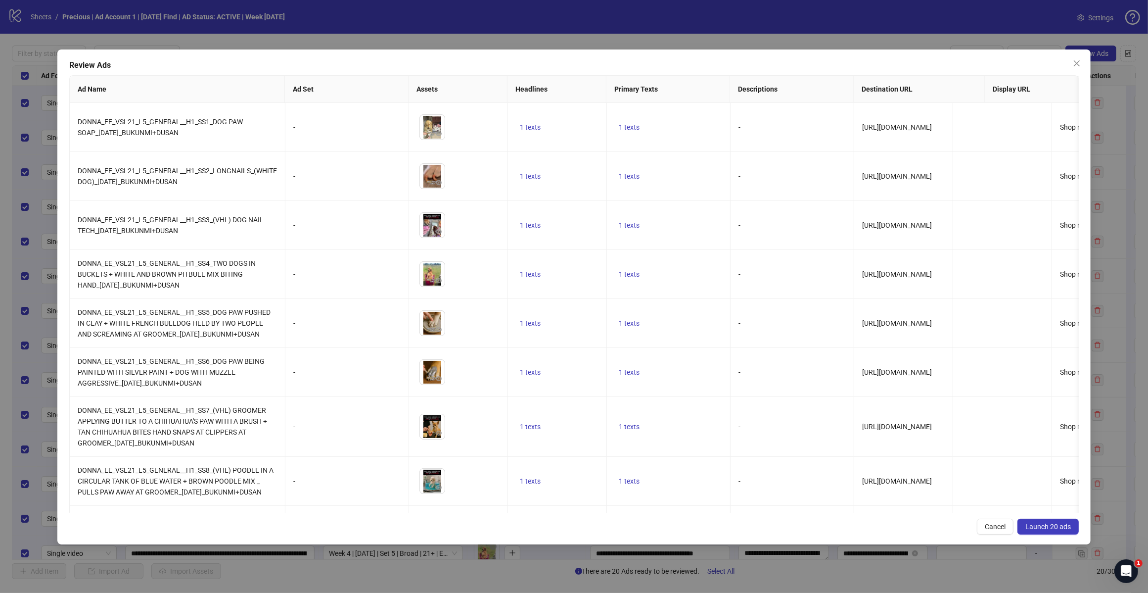
click at [1048, 523] on span "Launch 20 ads" at bounding box center [1049, 526] width 46 height 8
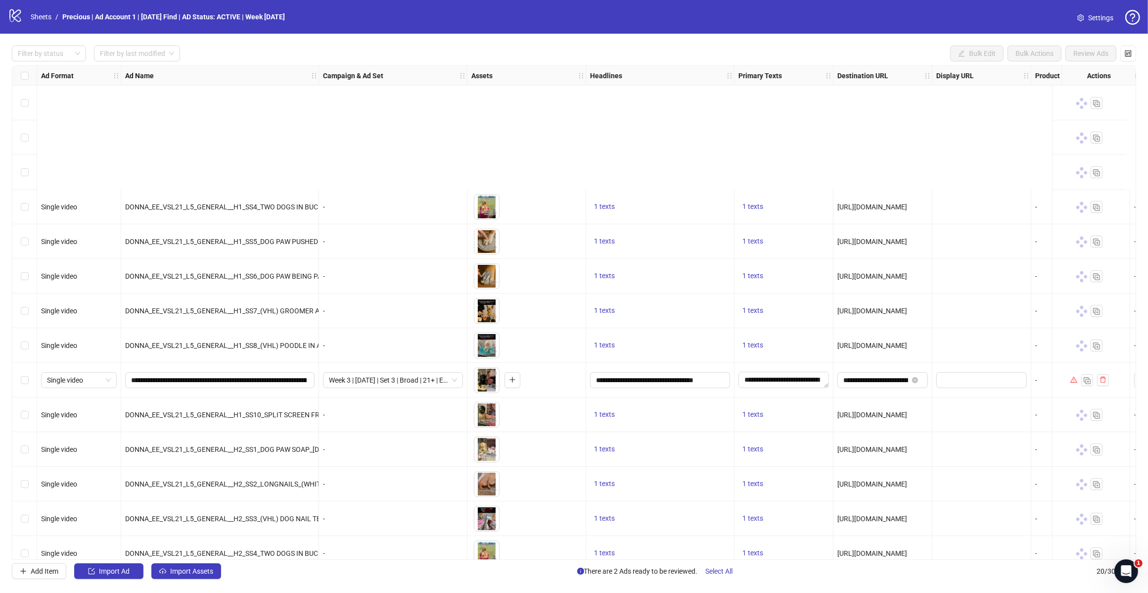
scroll to position [186, 0]
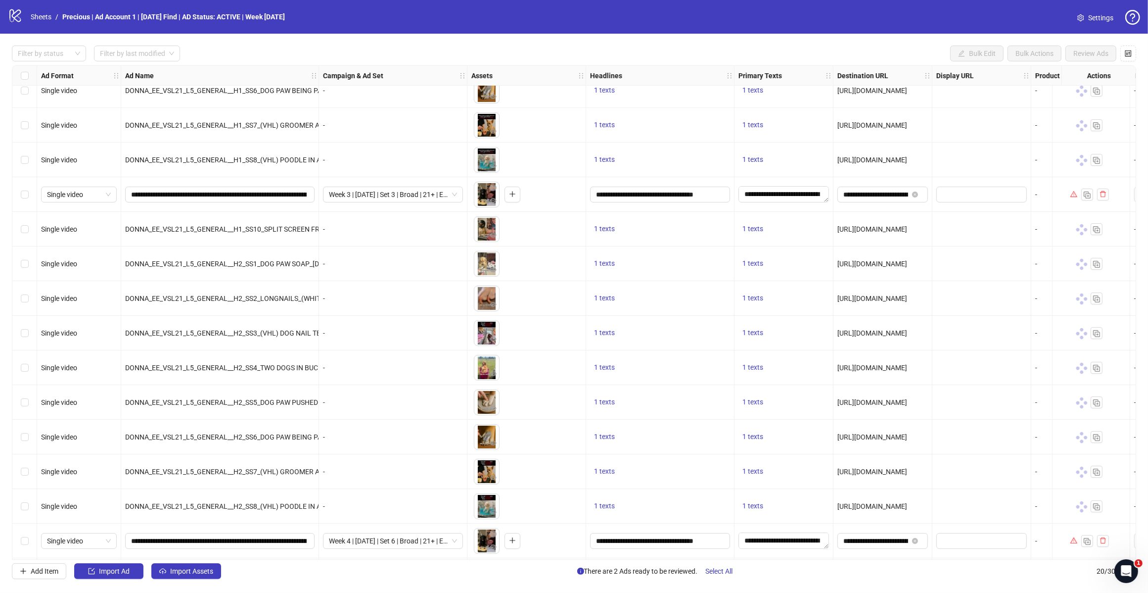
click at [1073, 197] on icon "warning" at bounding box center [1074, 193] width 7 height 7
click at [1074, 194] on icon "warning" at bounding box center [1074, 193] width 7 height 7
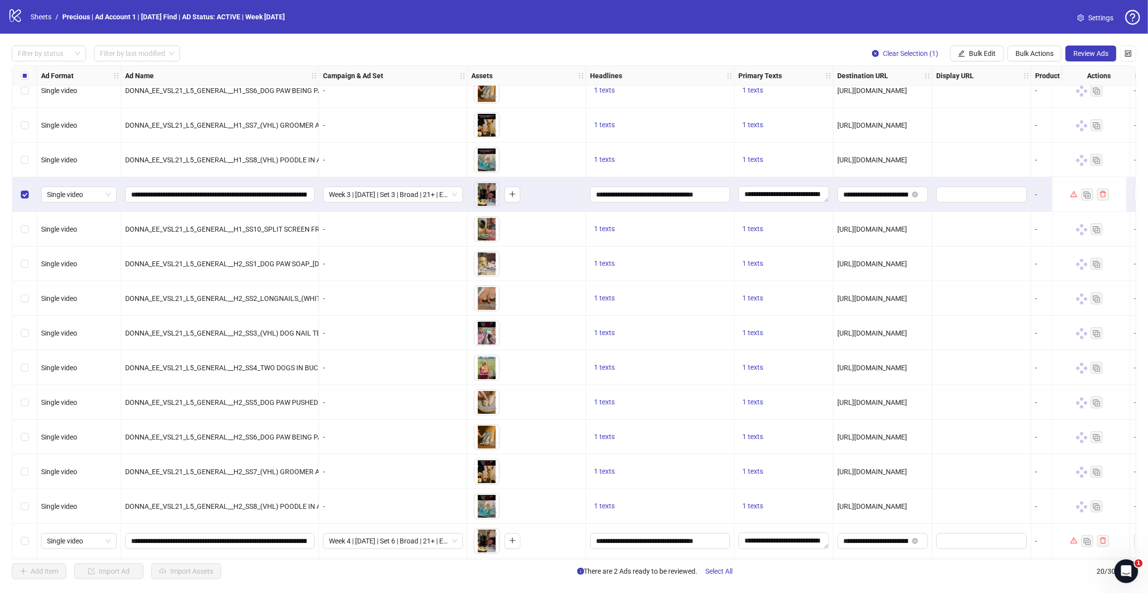
click at [1089, 57] on span "Review Ads" at bounding box center [1091, 53] width 35 height 8
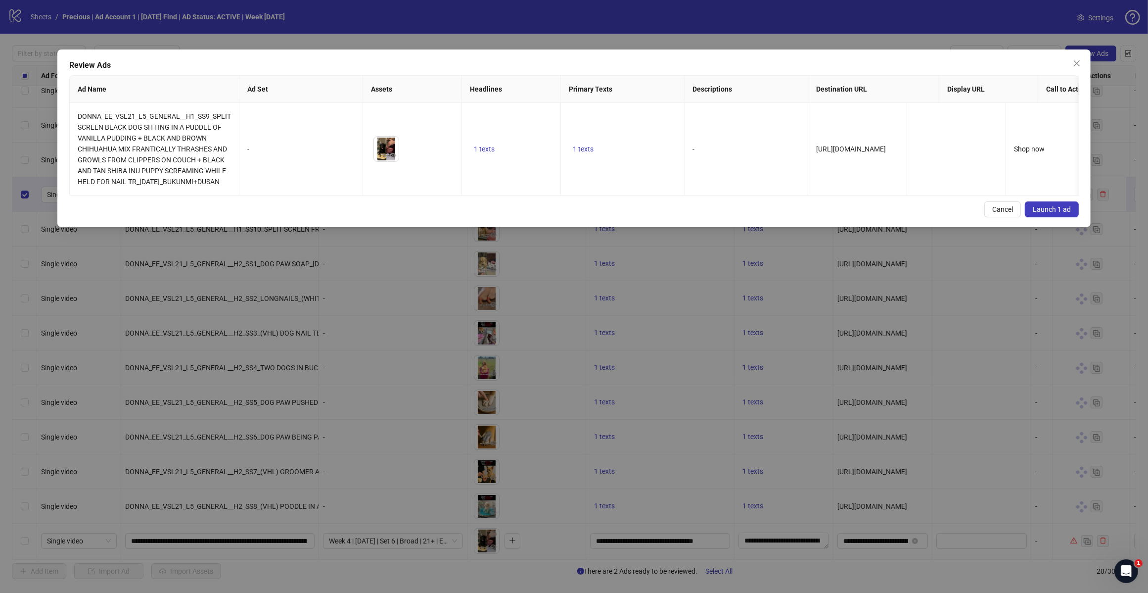
click at [1054, 213] on span "Launch 1 ad" at bounding box center [1052, 209] width 38 height 8
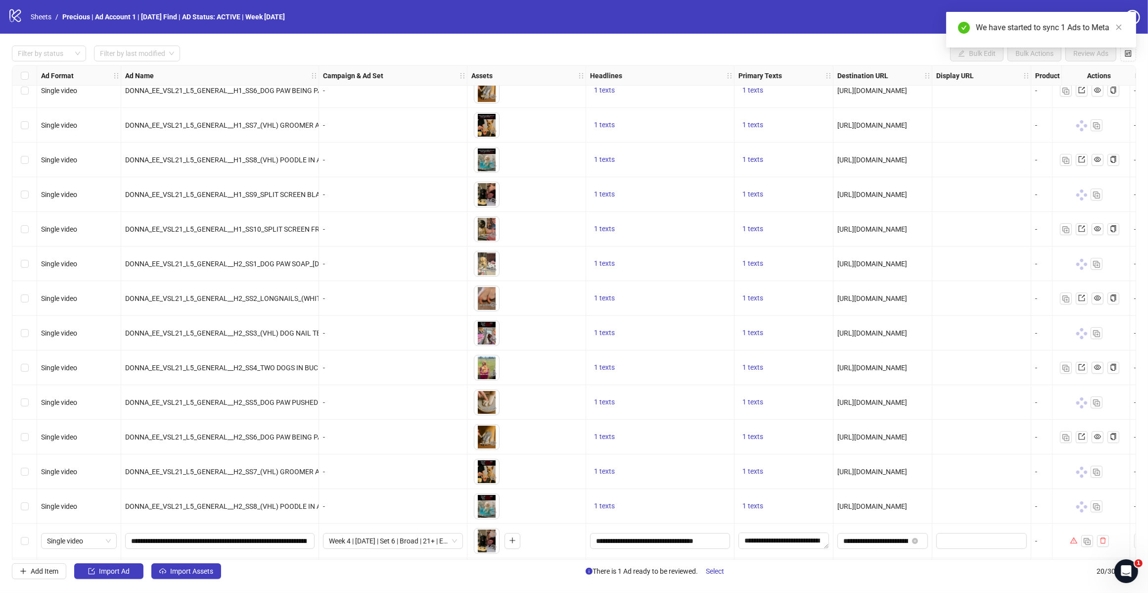
scroll to position [223, 0]
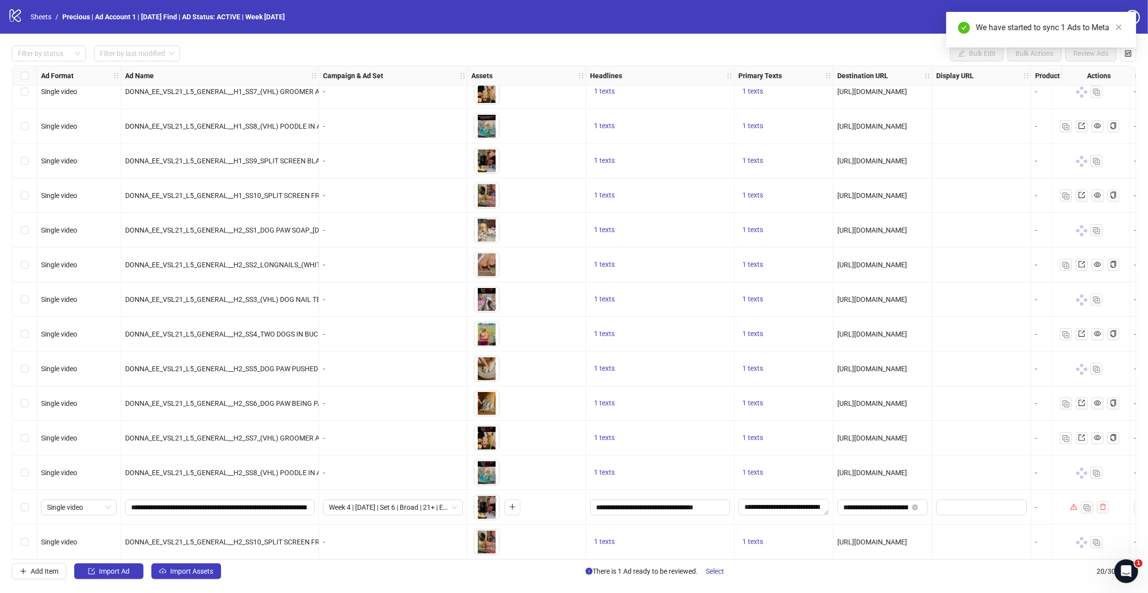
click at [19, 503] on div "Select row 19" at bounding box center [24, 507] width 25 height 35
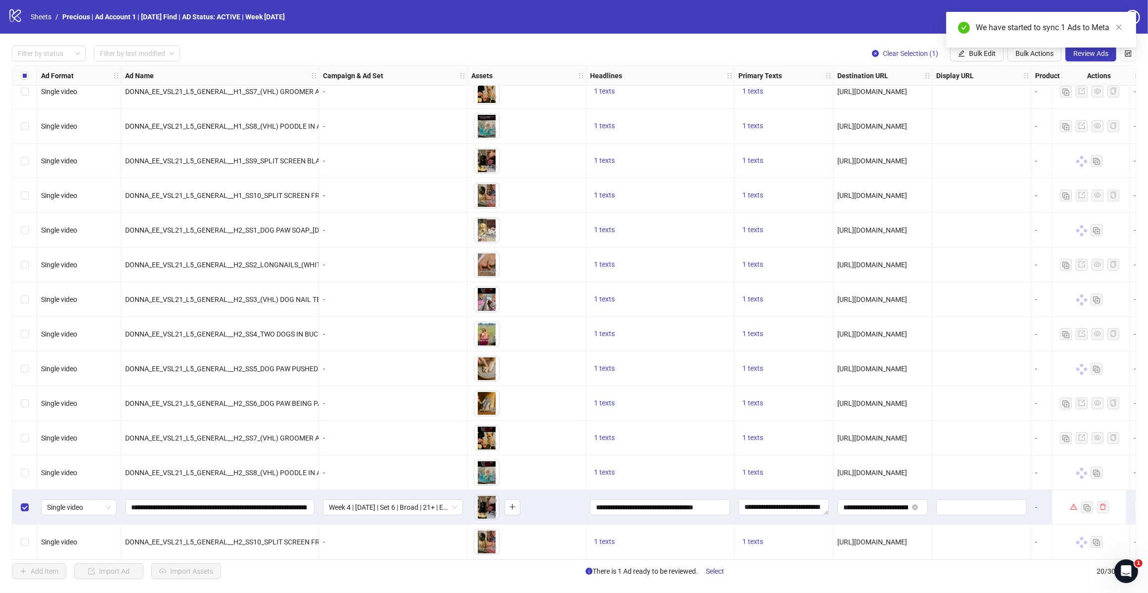
click at [1095, 61] on button "Review Ads" at bounding box center [1091, 54] width 51 height 16
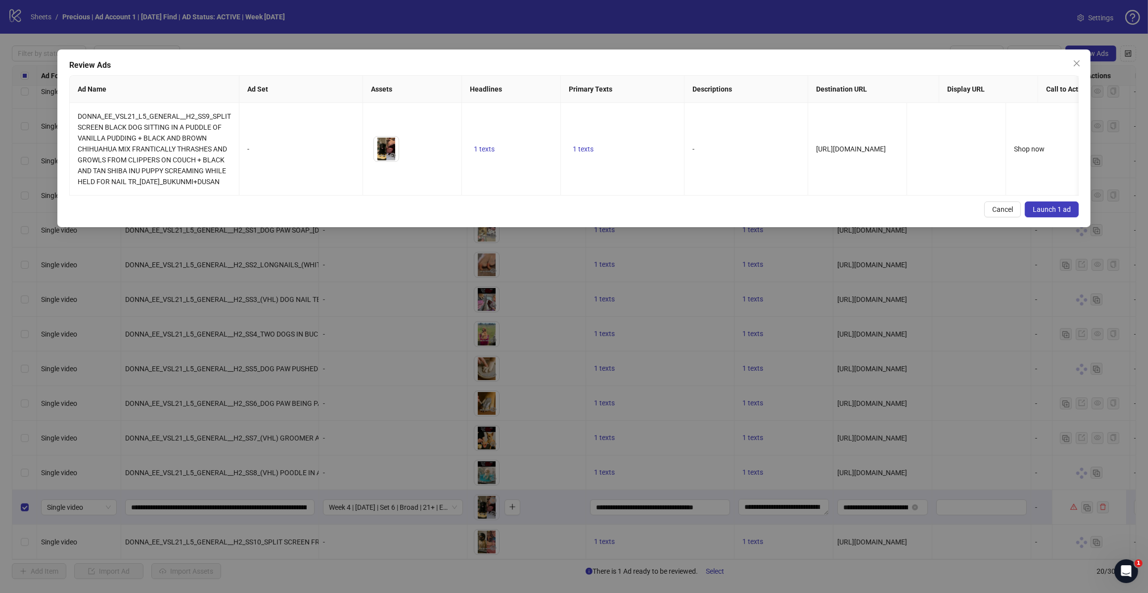
click at [1062, 217] on button "Launch 1 ad" at bounding box center [1052, 209] width 54 height 16
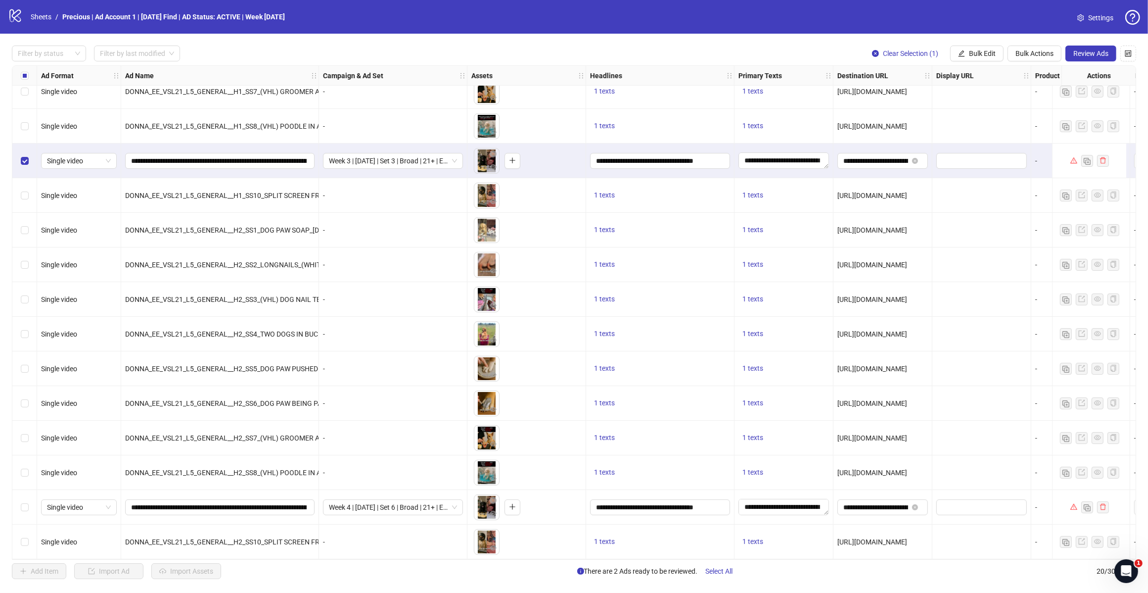
click at [25, 508] on label "Select row 19" at bounding box center [25, 507] width 8 height 11
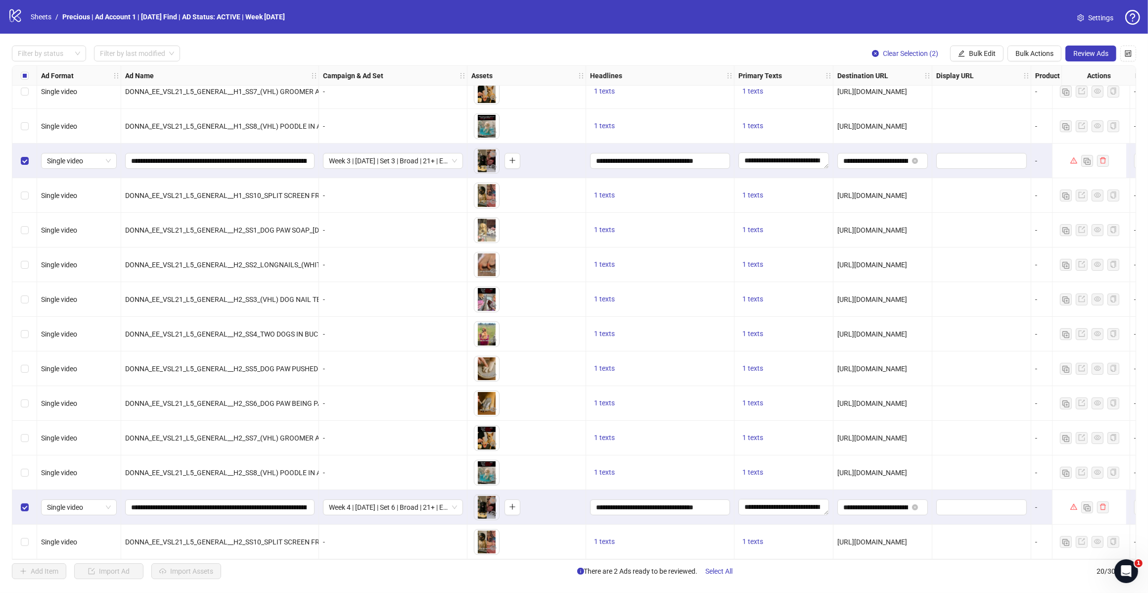
click at [1079, 52] on span "Review Ads" at bounding box center [1091, 53] width 35 height 8
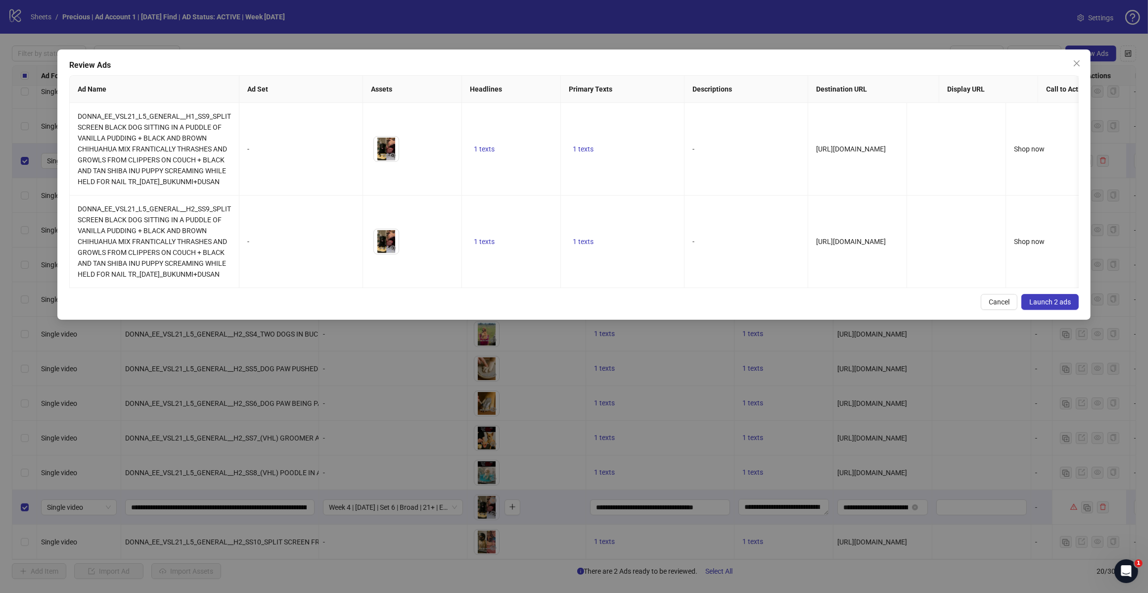
click at [1045, 320] on div "Review Ads Ad Name Ad Set Assets Headlines Primary Texts Descriptions Destinati…" at bounding box center [574, 184] width 1034 height 270
click at [1039, 306] on span "Launch 2 ads" at bounding box center [1051, 302] width 42 height 8
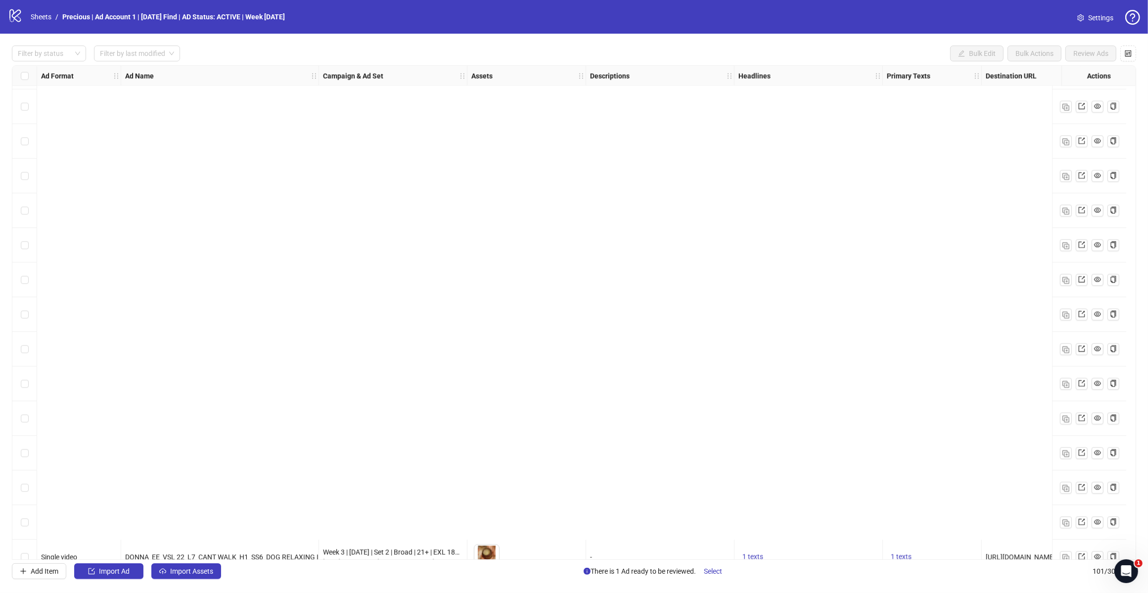
scroll to position [3028, 0]
